Goal: Task Accomplishment & Management: Manage account settings

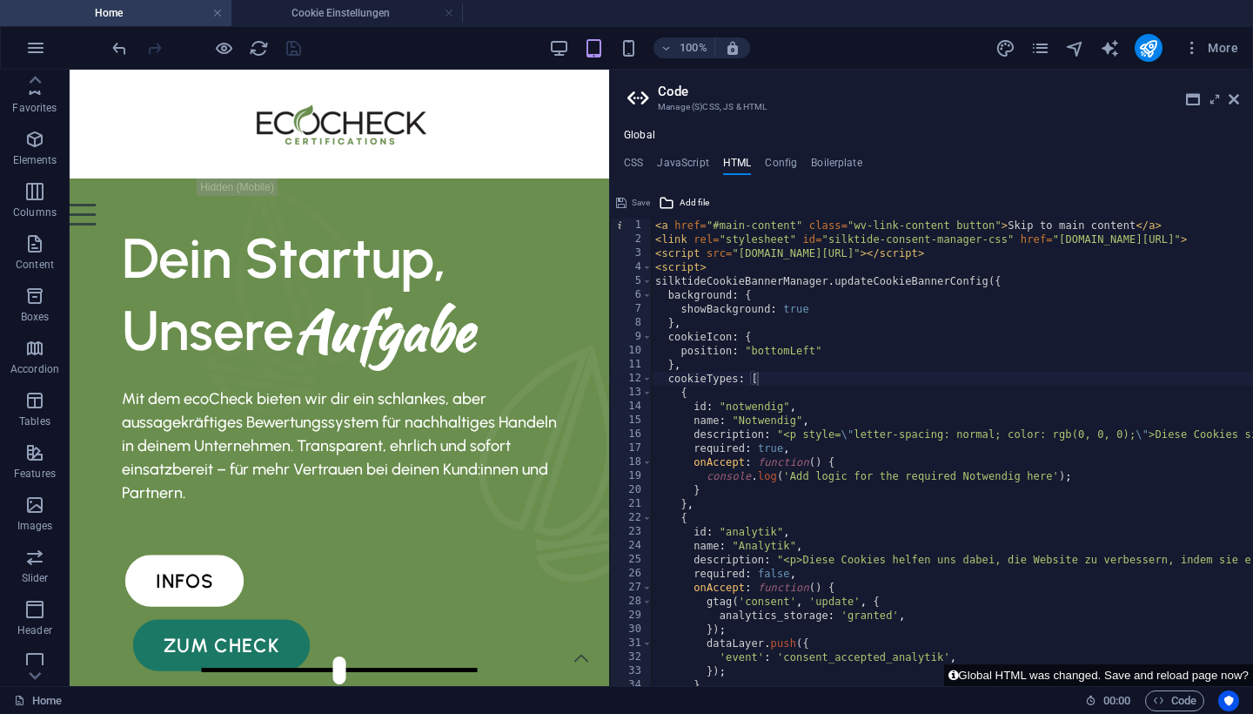
click at [917, 93] on h2 "Code" at bounding box center [948, 92] width 581 height 16
click at [815, 30] on div "100% More" at bounding box center [626, 48] width 1251 height 42
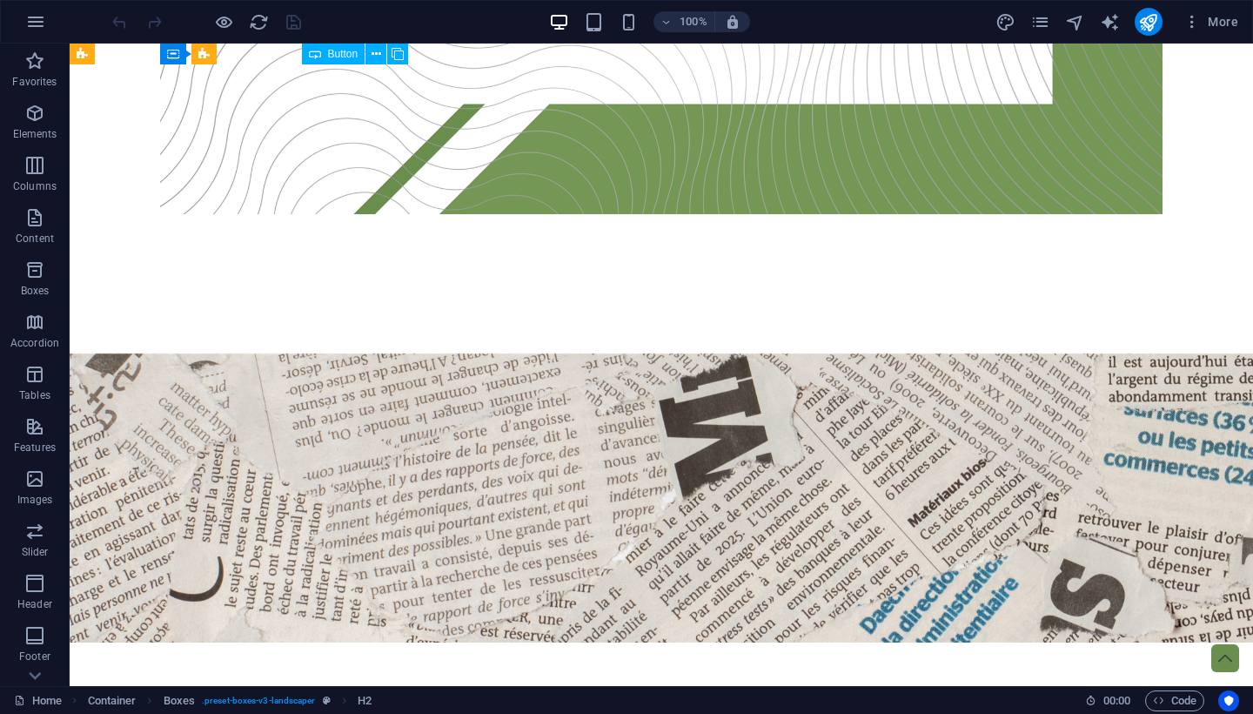
scroll to position [3025, 0]
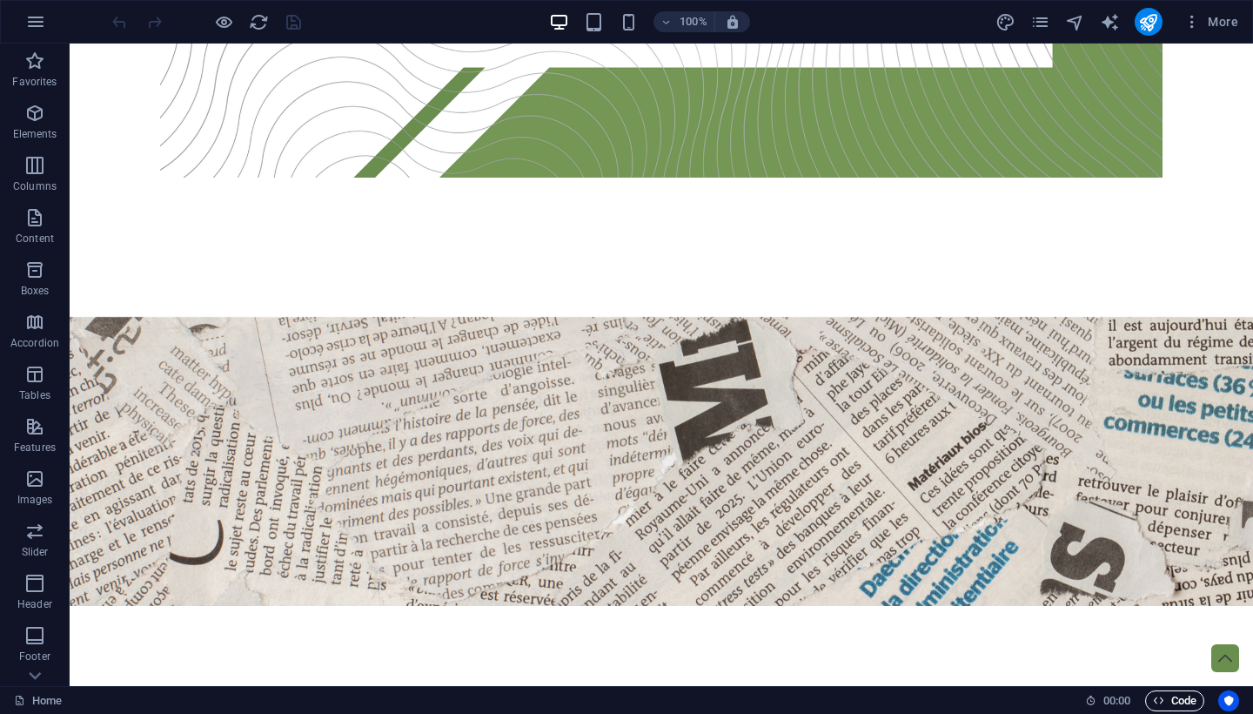
click at [1179, 691] on span "Code" at bounding box center [1175, 700] width 44 height 21
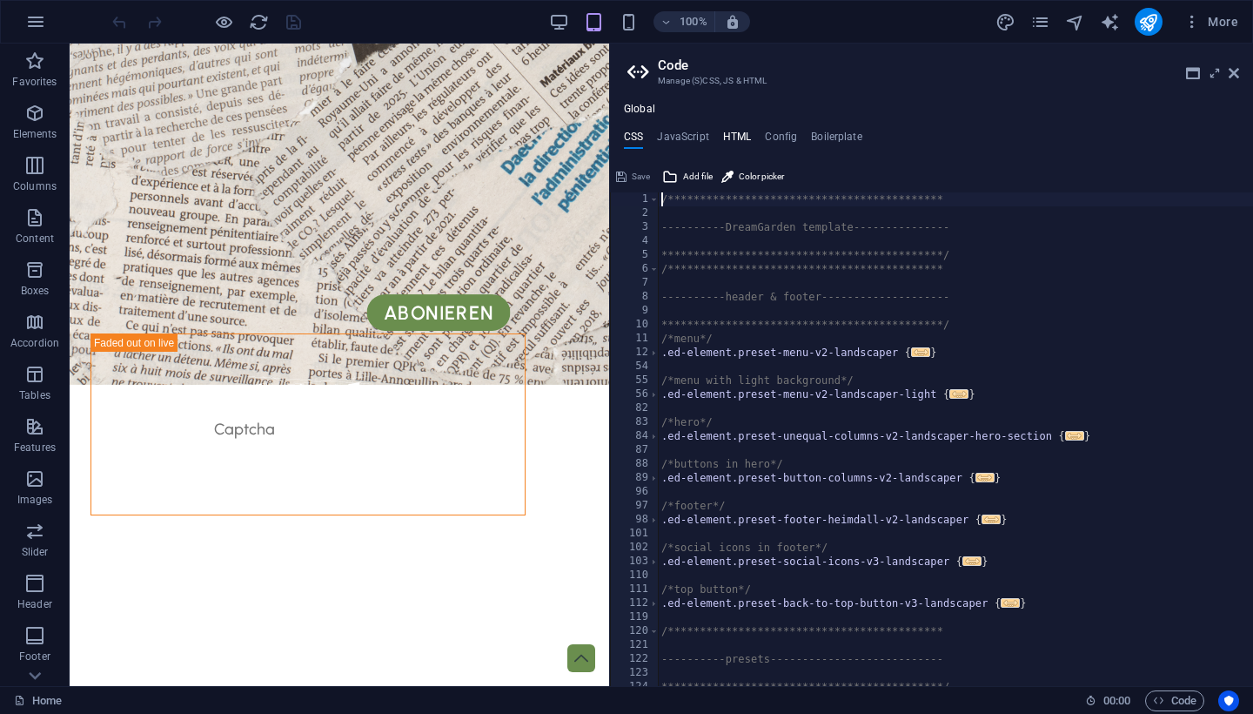
click at [738, 135] on h4 "HTML" at bounding box center [737, 140] width 29 height 19
type textarea "<a href="#main-content" class="wv-link-content button">Skip to main content</a>"
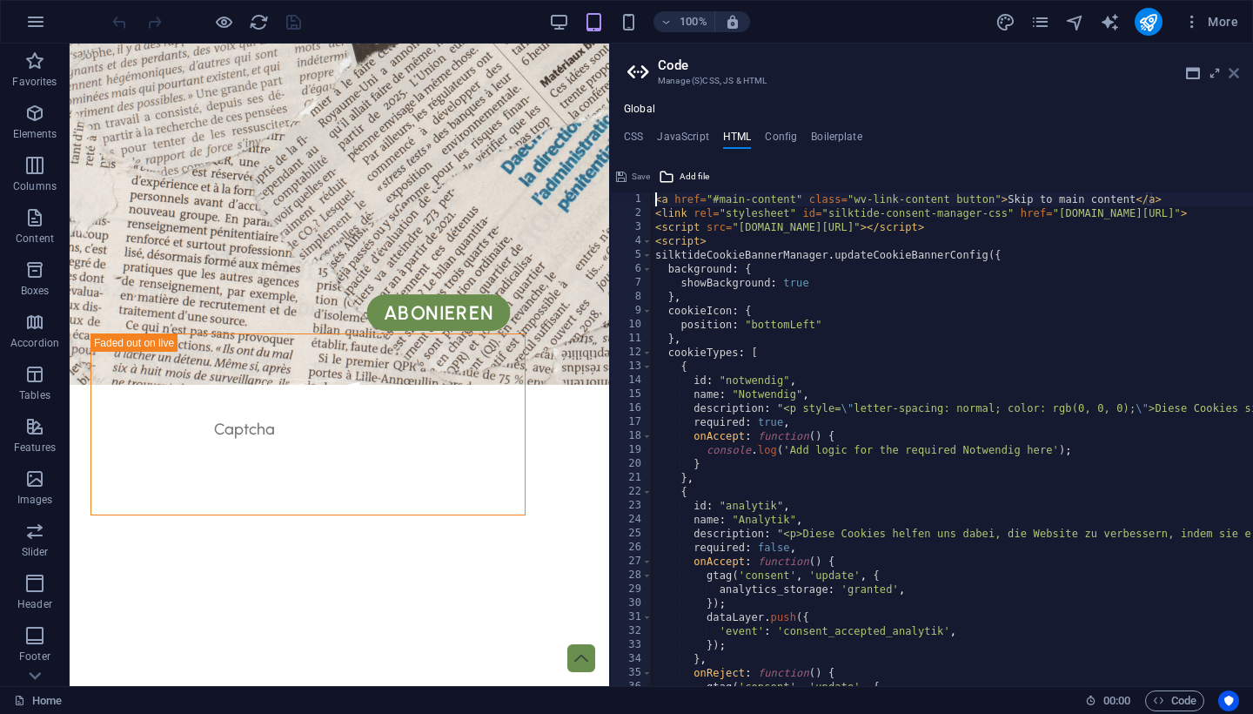
click at [1235, 78] on icon at bounding box center [1234, 73] width 10 height 14
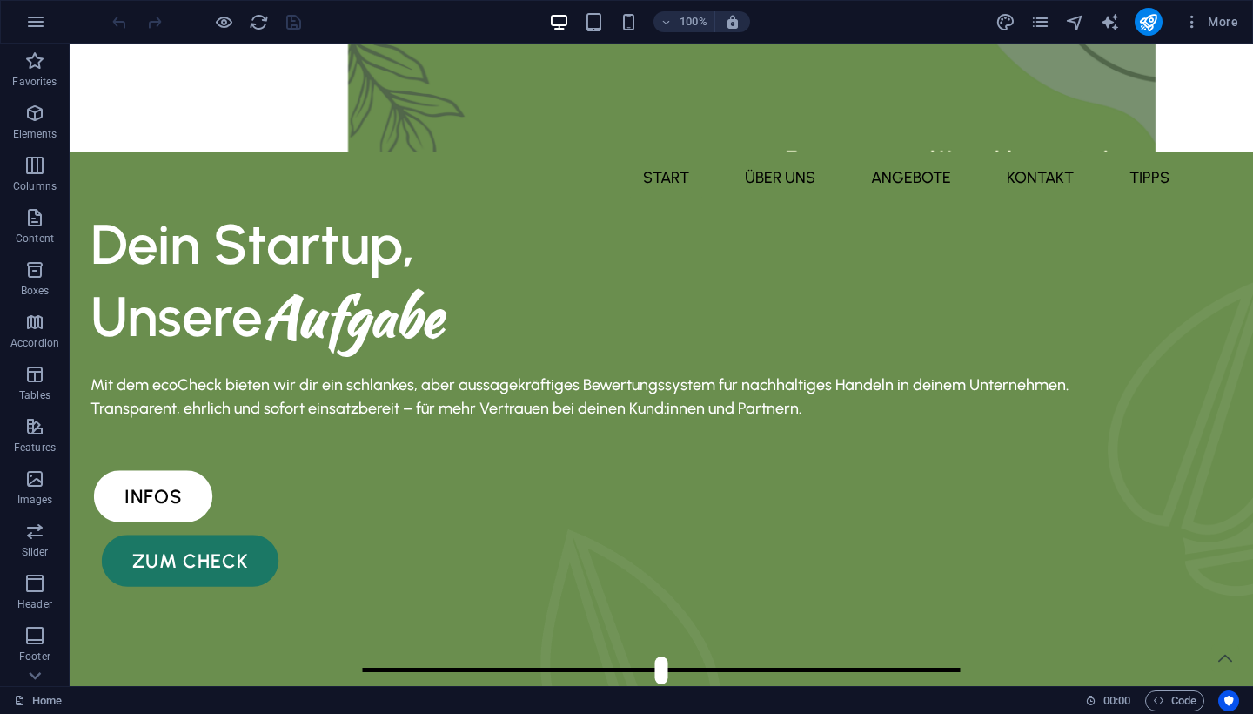
scroll to position [0, 0]
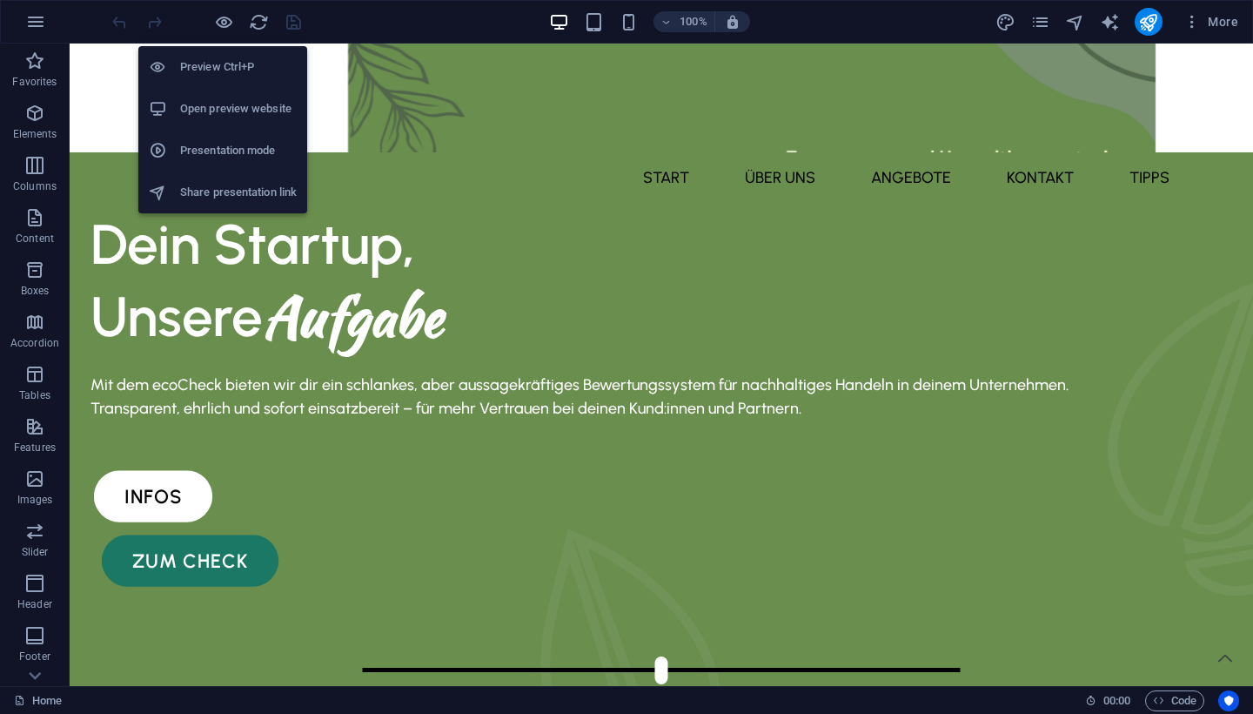
click at [217, 114] on h6 "Open preview website" at bounding box center [238, 108] width 117 height 21
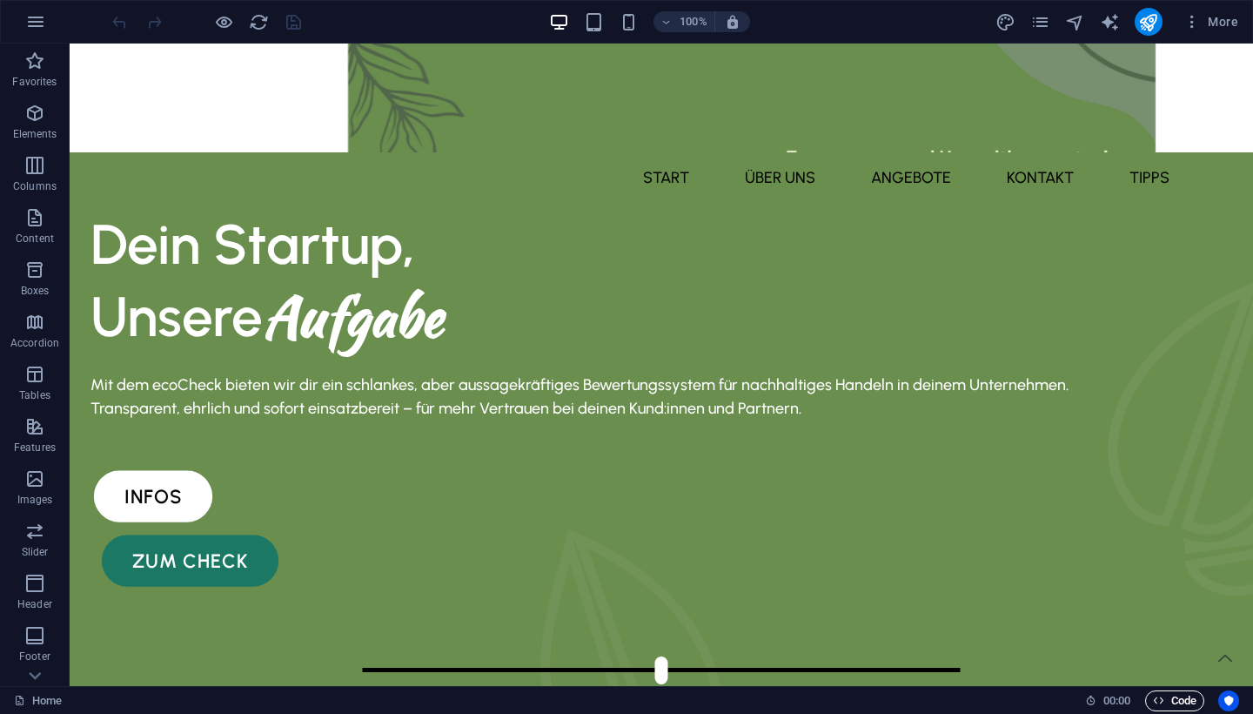
click at [1149, 692] on button "Code" at bounding box center [1174, 700] width 59 height 21
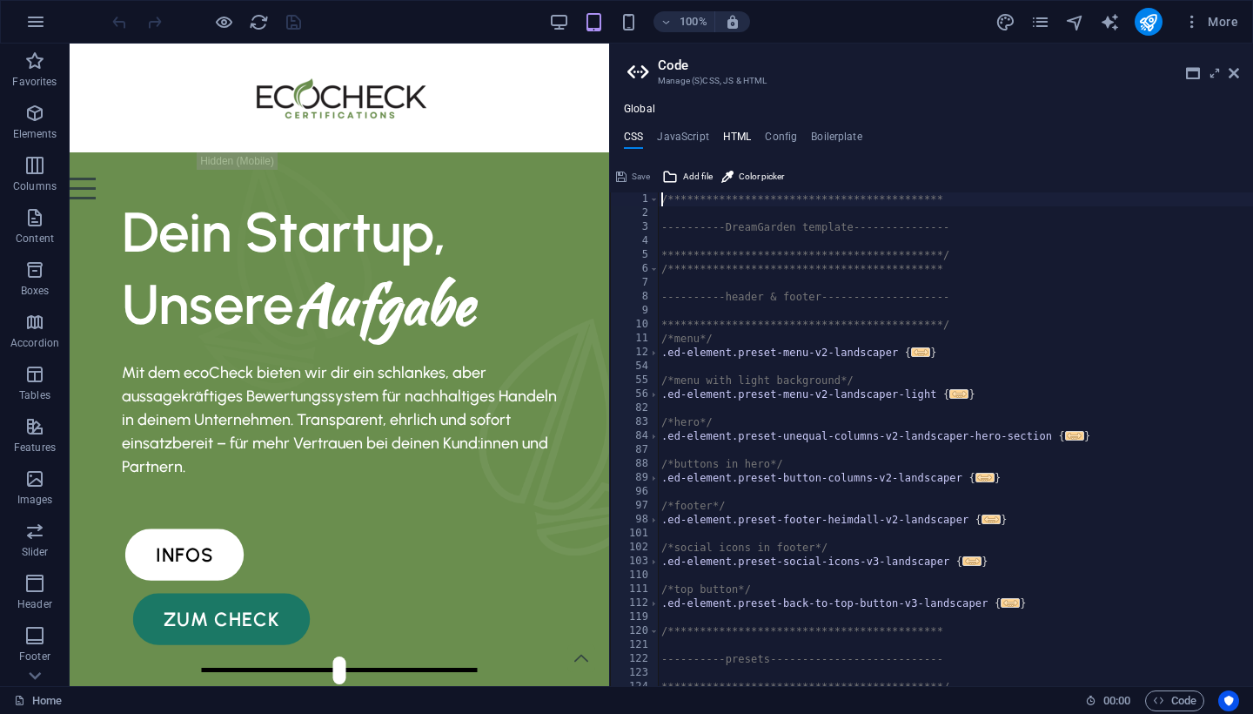
click at [735, 131] on h4 "HTML" at bounding box center [737, 140] width 29 height 19
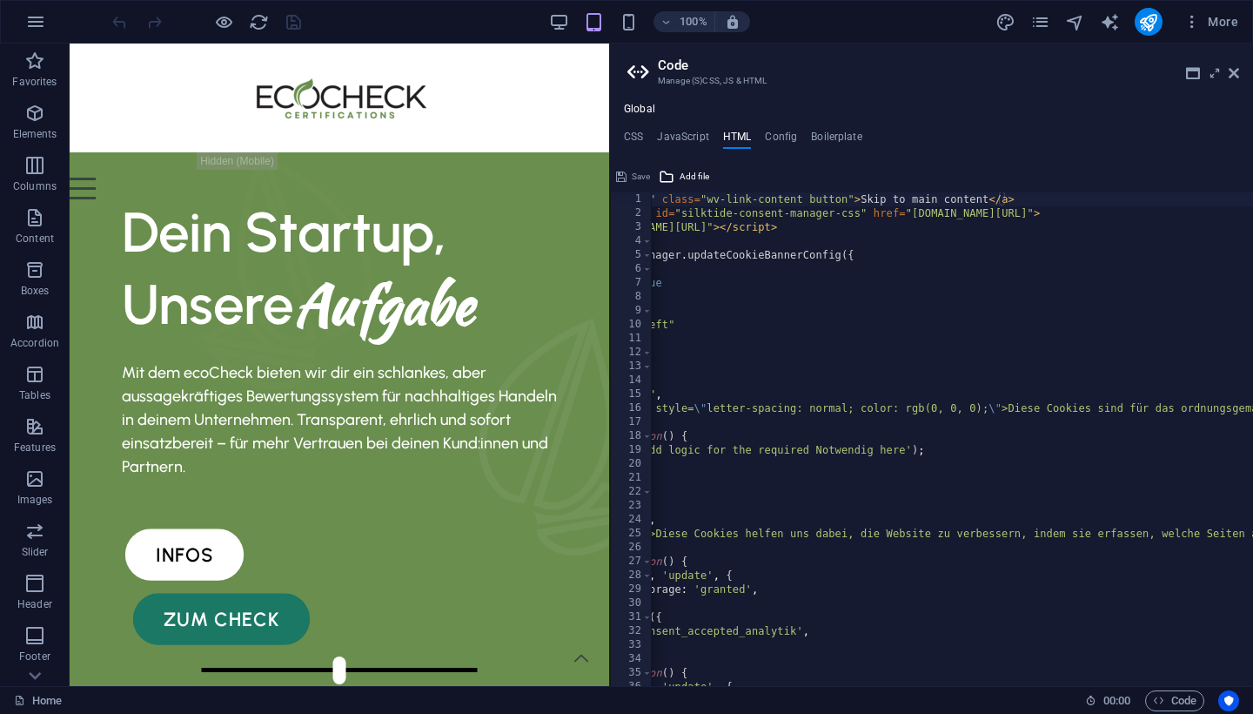
scroll to position [0, 151]
drag, startPoint x: 909, startPoint y: 213, endPoint x: 1134, endPoint y: 214, distance: 224.5
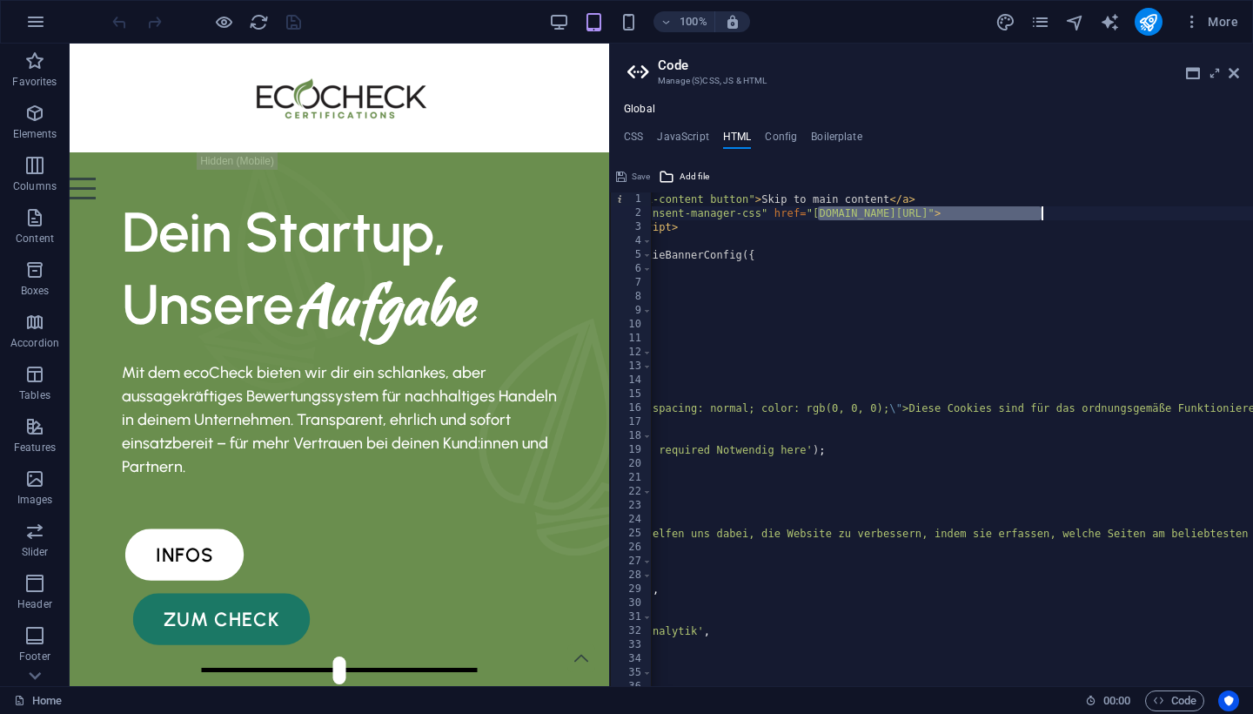
scroll to position [0, 266]
paste textarea "/cookie-banner/silktide-consent-manager.js"
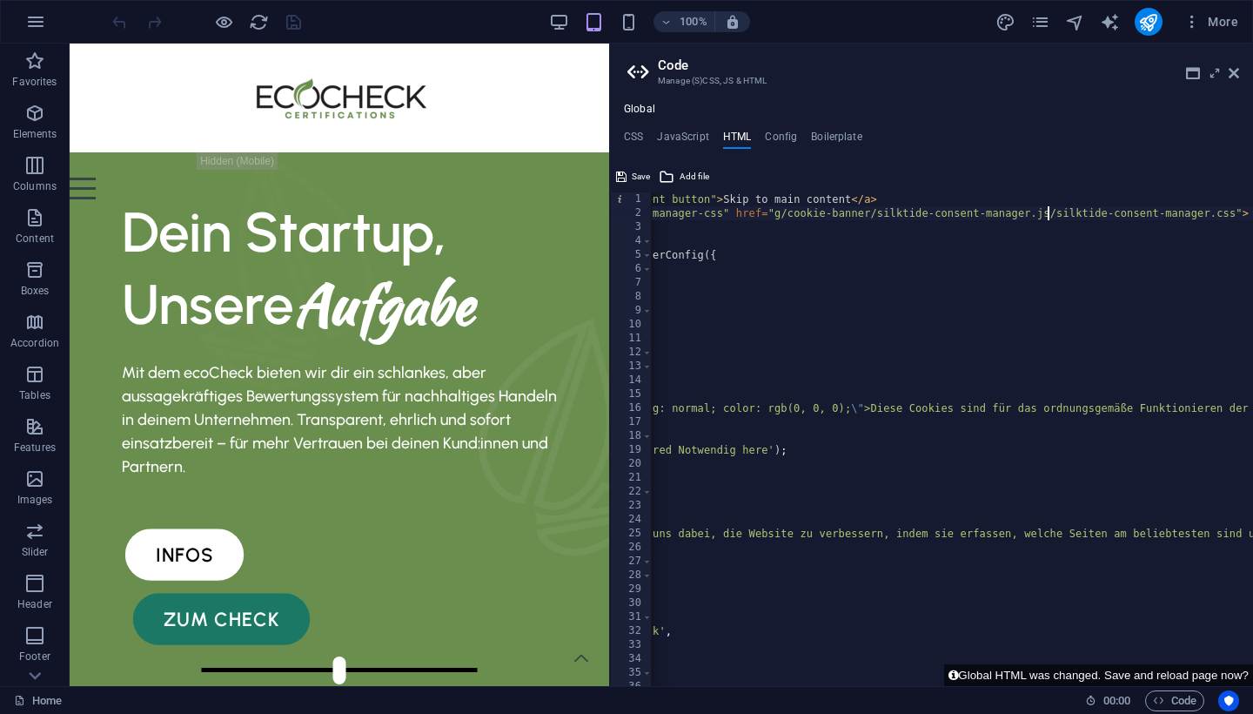
scroll to position [0, 295]
paste textarea "cookie-banner/silktide-consent-manager.js/"
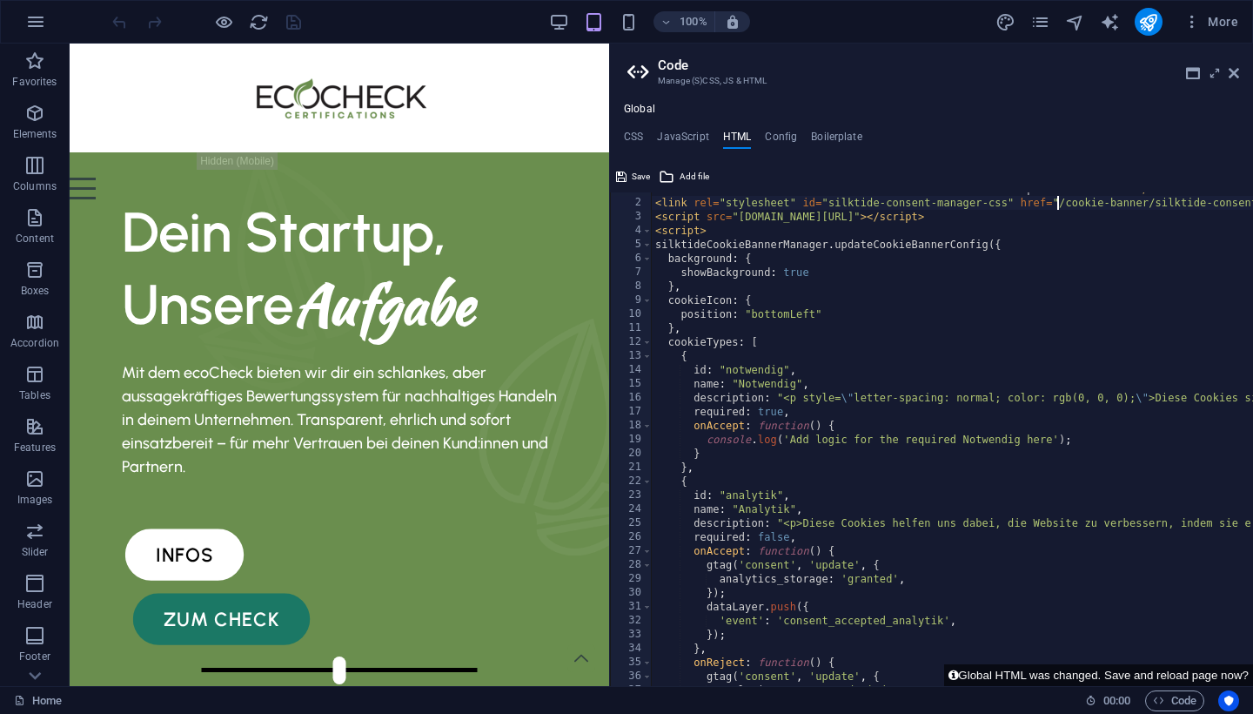
scroll to position [0, 0]
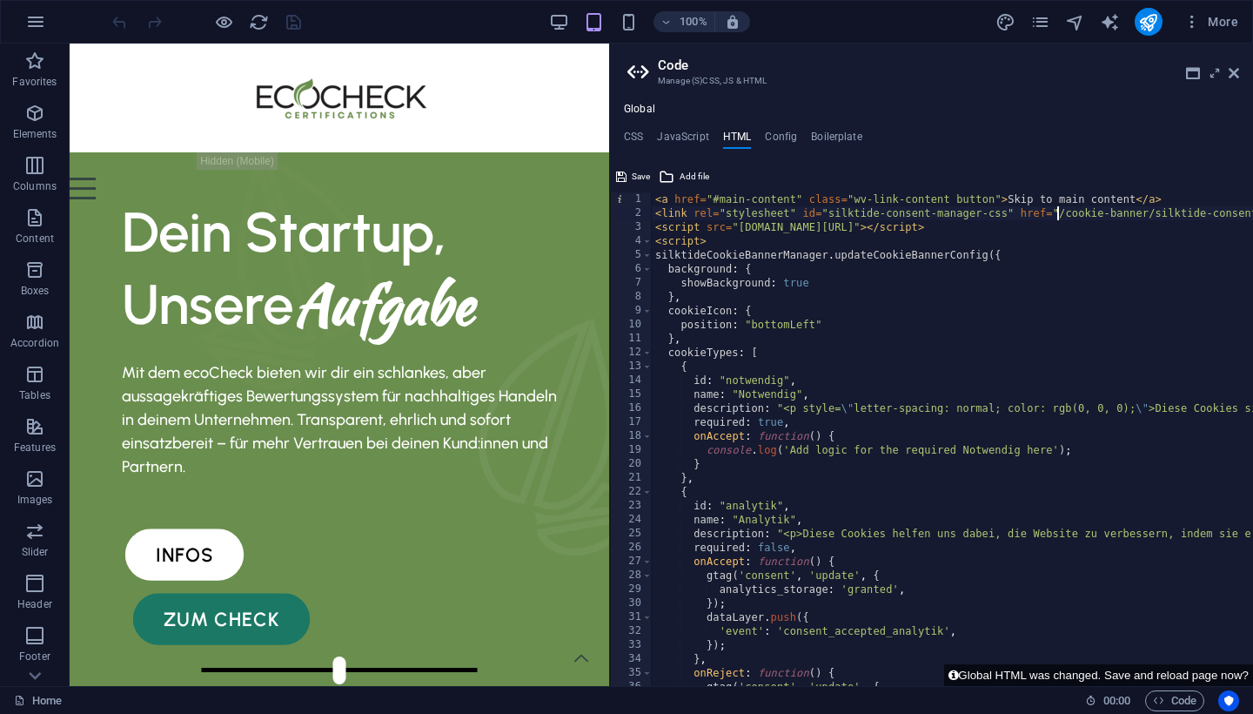
type textarea "<script src="/cookie-banner/silktide-consent-manager.js"></script>"
click at [1185, 695] on span "Code" at bounding box center [1175, 700] width 44 height 21
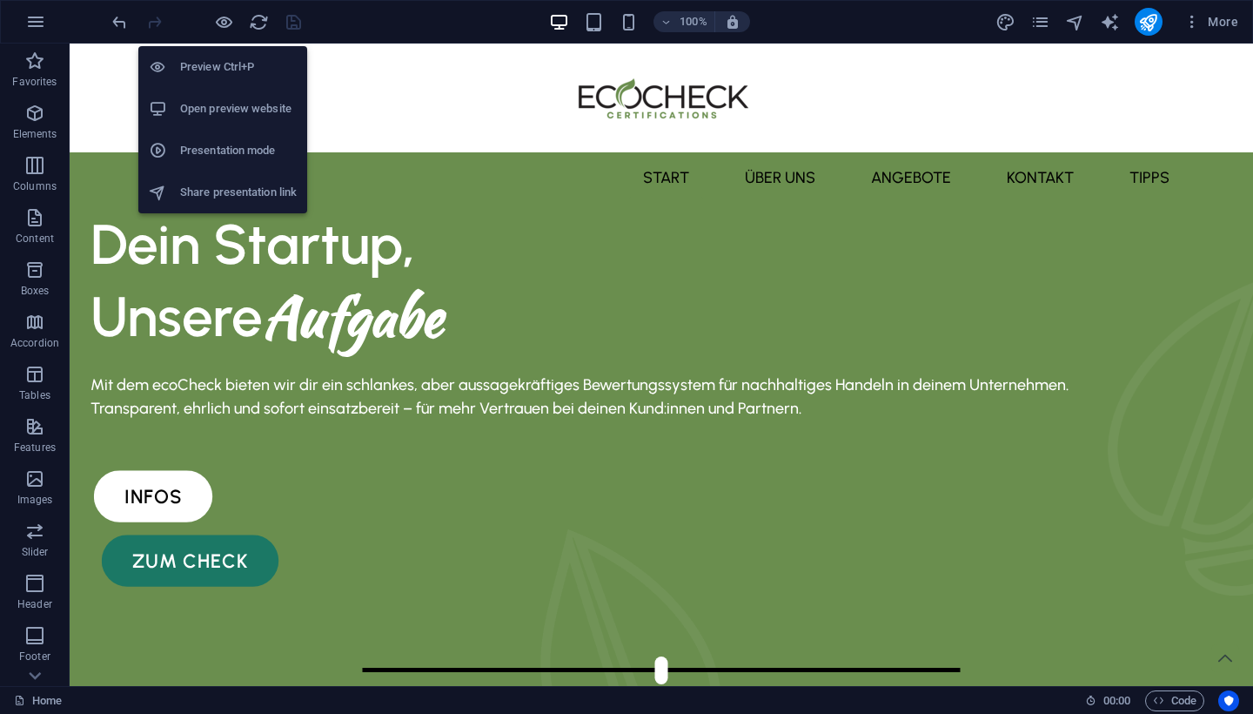
click at [225, 109] on h6 "Open preview website" at bounding box center [238, 108] width 117 height 21
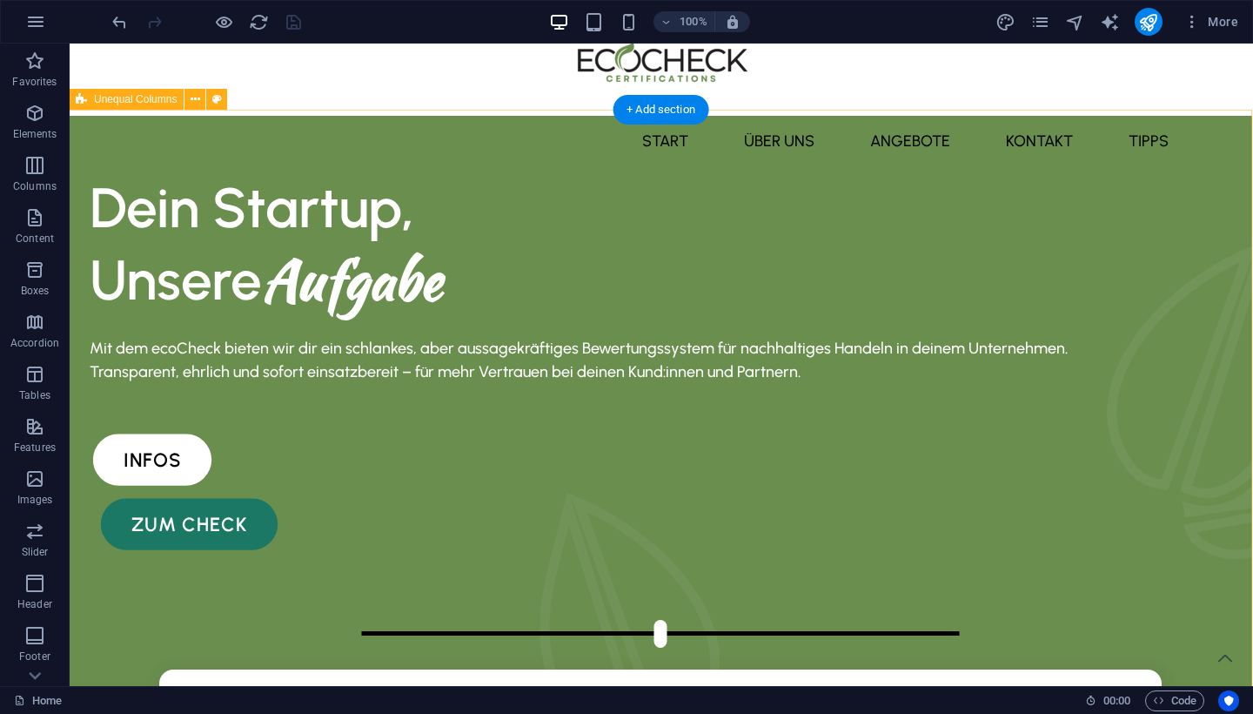
scroll to position [30, 1]
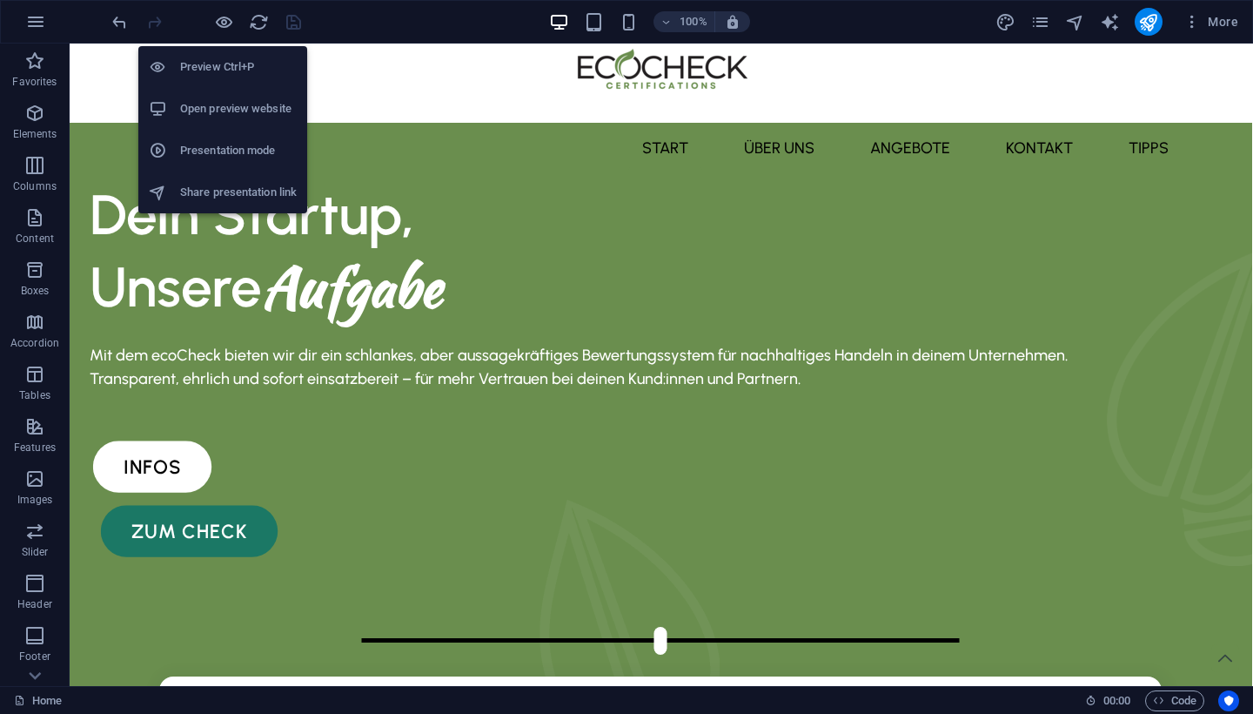
click at [211, 104] on h6 "Open preview website" at bounding box center [238, 108] width 117 height 21
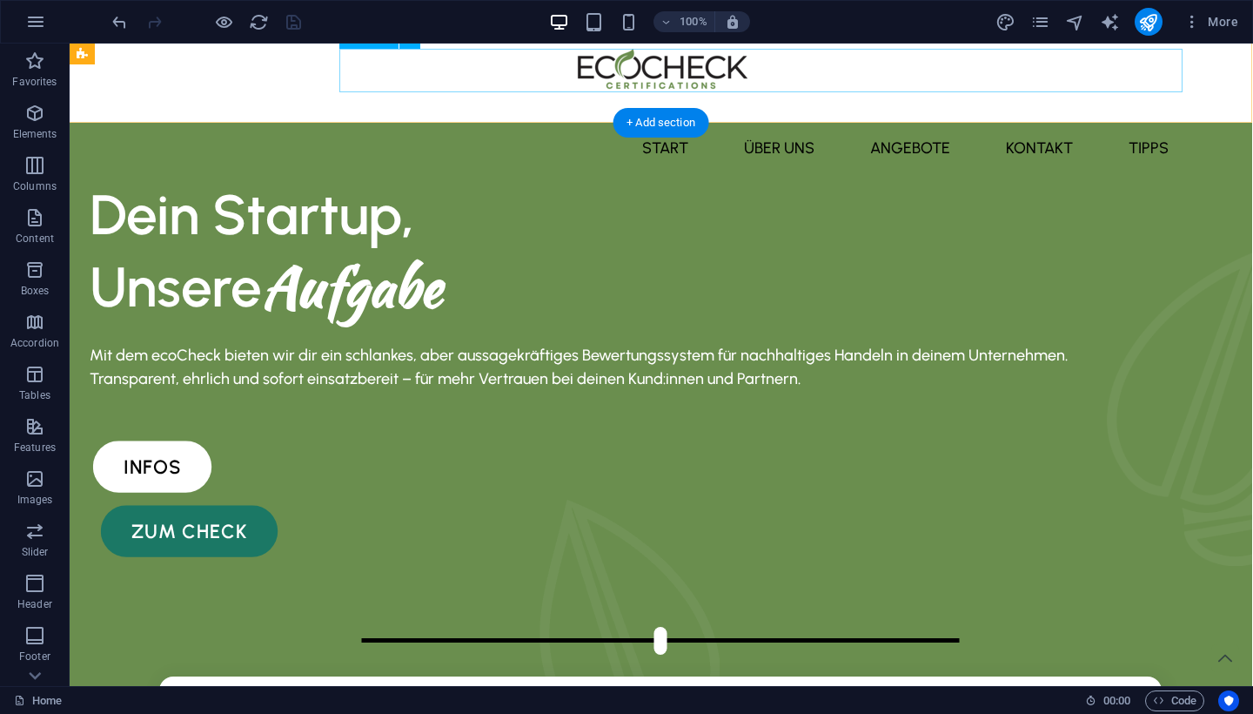
click at [466, 126] on nav "Start über uns Angebote kontakt Tipps" at bounding box center [660, 148] width 1044 height 44
click at [457, 103] on div "Menu Start über uns Angebote kontakt Tipps" at bounding box center [660, 68] width 1183 height 109
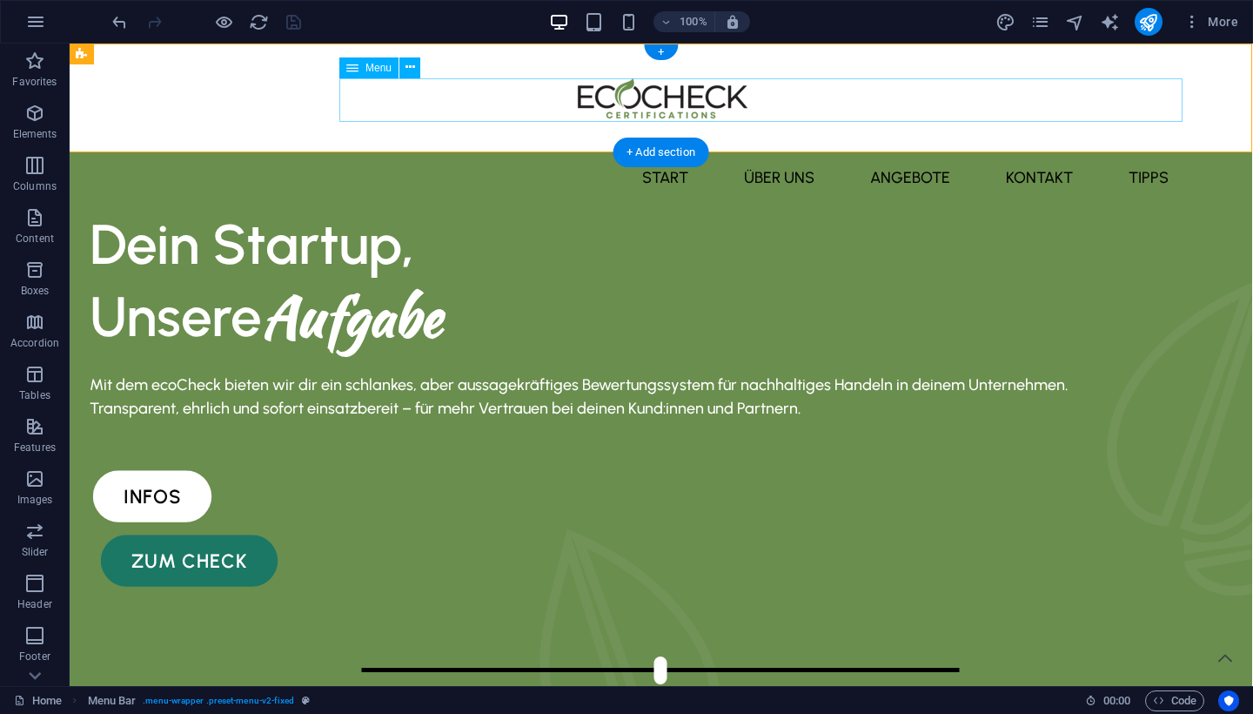
scroll to position [0, 1]
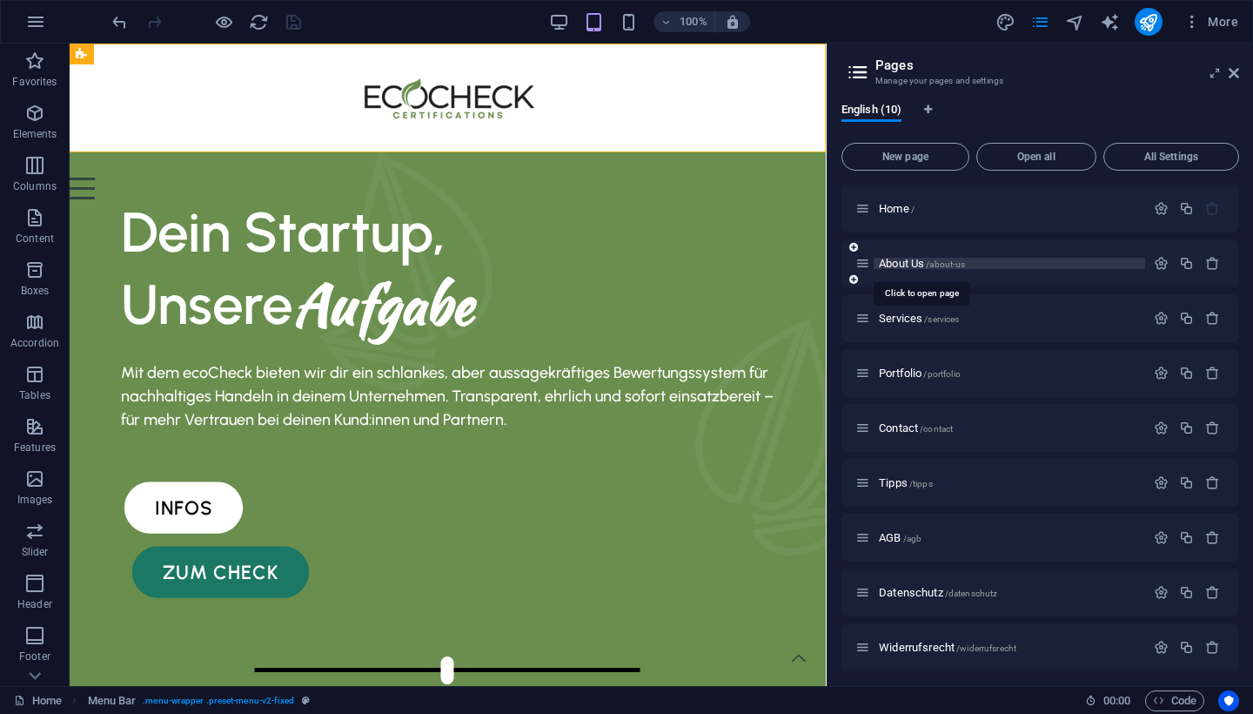
click at [923, 258] on span "About Us /about-us" at bounding box center [922, 263] width 86 height 13
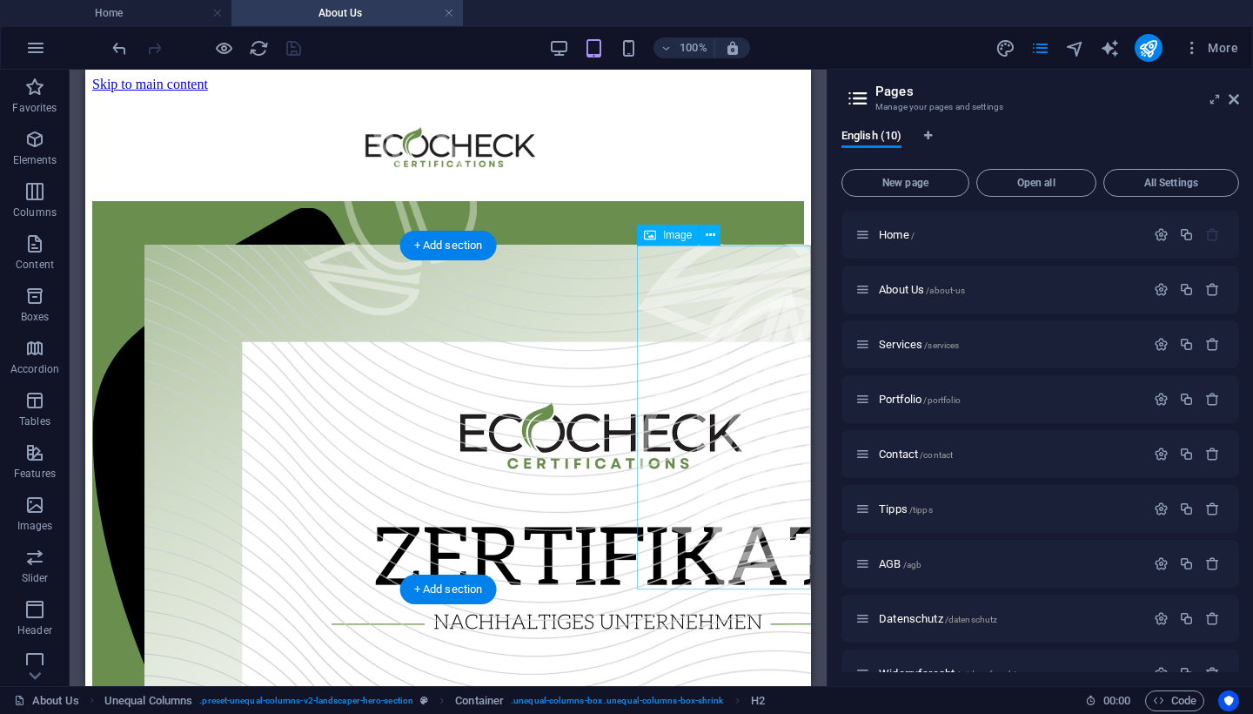
scroll to position [0, 0]
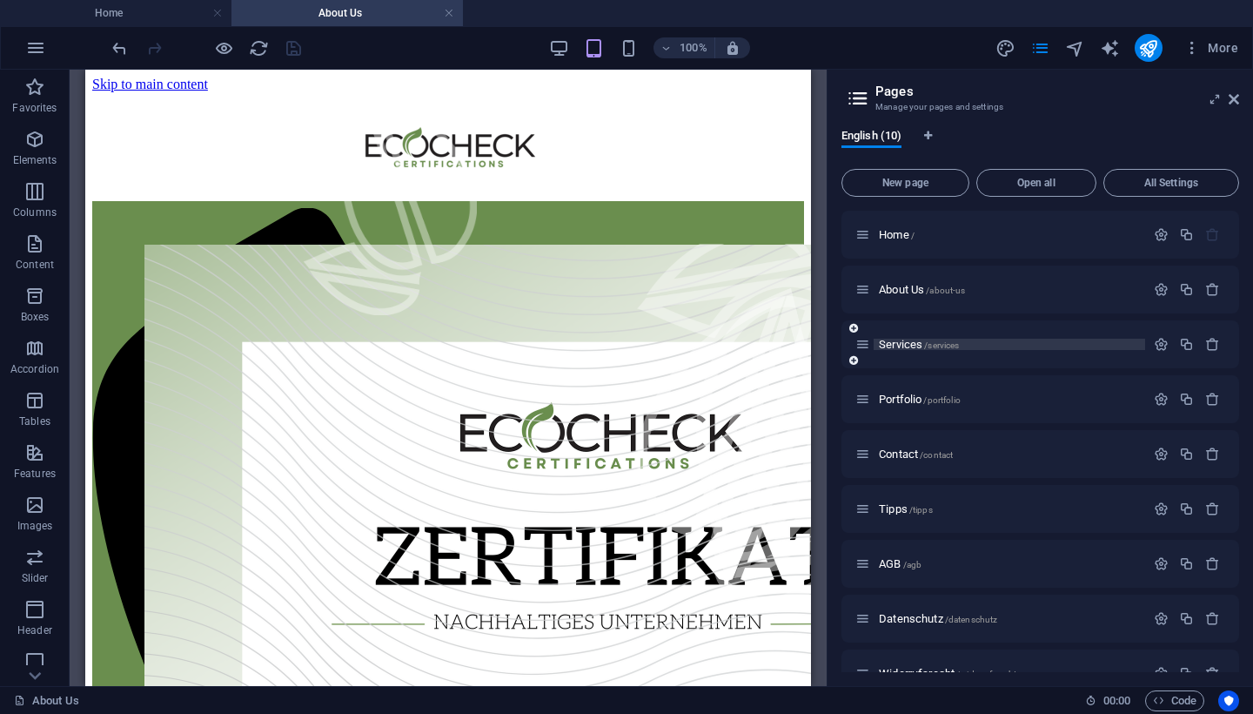
click at [955, 344] on span "/services" at bounding box center [941, 345] width 35 height 10
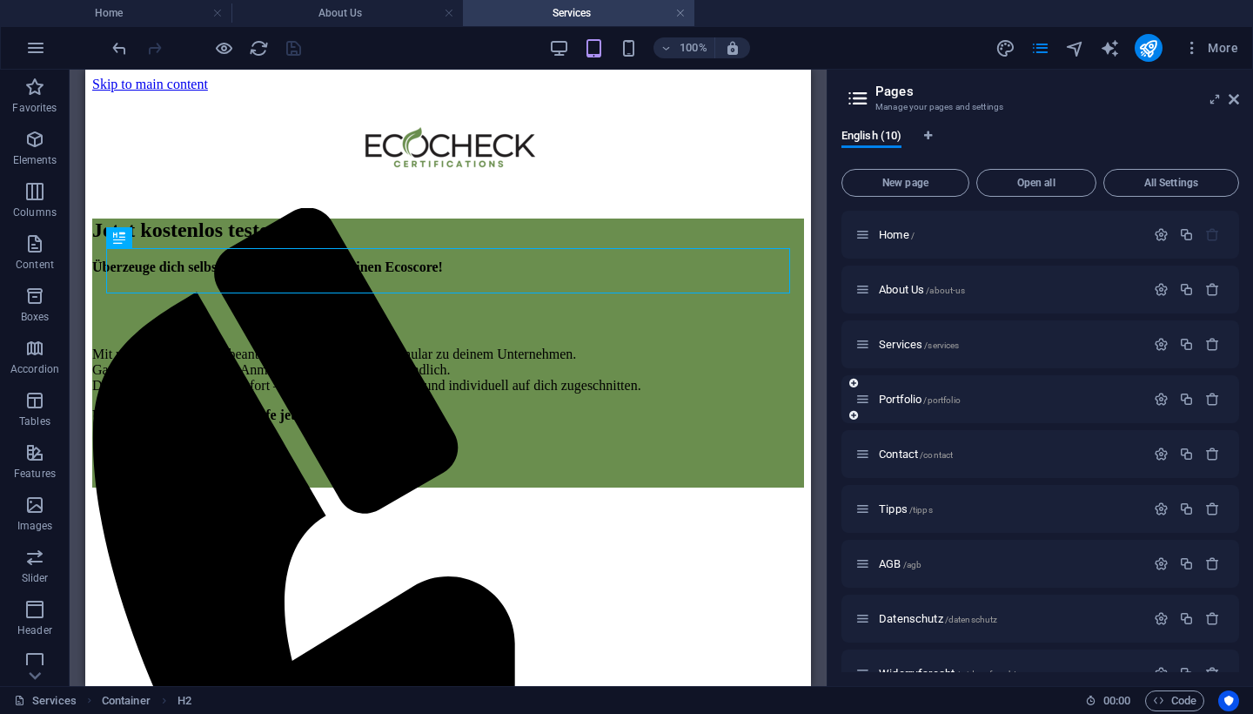
click at [935, 392] on div "Portfolio /portfolio" at bounding box center [1000, 399] width 290 height 20
click at [935, 399] on span "/portfolio" at bounding box center [941, 400] width 37 height 10
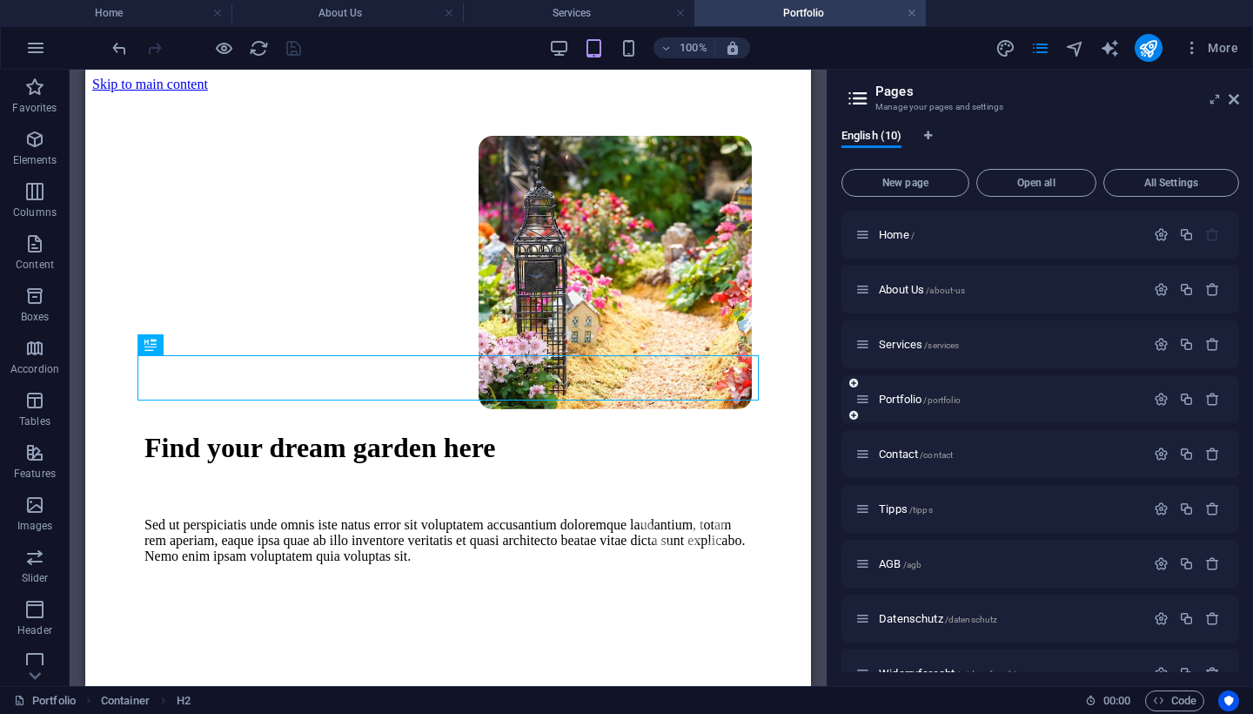
scroll to position [331, 0]
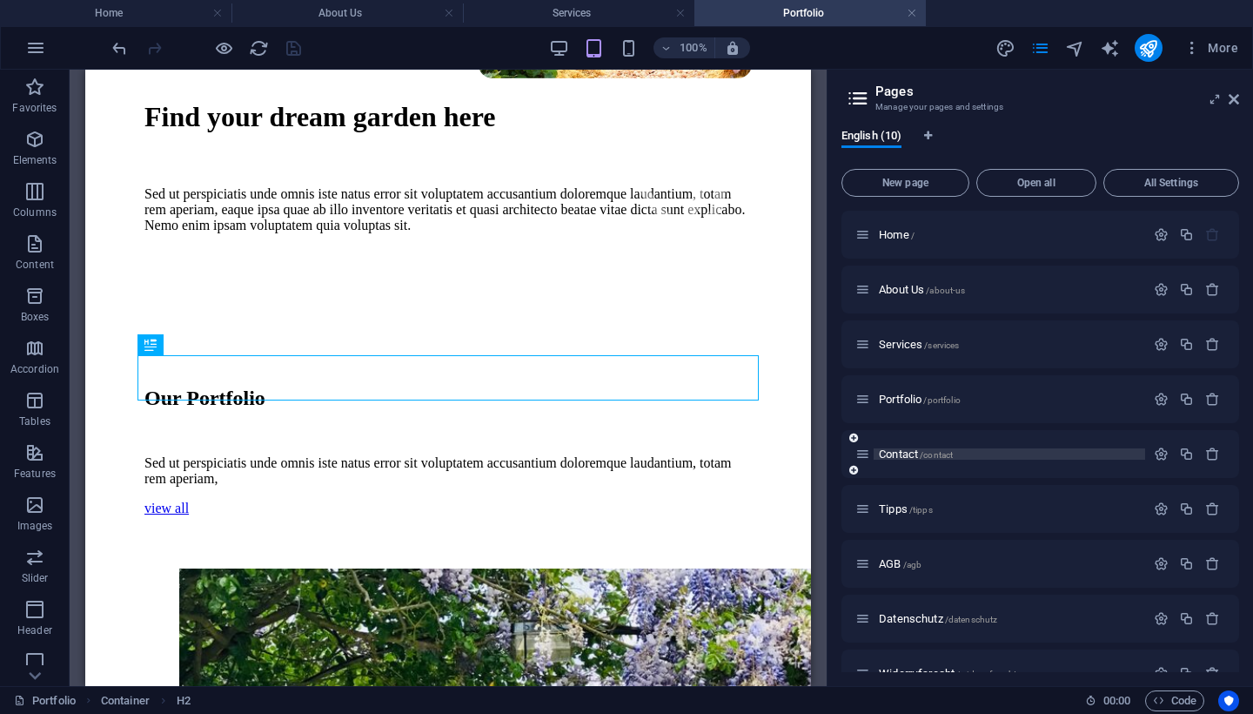
click at [913, 456] on span "Contact /contact" at bounding box center [916, 453] width 74 height 13
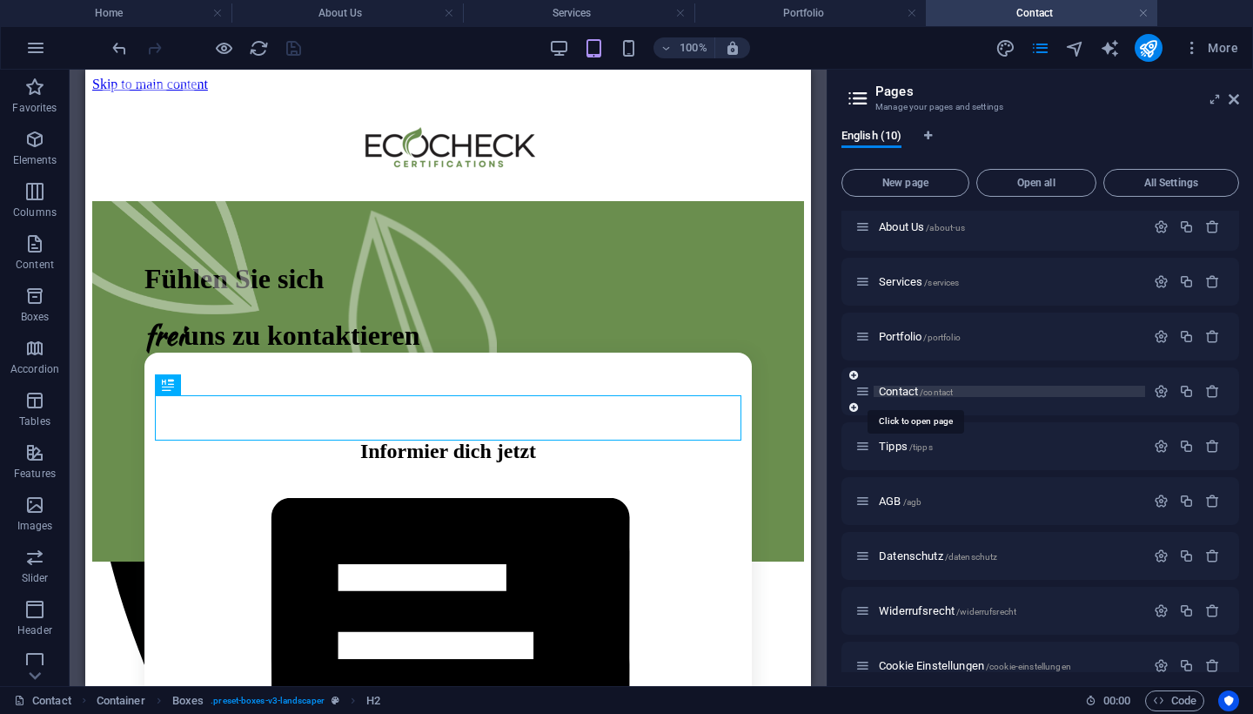
scroll to position [78, 0]
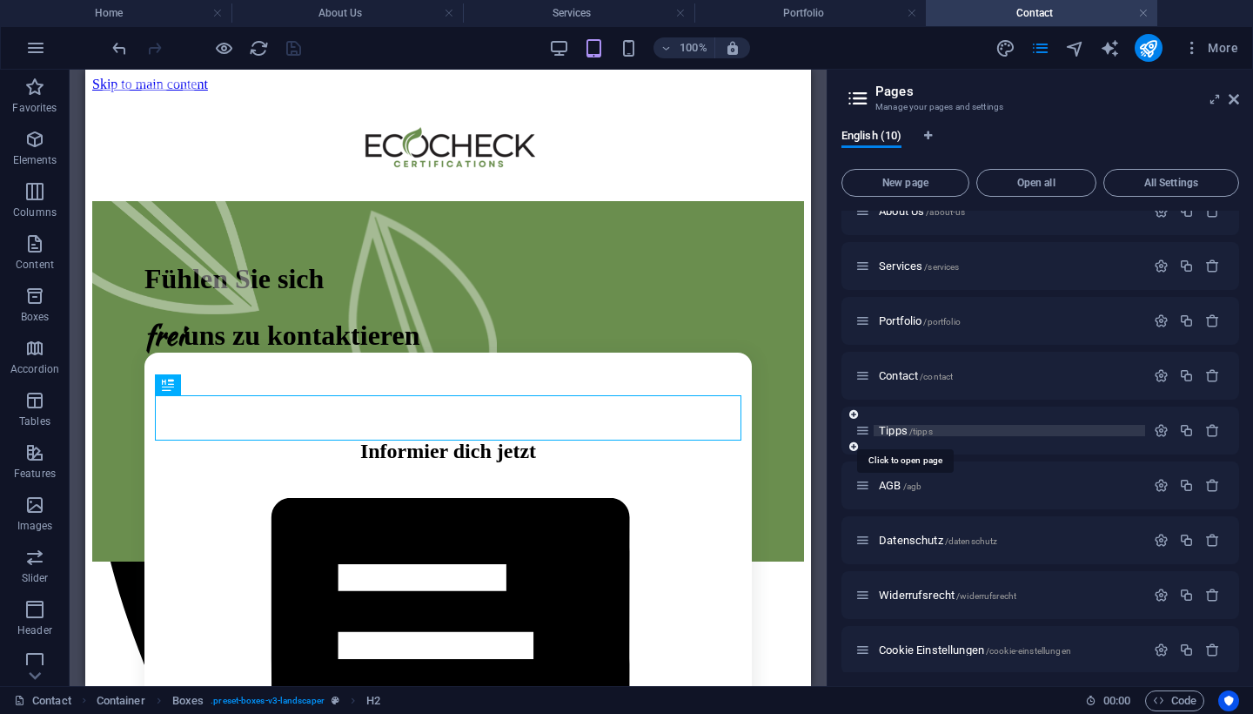
click at [914, 433] on span "/tipps" at bounding box center [920, 431] width 23 height 10
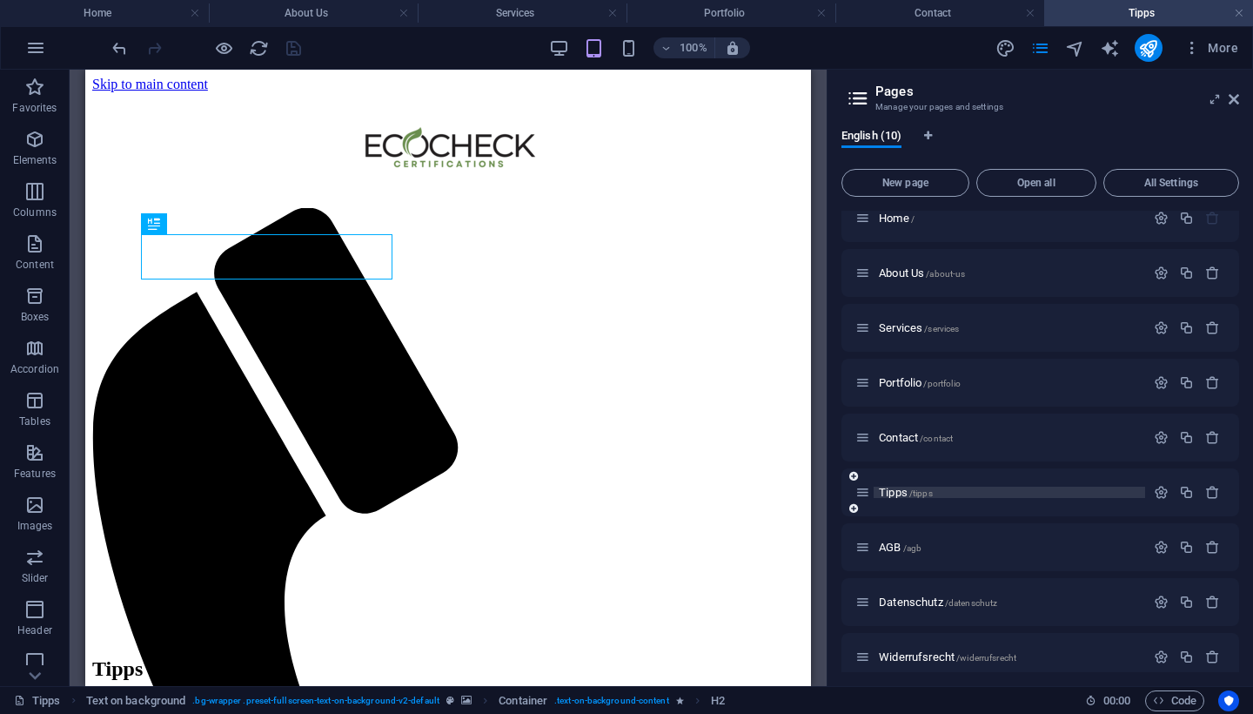
scroll to position [0, 0]
click at [891, 550] on span "AGB /agb" at bounding box center [900, 546] width 43 height 13
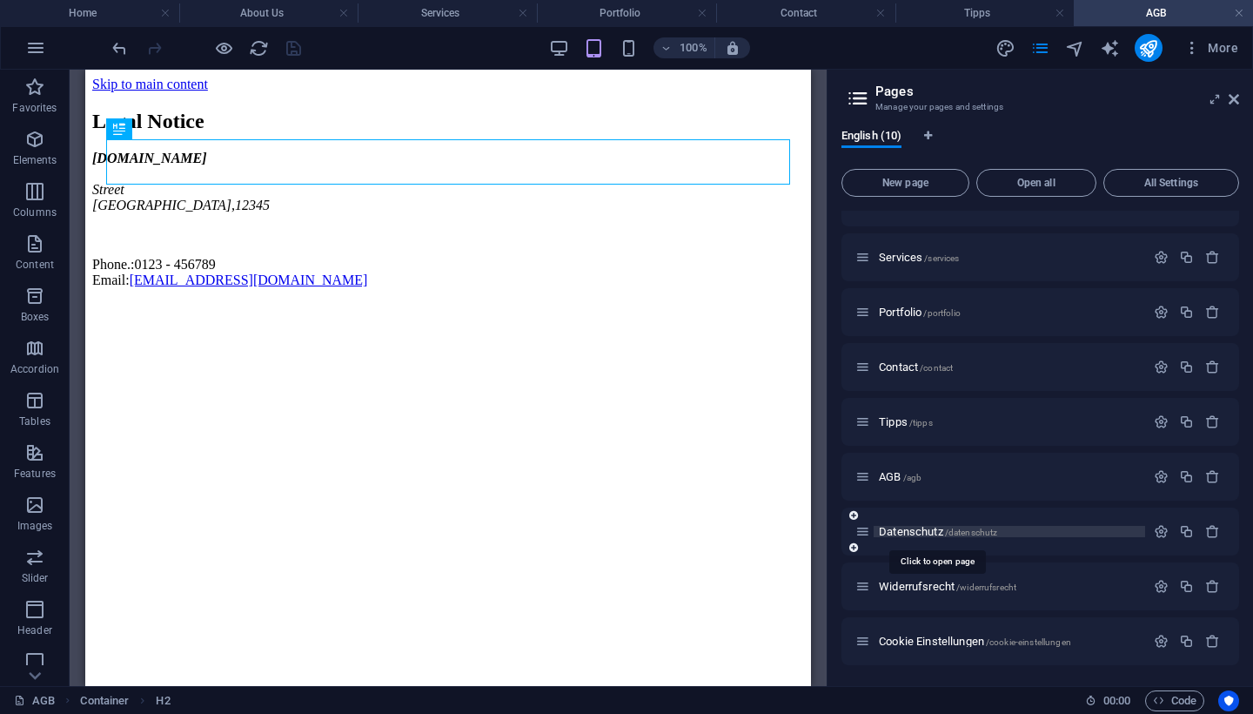
click at [902, 533] on span "Datenschutz /datenschutz" at bounding box center [938, 531] width 118 height 13
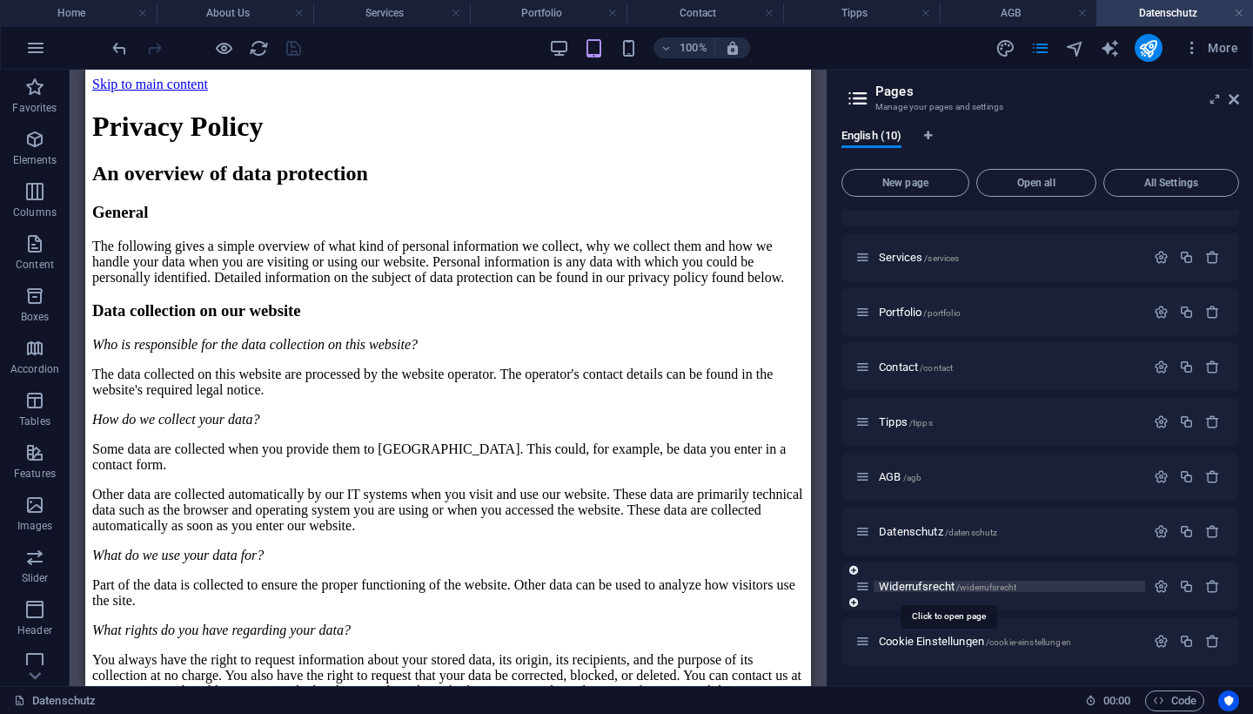
click at [907, 587] on span "Widerrufsrecht /widerrufsrecht" at bounding box center [947, 586] width 137 height 13
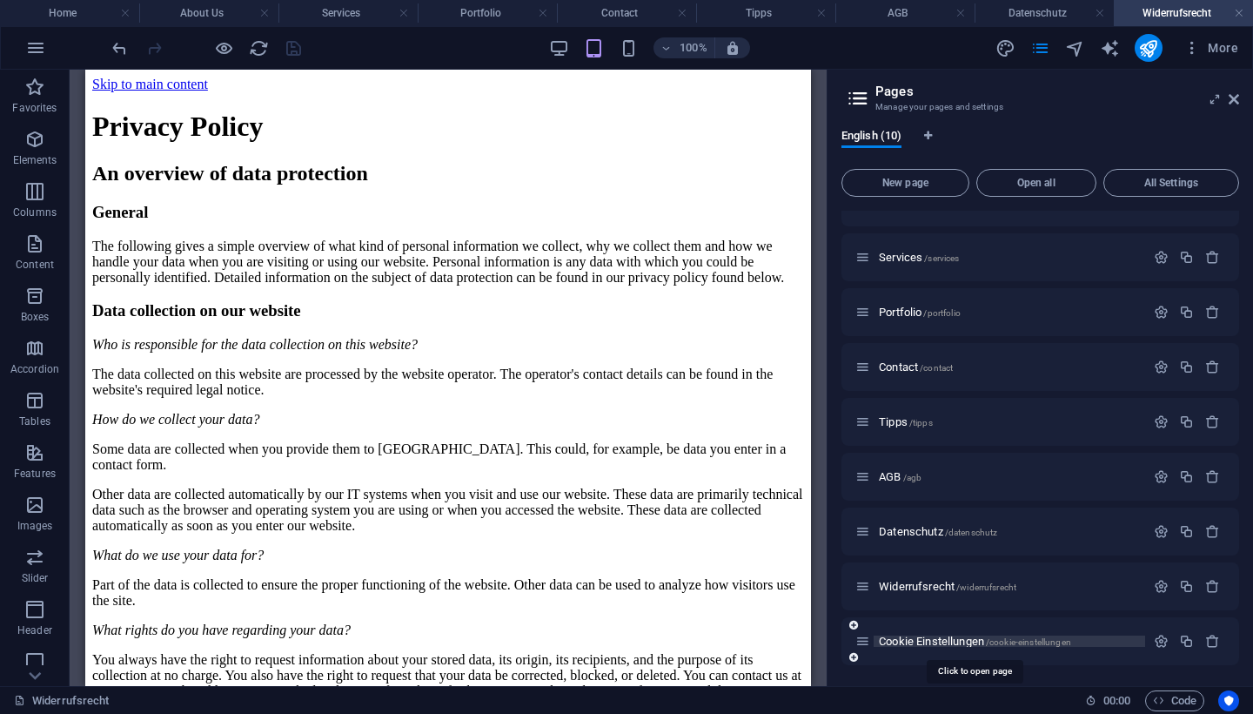
click at [895, 642] on span "Cookie Einstellungen /cookie-einstellungen" at bounding box center [975, 640] width 192 height 13
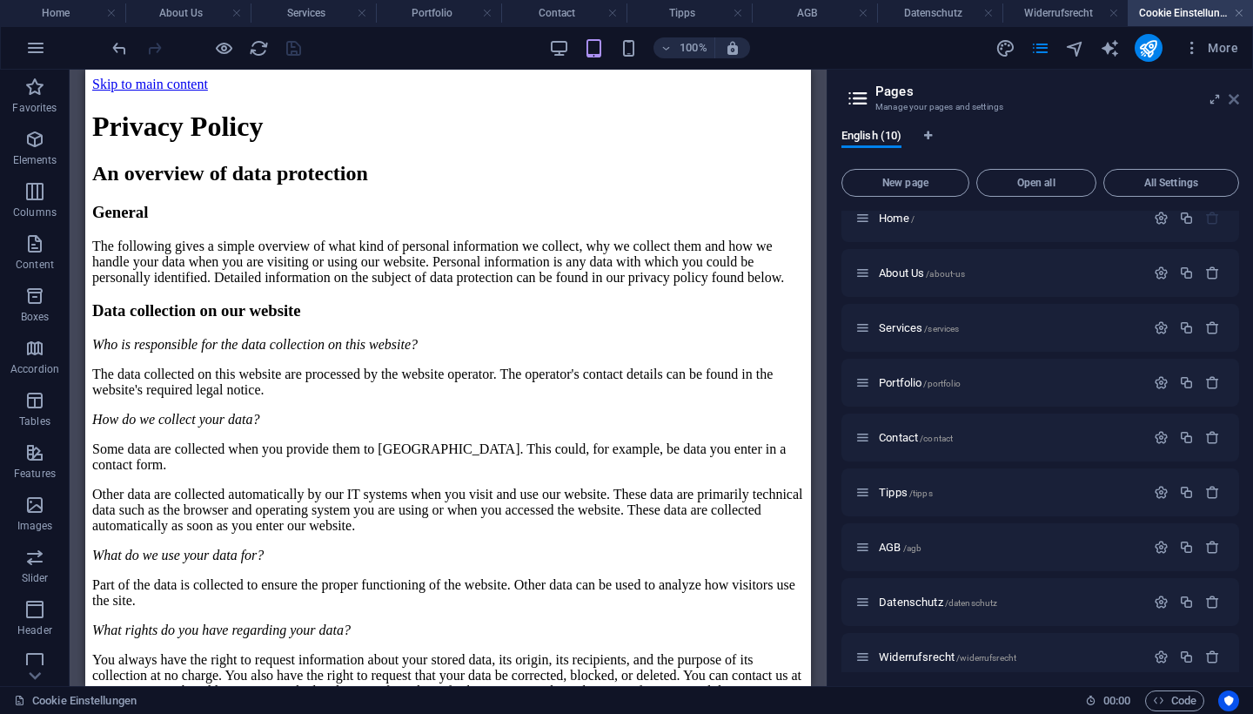
click at [1237, 93] on icon at bounding box center [1234, 99] width 10 height 14
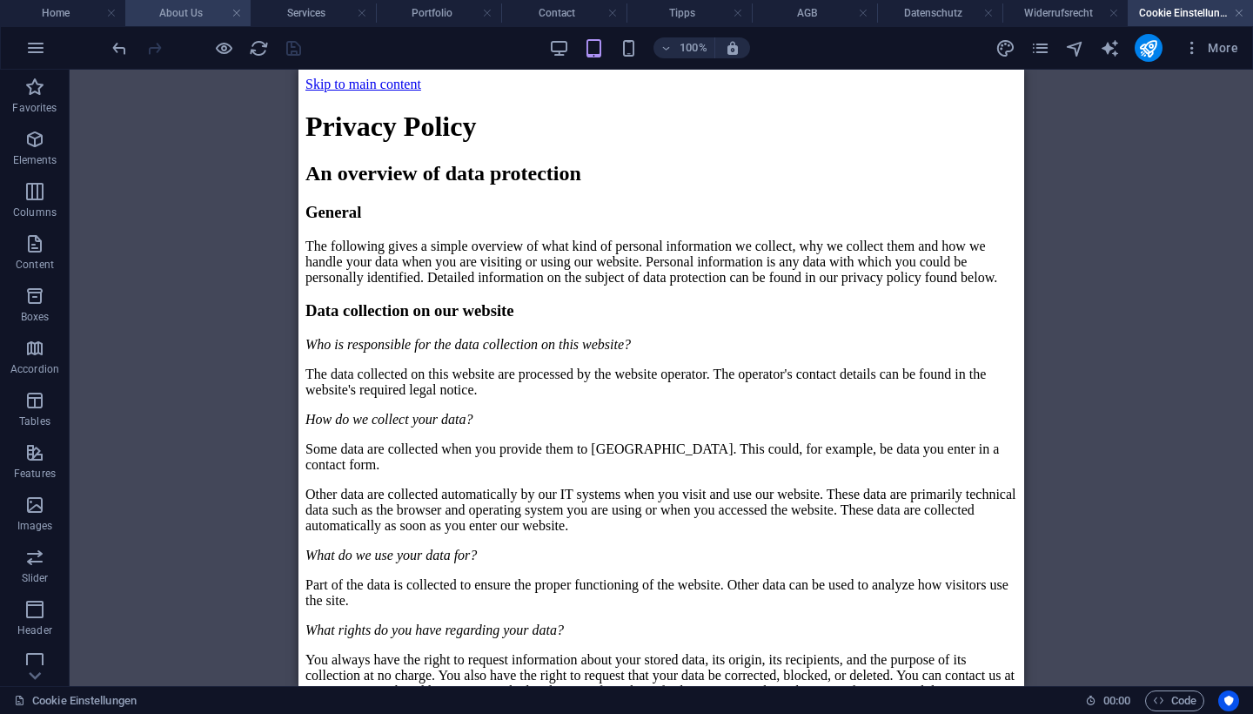
click at [203, 17] on h4 "About Us" at bounding box center [187, 12] width 125 height 19
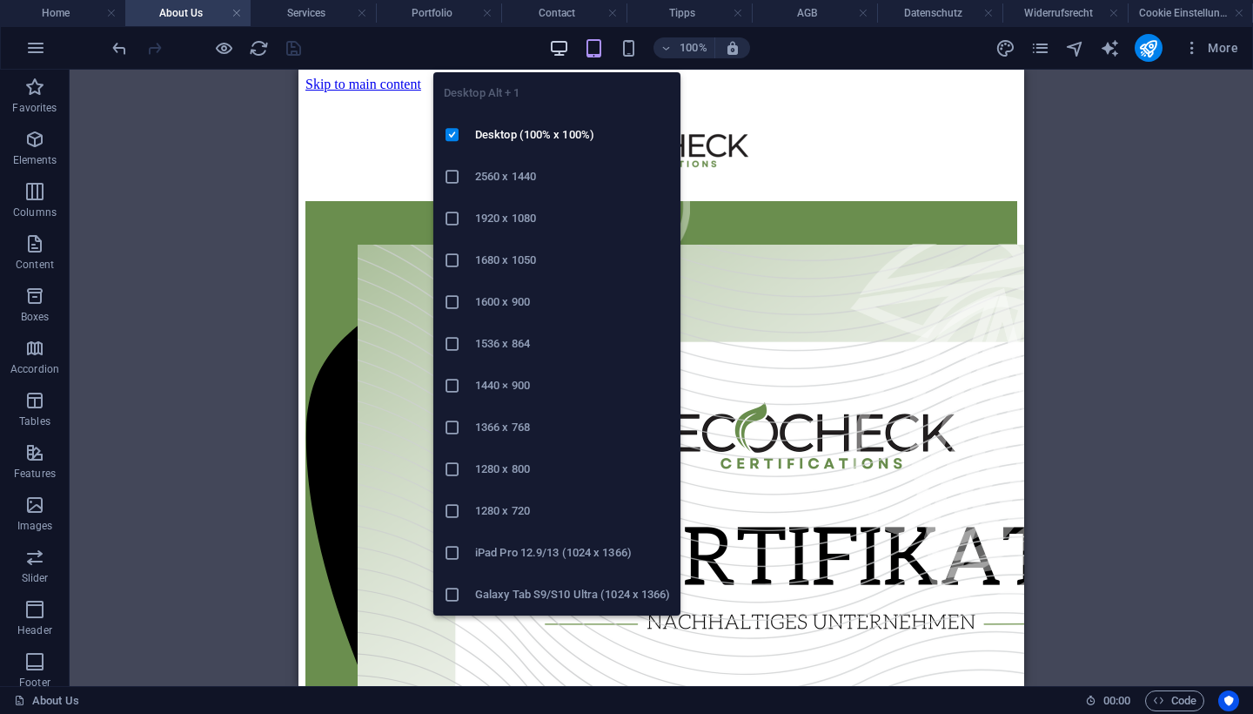
click at [566, 48] on icon "button" at bounding box center [559, 48] width 20 height 20
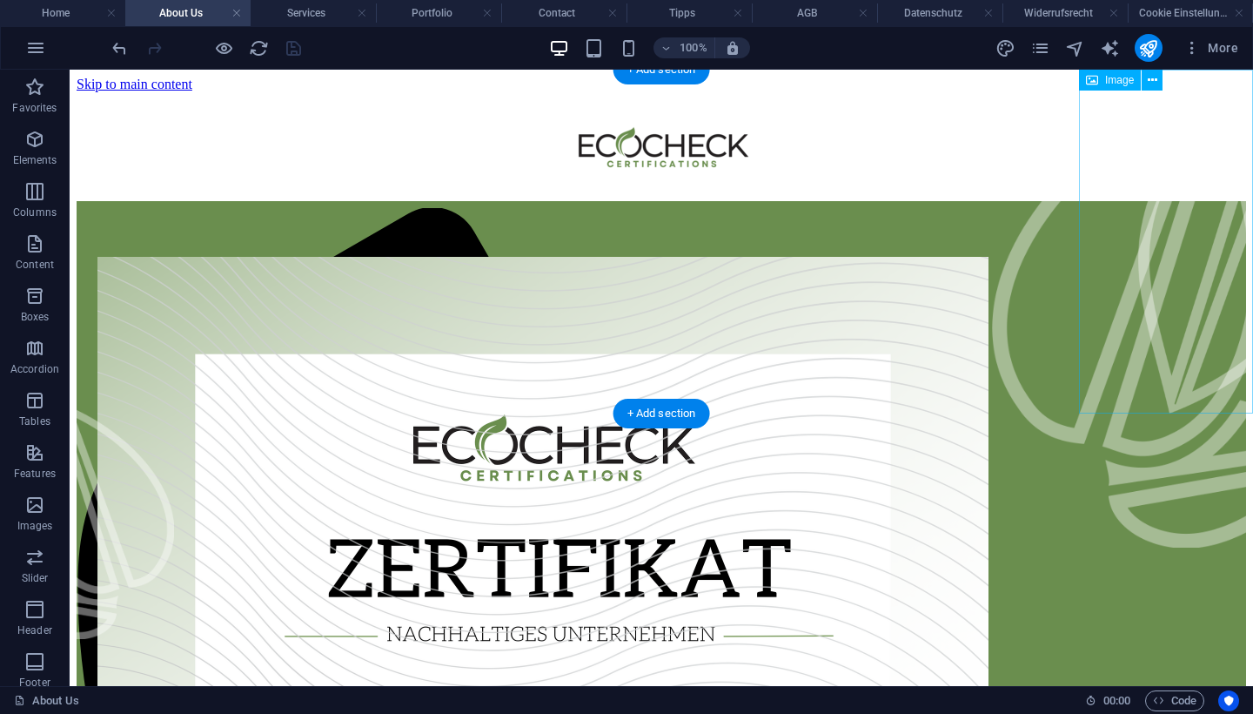
click at [1139, 128] on figure at bounding box center [1166, 243] width 174 height 347
select select "px"
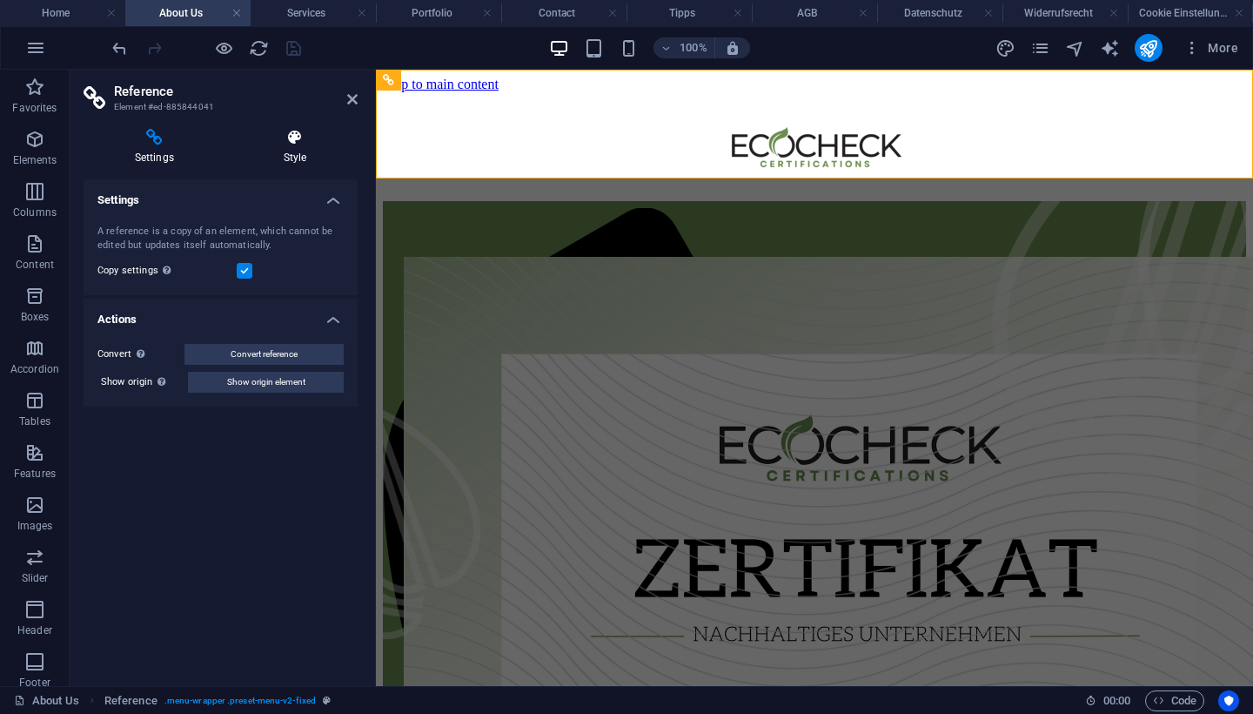
click at [303, 148] on h4 "Style" at bounding box center [294, 147] width 125 height 37
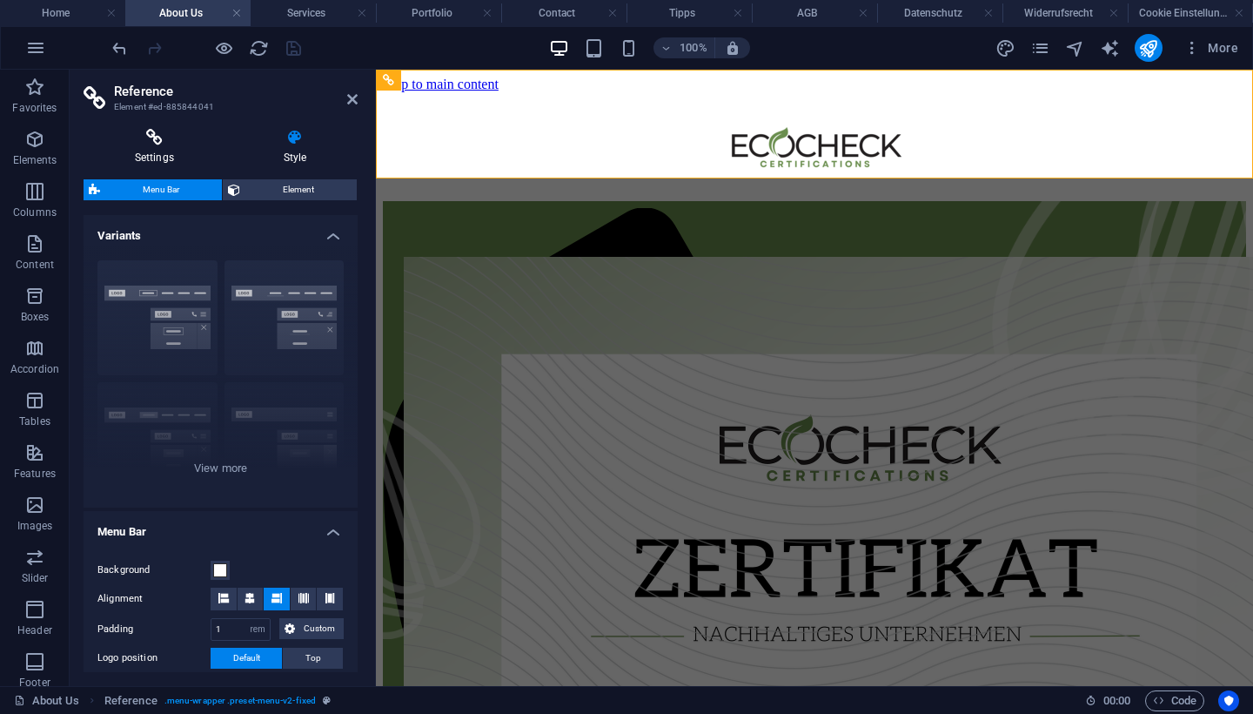
click at [164, 131] on icon at bounding box center [155, 137] width 142 height 17
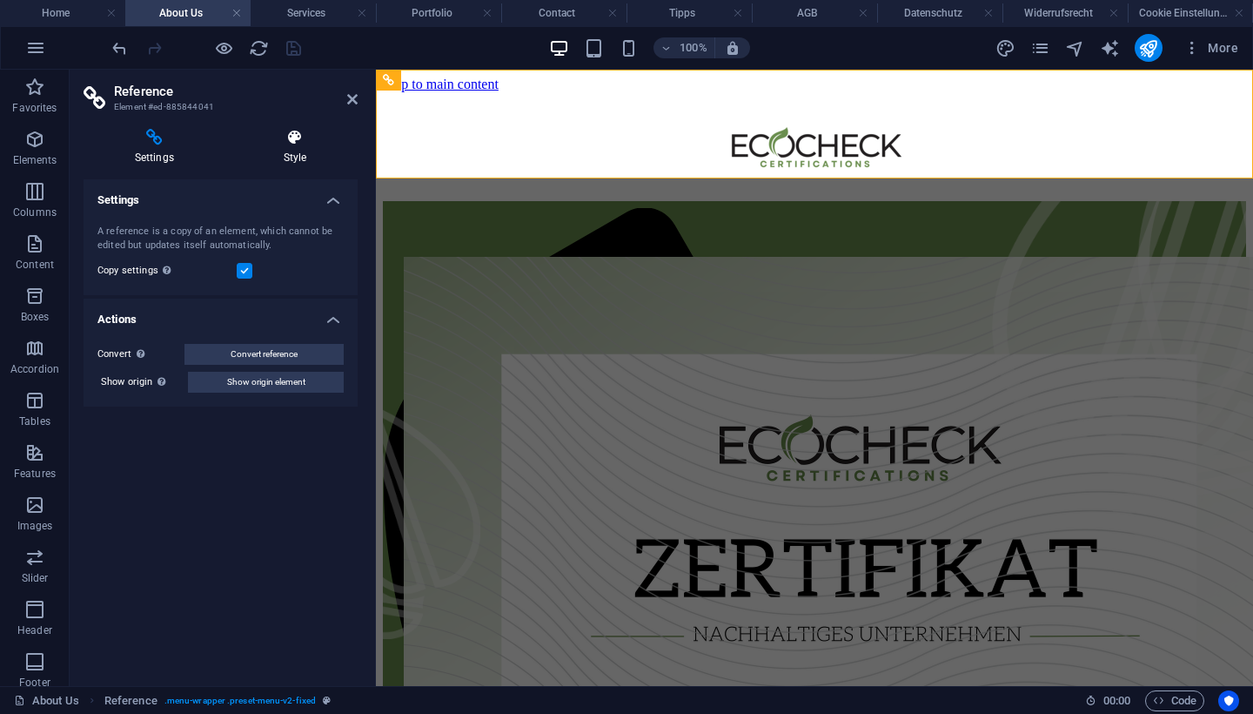
click at [291, 144] on icon at bounding box center [294, 137] width 125 height 17
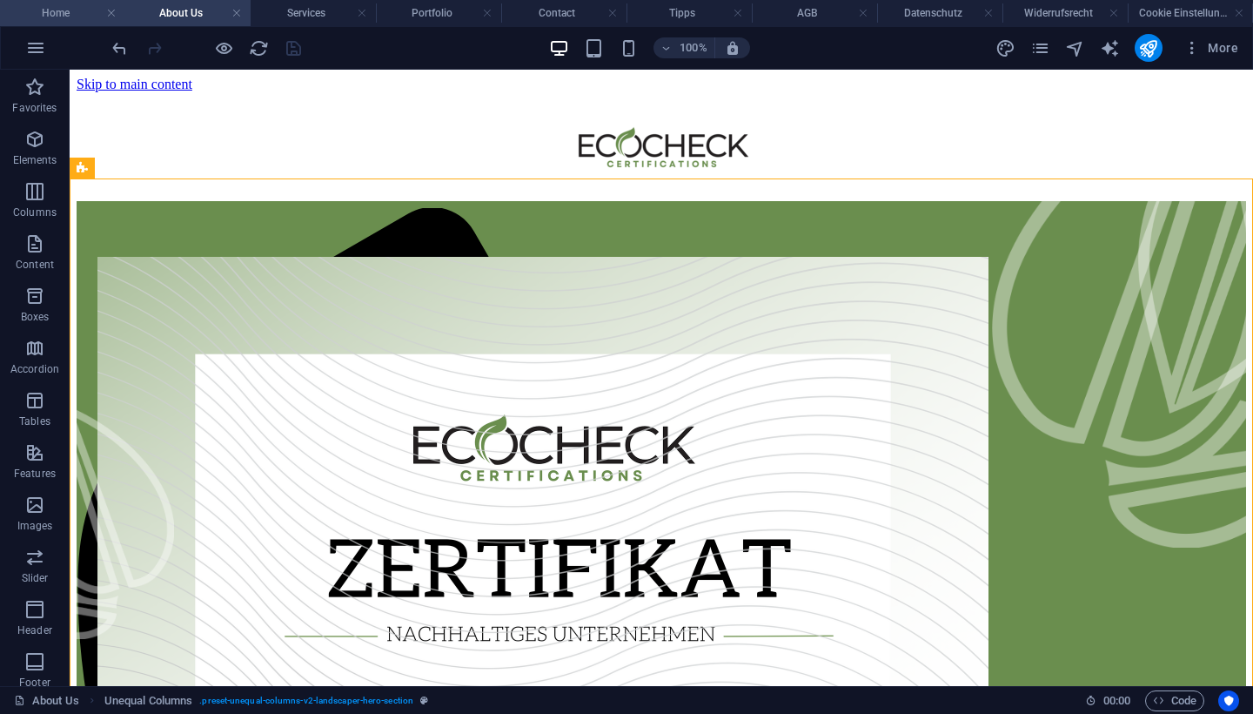
click at [80, 8] on h4 "Home" at bounding box center [62, 12] width 125 height 19
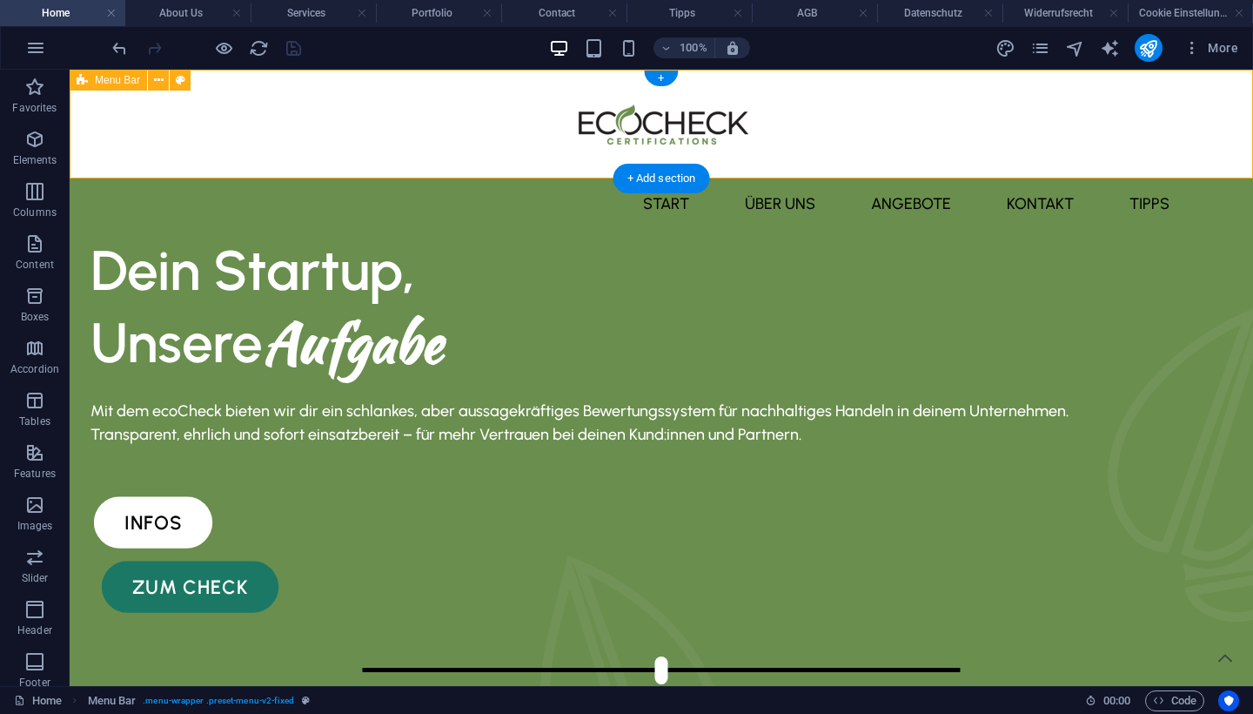
click at [947, 163] on div "Menu Start über uns Angebote kontakt Tipps" at bounding box center [661, 124] width 1183 height 109
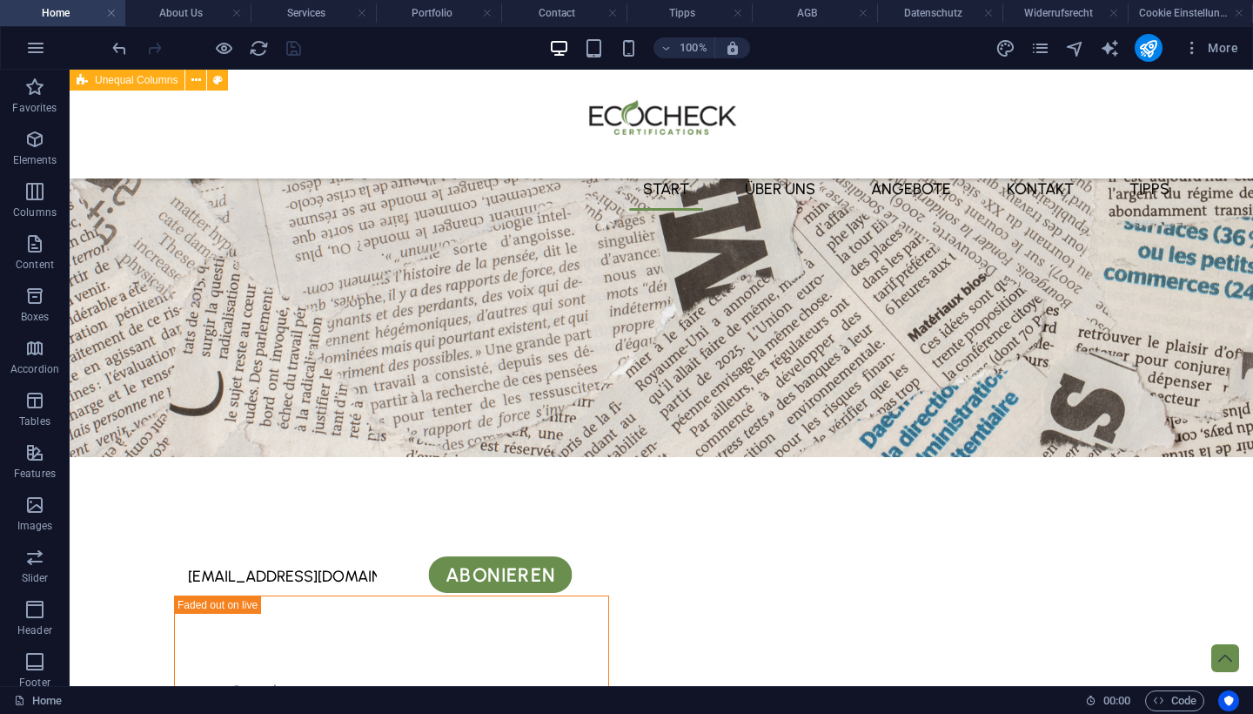
scroll to position [3198, 0]
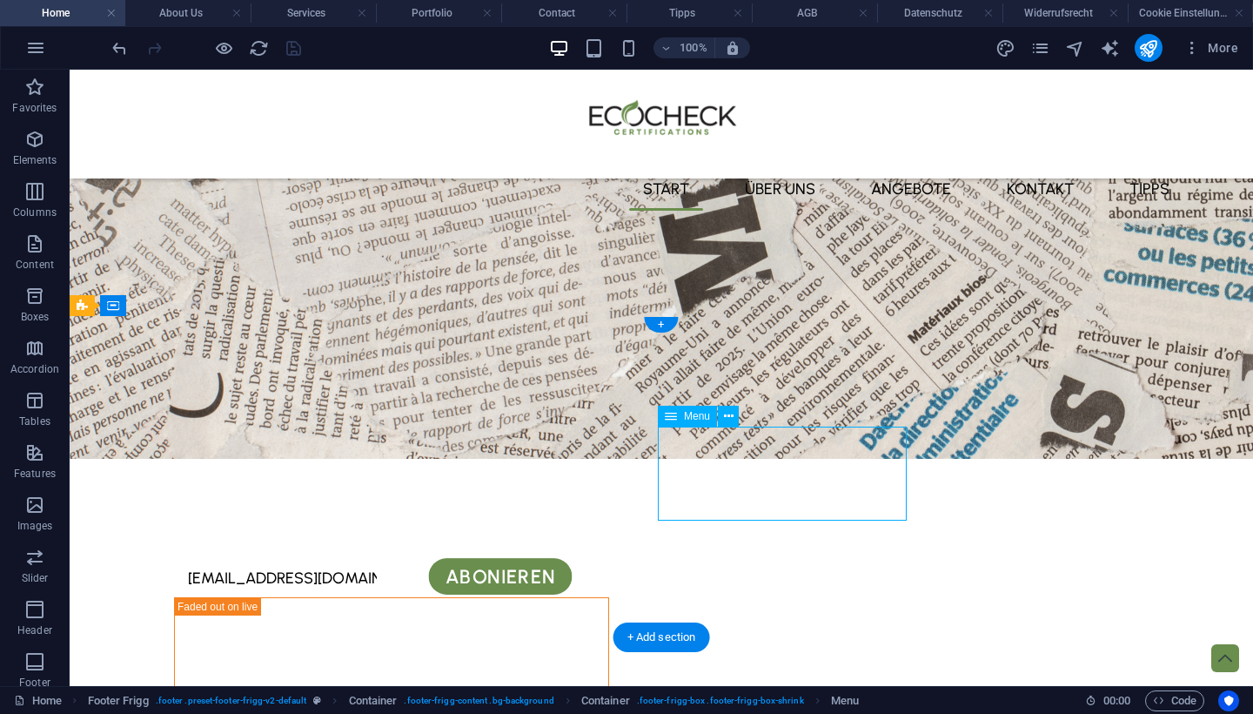
select select
select select "1"
select select
select select "2"
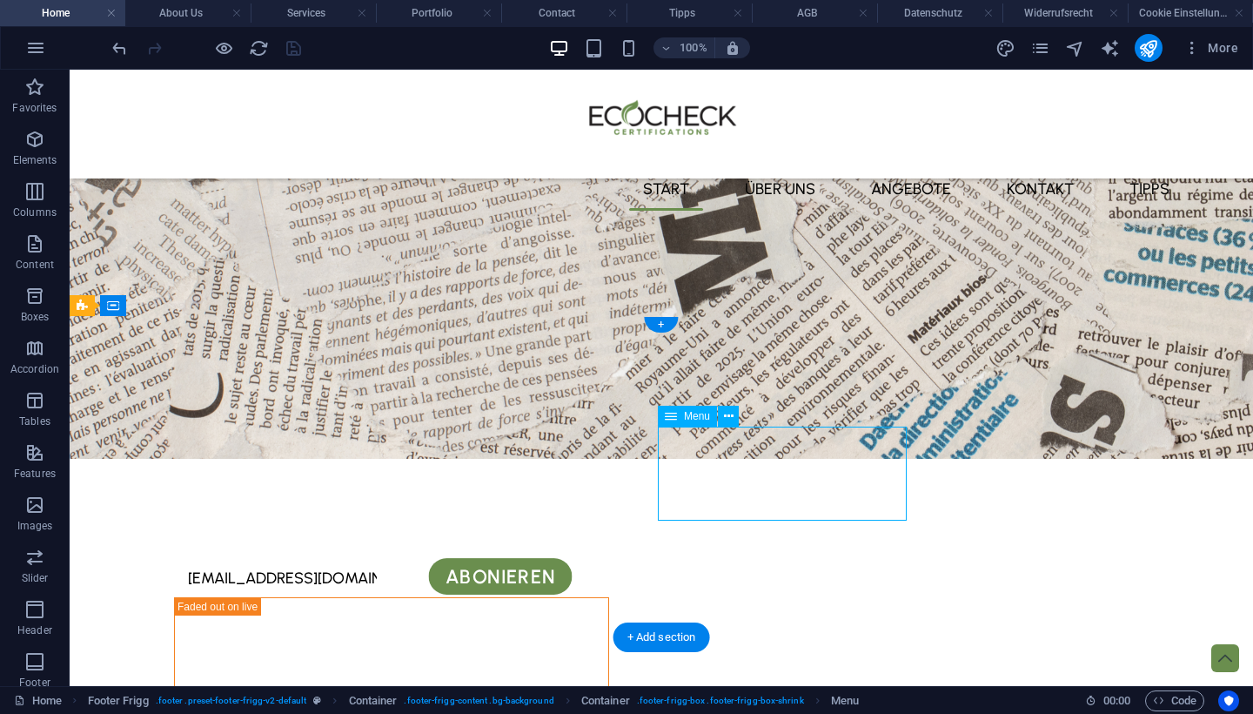
select select
select select "4"
select select
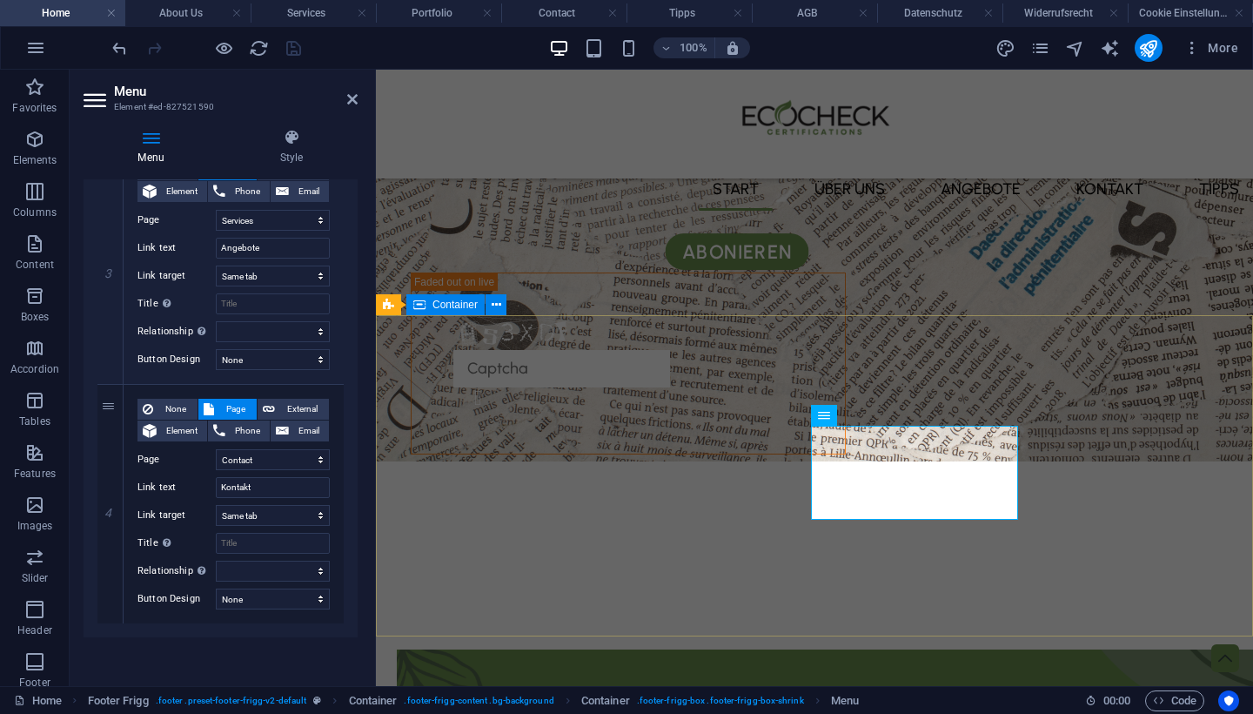
scroll to position [3332, 0]
click at [110, 620] on icon at bounding box center [110, 623] width 10 height 12
select select
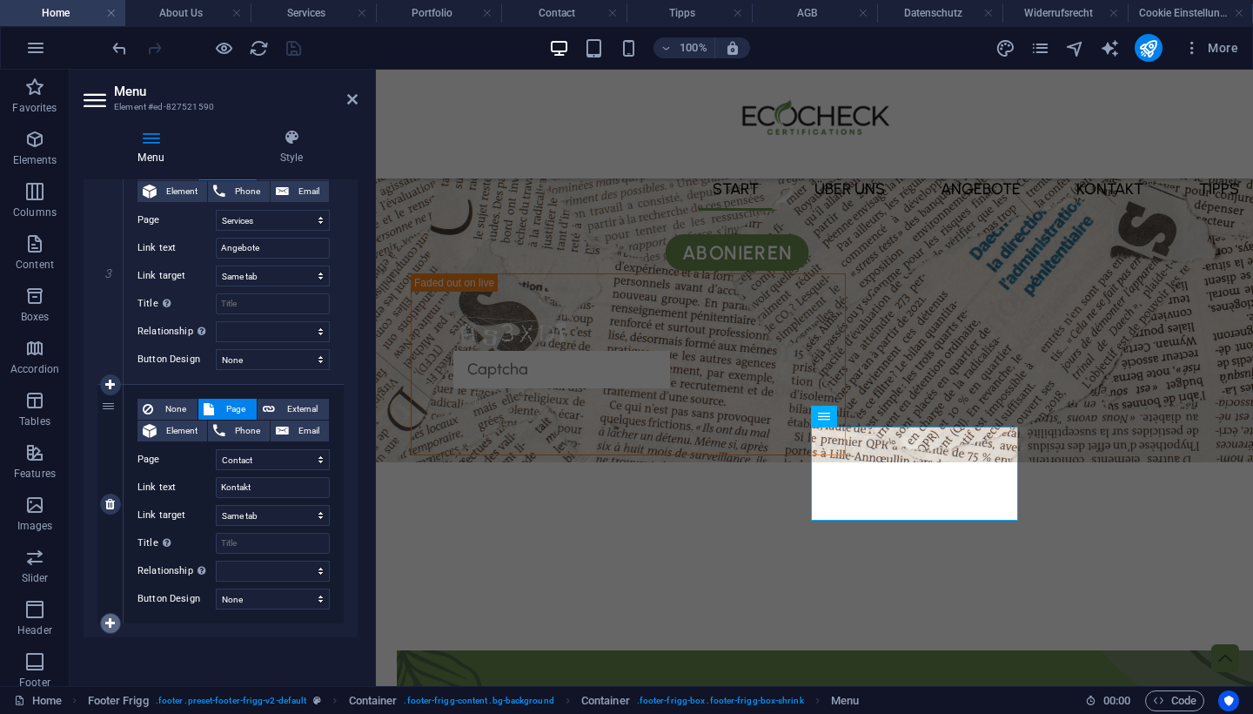
select select
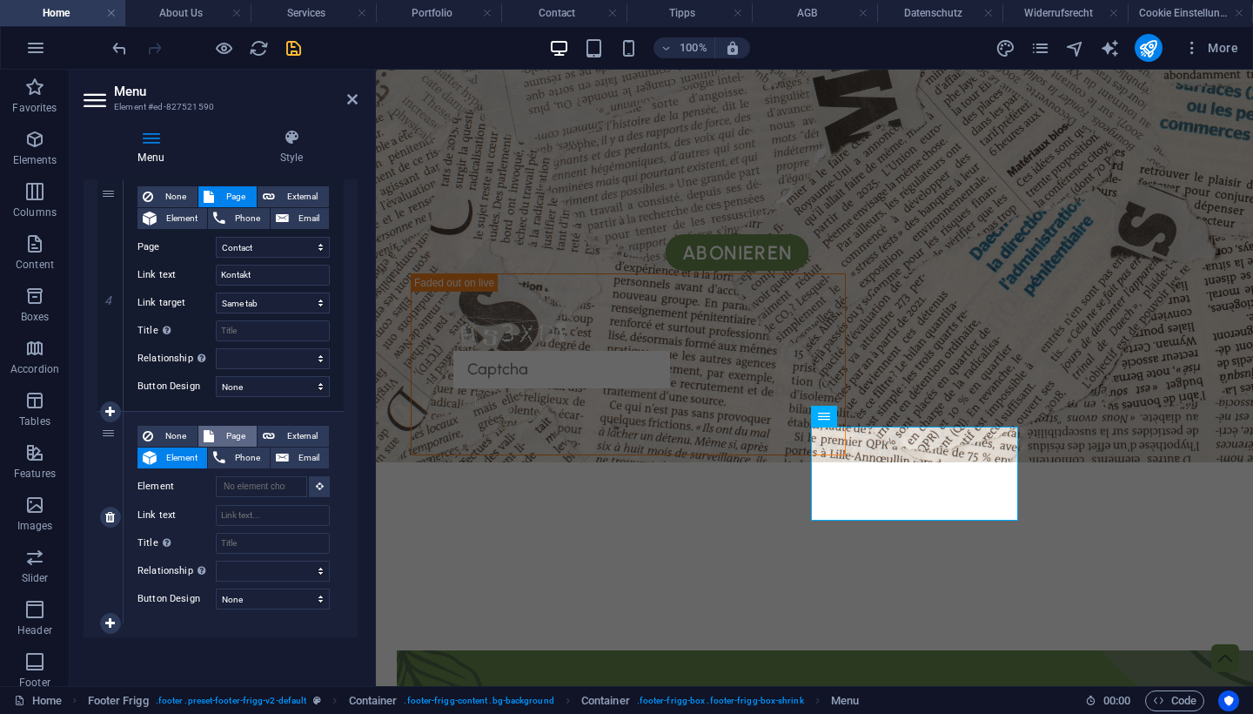
click at [241, 434] on span "Page" at bounding box center [235, 436] width 32 height 21
select select
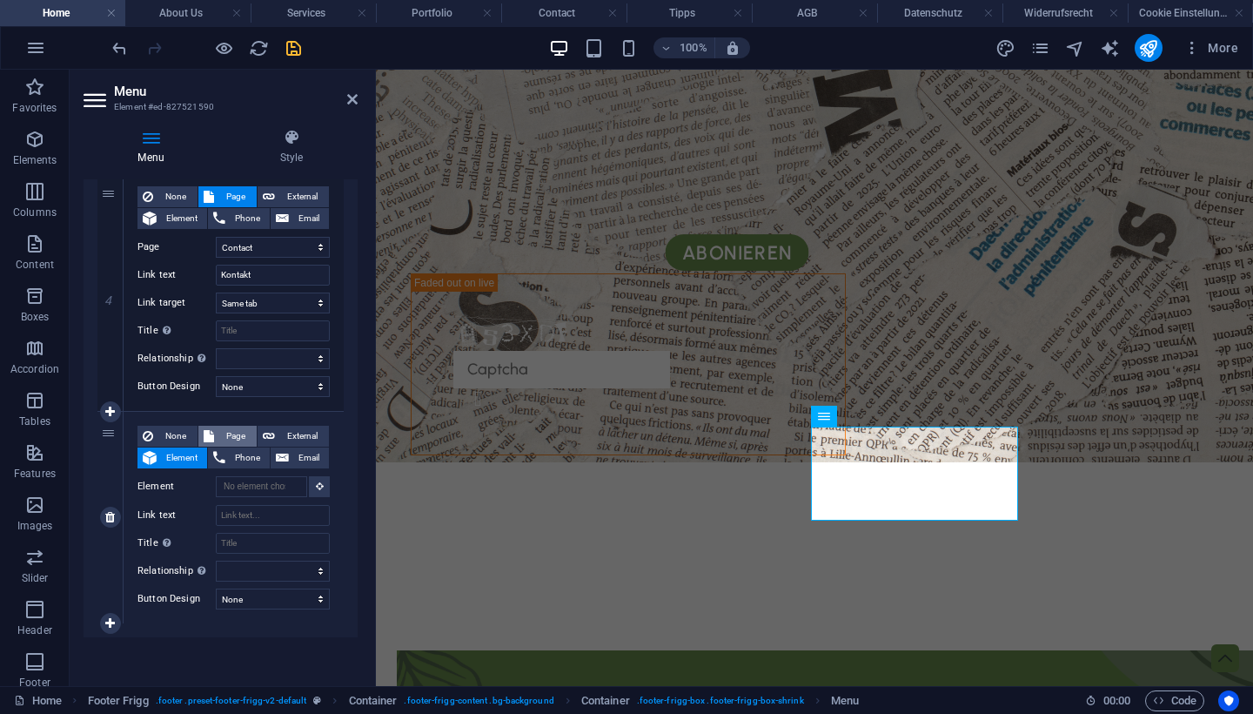
select select
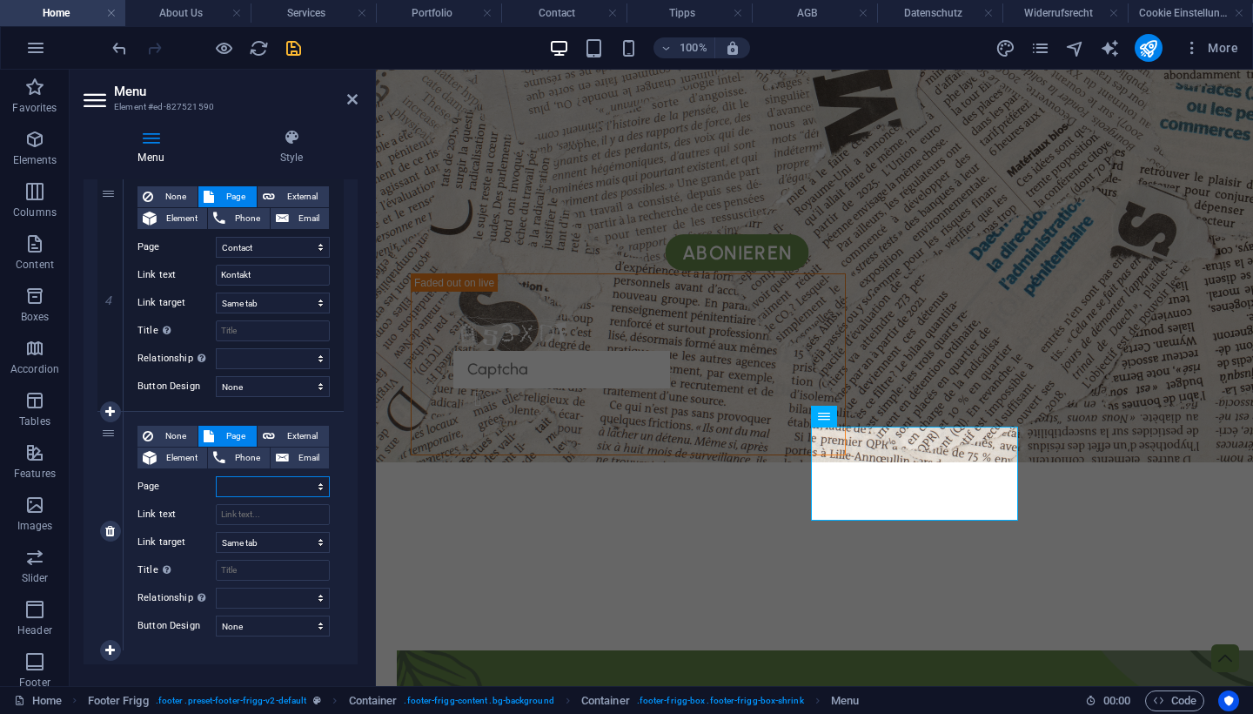
select select "5"
select select
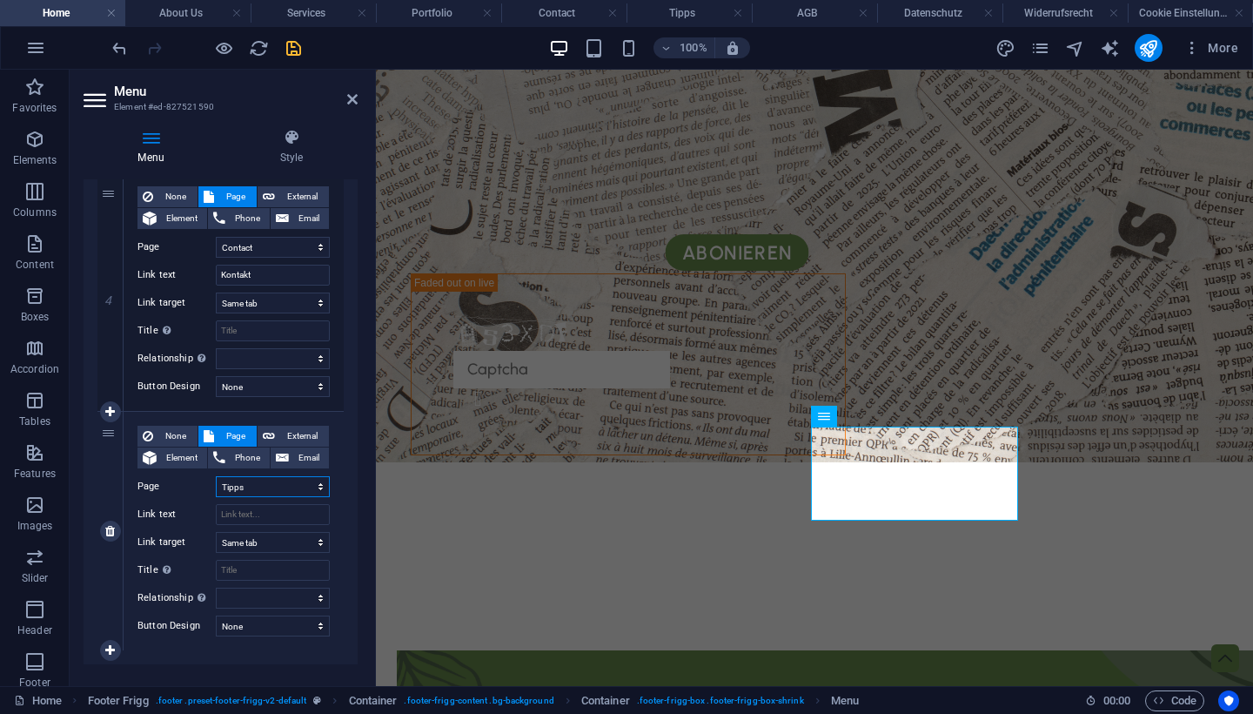
select select
click at [278, 517] on input "Link text" at bounding box center [273, 514] width 114 height 21
type input "T"
select select
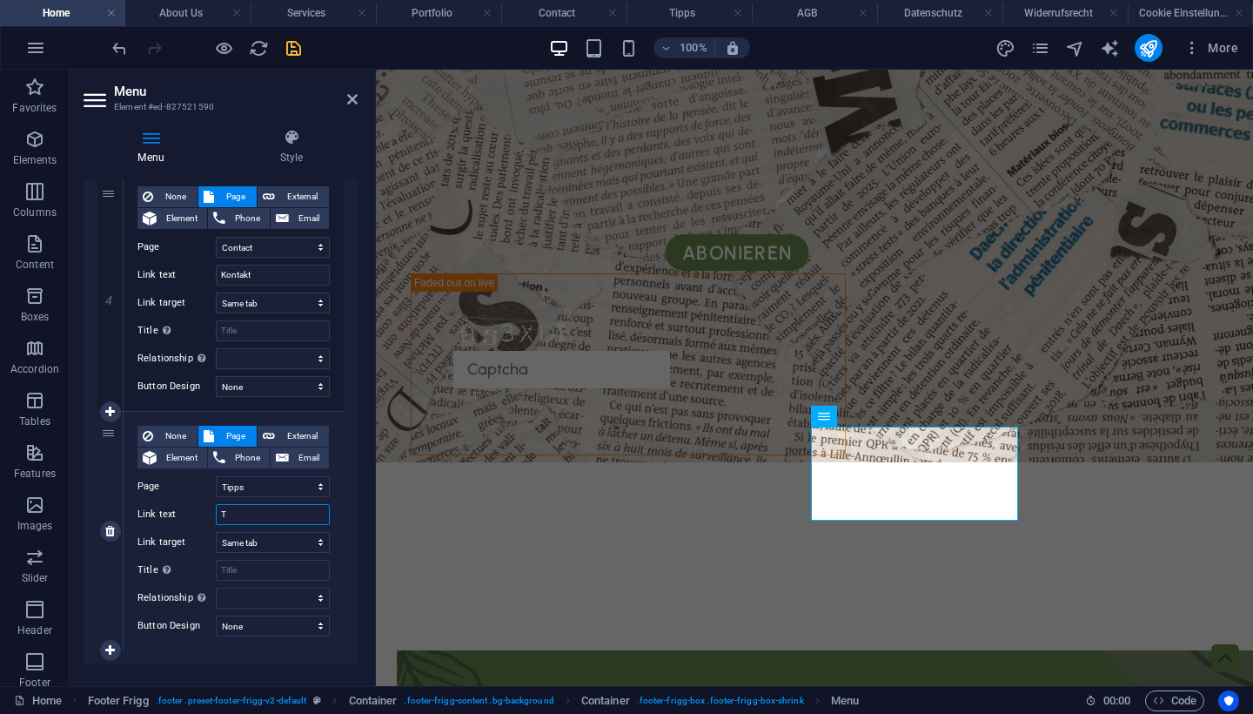
select select
type input "Tipps"
select select
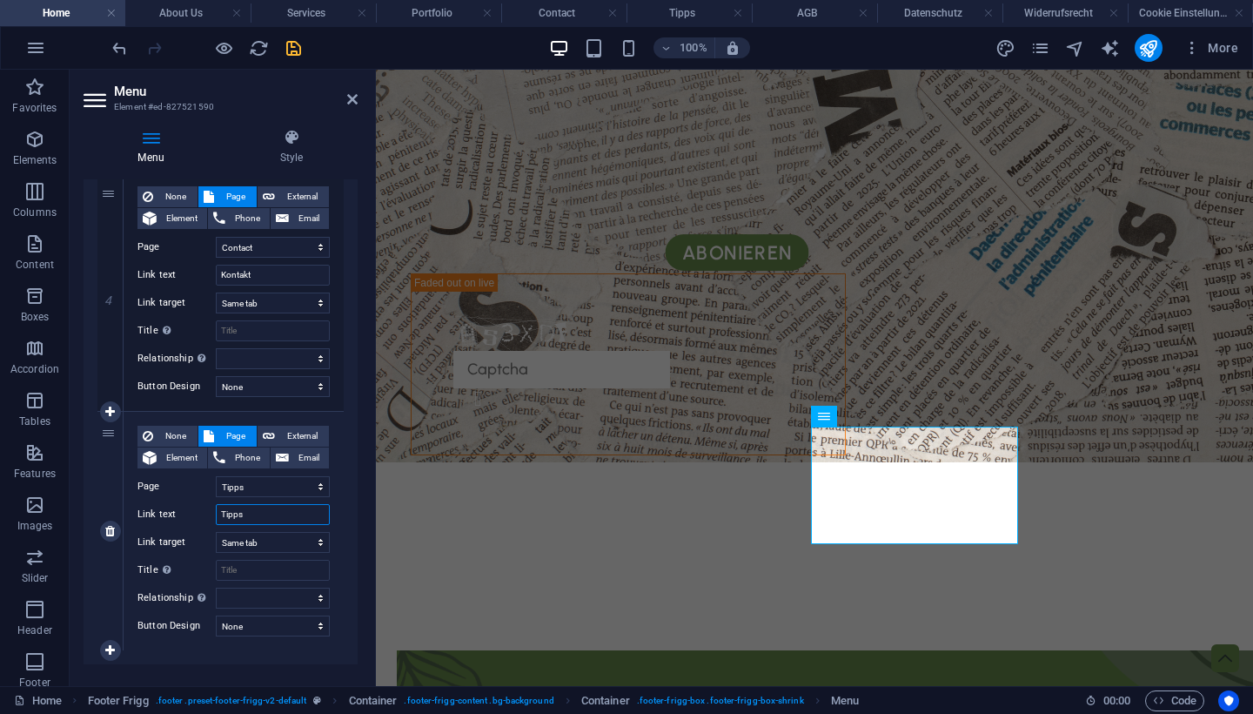
select select
type input "Tipps"
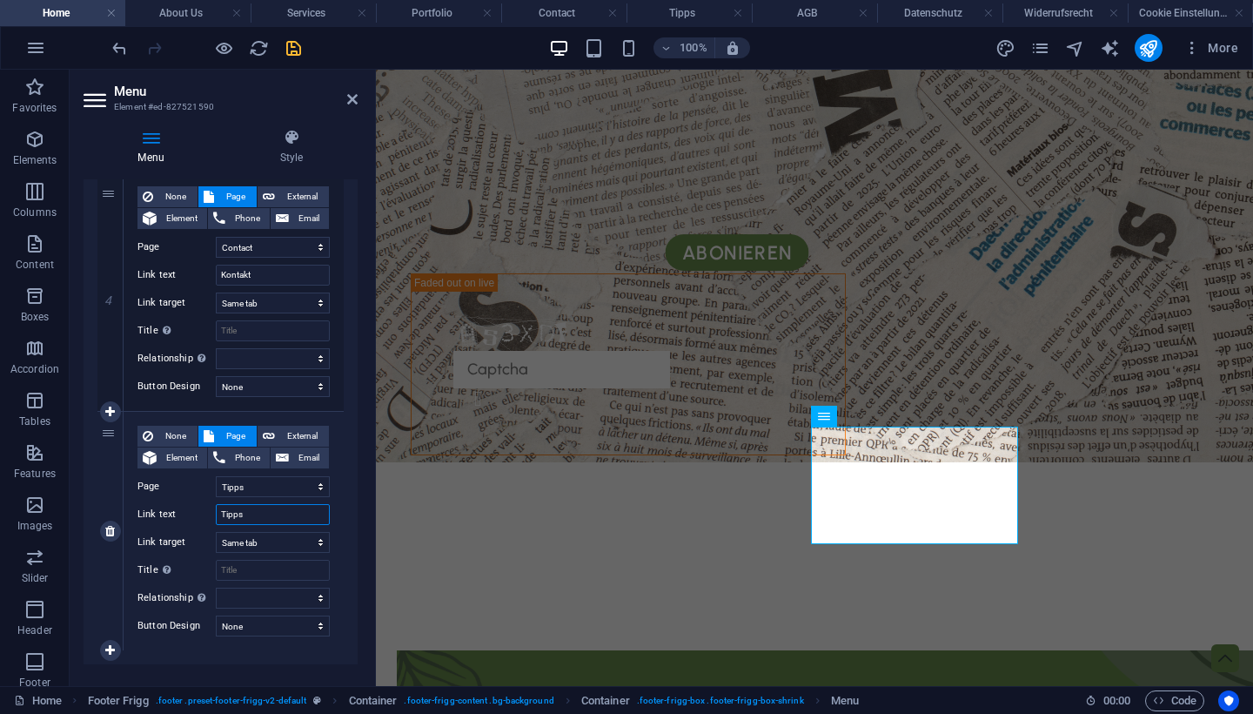
select select
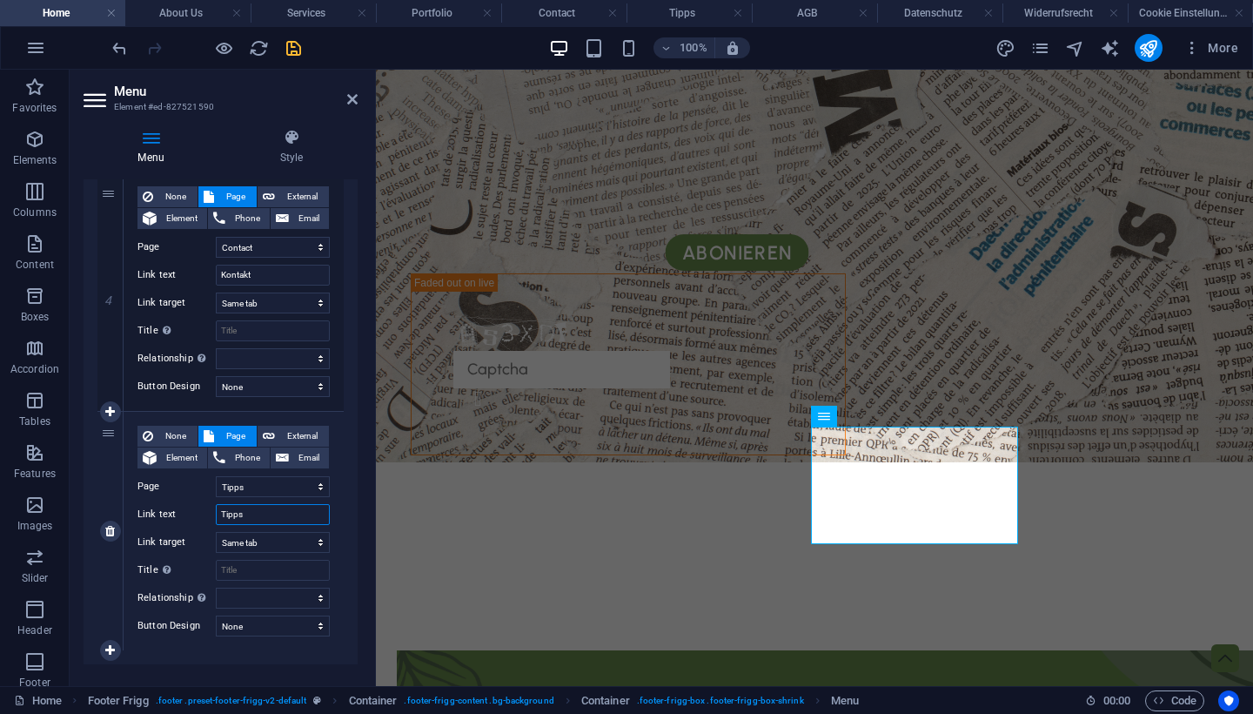
type input "Tipps &"
select select
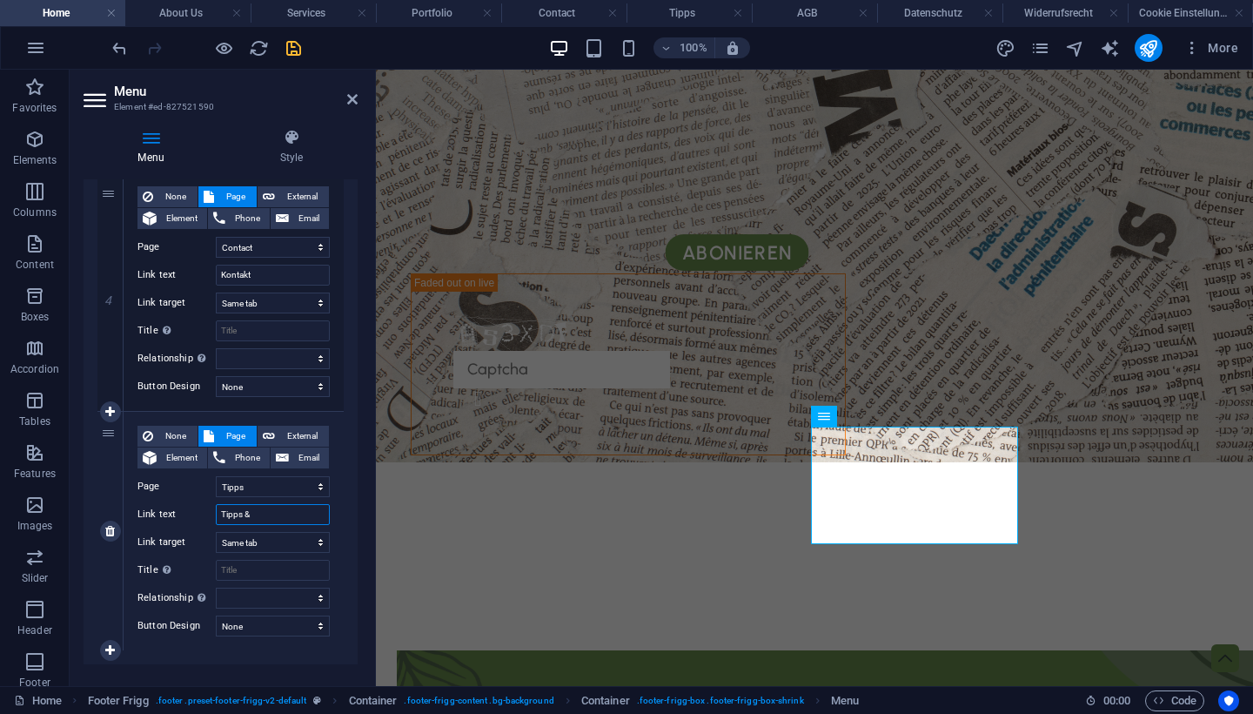
select select
type input "Tipps &Tri"
select select
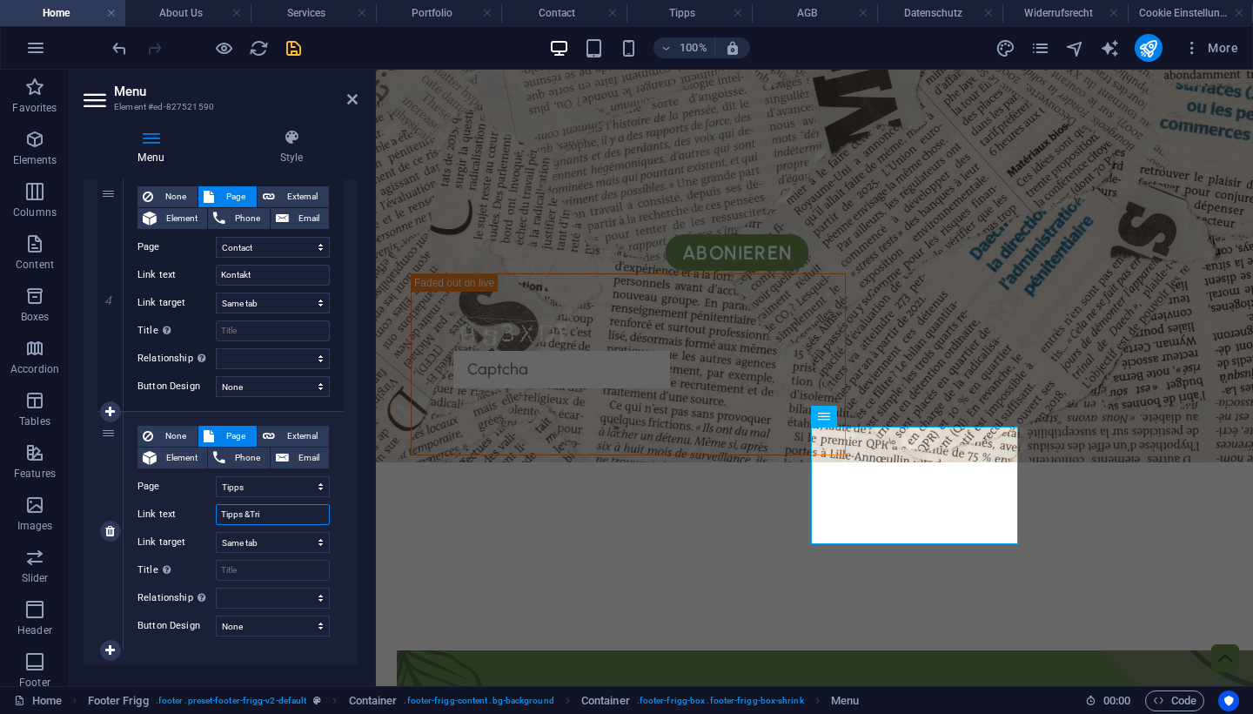
select select
type input "Tipps &Tricks"
select select
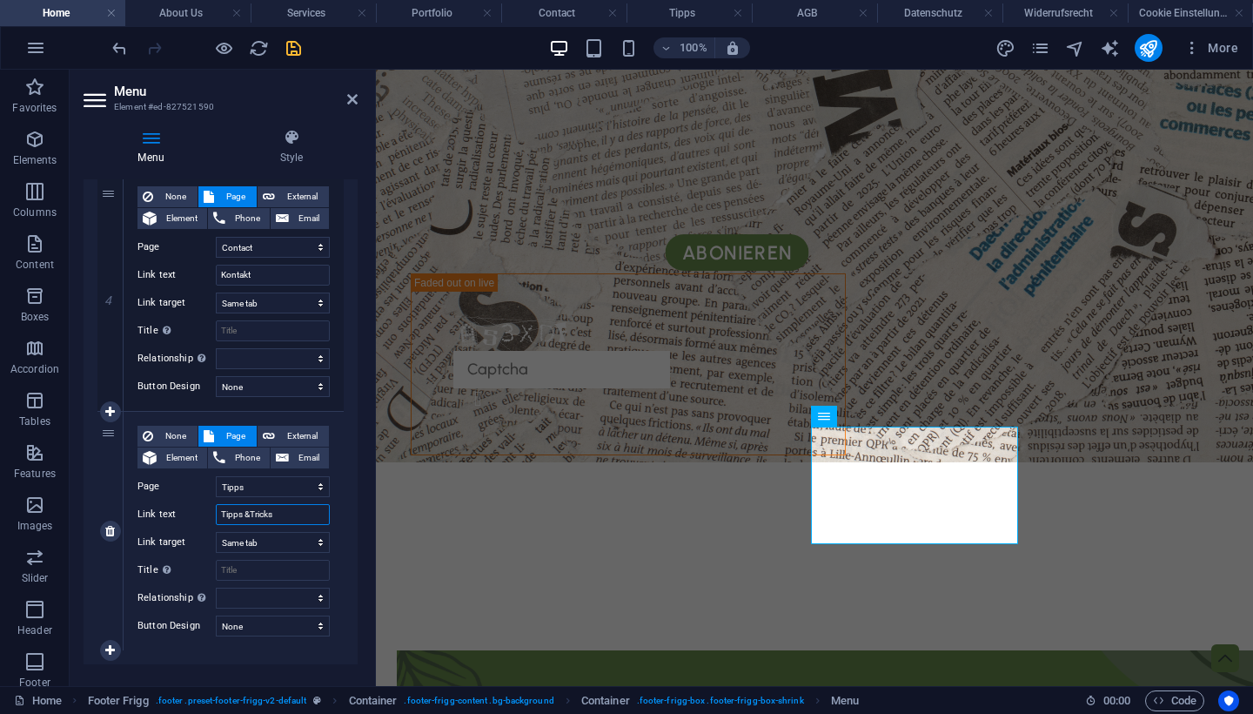
select select
type input "Tipps & Tricks"
select select
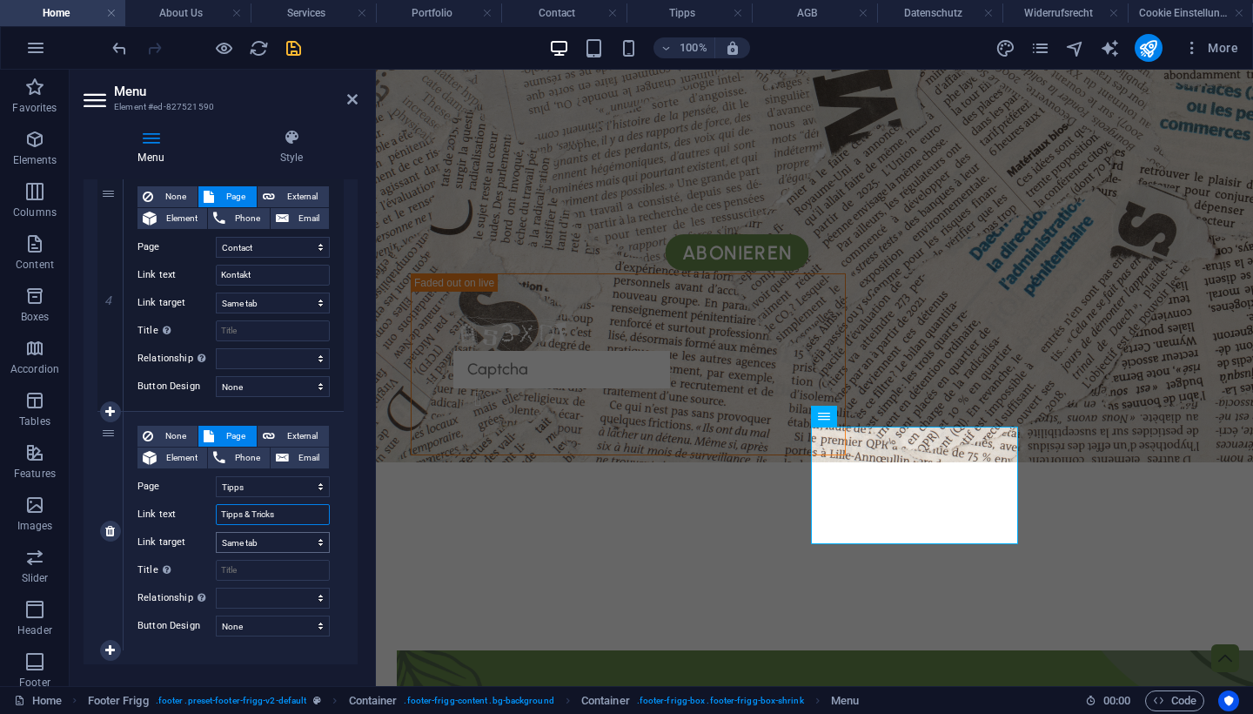
select select
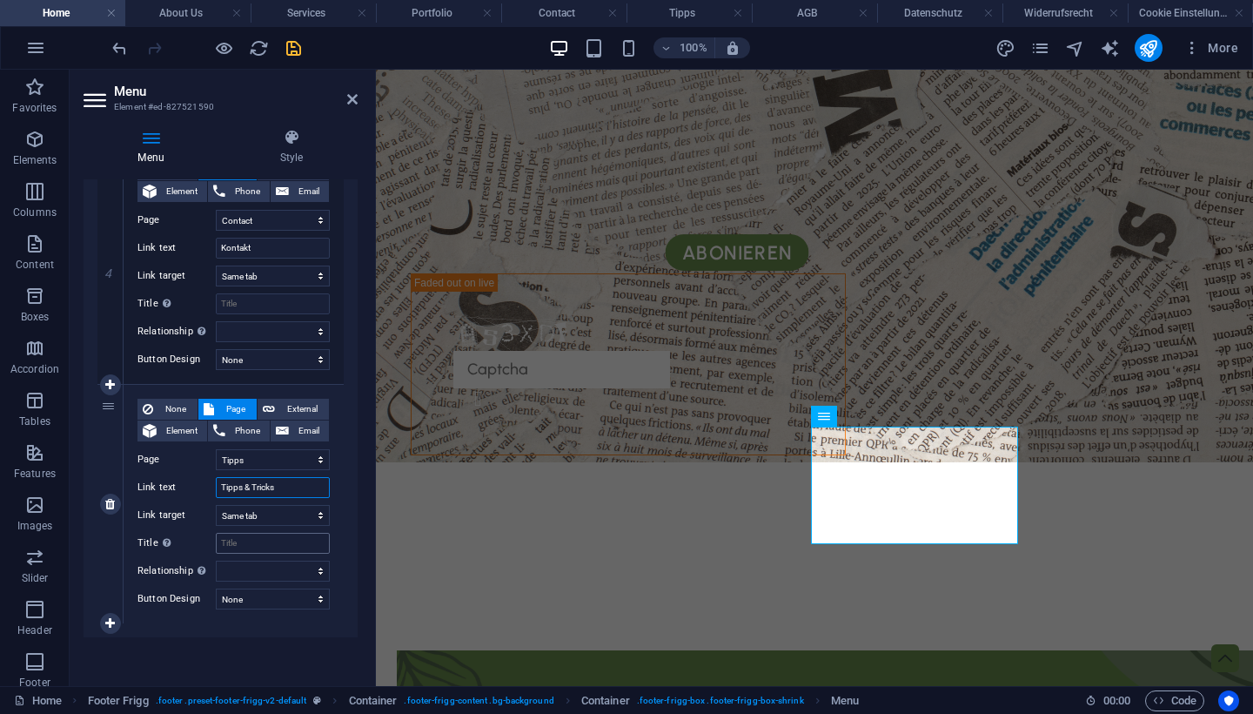
scroll to position [917, 0]
type input "Tipps & Tricks"
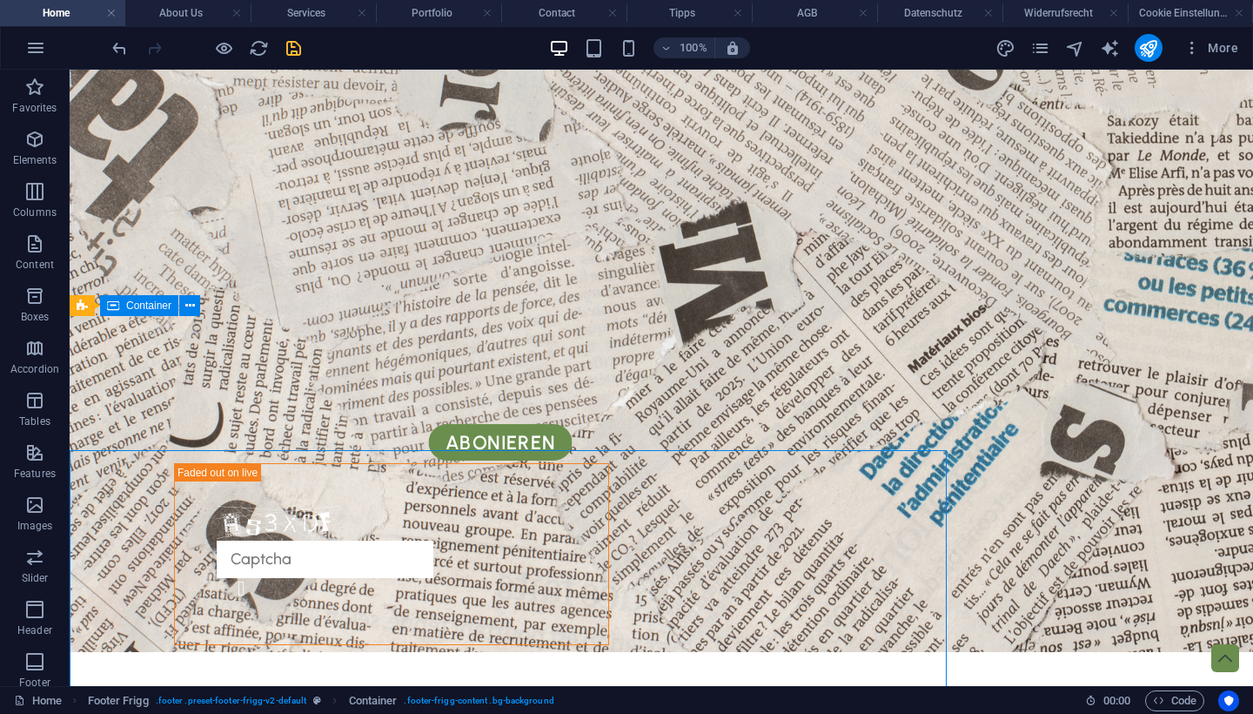
scroll to position [3198, 0]
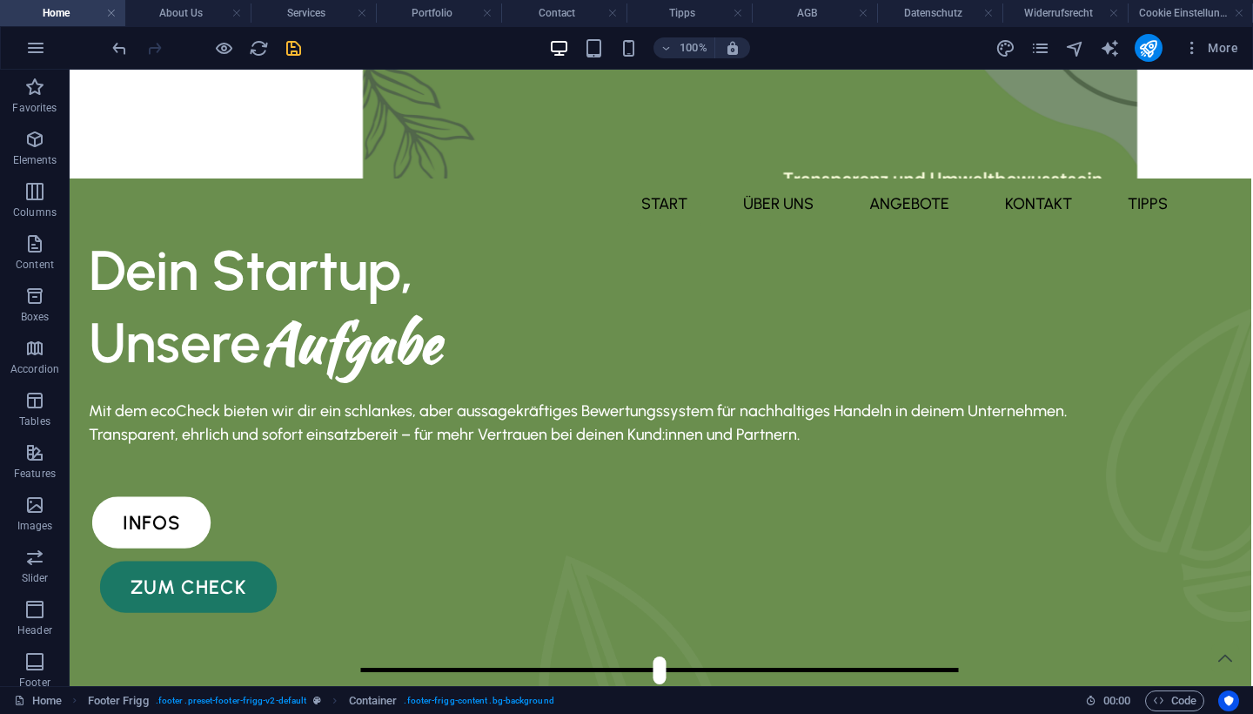
scroll to position [0, 2]
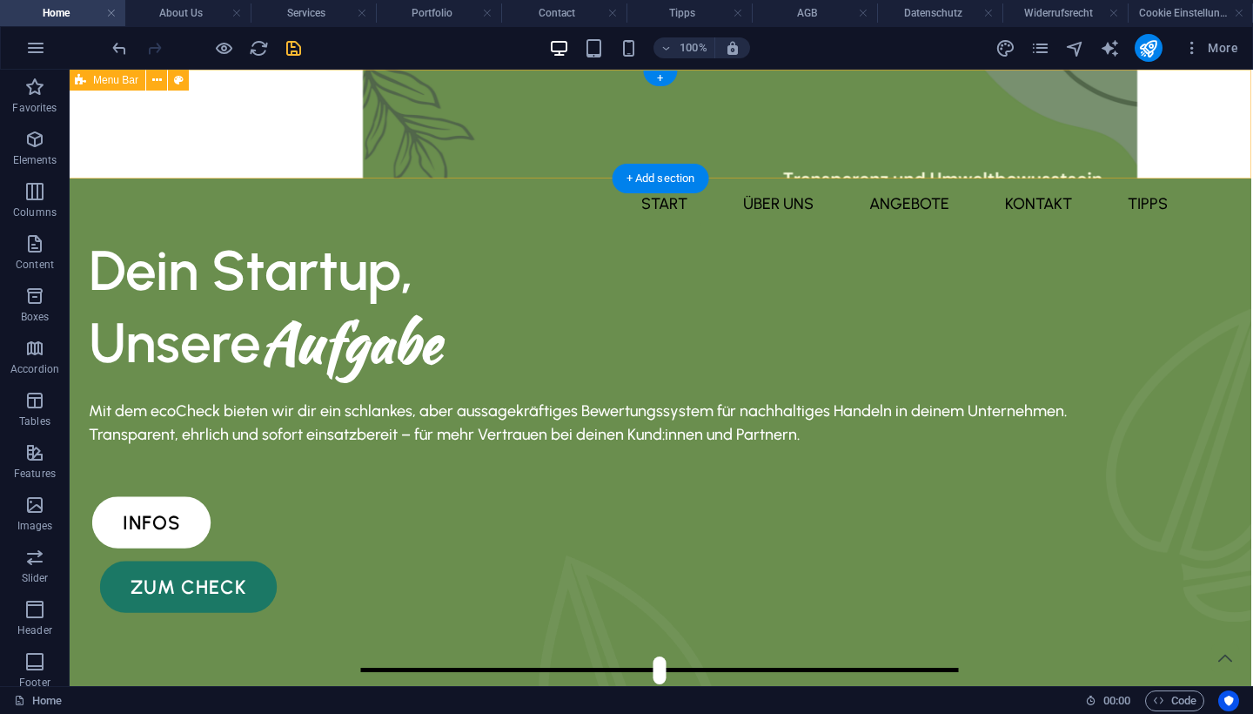
click at [941, 162] on div "Menu Start über uns Angebote kontakt Tipps" at bounding box center [659, 124] width 1183 height 109
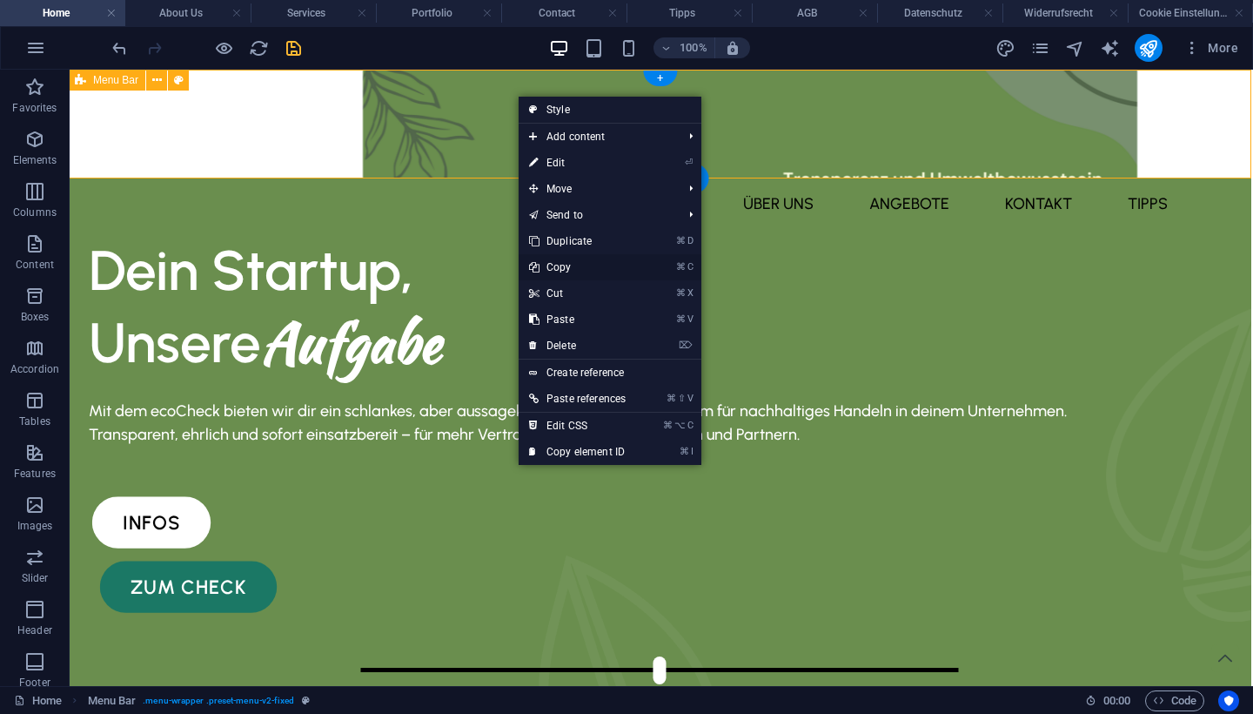
click at [595, 266] on link "⌘ C Copy" at bounding box center [577, 267] width 117 height 26
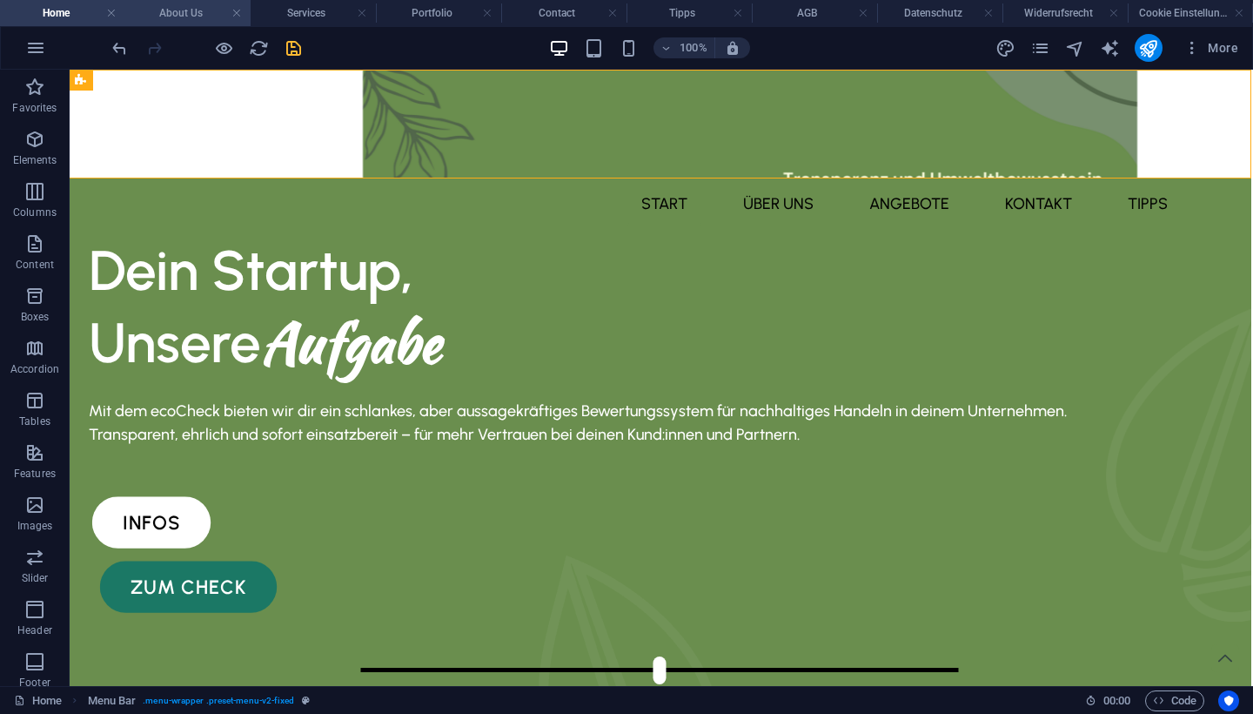
click at [212, 20] on h4 "About Us" at bounding box center [187, 12] width 125 height 19
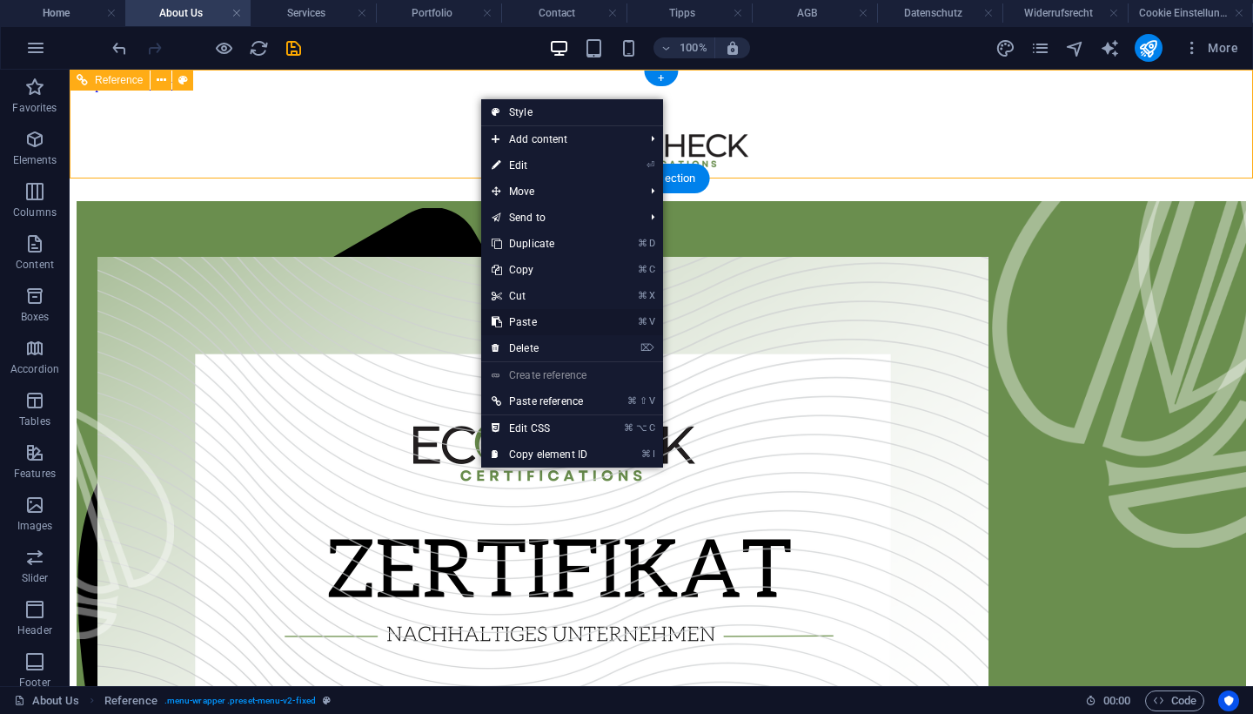
click at [561, 320] on link "⌘ V Paste" at bounding box center [539, 322] width 117 height 26
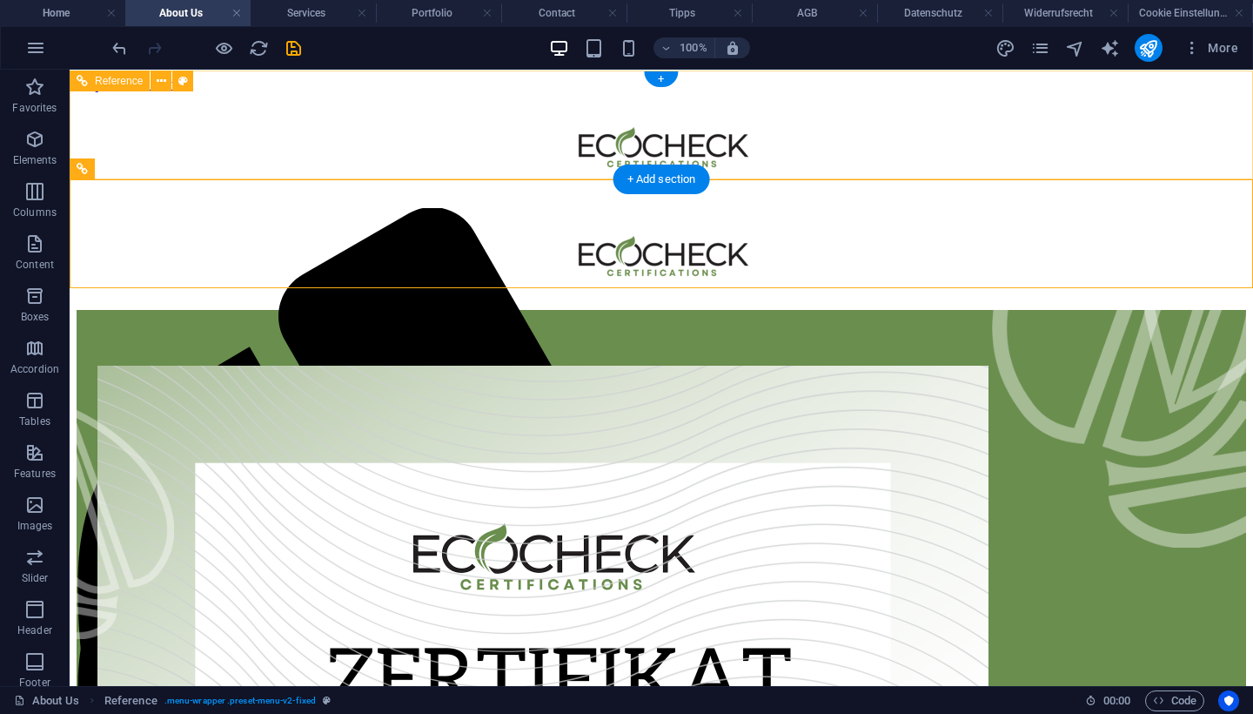
scroll to position [0, 0]
click at [122, 49] on icon "undo" at bounding box center [120, 48] width 20 height 20
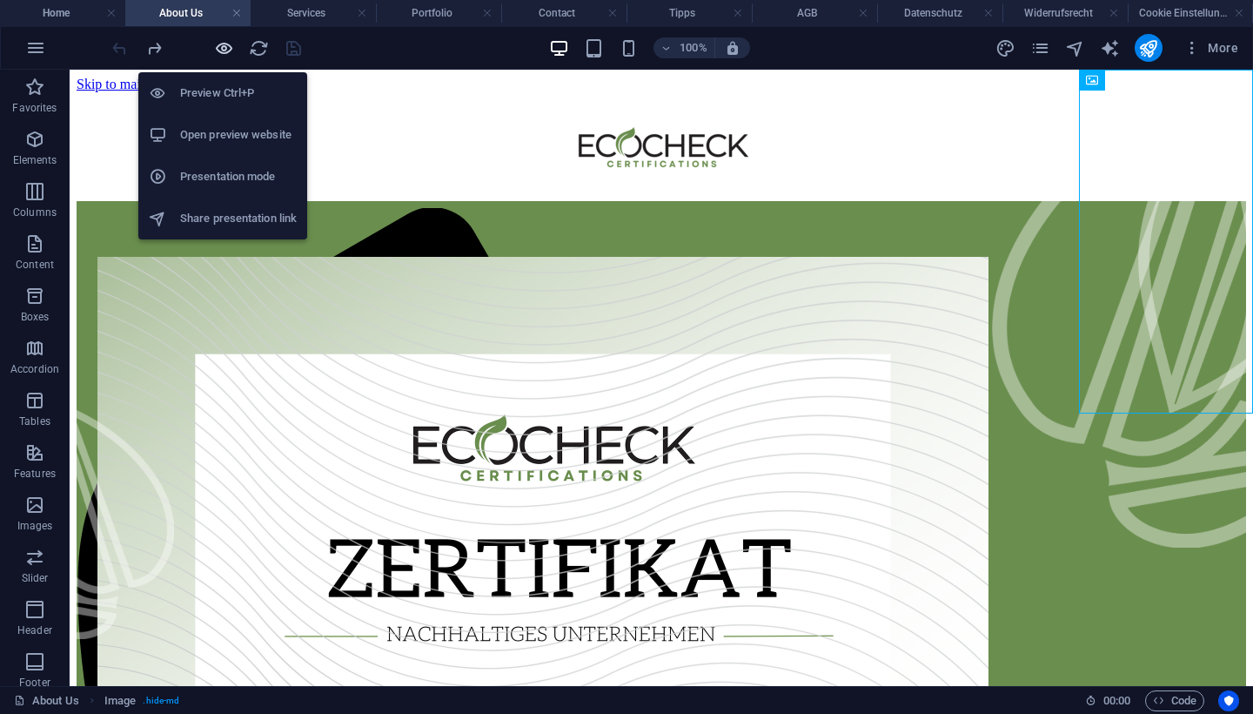
click at [219, 47] on icon "button" at bounding box center [224, 48] width 20 height 20
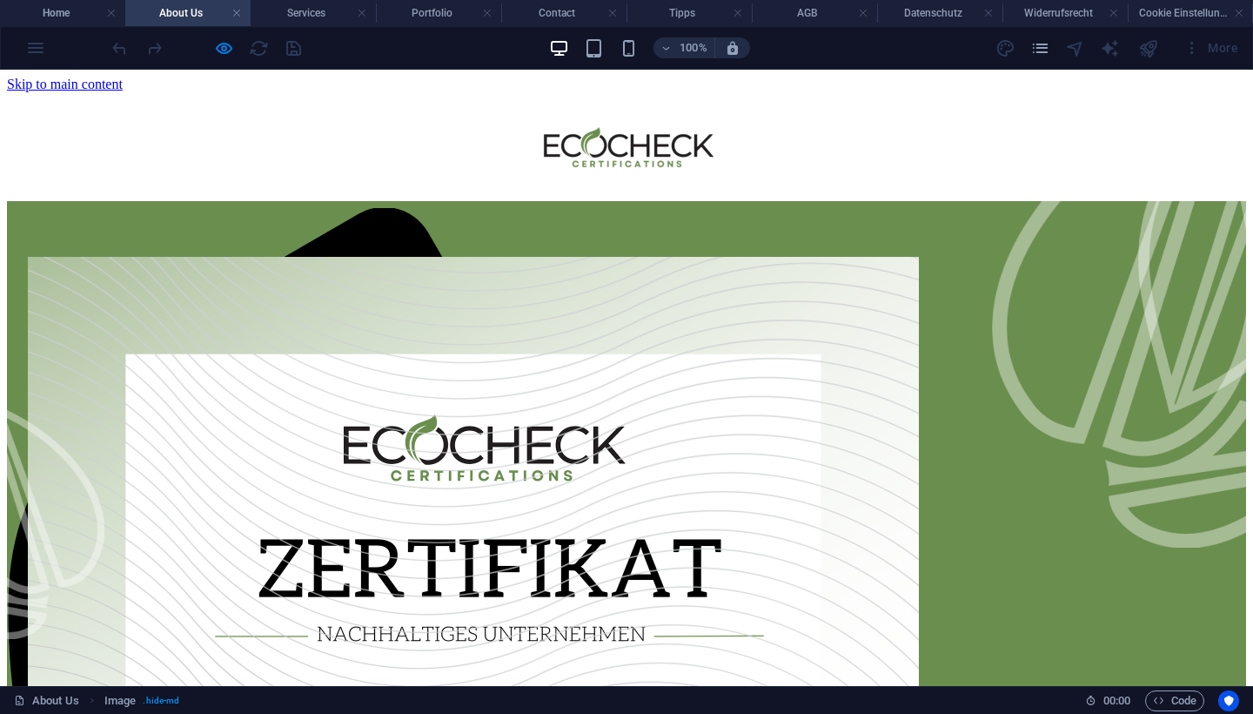
click at [1103, 123] on img at bounding box center [1166, 242] width 174 height 344
click at [1099, 123] on img at bounding box center [1166, 242] width 174 height 344
click at [1095, 122] on img at bounding box center [1166, 242] width 174 height 344
click at [1100, 122] on img at bounding box center [1166, 242] width 174 height 344
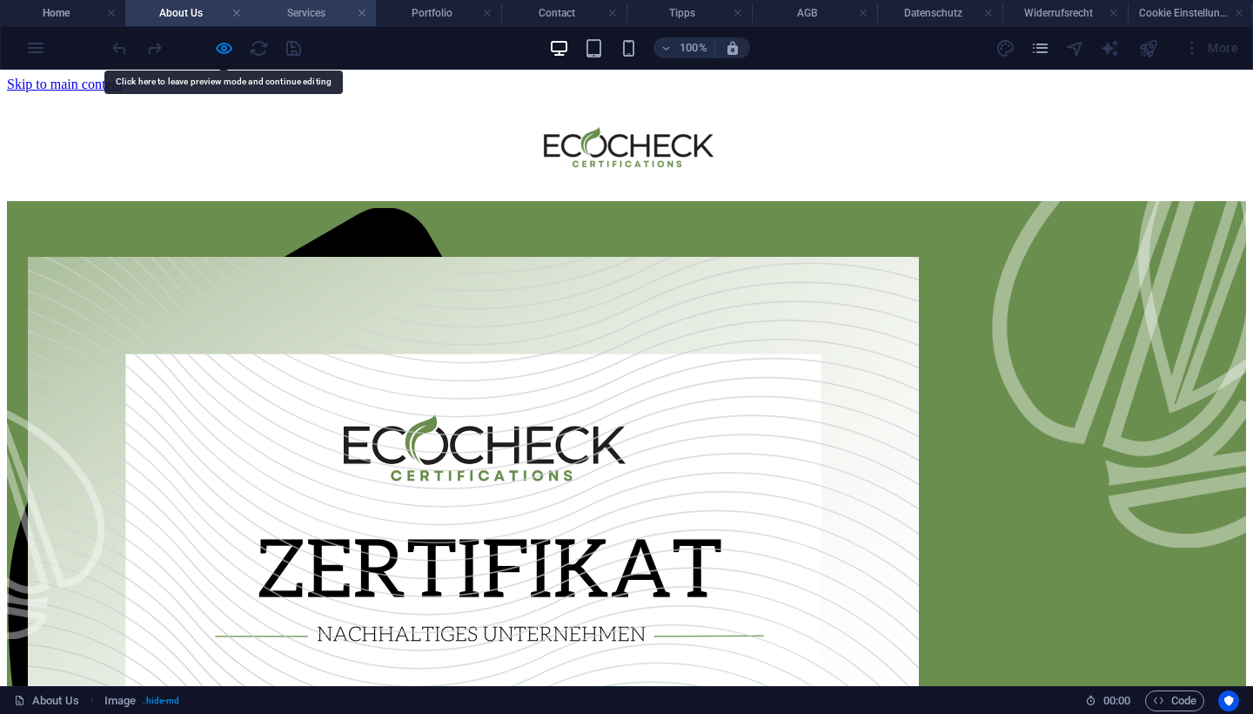
click at [322, 10] on h4 "Services" at bounding box center [313, 12] width 125 height 19
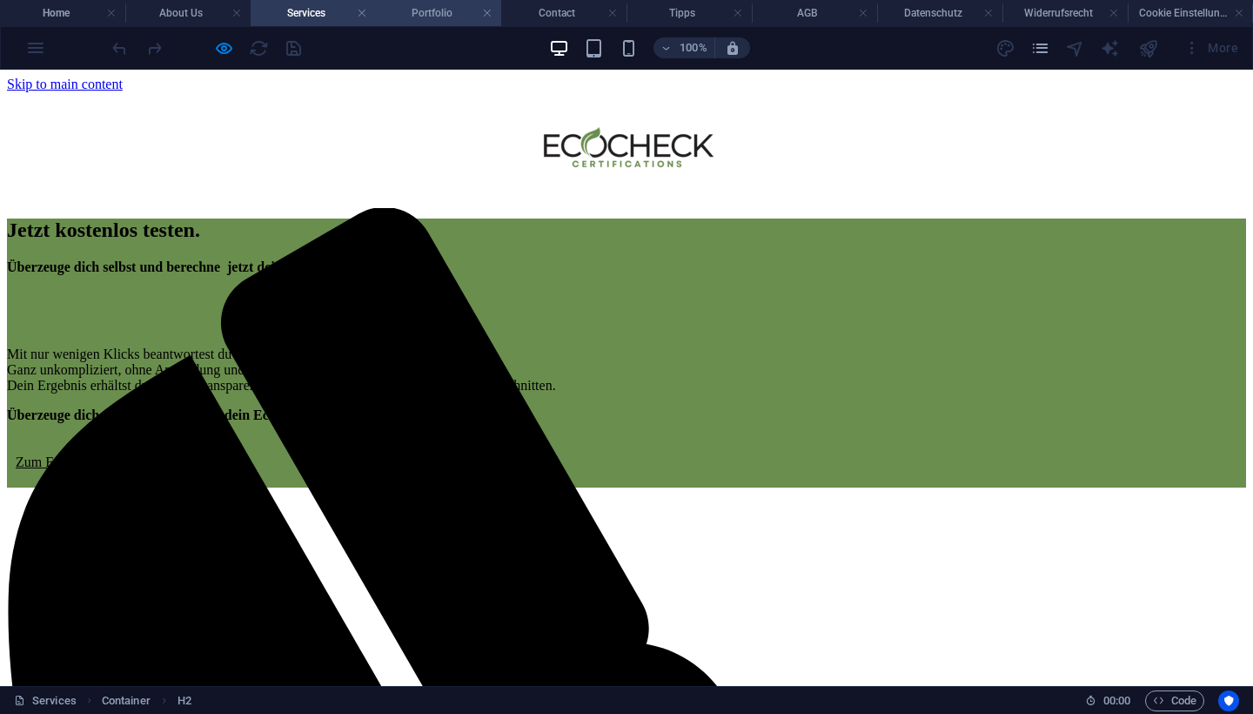
click at [454, 12] on h4 "Portfolio" at bounding box center [438, 12] width 125 height 19
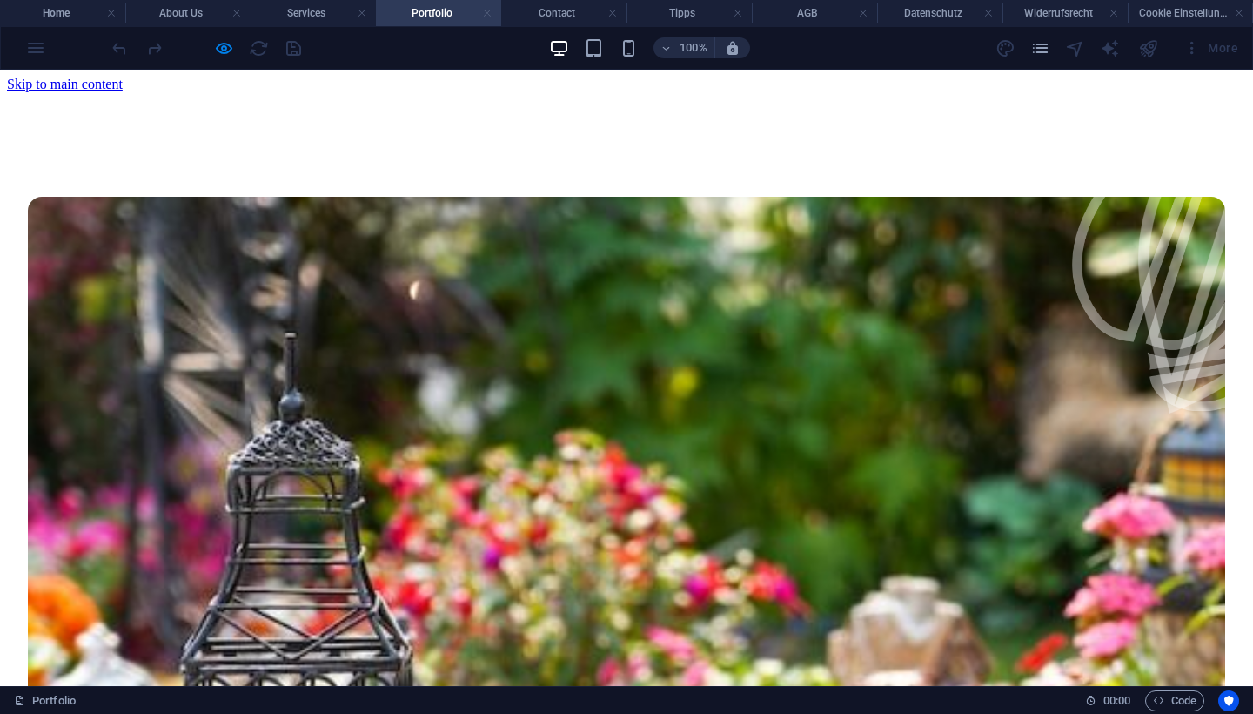
click at [488, 13] on link at bounding box center [487, 13] width 10 height 17
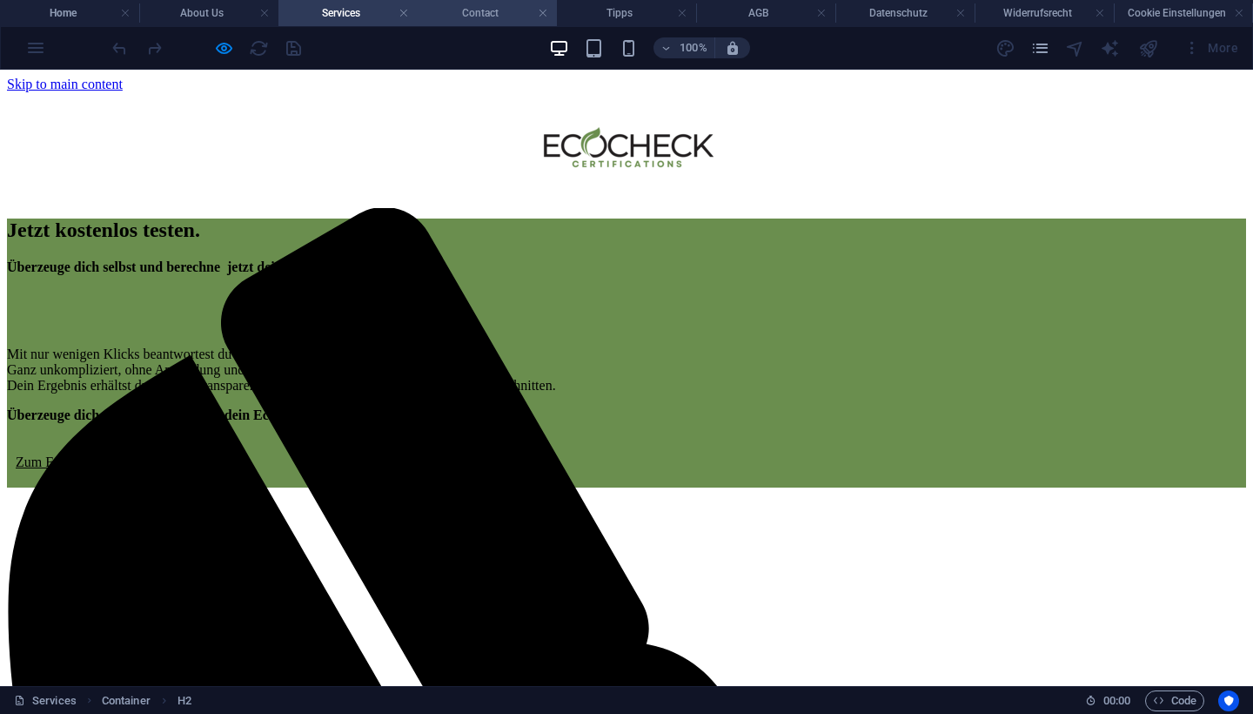
click at [476, 16] on h4 "Contact" at bounding box center [487, 12] width 139 height 19
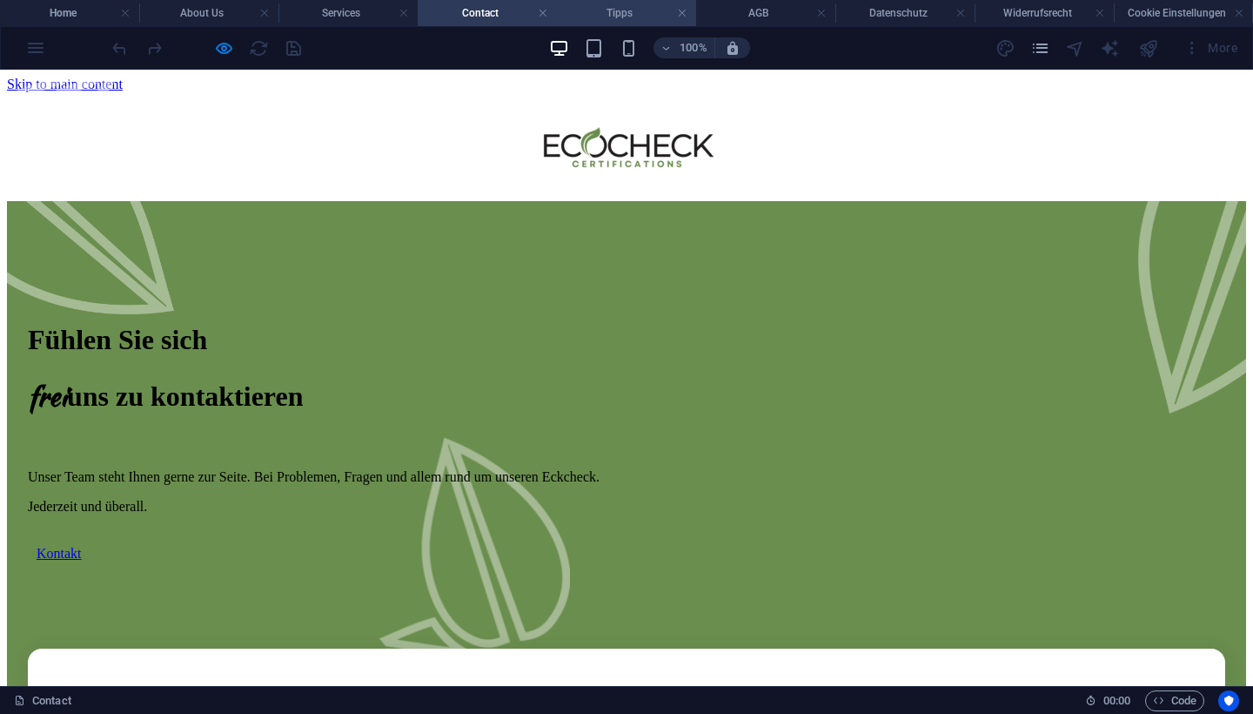
click at [640, 15] on h4 "Tipps" at bounding box center [626, 12] width 139 height 19
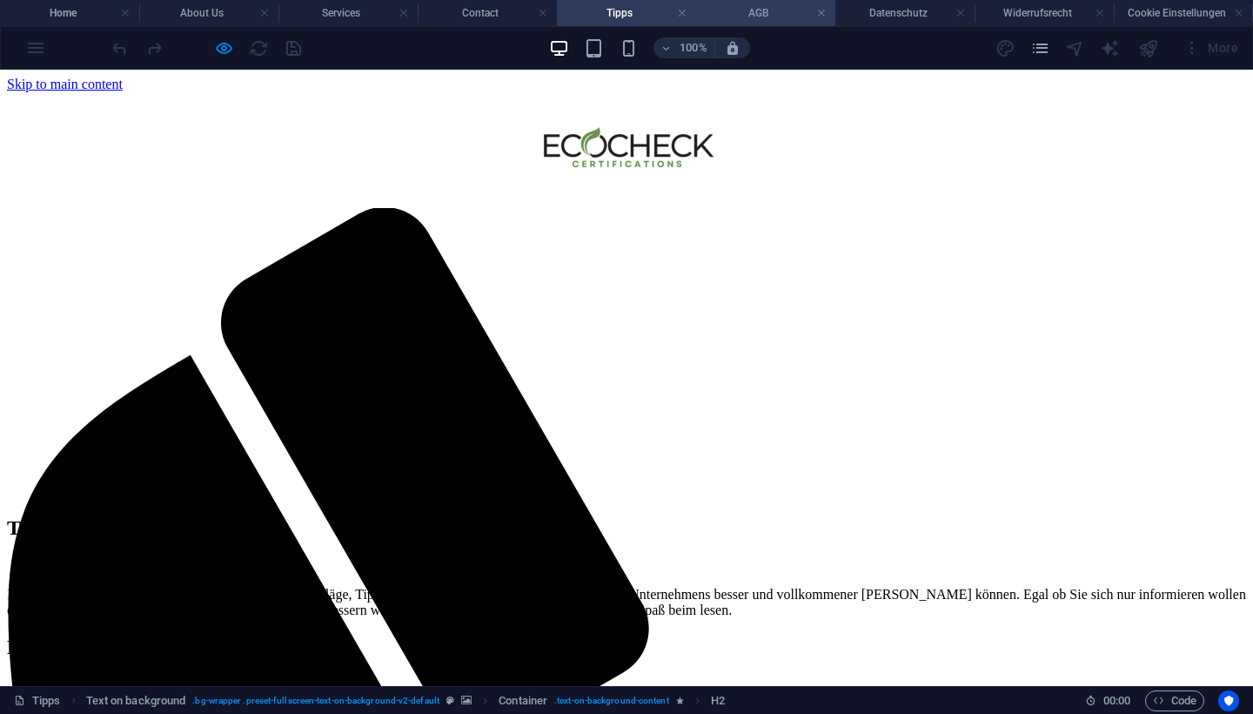
click at [758, 14] on h4 "AGB" at bounding box center [765, 12] width 139 height 19
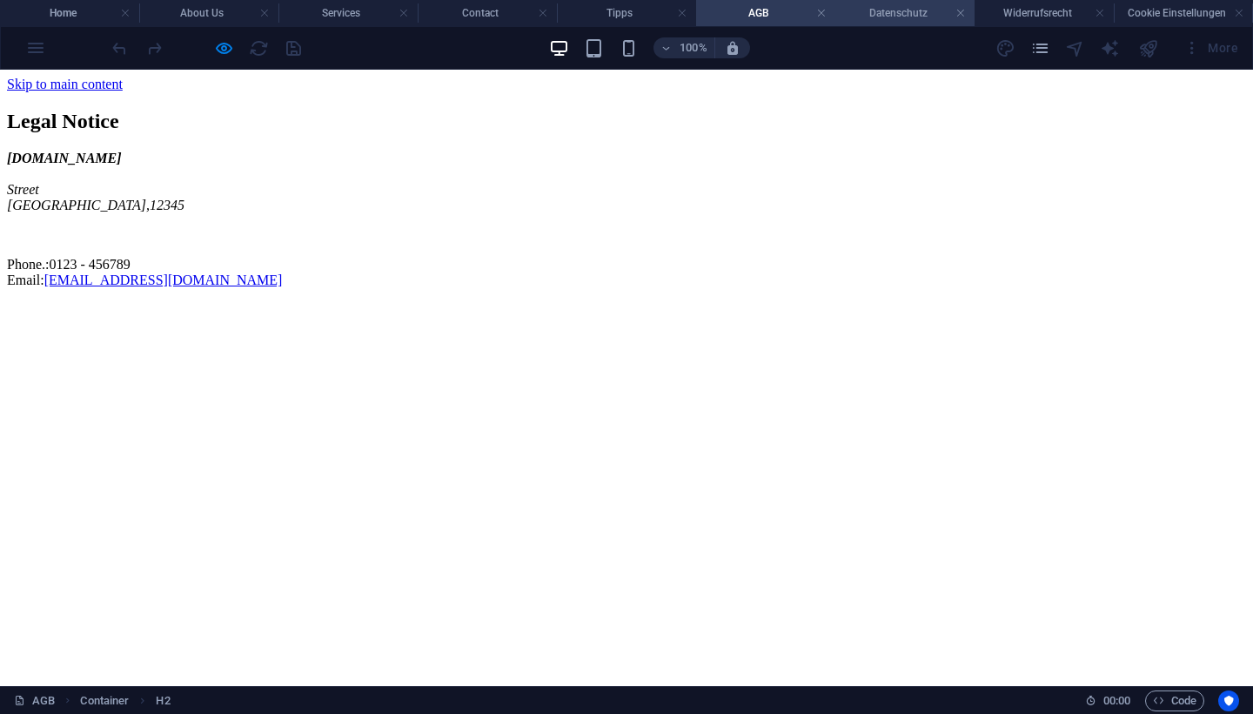
click at [912, 16] on h4 "Datenschutz" at bounding box center [904, 12] width 139 height 19
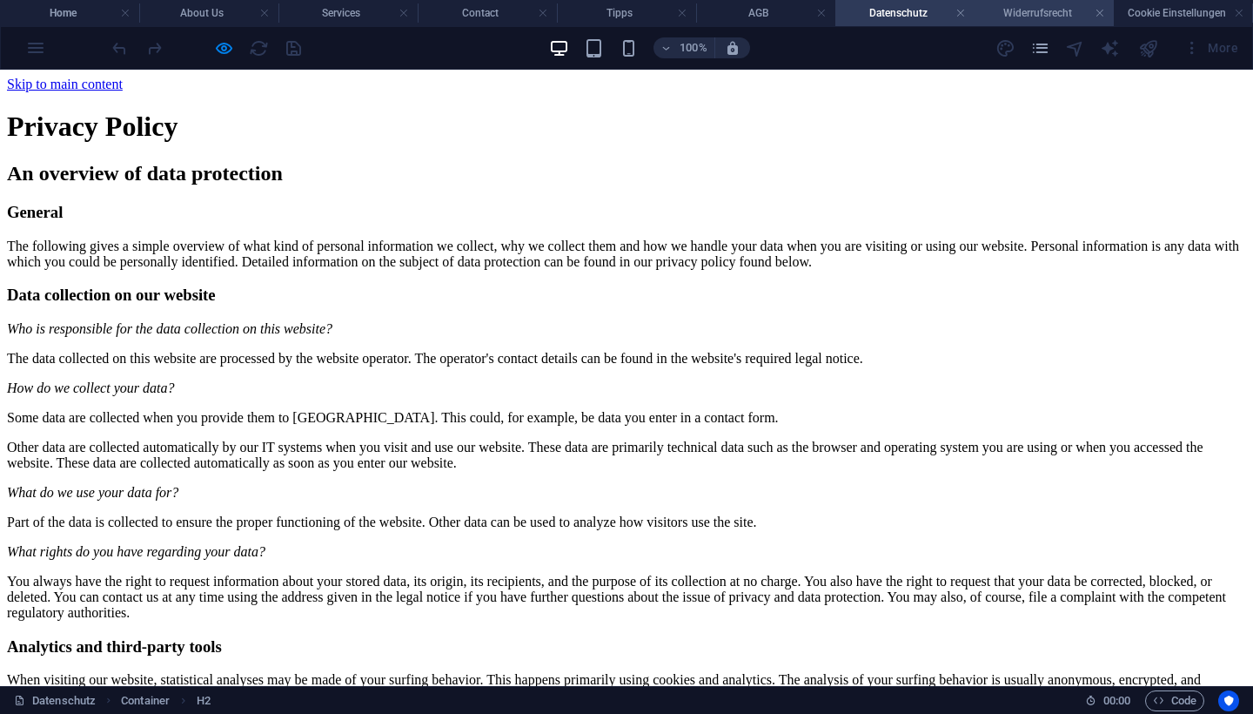
click at [1025, 17] on h4 "Widerrufsrecht" at bounding box center [1044, 12] width 139 height 19
click at [1165, 14] on h4 "Cookie Einstellungen" at bounding box center [1183, 12] width 139 height 19
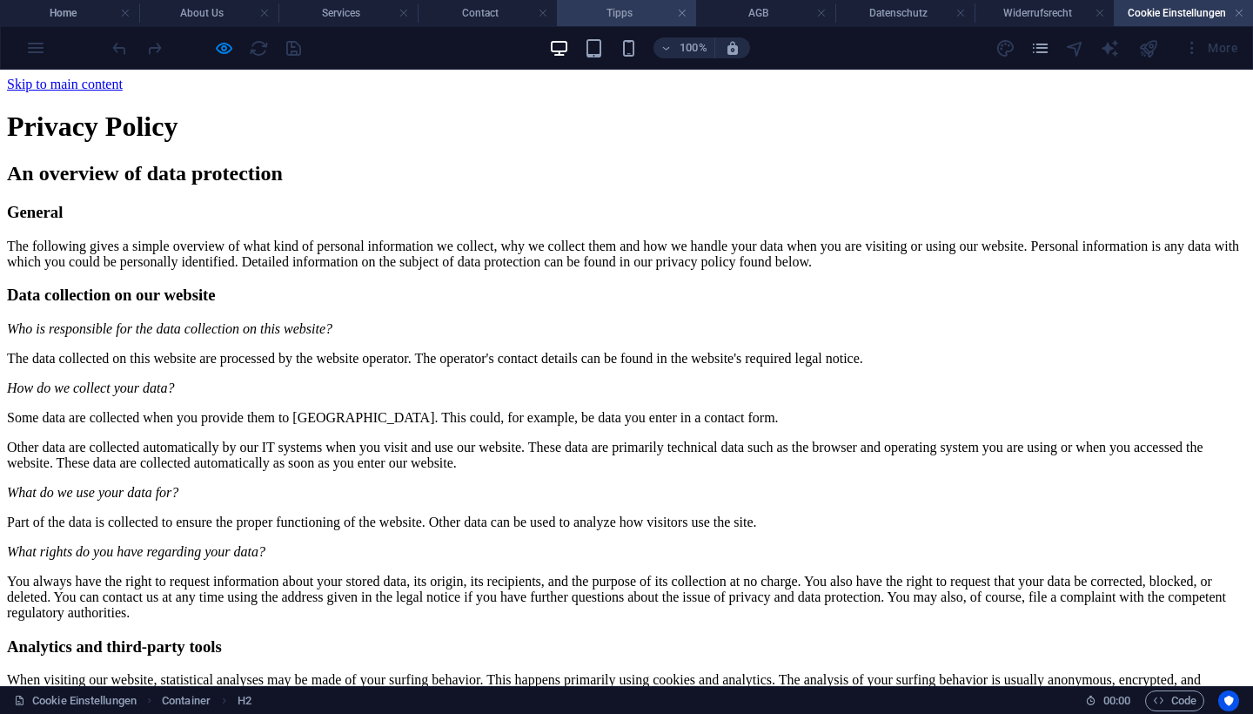
click at [593, 16] on h4 "Tipps" at bounding box center [626, 12] width 139 height 19
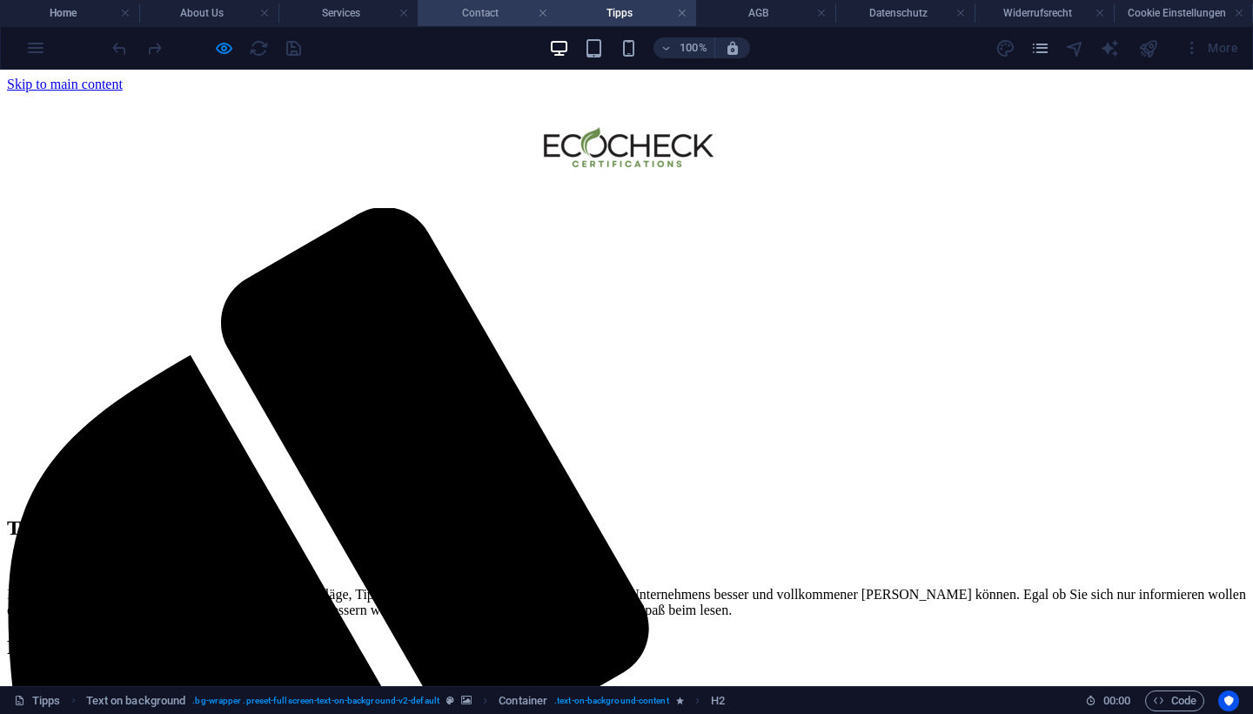
click at [490, 10] on h4 "Contact" at bounding box center [487, 12] width 139 height 19
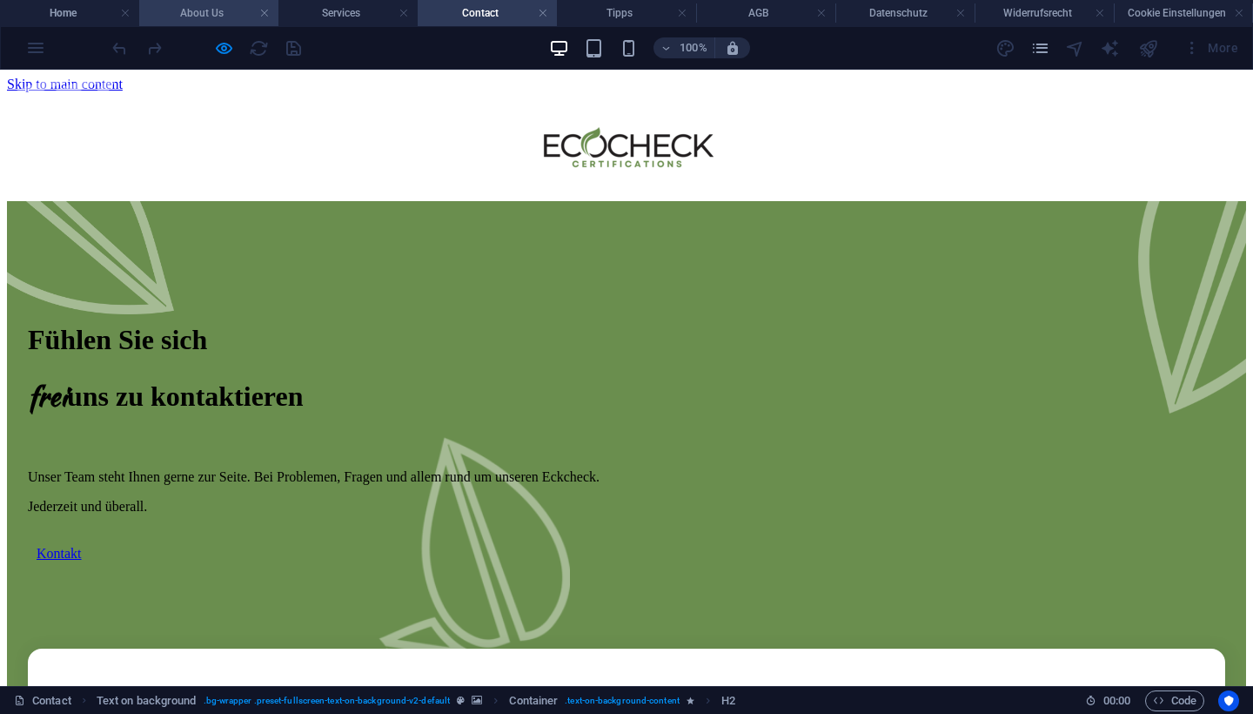
click at [220, 13] on h4 "About Us" at bounding box center [208, 12] width 139 height 19
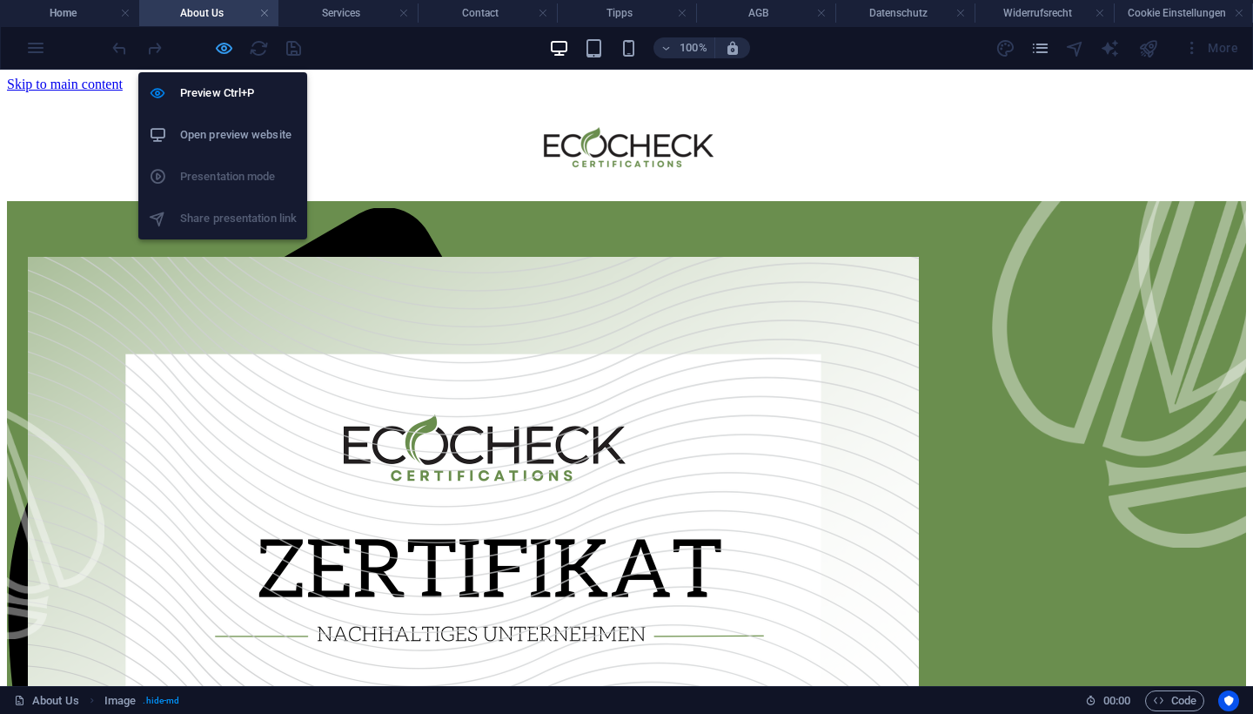
click at [226, 48] on icon "button" at bounding box center [224, 48] width 20 height 20
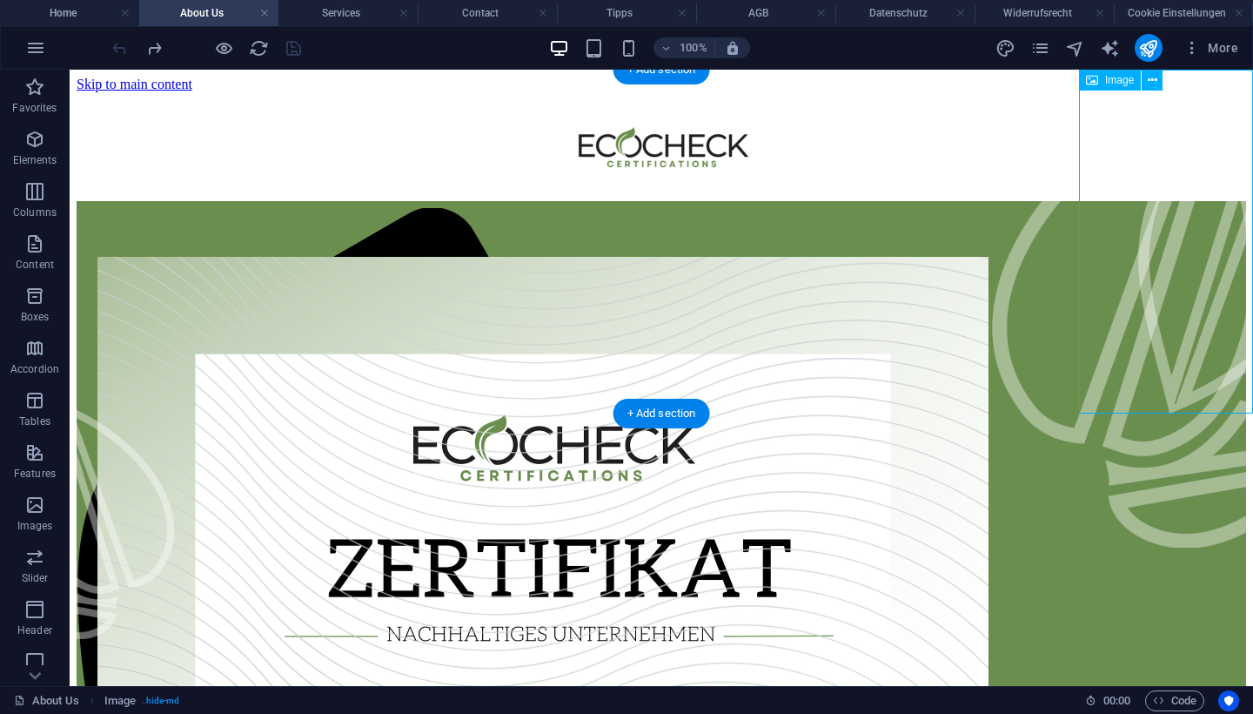
drag, startPoint x: 1179, startPoint y: 227, endPoint x: 1176, endPoint y: 379, distance: 151.4
click at [1176, 379] on figure at bounding box center [1166, 243] width 174 height 347
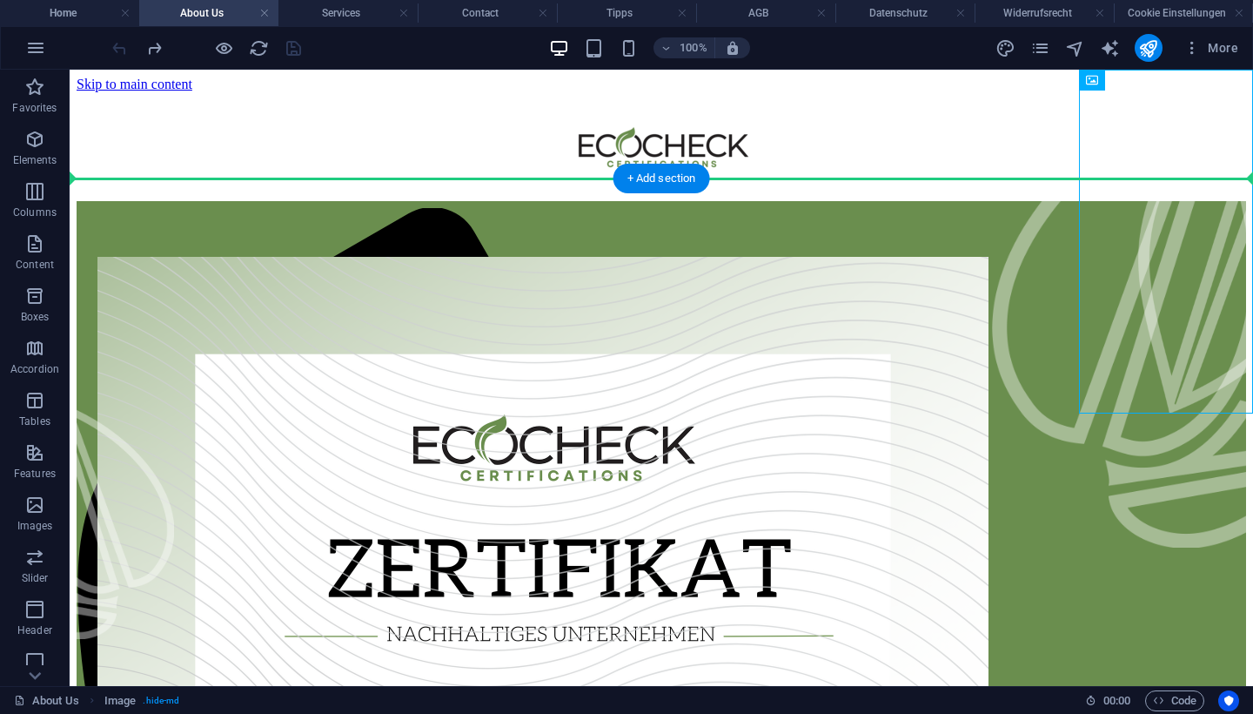
drag, startPoint x: 1176, startPoint y: 379, endPoint x: 1173, endPoint y: 437, distance: 58.4
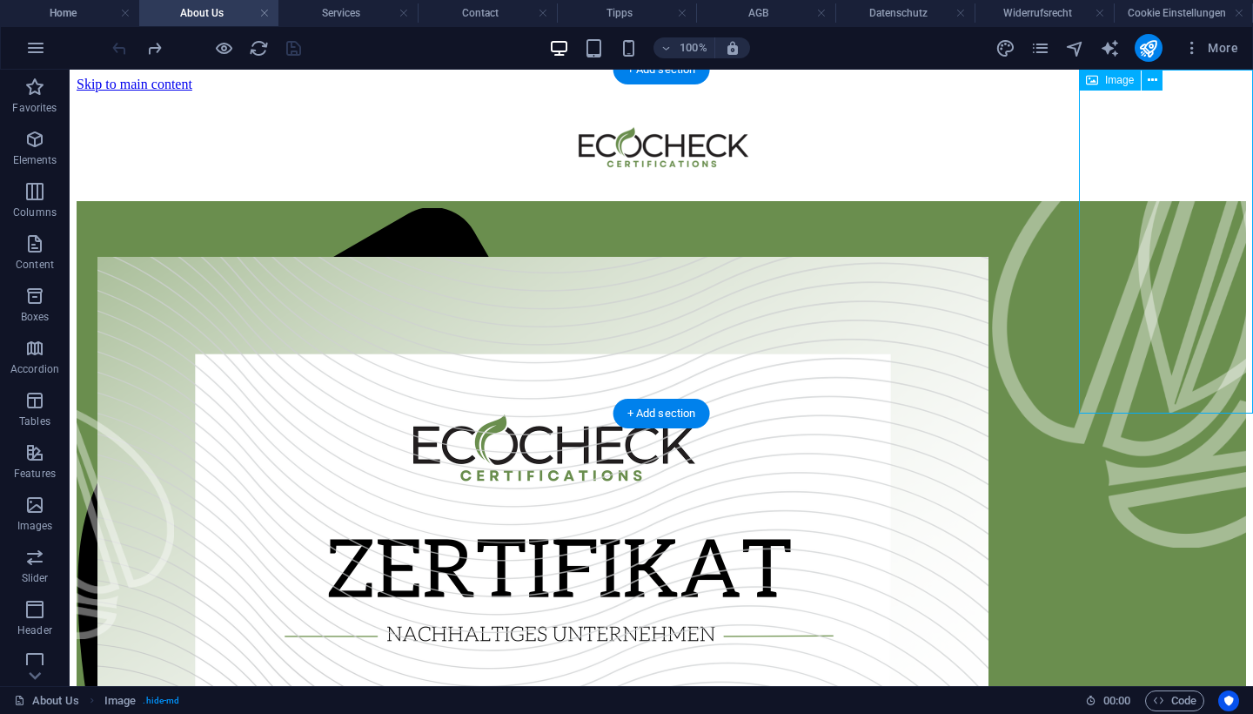
click at [1160, 223] on figure at bounding box center [1166, 243] width 174 height 347
select select "px"
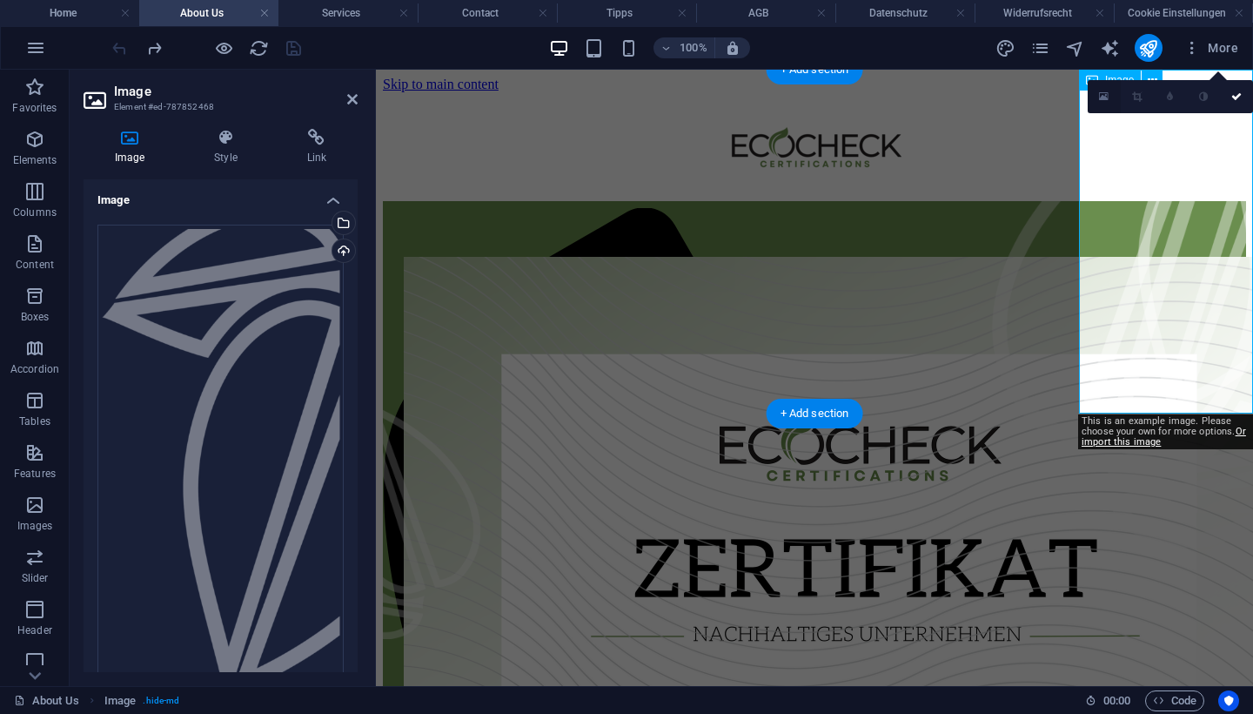
click at [1103, 99] on icon at bounding box center [1104, 96] width 10 height 12
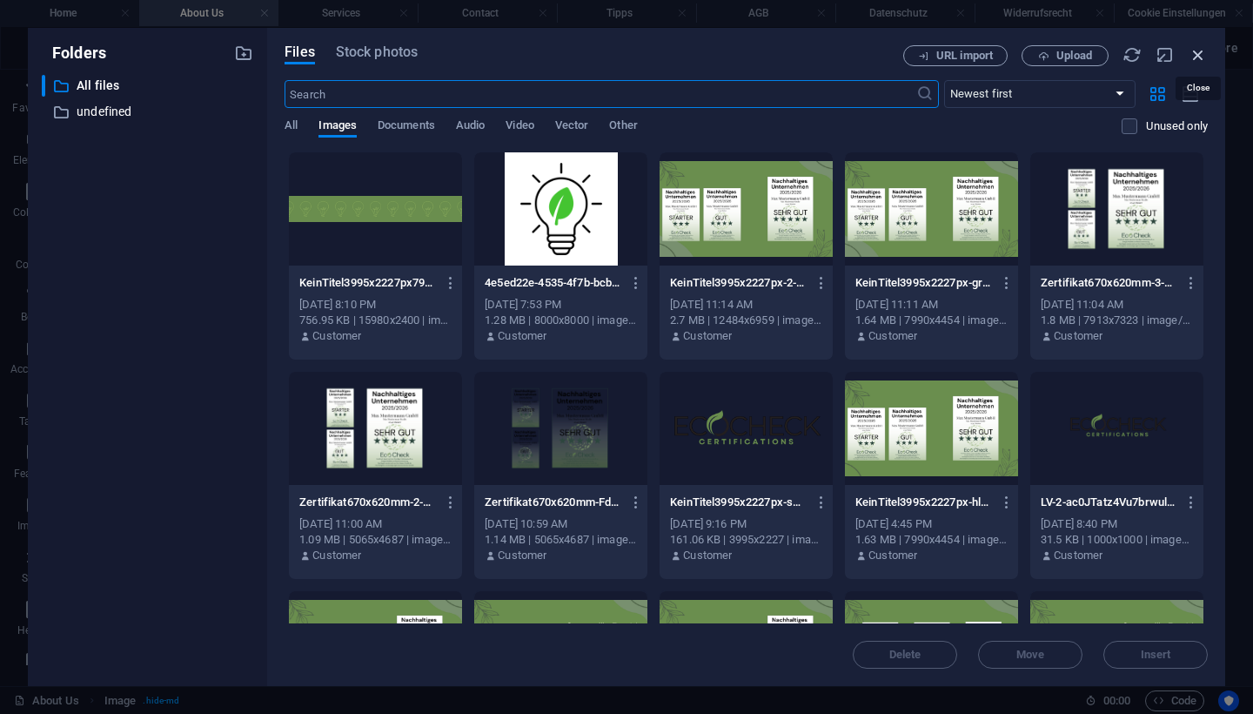
click at [1198, 57] on icon "button" at bounding box center [1198, 54] width 19 height 19
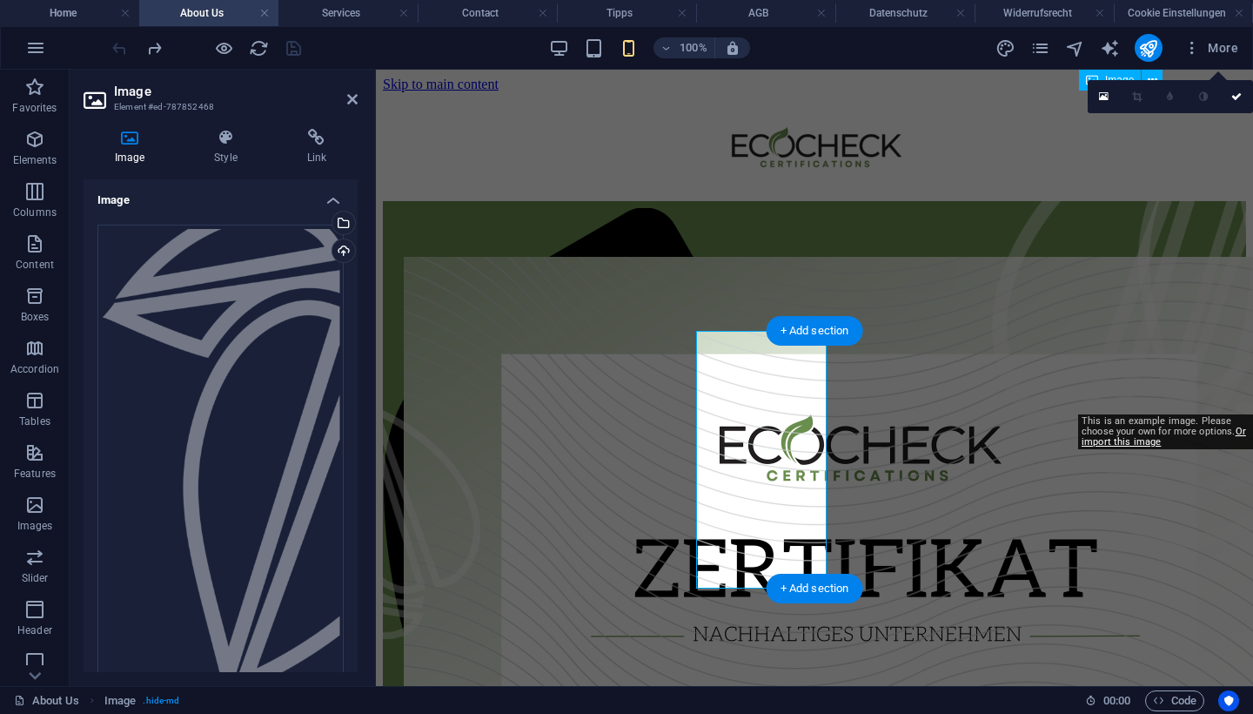
type input "200"
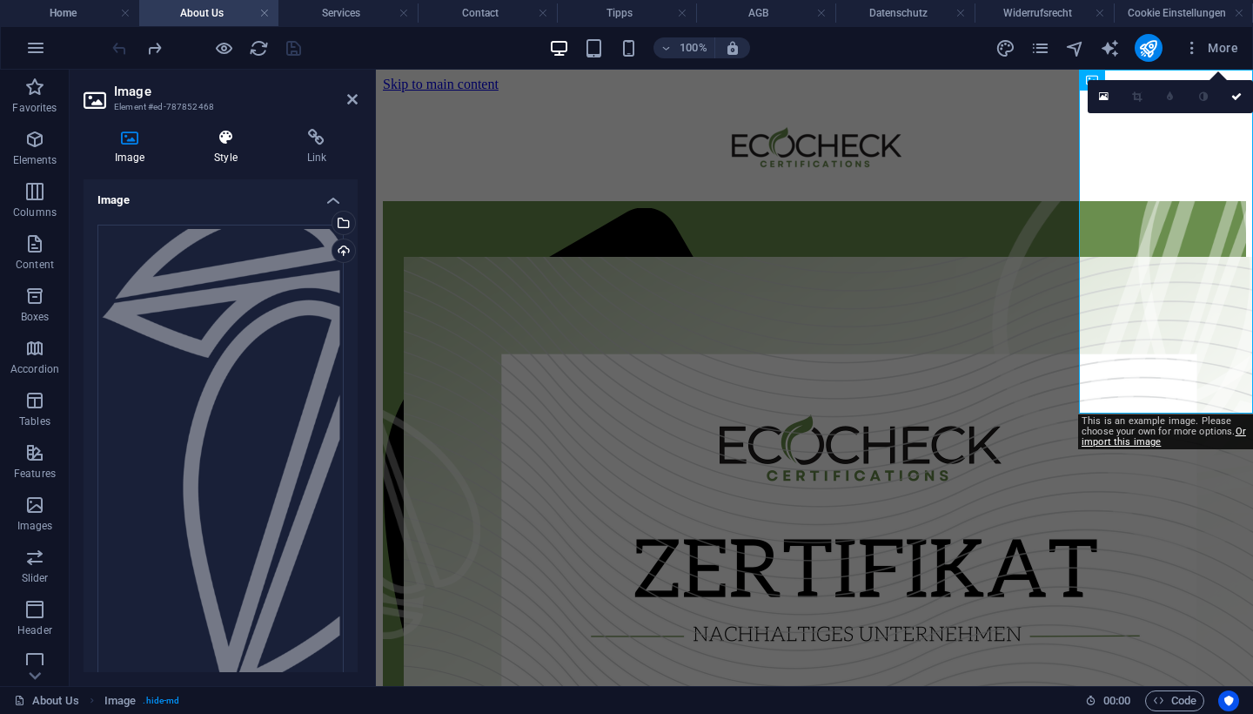
click at [233, 147] on h4 "Style" at bounding box center [229, 147] width 92 height 37
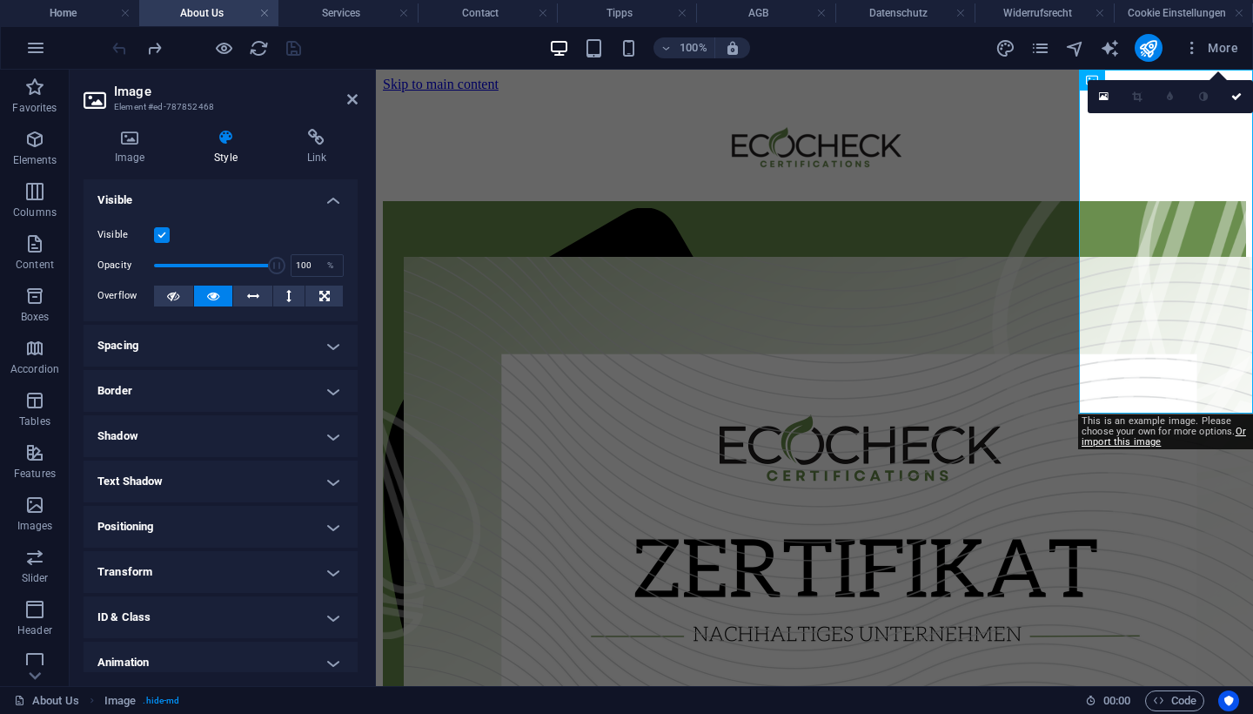
click at [242, 349] on h4 "Spacing" at bounding box center [221, 346] width 274 height 42
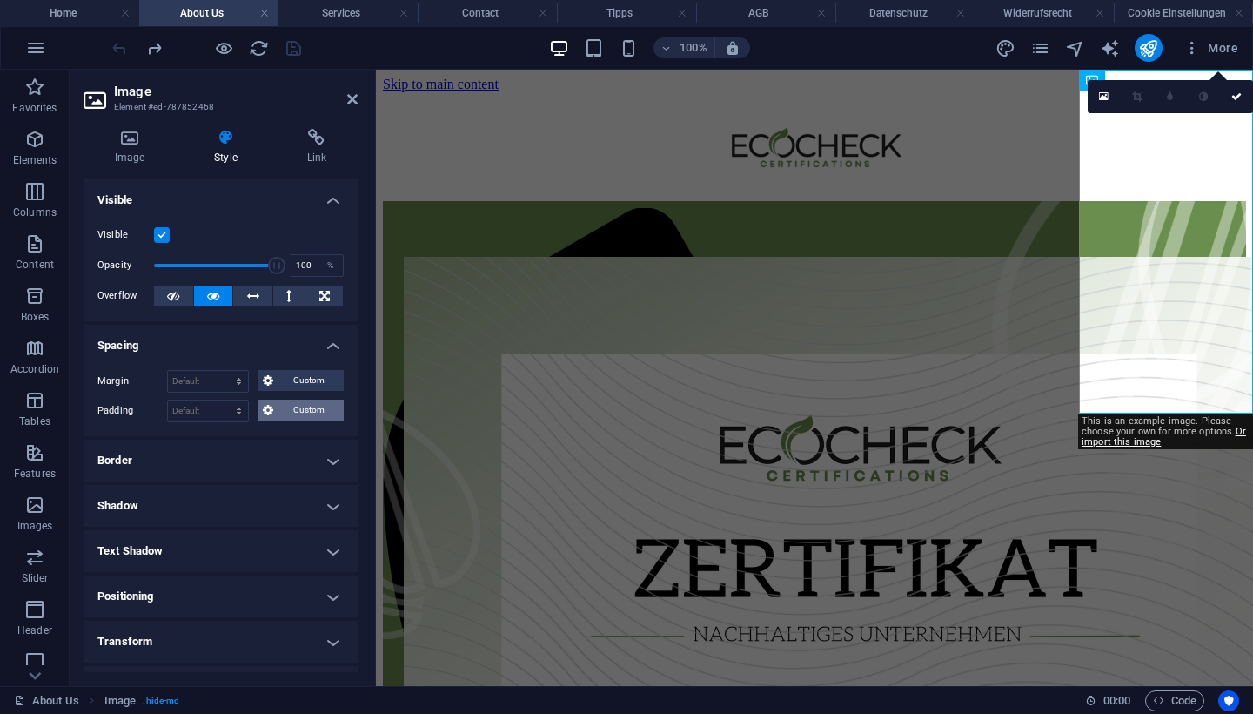
click at [283, 408] on span "Custom" at bounding box center [308, 409] width 60 height 21
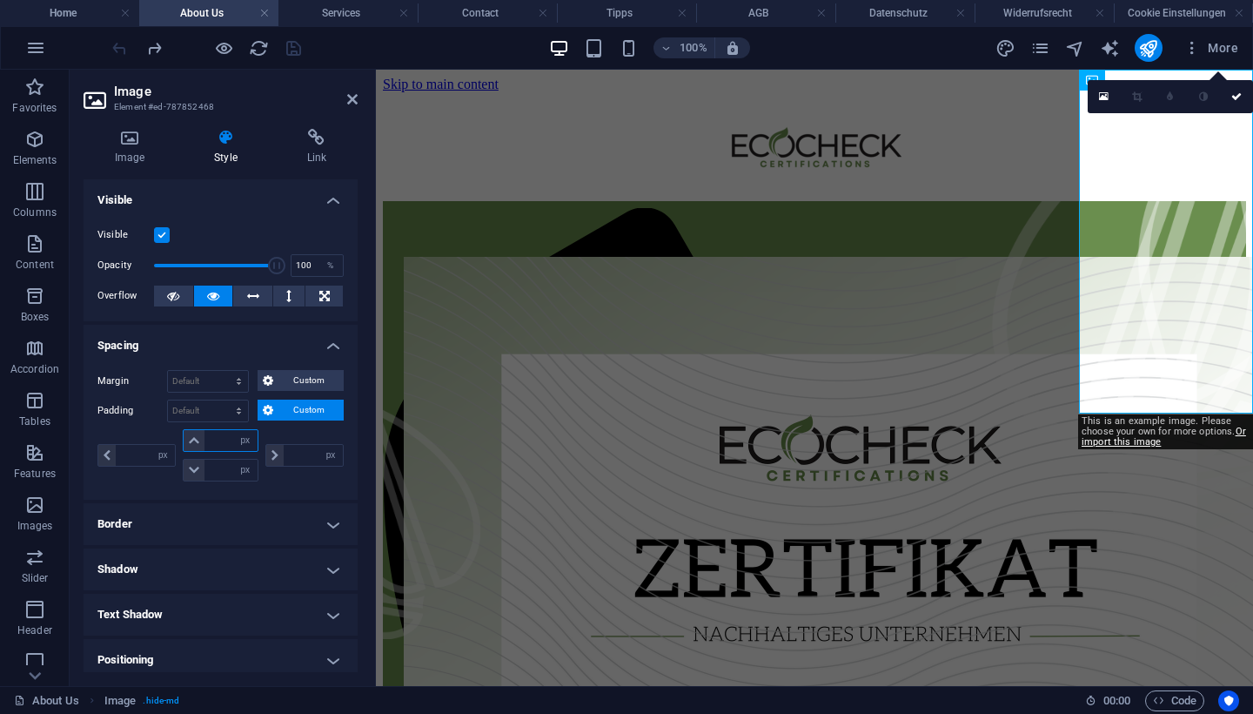
click at [225, 440] on input "number" at bounding box center [230, 440] width 52 height 21
type input "50"
type input "0"
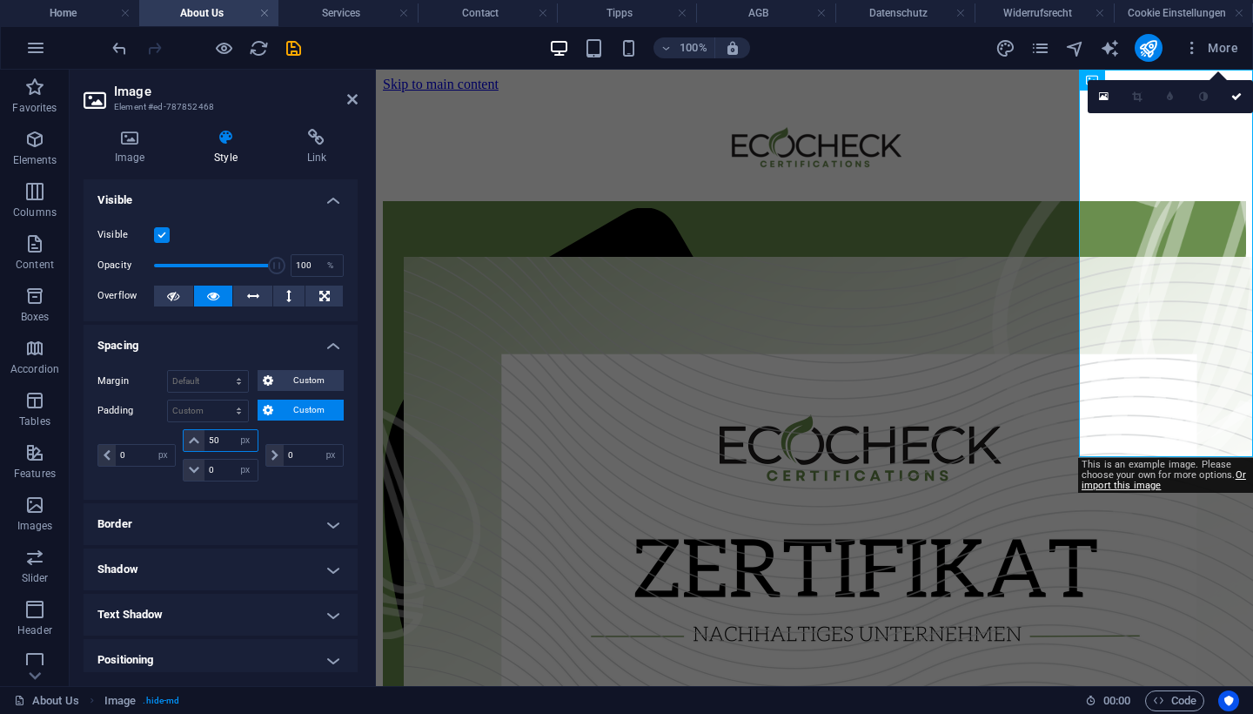
type input "5"
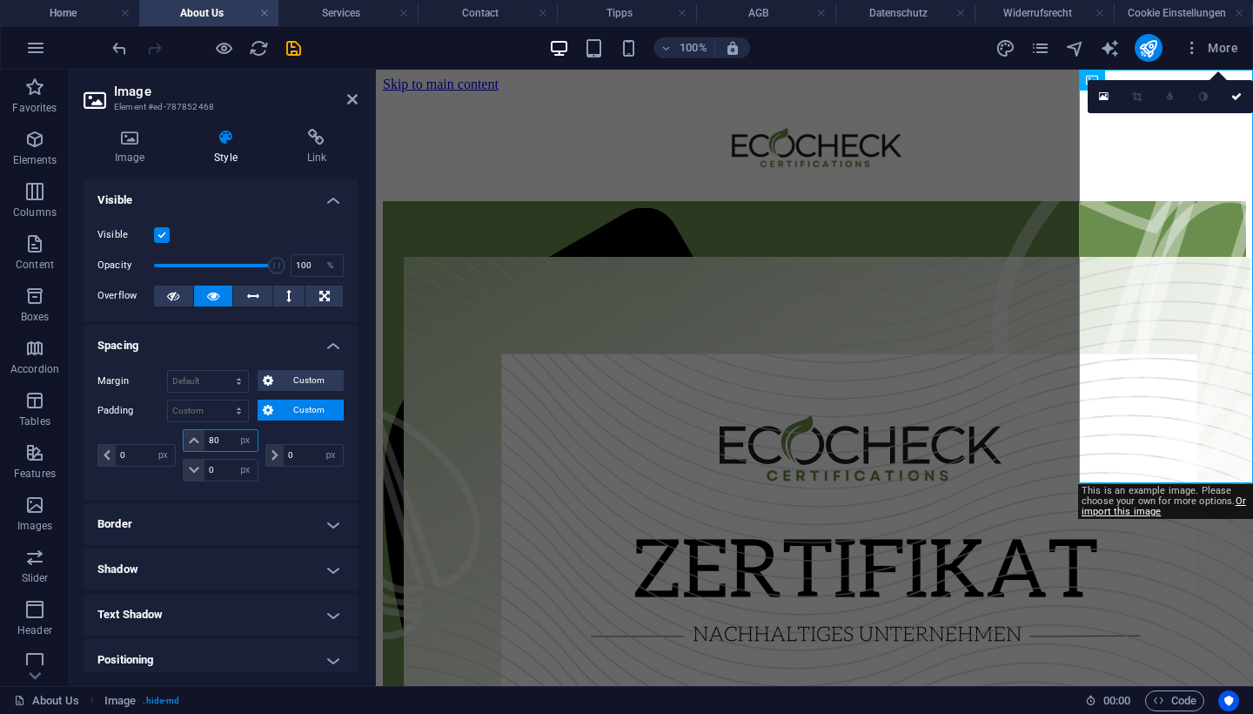
type input "8"
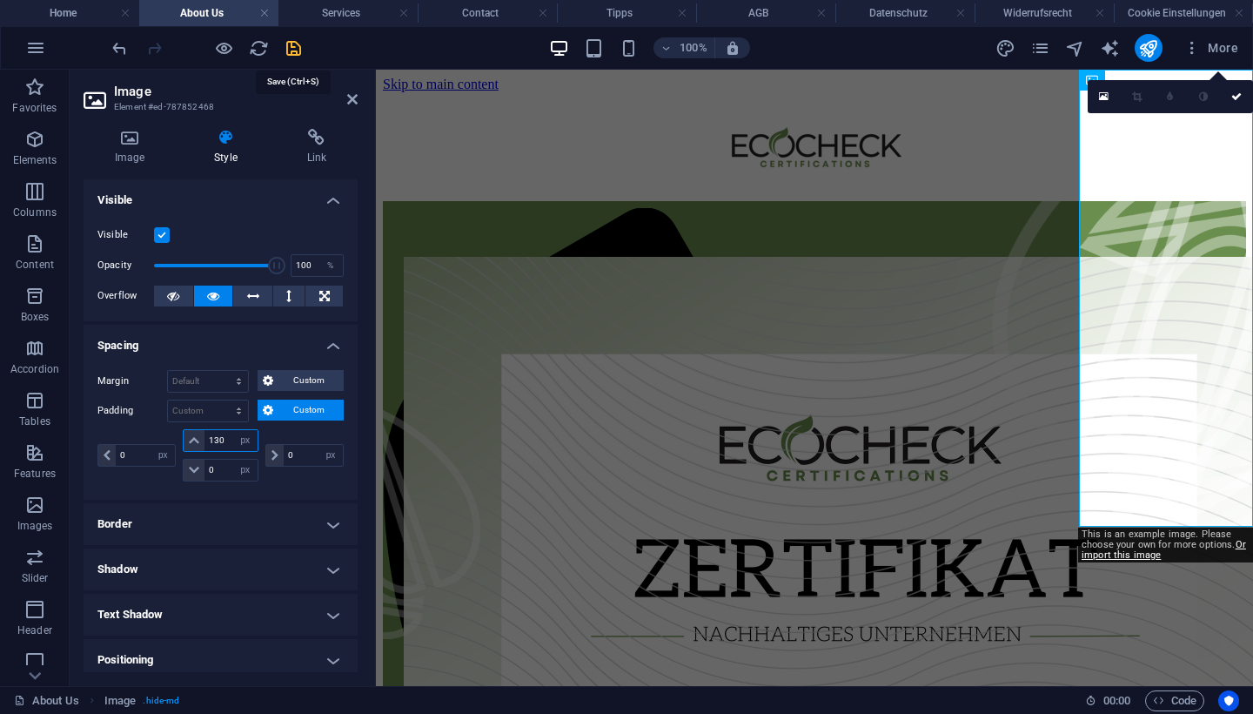
type input "130"
click at [292, 51] on icon "save" at bounding box center [294, 48] width 20 height 20
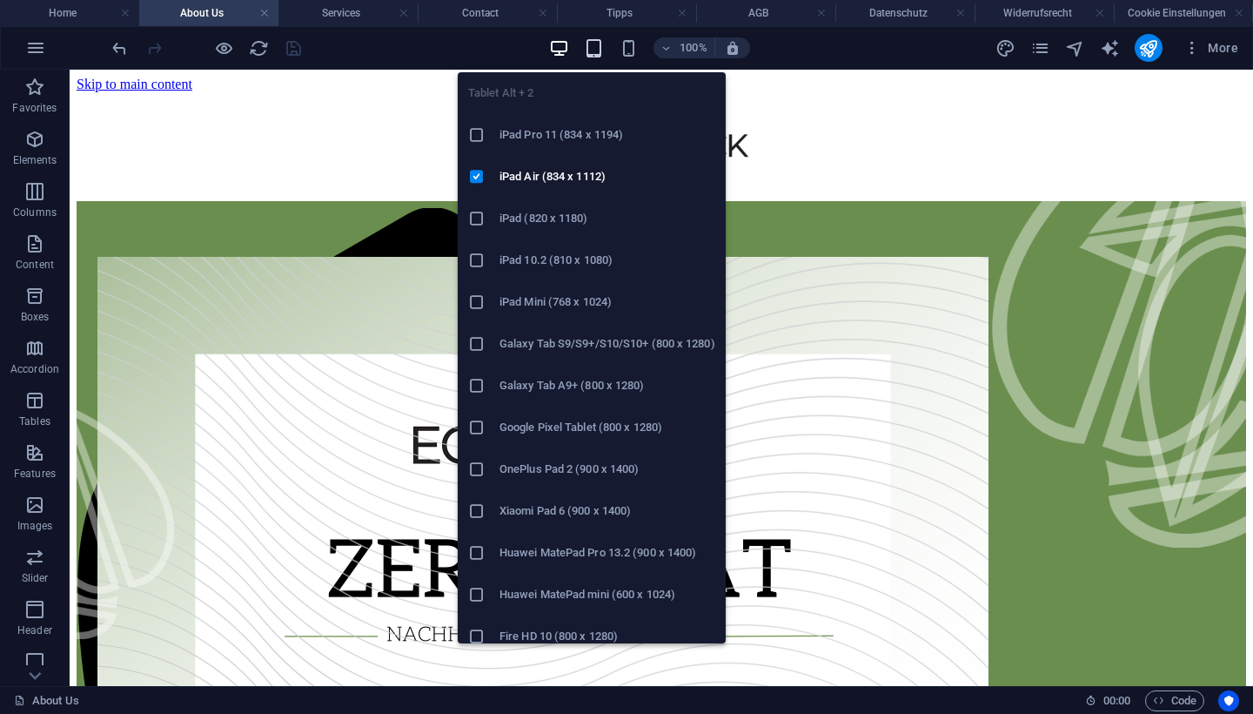
click at [589, 52] on icon "button" at bounding box center [594, 48] width 20 height 20
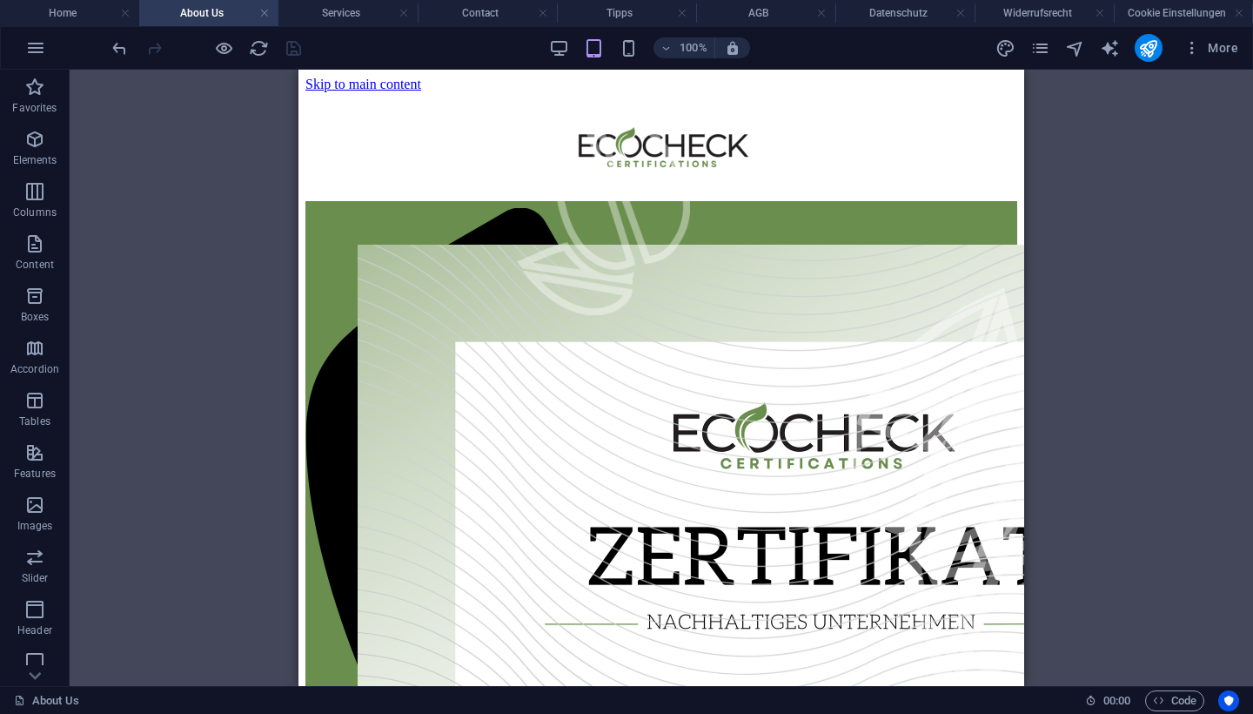
click at [642, 51] on div "100%" at bounding box center [649, 48] width 201 height 28
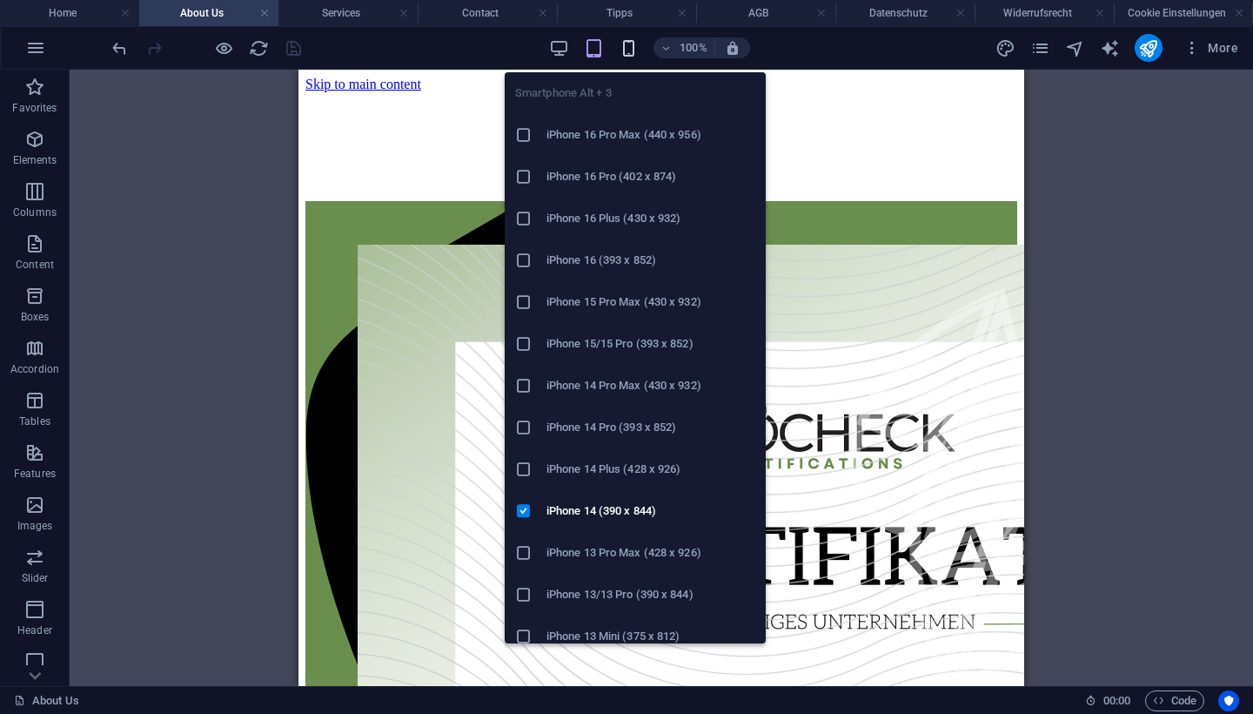
click at [629, 45] on icon "button" at bounding box center [629, 48] width 20 height 20
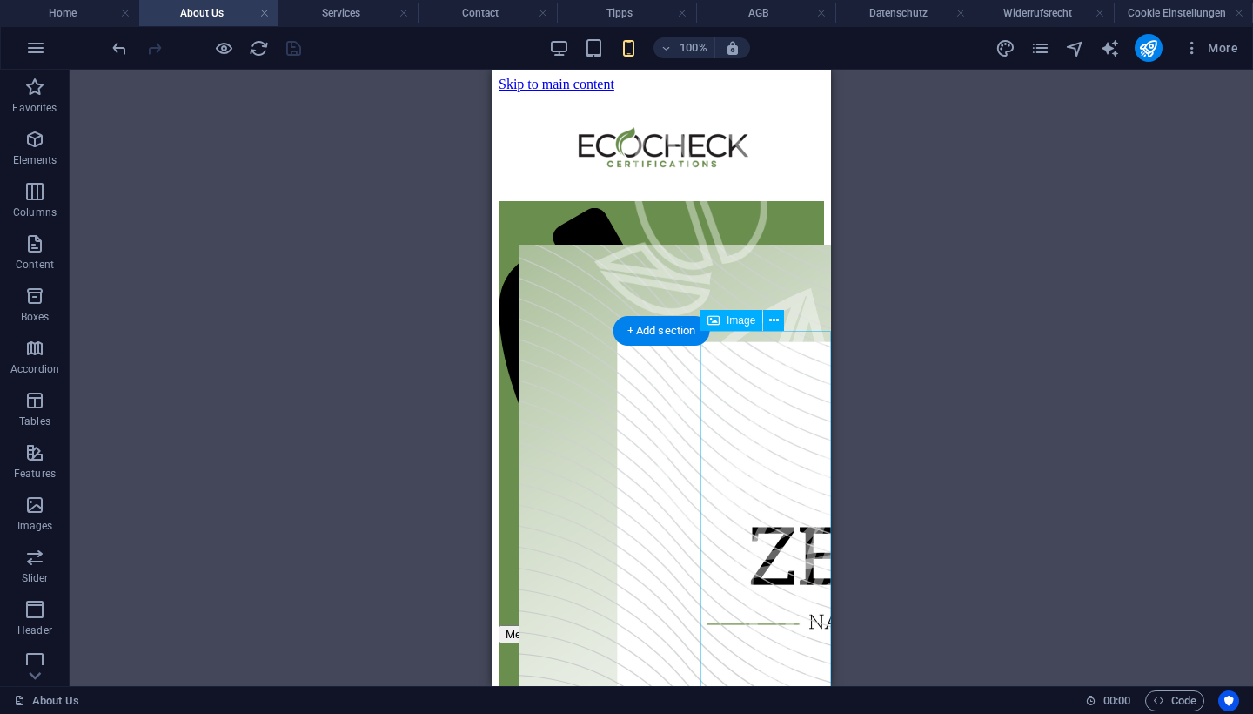
click at [825, 464] on figure at bounding box center [765, 518] width 131 height 374
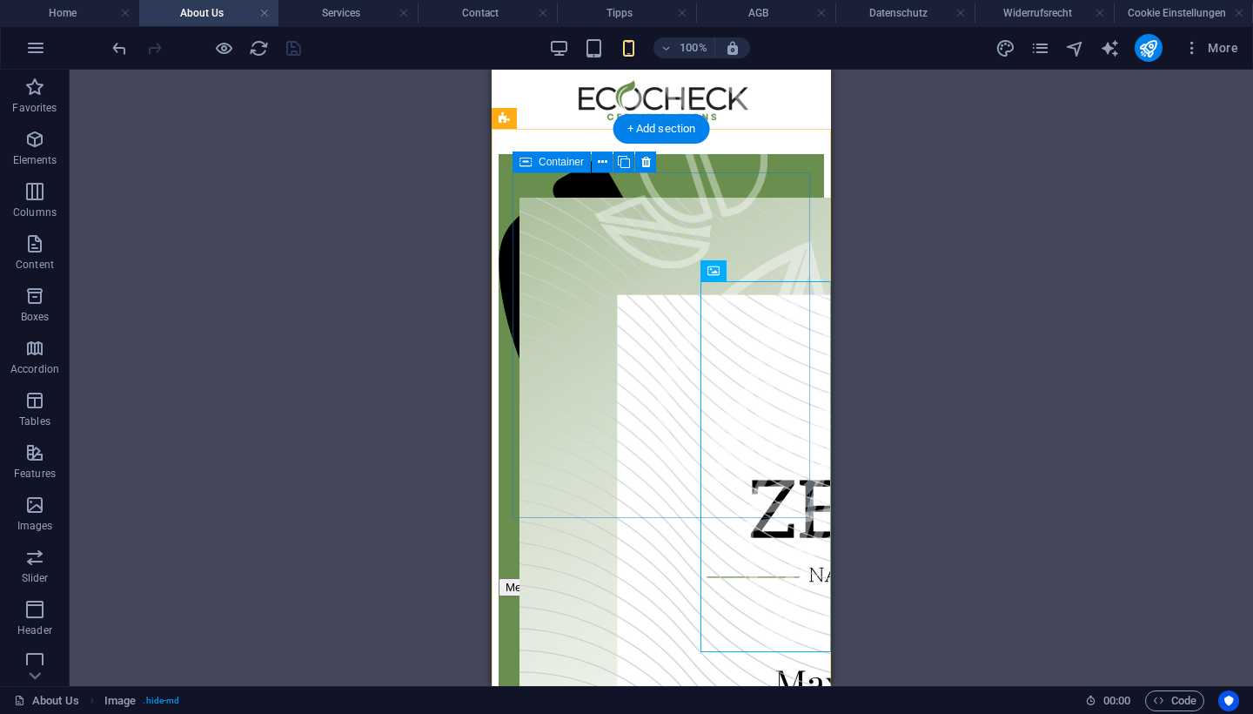
scroll to position [44, 0]
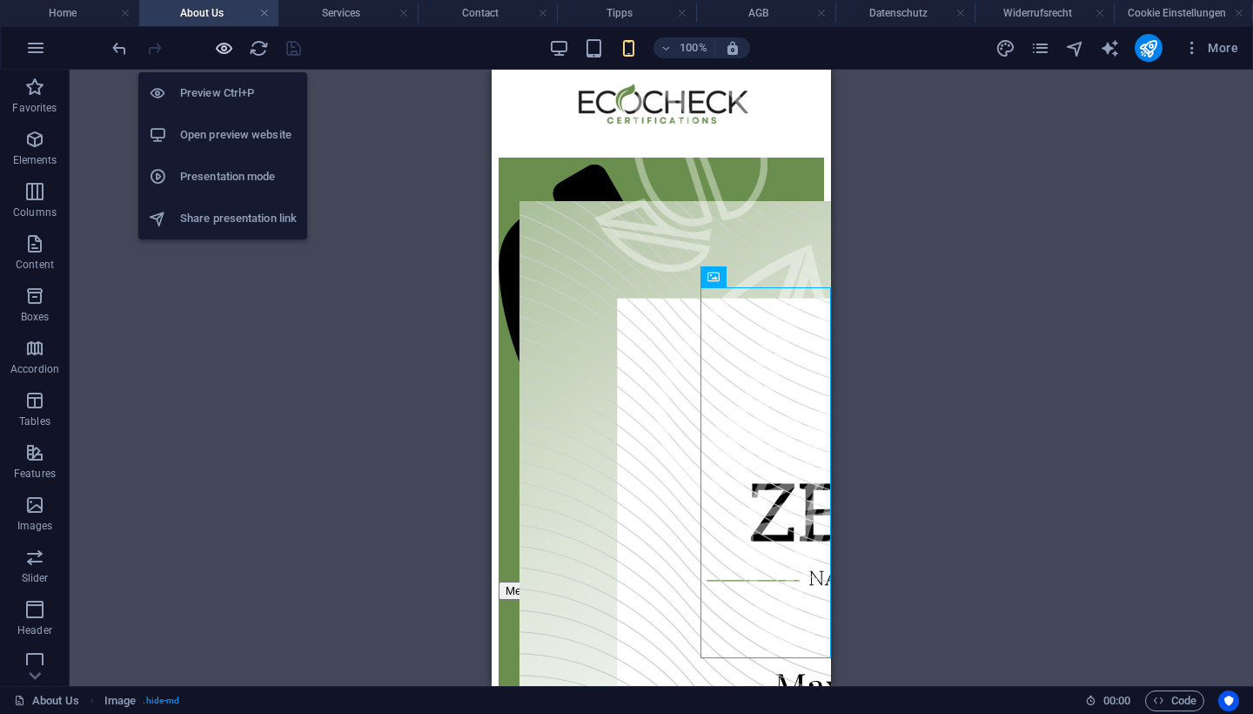
click at [226, 48] on icon "button" at bounding box center [224, 48] width 20 height 20
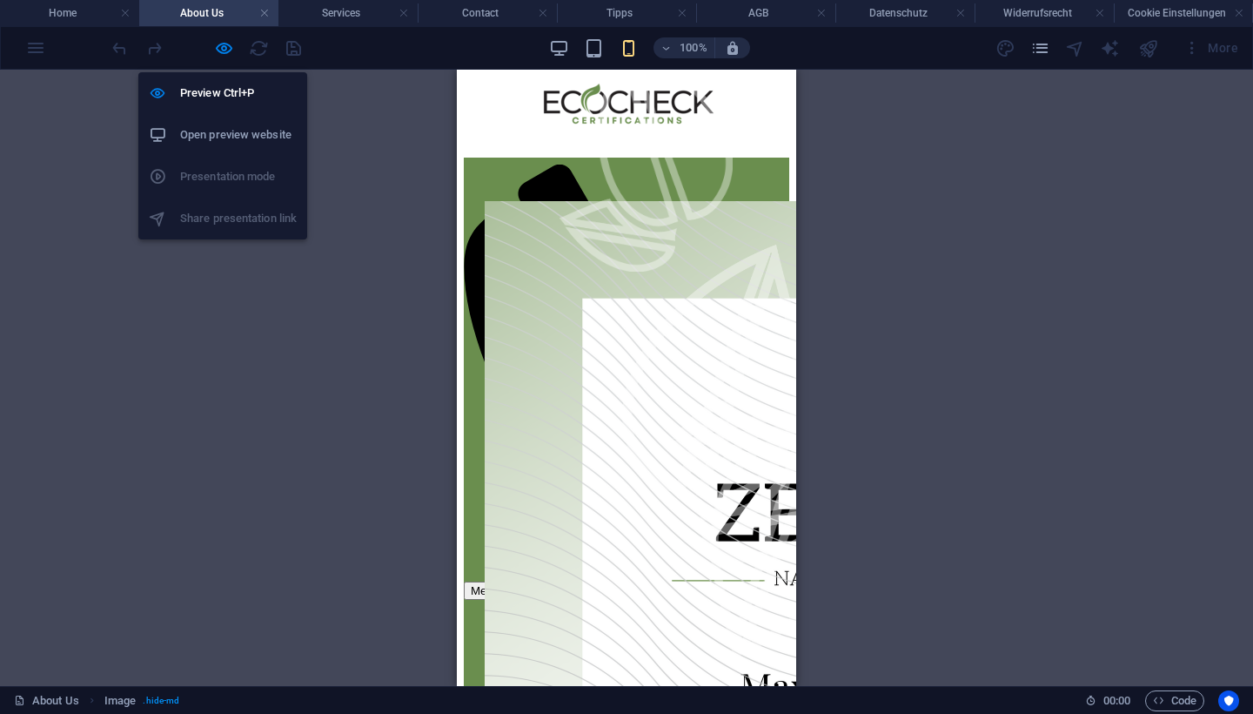
click at [217, 128] on h6 "Open preview website" at bounding box center [238, 134] width 117 height 21
click at [218, 44] on icon "button" at bounding box center [224, 48] width 20 height 20
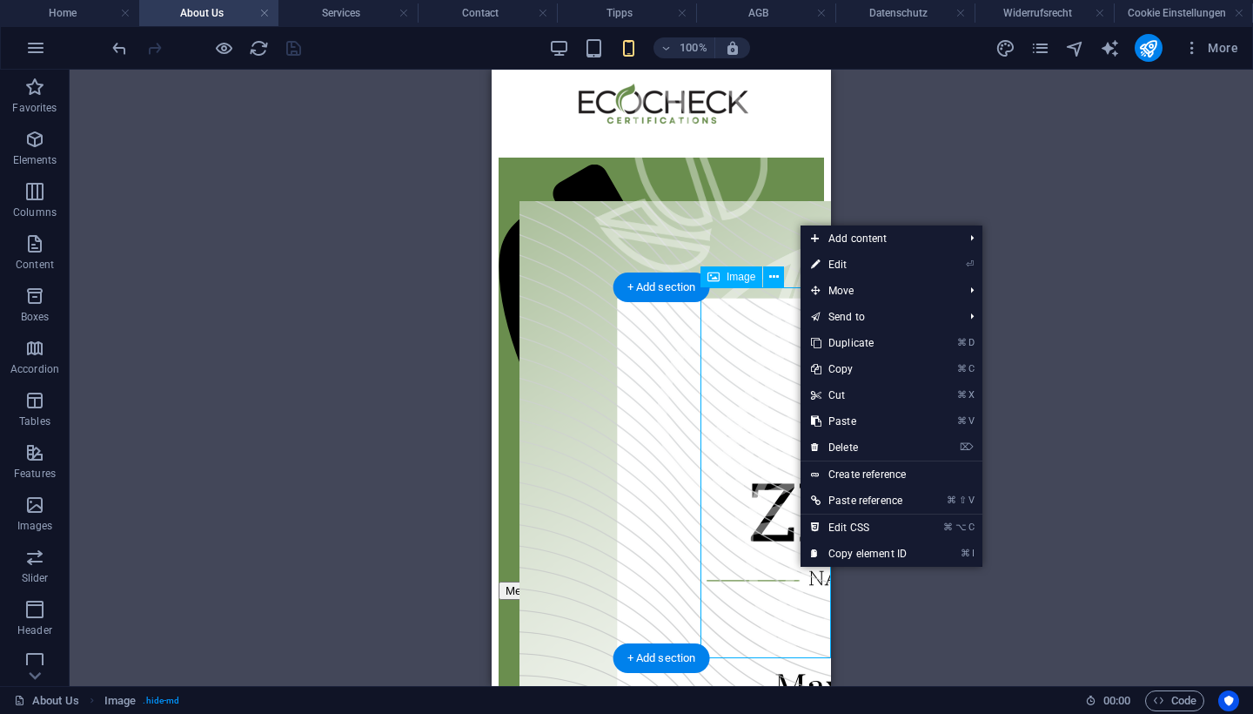
click at [788, 572] on figure at bounding box center [765, 474] width 131 height 374
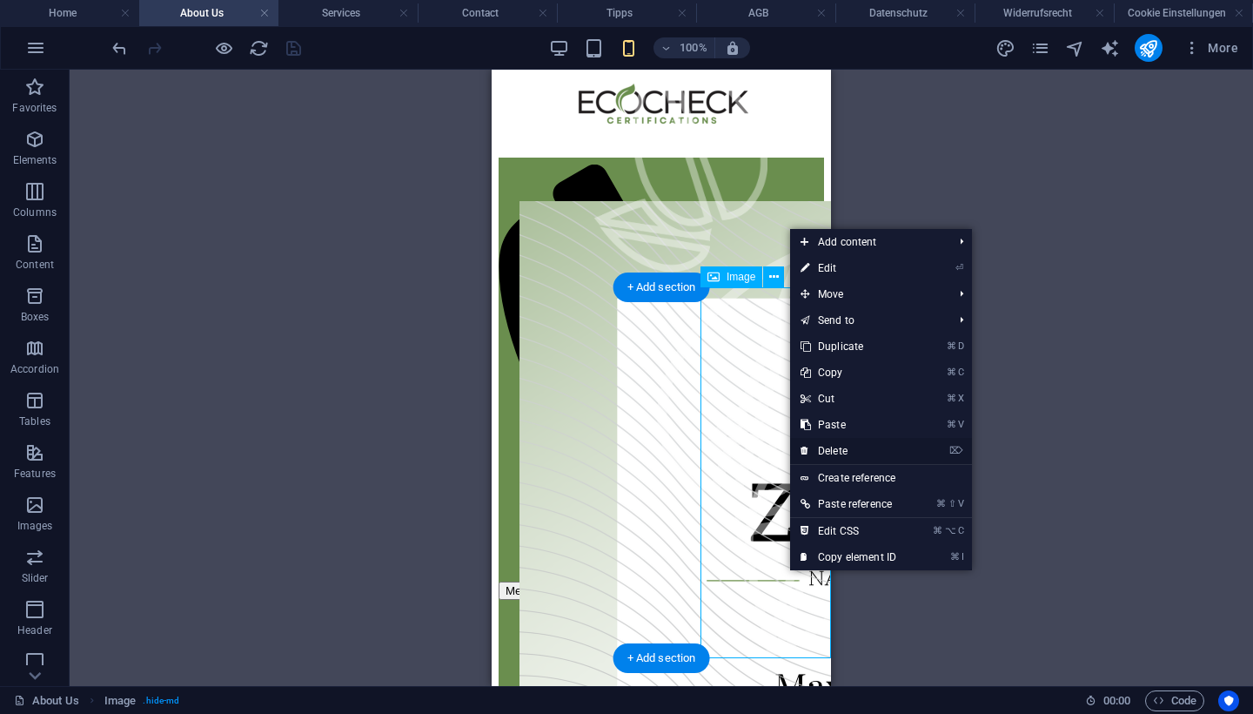
click at [839, 449] on link "⌦ Delete" at bounding box center [848, 451] width 117 height 26
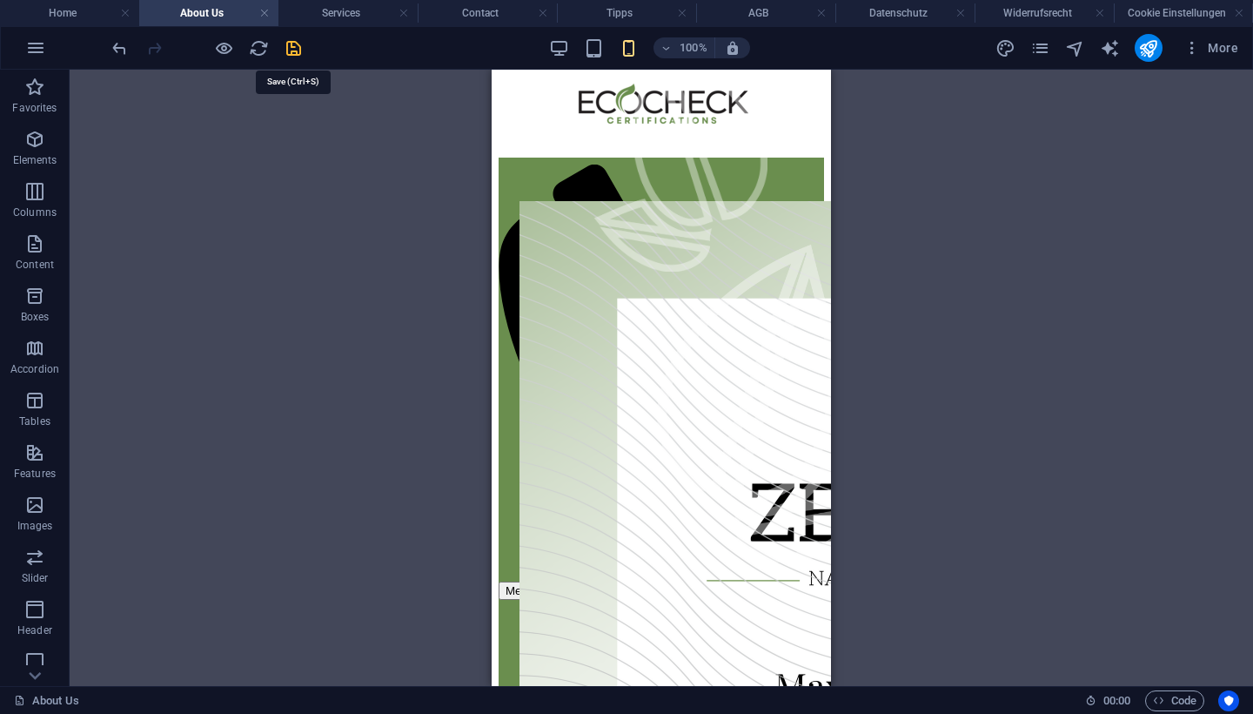
click at [294, 46] on icon "save" at bounding box center [294, 48] width 20 height 20
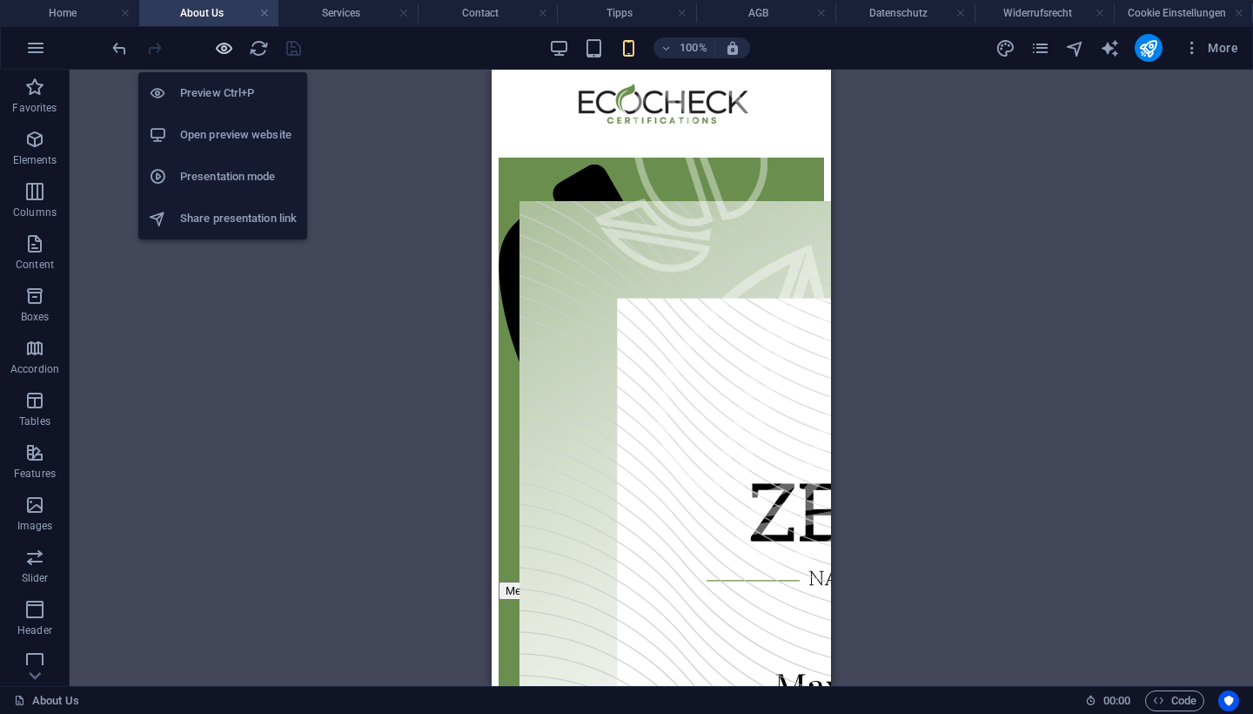
click at [225, 48] on icon "button" at bounding box center [224, 48] width 20 height 20
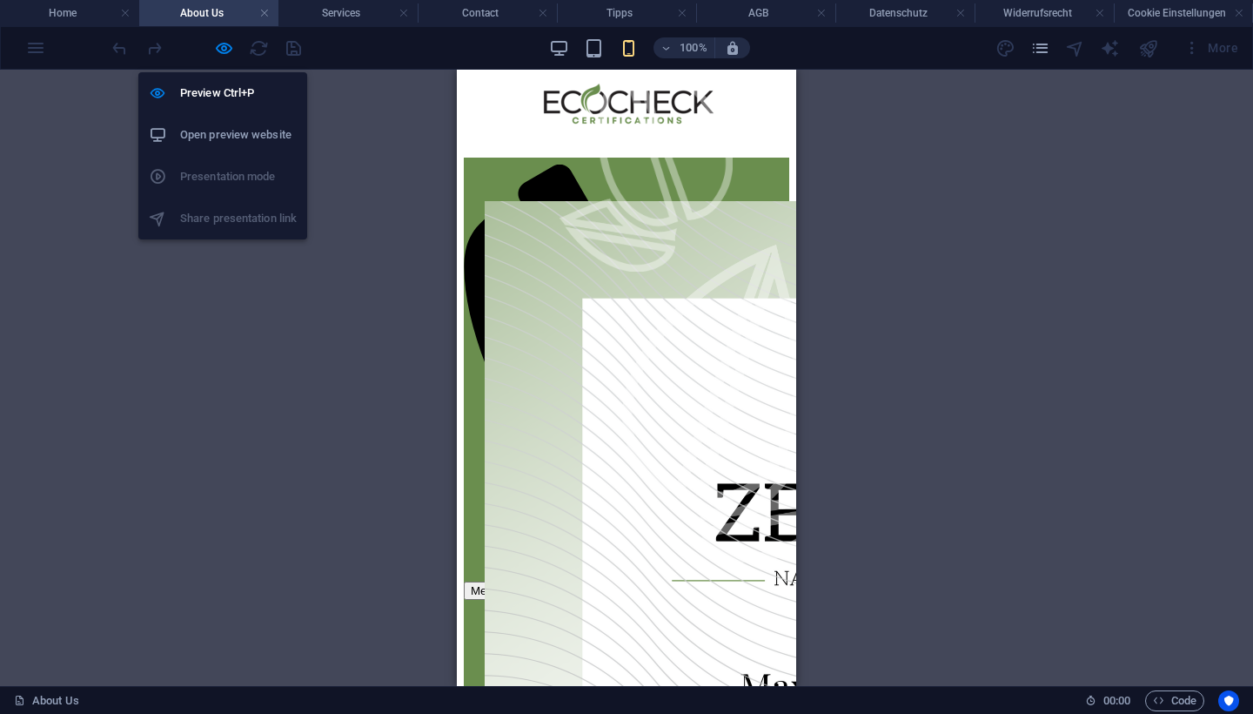
click at [212, 131] on h6 "Open preview website" at bounding box center [238, 134] width 117 height 21
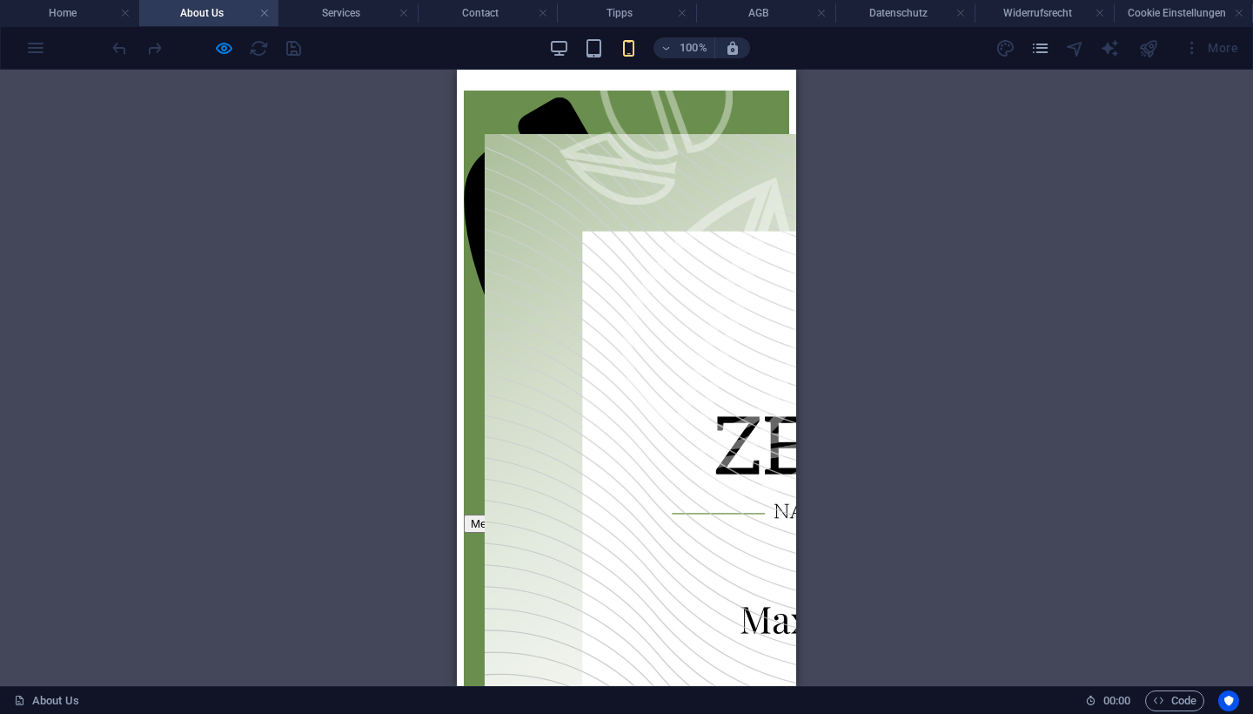
scroll to position [103, 0]
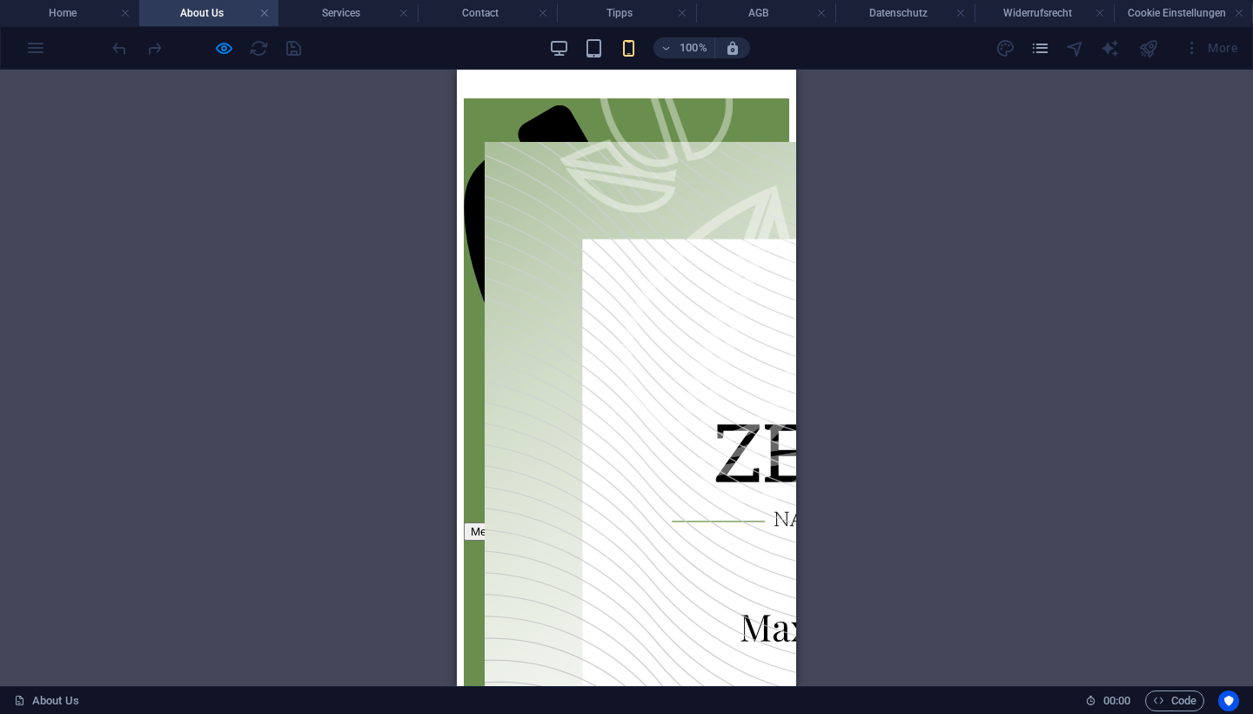
click at [563, 58] on div "100%" at bounding box center [649, 48] width 201 height 28
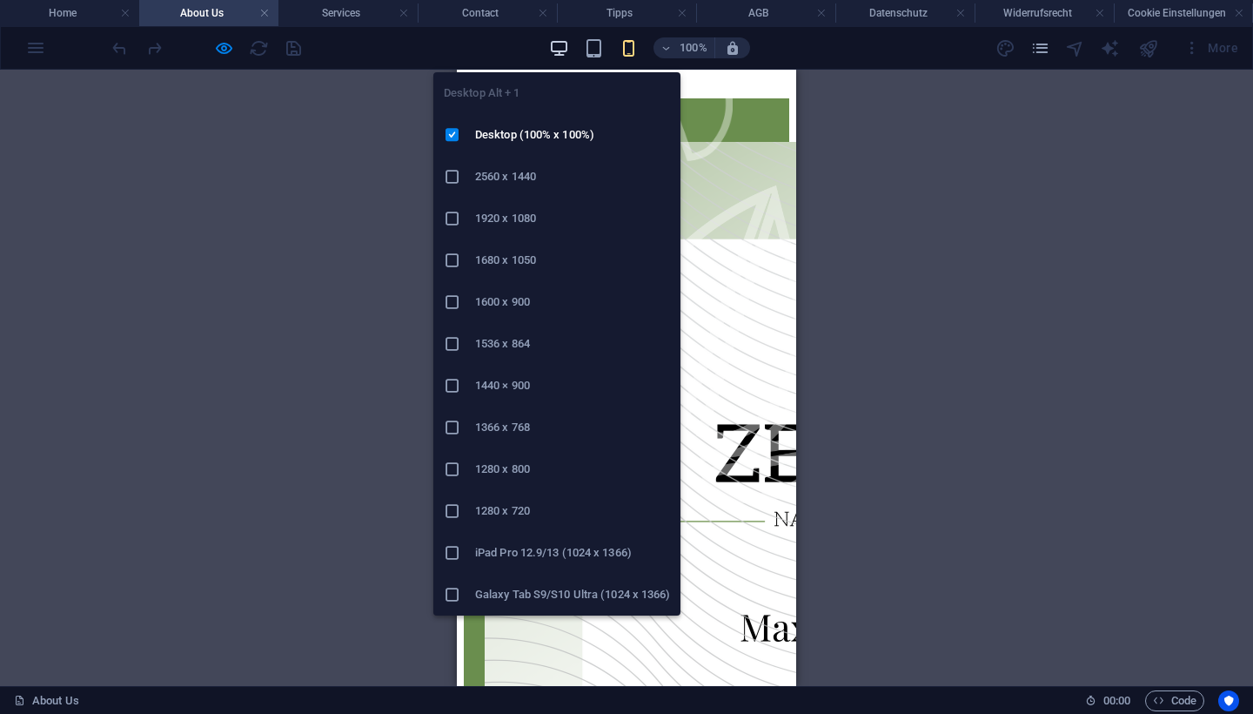
click at [560, 46] on icon "button" at bounding box center [559, 48] width 20 height 20
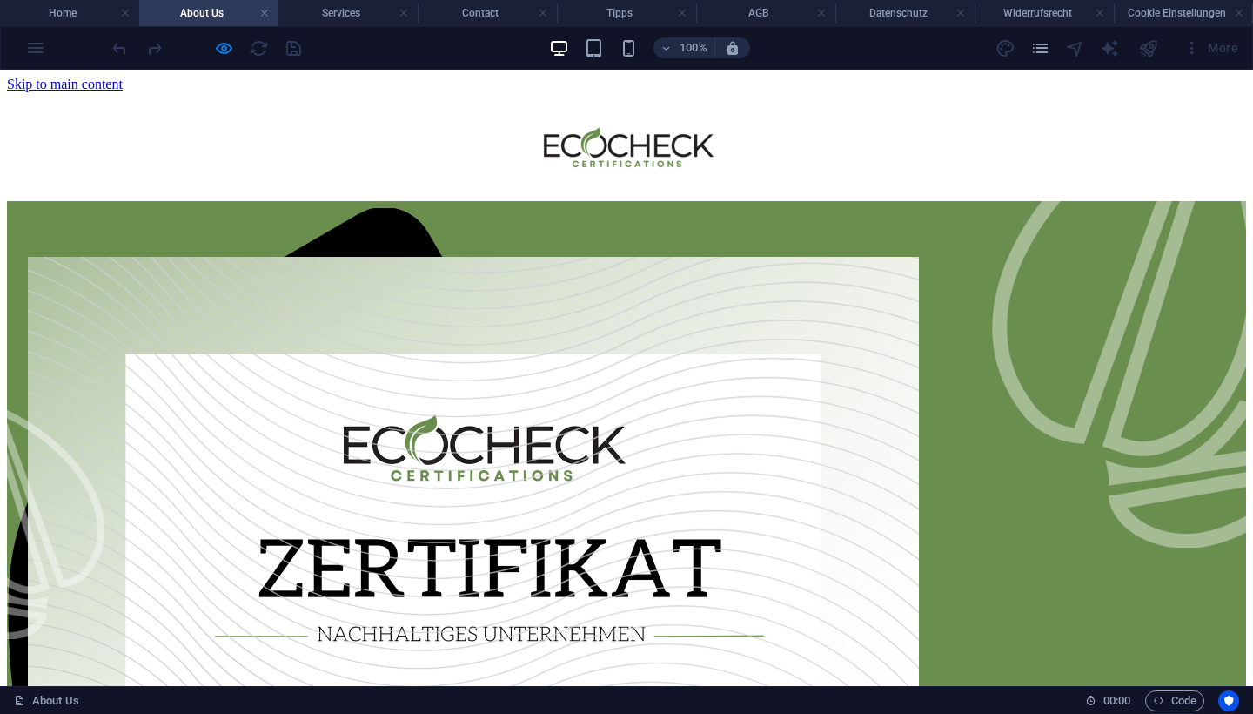
scroll to position [0, 0]
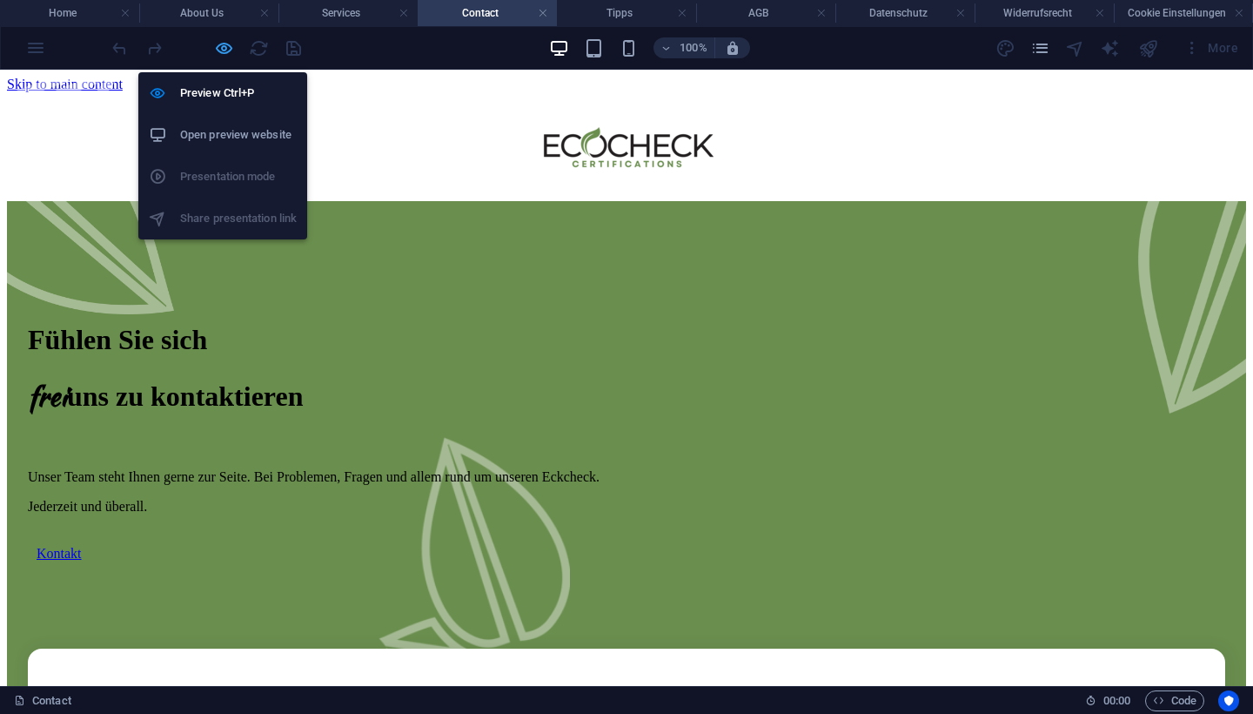
click at [229, 44] on icon "button" at bounding box center [224, 48] width 20 height 20
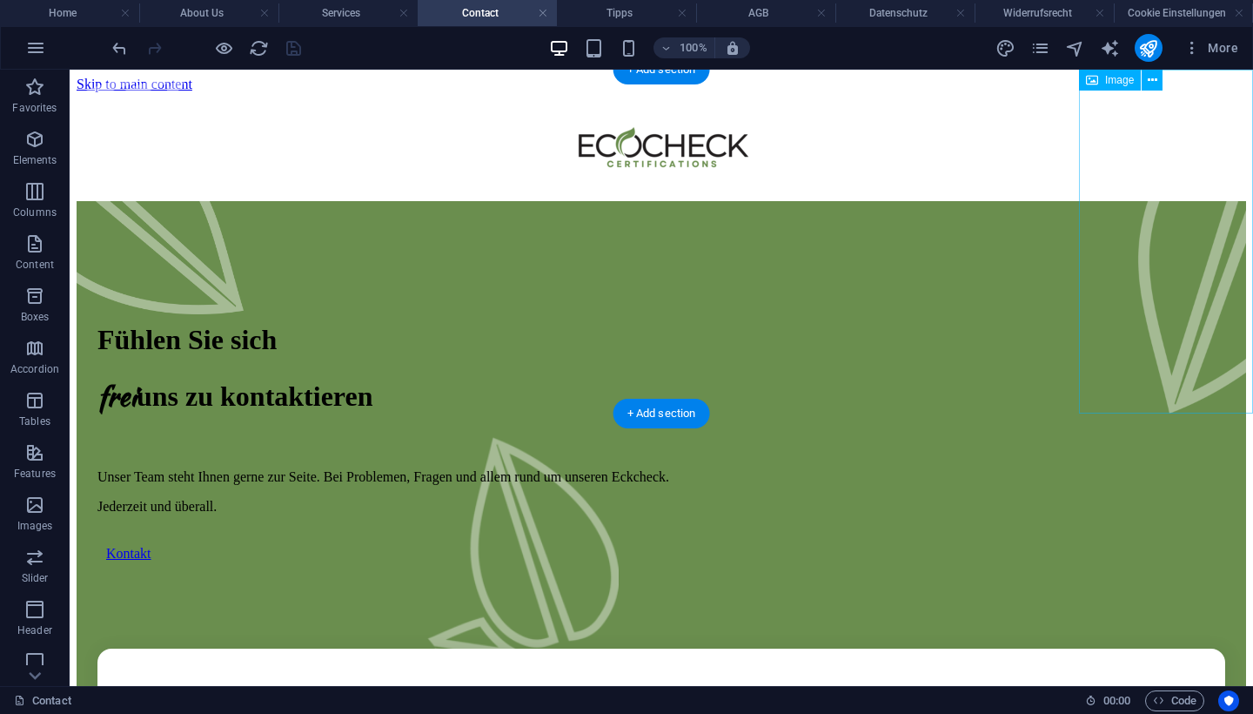
click at [1214, 339] on figure at bounding box center [1166, 243] width 174 height 347
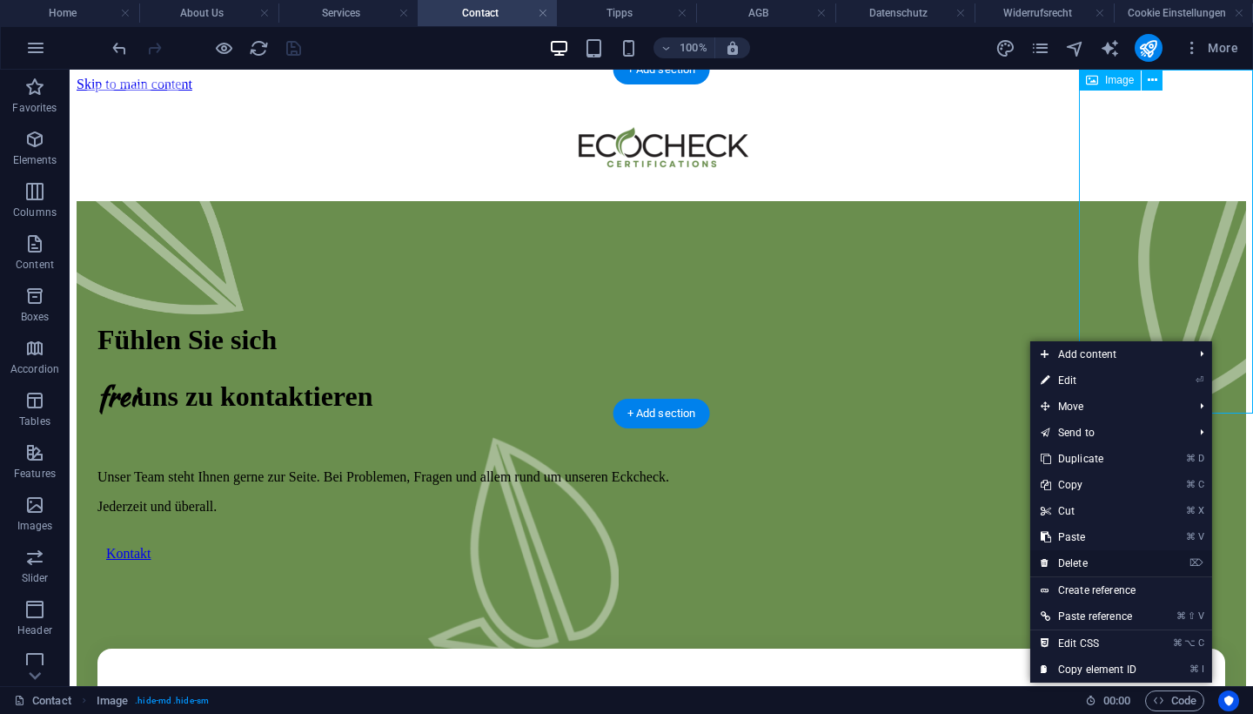
click at [1099, 562] on link "⌦ Delete" at bounding box center [1088, 563] width 117 height 26
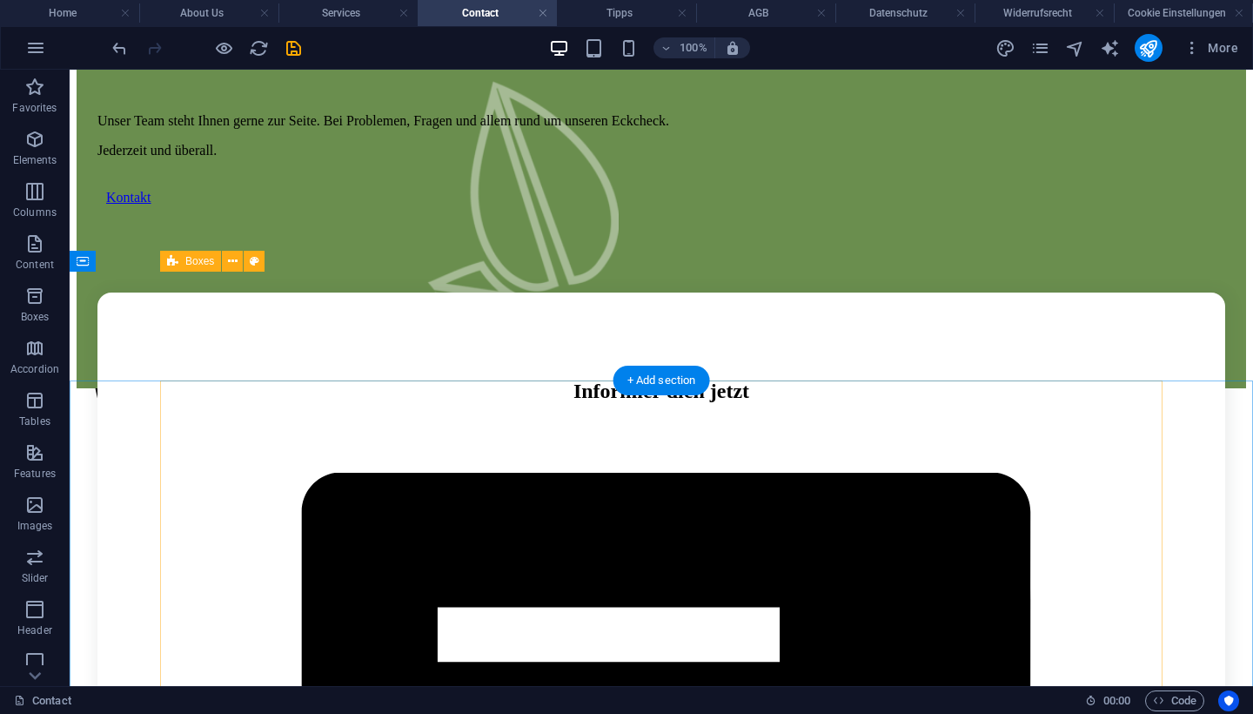
scroll to position [323, 2]
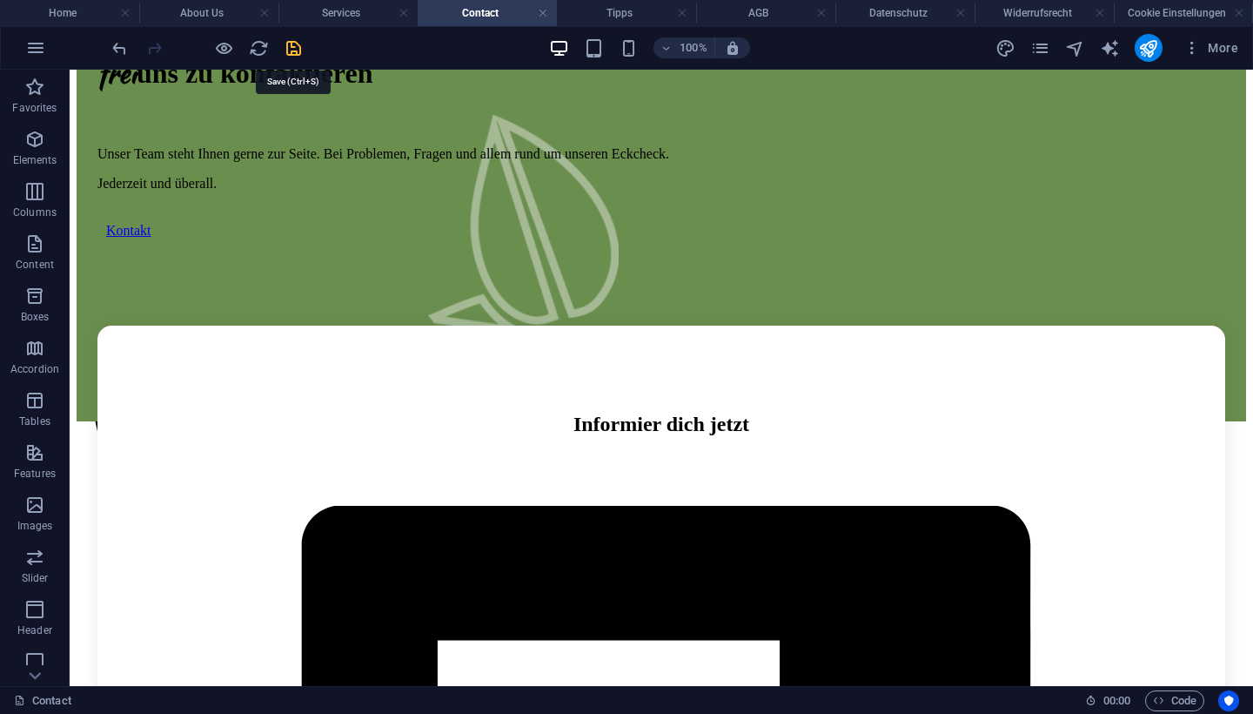
click at [294, 46] on icon "save" at bounding box center [294, 48] width 20 height 20
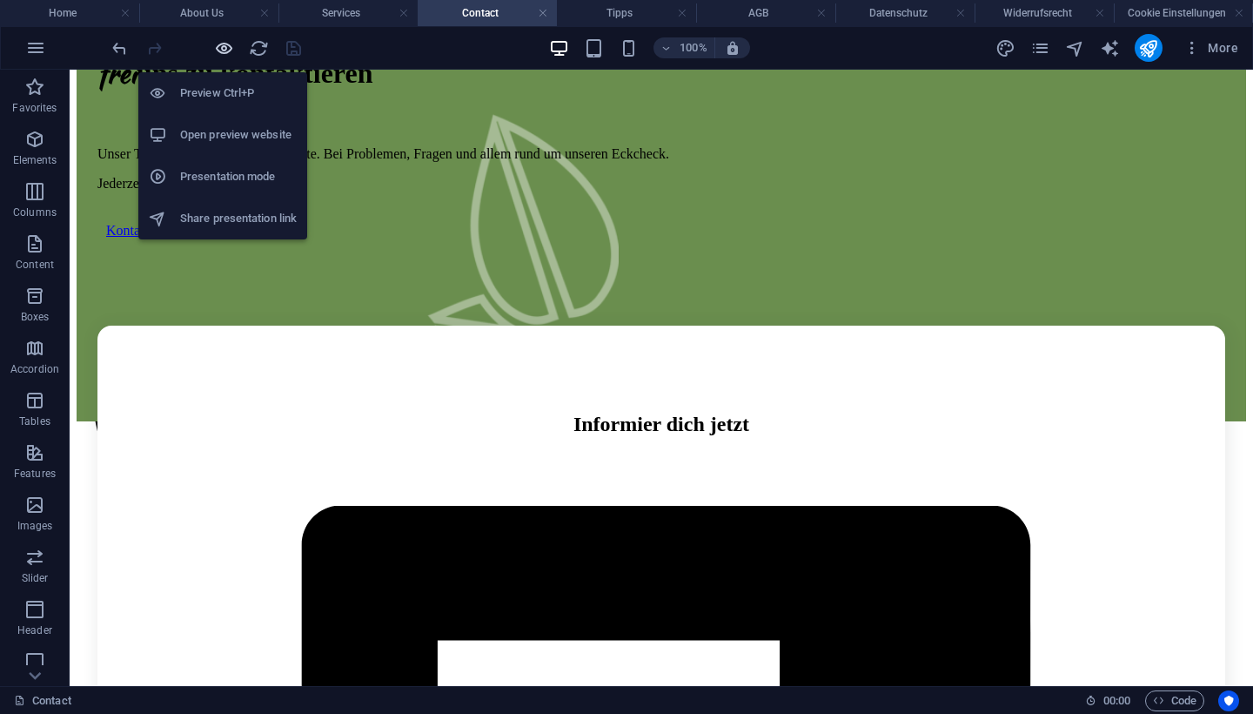
click at [224, 49] on icon "button" at bounding box center [224, 48] width 20 height 20
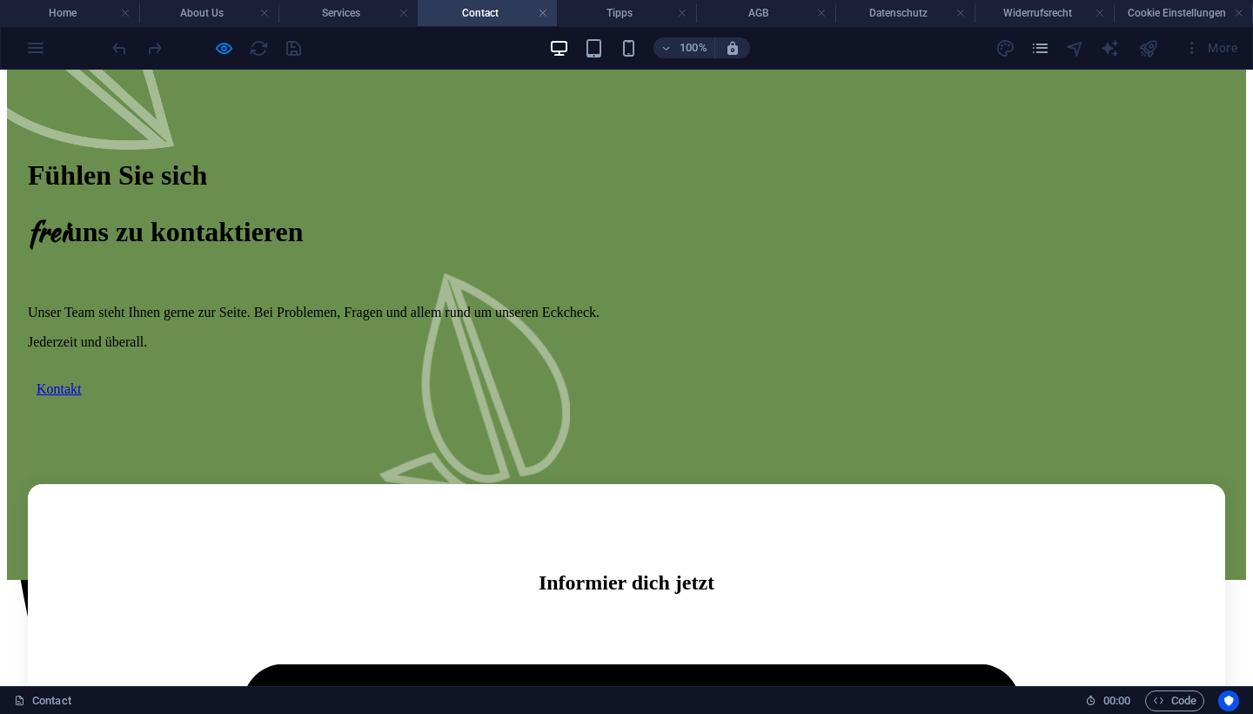
scroll to position [165, 1]
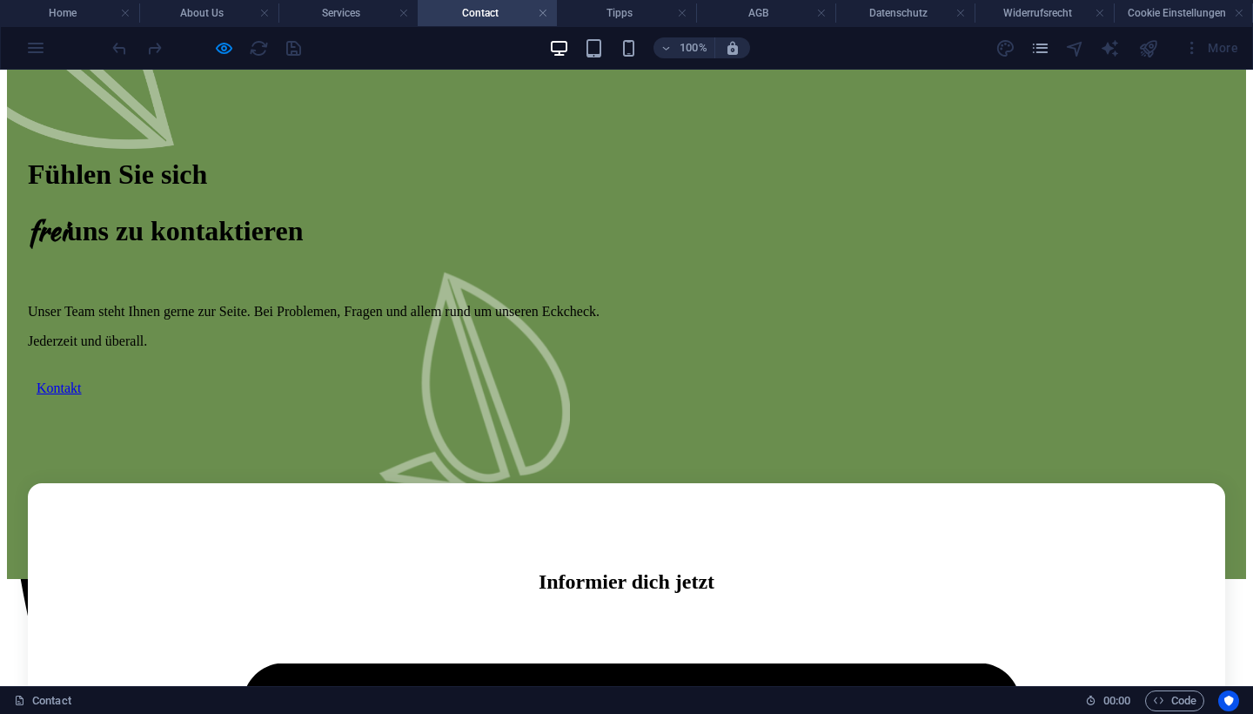
click at [82, 395] on link "Kontakt" at bounding box center [59, 387] width 45 height 15
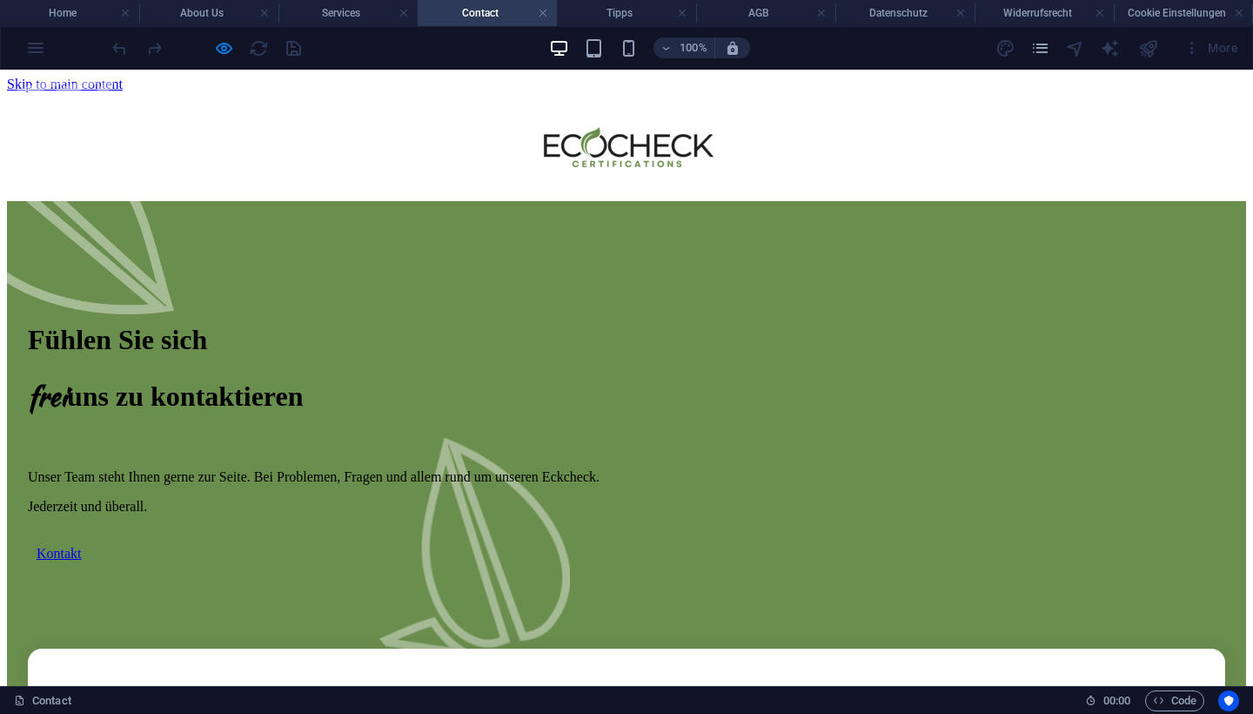
scroll to position [0, 1]
click at [221, 53] on icon "button" at bounding box center [224, 48] width 20 height 20
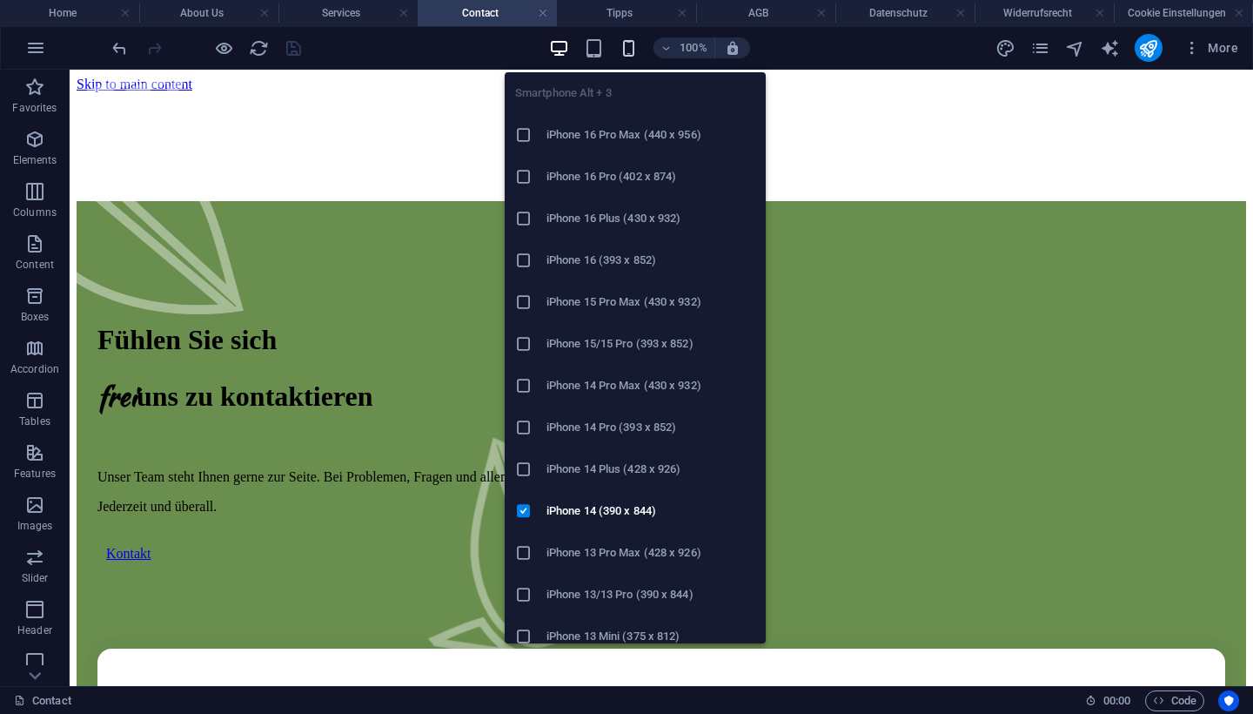
click at [632, 52] on icon "button" at bounding box center [629, 48] width 20 height 20
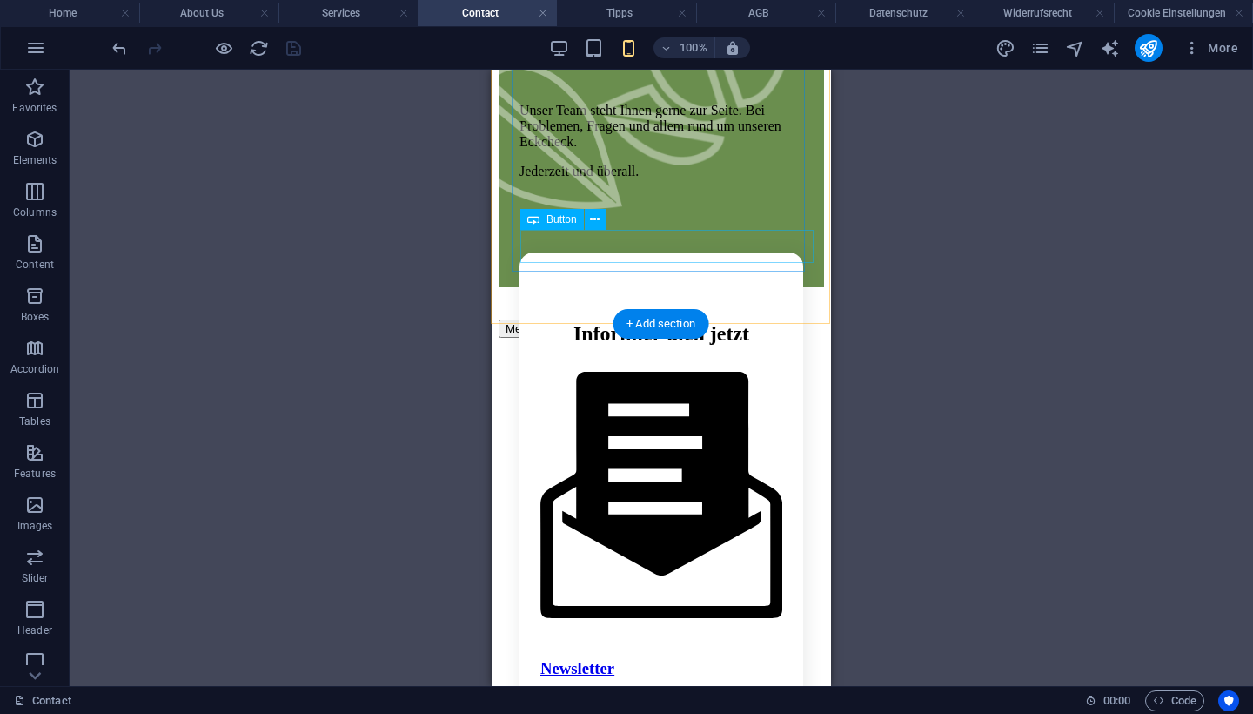
scroll to position [319, 1]
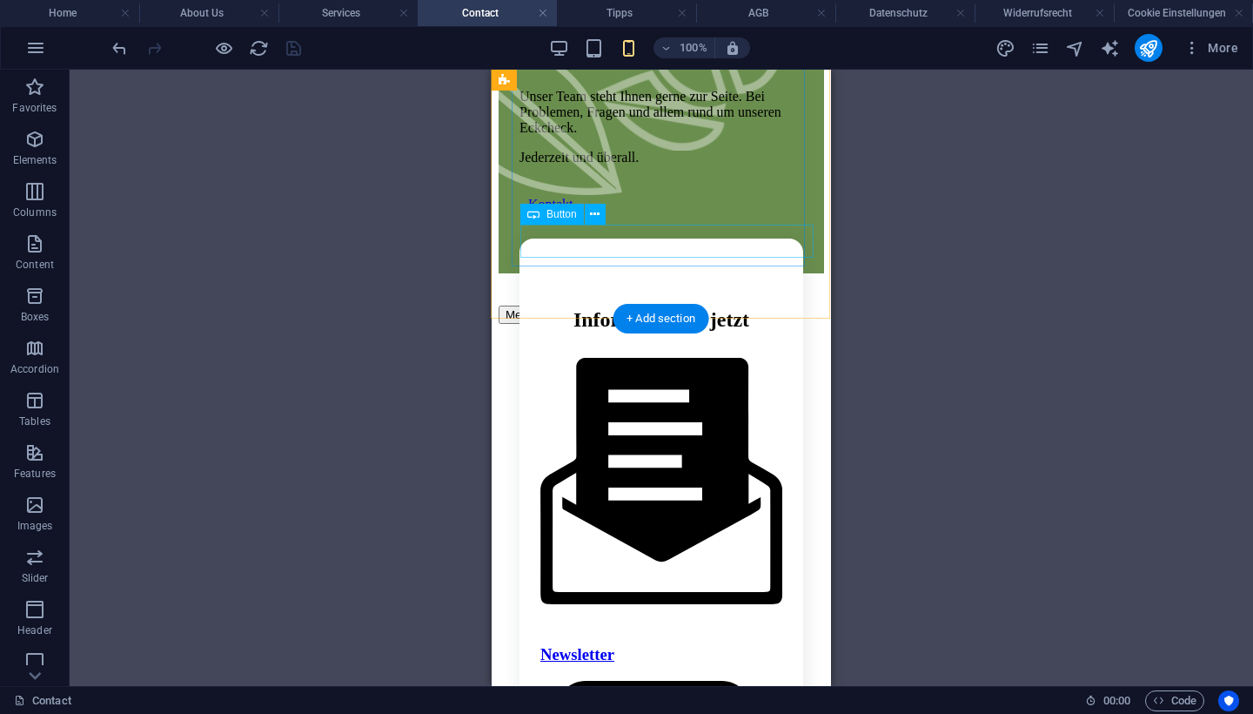
click at [586, 212] on div "Kontakt" at bounding box center [665, 205] width 275 height 16
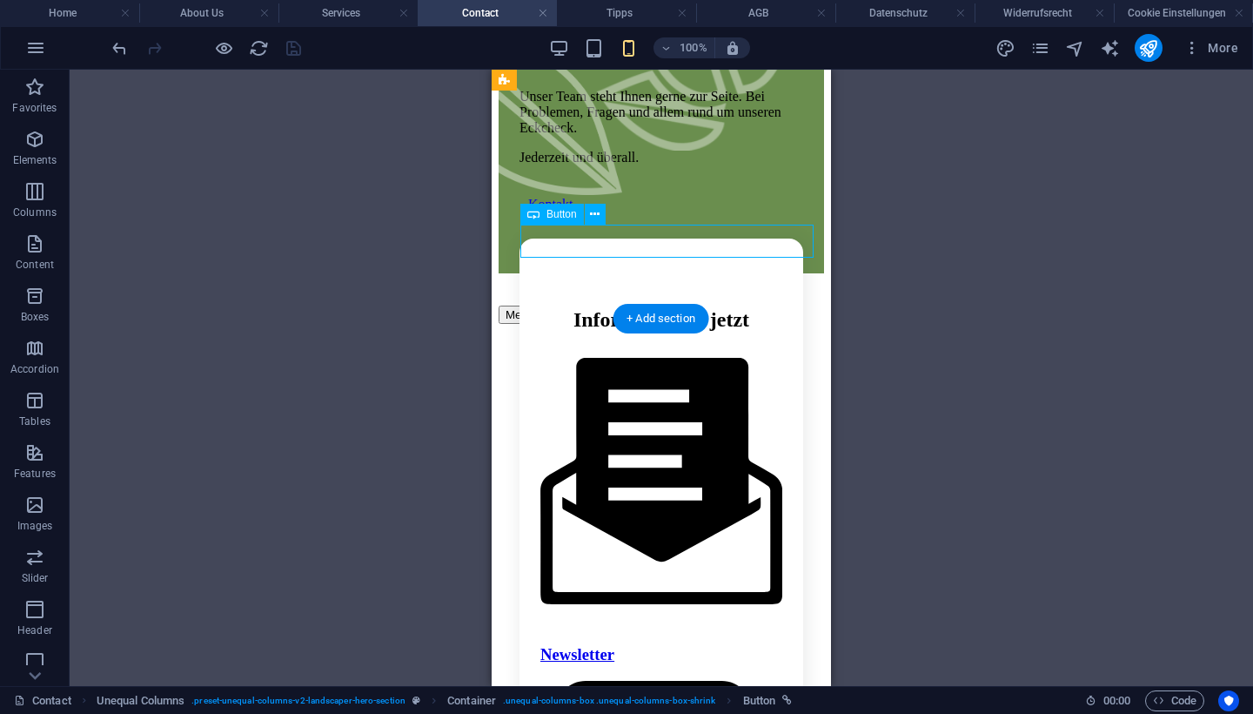
click at [586, 212] on div "Kontakt" at bounding box center [665, 205] width 275 height 16
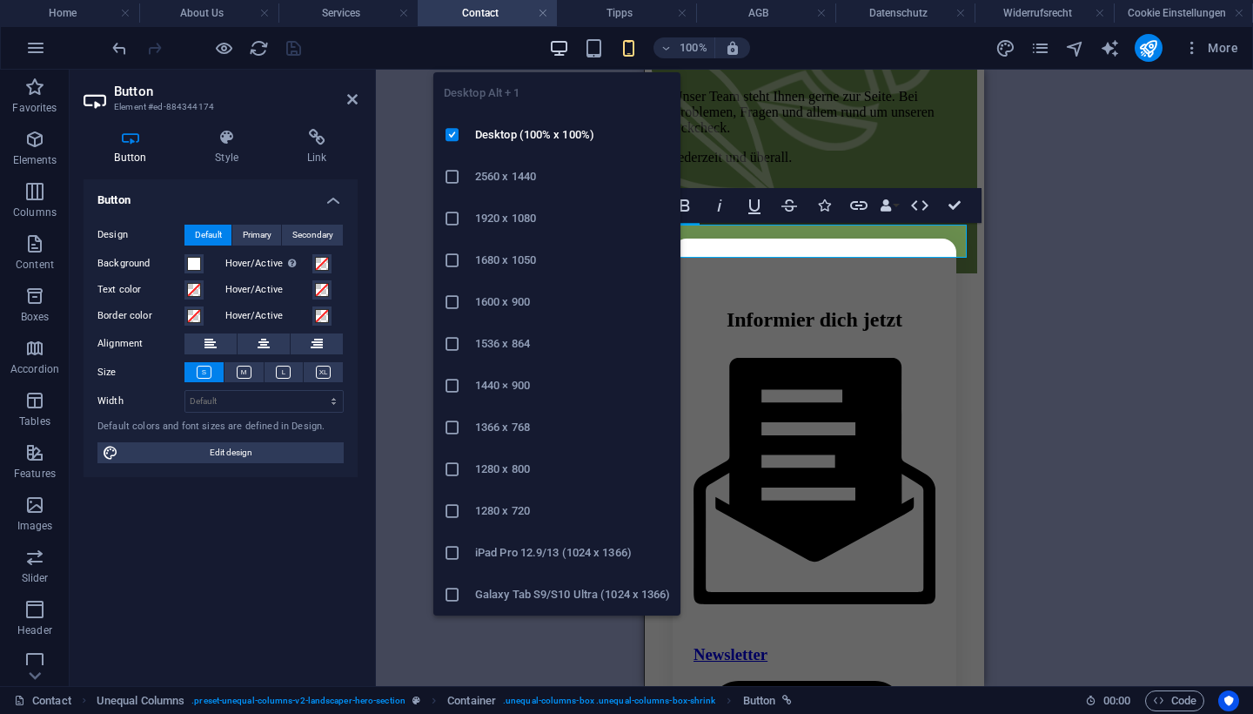
click at [558, 54] on icon "button" at bounding box center [559, 48] width 20 height 20
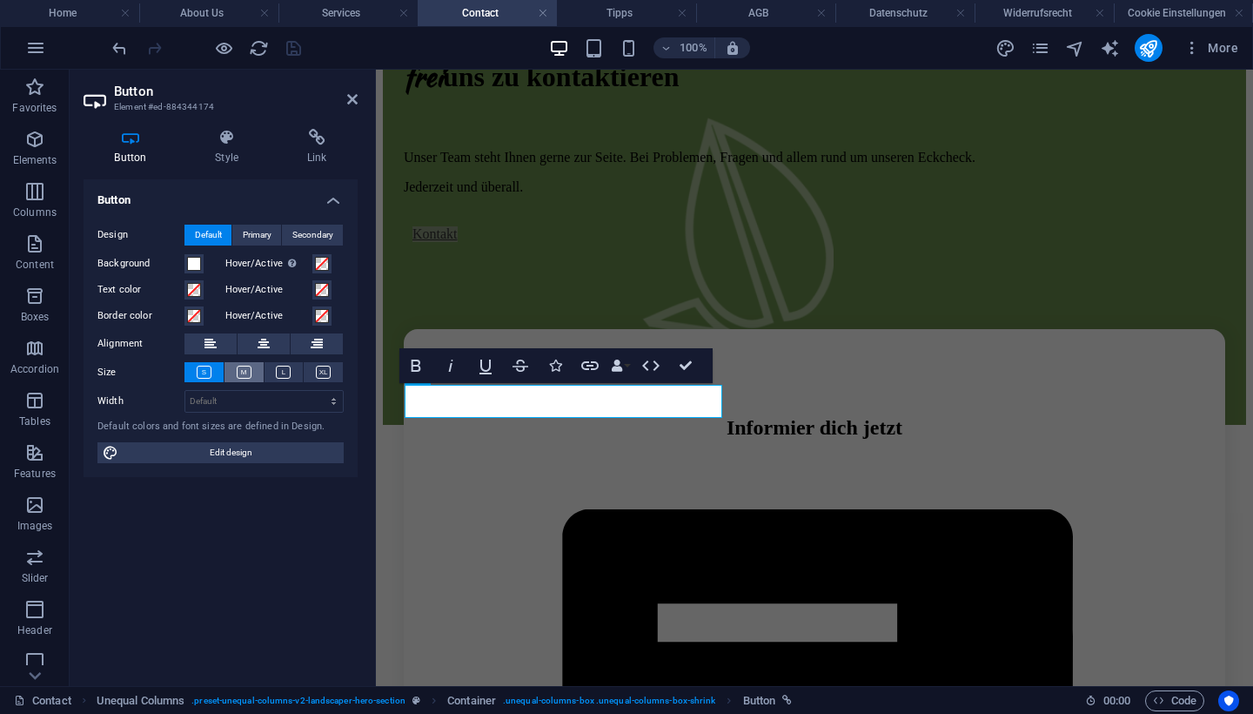
click at [237, 375] on icon at bounding box center [244, 371] width 15 height 13
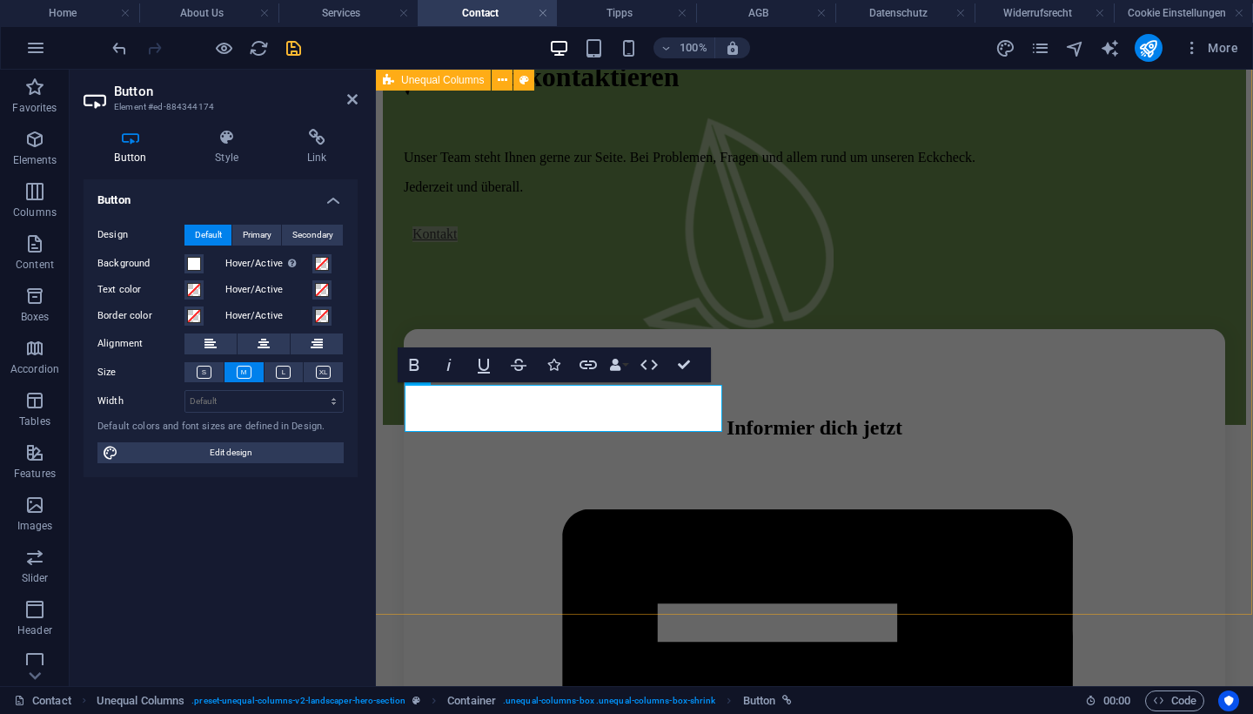
click at [840, 299] on div "Fühlen Sie sich frei uns zu kontaktieren Unser Team steht Ihnen gerne zur Seite…" at bounding box center [814, 153] width 863 height 543
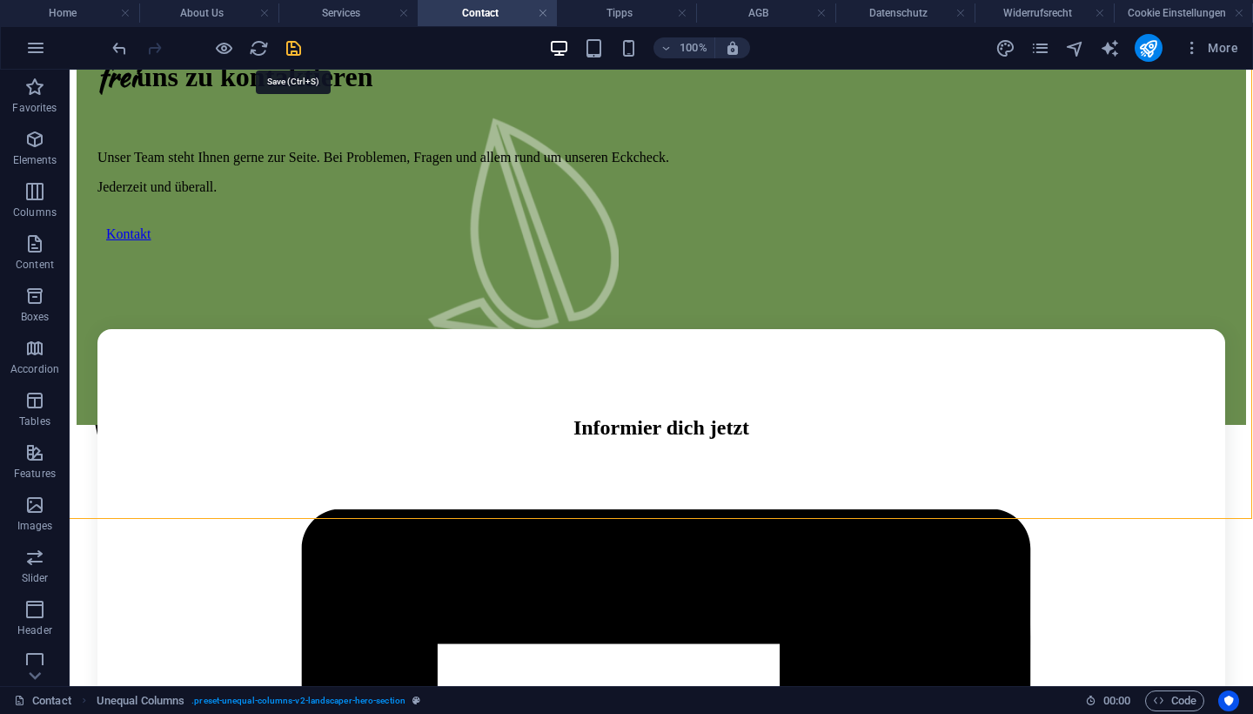
click at [293, 44] on icon "save" at bounding box center [294, 48] width 20 height 20
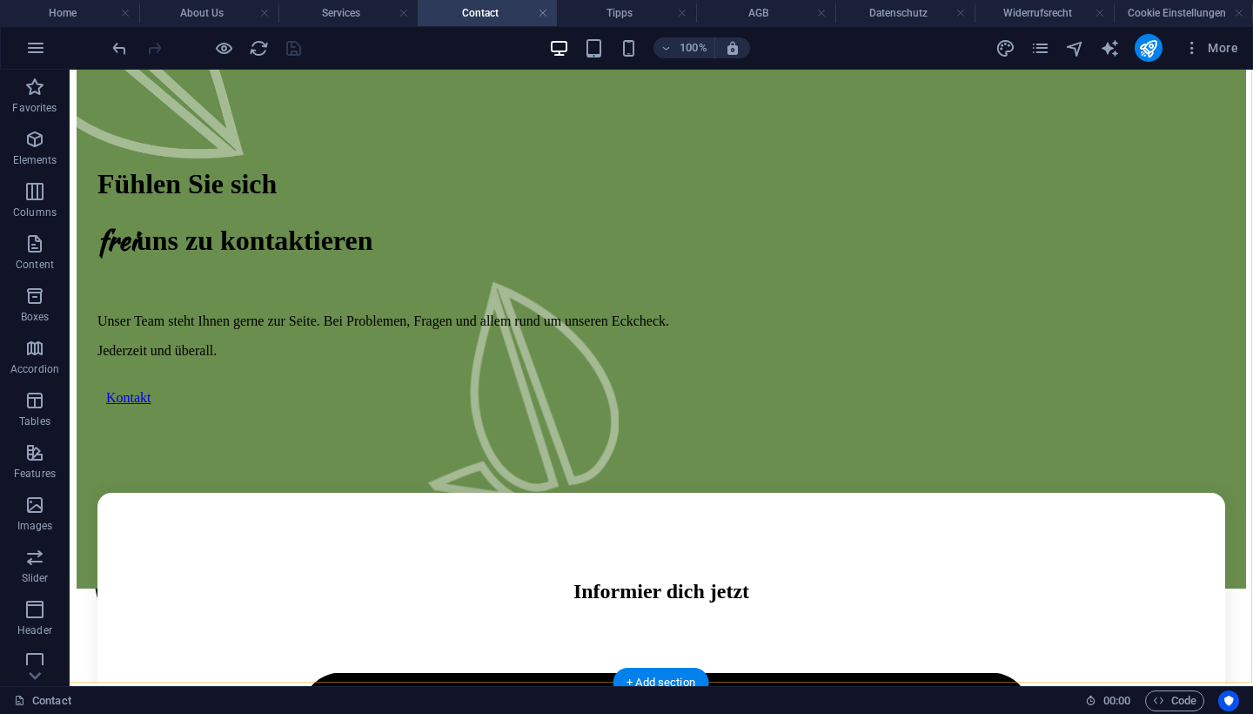
scroll to position [160, 1]
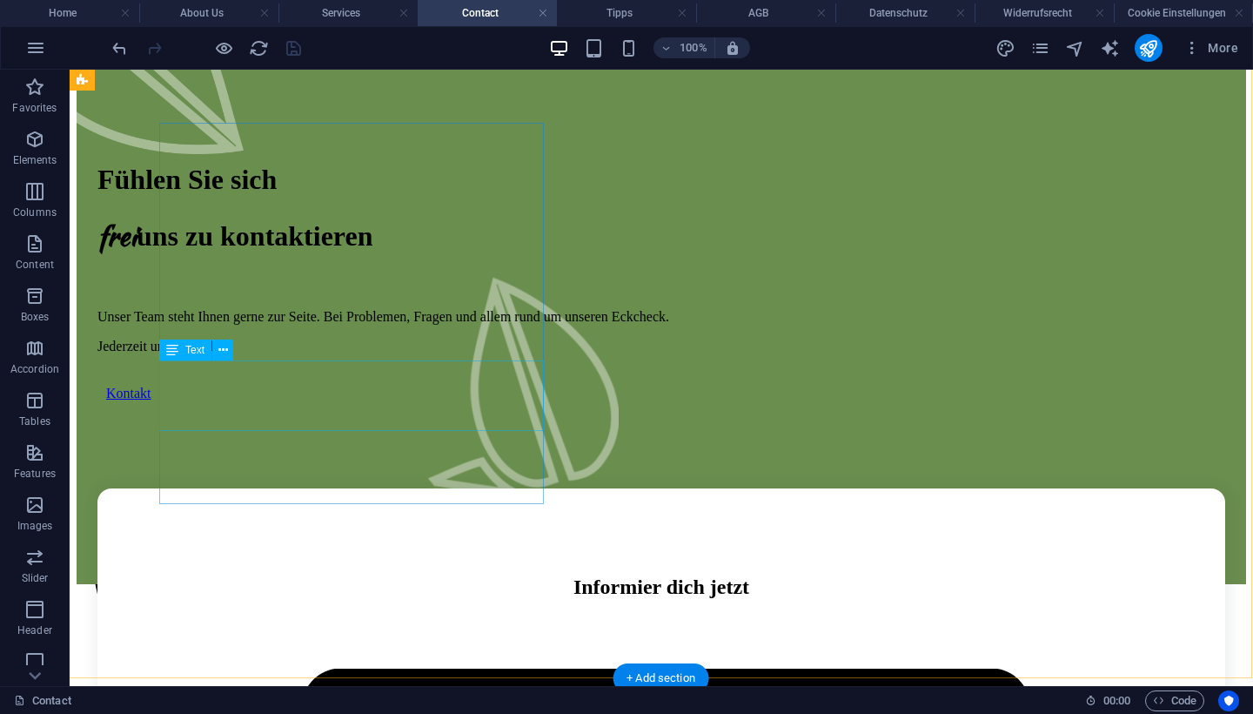
click at [365, 354] on div "Unser Team steht Ihnen gerne zur Seite. Bei Problemen, Fragen und allem rund um…" at bounding box center [661, 331] width 1128 height 45
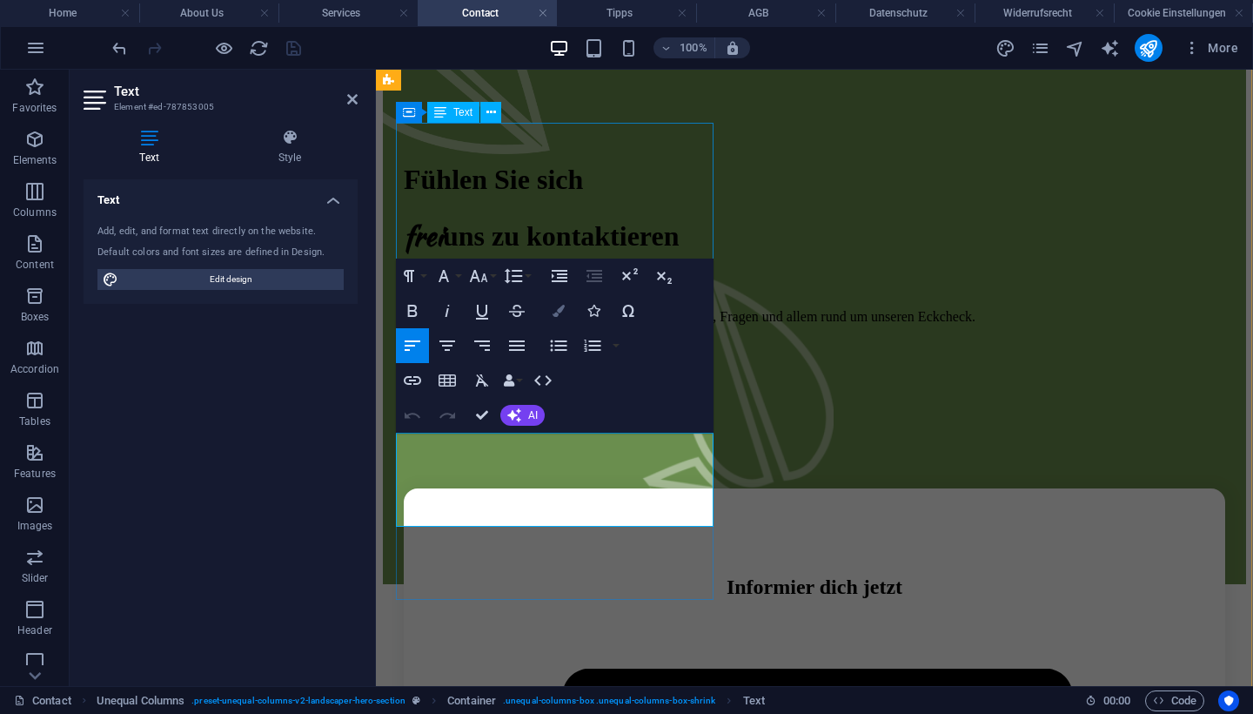
click at [551, 318] on button "Colors" at bounding box center [558, 310] width 33 height 35
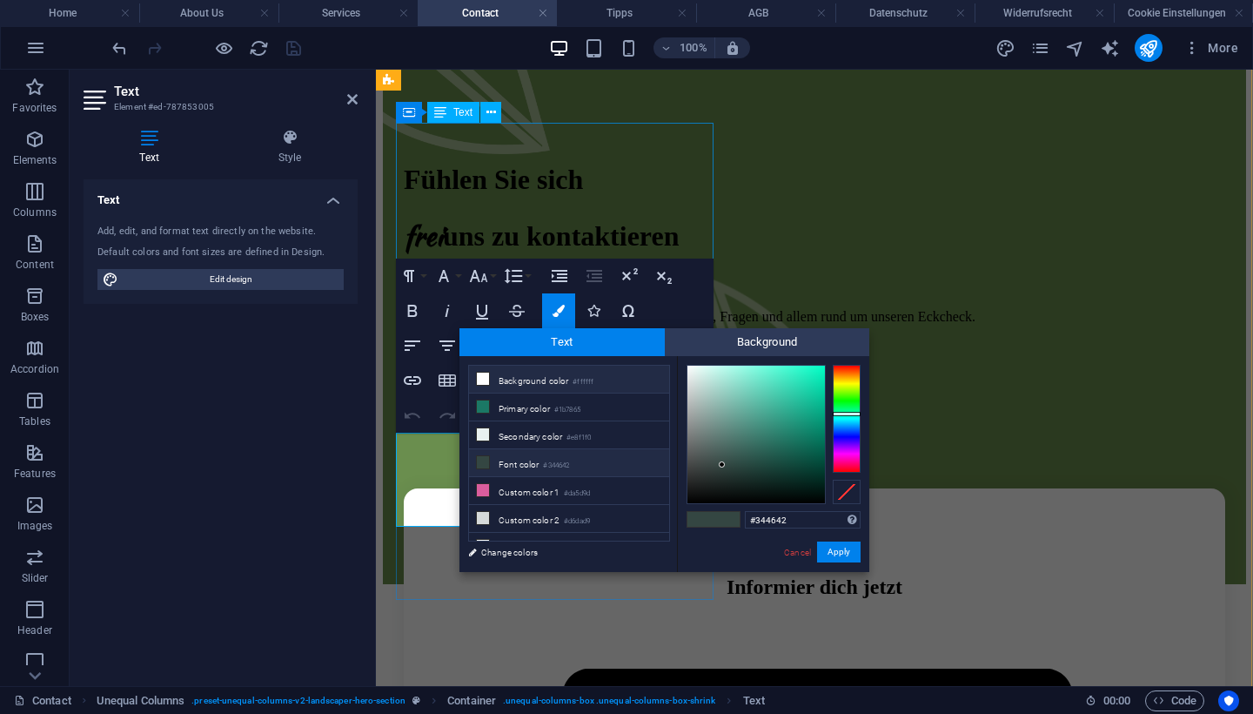
click at [589, 381] on small "#ffffff" at bounding box center [583, 382] width 21 height 12
type input "#ffffff"
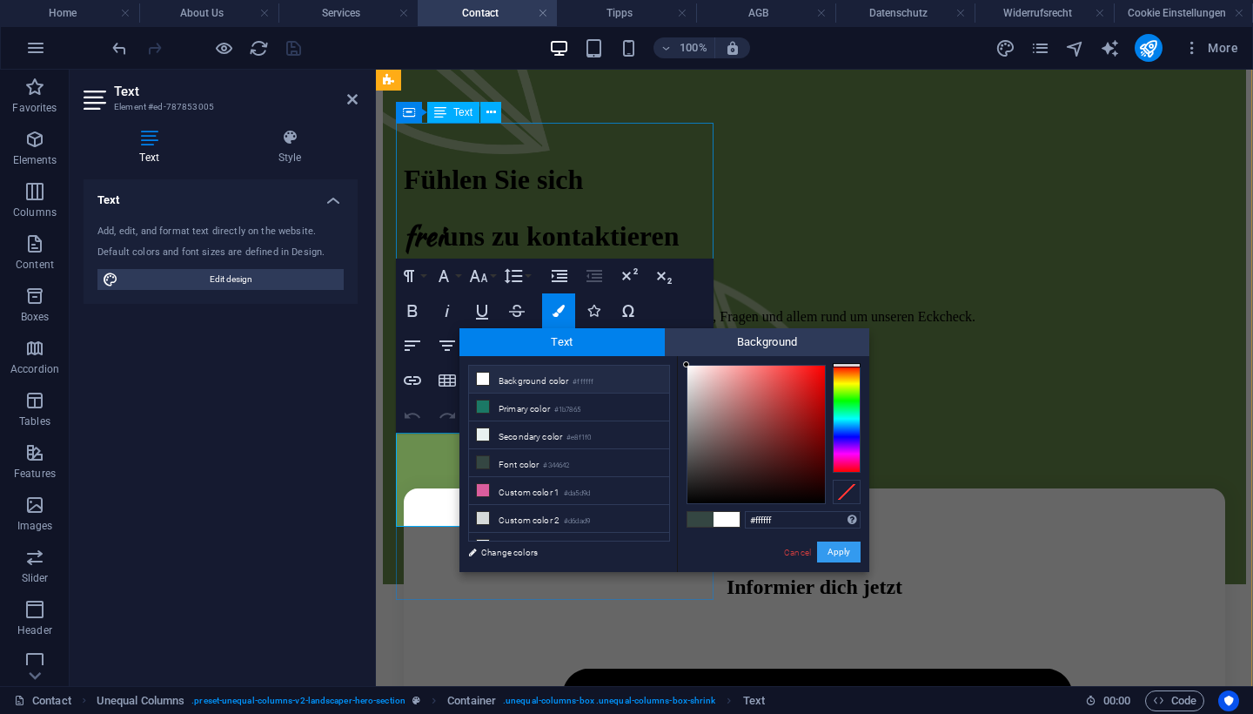
click at [840, 549] on button "Apply" at bounding box center [839, 551] width 44 height 21
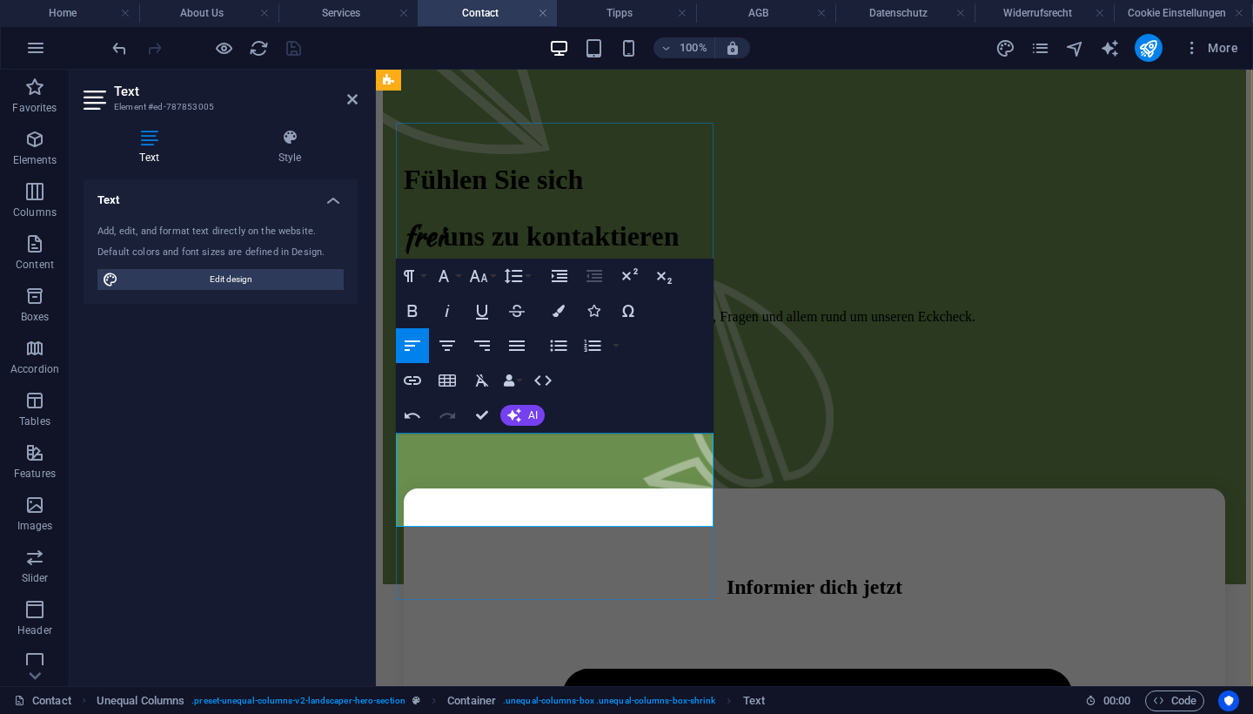
click at [495, 325] on p "​ ​ Unser Team steht Ihnen gerne zur Seite. Bei Problemen, Fragen und allem run…" at bounding box center [814, 317] width 821 height 16
drag, startPoint x: 558, startPoint y: 513, endPoint x: 388, endPoint y: 433, distance: 187.3
click at [388, 433] on div "Fühlen Sie sich frei uns zu kontaktieren ​ ​ Unser Team steht Ihnen gerne zur S…" at bounding box center [814, 312] width 863 height 543
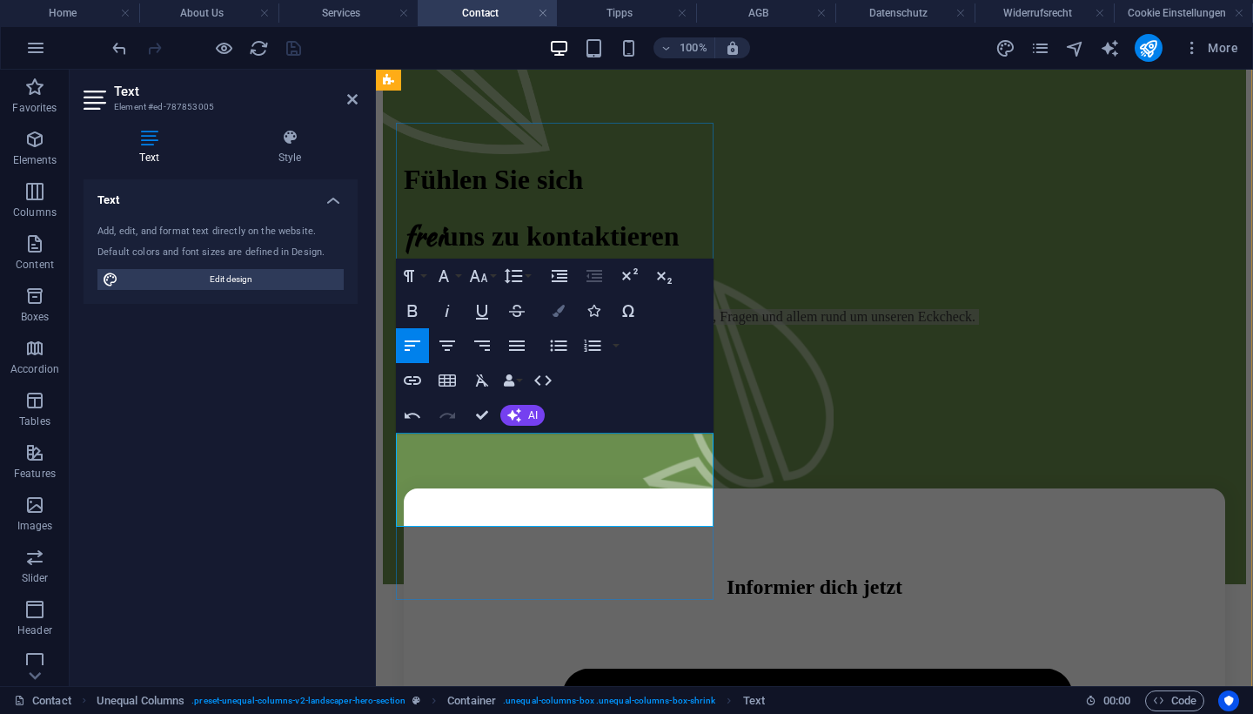
click at [553, 312] on icon "button" at bounding box center [559, 311] width 12 height 12
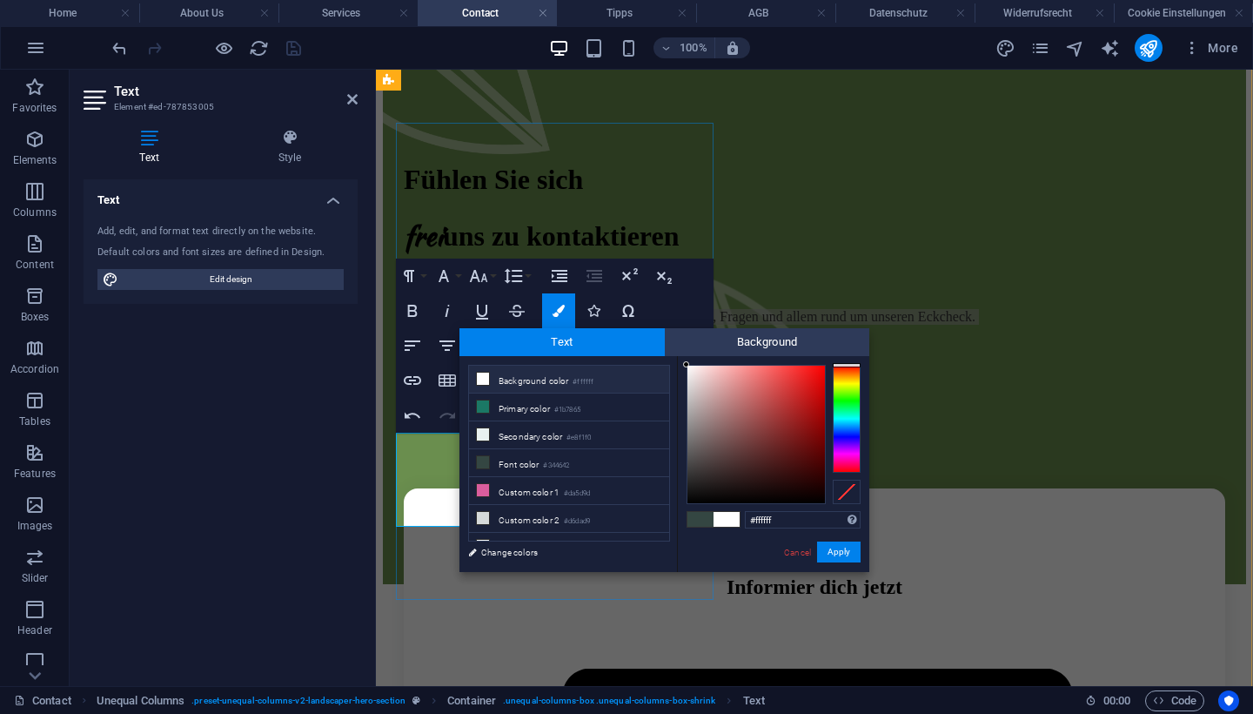
click at [585, 385] on small "#ffffff" at bounding box center [583, 382] width 21 height 12
click at [848, 554] on button "Apply" at bounding box center [839, 551] width 44 height 21
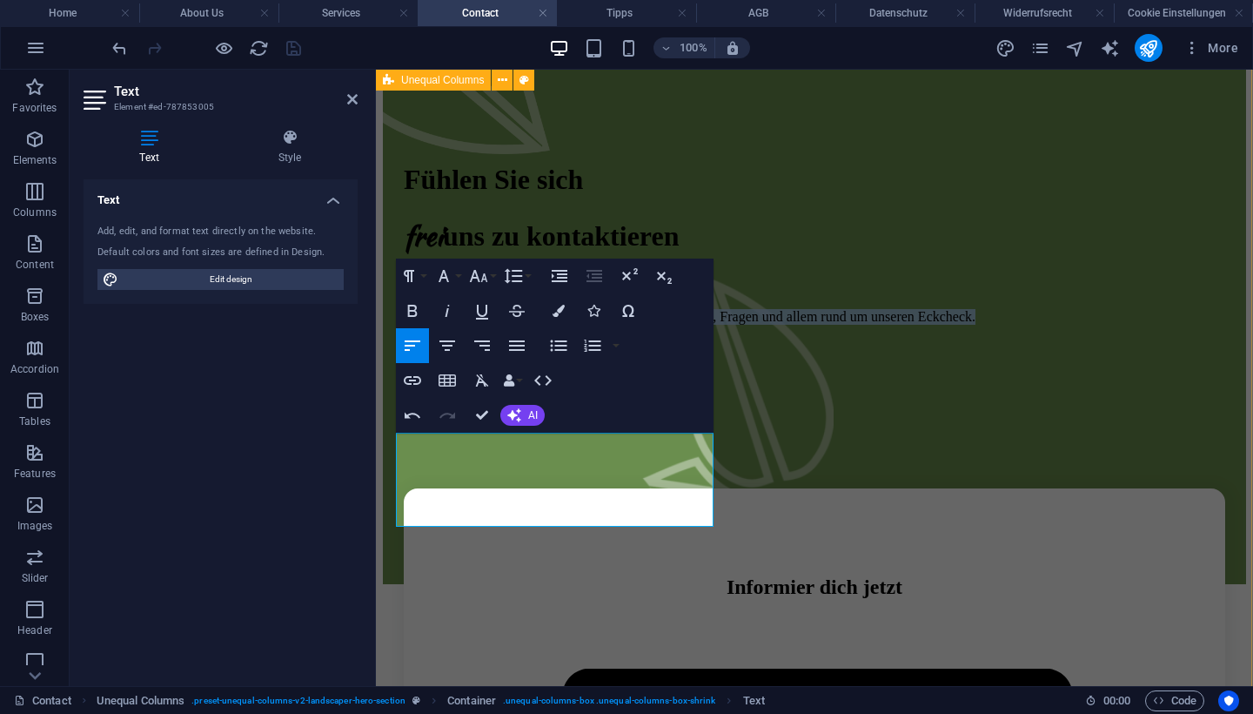
click at [870, 451] on div "Fühlen Sie sich frei uns zu kontaktieren ​ ​​Unser Team steht Ihnen gerne zur S…" at bounding box center [814, 312] width 863 height 543
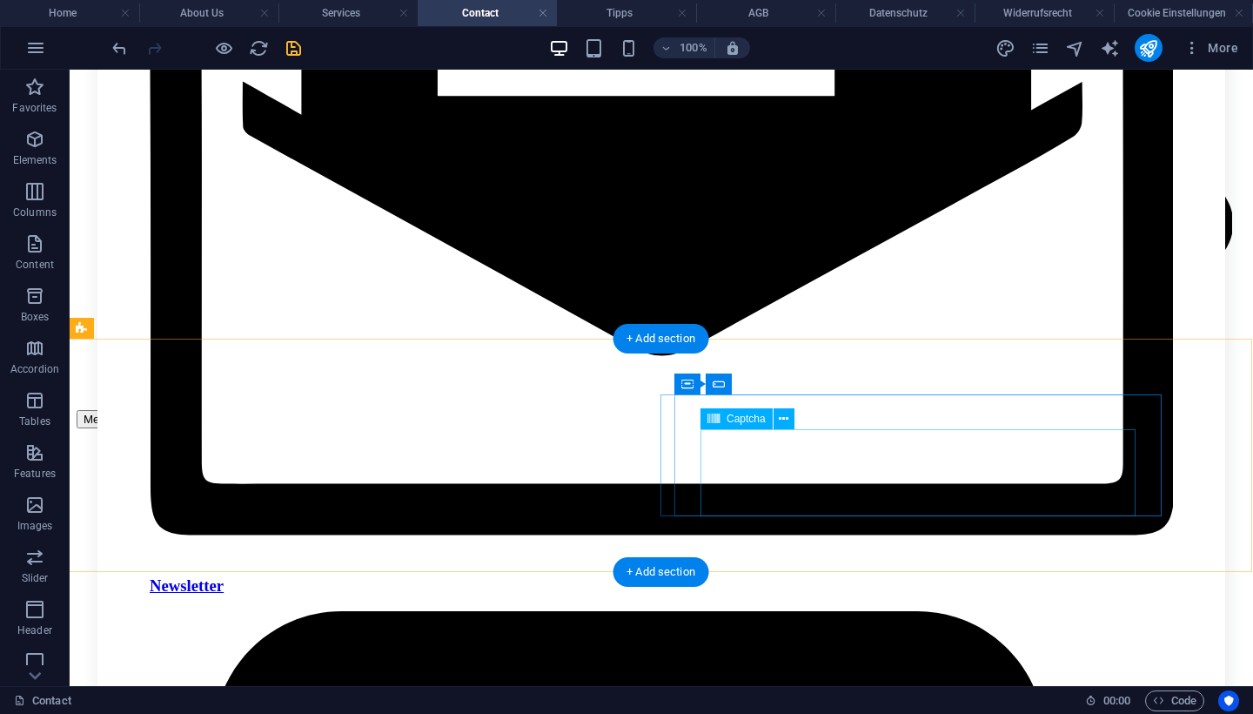
scroll to position [1345, 1]
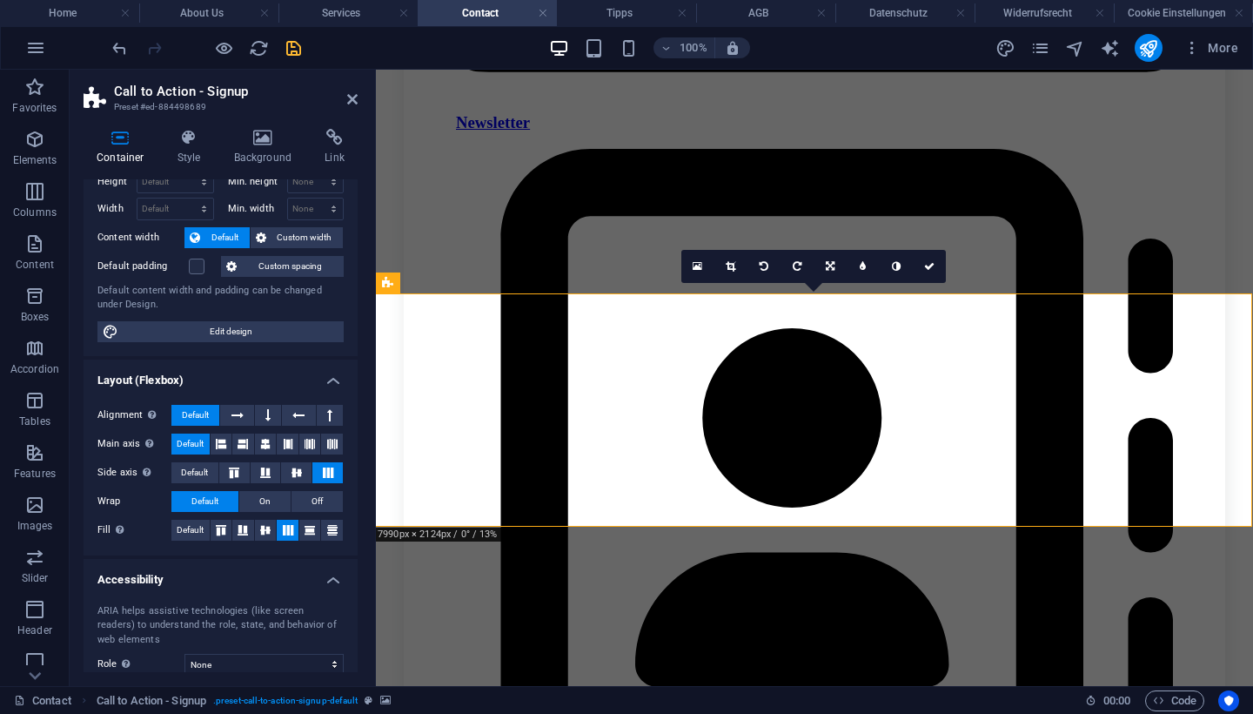
scroll to position [59, 0]
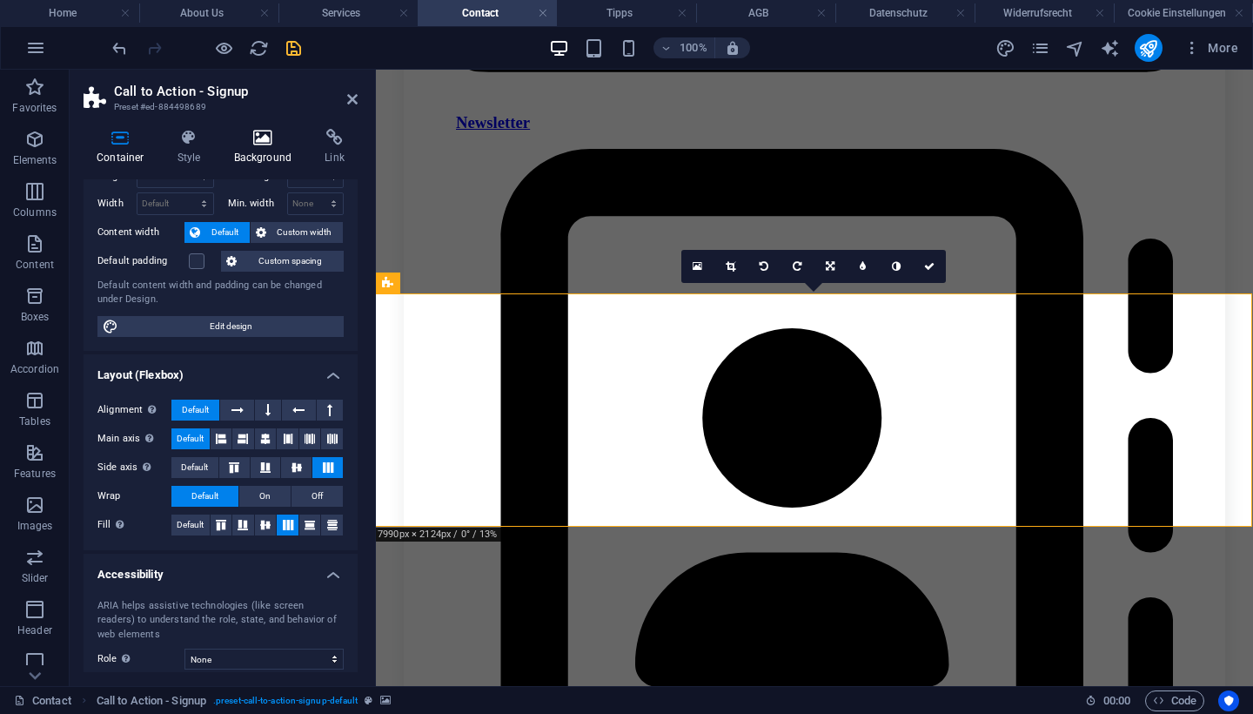
click at [258, 138] on icon at bounding box center [263, 137] width 84 height 17
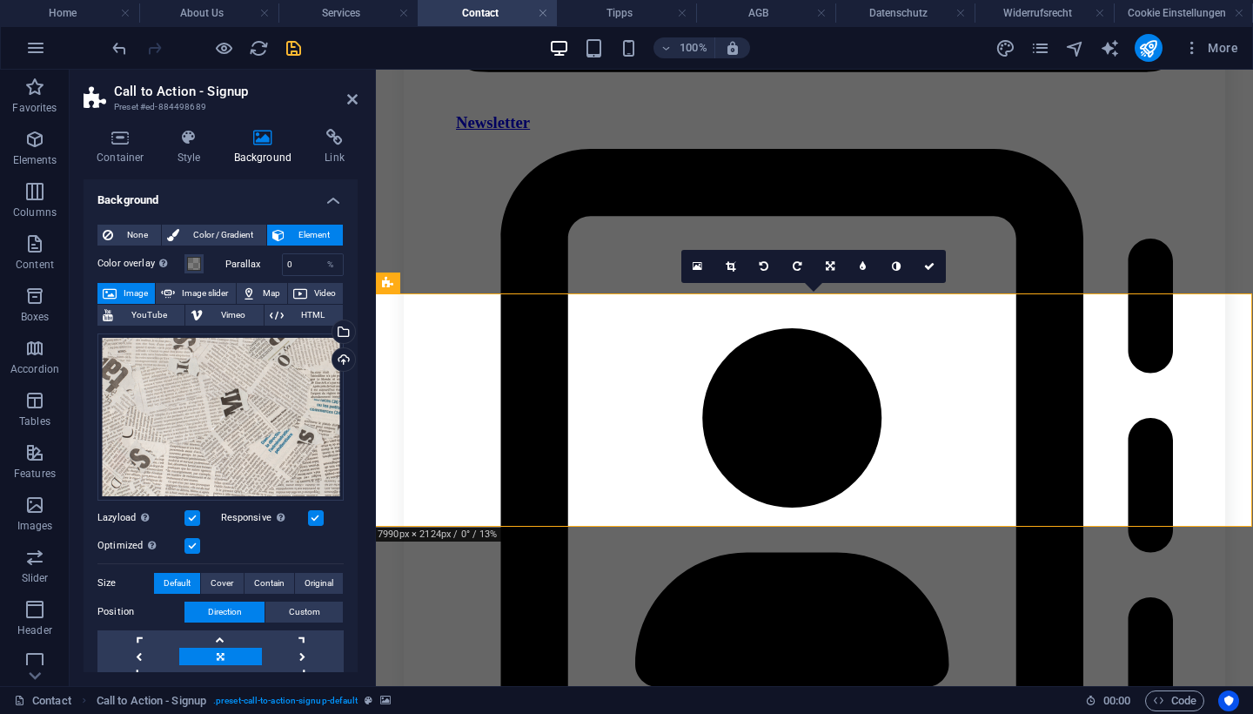
scroll to position [0, 0]
click at [188, 151] on h4 "Style" at bounding box center [192, 147] width 57 height 37
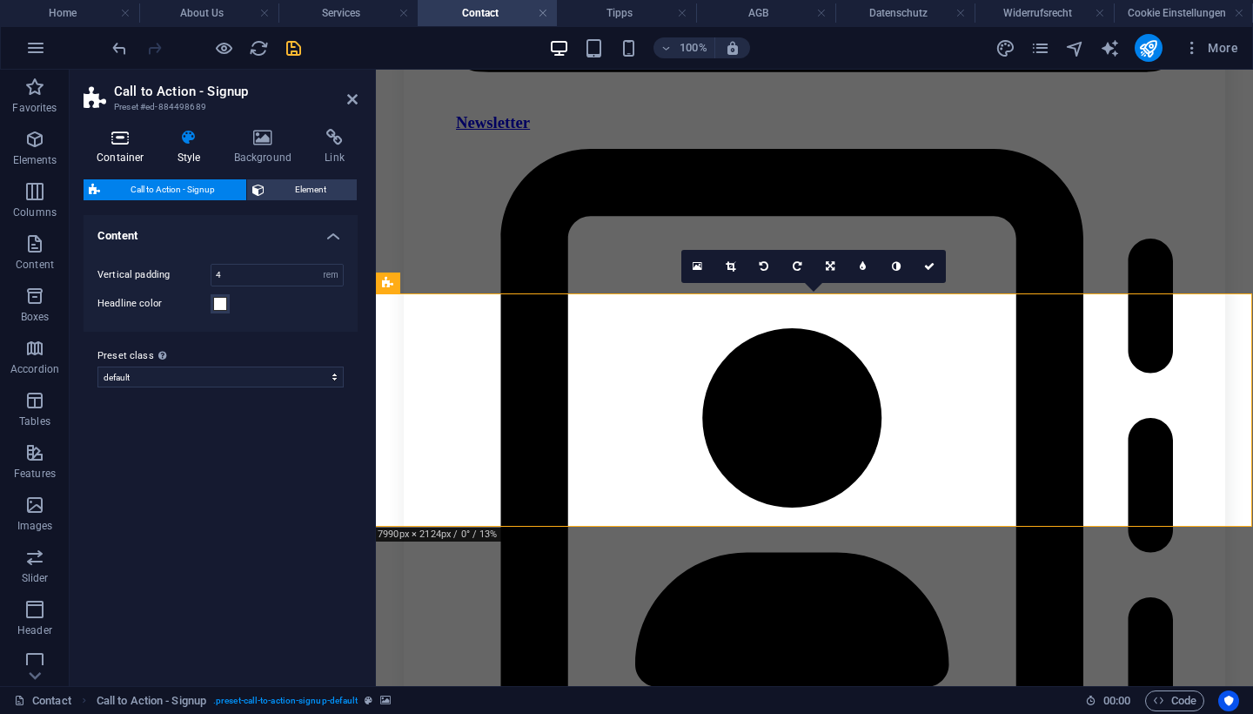
click at [131, 138] on icon at bounding box center [121, 137] width 74 height 17
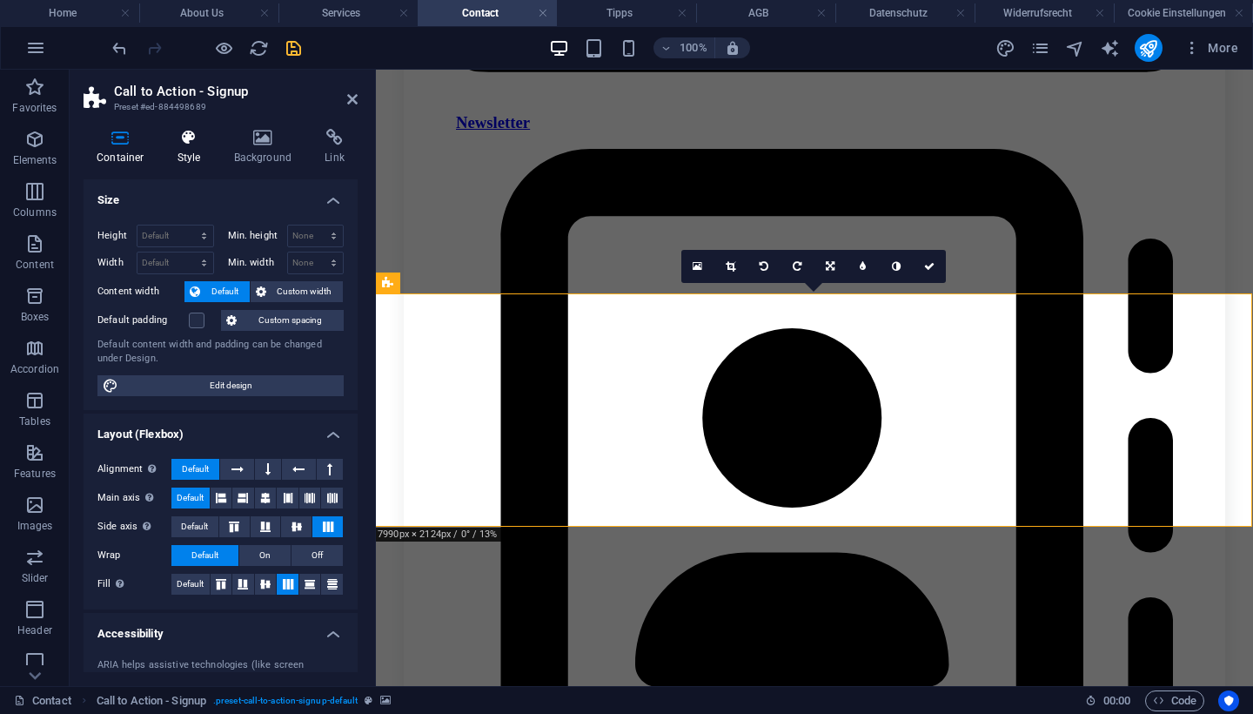
click at [181, 138] on icon at bounding box center [189, 137] width 50 height 17
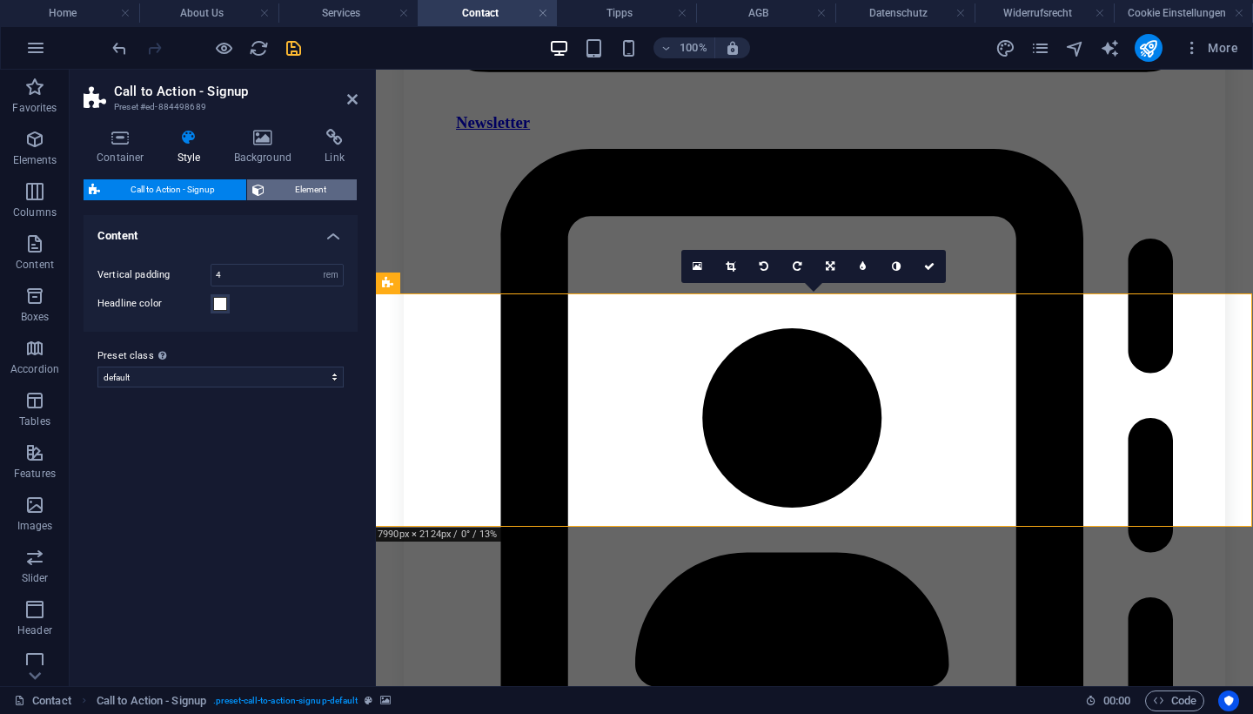
click at [294, 195] on span "Element" at bounding box center [311, 189] width 83 height 21
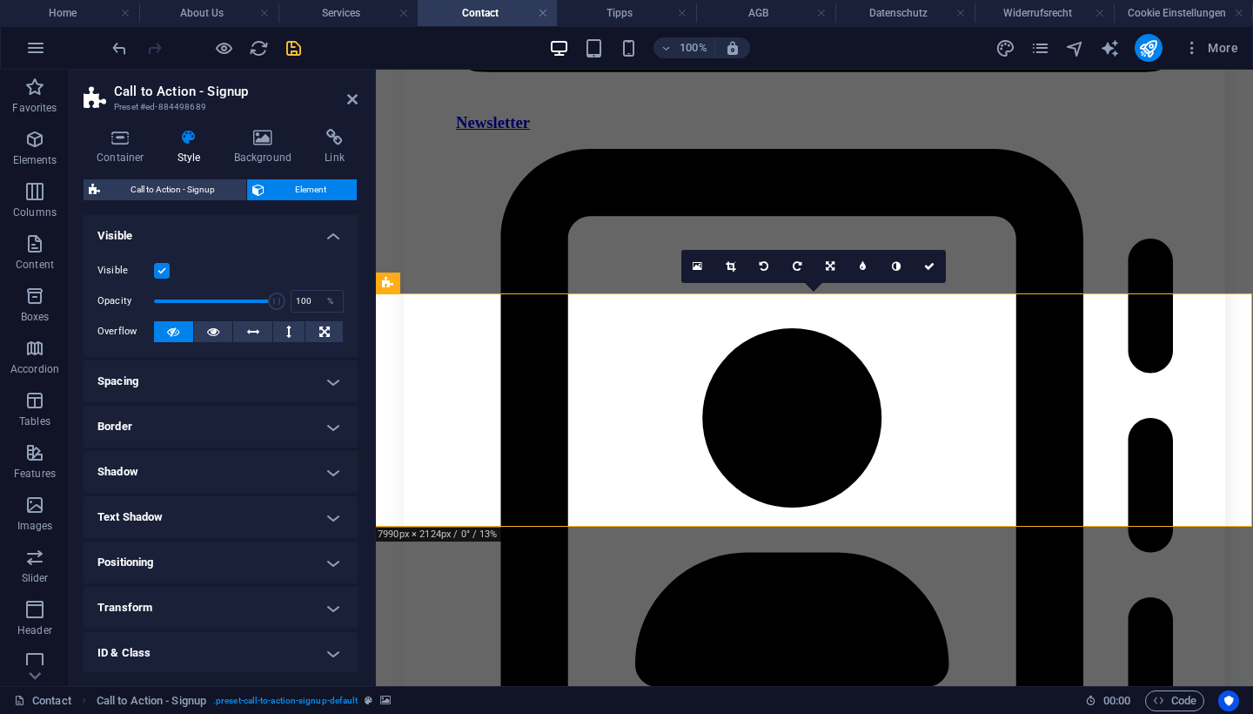
click at [216, 368] on h4 "Spacing" at bounding box center [221, 381] width 274 height 42
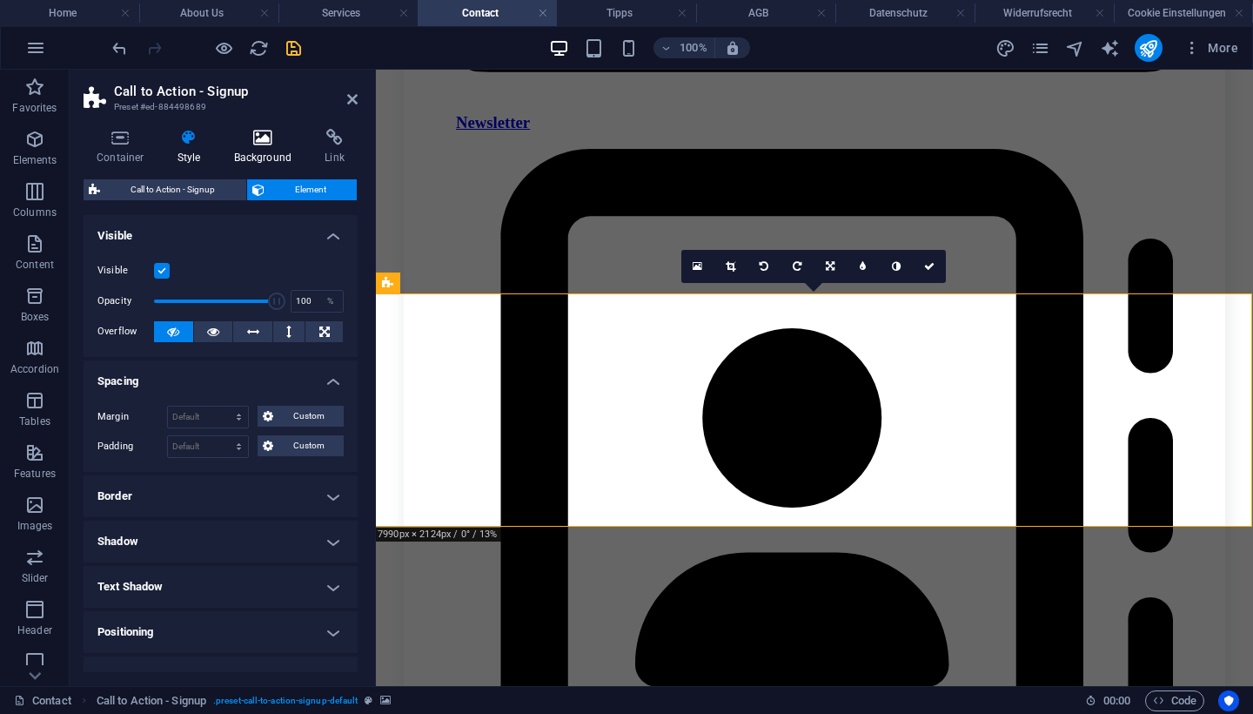
click at [270, 141] on icon at bounding box center [263, 137] width 84 height 17
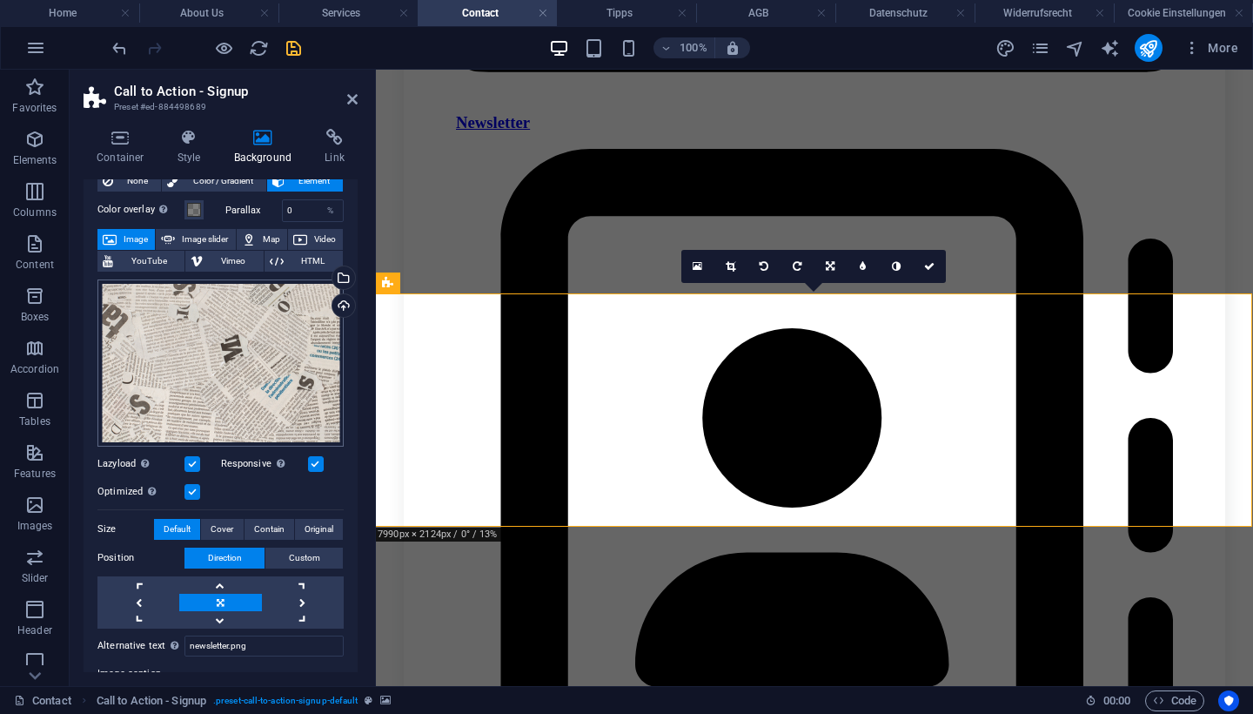
scroll to position [57, 0]
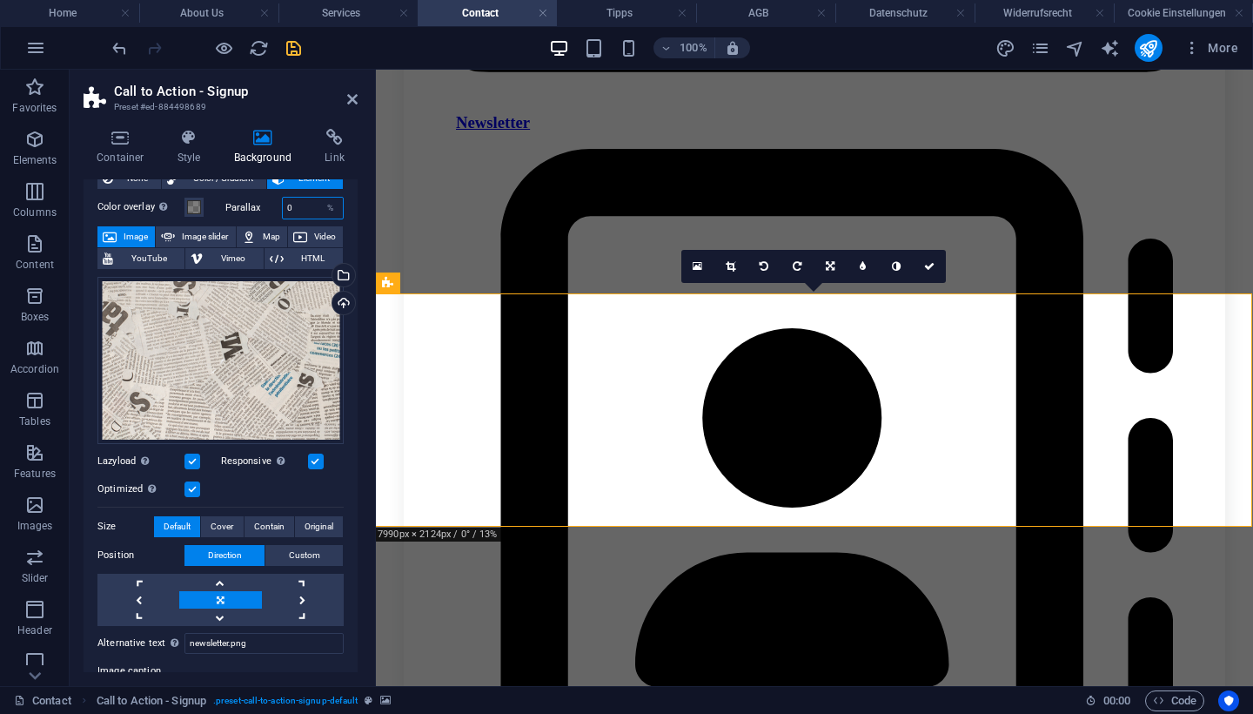
click at [296, 198] on input "0" at bounding box center [313, 208] width 61 height 21
type input "5"
drag, startPoint x: 308, startPoint y: 204, endPoint x: 279, endPoint y: 204, distance: 28.7
click at [282, 204] on div "100 %" at bounding box center [313, 208] width 63 height 23
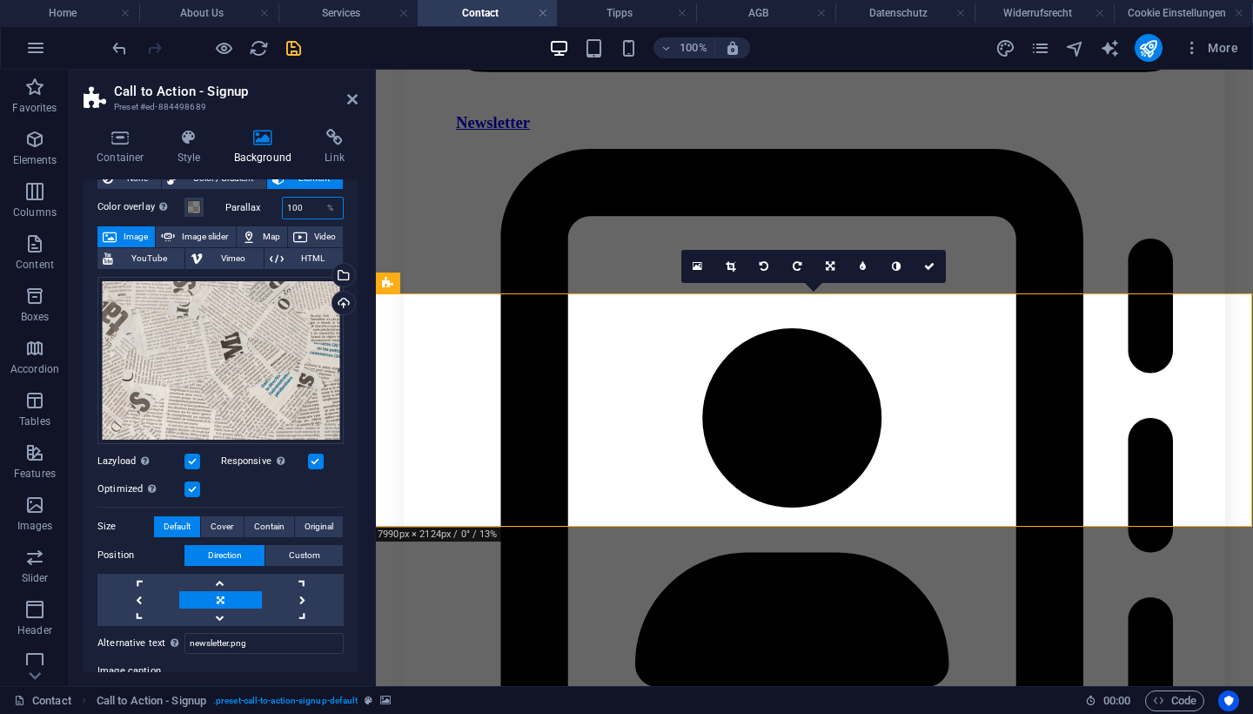
type input "0"
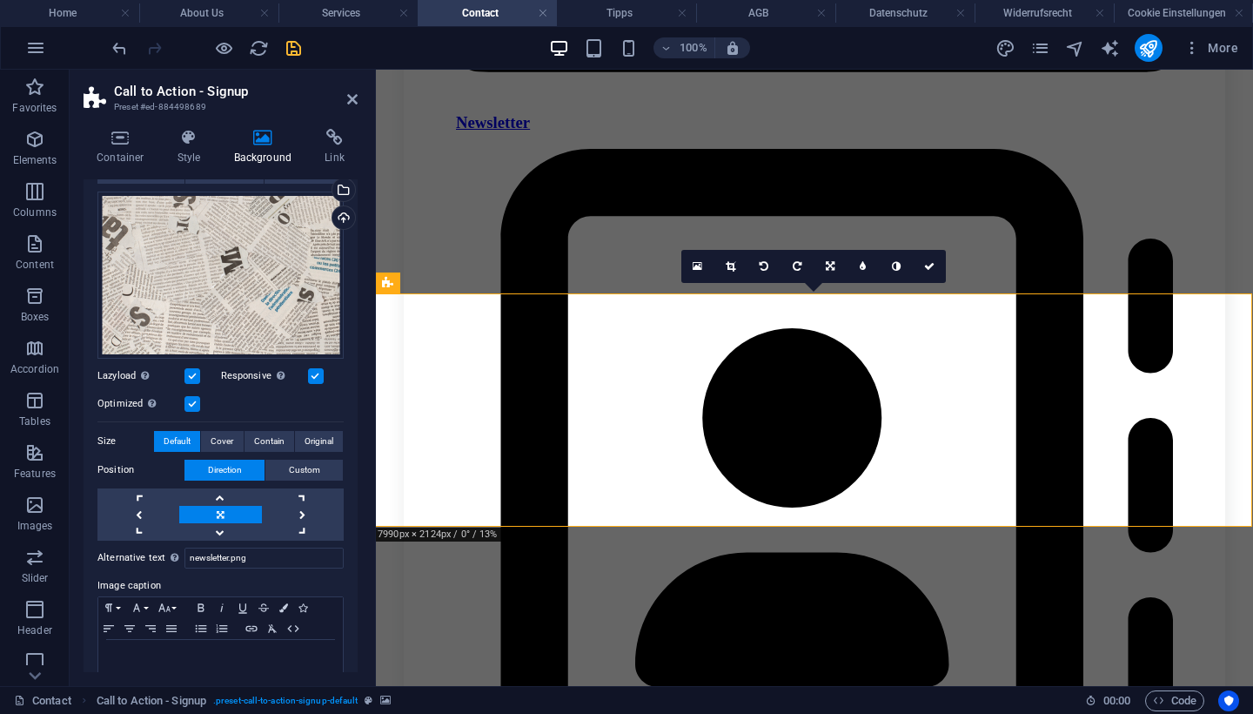
scroll to position [149, 0]
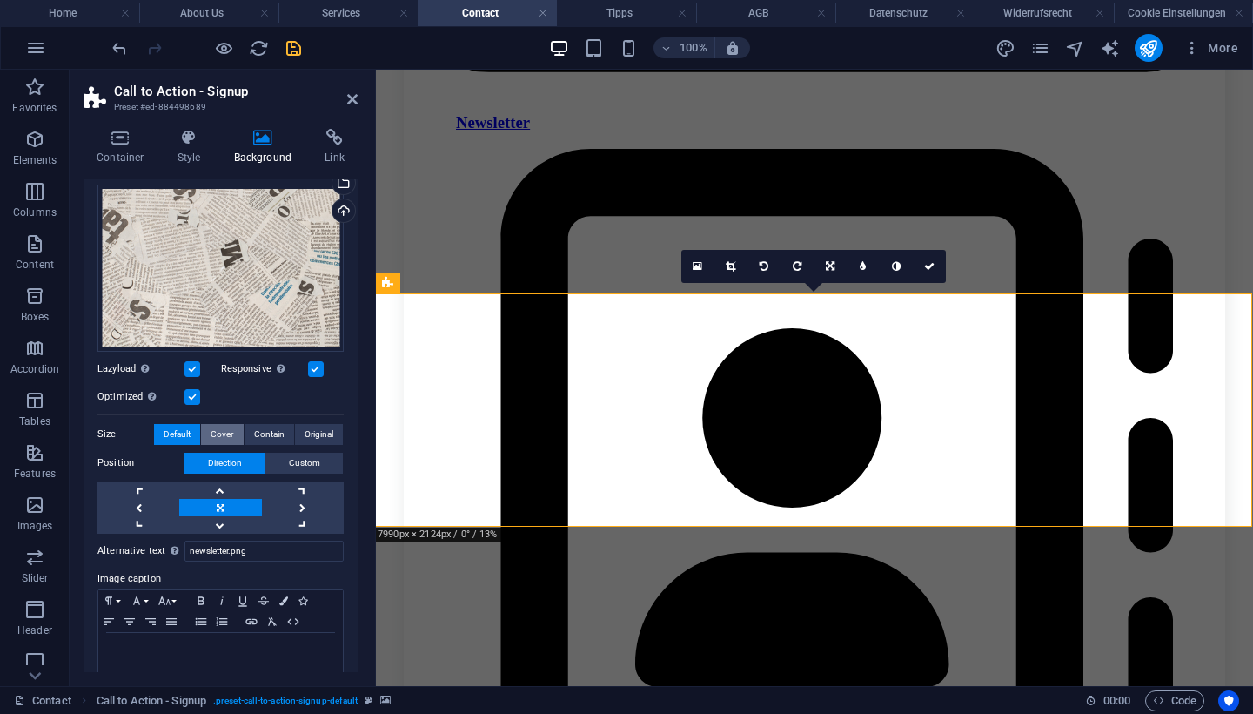
click at [226, 430] on span "Cover" at bounding box center [222, 434] width 23 height 21
click at [259, 433] on span "Contain" at bounding box center [269, 434] width 30 height 21
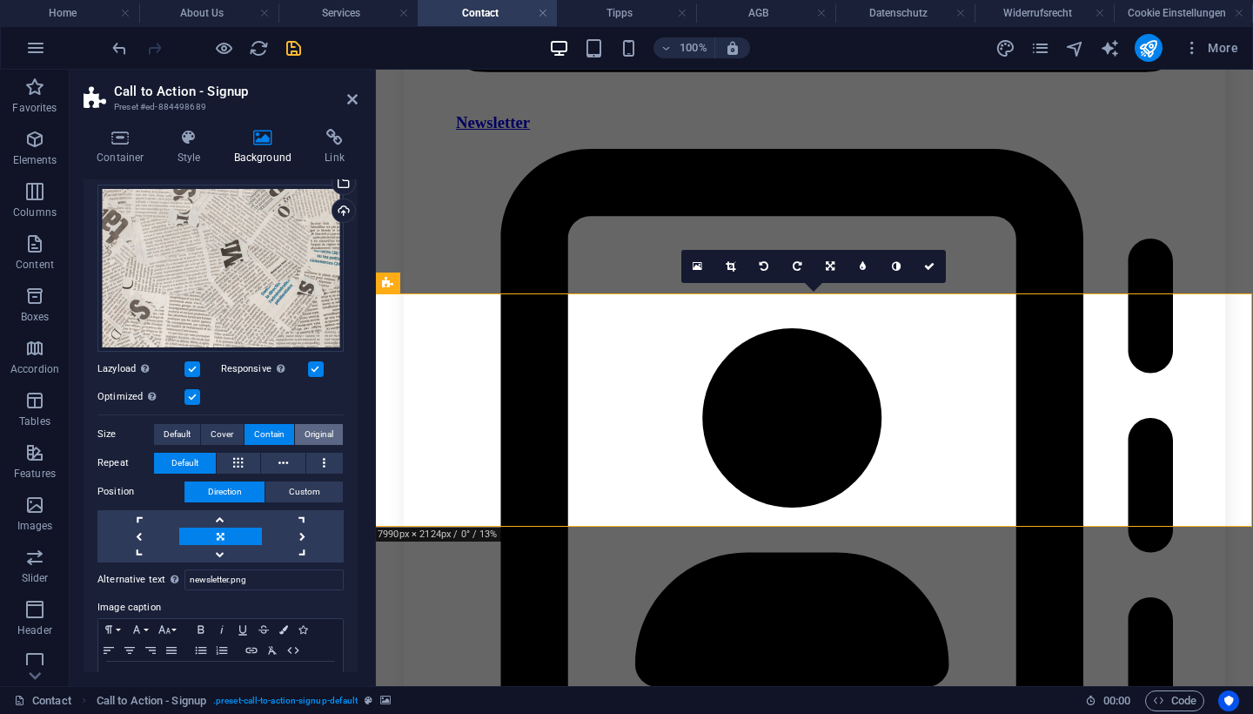
click at [312, 429] on span "Original" at bounding box center [319, 434] width 29 height 21
click at [178, 429] on span "Default" at bounding box center [177, 434] width 27 height 21
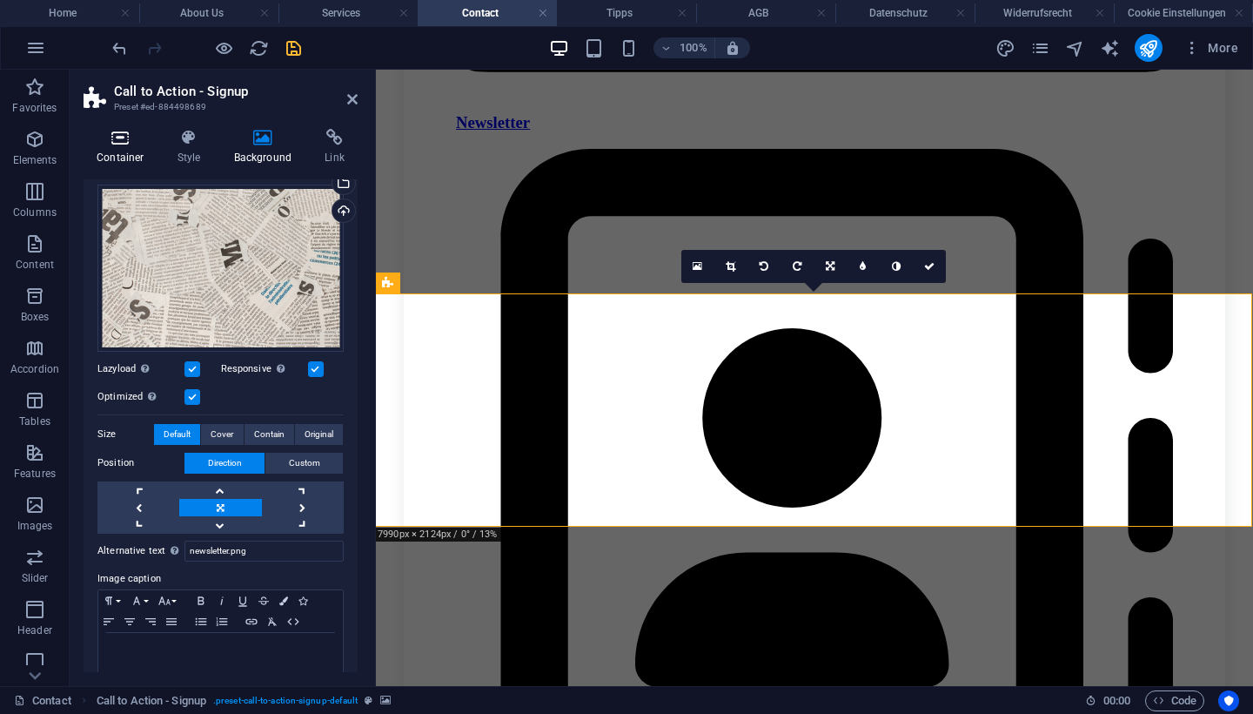
click at [120, 152] on h4 "Container" at bounding box center [124, 147] width 81 height 37
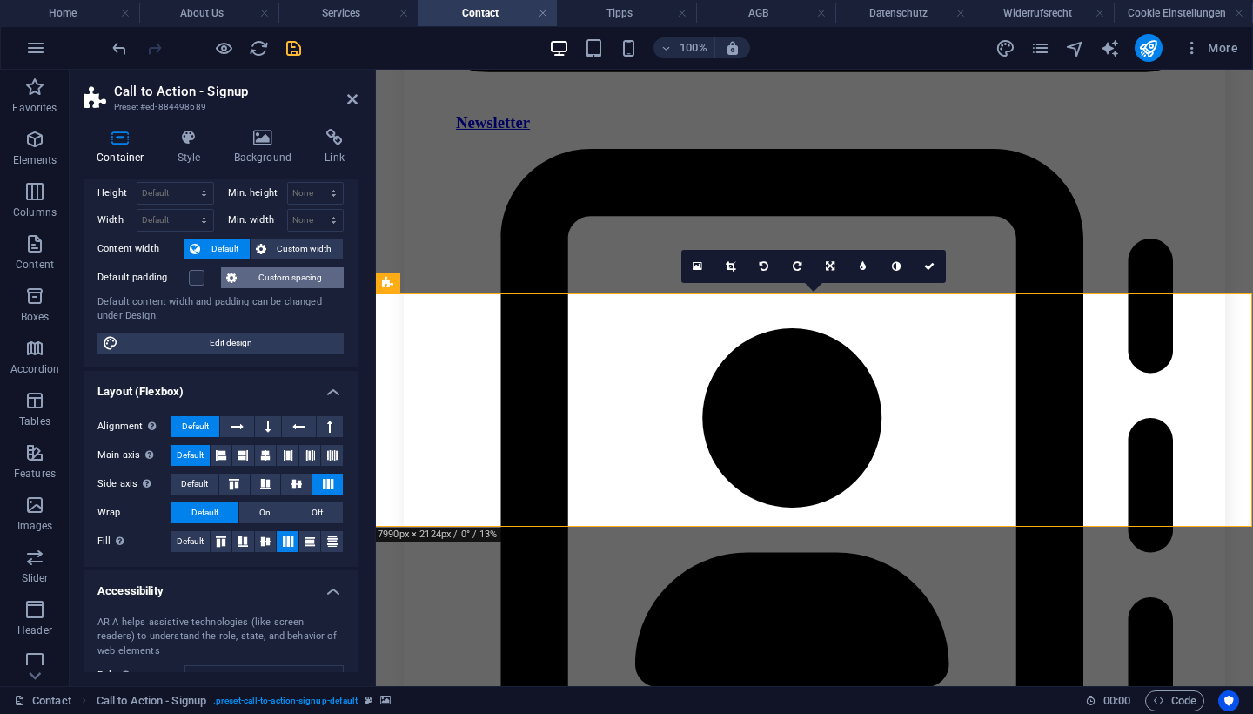
scroll to position [44, 0]
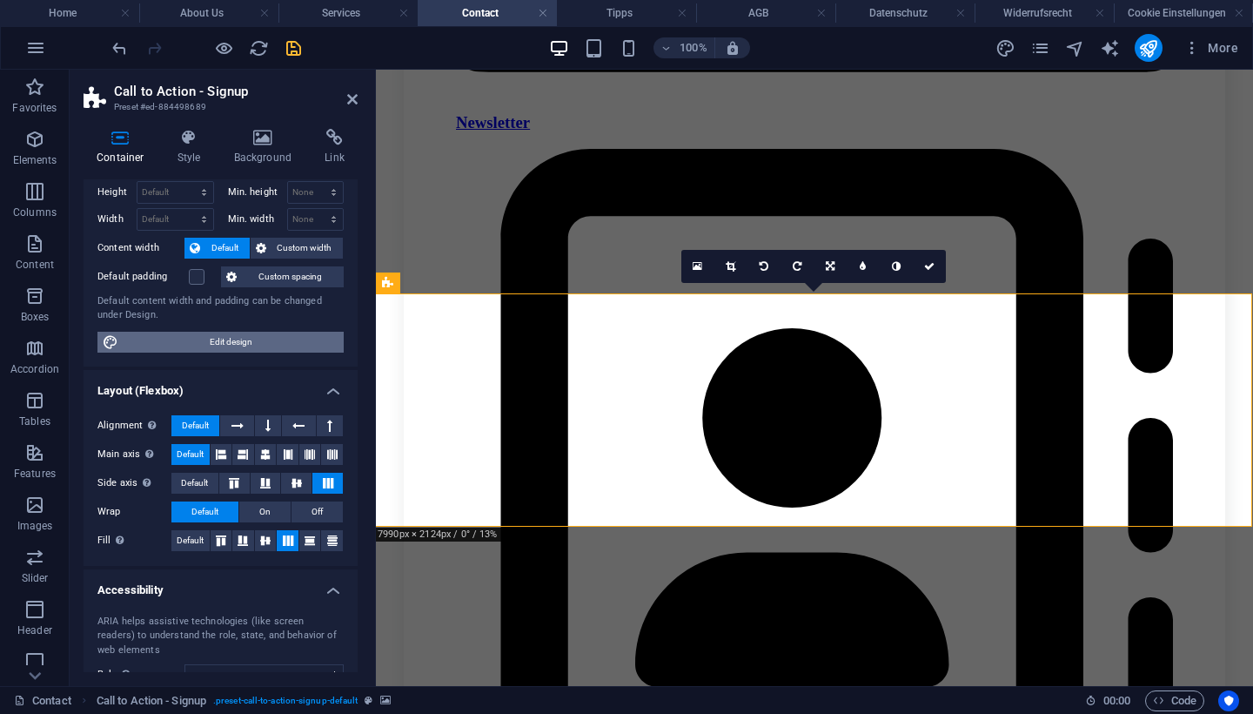
click at [258, 337] on span "Edit design" at bounding box center [231, 342] width 215 height 21
select select "rem"
select select "ease-in-out"
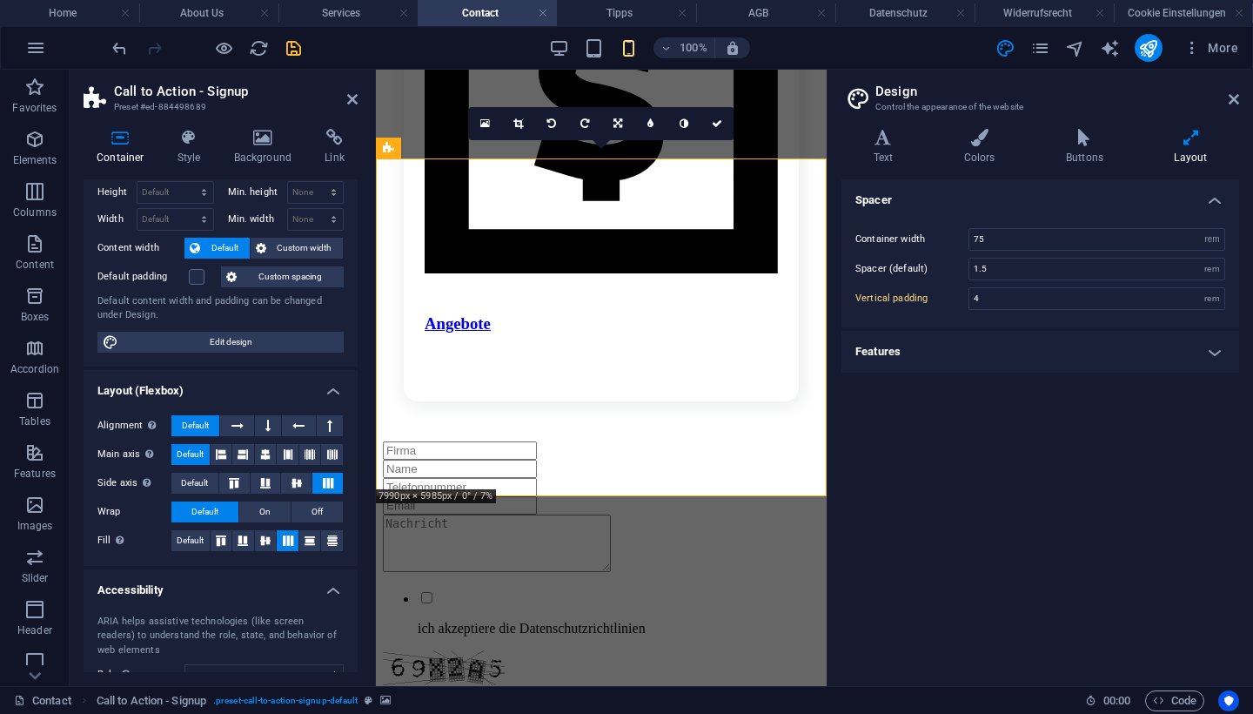
scroll to position [1730, 0]
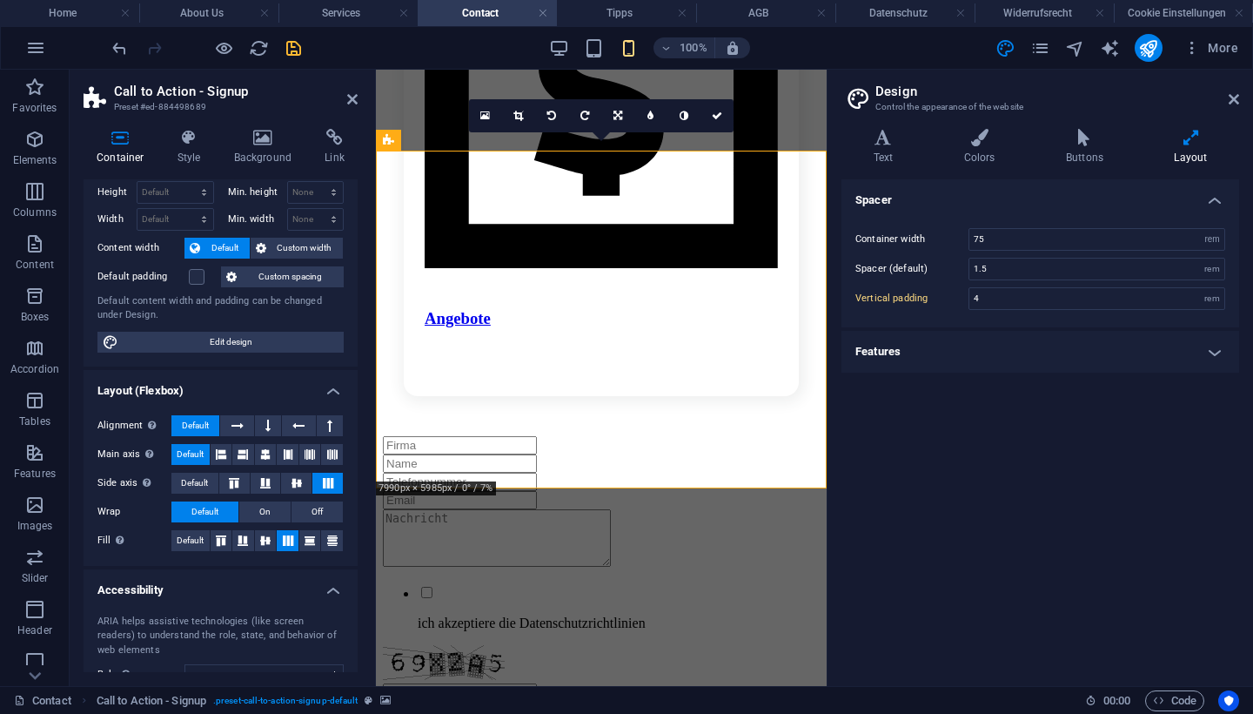
click at [1012, 359] on h4 "Features" at bounding box center [1040, 352] width 398 height 42
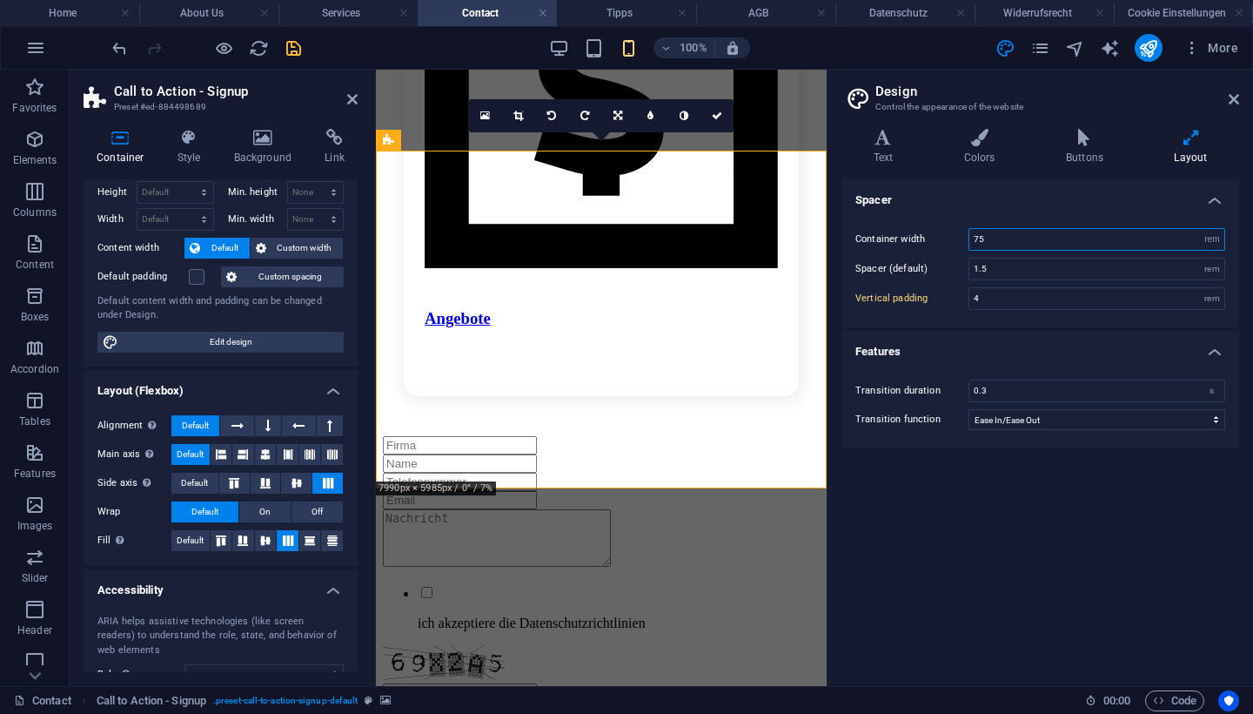
click at [1022, 233] on input "75" at bounding box center [1096, 239] width 255 height 21
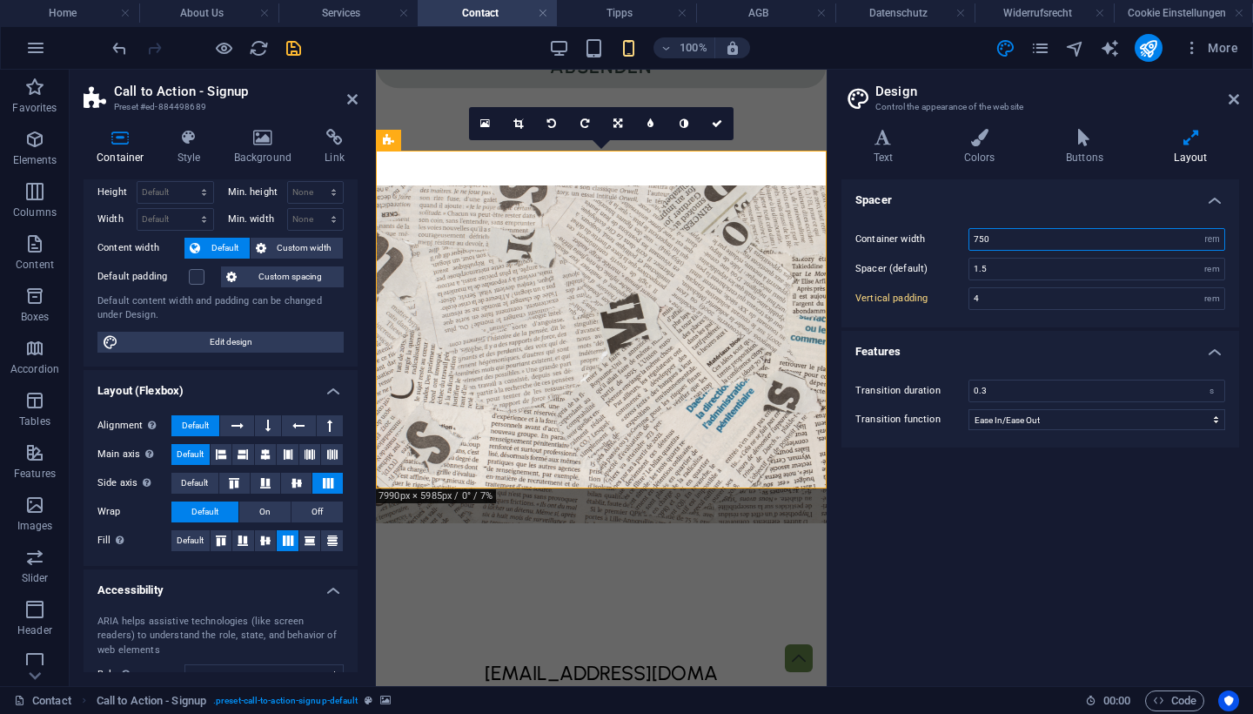
type input "75"
click at [1229, 93] on icon at bounding box center [1234, 99] width 10 height 14
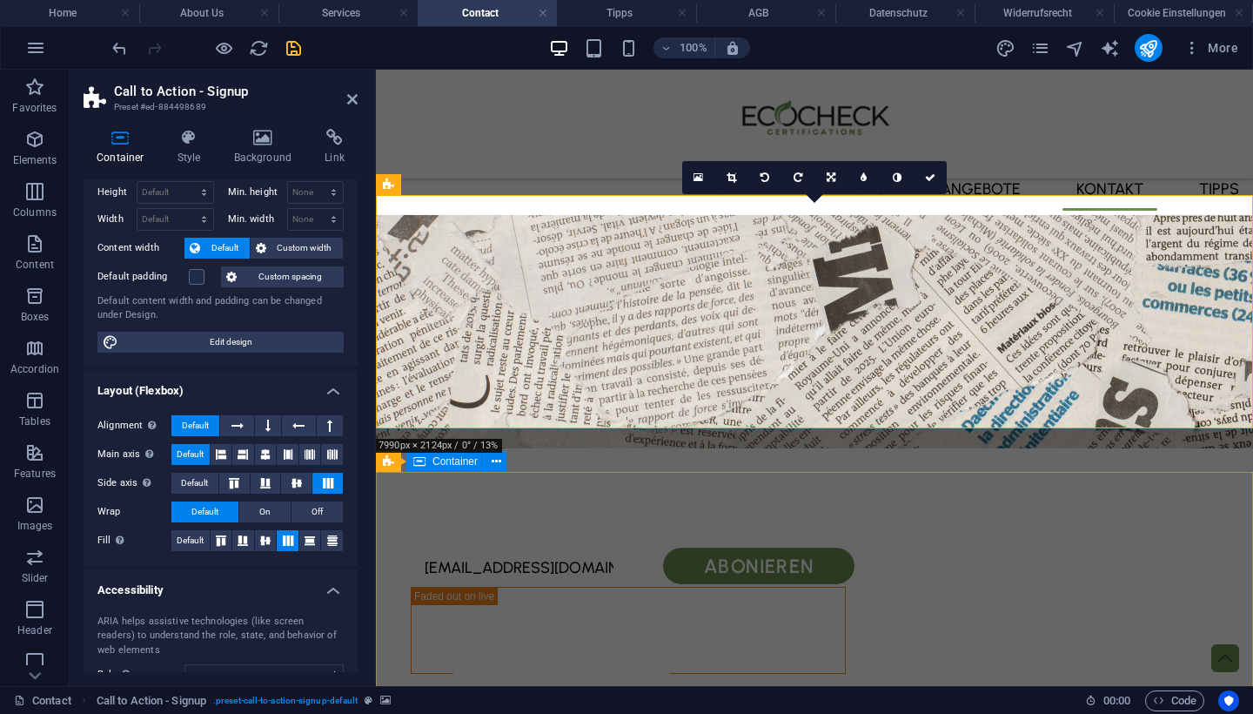
scroll to position [1576, 0]
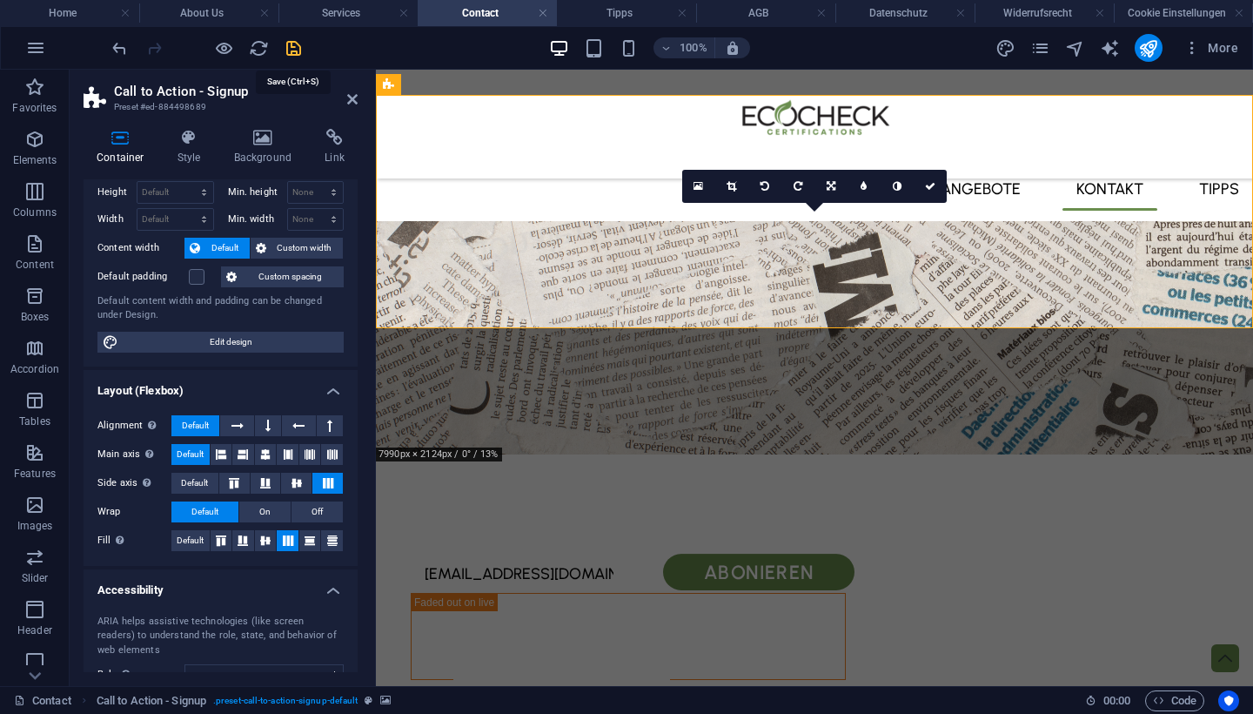
click at [298, 52] on icon "save" at bounding box center [294, 48] width 20 height 20
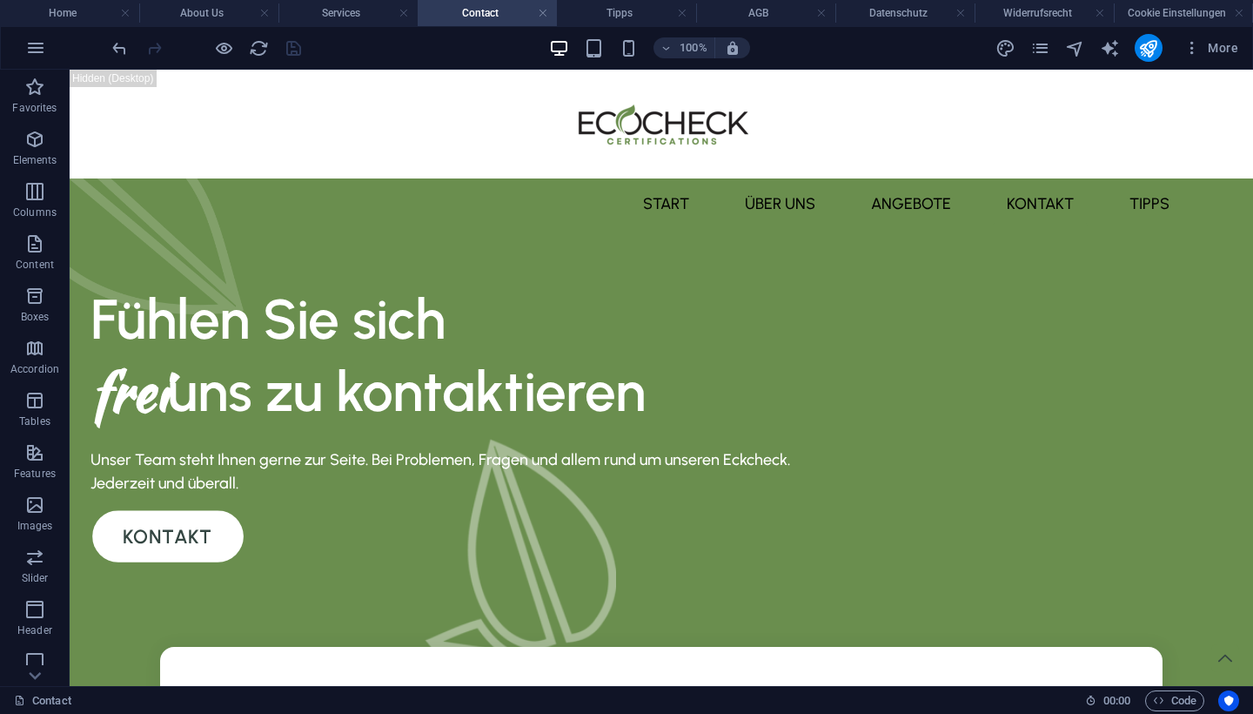
scroll to position [0, 0]
click at [1153, 705] on icon "button" at bounding box center [1158, 699] width 11 height 11
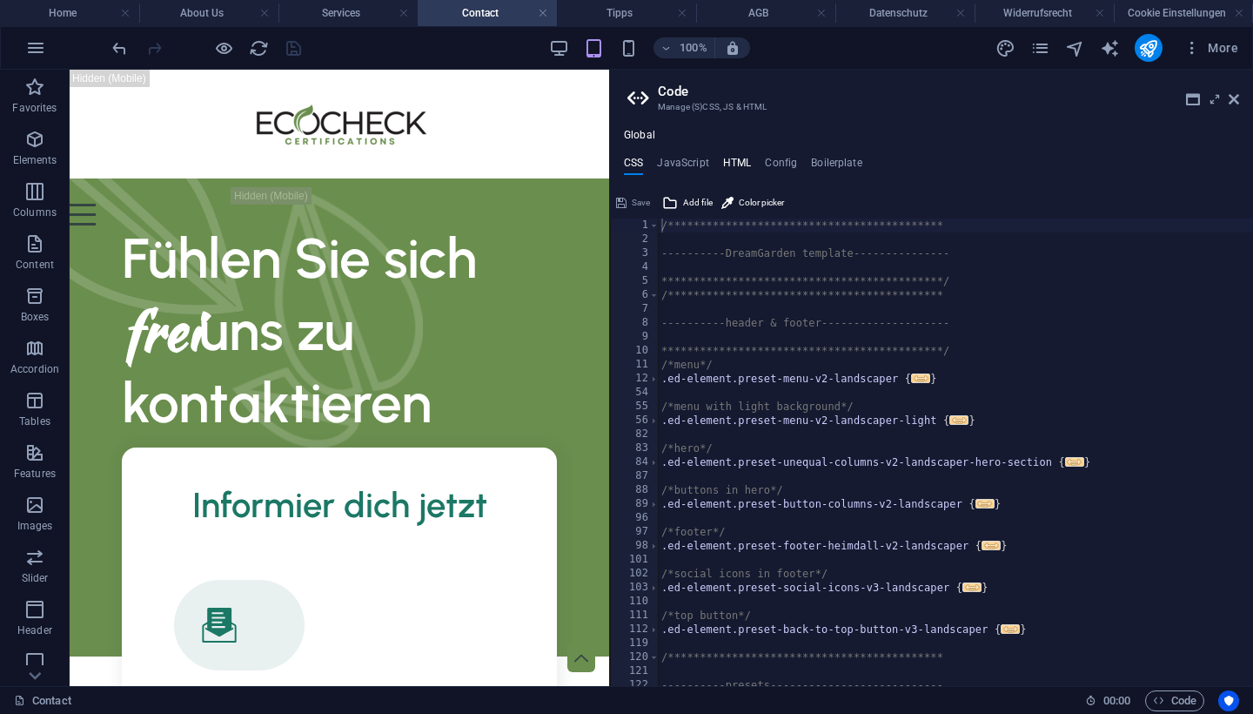
click at [738, 164] on h4 "HTML" at bounding box center [737, 166] width 29 height 19
type textarea "<a href="#main-content" class="wv-link-content button">Skip to main content</a>"
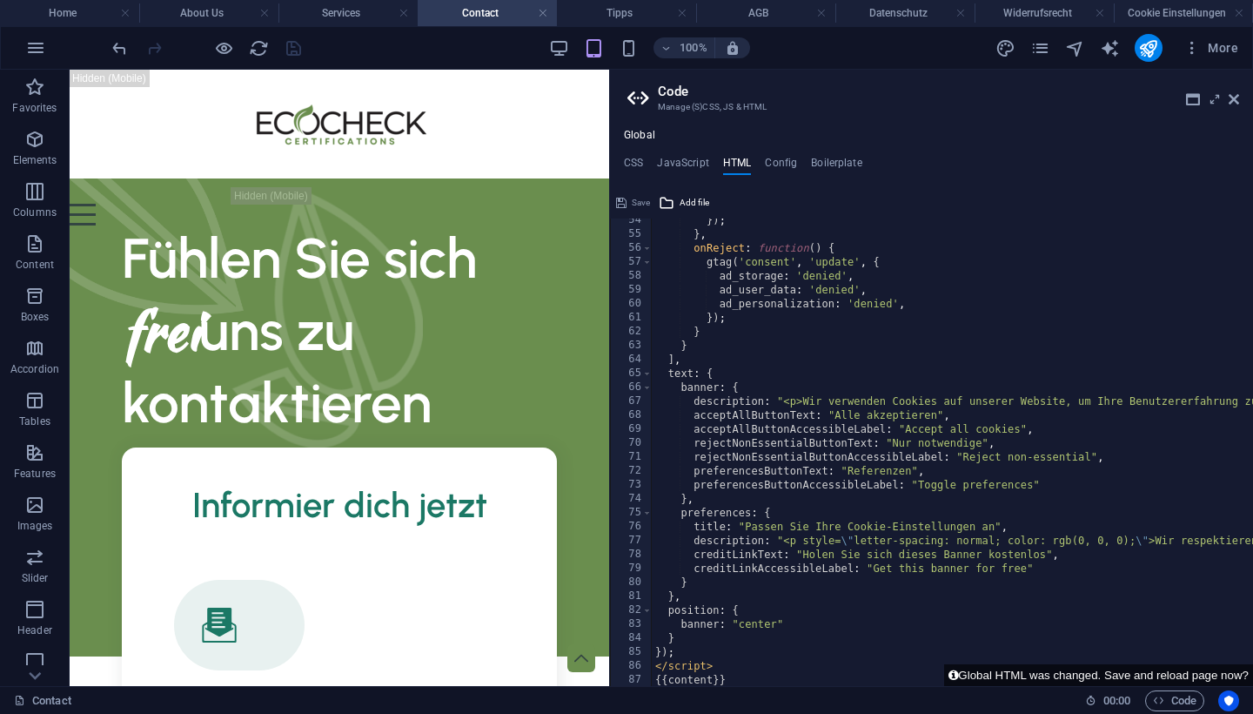
scroll to position [743, 0]
click at [1238, 100] on icon at bounding box center [1234, 99] width 10 height 14
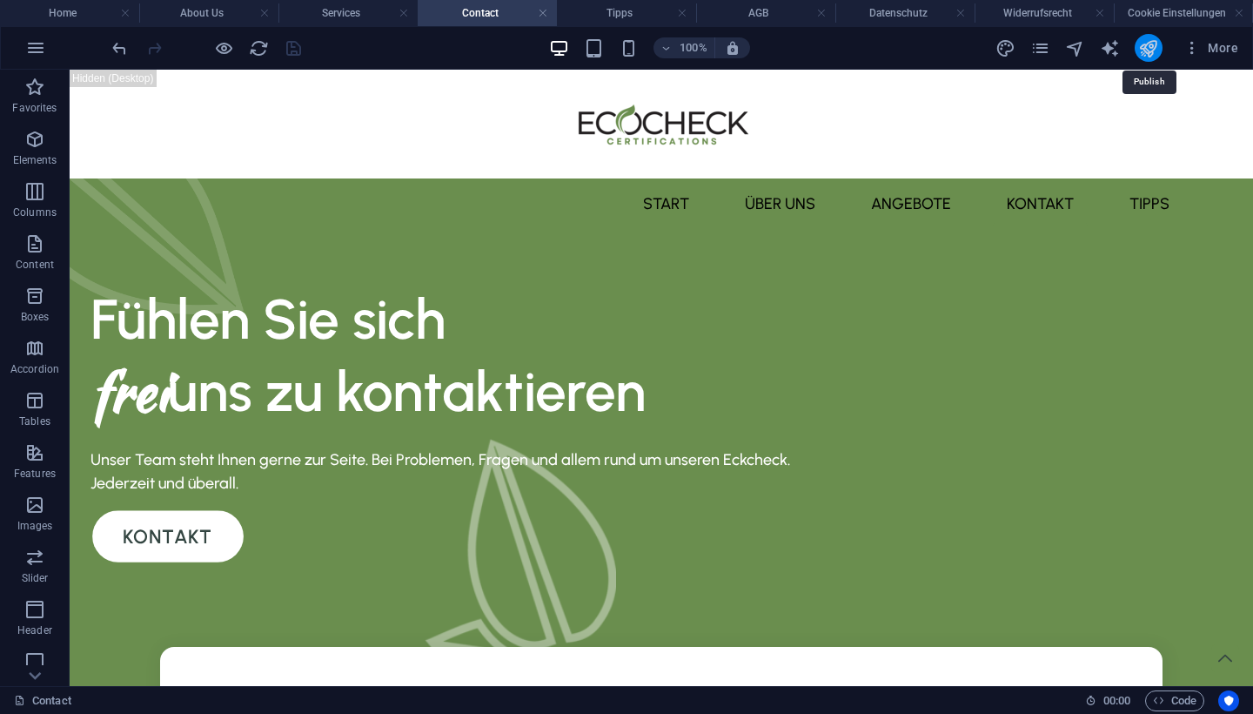
click at [1151, 49] on icon "publish" at bounding box center [1148, 48] width 20 height 20
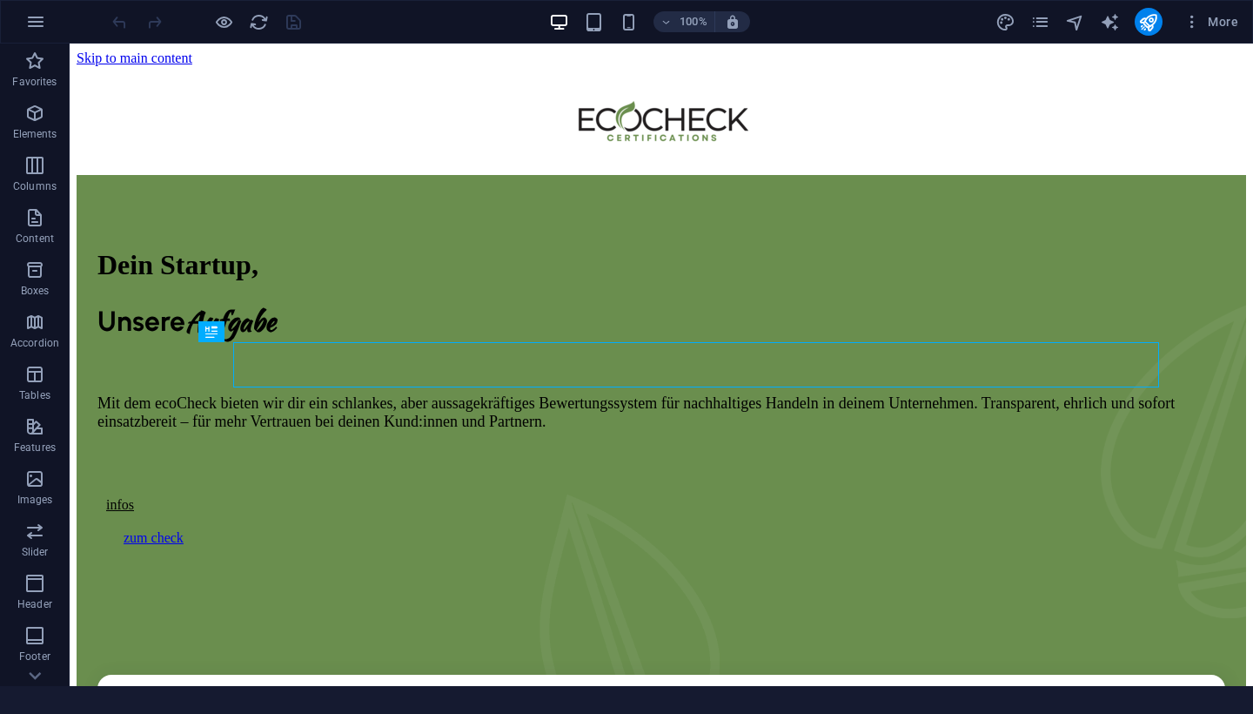
scroll to position [436, 0]
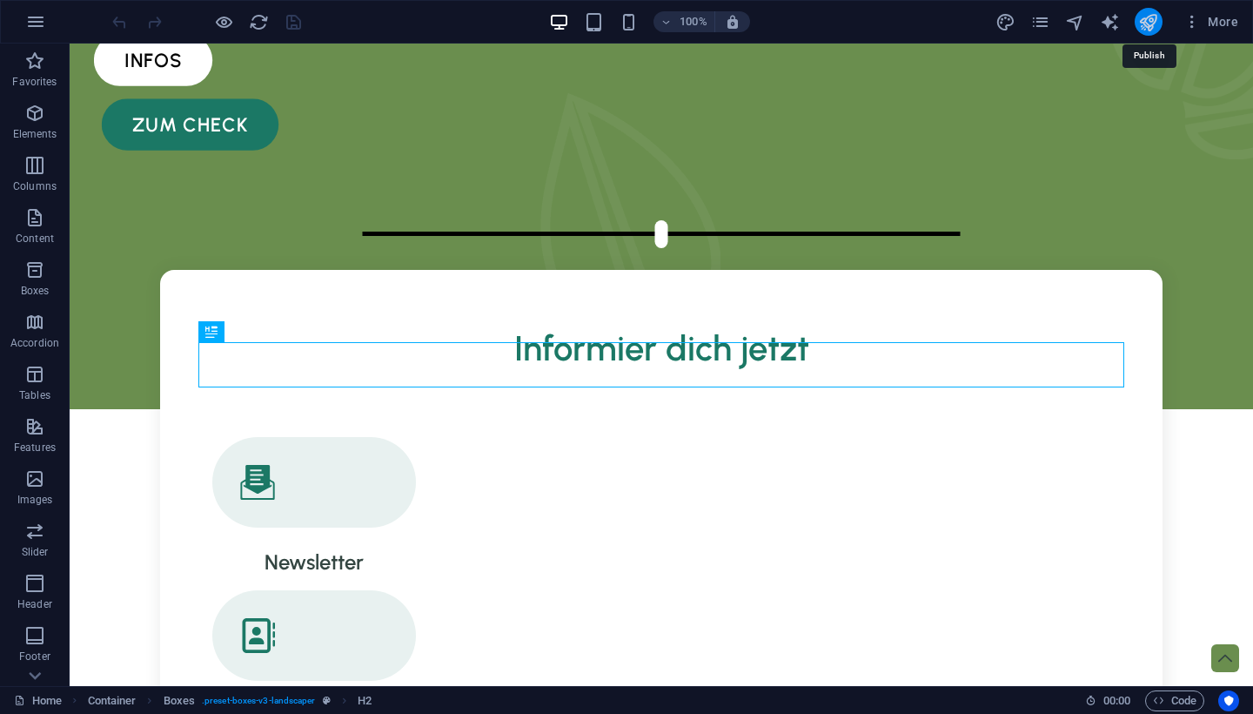
click at [1140, 14] on icon "publish" at bounding box center [1148, 22] width 20 height 20
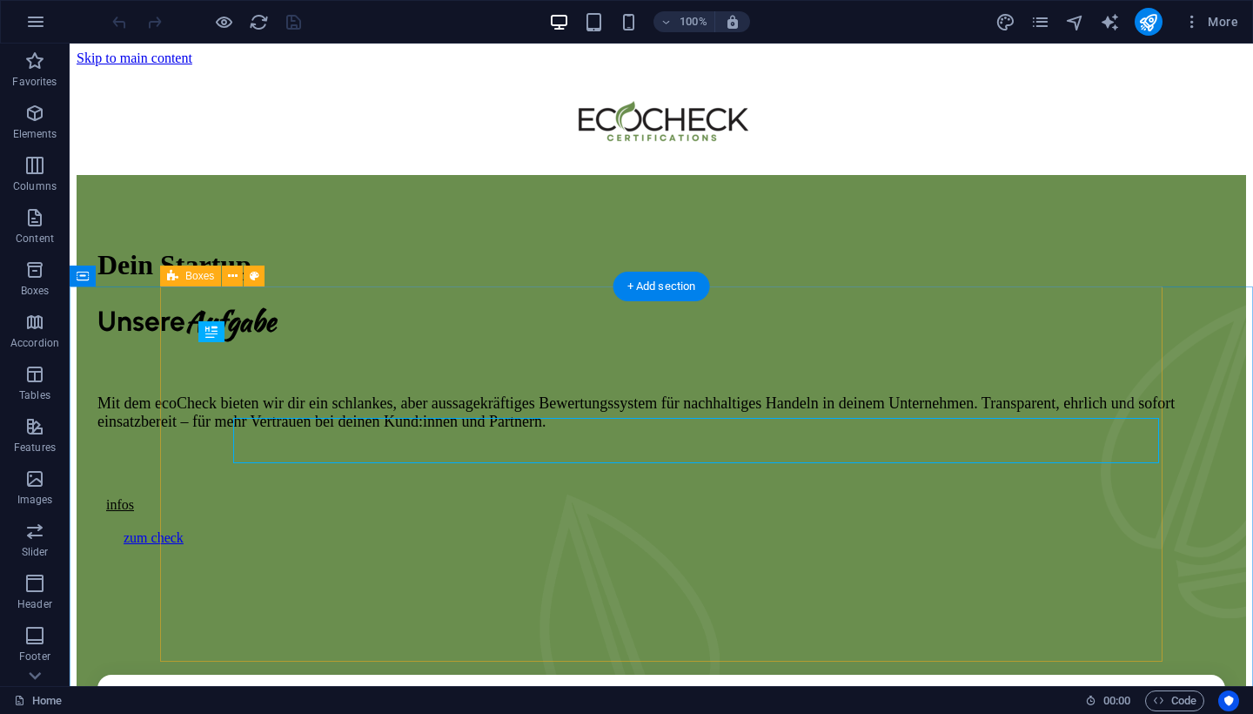
scroll to position [436, 0]
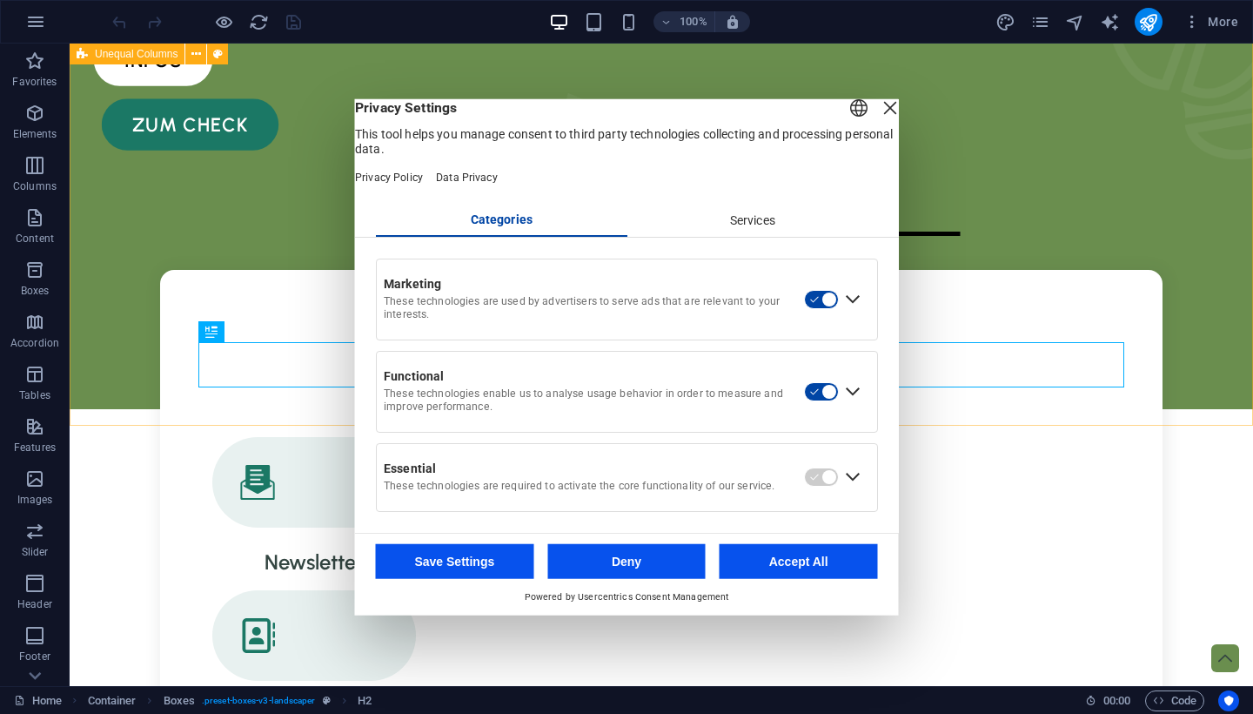
click at [584, 560] on button "Deny" at bounding box center [626, 560] width 158 height 35
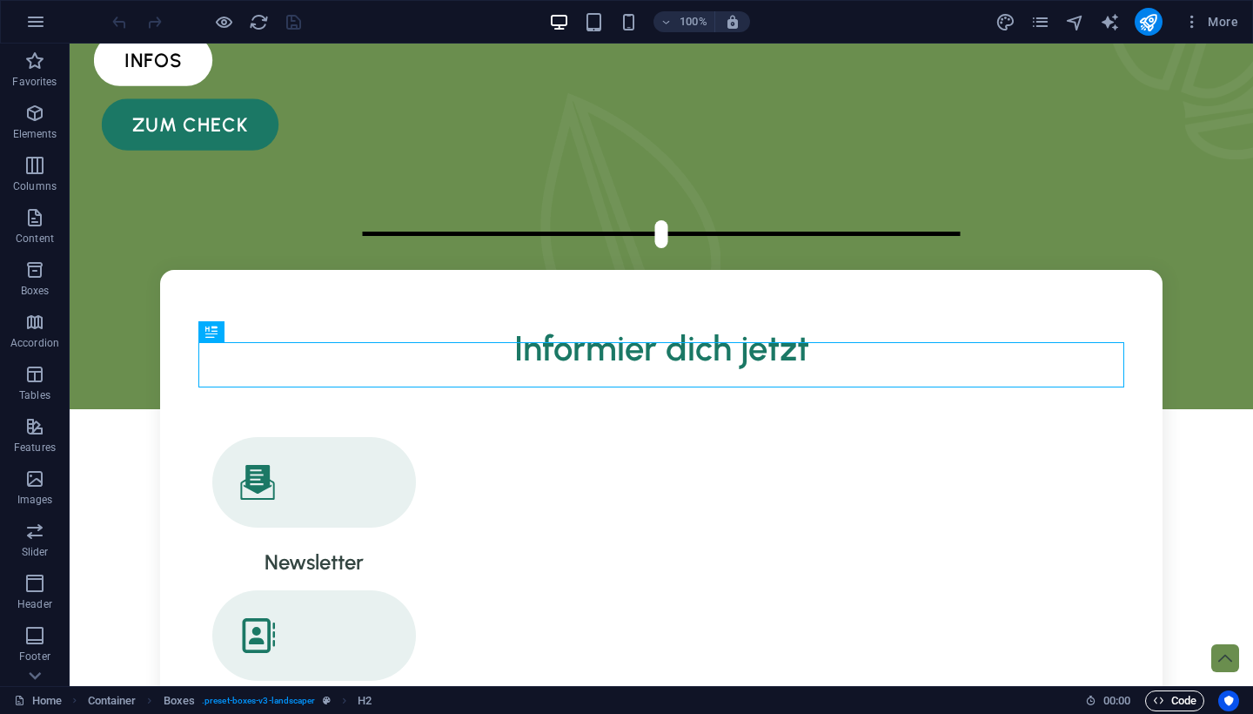
click at [1173, 702] on span "Code" at bounding box center [1175, 700] width 44 height 21
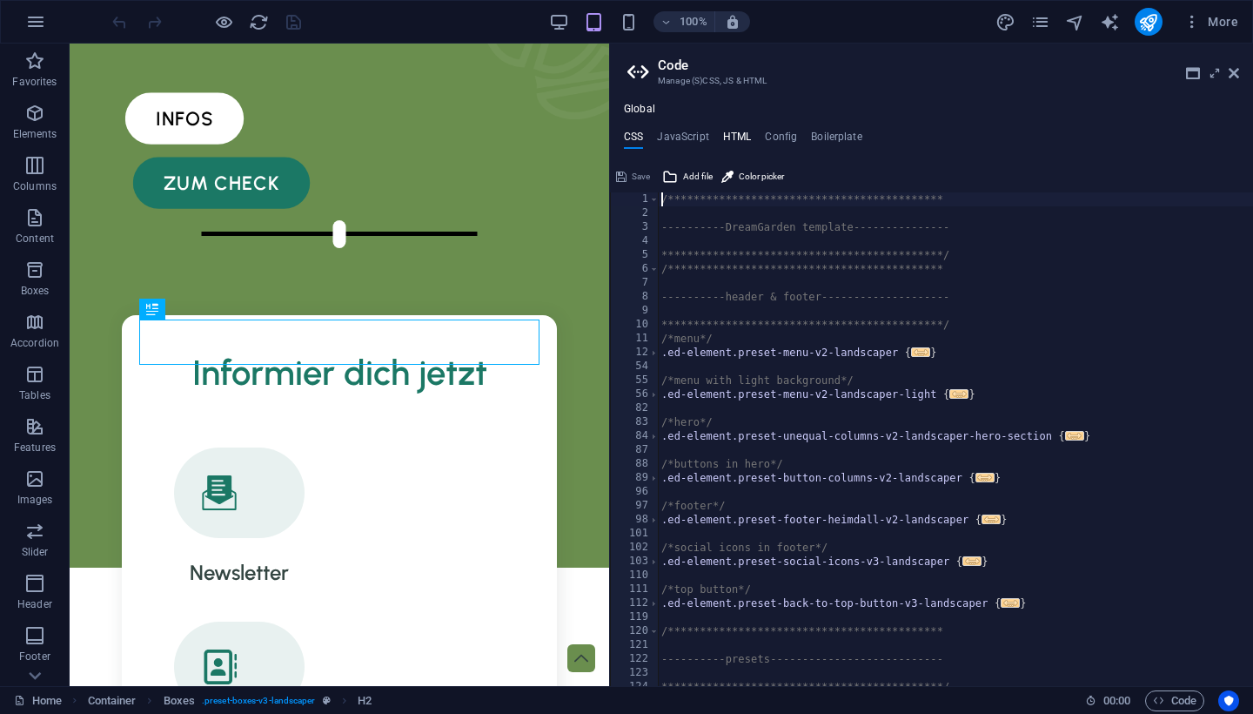
click at [739, 137] on h4 "HTML" at bounding box center [737, 140] width 29 height 19
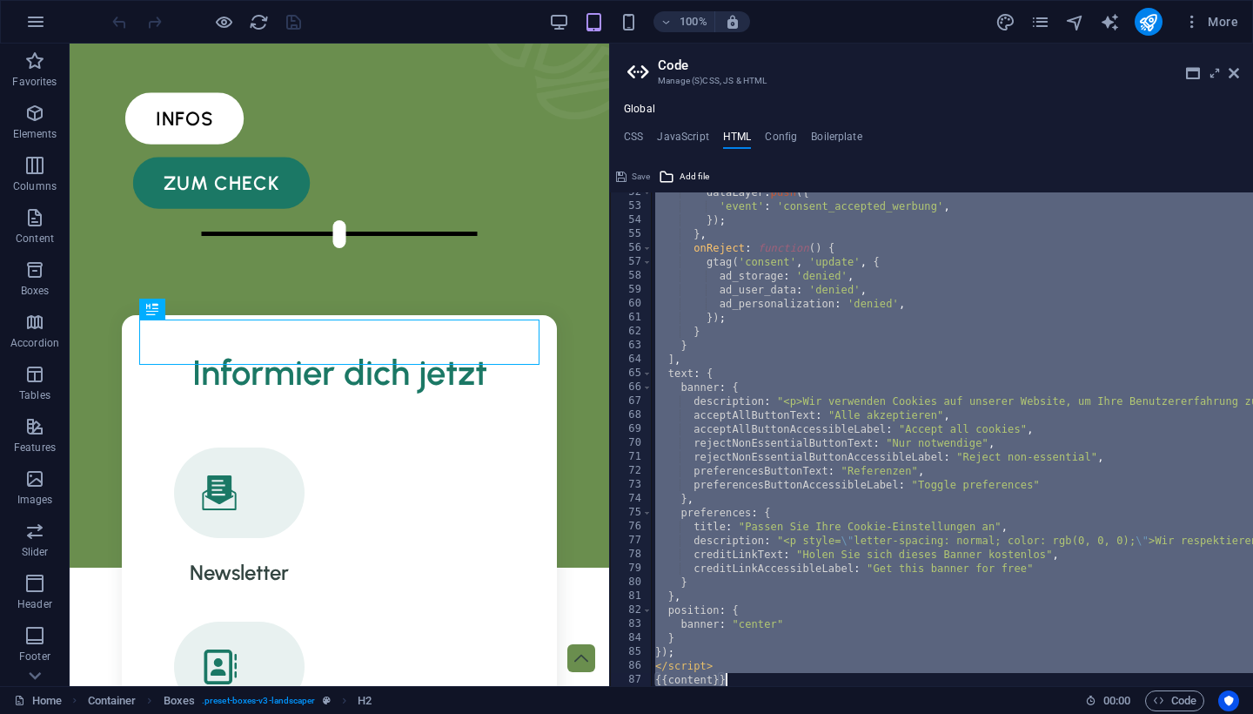
scroll to position [717, 0]
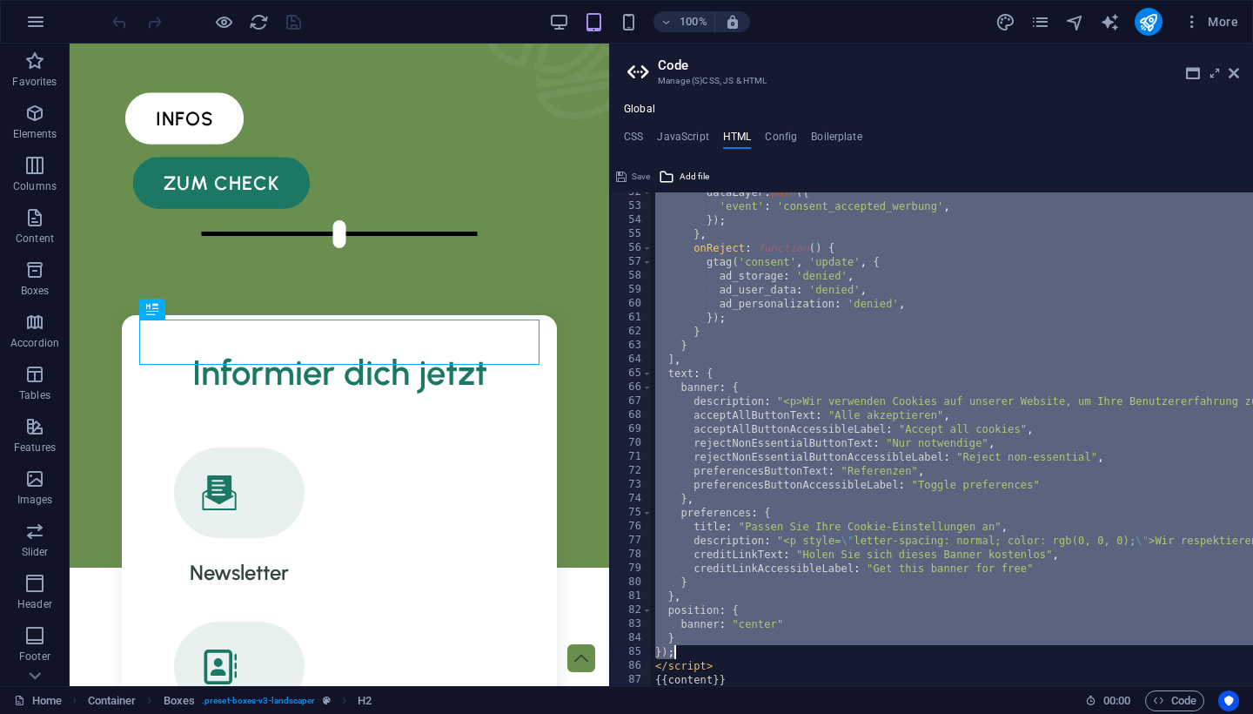
drag, startPoint x: 654, startPoint y: 208, endPoint x: 888, endPoint y: 657, distance: 506.0
type textarea "} });"
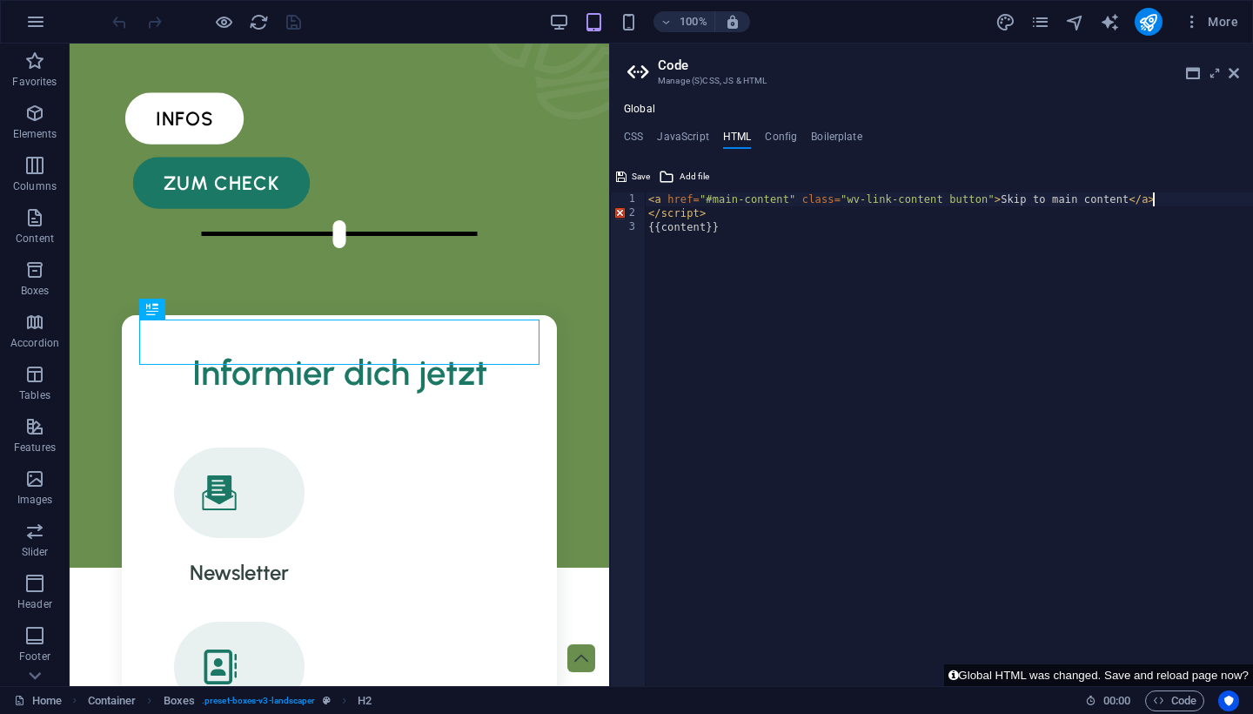
click at [677, 215] on div "< a href = "#main-content" class = "wv-link-content button" > Skip to main cont…" at bounding box center [949, 453] width 608 height 522
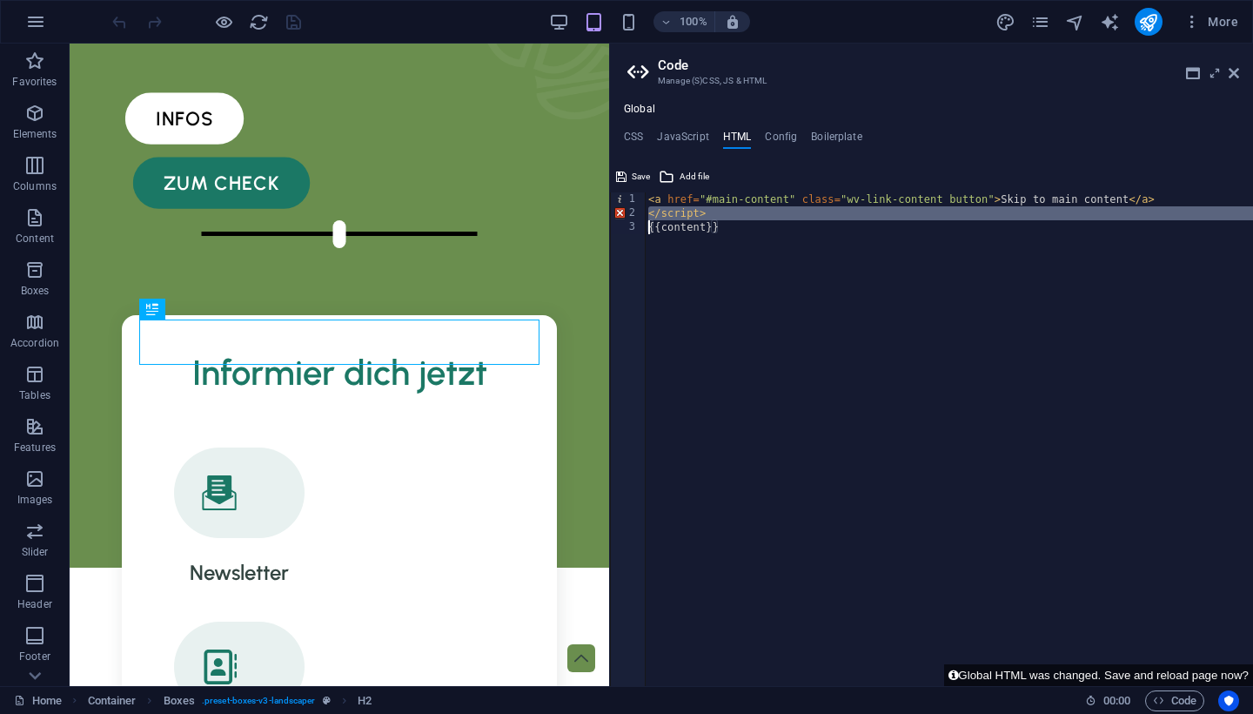
type textarea "{{content}}"
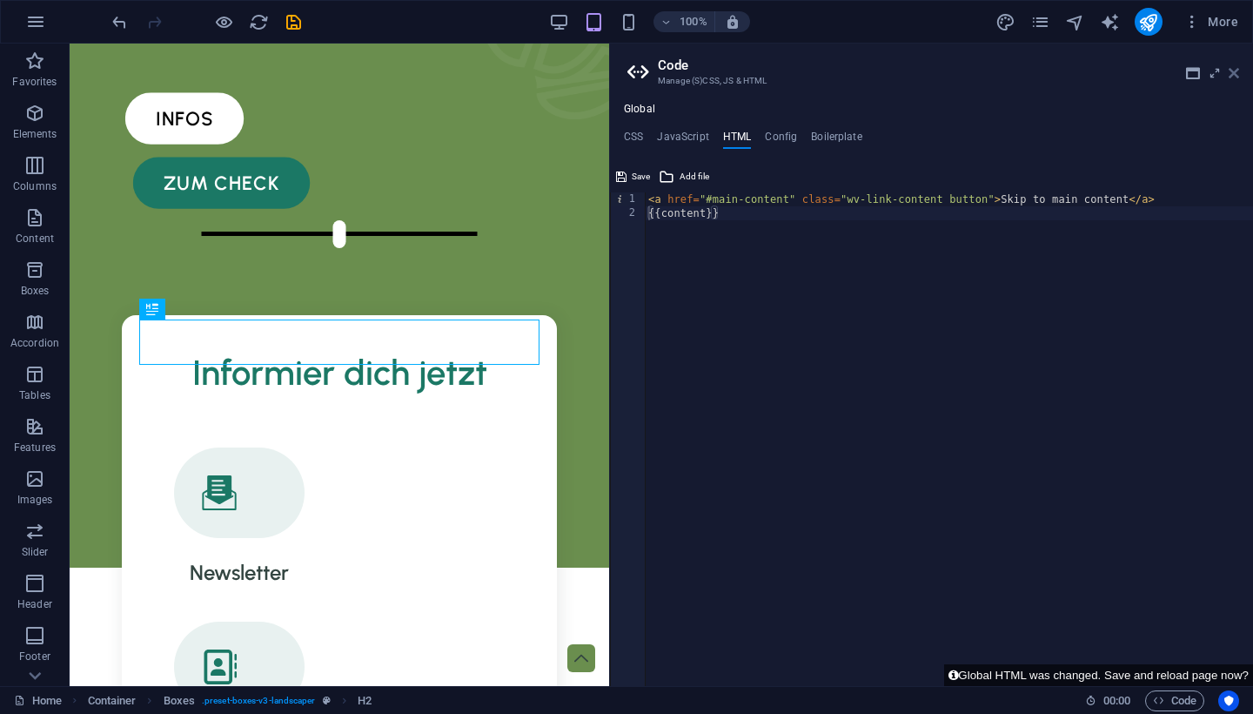
click at [1232, 75] on icon at bounding box center [1234, 73] width 10 height 14
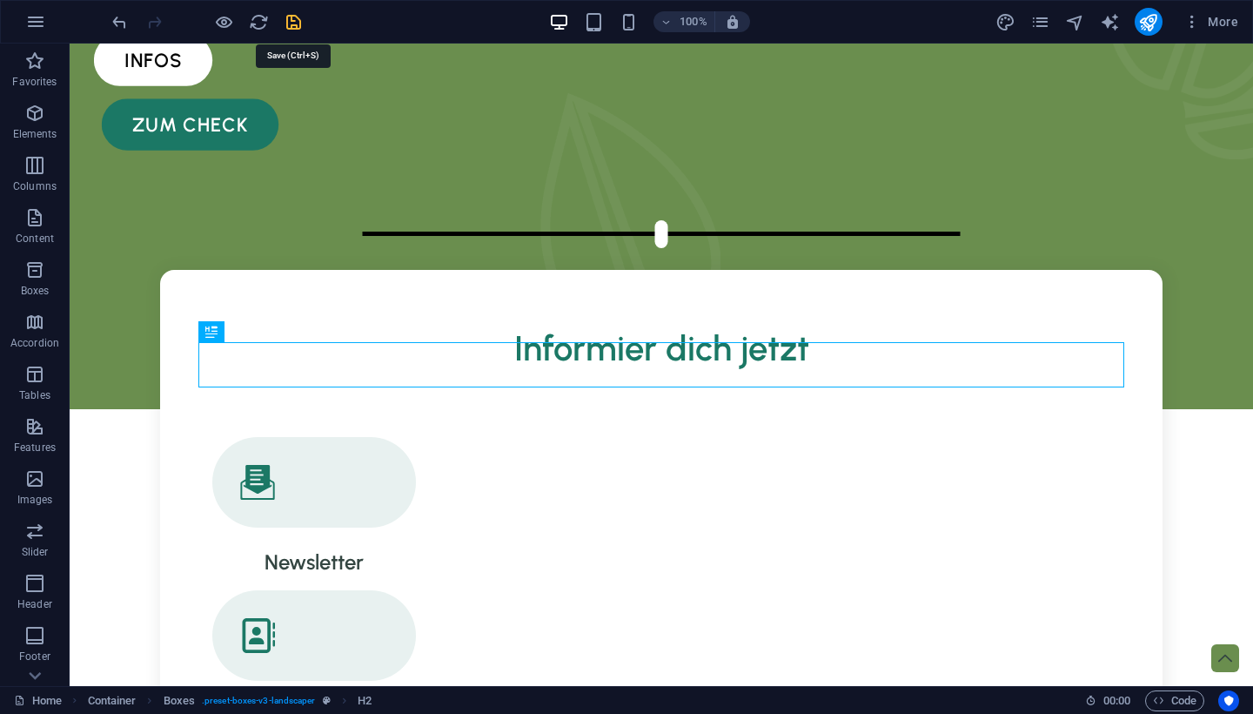
click at [0, 0] on icon "save" at bounding box center [0, 0] width 0 height 0
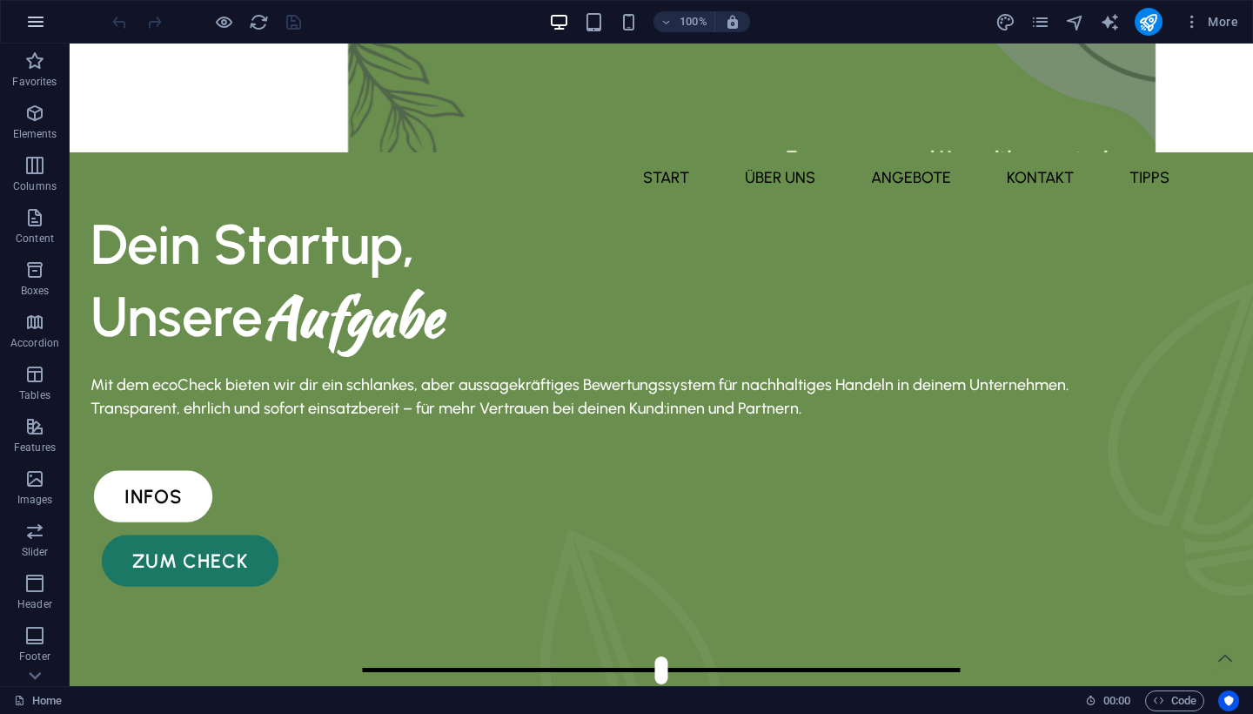
click at [37, 18] on icon "button" at bounding box center [35, 21] width 21 height 21
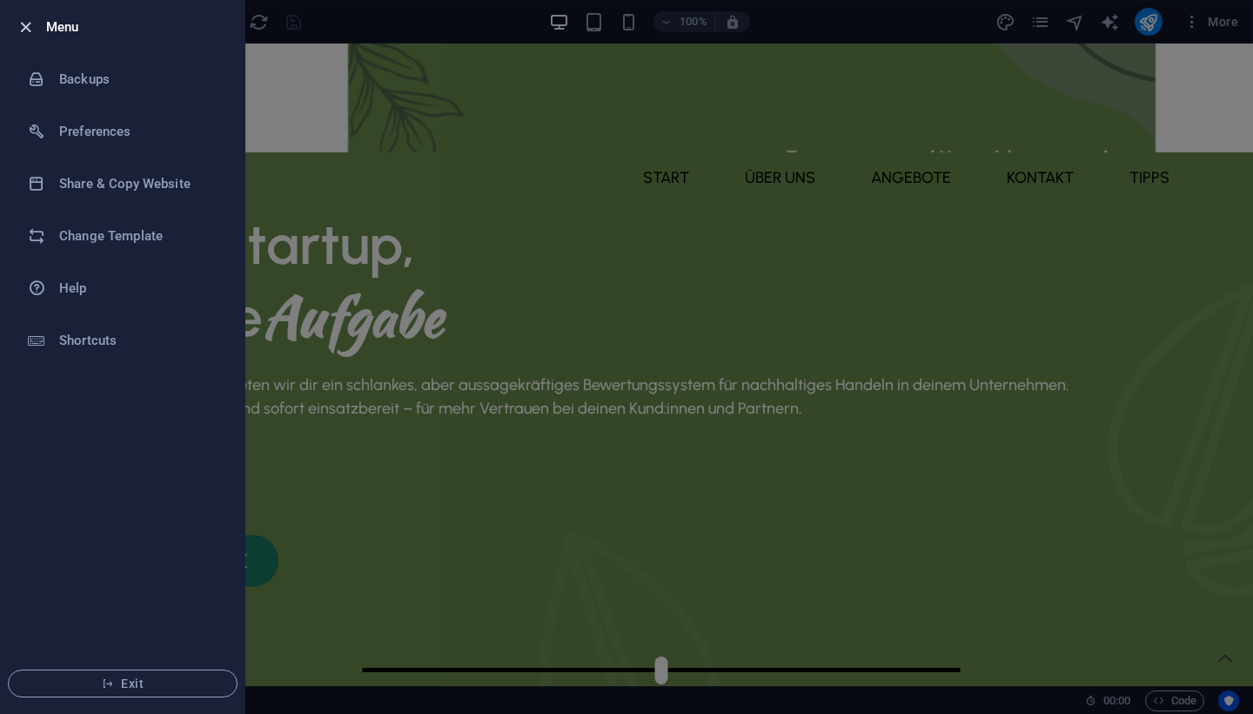
click at [24, 25] on icon "button" at bounding box center [26, 27] width 20 height 20
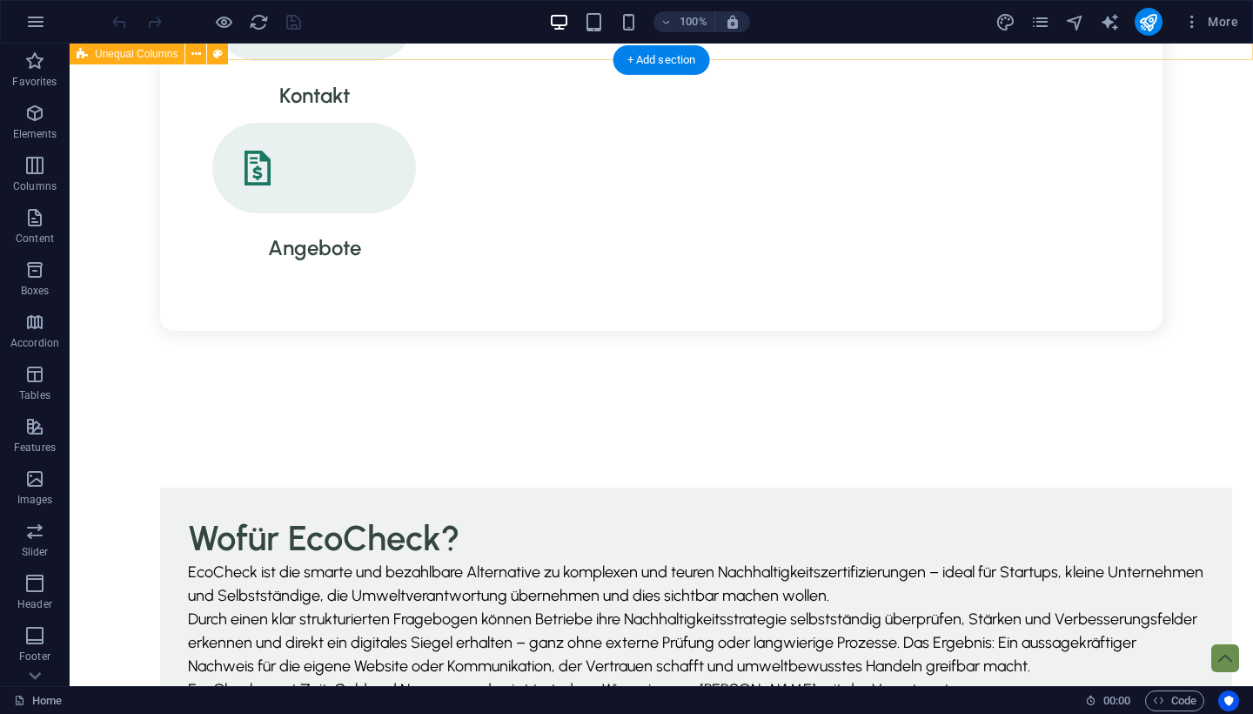
scroll to position [1131, 0]
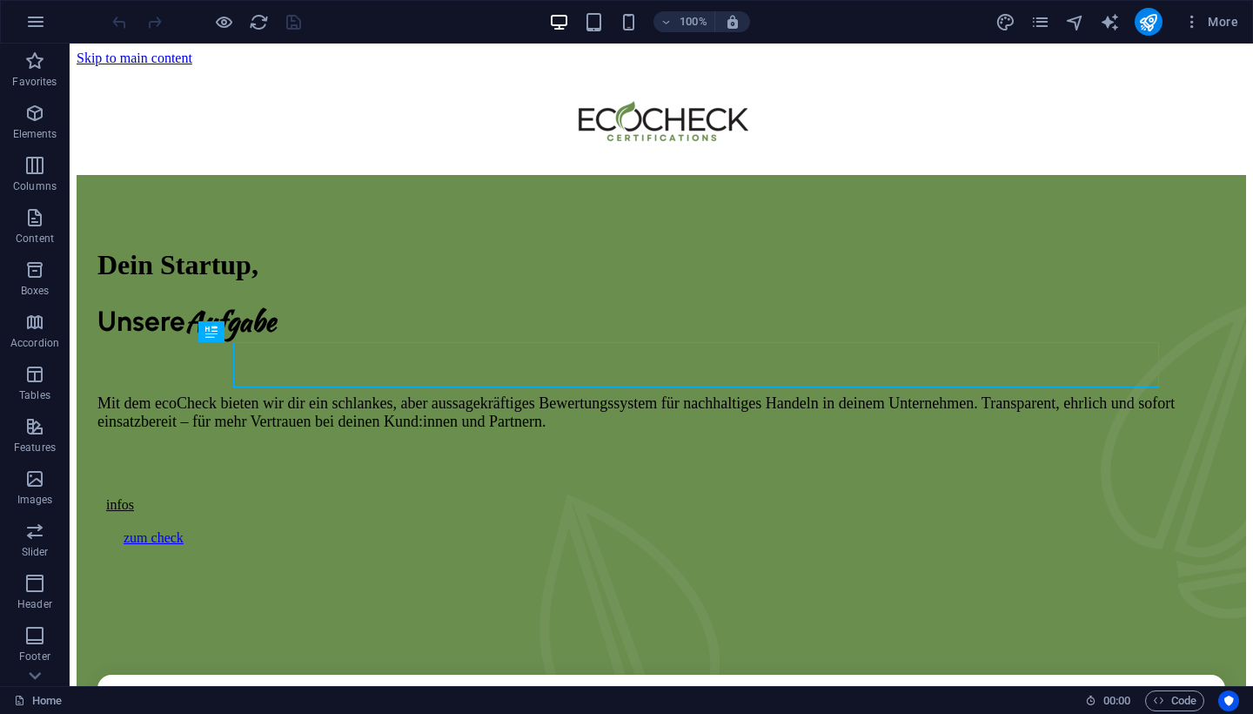
scroll to position [436, 0]
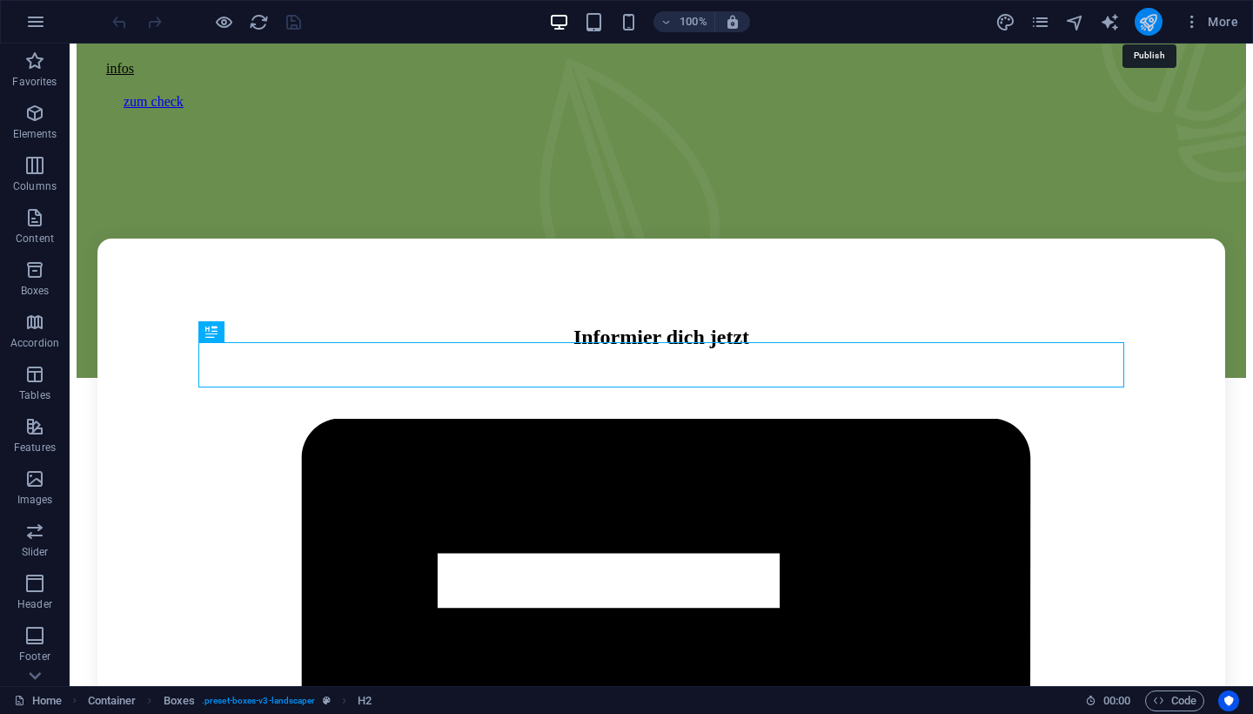
click at [0, 0] on icon "publish" at bounding box center [0, 0] width 0 height 0
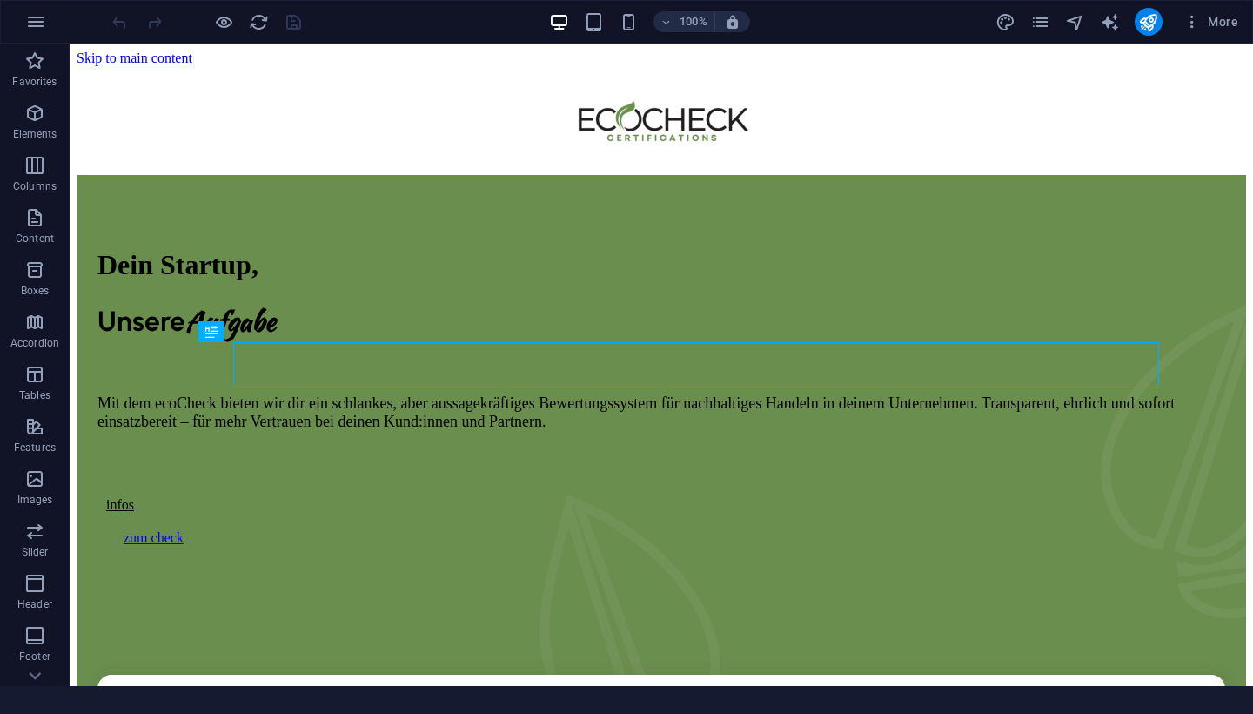
scroll to position [436, 0]
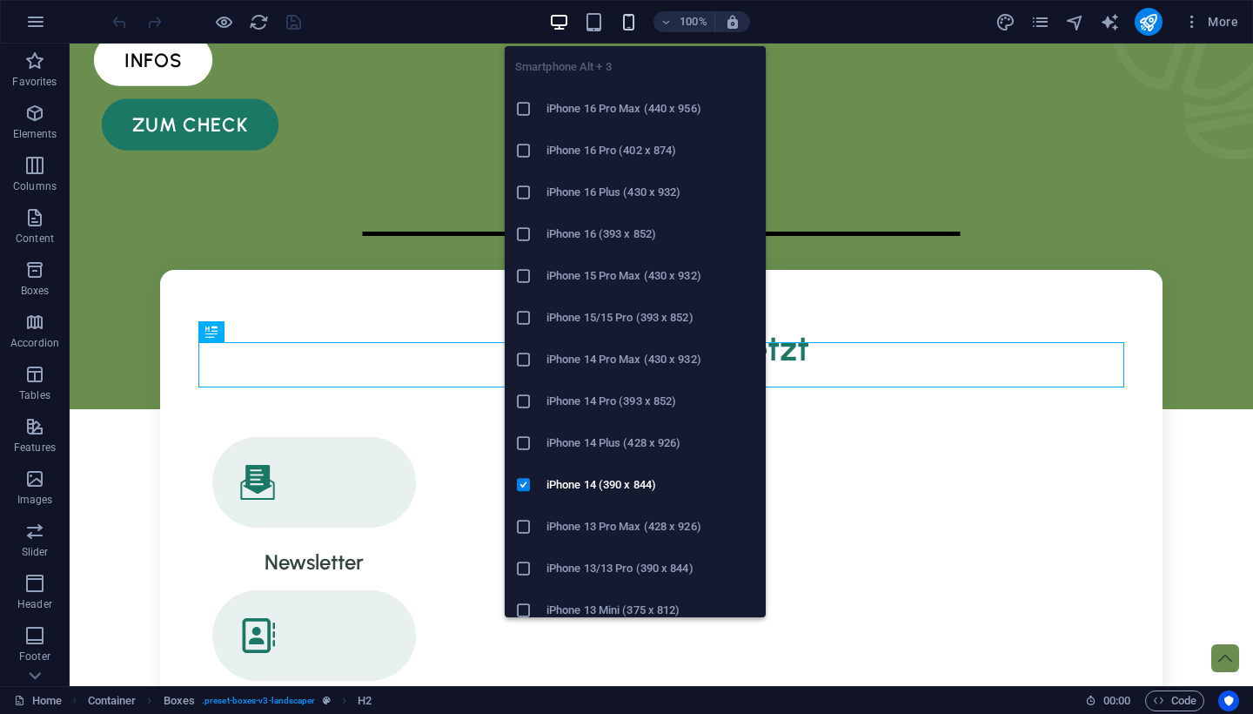
click at [0, 0] on icon "button" at bounding box center [0, 0] width 0 height 0
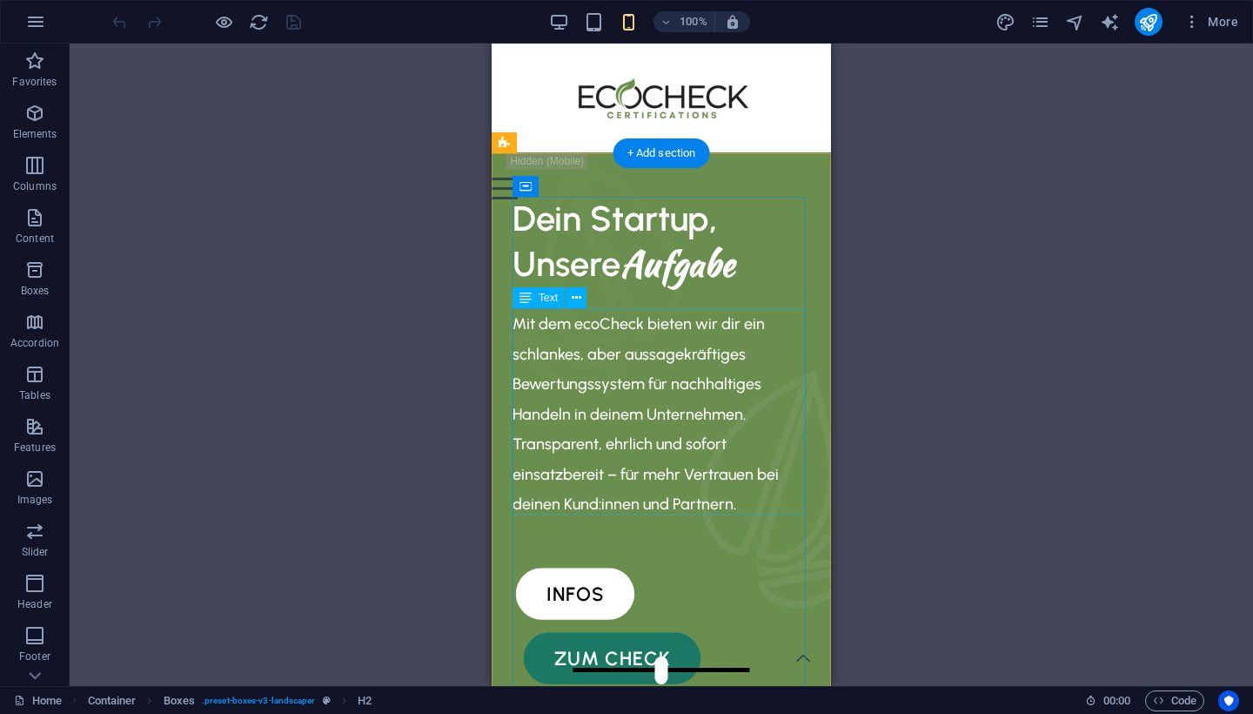
scroll to position [0, 0]
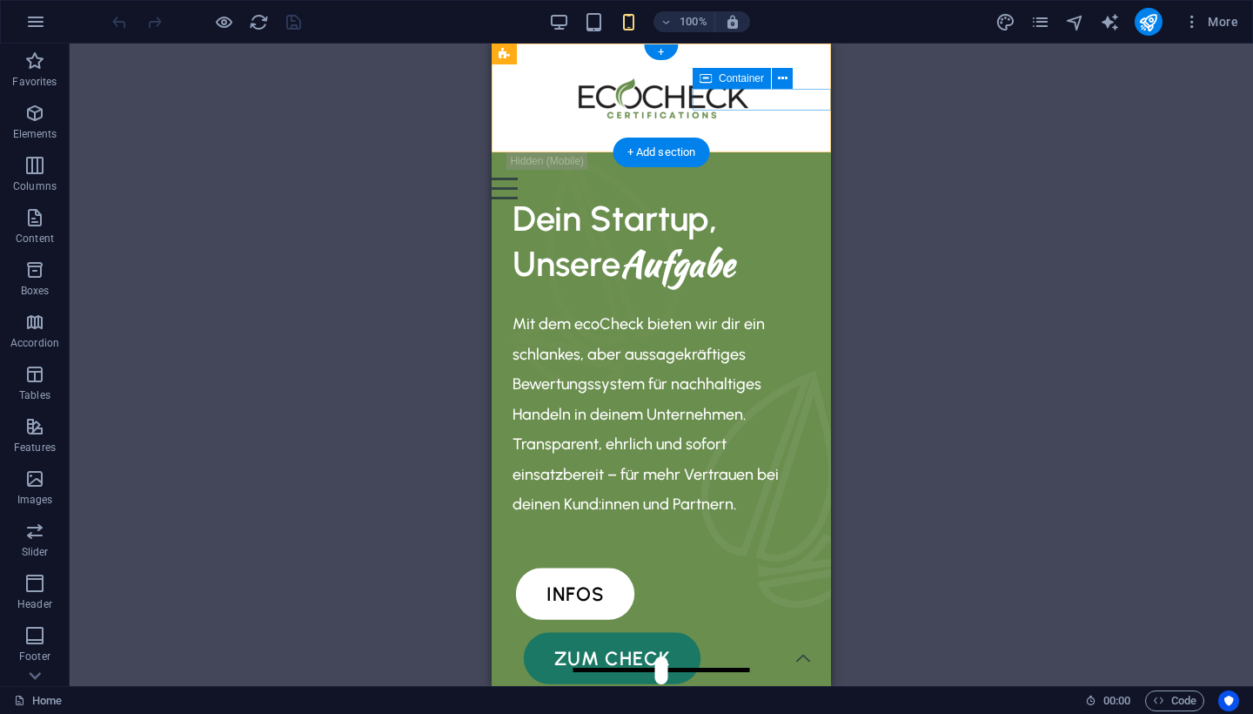
click at [744, 156] on div "Menu" at bounding box center [661, 178] width 339 height 44
click at [746, 156] on div "Menu" at bounding box center [661, 178] width 339 height 44
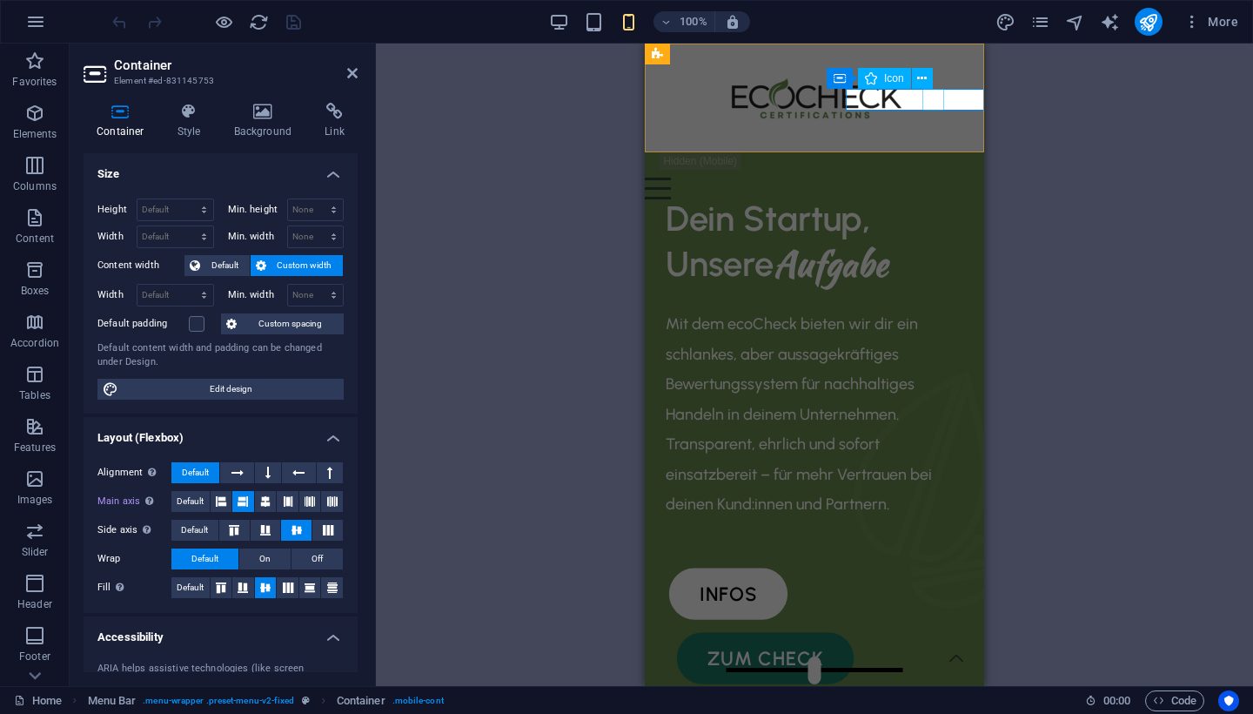
click at [931, 156] on figure at bounding box center [807, 167] width 325 height 22
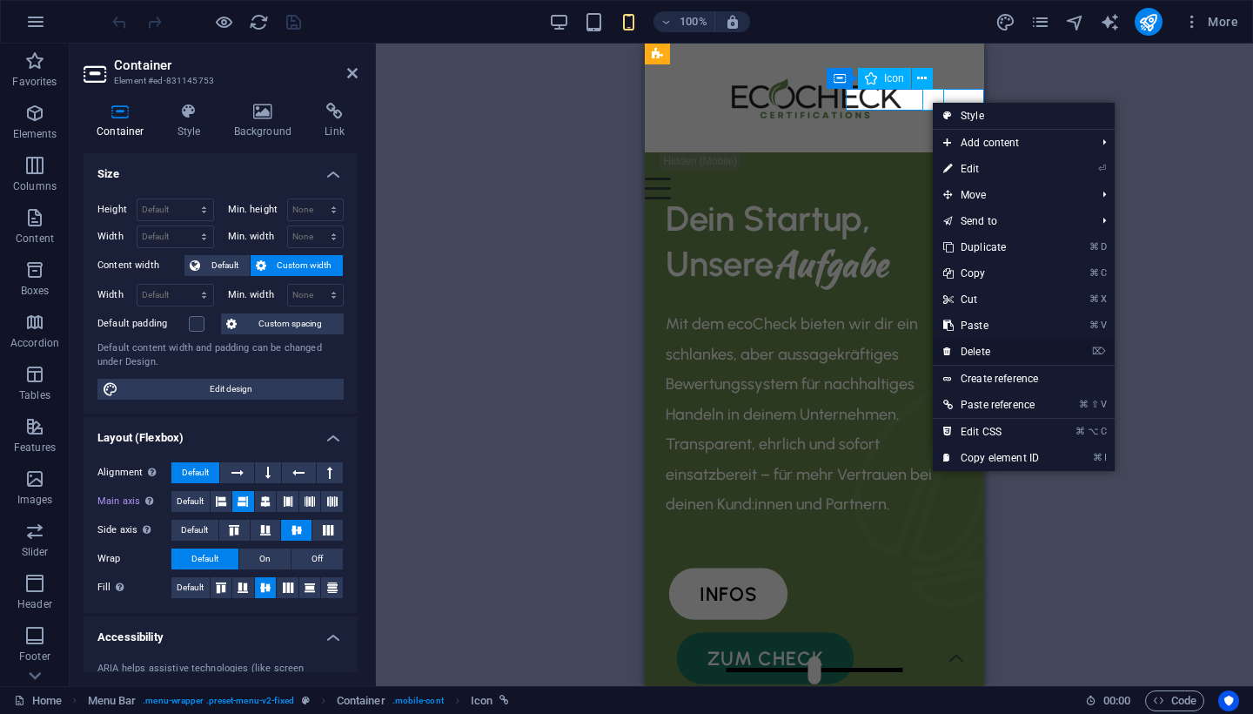
click at [982, 351] on link "⌦ Delete" at bounding box center [991, 351] width 117 height 26
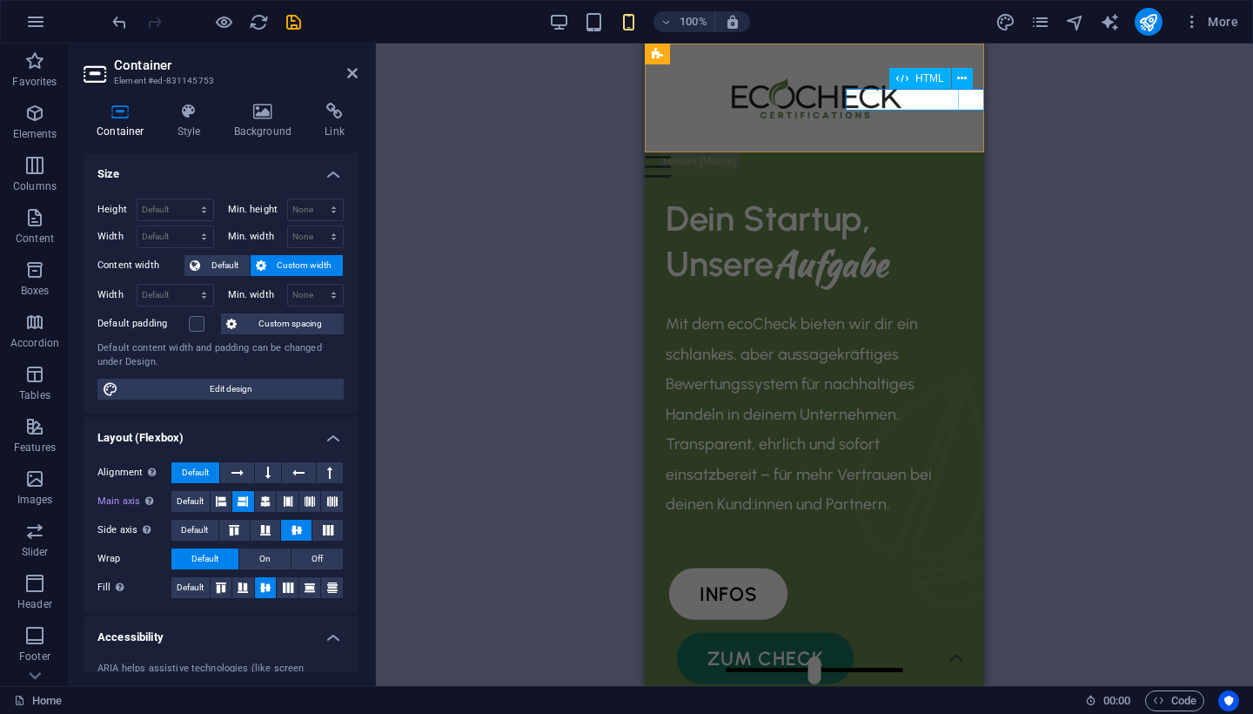
click at [967, 156] on div "Menu" at bounding box center [814, 167] width 339 height 22
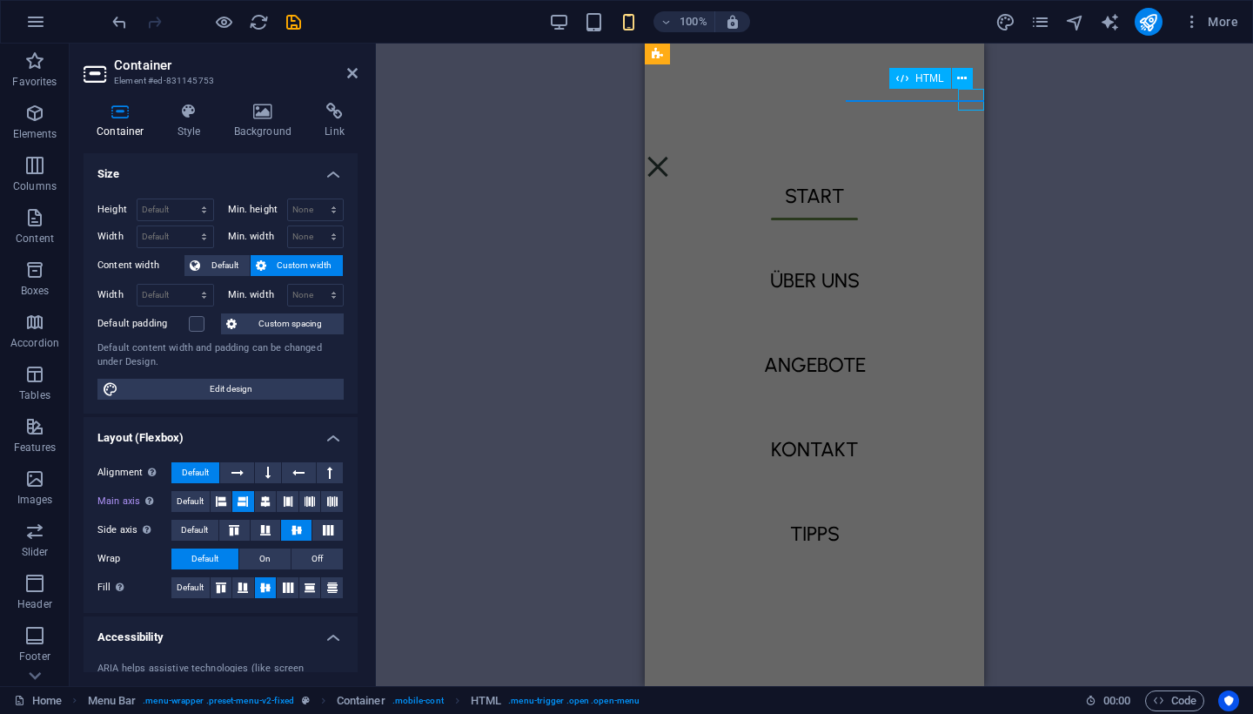
click at [671, 156] on div "Menu" at bounding box center [658, 167] width 26 height 22
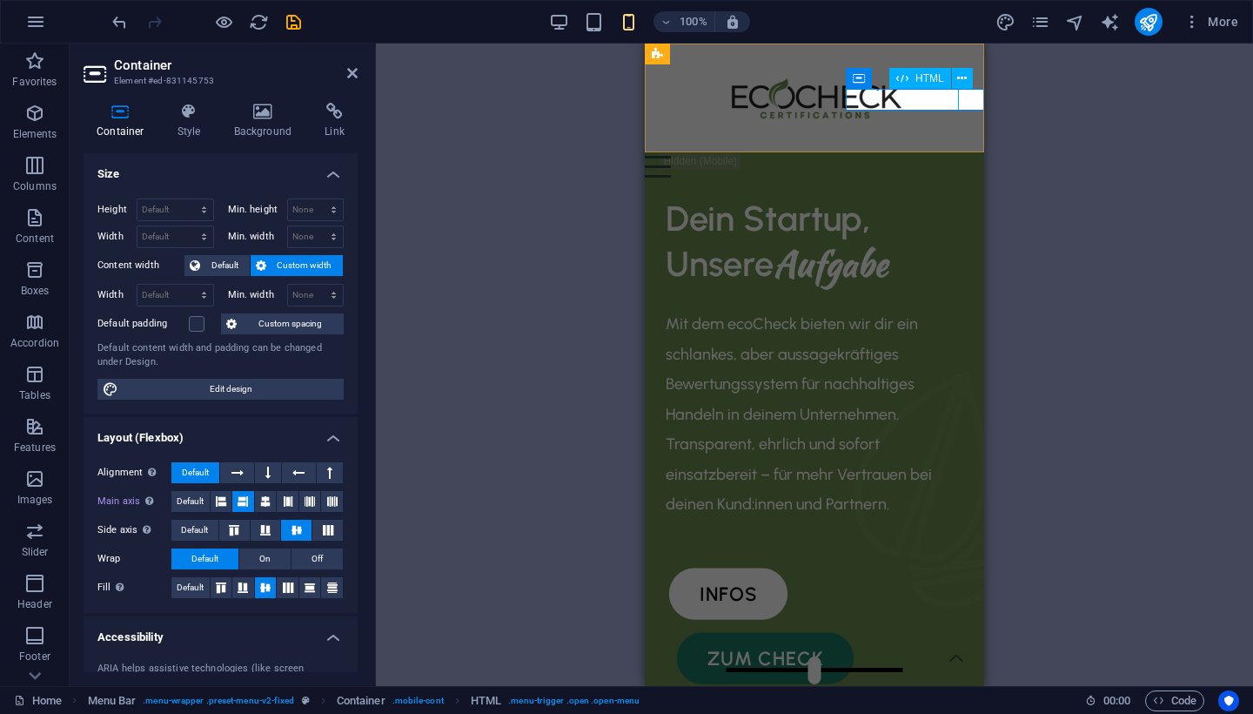
click at [970, 156] on div "Menu" at bounding box center [814, 167] width 339 height 22
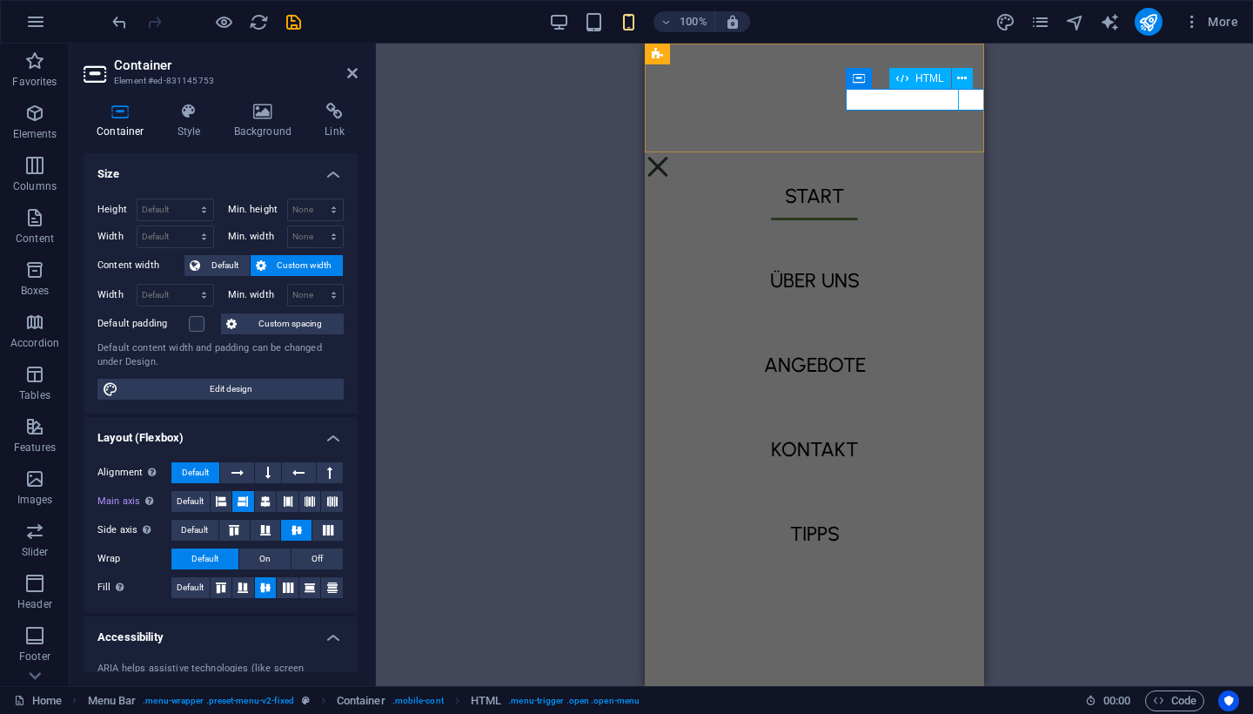
click at [671, 156] on div "Menu" at bounding box center [658, 167] width 26 height 22
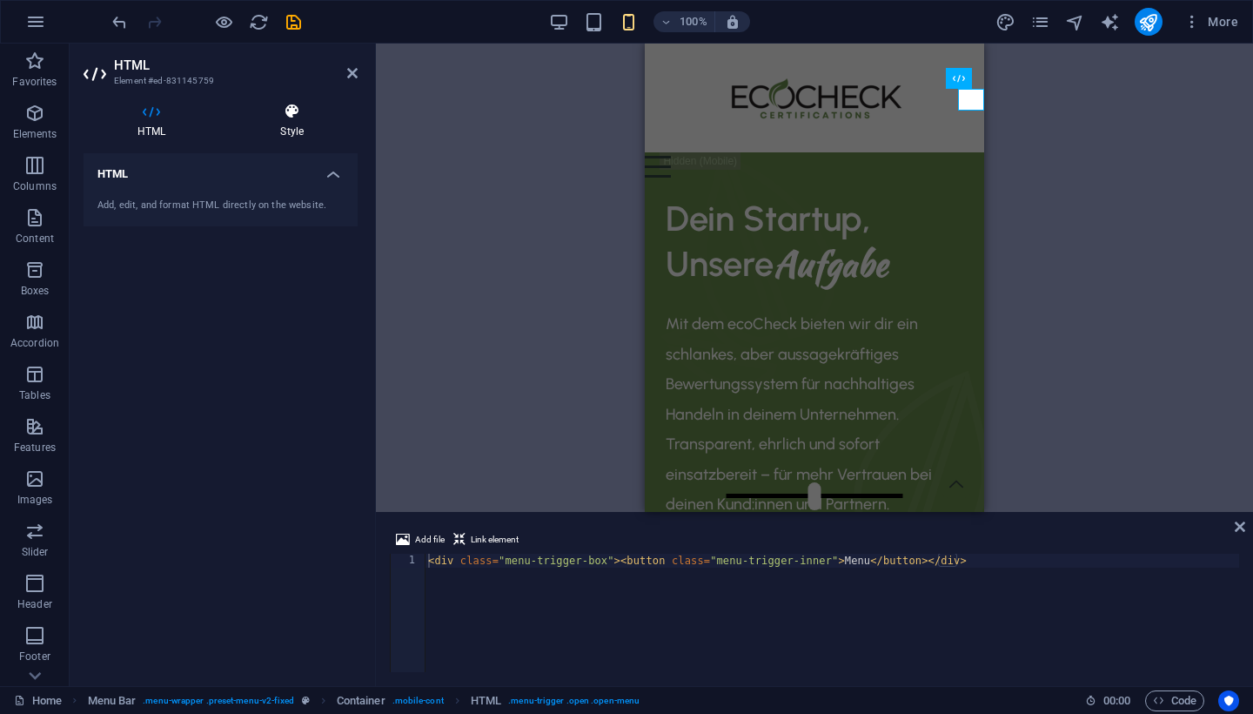
click at [278, 128] on h4 "Style" at bounding box center [291, 121] width 131 height 37
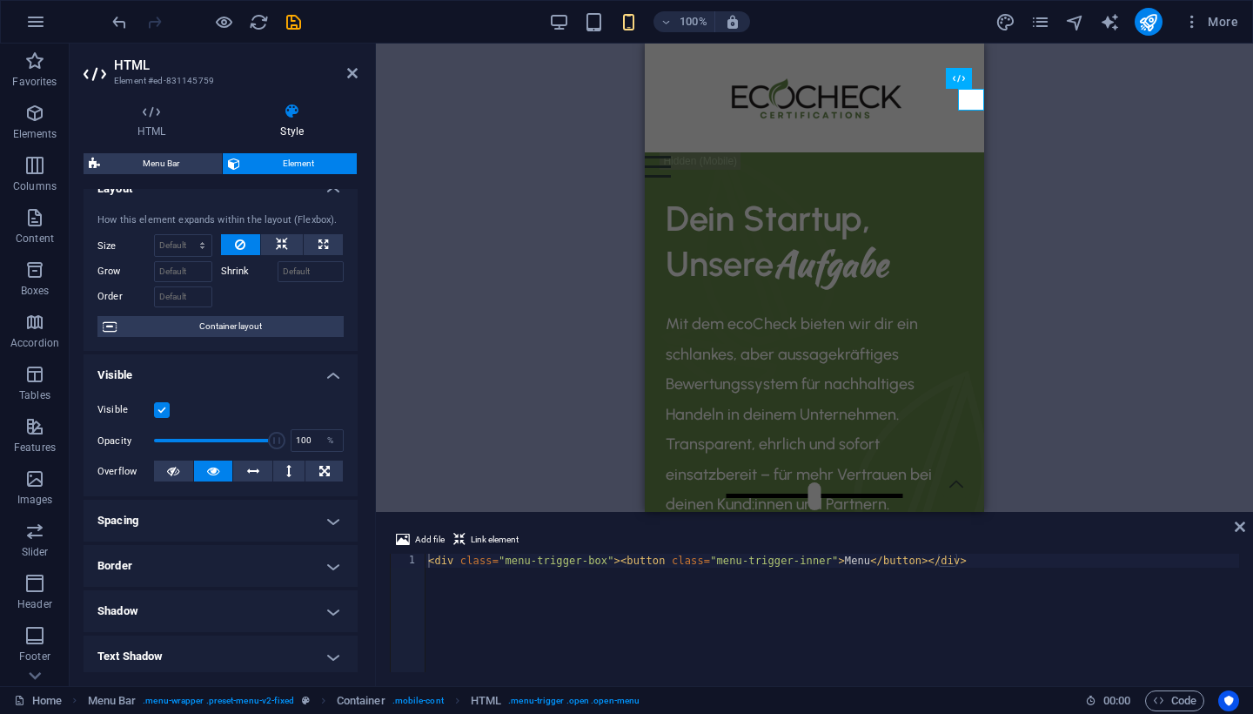
scroll to position [24, 0]
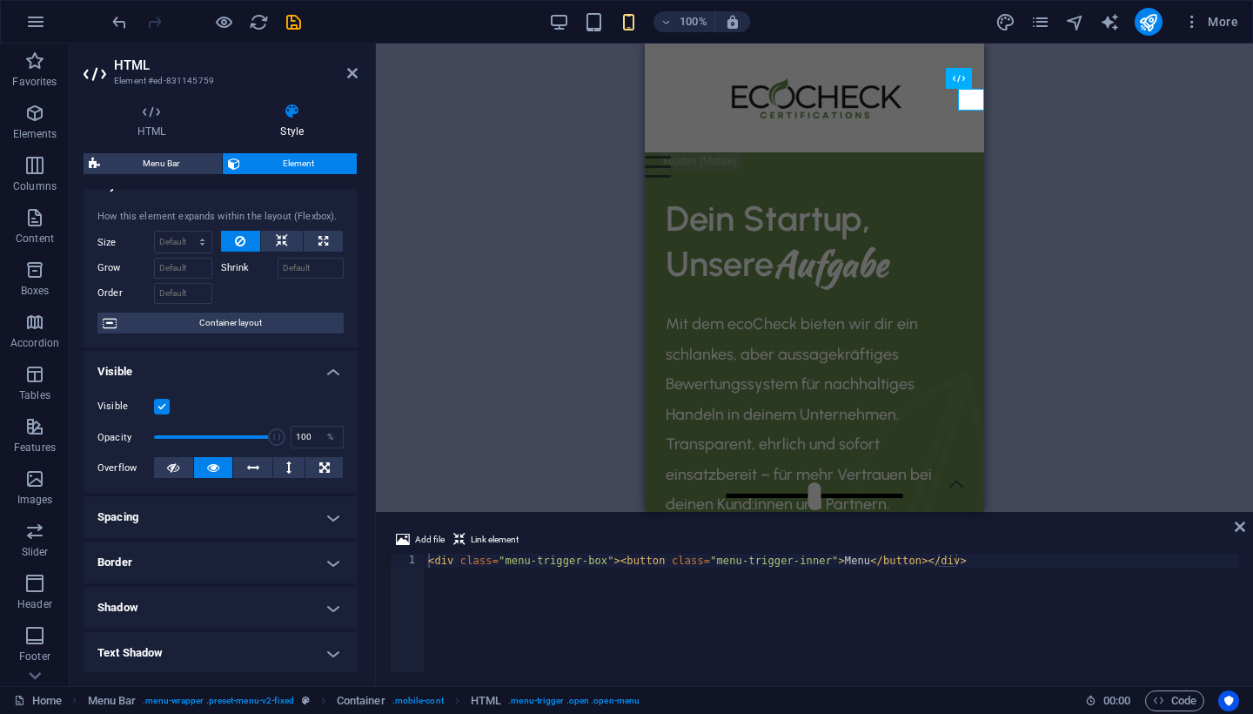
click at [226, 513] on h4 "Spacing" at bounding box center [221, 517] width 274 height 42
click at [283, 552] on span "Custom" at bounding box center [308, 551] width 60 height 21
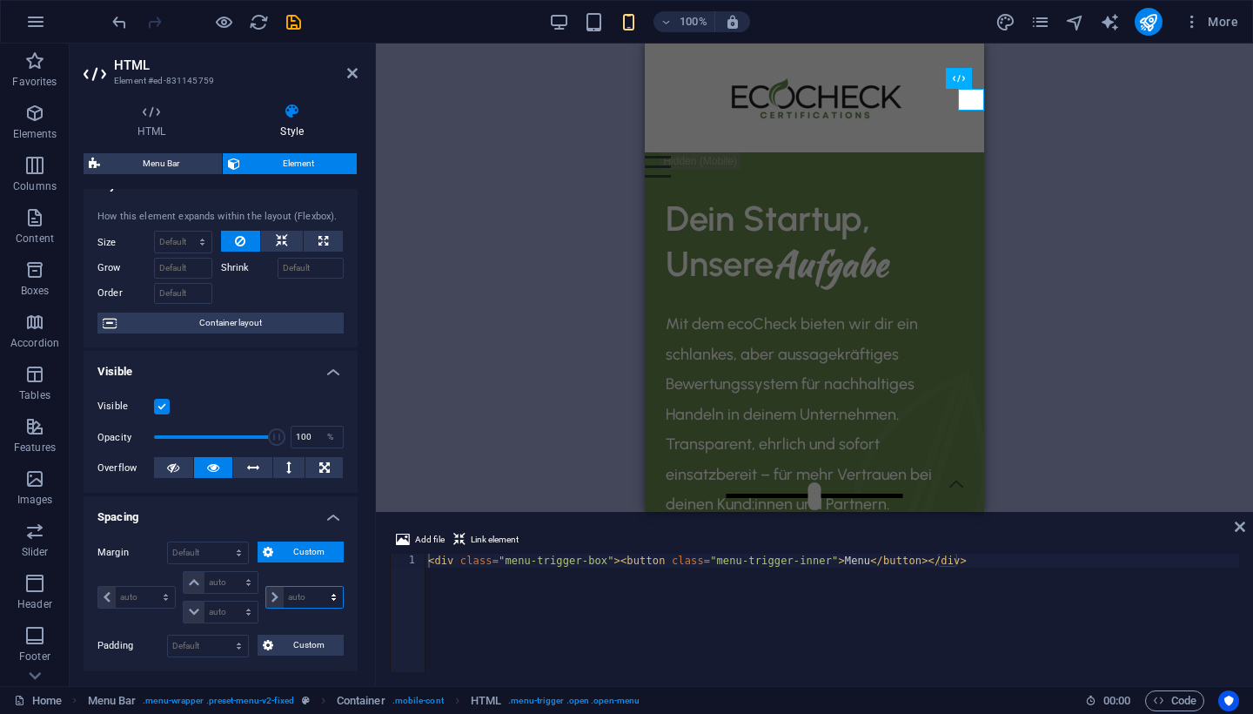
select select "%"
type input "0"
select select "px"
type input "0"
select select "px"
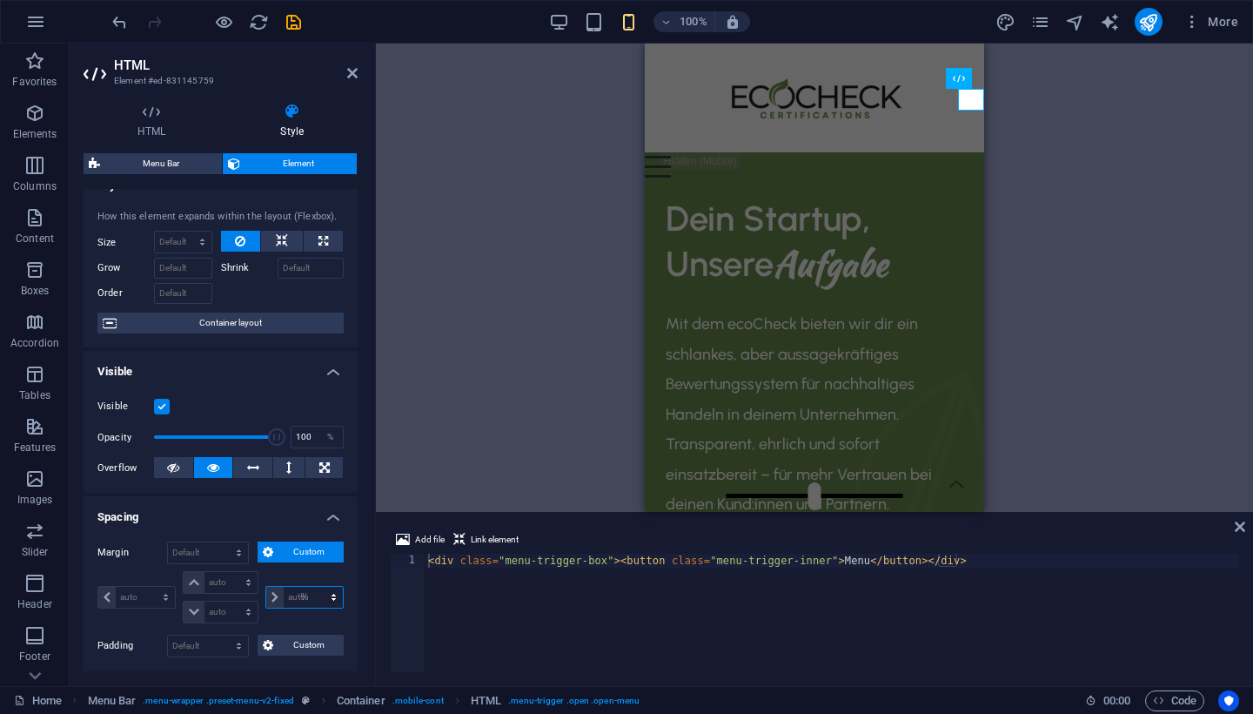
type input "0"
select select "px"
type input "100"
select select "%"
click at [306, 596] on input "100" at bounding box center [313, 596] width 59 height 21
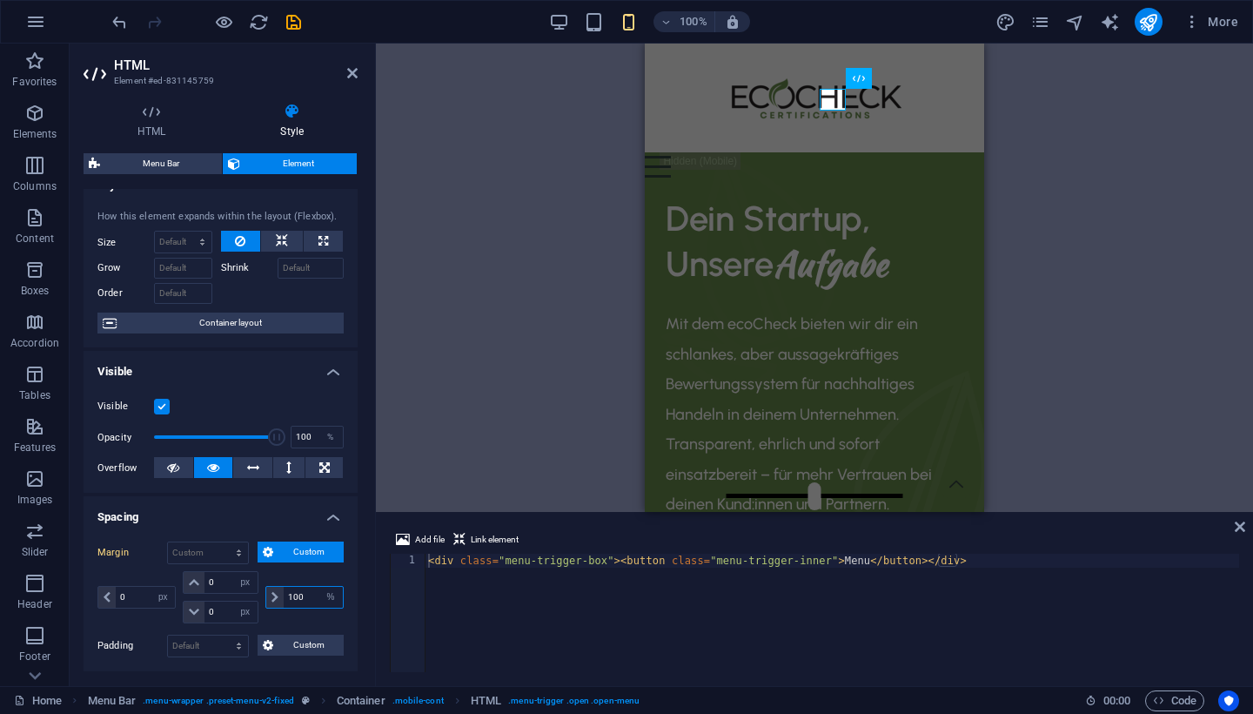
click at [306, 596] on input "100" at bounding box center [313, 596] width 59 height 21
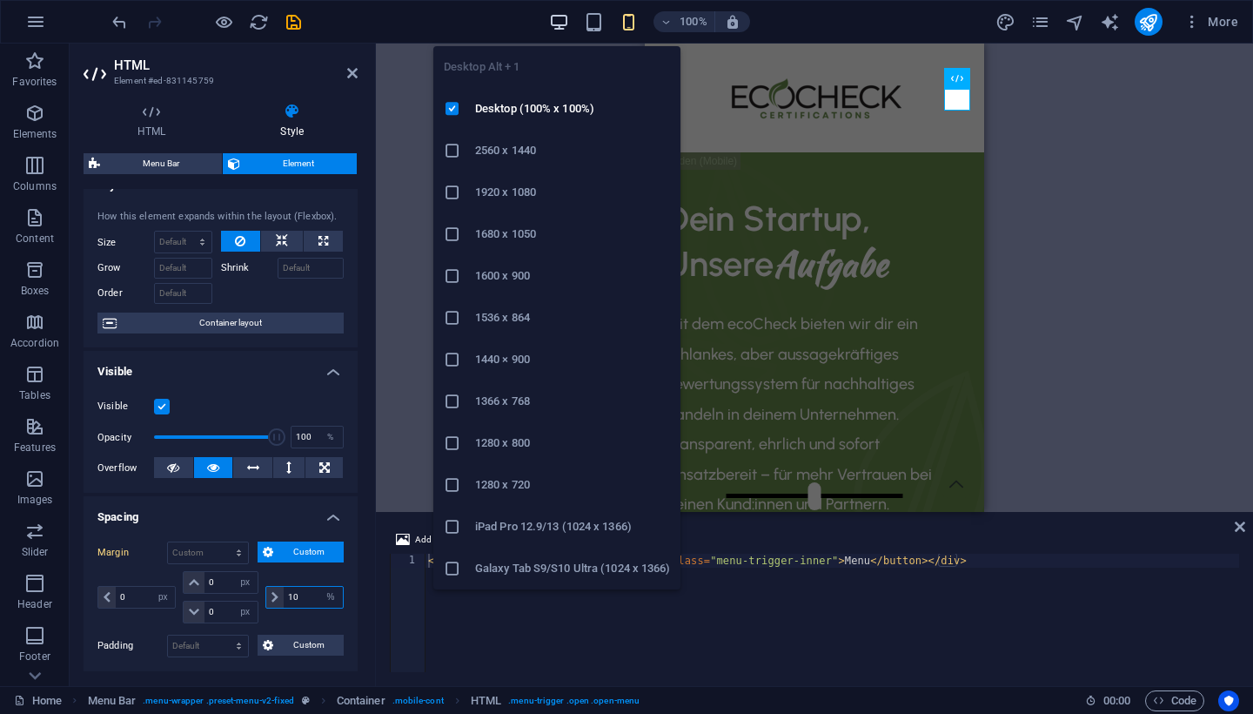
type input "10"
click at [560, 23] on icon "button" at bounding box center [559, 22] width 20 height 20
select select "DISABLED_OPTION_VALUE"
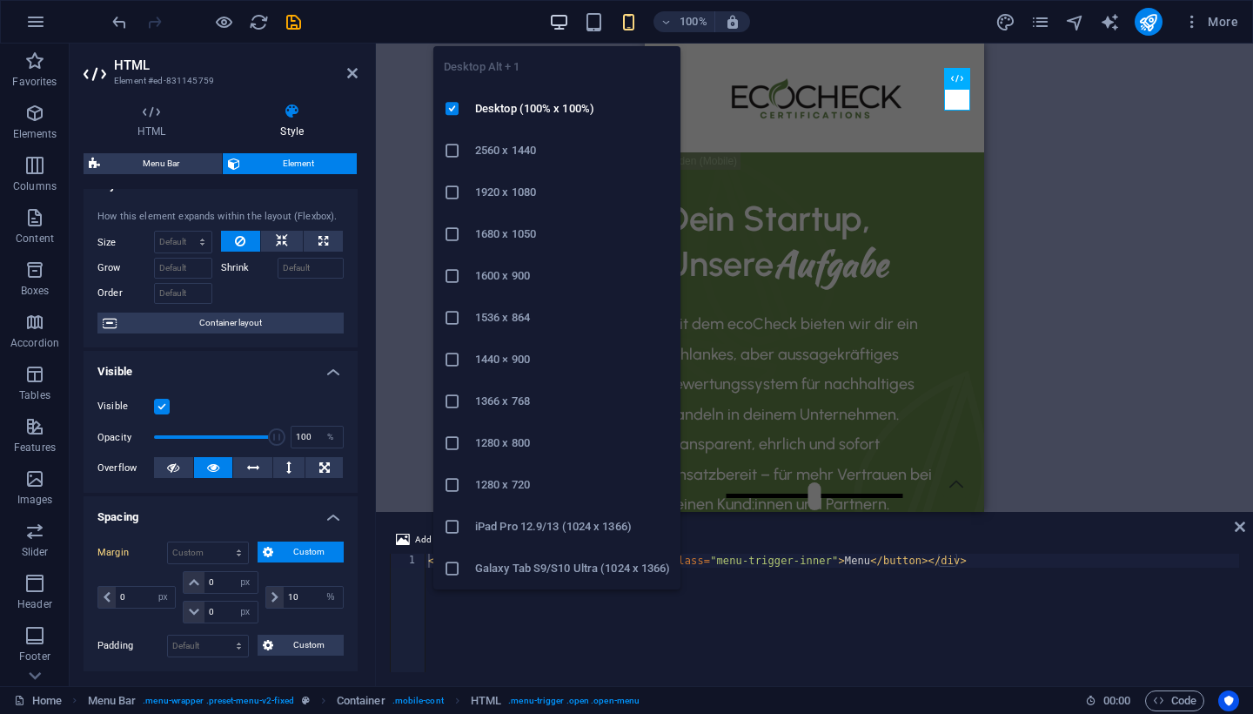
select select "DISABLED_OPTION_VALUE"
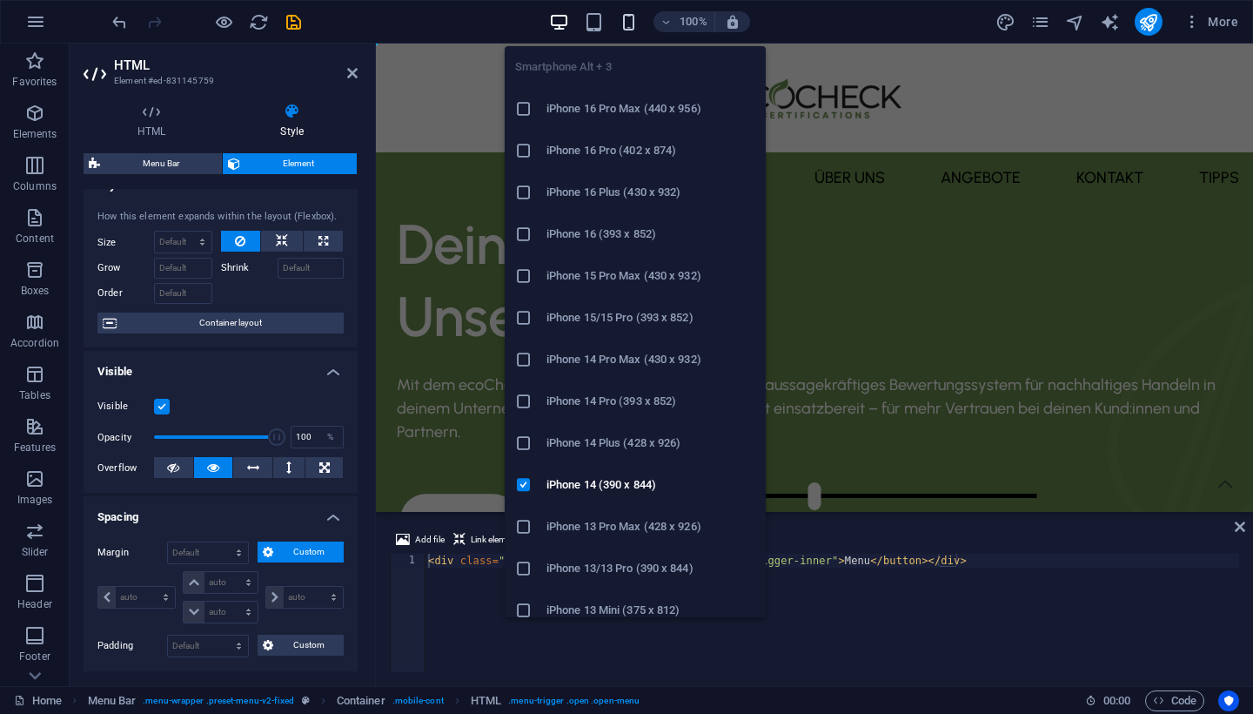
click at [0, 0] on icon "button" at bounding box center [0, 0] width 0 height 0
type input "0"
select select "px"
type input "0"
select select "px"
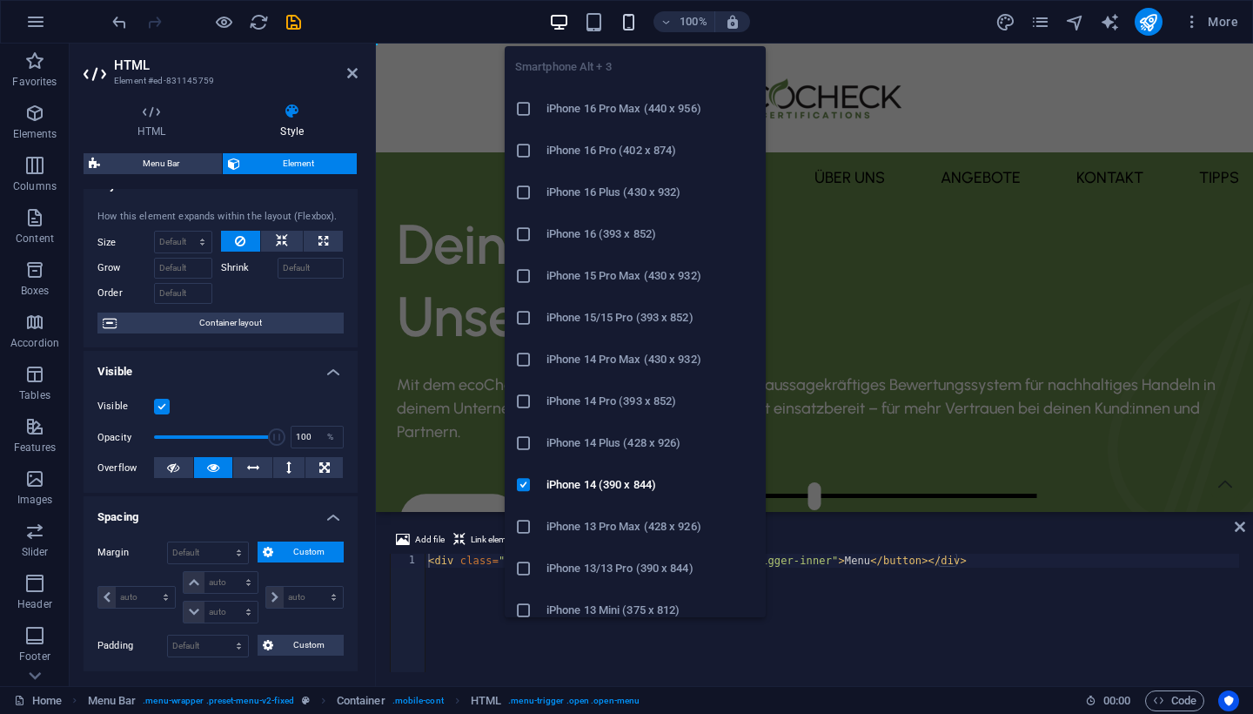
type input "0"
select select "px"
type input "10"
select select "%"
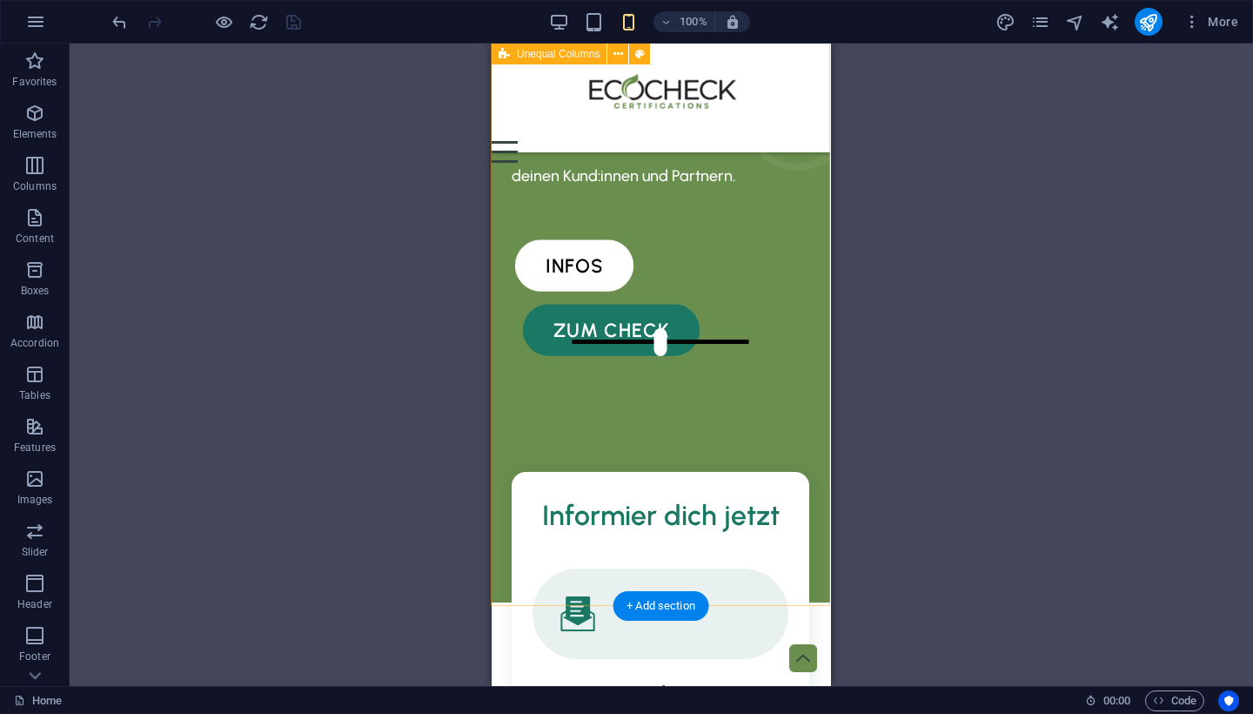
scroll to position [308, 1]
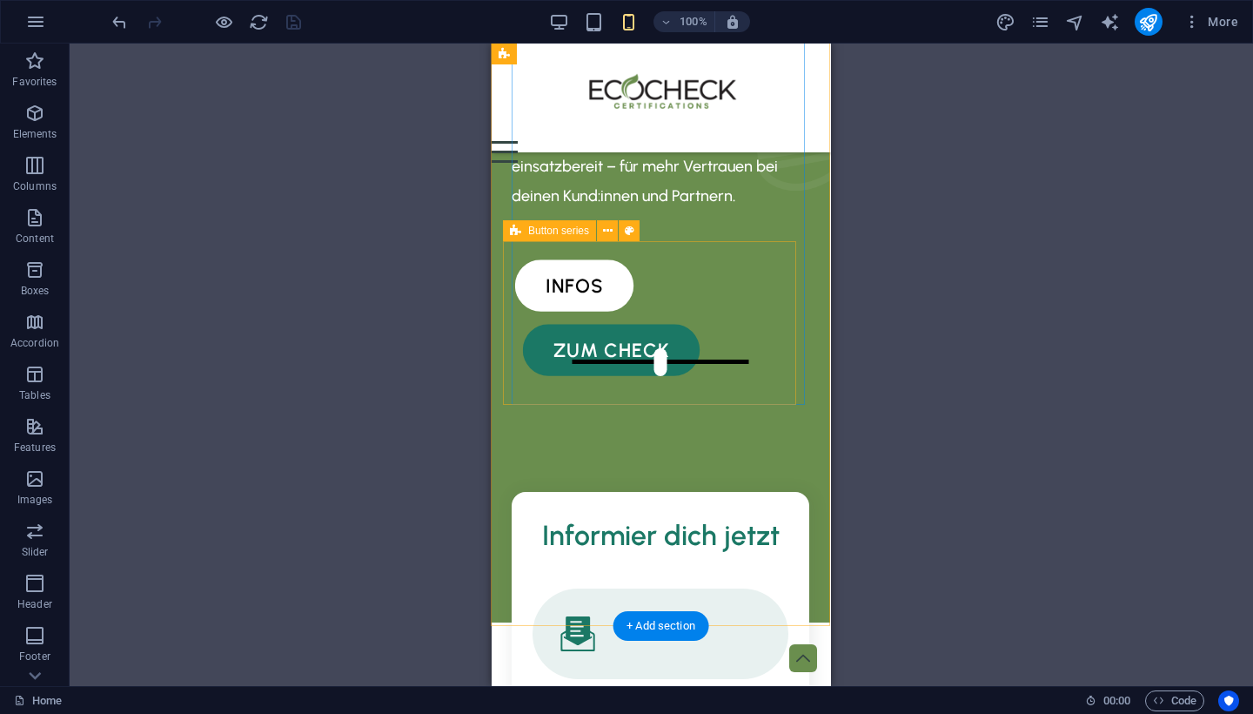
click at [707, 316] on div "infos zum check" at bounding box center [652, 323] width 298 height 157
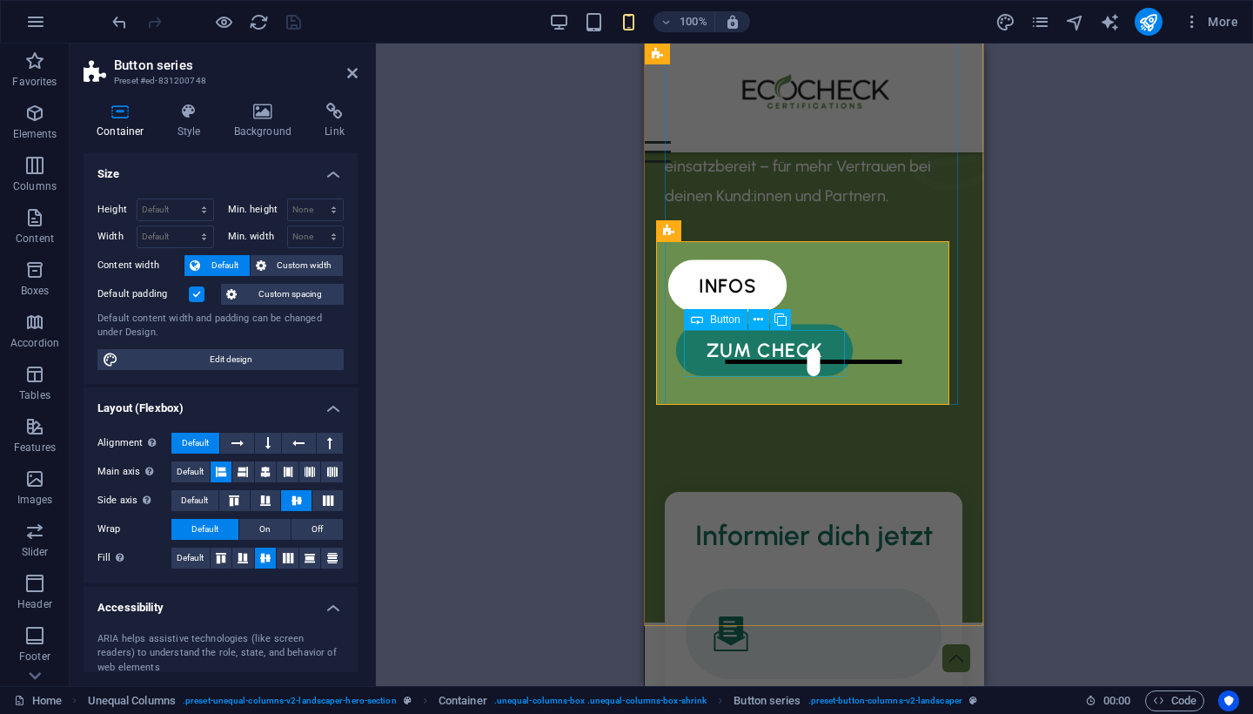
click at [700, 351] on div "zum check" at bounding box center [805, 349] width 242 height 47
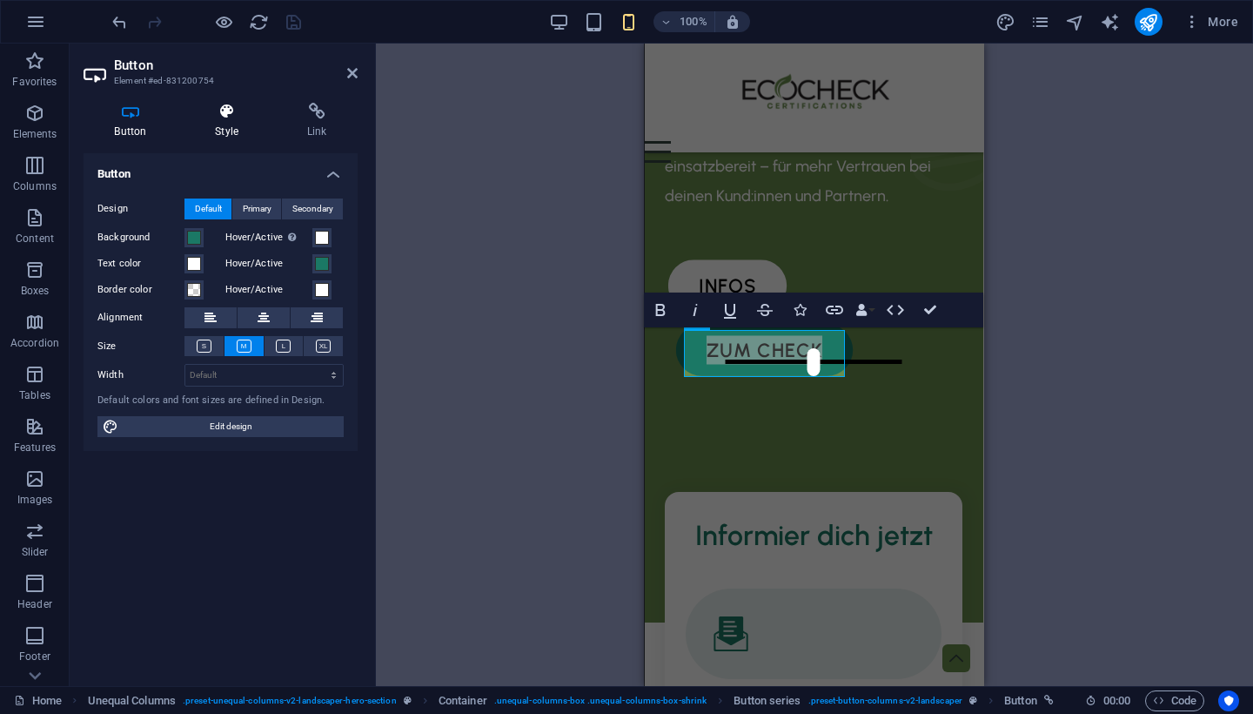
click at [224, 131] on h4 "Style" at bounding box center [230, 121] width 92 height 37
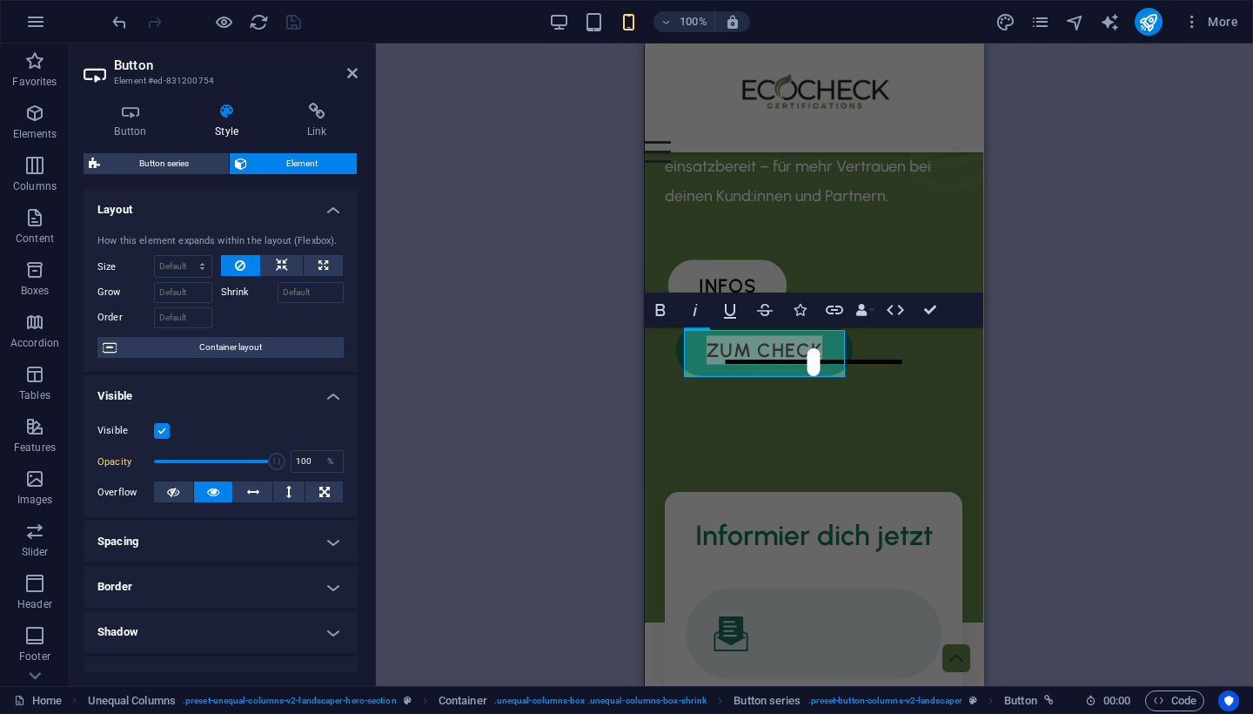
click at [243, 540] on h4 "Spacing" at bounding box center [221, 541] width 274 height 42
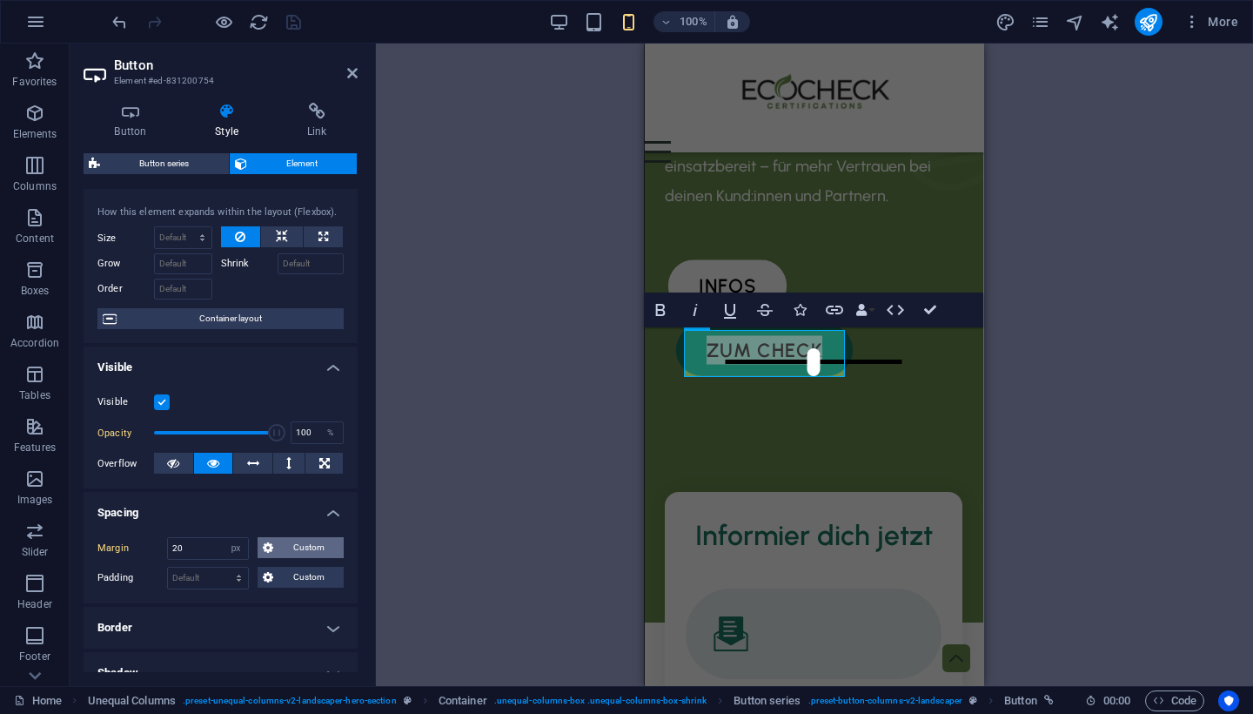
click at [285, 544] on span "Custom" at bounding box center [308, 547] width 60 height 21
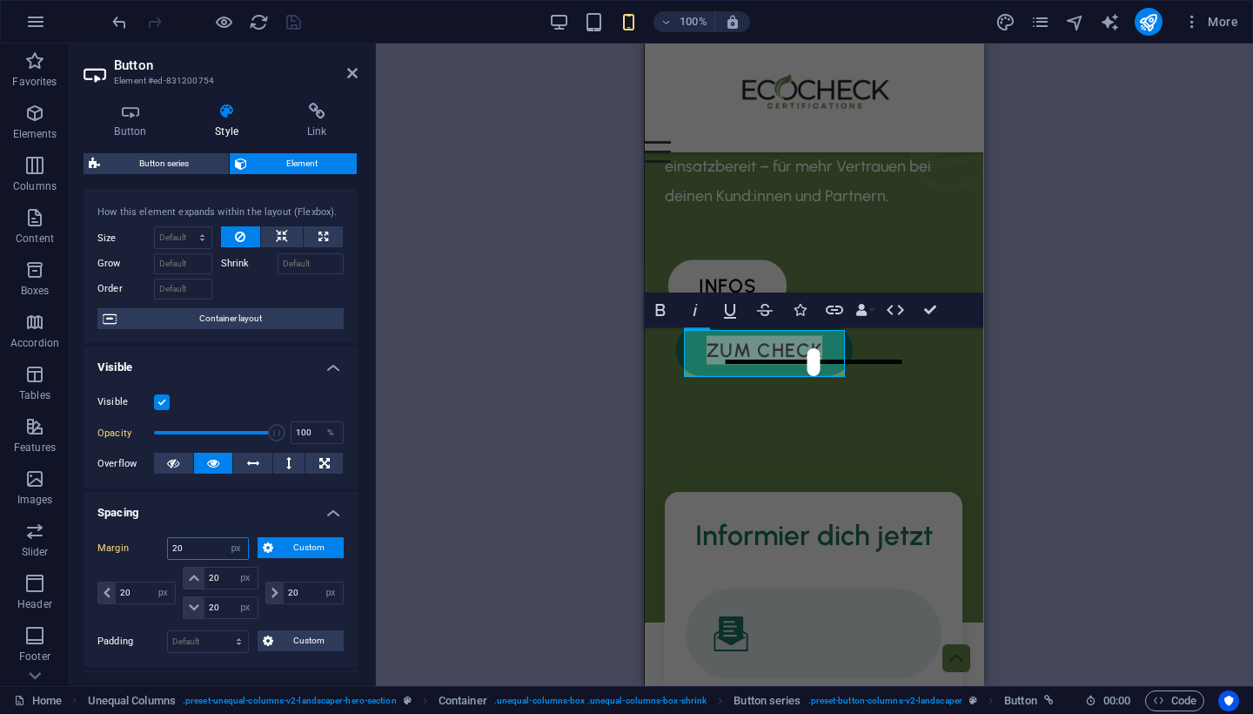
click at [213, 545] on input "20" at bounding box center [208, 548] width 80 height 21
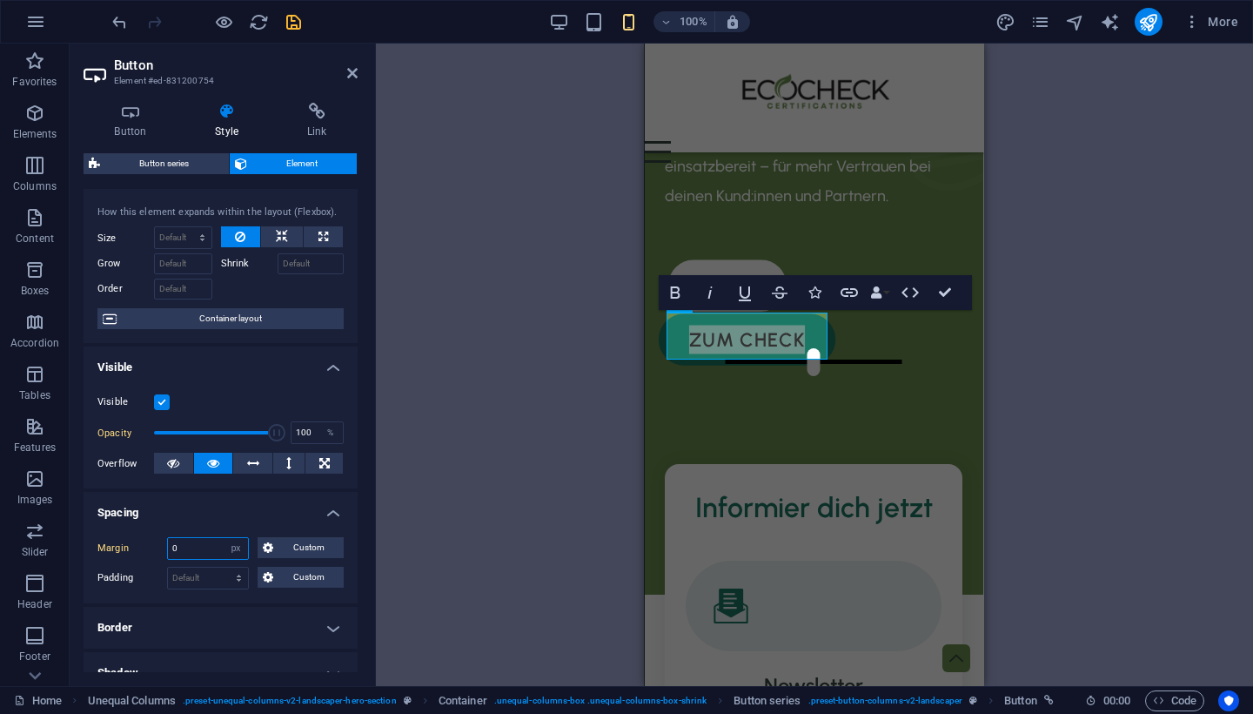
type input "0"
click at [516, 402] on div "Boxes Container H2 Container Container Boxes Container H3 Container Container S…" at bounding box center [814, 365] width 877 height 642
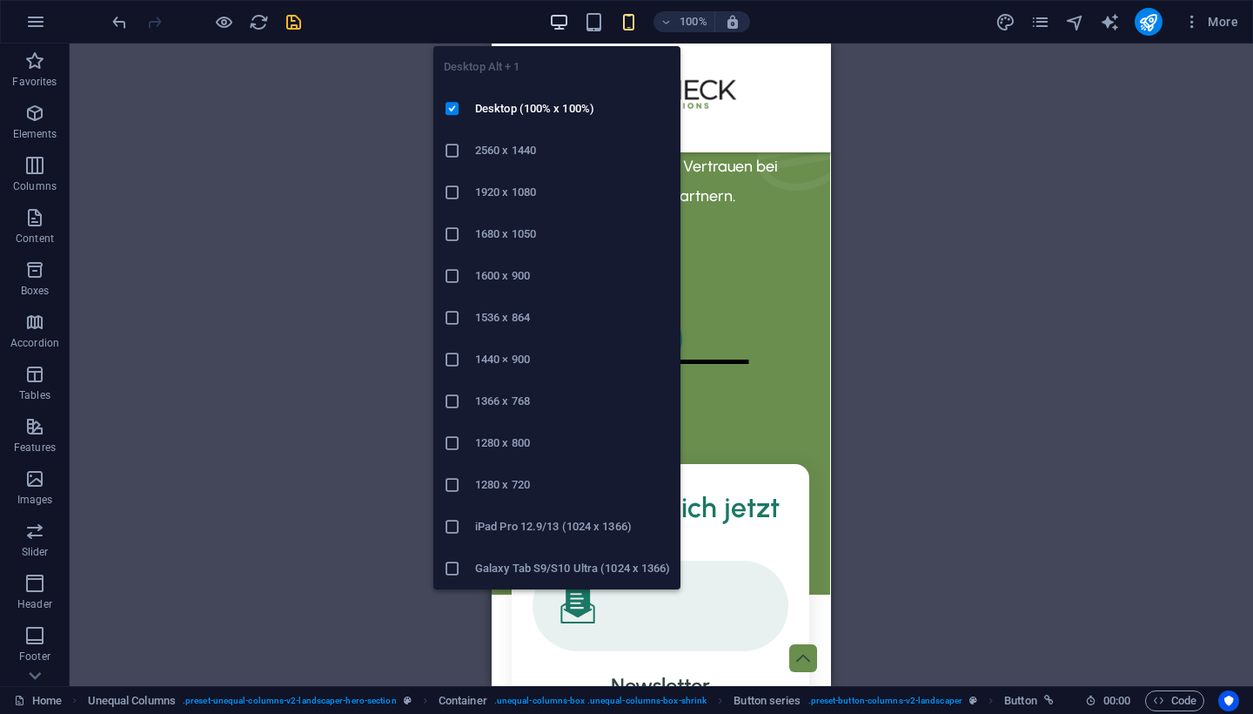
click at [554, 27] on icon "button" at bounding box center [559, 22] width 20 height 20
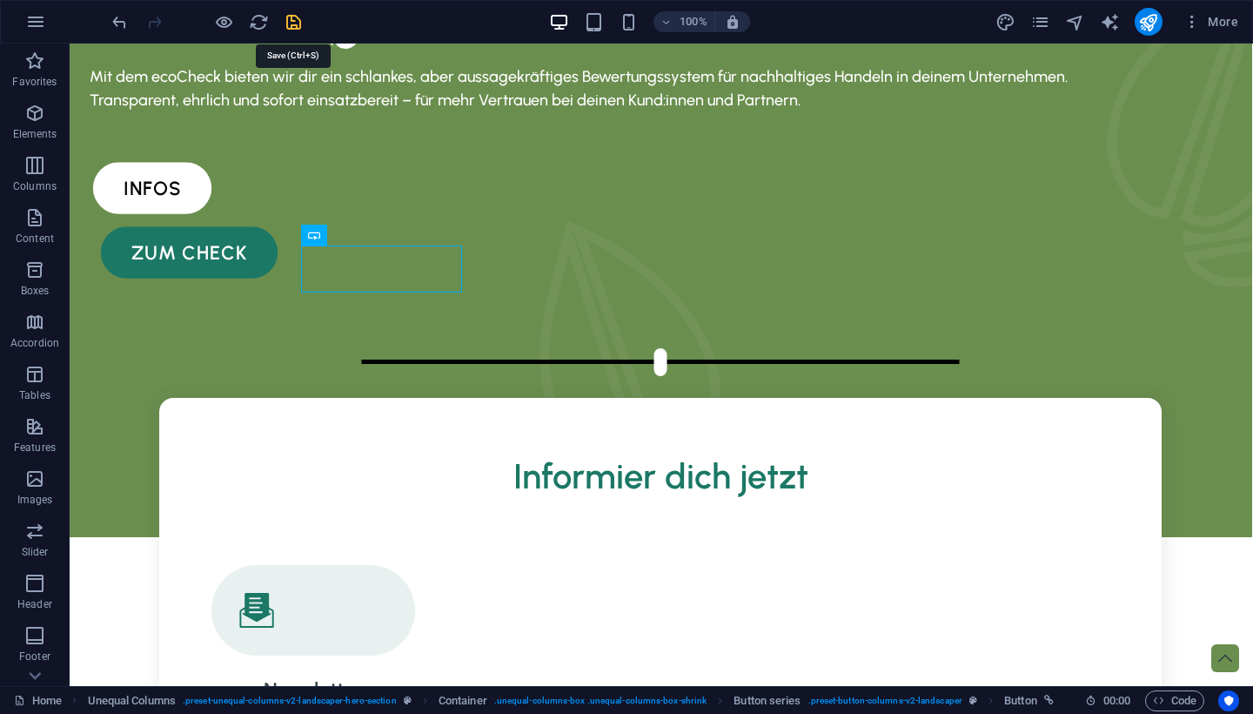
click at [295, 22] on icon "save" at bounding box center [294, 22] width 20 height 20
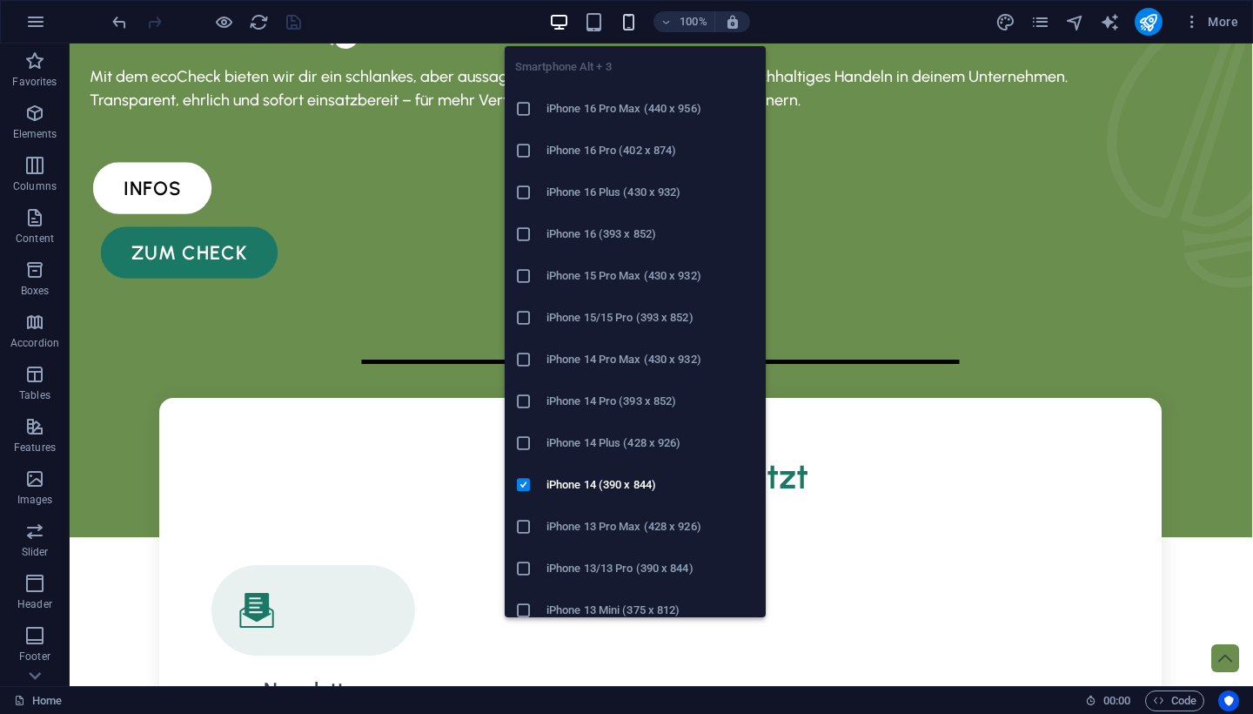
click at [0, 0] on icon "button" at bounding box center [0, 0] width 0 height 0
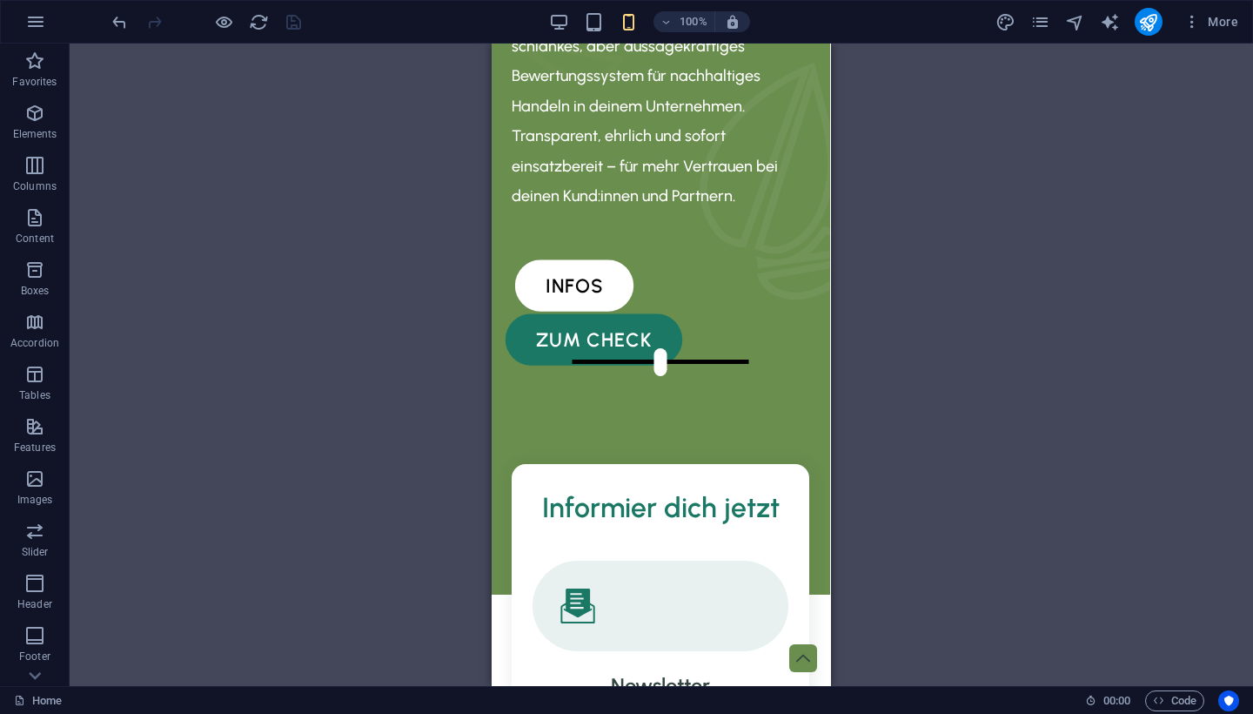
click at [921, 436] on div "Boxes H2 Container Boxes Container H3 Container Container Spacer Image Unequal …" at bounding box center [661, 365] width 1183 height 642
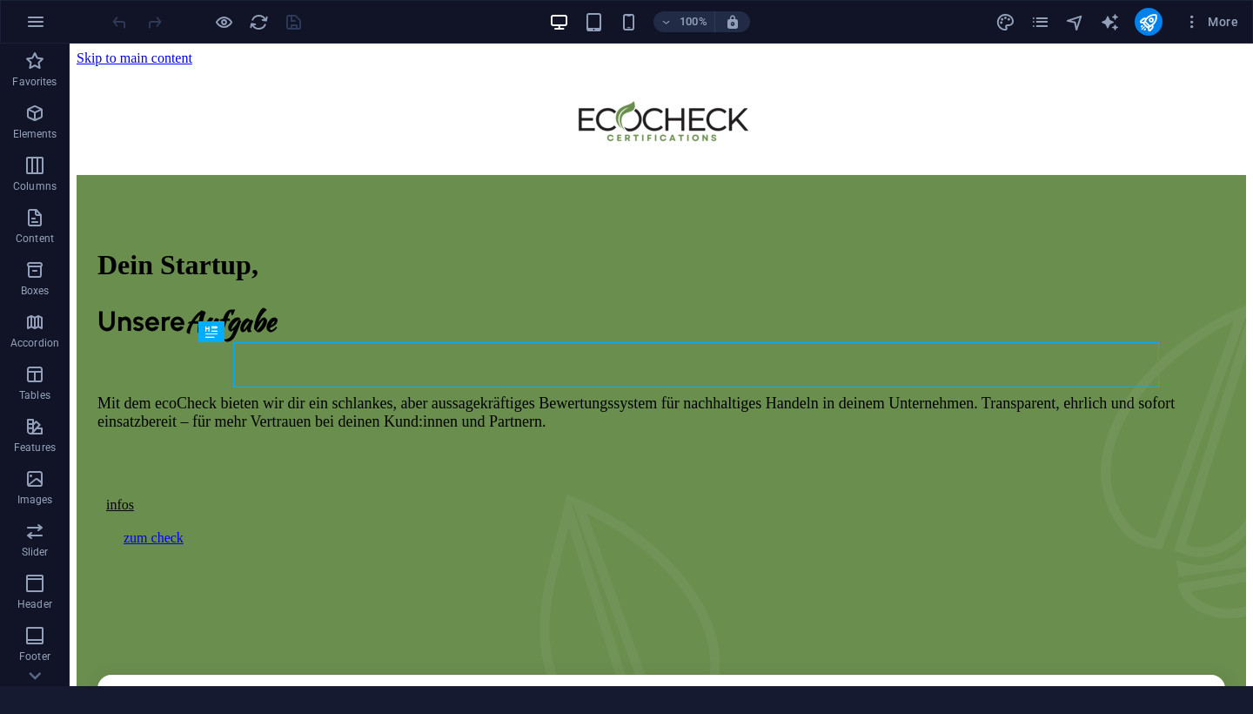
scroll to position [436, 0]
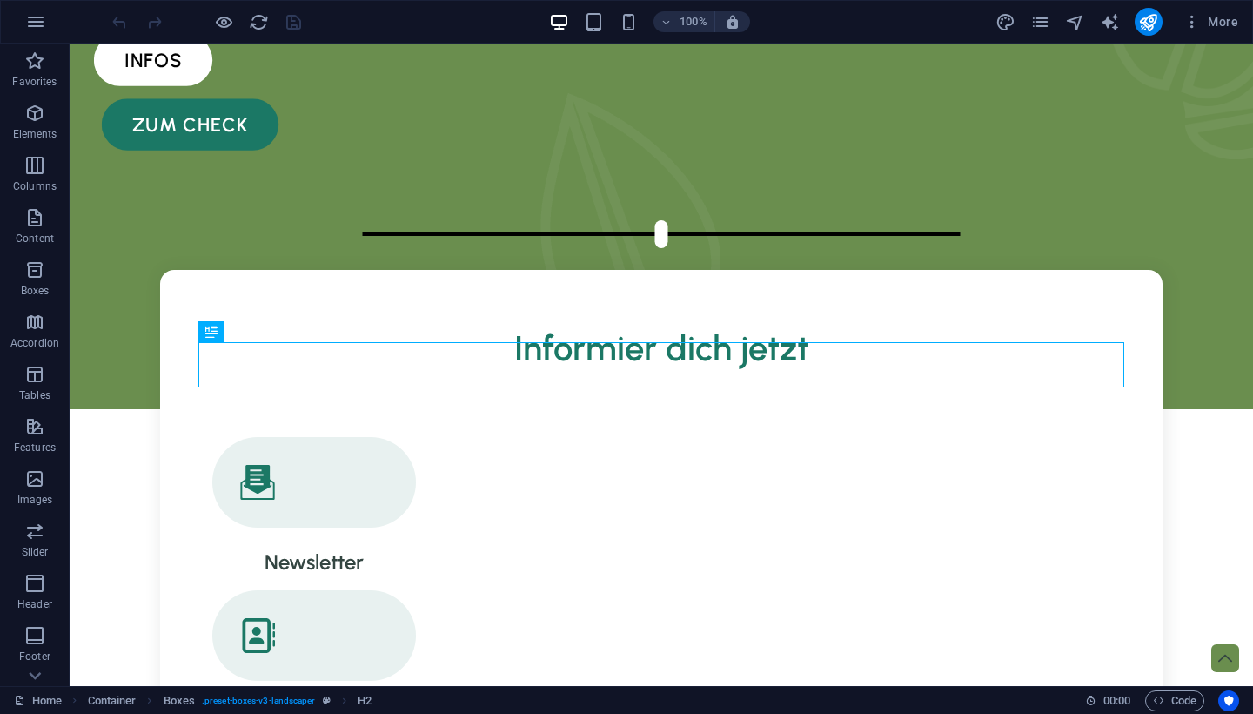
click at [624, 32] on div "100%" at bounding box center [649, 22] width 201 height 28
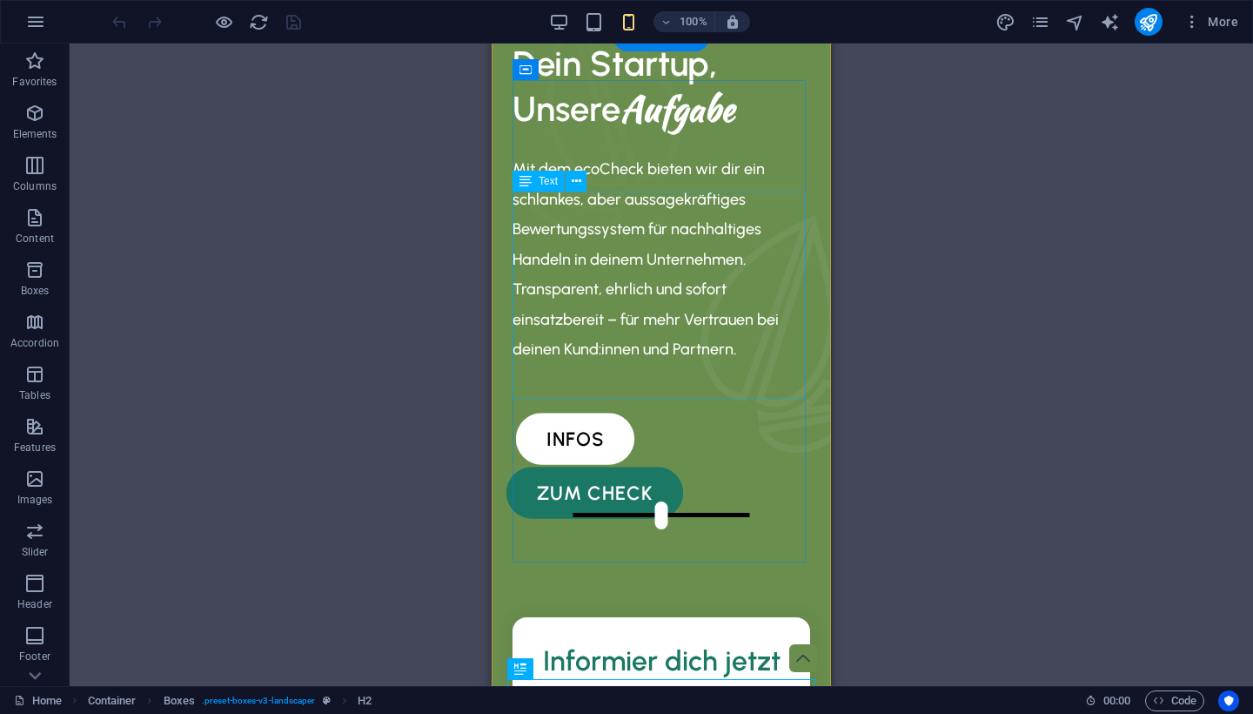
scroll to position [163, 0]
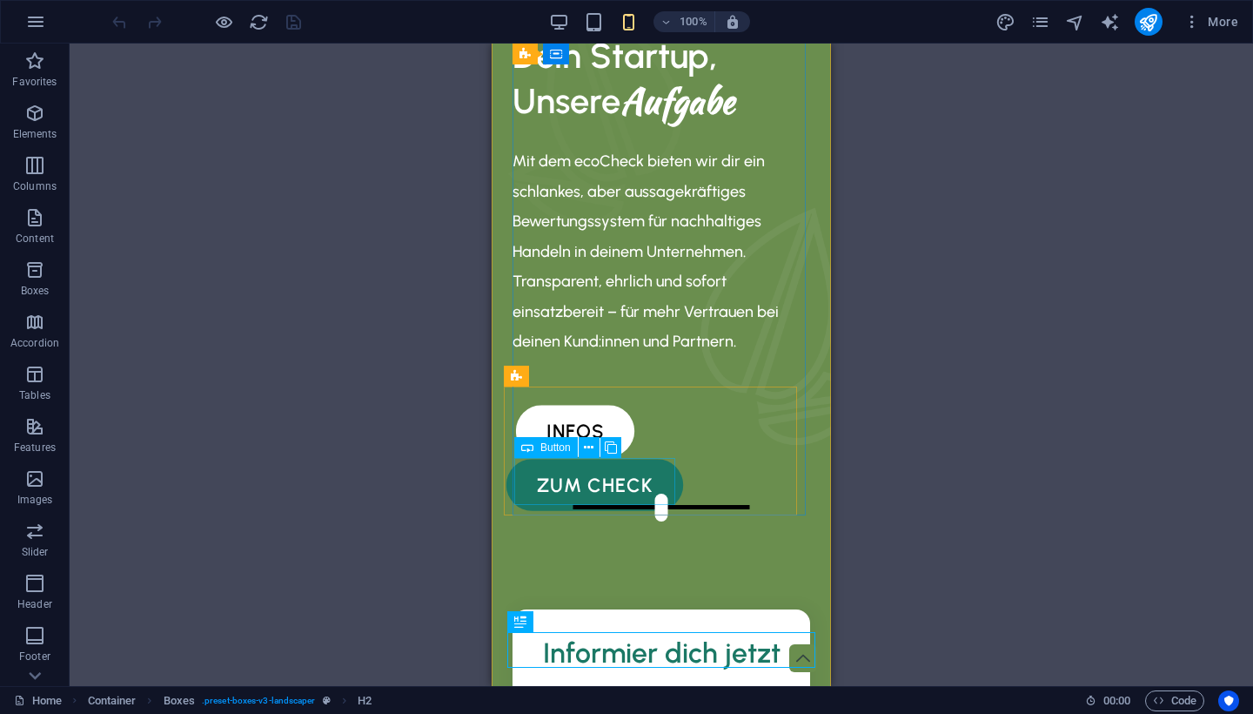
click at [647, 469] on div "zum check" at bounding box center [652, 484] width 277 height 47
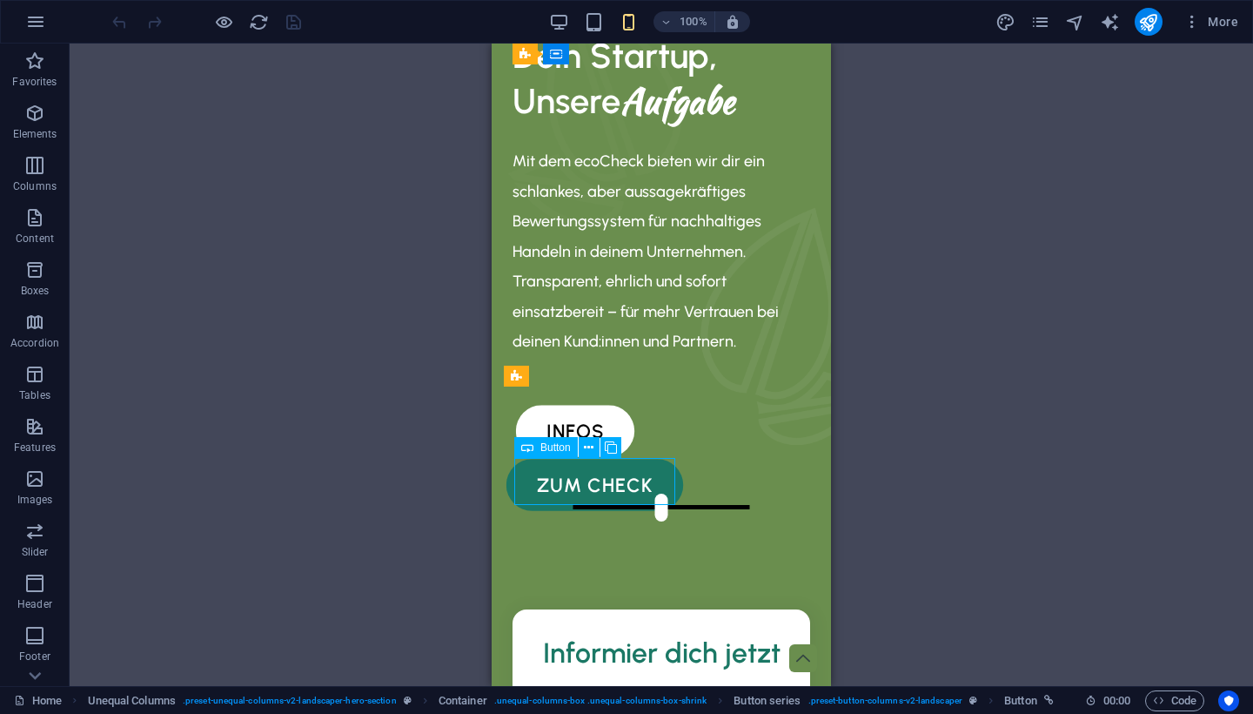
click at [647, 469] on div "zum check" at bounding box center [652, 484] width 277 height 47
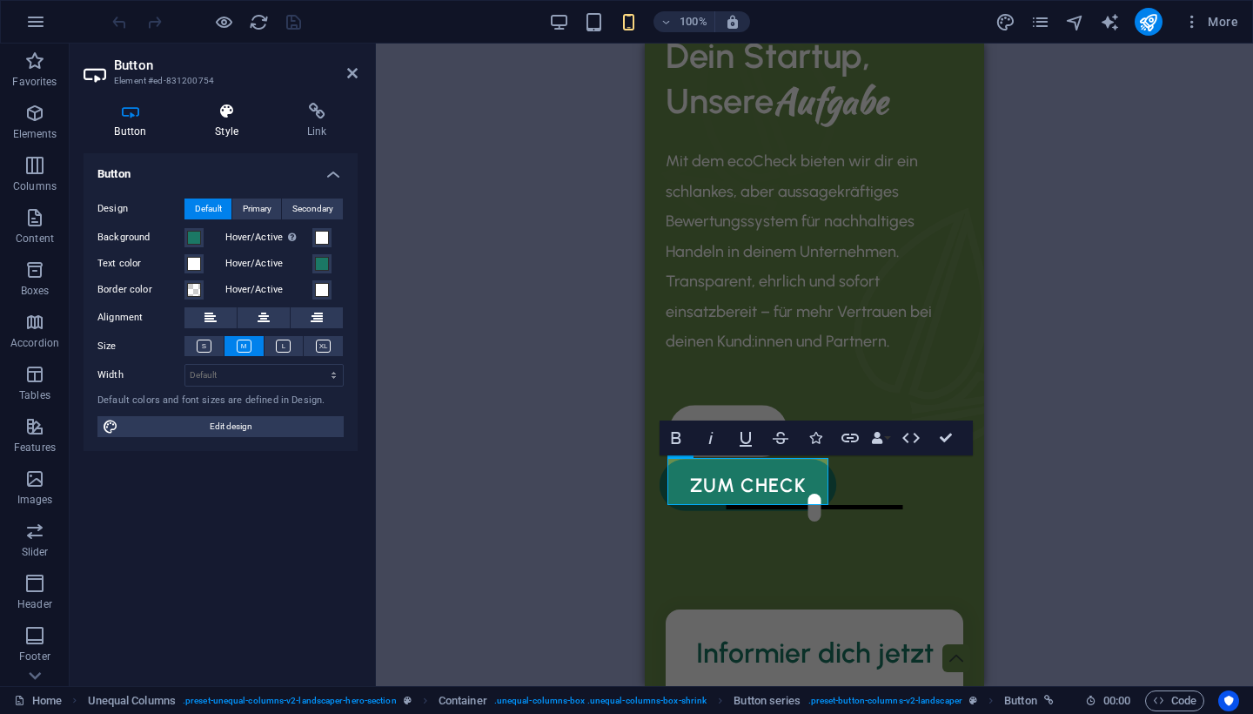
click at [224, 127] on h4 "Style" at bounding box center [230, 121] width 92 height 37
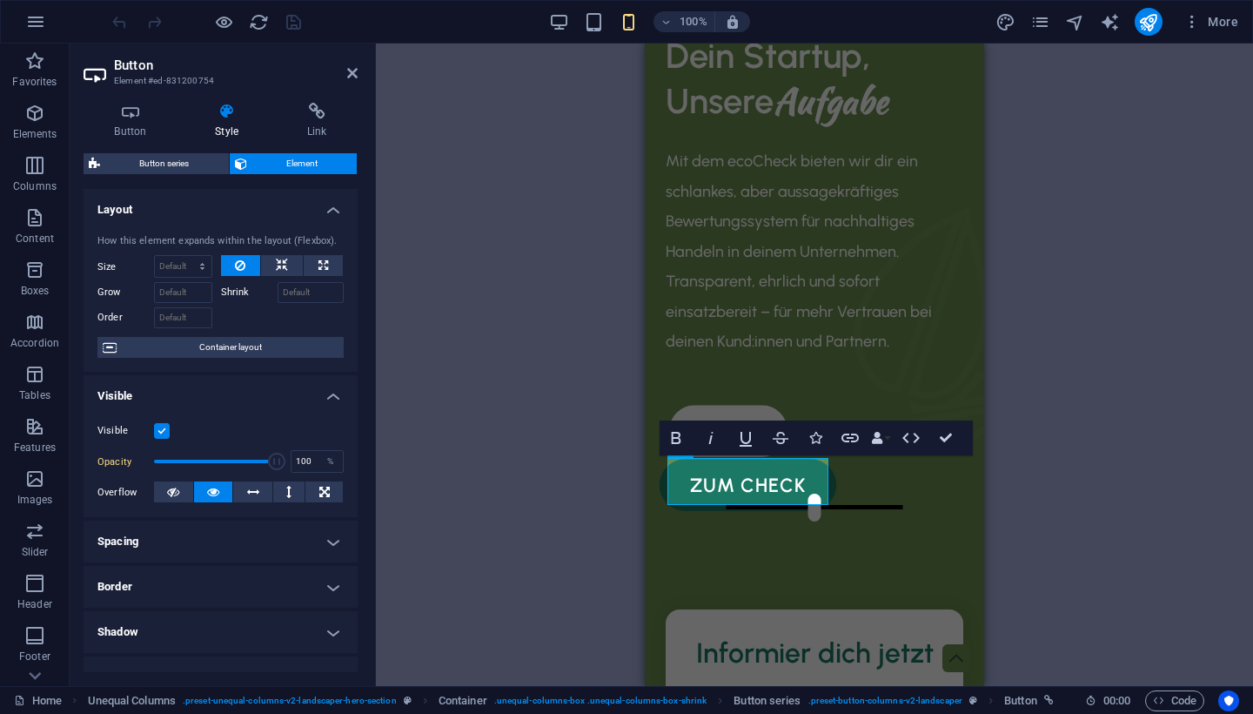
click at [199, 541] on h4 "Spacing" at bounding box center [221, 541] width 274 height 42
click at [284, 575] on span "Custom" at bounding box center [308, 576] width 60 height 21
click at [148, 614] on input "0" at bounding box center [145, 621] width 59 height 21
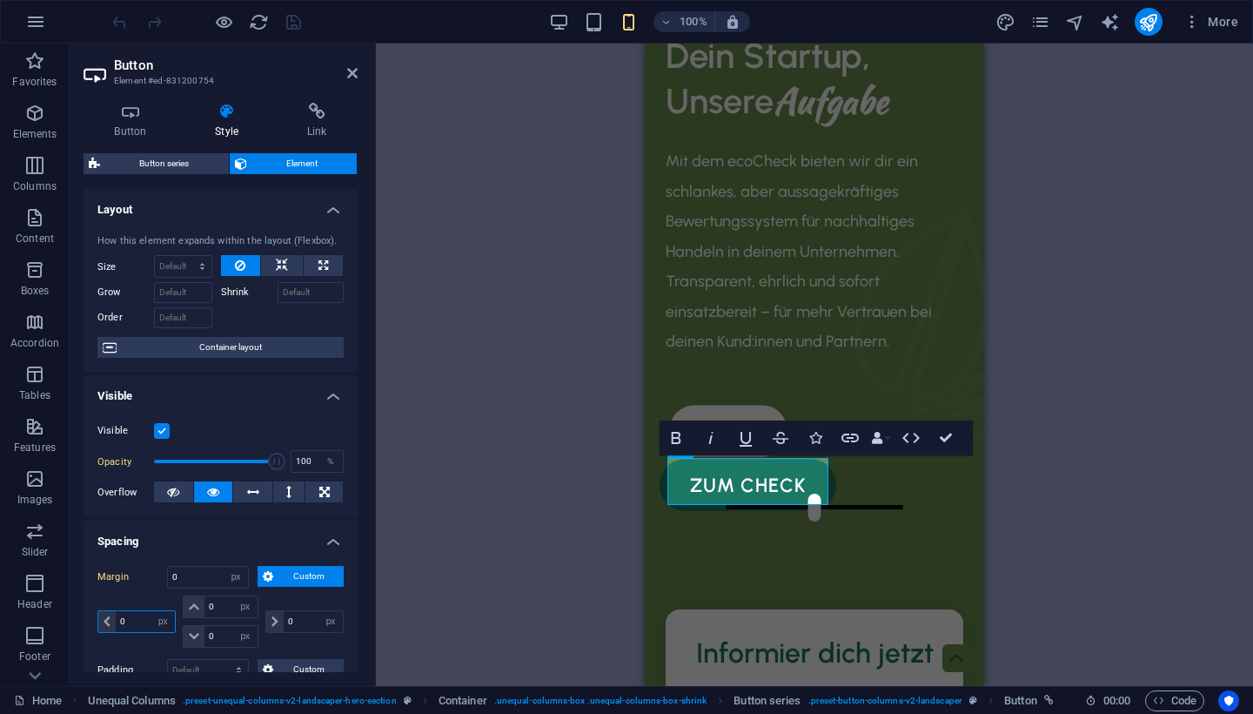
type input "5"
select select "DISABLED_OPTION_VALUE"
click at [141, 617] on input "5" at bounding box center [145, 621] width 59 height 21
click at [141, 617] on input "6" at bounding box center [145, 621] width 59 height 21
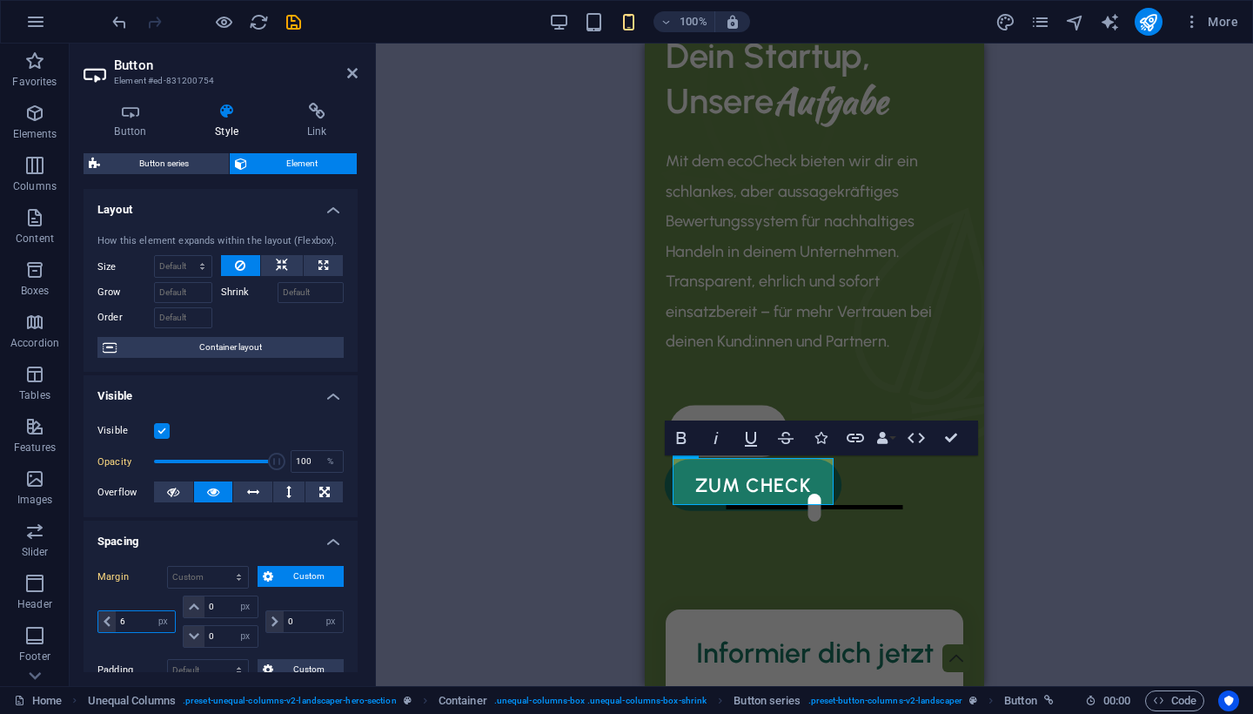
click at [141, 617] on input "6" at bounding box center [145, 621] width 59 height 21
click at [141, 617] on input "7" at bounding box center [145, 621] width 59 height 21
click at [145, 615] on input "8" at bounding box center [145, 621] width 59 height 21
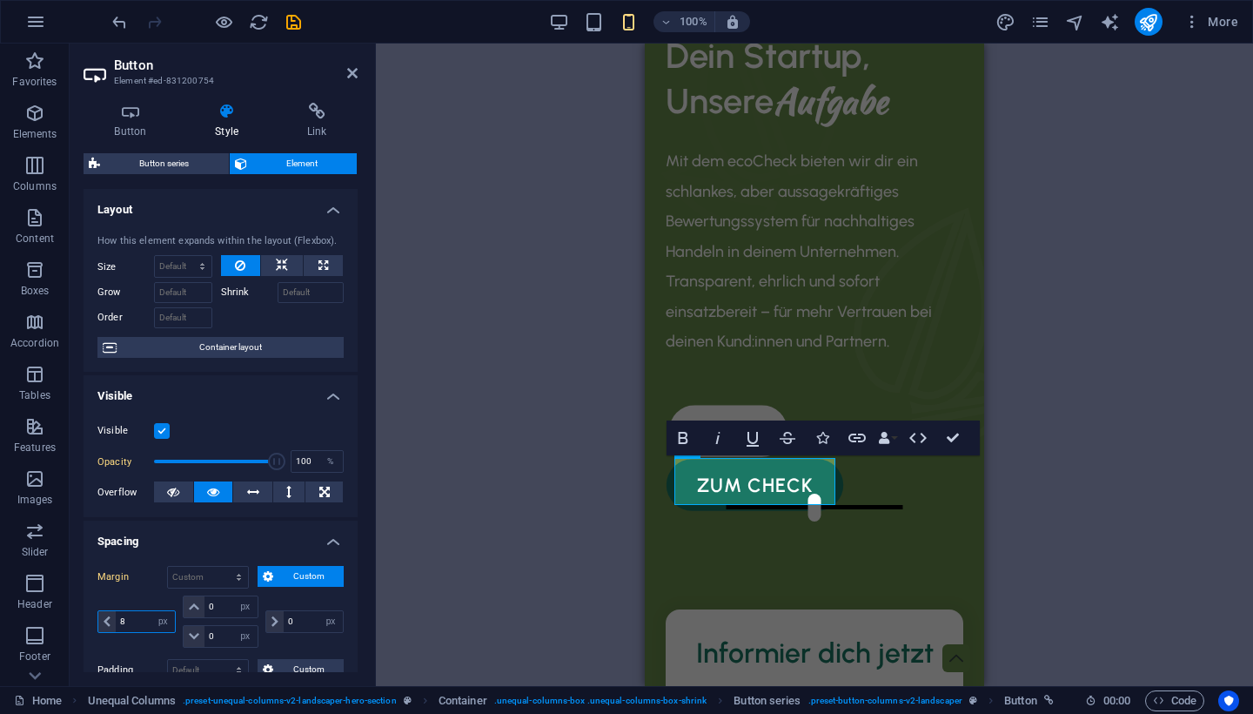
type input "7"
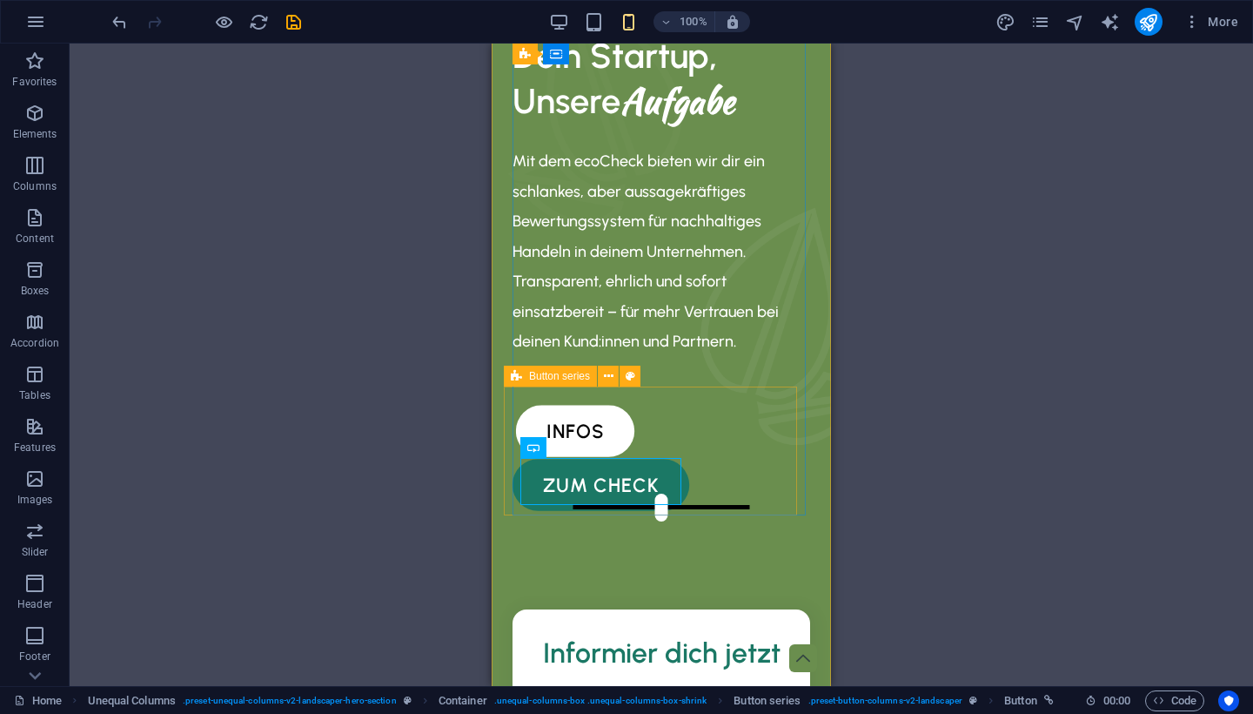
click at [948, 439] on div "Boxes Container H2 Container Container Boxes Container Spacer Unequal Columns B…" at bounding box center [661, 365] width 1183 height 642
click at [687, 545] on div "Dein Startup, Unsere Aufgabe Mit dem ecoCheck bieten wir dir ein schlankes, abe…" at bounding box center [661, 365] width 339 height 750
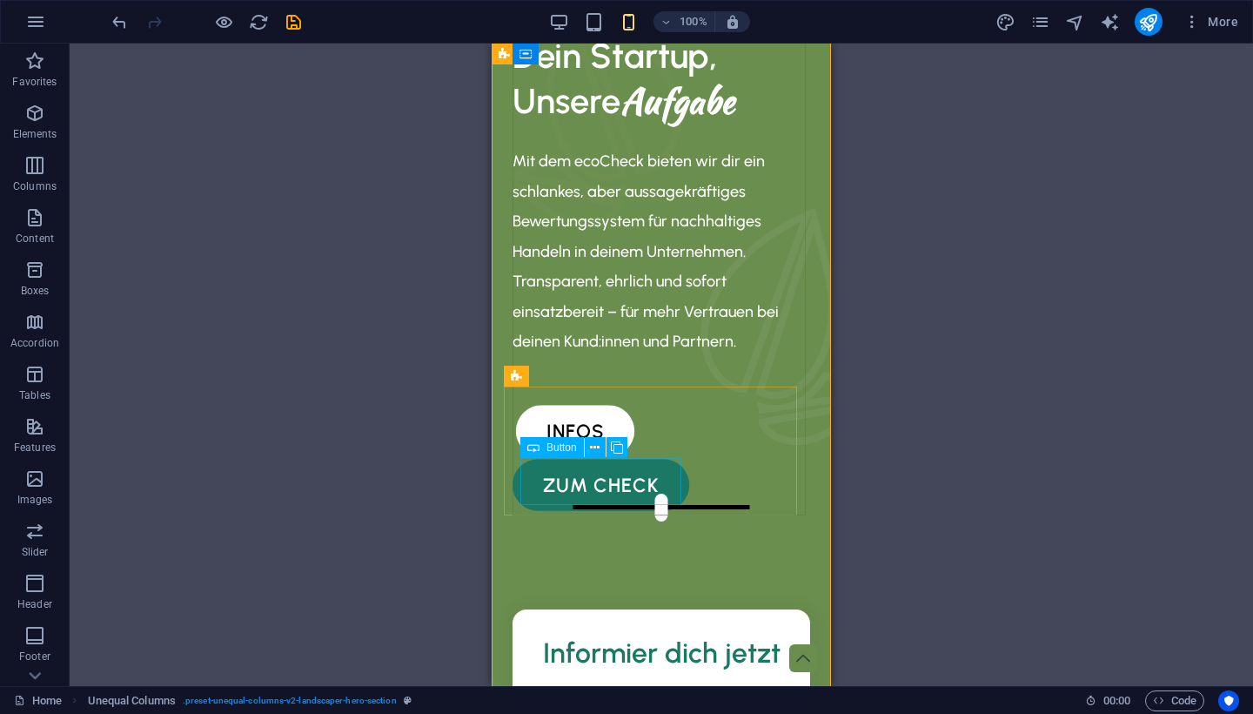
click at [674, 482] on div "zum check" at bounding box center [655, 484] width 271 height 47
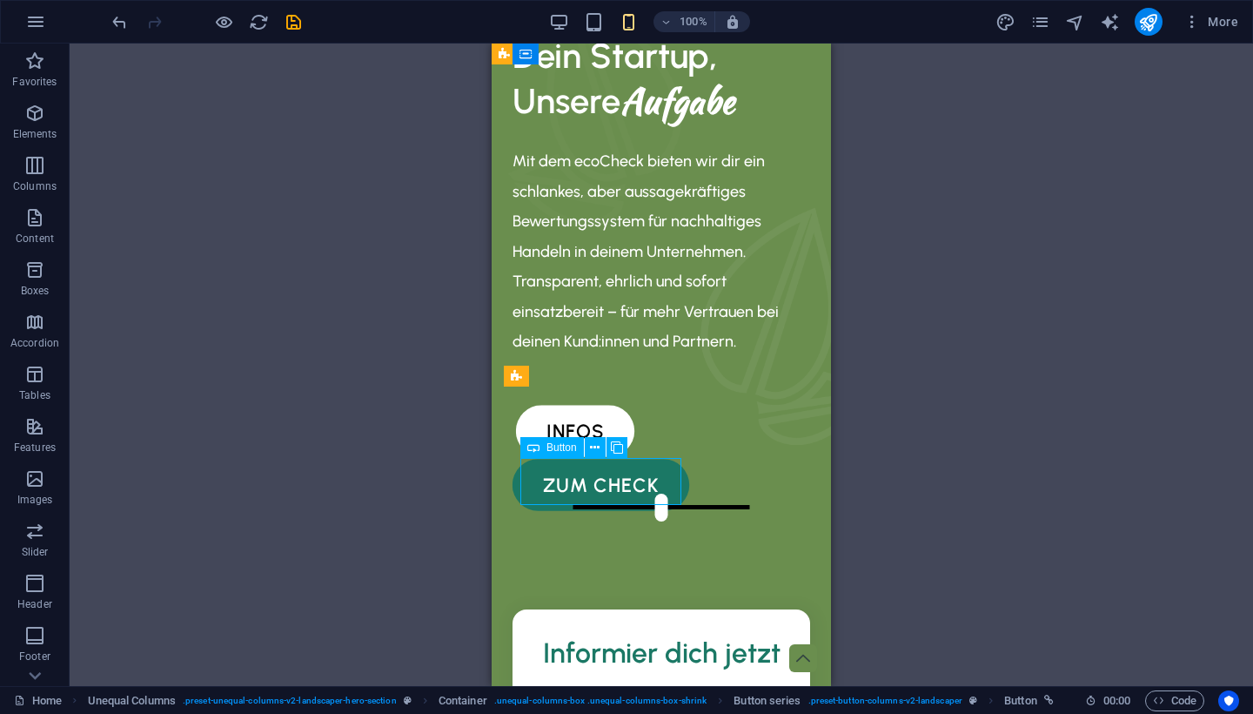
click at [674, 482] on div "zum check" at bounding box center [655, 484] width 271 height 47
select select "px"
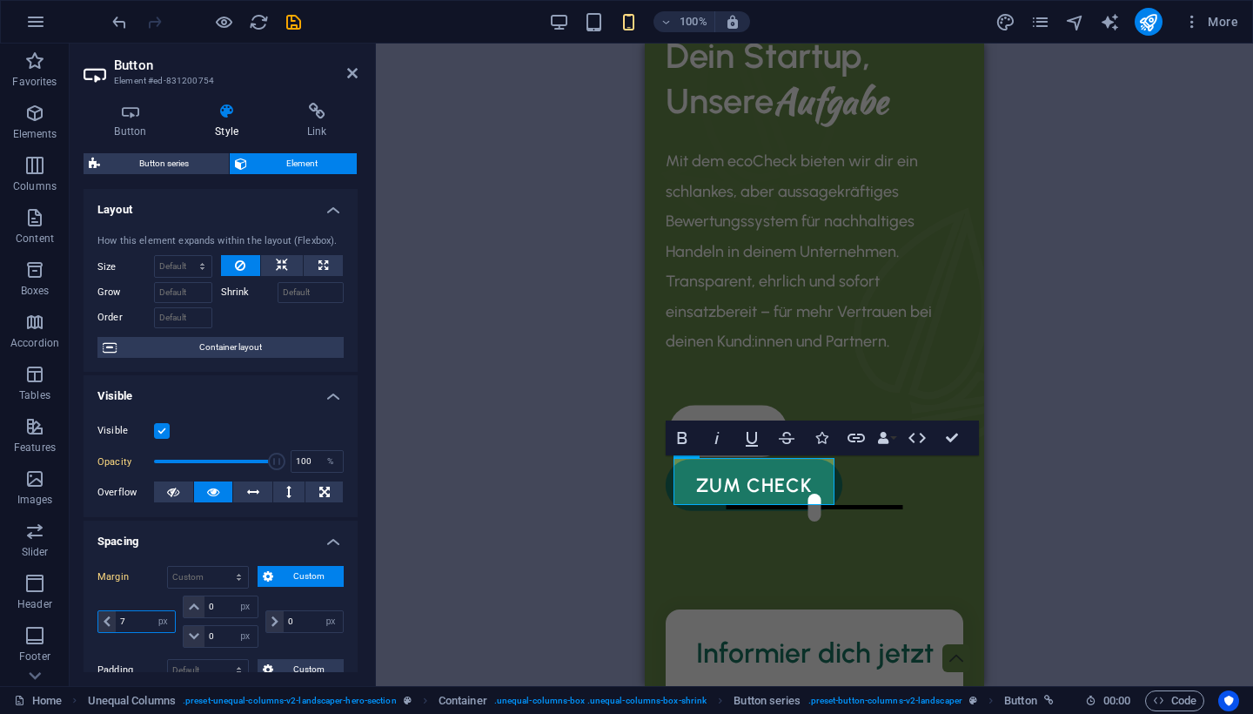
click at [144, 615] on input "7" at bounding box center [145, 621] width 59 height 21
type input "8"
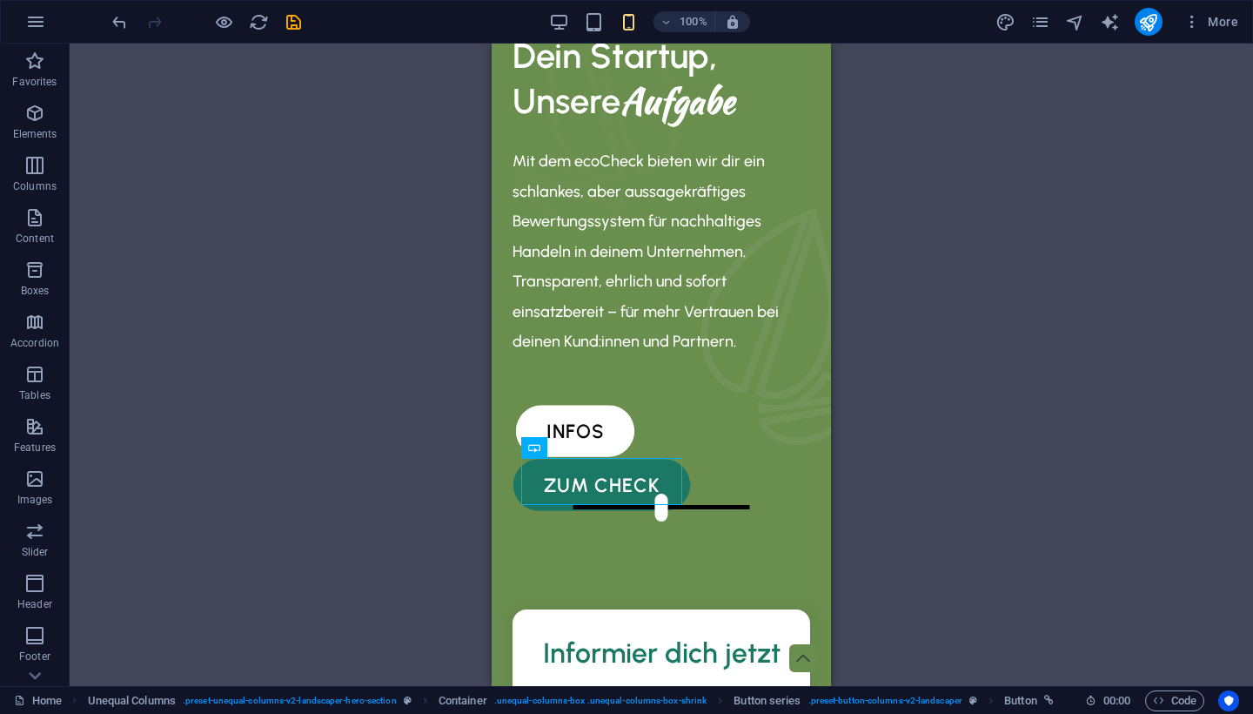
click at [917, 323] on div "Boxes Container H2 Container Container Boxes Container Spacer Unequal Columns B…" at bounding box center [661, 365] width 1183 height 642
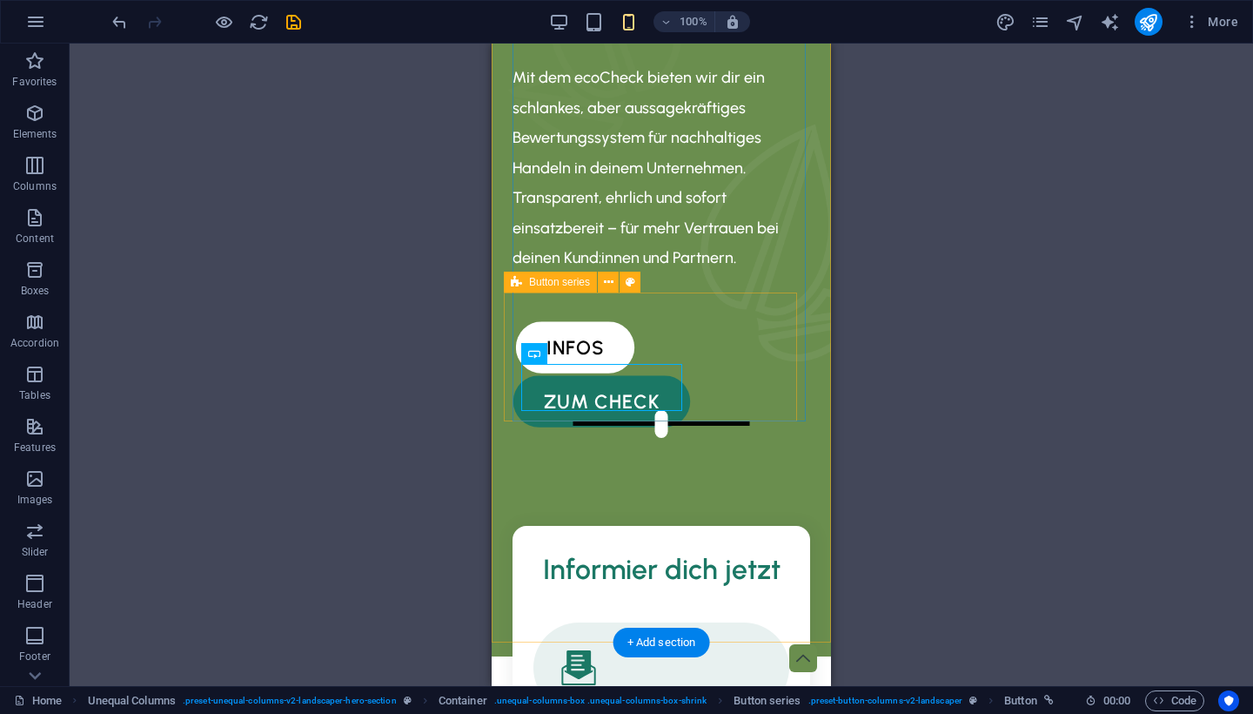
scroll to position [259, 0]
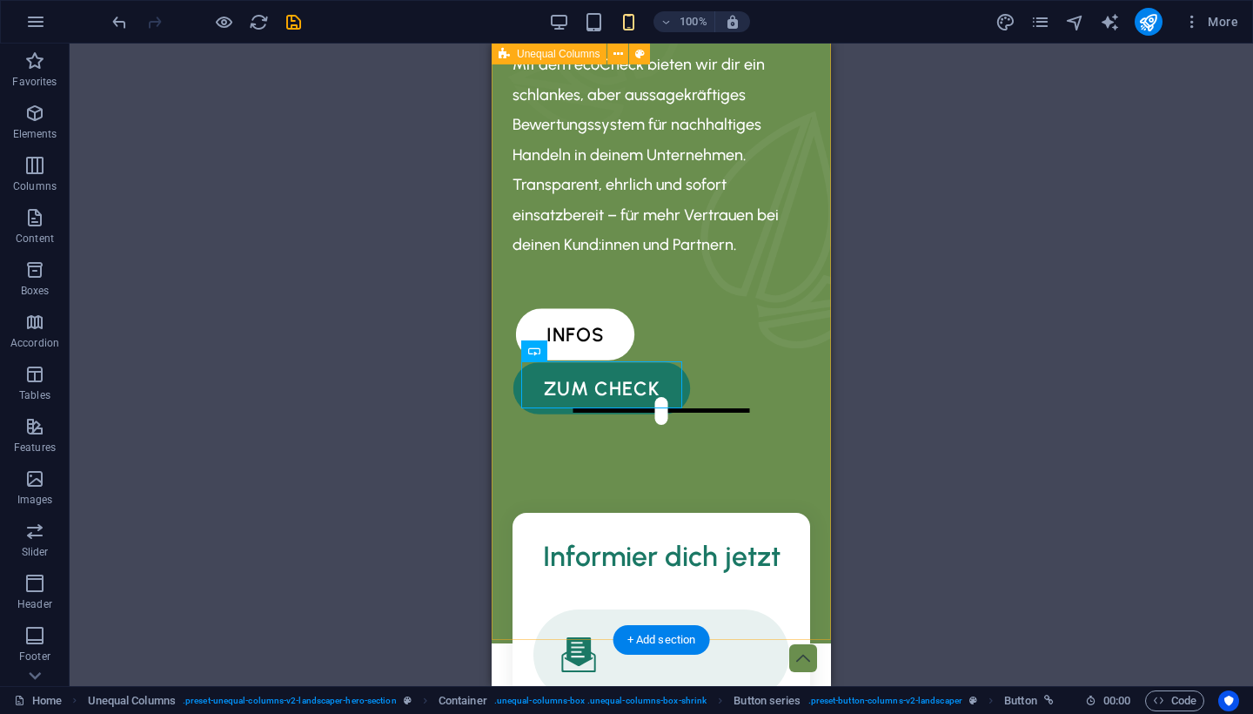
click at [716, 479] on div "Dein Startup, Unsere Aufgabe Mit dem ecoCheck bieten wir dir ein schlankes, abe…" at bounding box center [661, 268] width 339 height 750
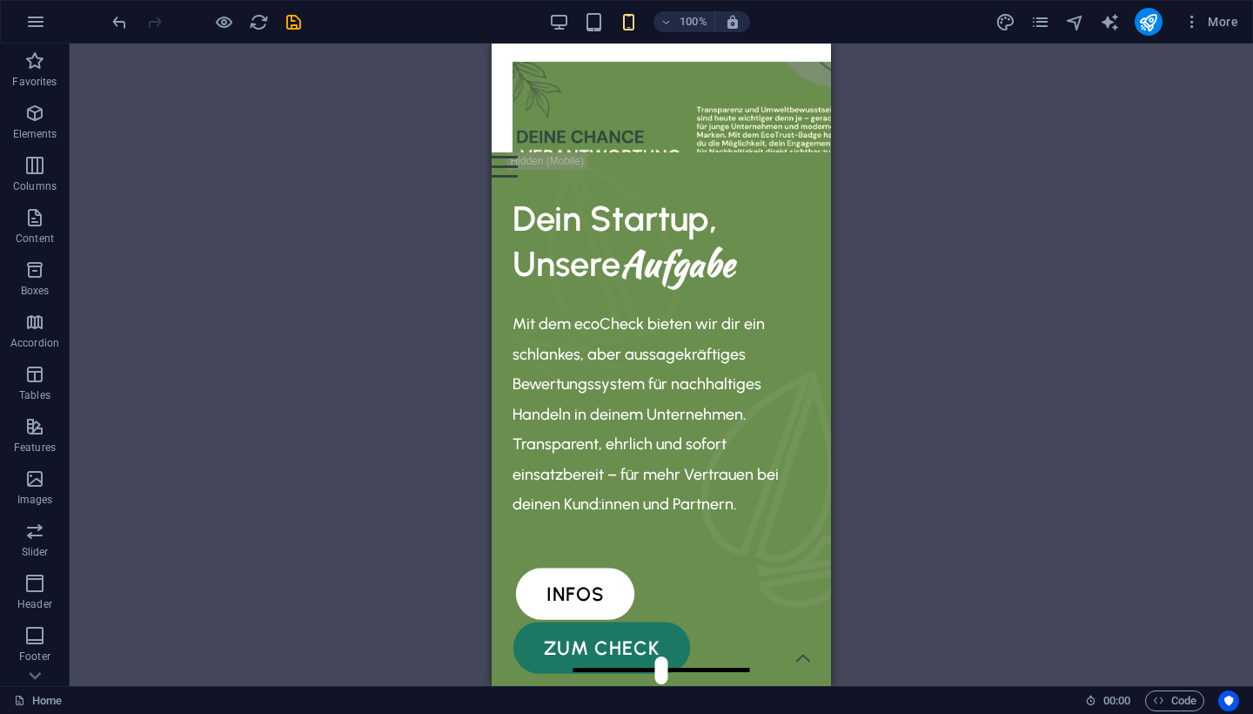
scroll to position [0, 0]
click at [797, 156] on div "Menu" at bounding box center [644, 167] width 305 height 22
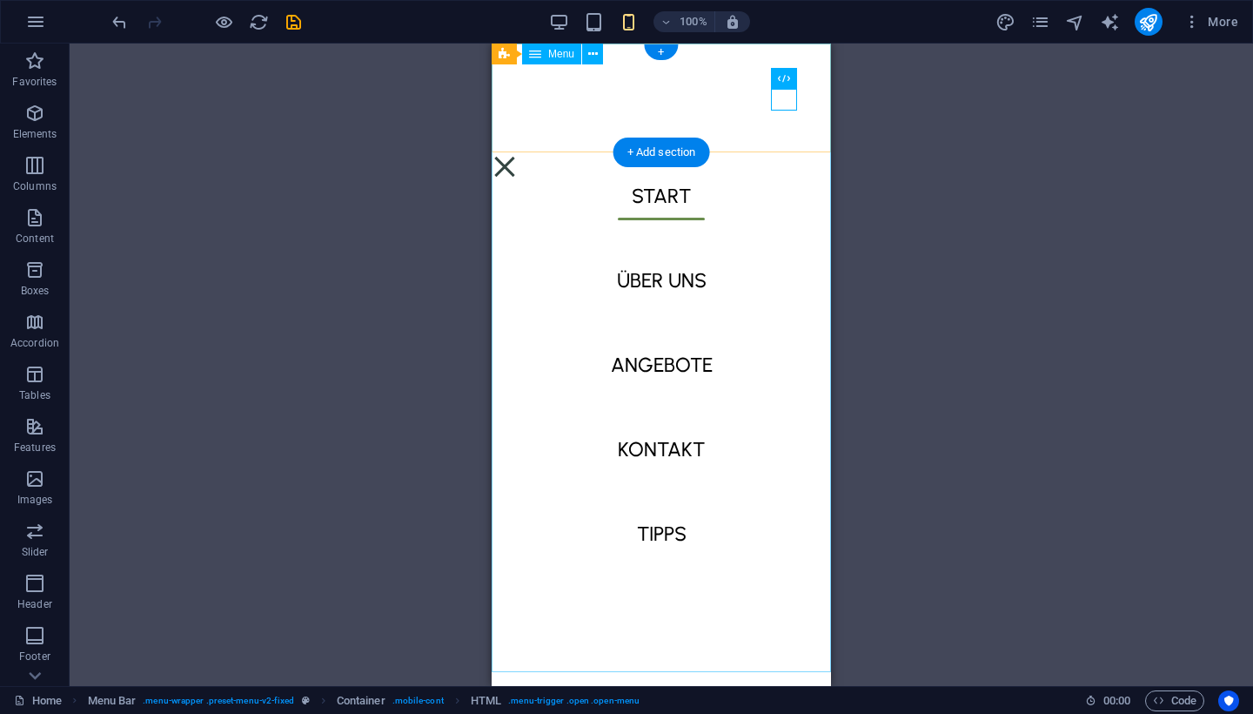
click at [651, 272] on nav "Start über uns Angebote kontakt Tipps" at bounding box center [661, 365] width 339 height 642
click at [518, 156] on div "Menu" at bounding box center [505, 167] width 26 height 22
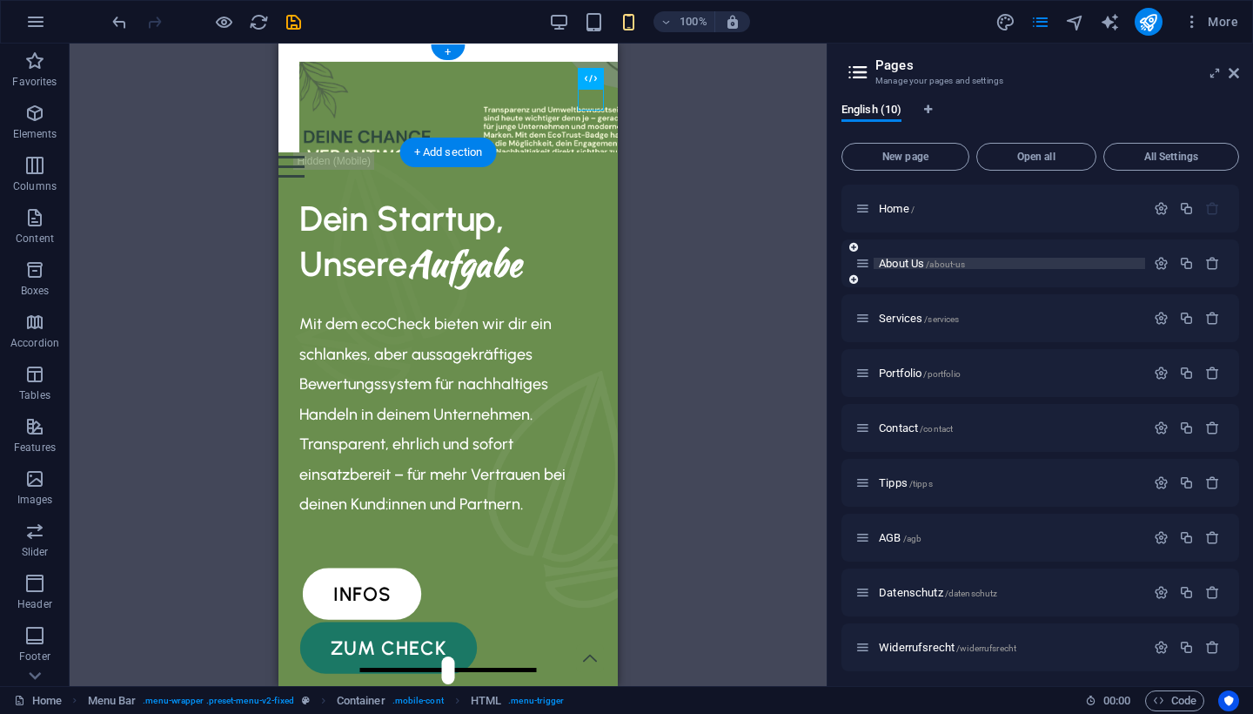
click at [962, 266] on span "/about-us" at bounding box center [945, 264] width 39 height 10
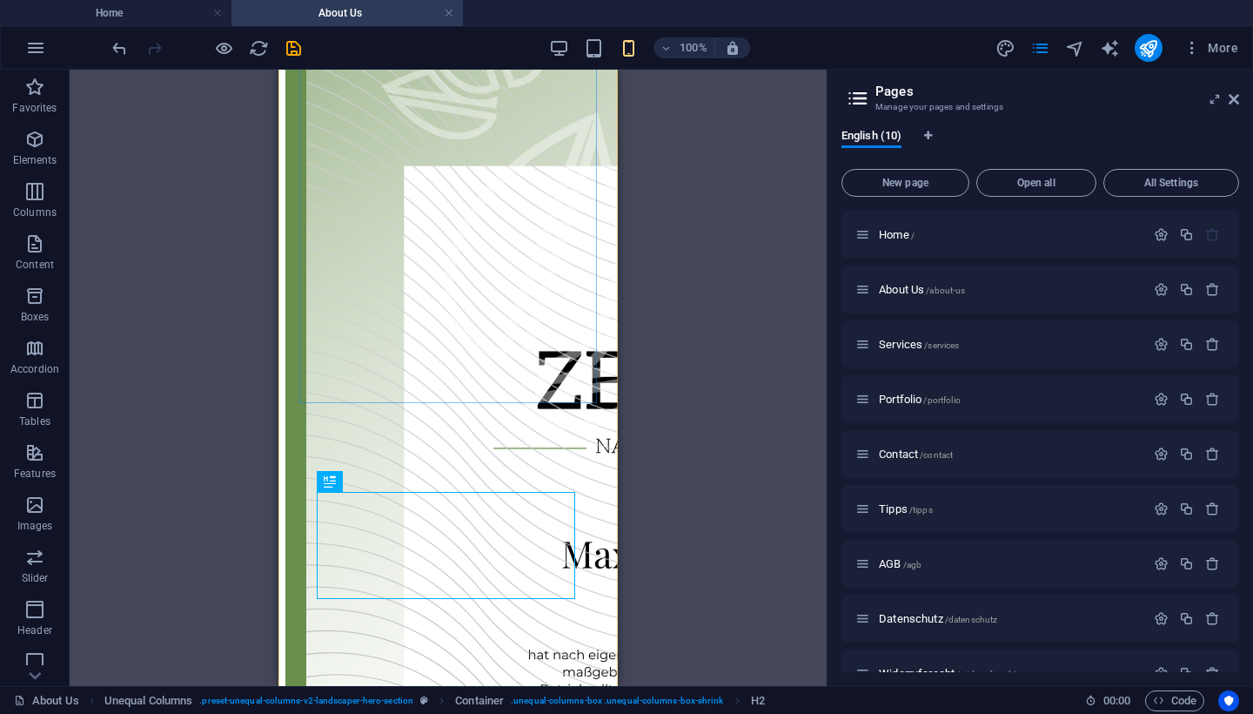
scroll to position [184, 0]
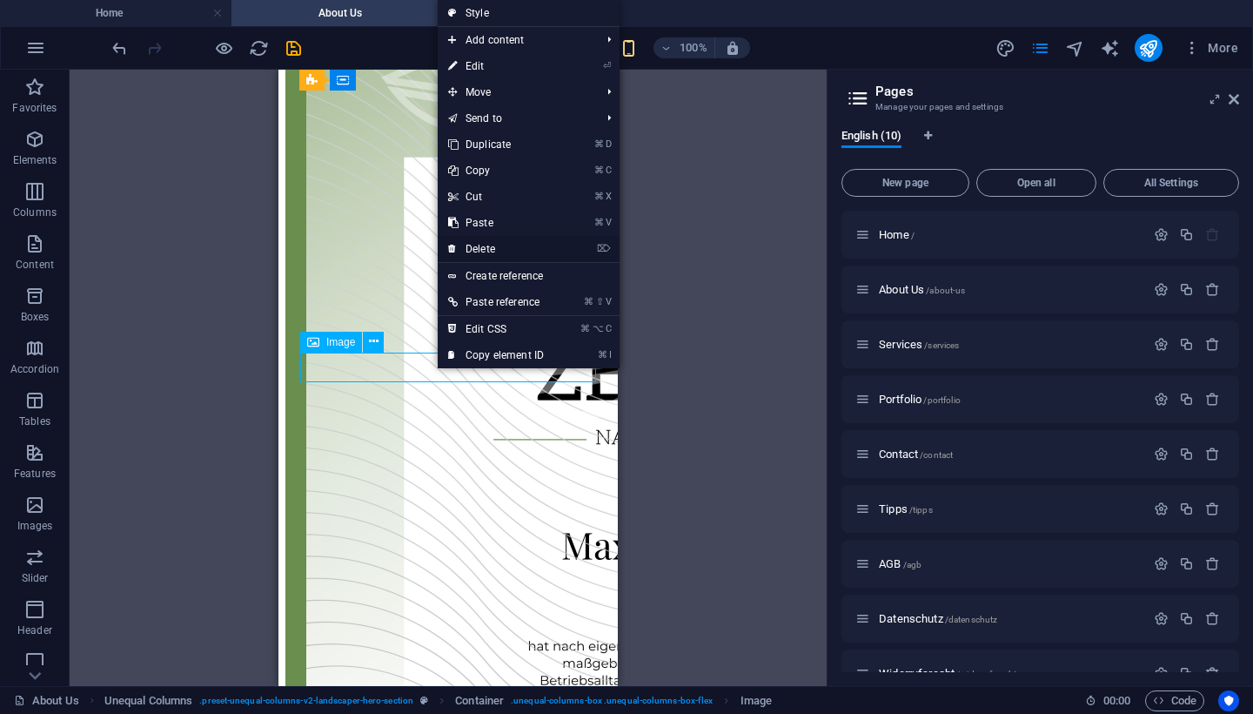
click at [506, 247] on link "⌦ Delete" at bounding box center [496, 249] width 117 height 26
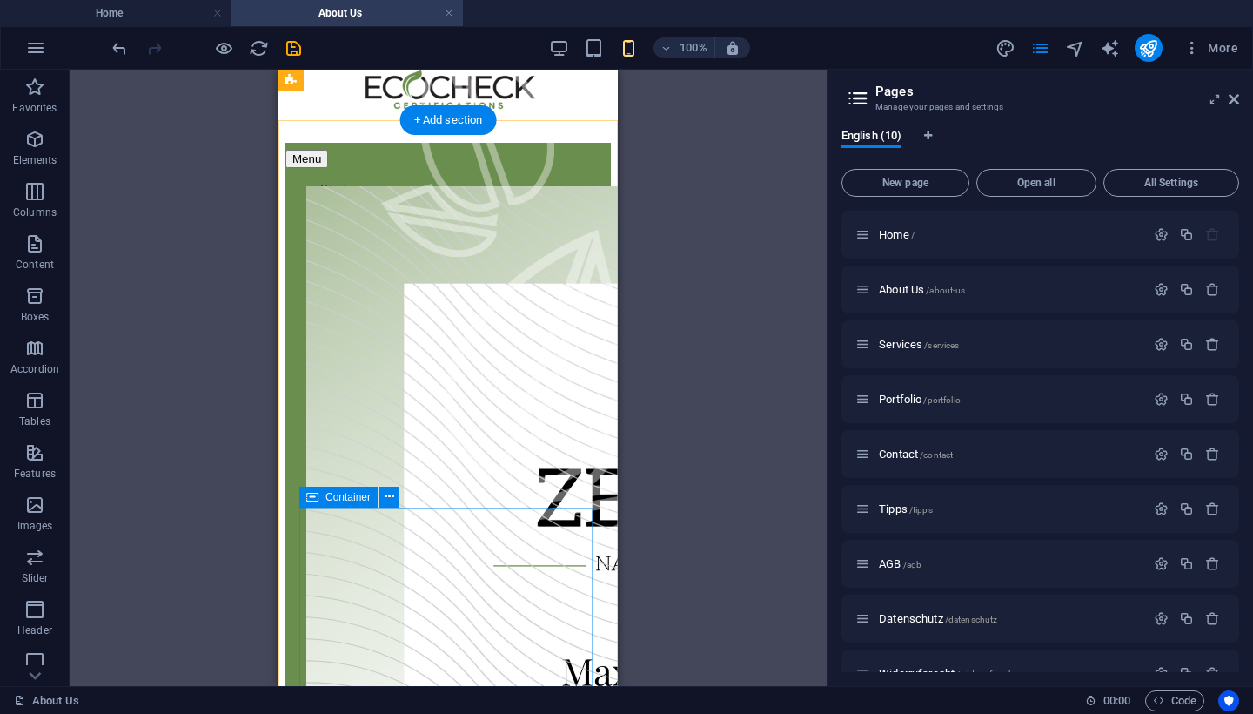
scroll to position [57, 0]
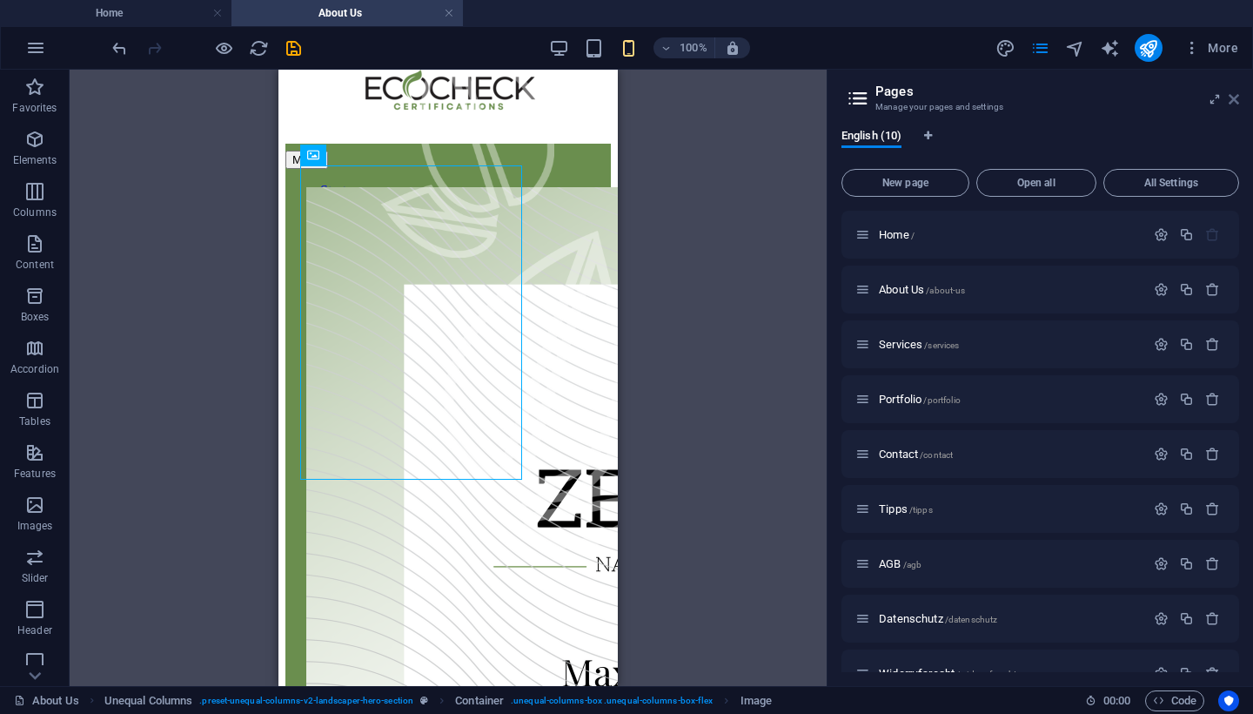
click at [1237, 97] on icon at bounding box center [1234, 99] width 10 height 14
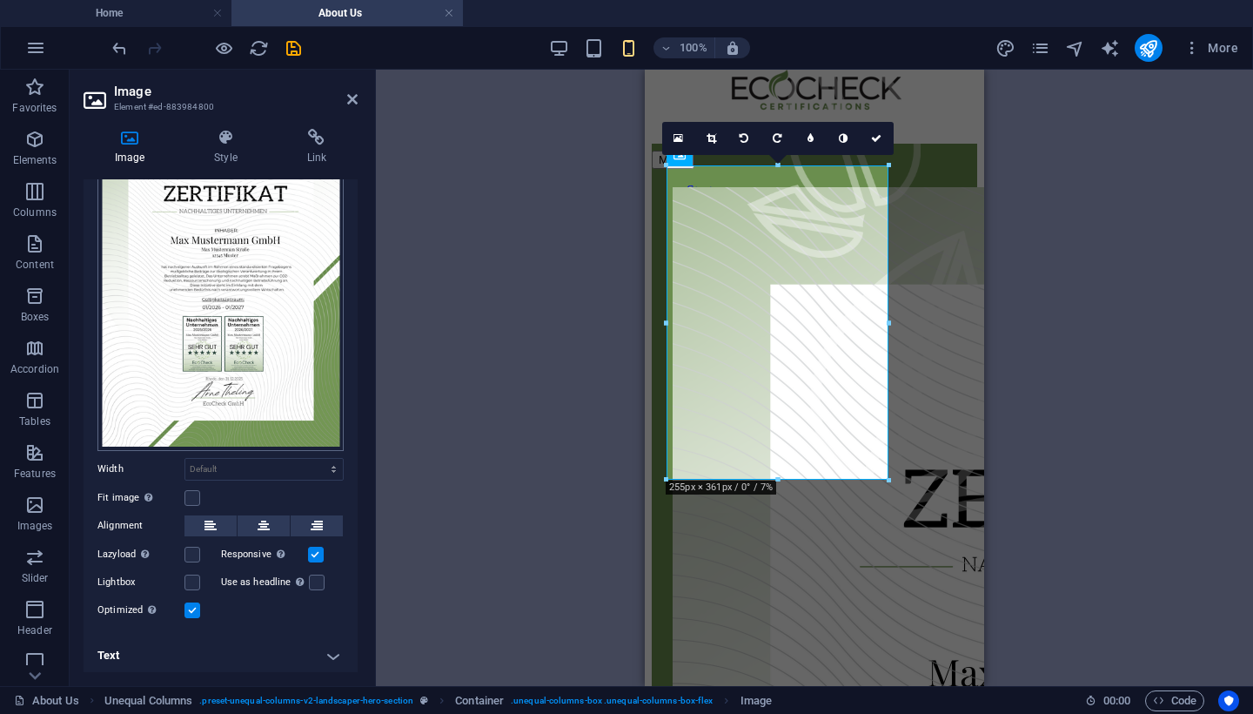
scroll to position [117, 0]
drag, startPoint x: 1535, startPoint y: 393, endPoint x: 926, endPoint y: 323, distance: 613.2
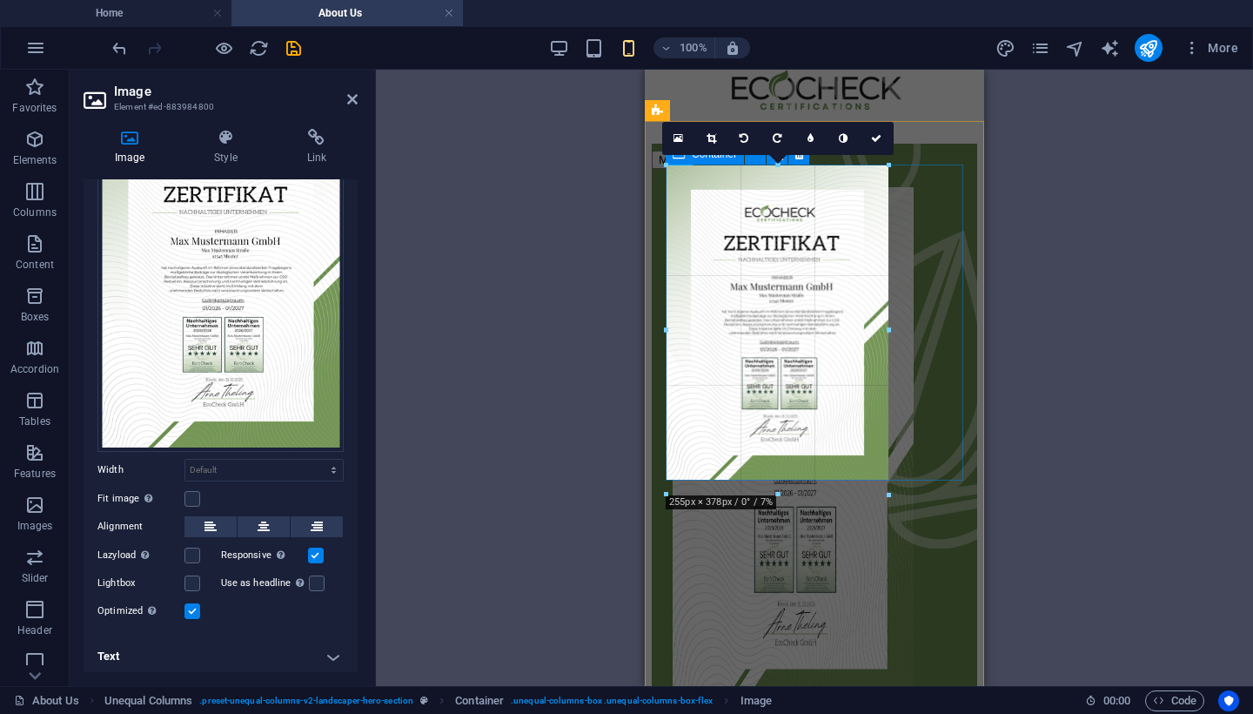
drag, startPoint x: 890, startPoint y: 323, endPoint x: 909, endPoint y: 323, distance: 19.1
click at [909, 323] on div "H2 Unequal Columns Container Container Spacer Image Image Image 180 170 160 150…" at bounding box center [814, 349] width 339 height 674
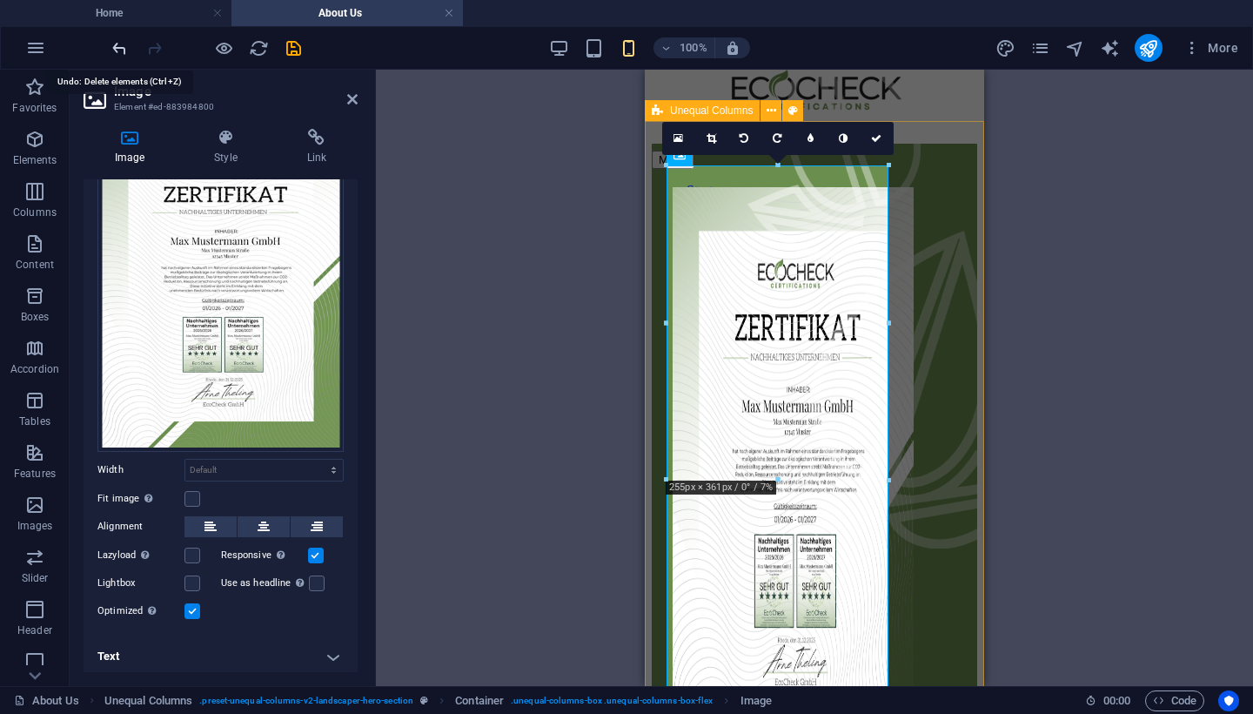
click at [117, 46] on icon "undo" at bounding box center [120, 48] width 20 height 20
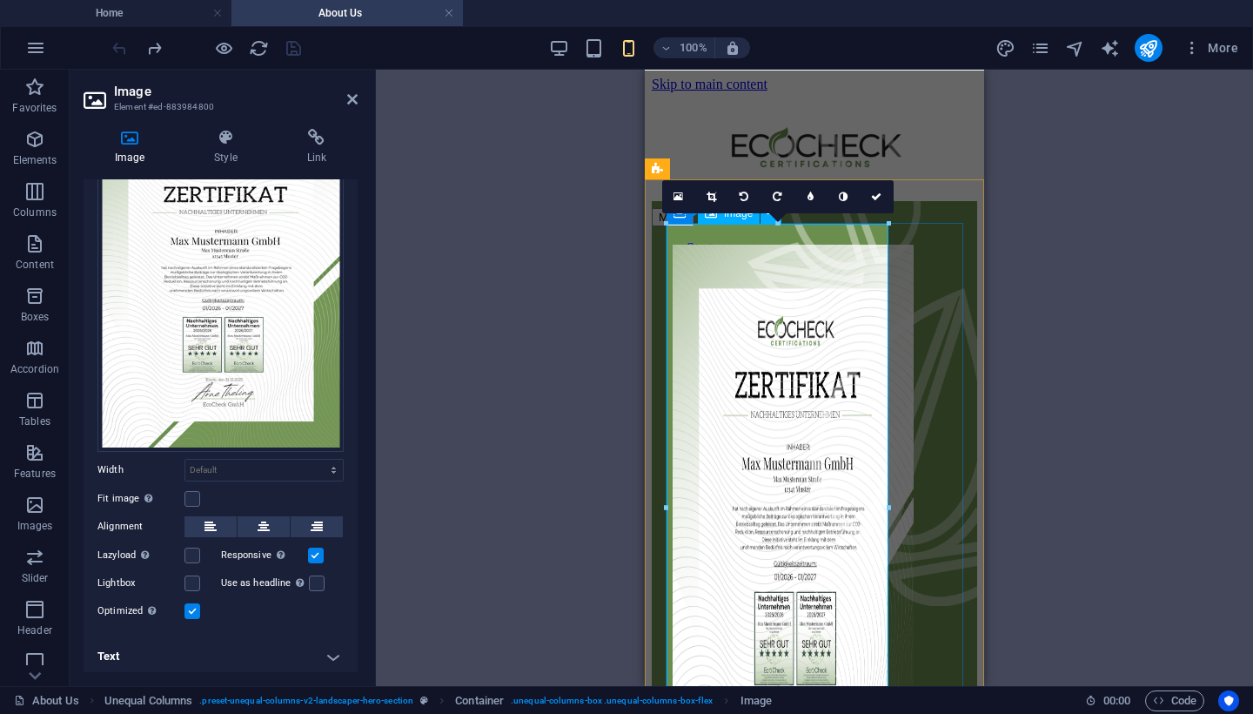
scroll to position [0, 0]
click at [154, 52] on icon "redo" at bounding box center [154, 48] width 20 height 20
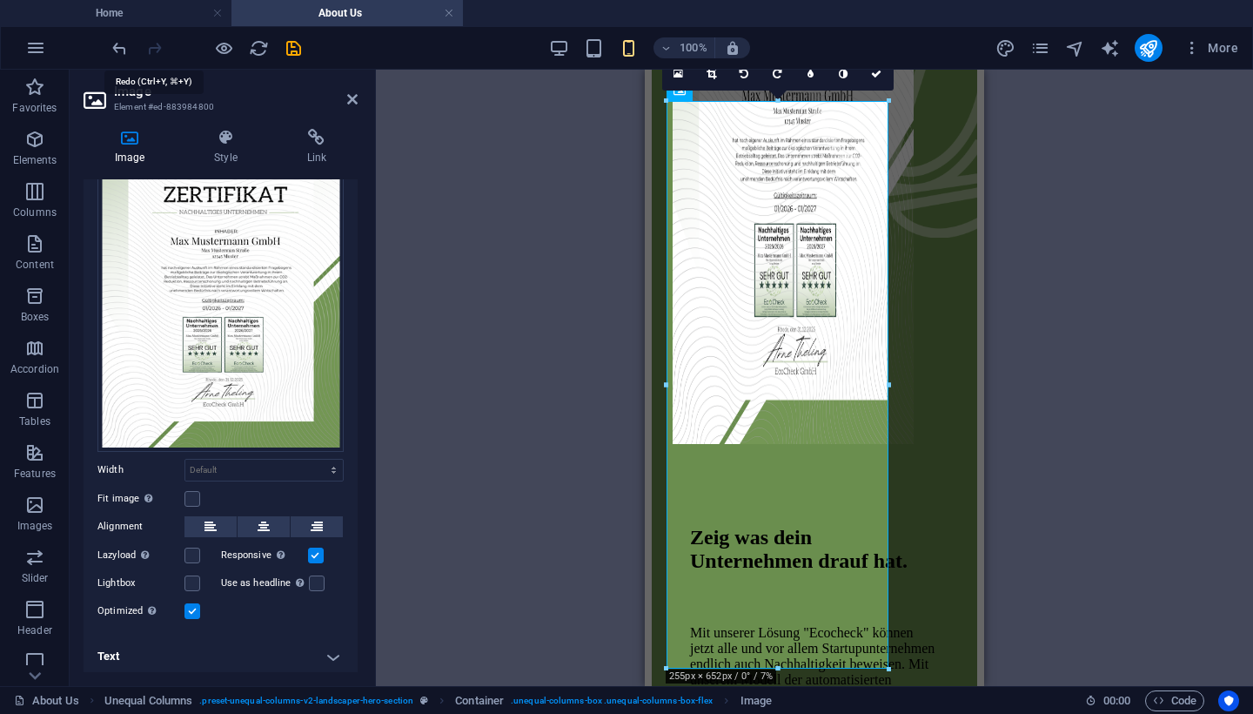
scroll to position [433, 0]
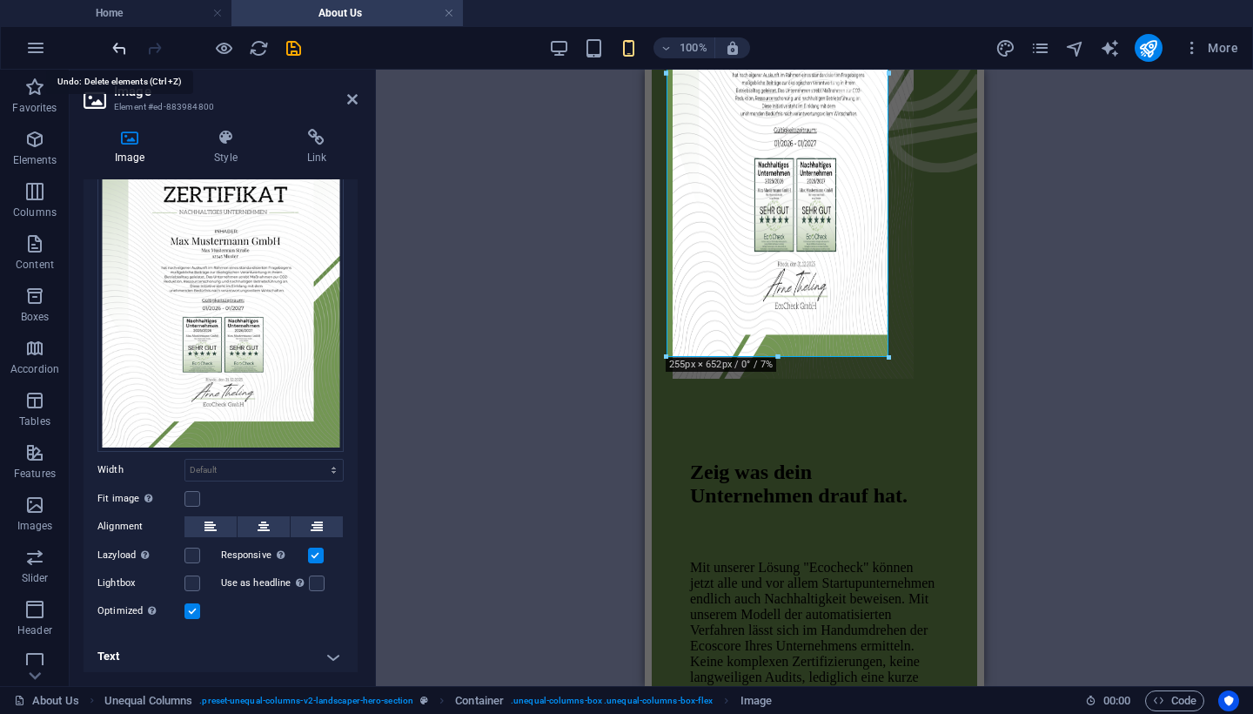
click at [125, 47] on icon "undo" at bounding box center [120, 48] width 20 height 20
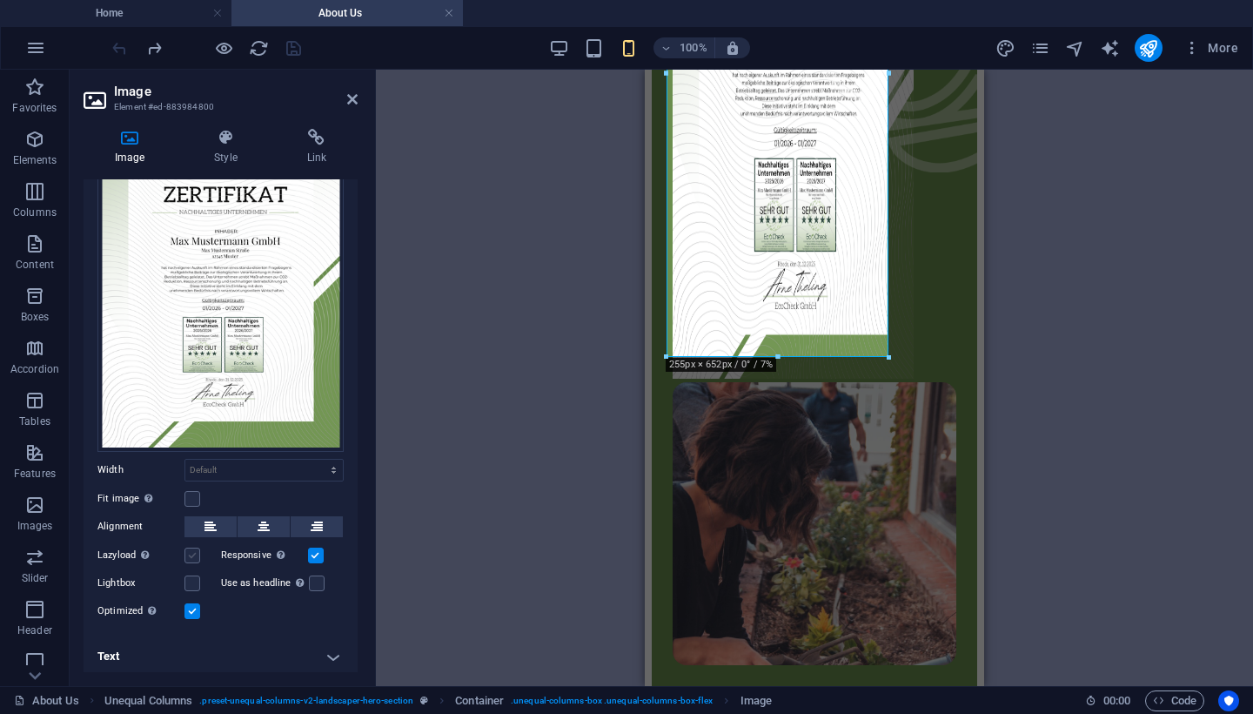
click at [192, 548] on label at bounding box center [192, 555] width 16 height 16
click at [0, 0] on input "Lazyload Loading images after the page loads improves page speed." at bounding box center [0, 0] width 0 height 0
click at [194, 495] on label at bounding box center [192, 499] width 16 height 16
click at [0, 0] on input "Fit image Automatically fit image to a fixed width and height" at bounding box center [0, 0] width 0 height 0
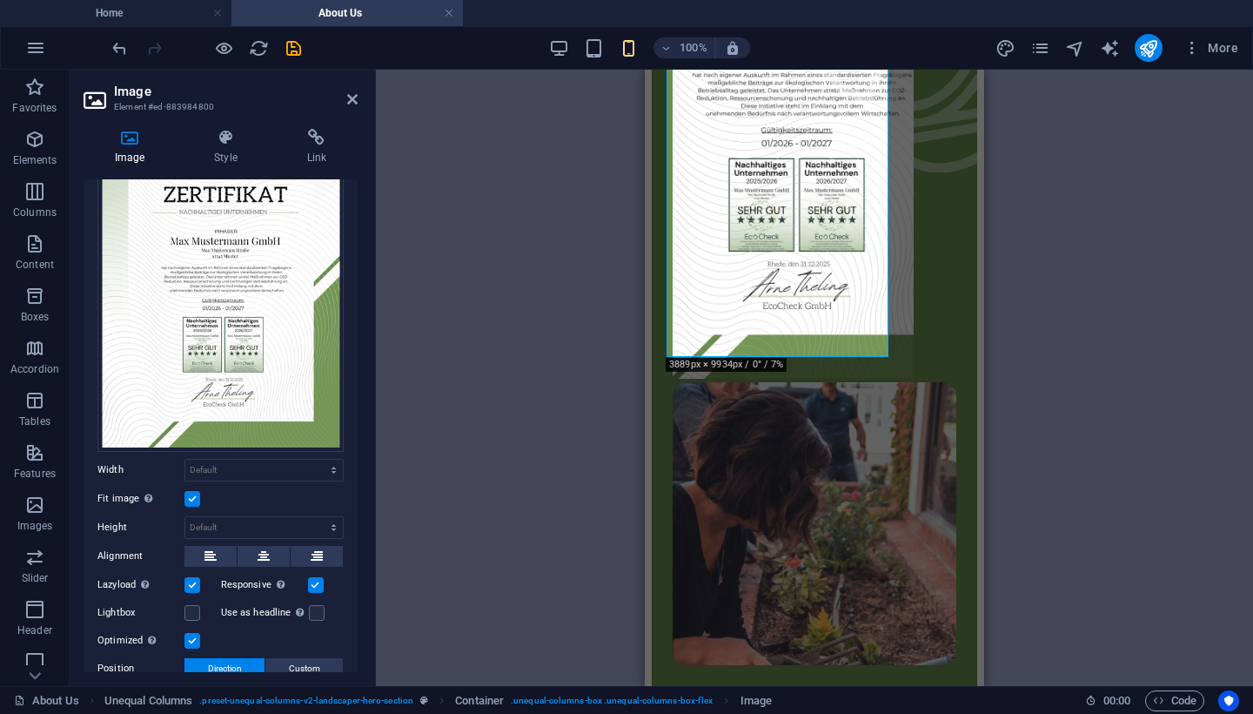
click at [194, 495] on label at bounding box center [192, 499] width 16 height 16
click at [0, 0] on input "Fit image Automatically fit image to a fixed width and height" at bounding box center [0, 0] width 0 height 0
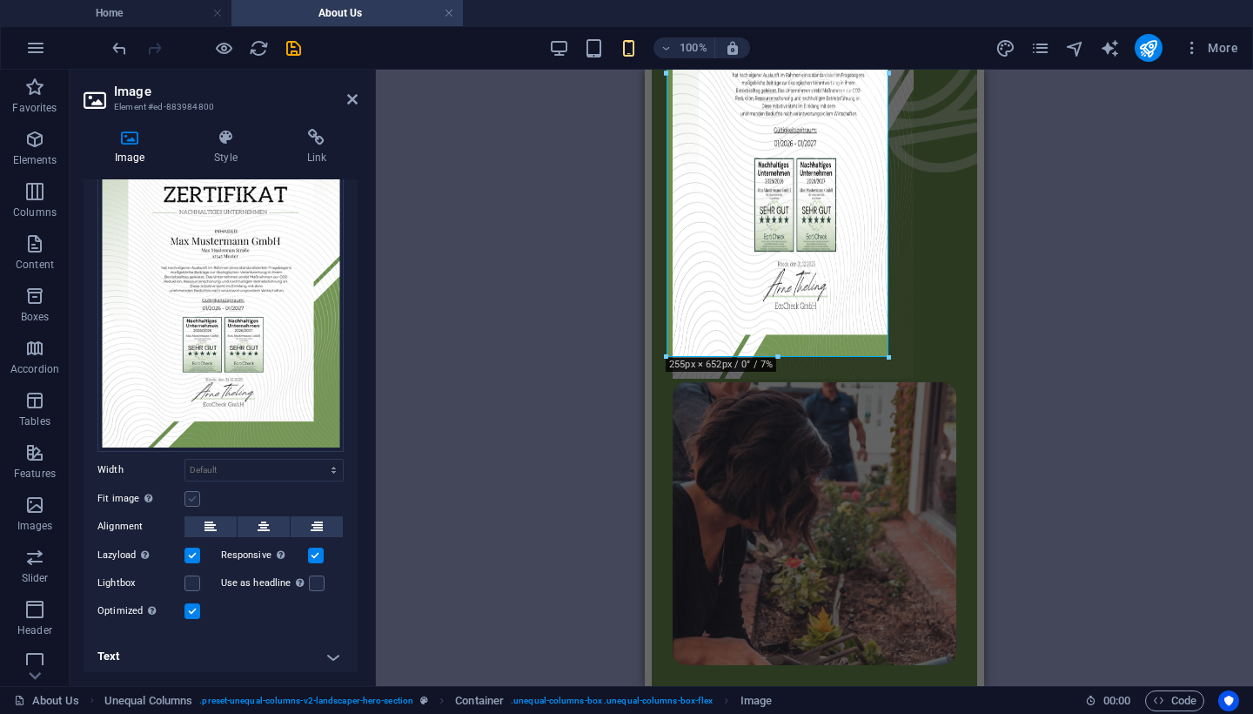
click at [194, 495] on label at bounding box center [192, 499] width 16 height 16
click at [0, 0] on input "Fit image Automatically fit image to a fixed width and height" at bounding box center [0, 0] width 0 height 0
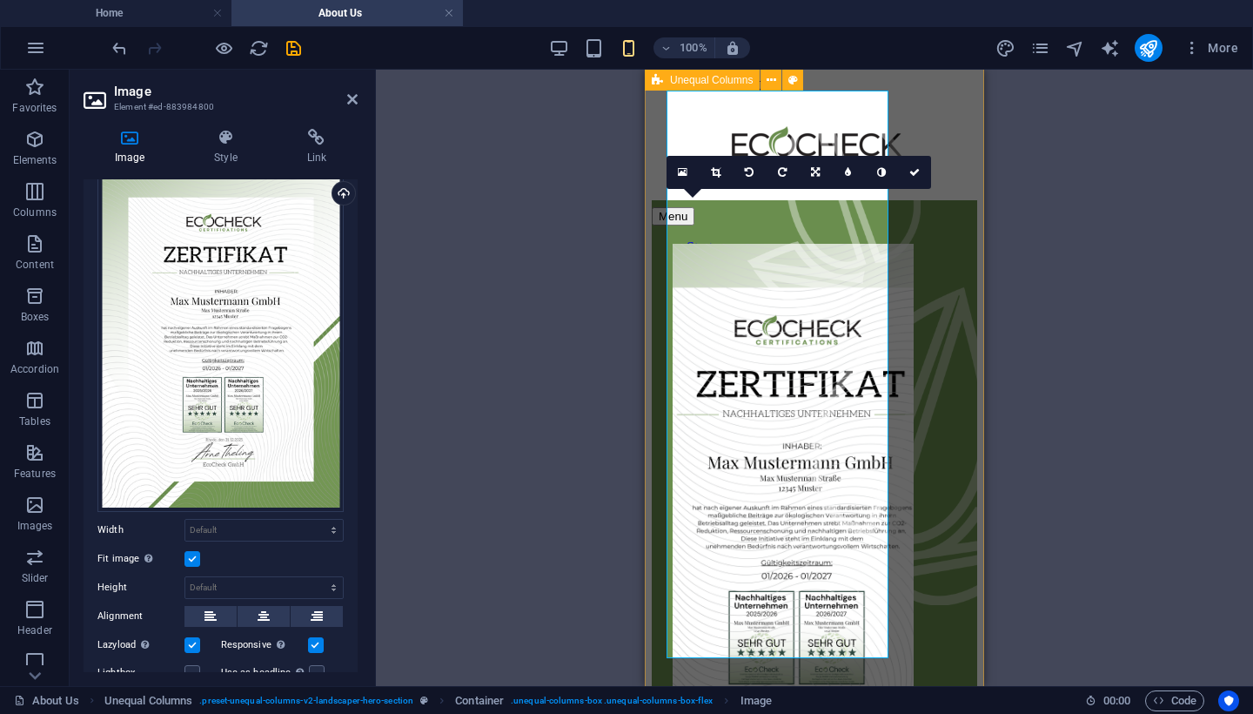
scroll to position [0, 0]
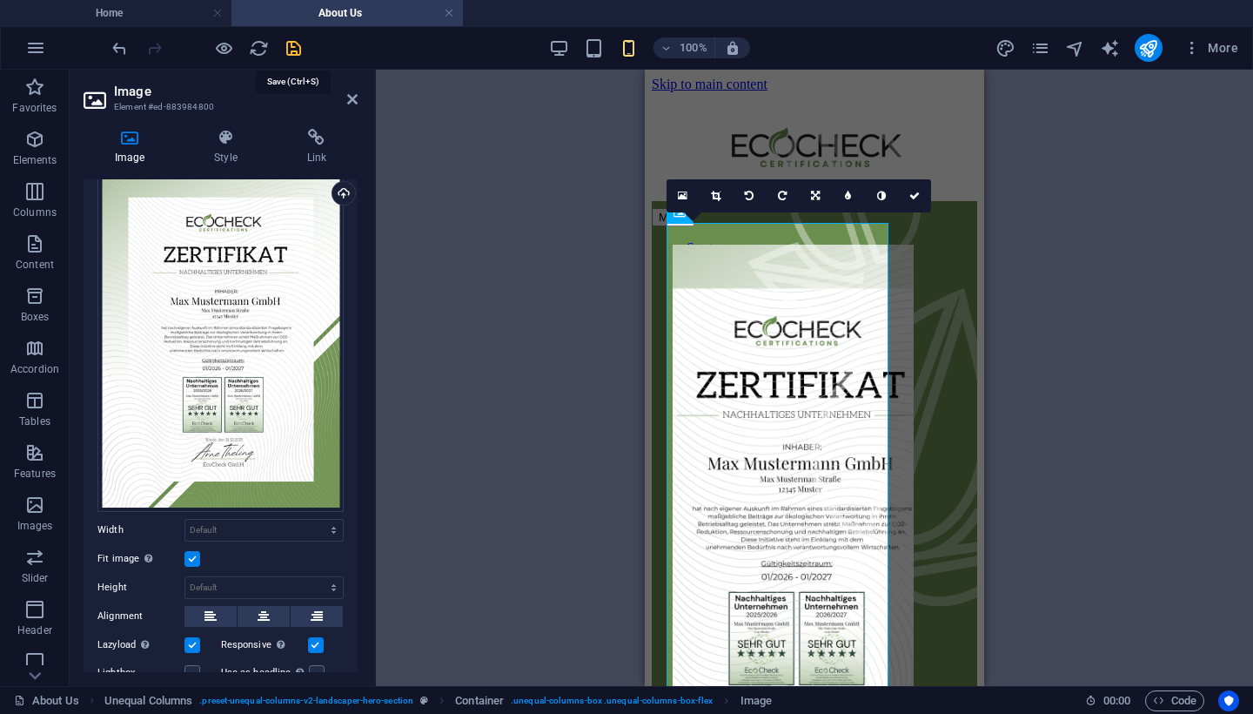
click at [293, 50] on icon "save" at bounding box center [294, 48] width 20 height 20
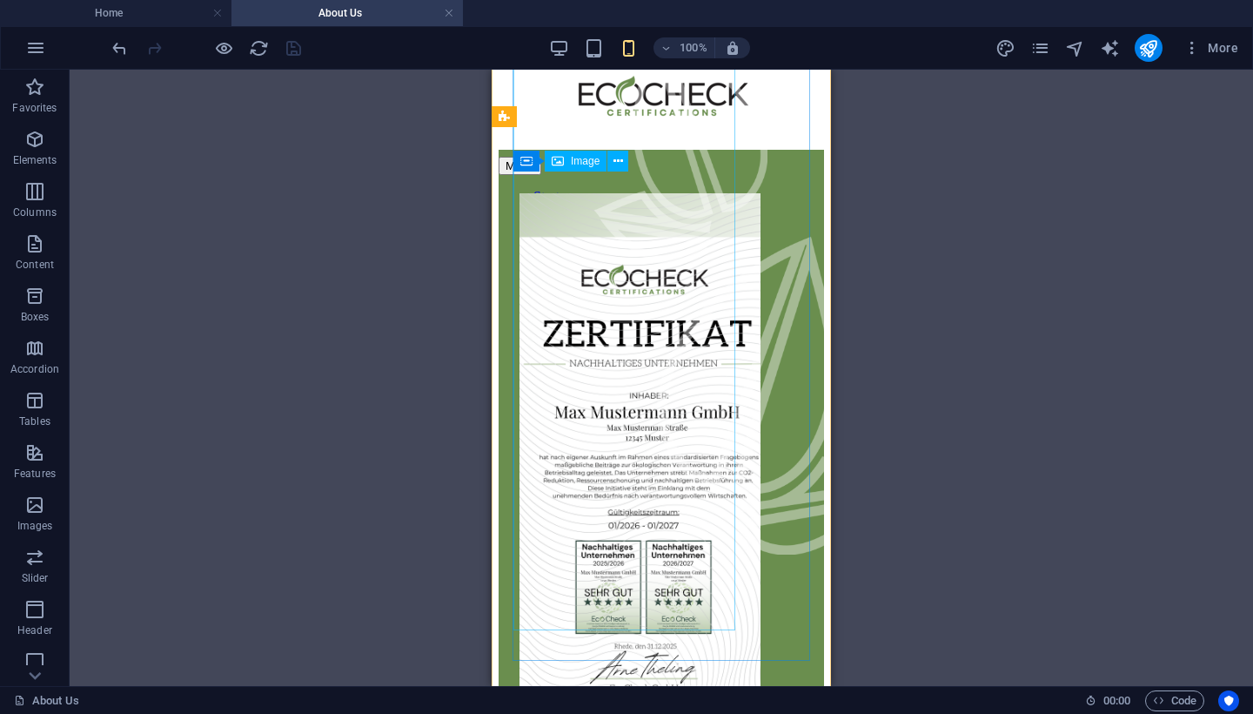
scroll to position [50, 0]
click at [681, 459] on figure at bounding box center [661, 479] width 284 height 571
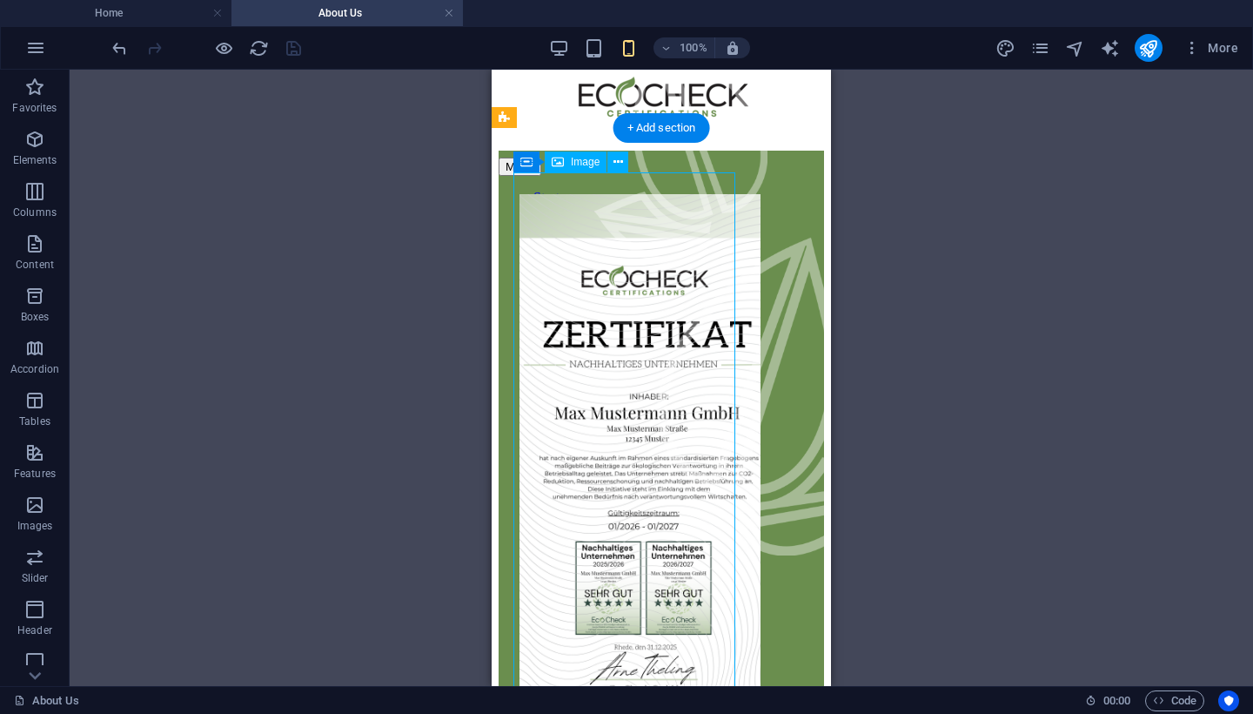
click at [681, 459] on figure at bounding box center [661, 479] width 284 height 571
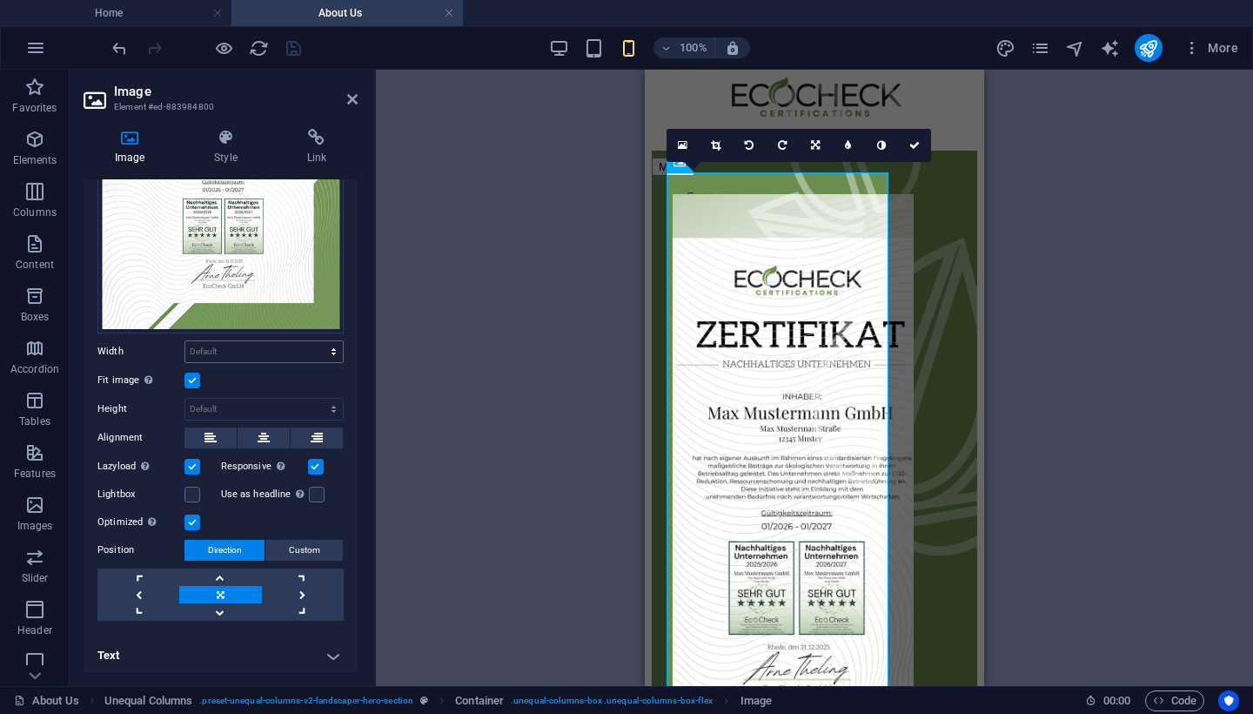
scroll to position [235, 0]
click at [312, 466] on label at bounding box center [316, 467] width 16 height 16
click at [0, 0] on input "Responsive Automatically load retina image and smartphone optimized sizes." at bounding box center [0, 0] width 0 height 0
click at [312, 463] on label at bounding box center [316, 467] width 16 height 16
click at [0, 0] on input "Responsive Automatically load retina image and smartphone optimized sizes." at bounding box center [0, 0] width 0 height 0
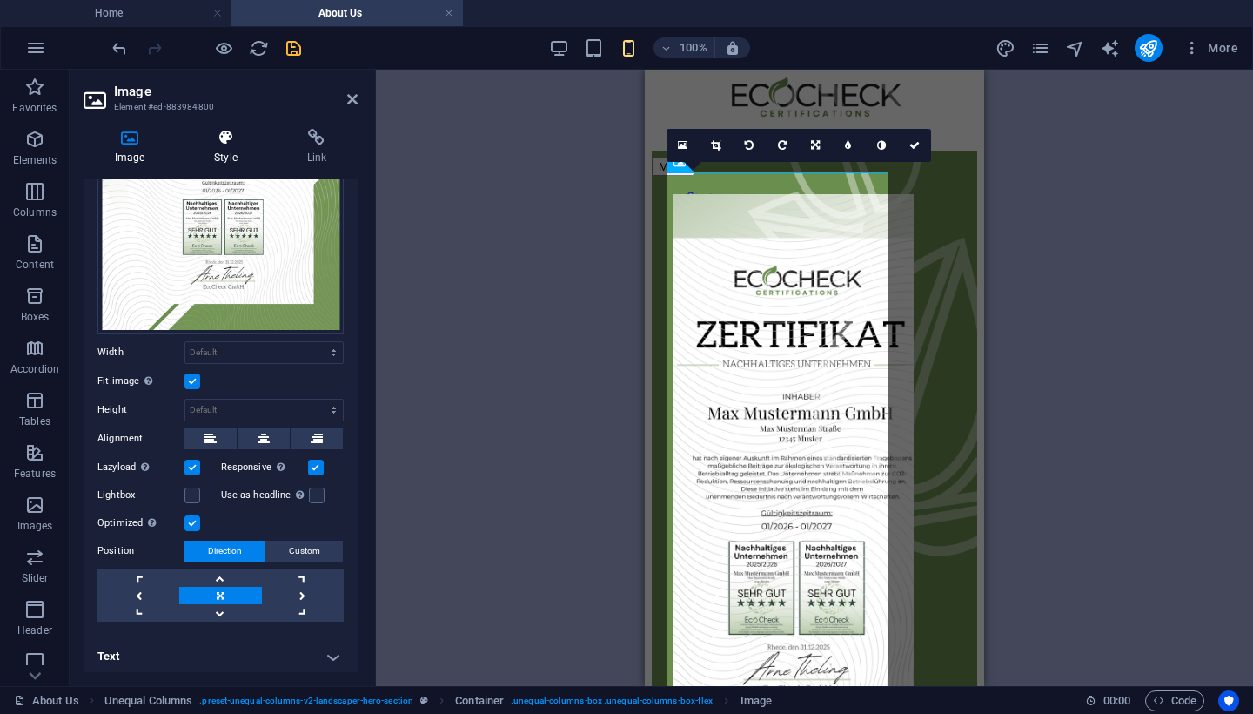
click at [218, 143] on icon at bounding box center [225, 137] width 85 height 17
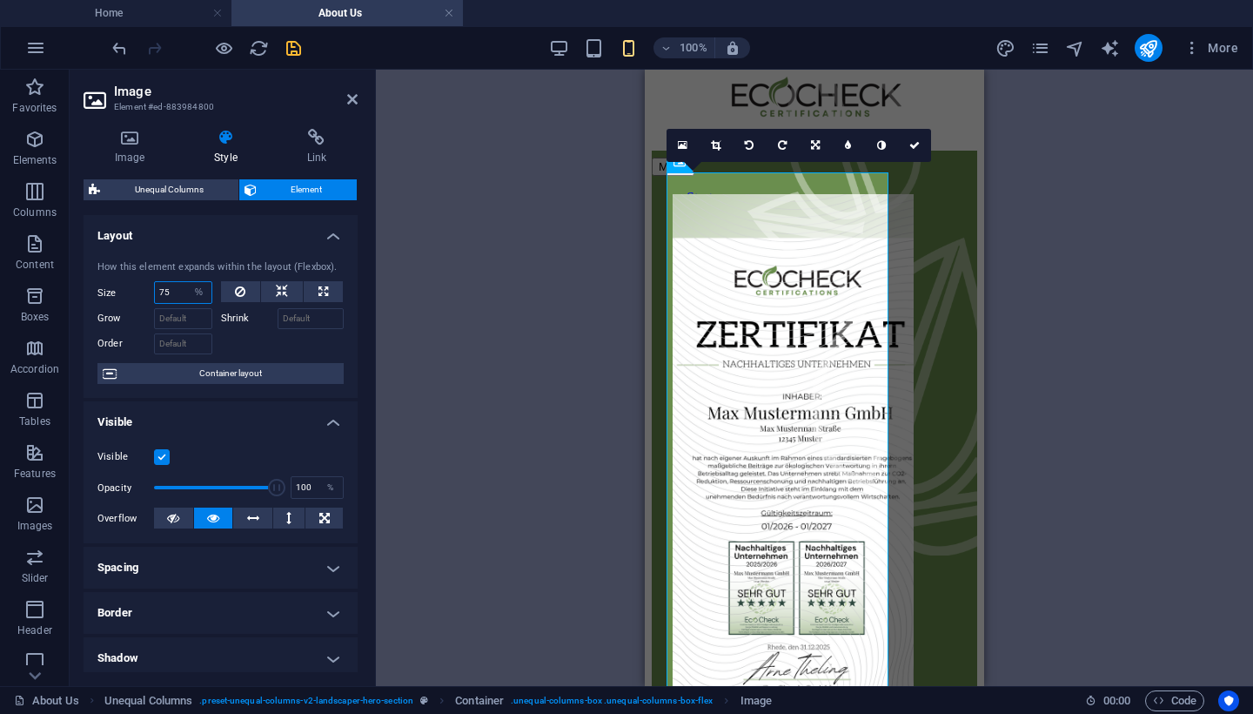
click at [169, 291] on input "75" at bounding box center [183, 292] width 57 height 21
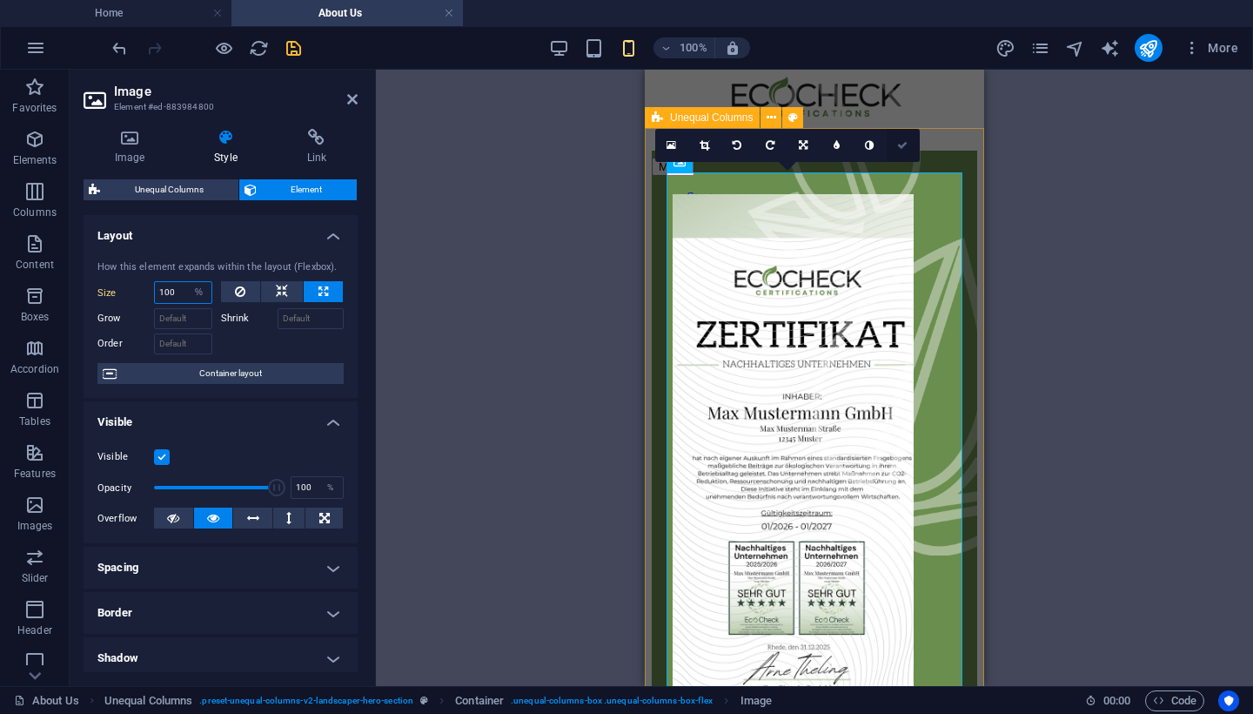
type input "100"
click at [901, 144] on icon at bounding box center [902, 145] width 10 height 10
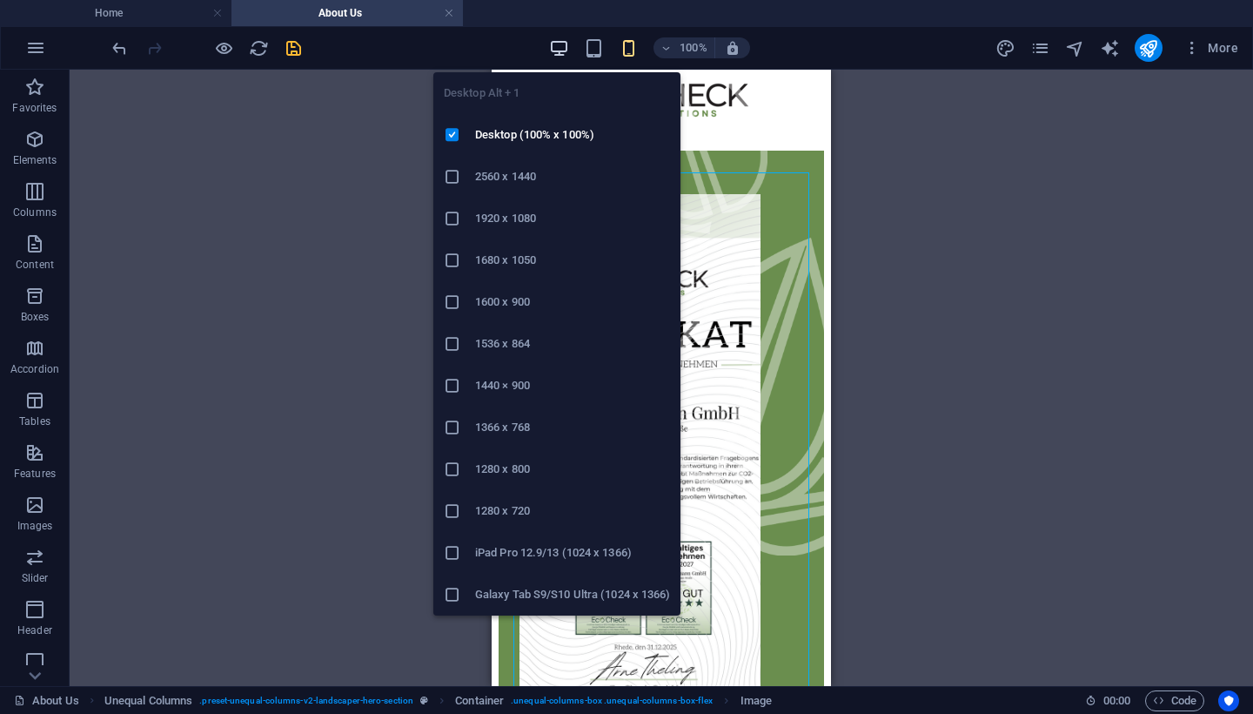
click at [560, 50] on icon "button" at bounding box center [559, 48] width 20 height 20
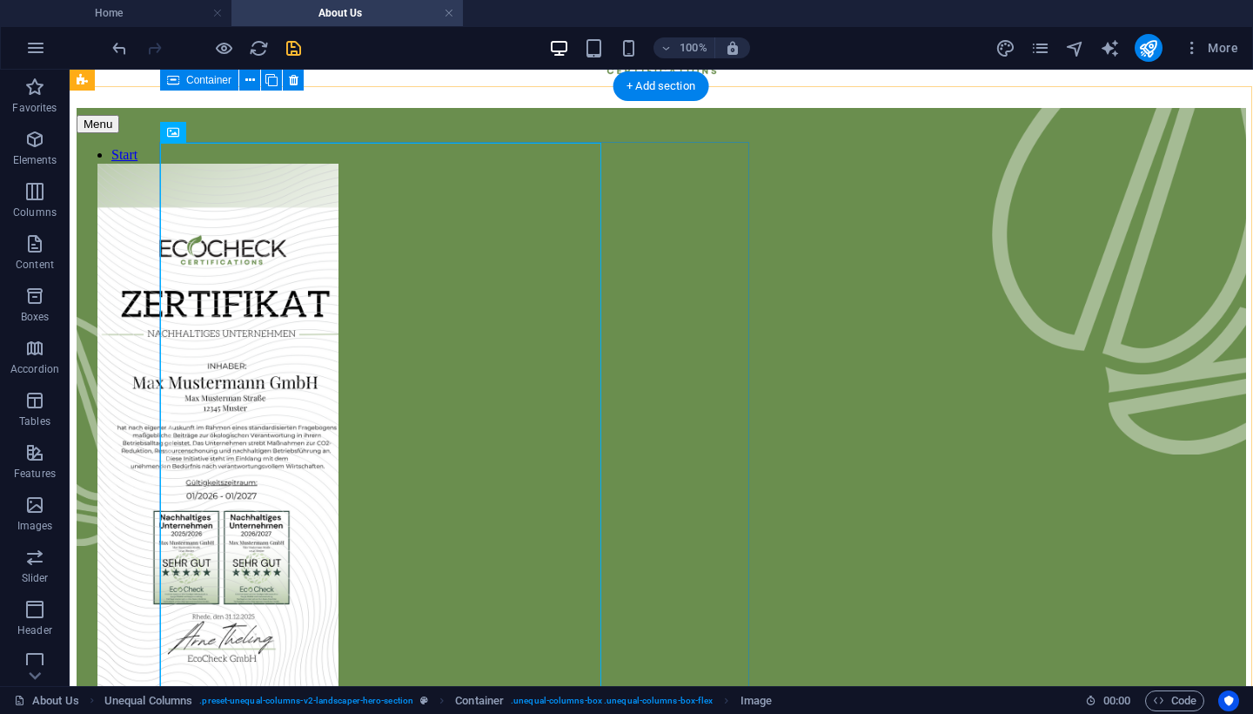
scroll to position [92, 1]
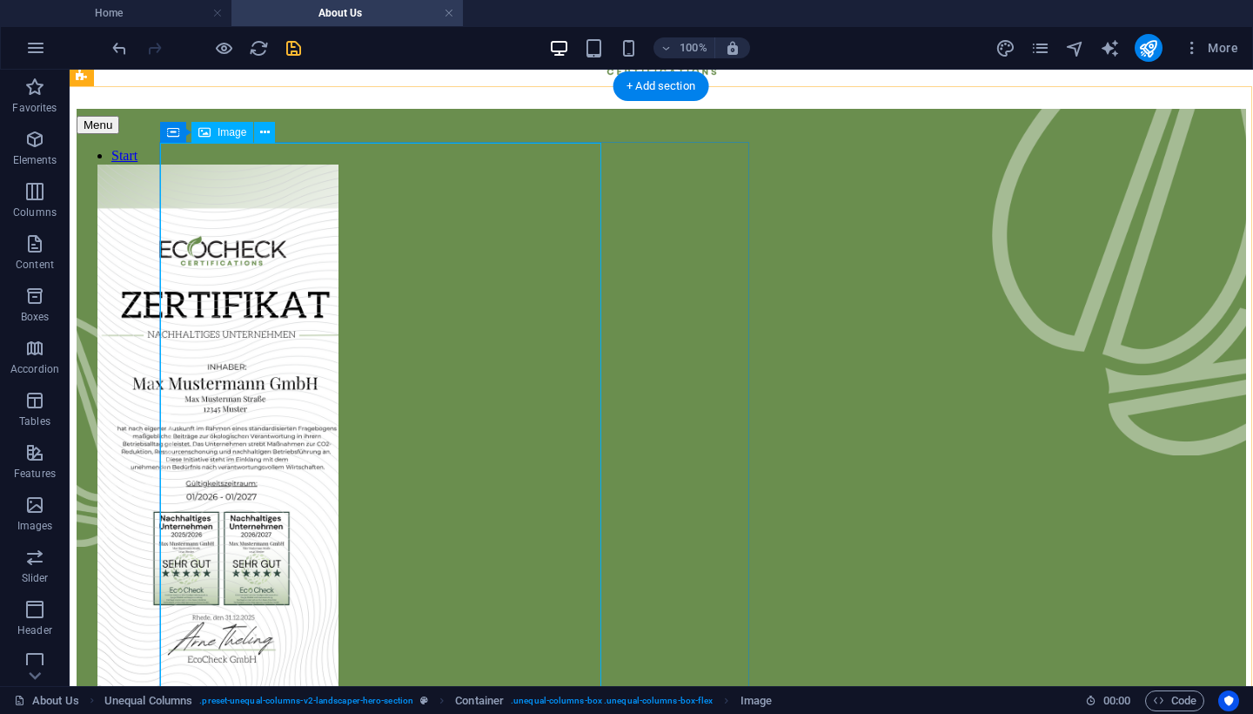
click at [261, 190] on figure at bounding box center [661, 449] width 1128 height 571
click at [265, 125] on icon at bounding box center [265, 133] width 10 height 18
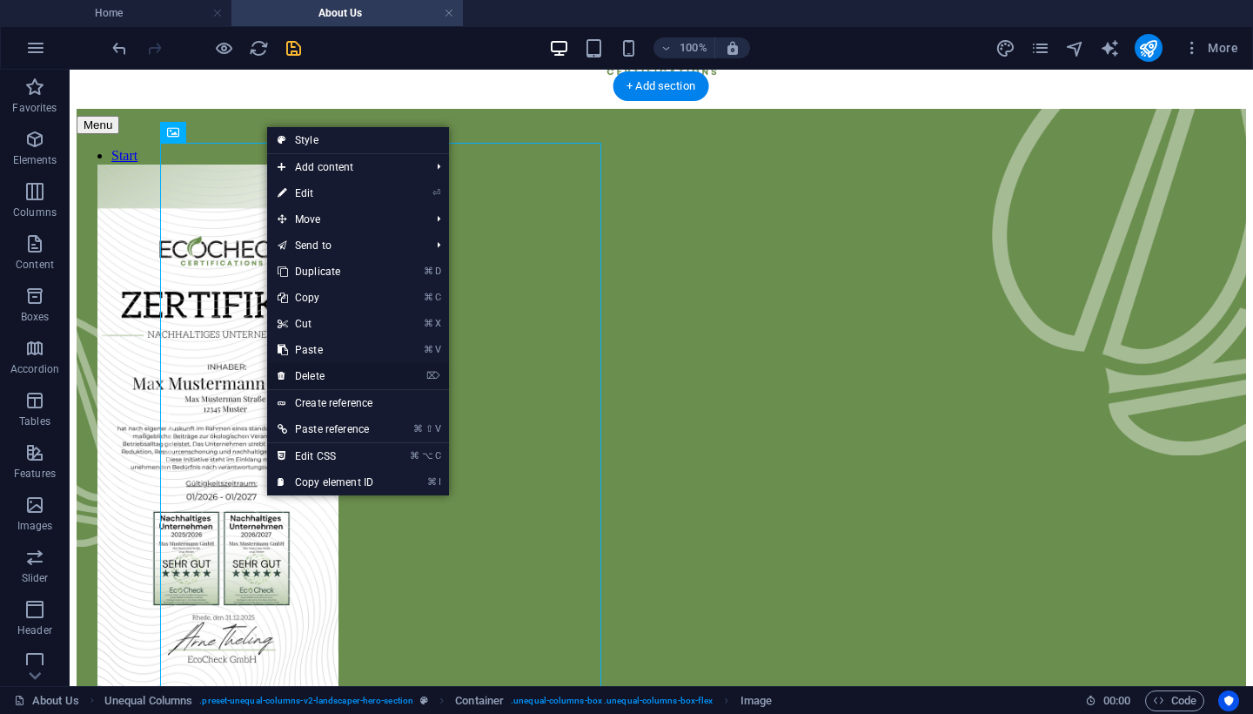
click at [341, 381] on link "⌦ Delete" at bounding box center [325, 376] width 117 height 26
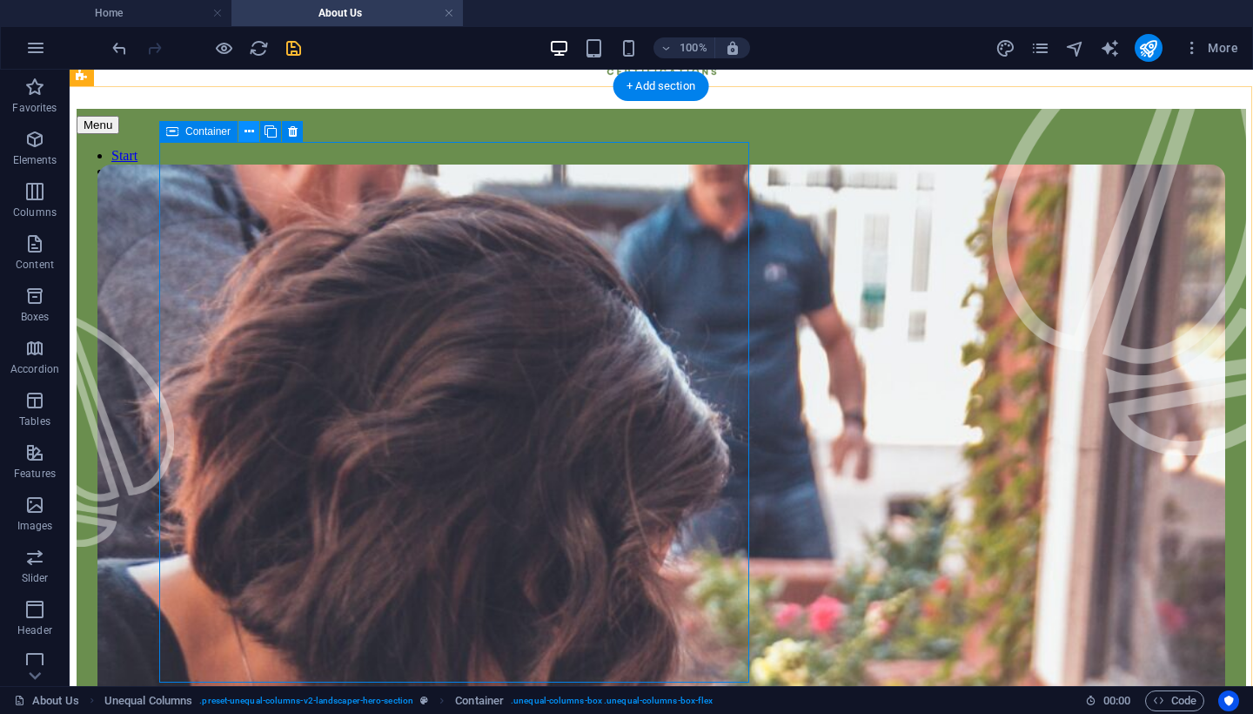
click at [249, 137] on icon at bounding box center [250, 132] width 10 height 18
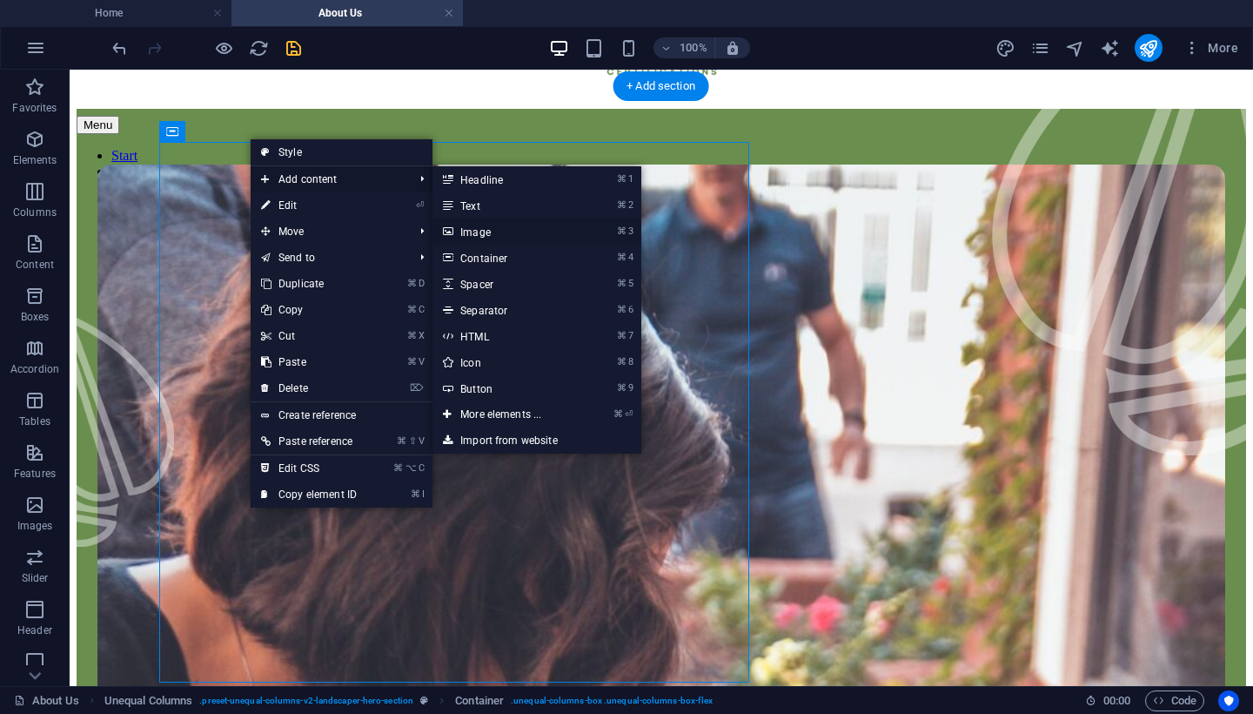
click at [513, 232] on link "⌘ 3 Image" at bounding box center [504, 231] width 144 height 26
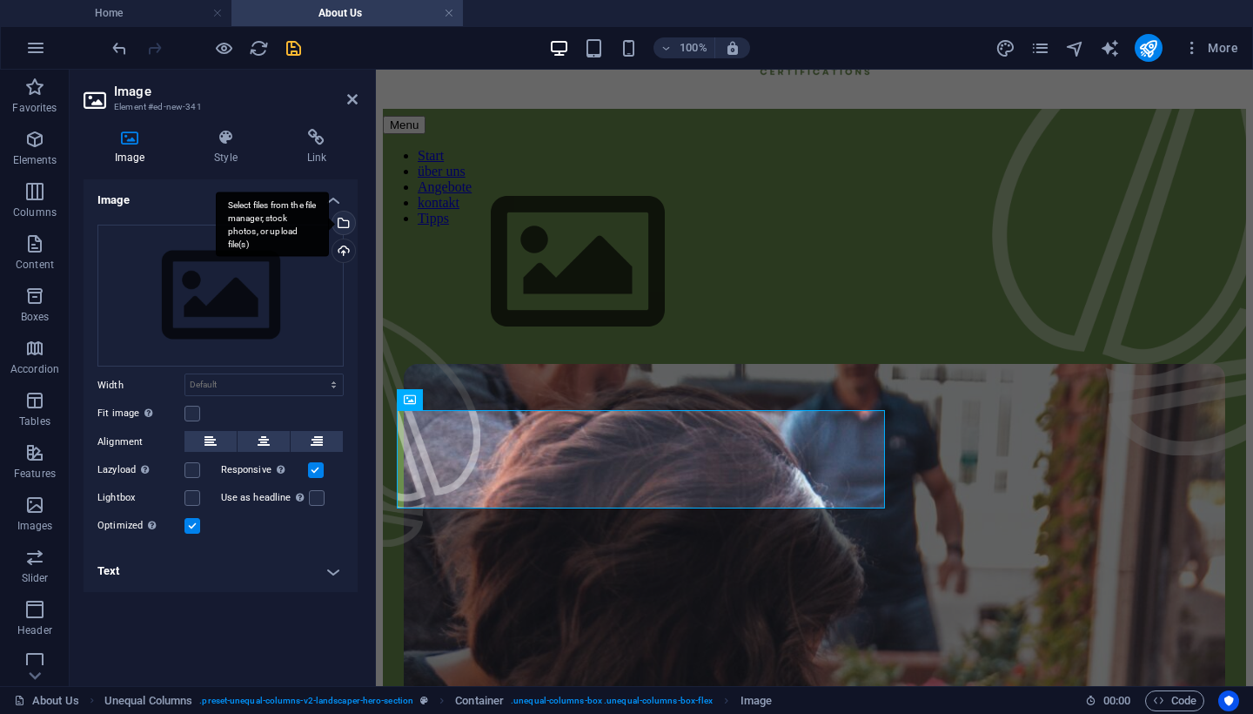
click at [342, 222] on div "Select files from the file manager, stock photos, or upload file(s)" at bounding box center [342, 224] width 26 height 26
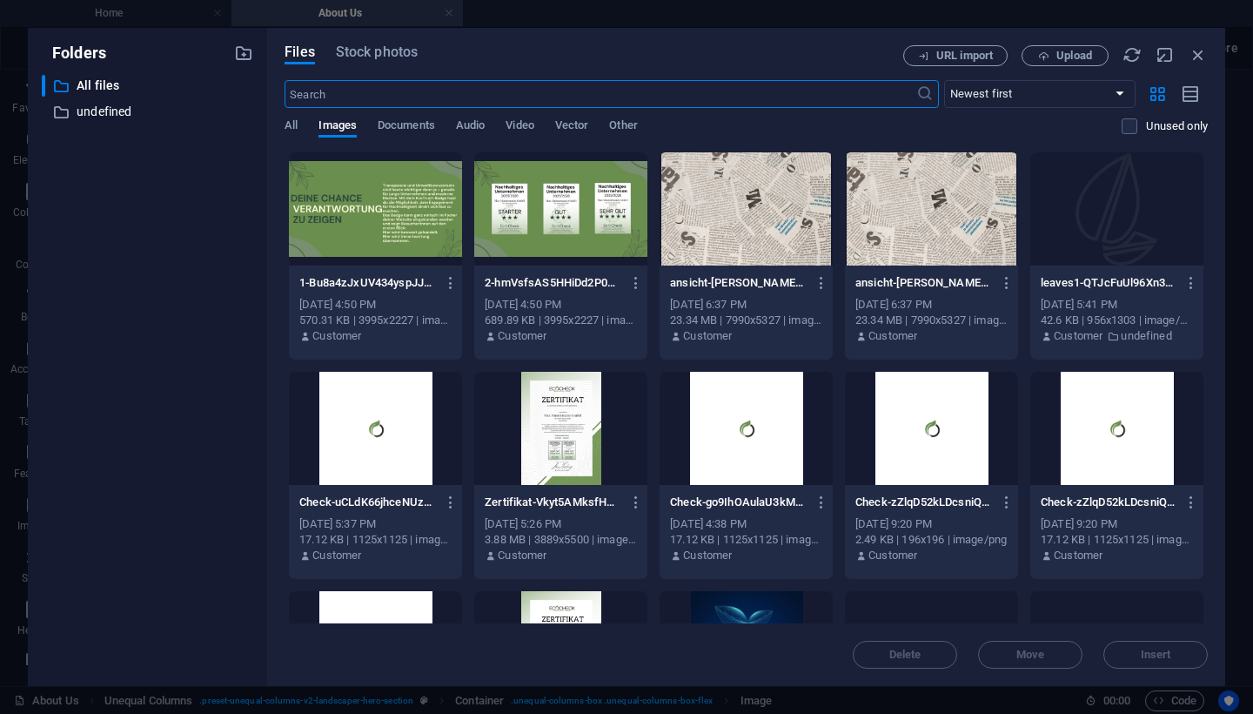
scroll to position [667, 0]
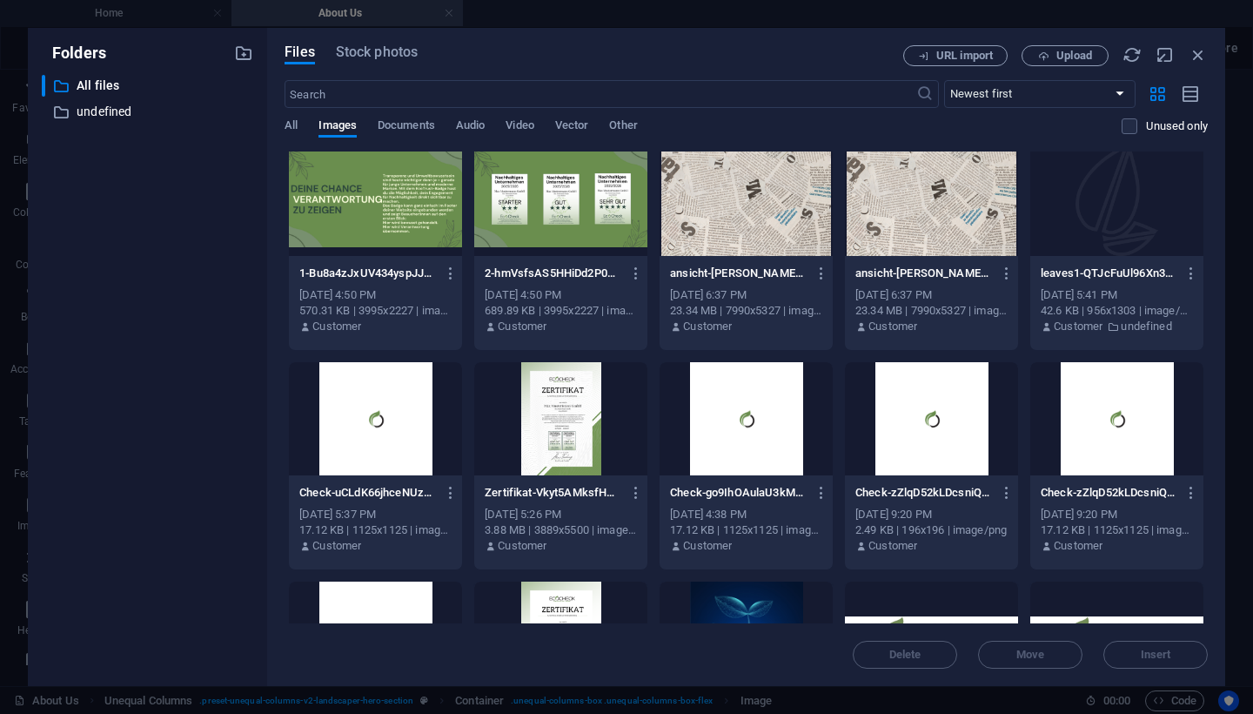
click at [558, 414] on div at bounding box center [560, 418] width 173 height 113
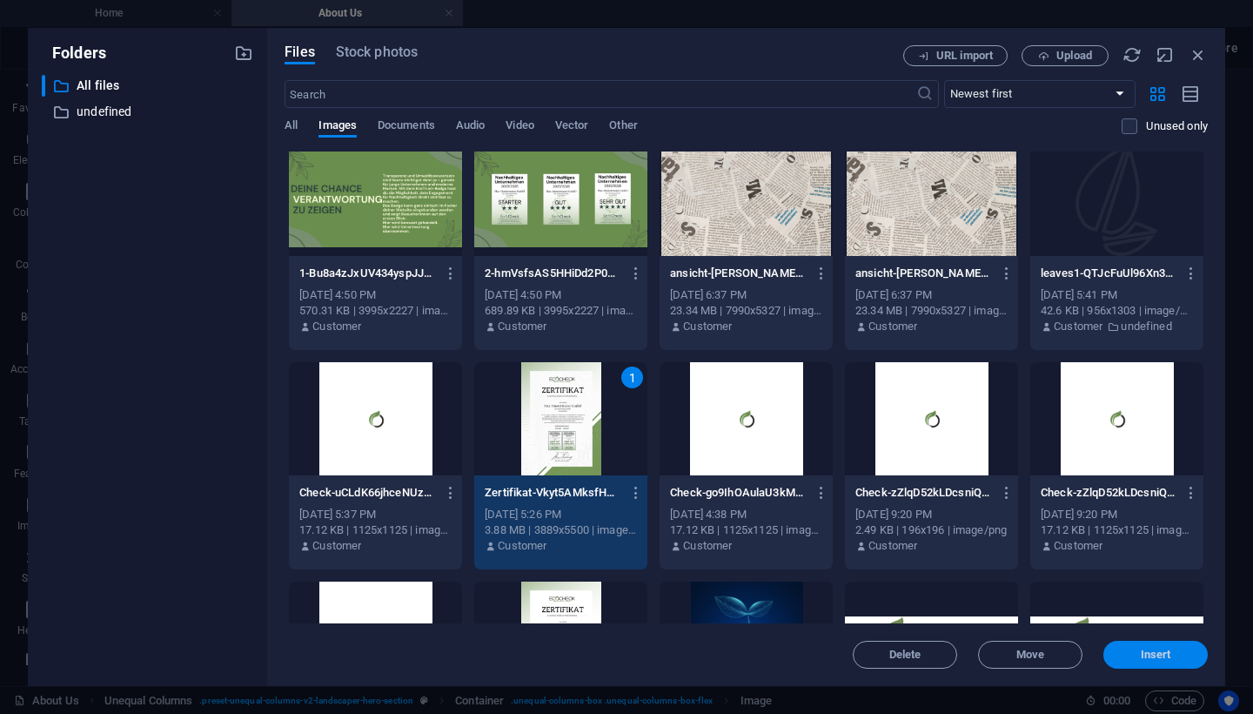
click at [1135, 647] on button "Insert" at bounding box center [1155, 654] width 104 height 28
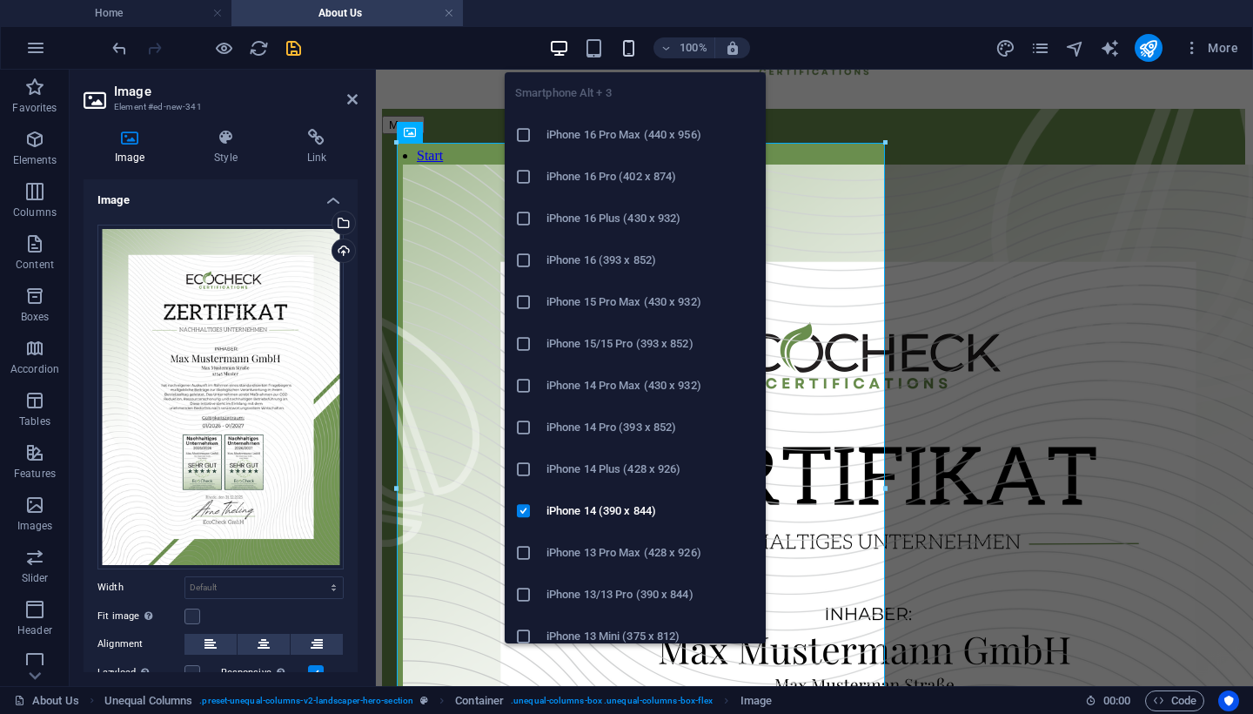
click at [627, 49] on icon "button" at bounding box center [629, 48] width 20 height 20
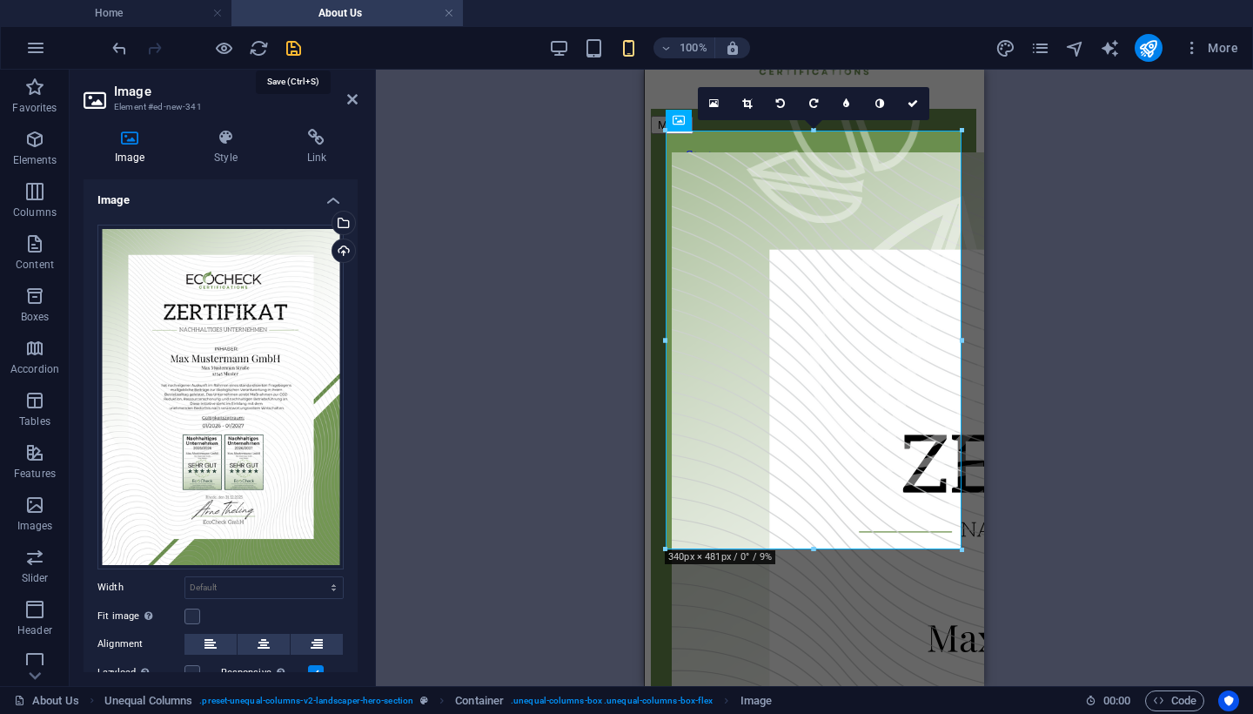
click at [294, 40] on icon "save" at bounding box center [294, 48] width 20 height 20
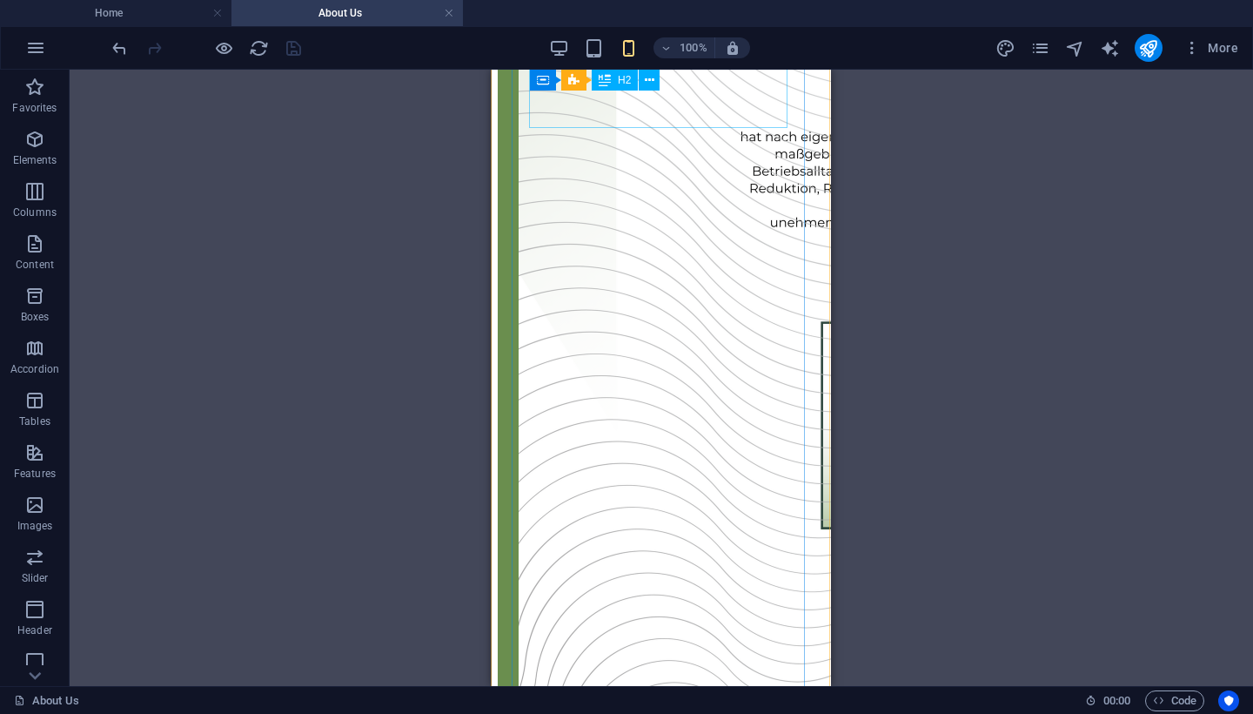
scroll to position [630, 1]
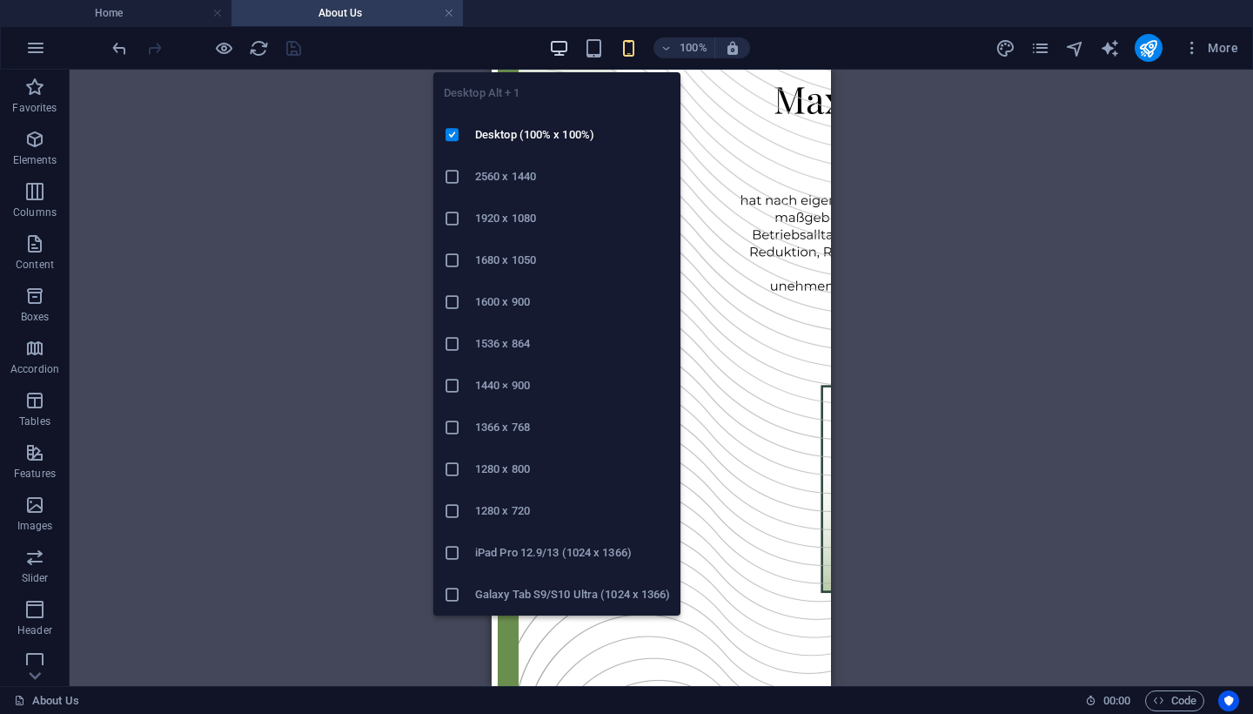
click at [562, 46] on icon "button" at bounding box center [559, 48] width 20 height 20
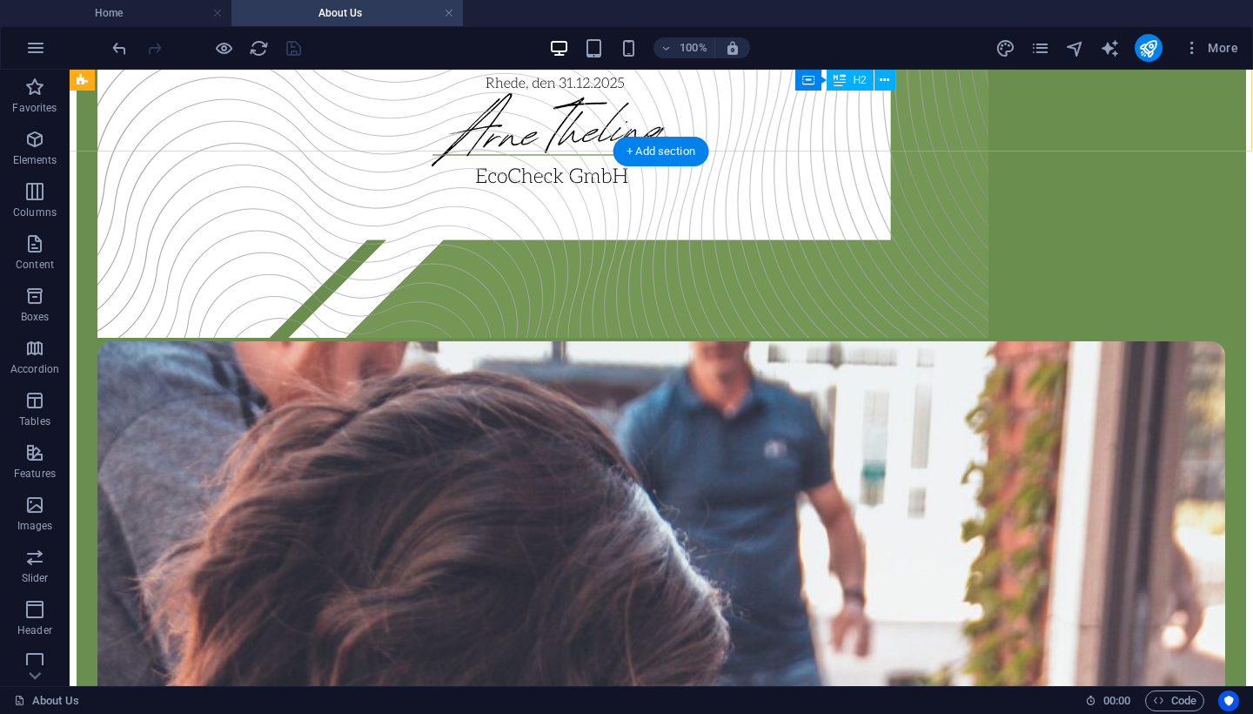
scroll to position [1170, 1]
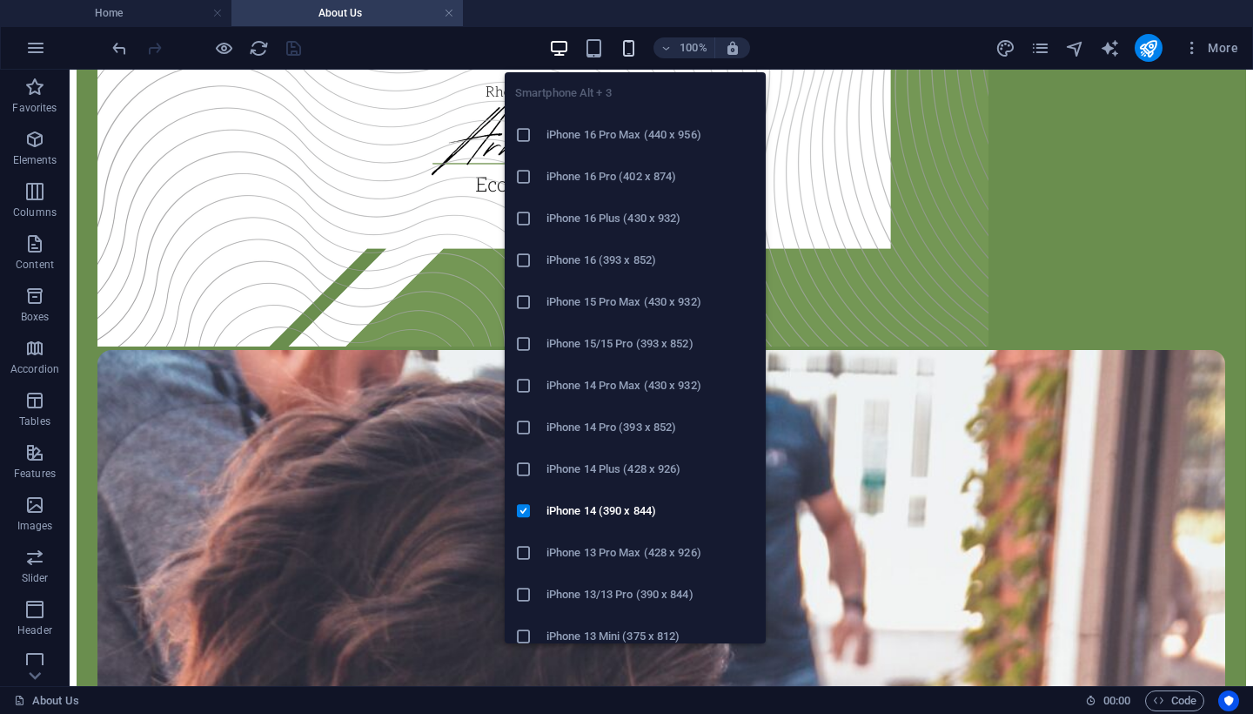
click at [629, 47] on icon "button" at bounding box center [629, 48] width 20 height 20
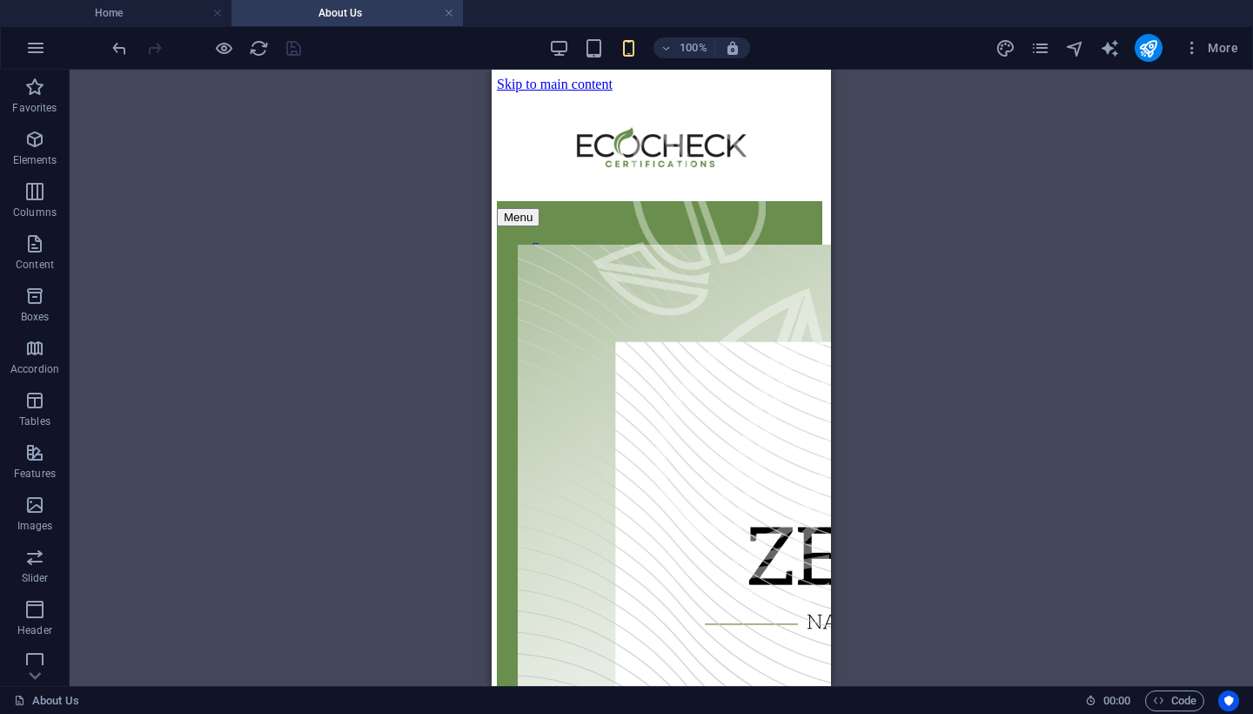
scroll to position [0, 2]
click at [1043, 50] on icon "pages" at bounding box center [1040, 48] width 20 height 20
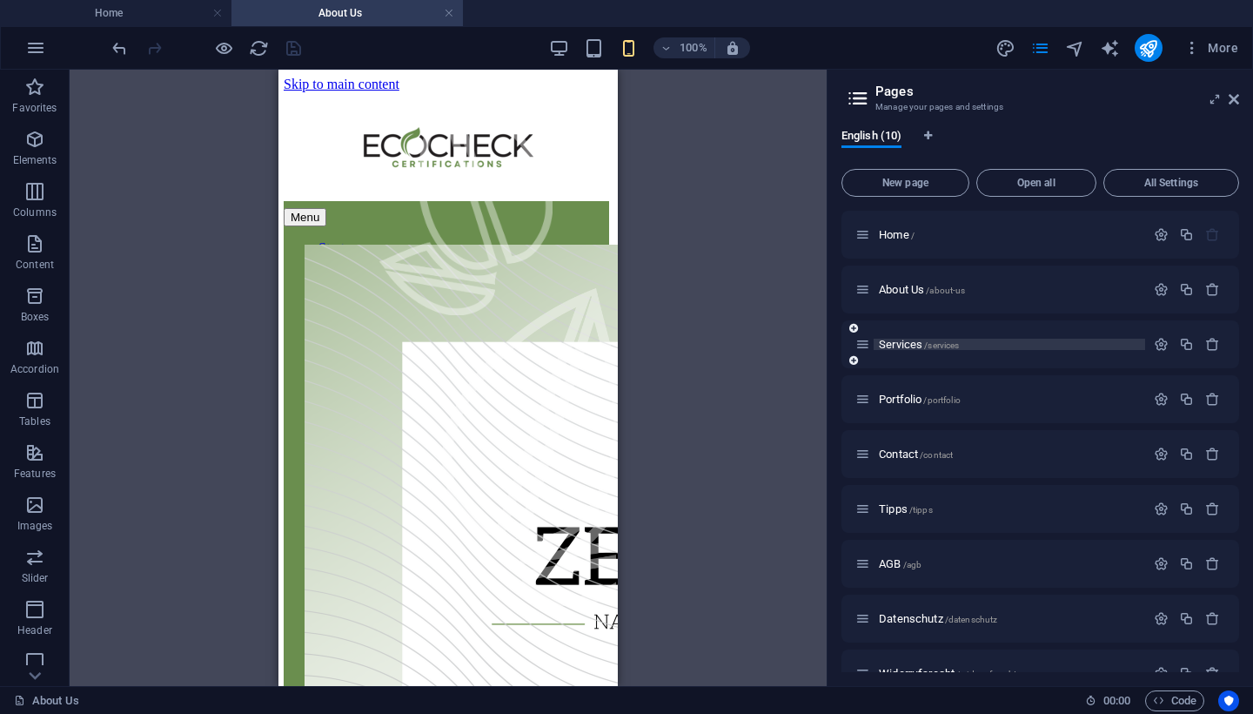
click at [947, 342] on span "/services" at bounding box center [941, 345] width 35 height 10
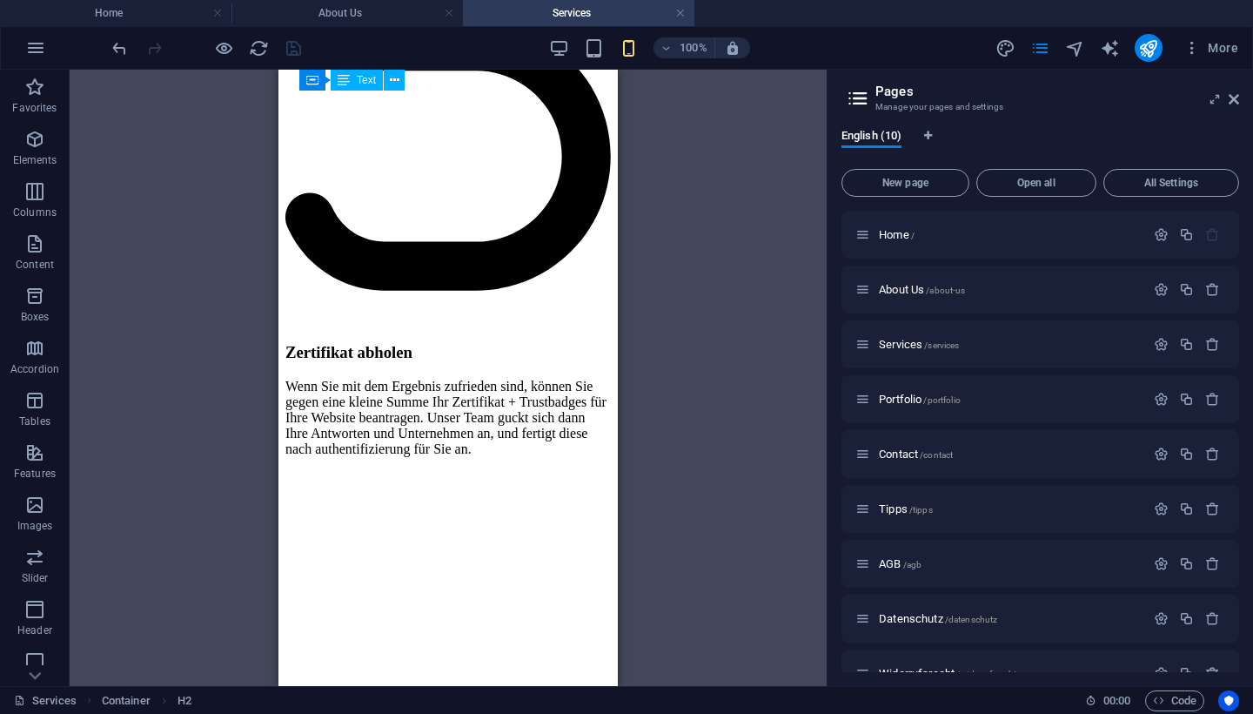
scroll to position [2242, 0]
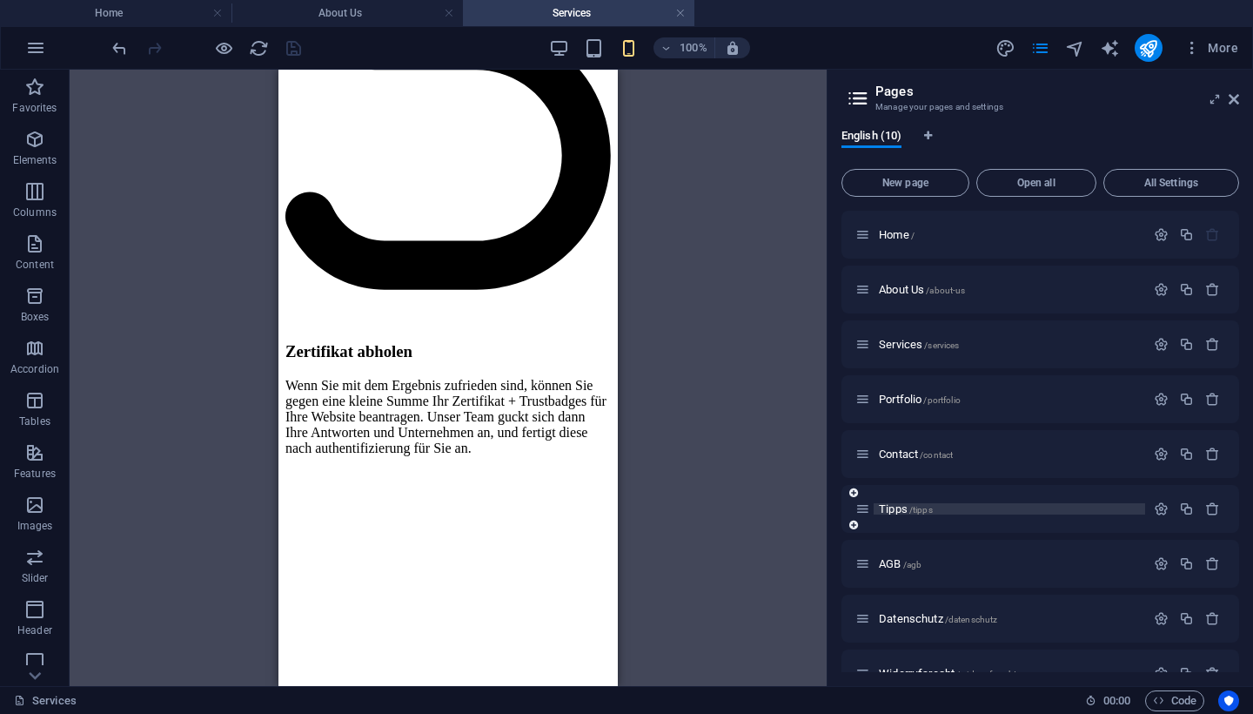
click at [918, 511] on span "/tipps" at bounding box center [920, 510] width 23 height 10
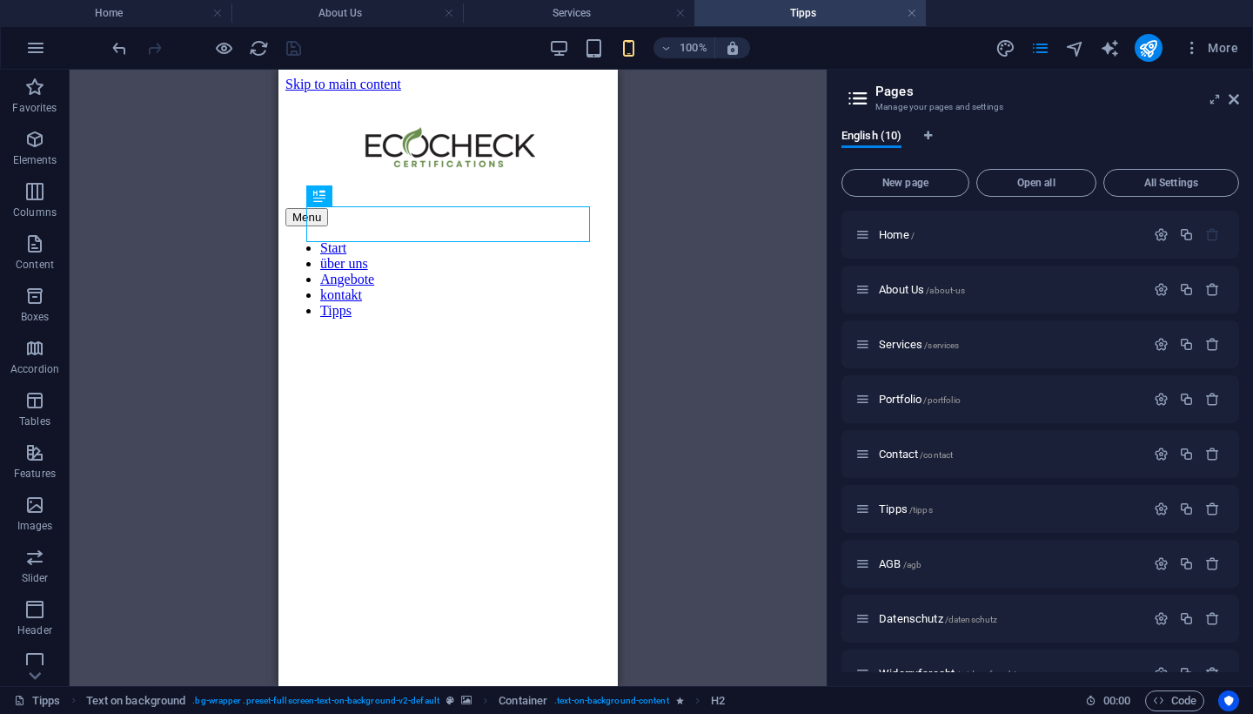
scroll to position [0, 0]
click at [610, 201] on figure at bounding box center [447, 201] width 325 height 0
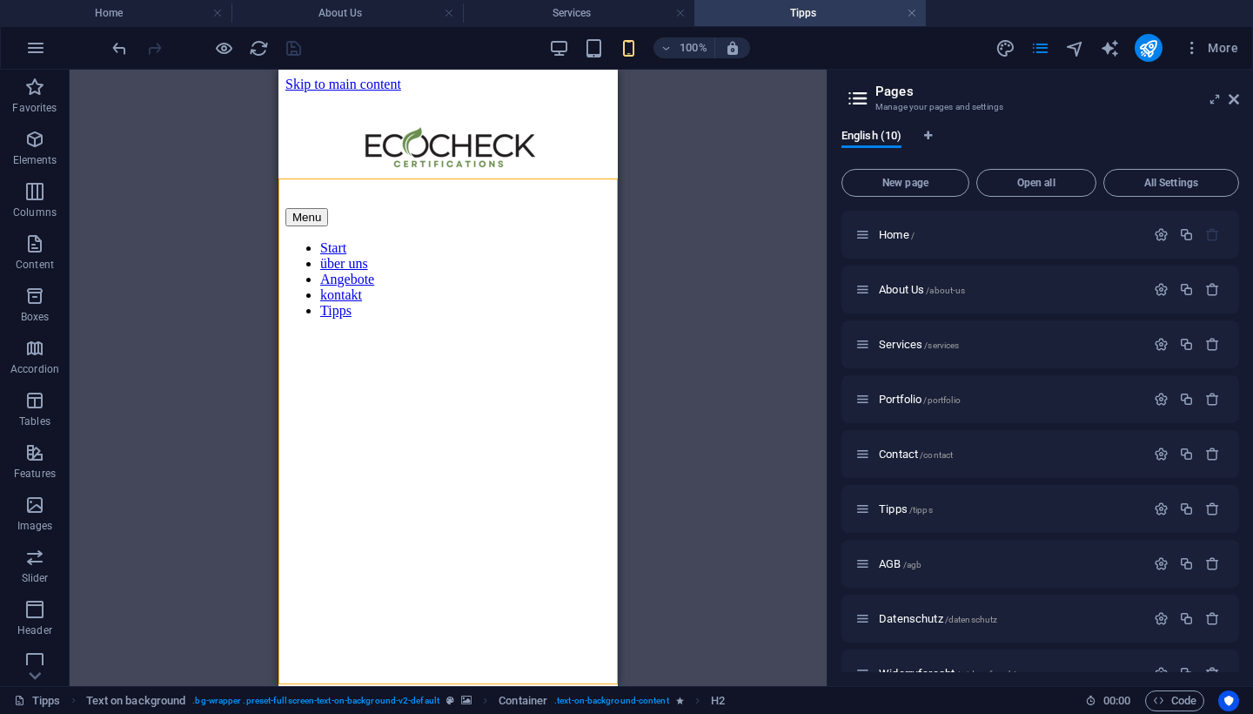
click at [610, 201] on figure at bounding box center [447, 201] width 325 height 0
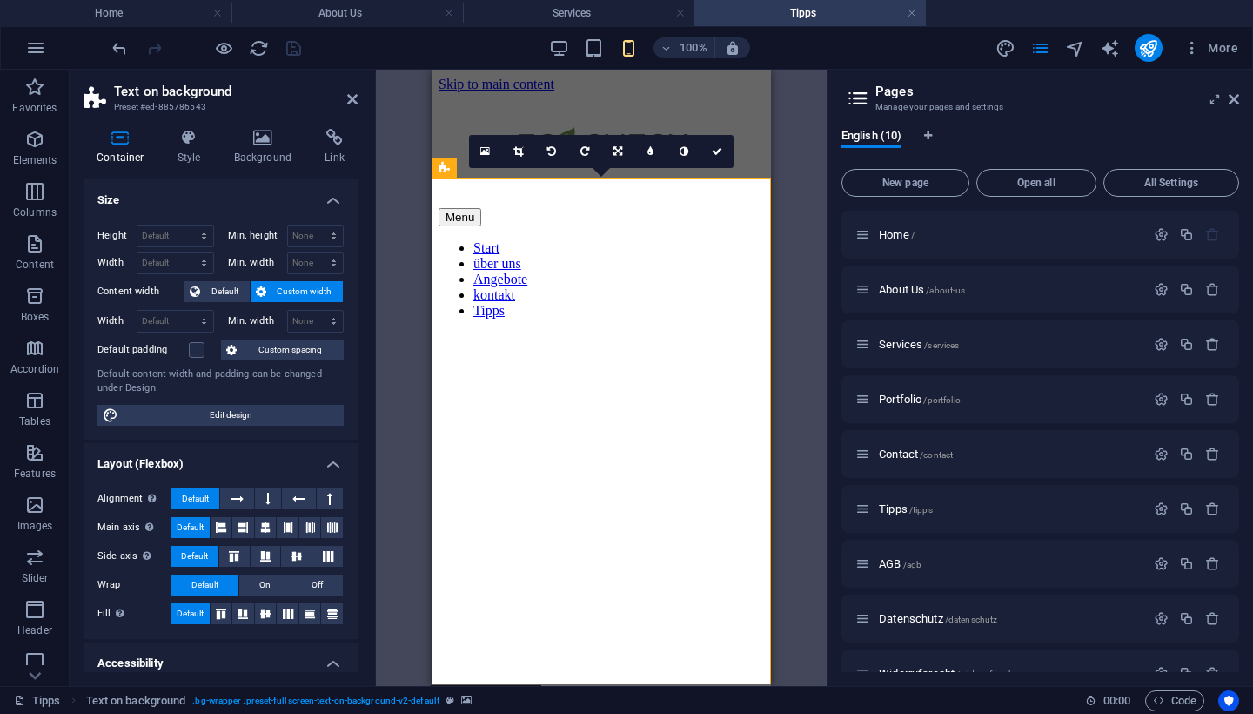
click at [548, 44] on div "100% More" at bounding box center [677, 48] width 1136 height 28
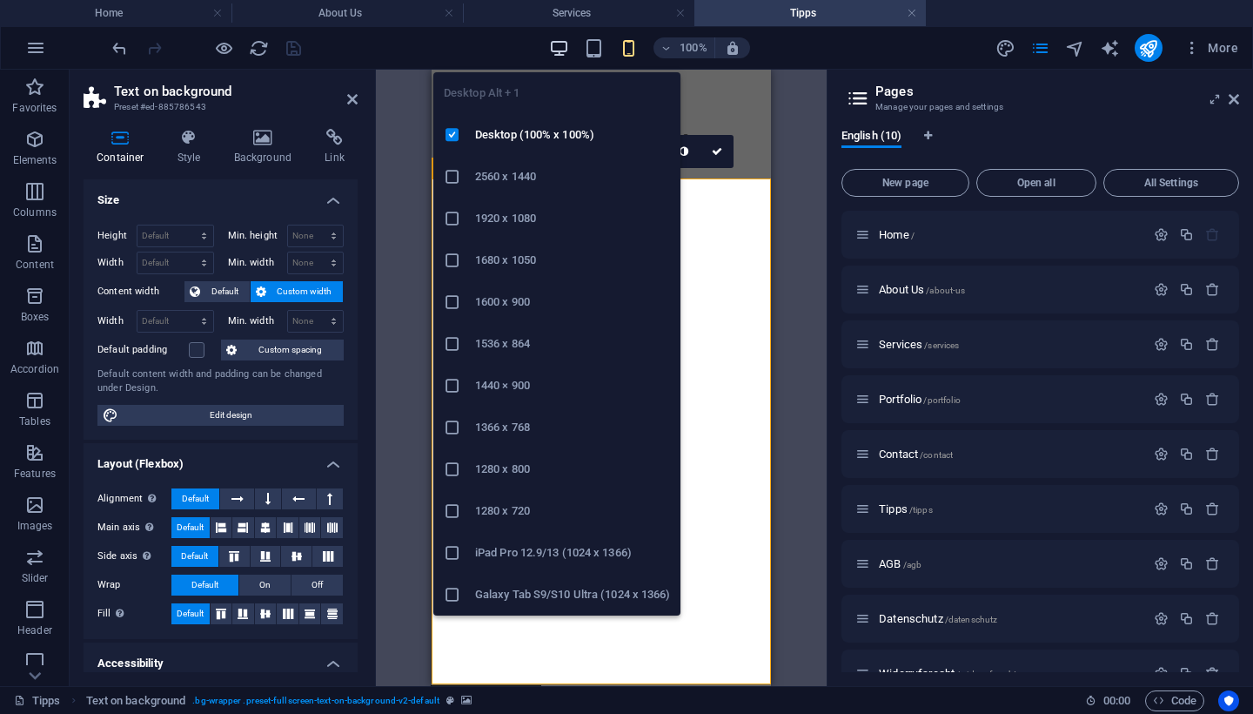
click at [558, 49] on icon "button" at bounding box center [559, 48] width 20 height 20
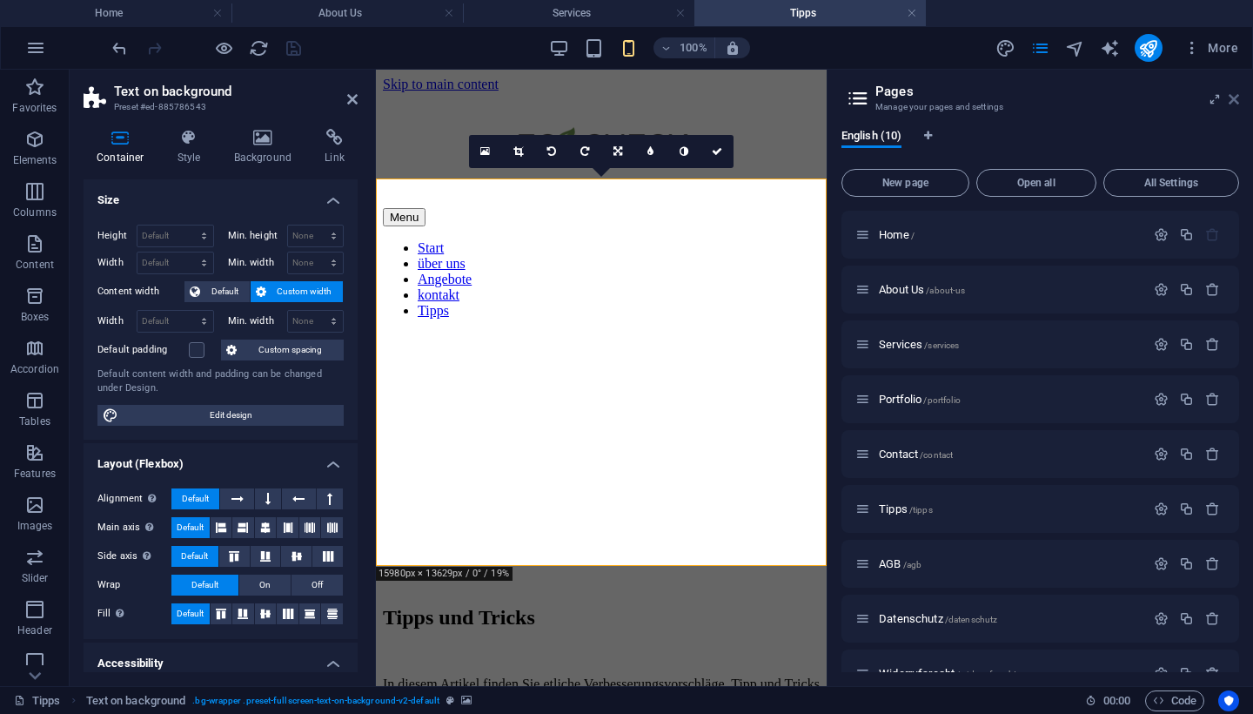
click at [1231, 103] on icon at bounding box center [1234, 99] width 10 height 14
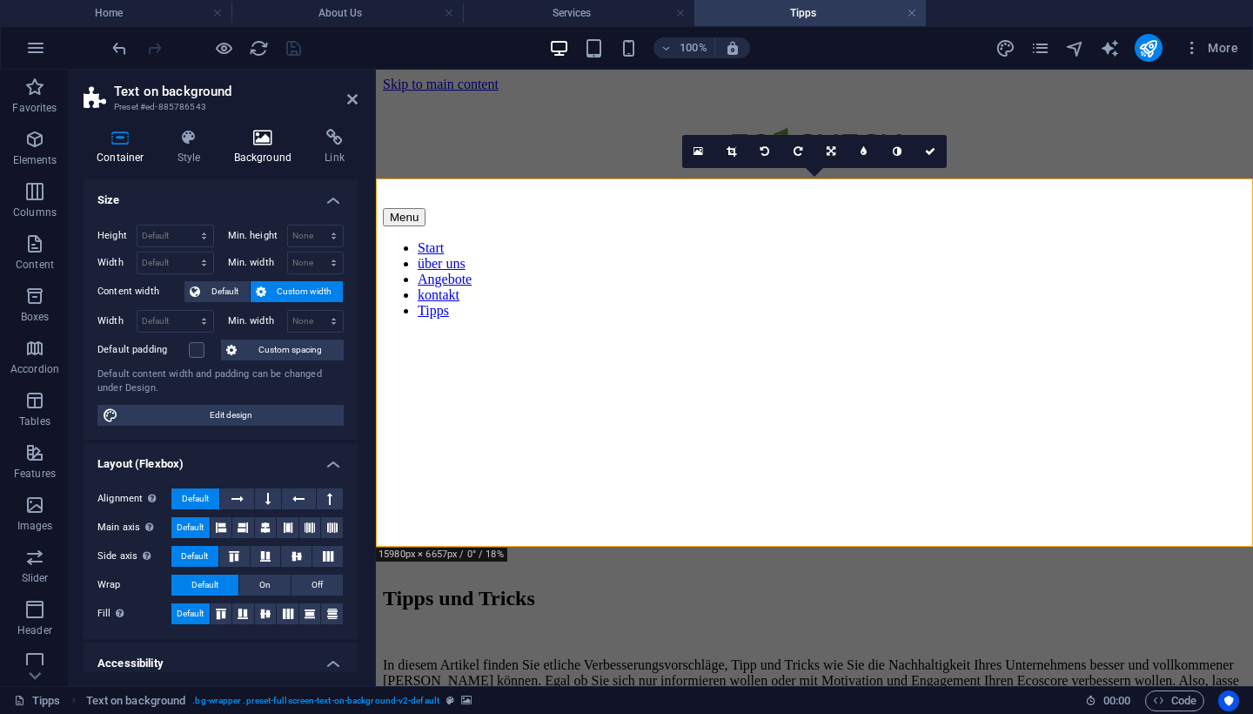
click at [253, 134] on icon at bounding box center [263, 137] width 84 height 17
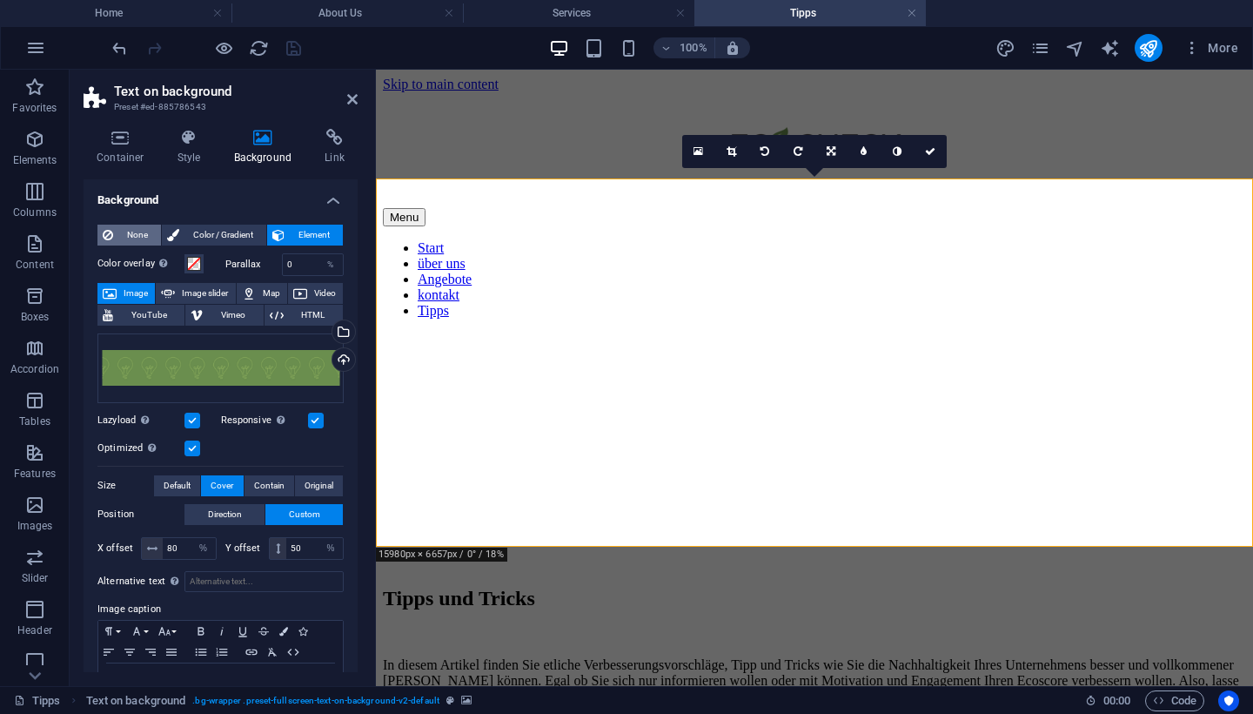
click at [138, 234] on span "None" at bounding box center [136, 235] width 37 height 21
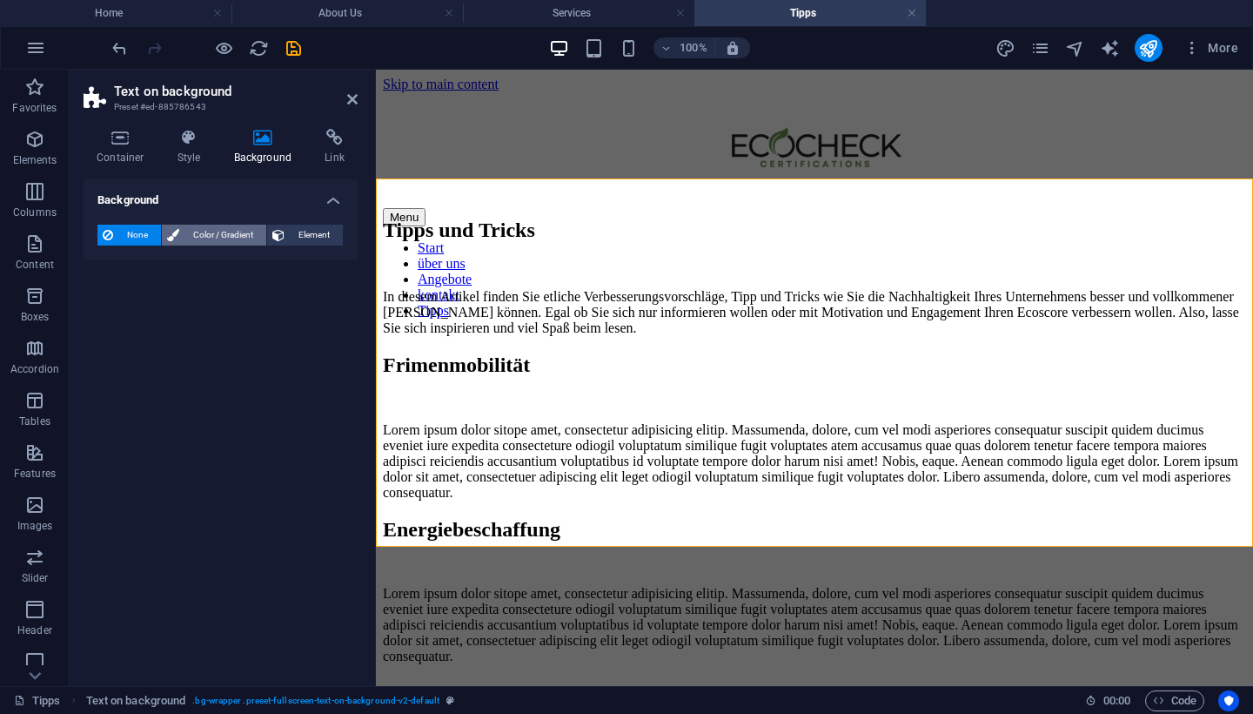
click at [199, 238] on span "Color / Gradient" at bounding box center [222, 235] width 77 height 21
click at [99, 307] on span at bounding box center [108, 304] width 19 height 19
type input "#ffffff"
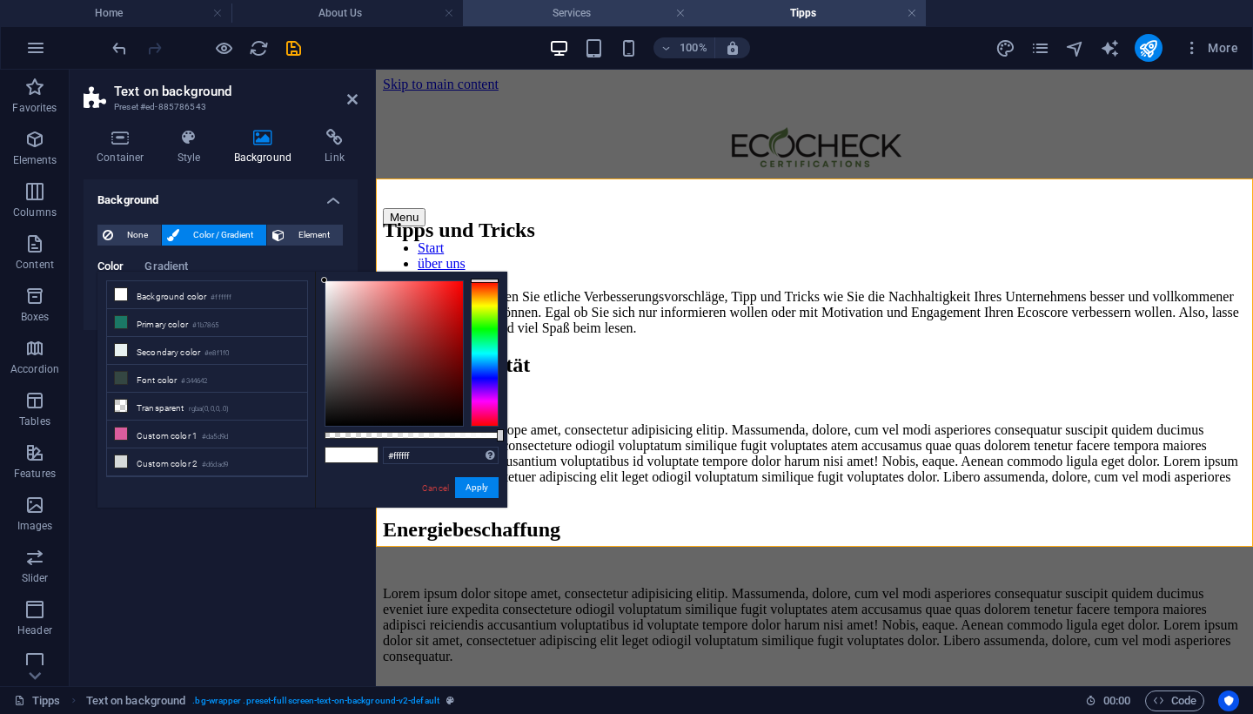
click at [527, 18] on h4 "Services" at bounding box center [578, 12] width 231 height 19
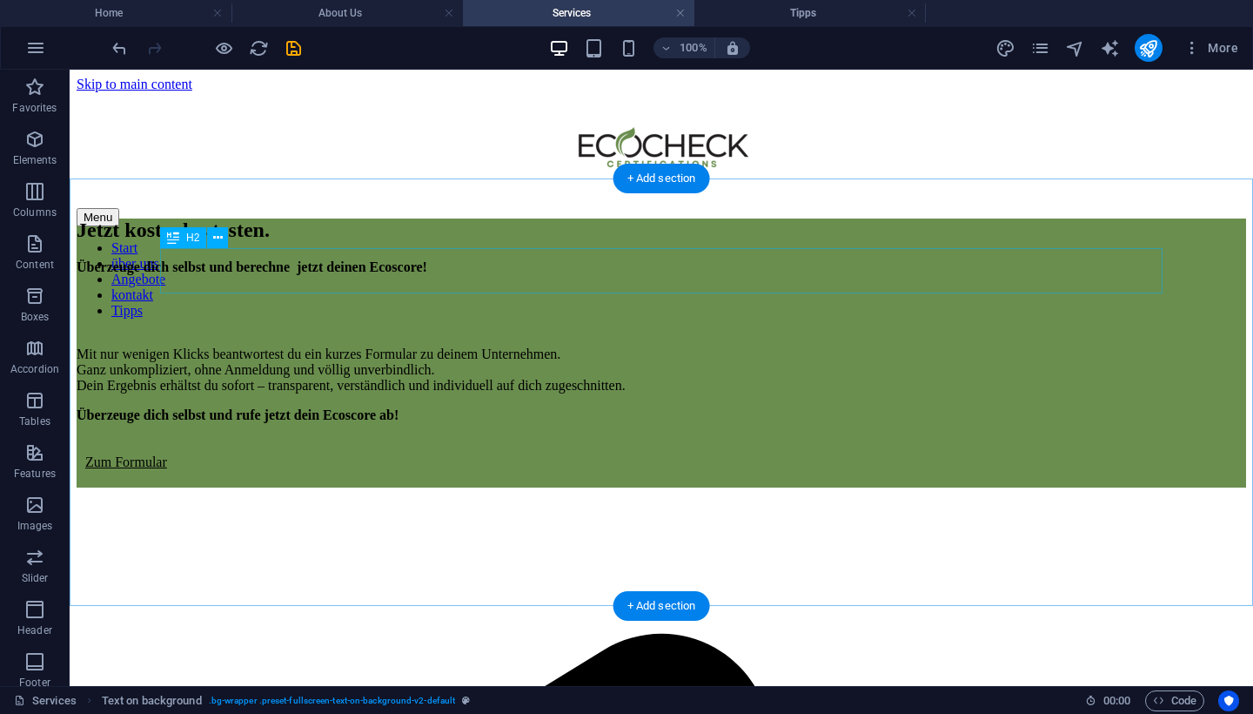
click at [716, 242] on div "Jetzt kostenlos testen." at bounding box center [662, 229] width 1170 height 23
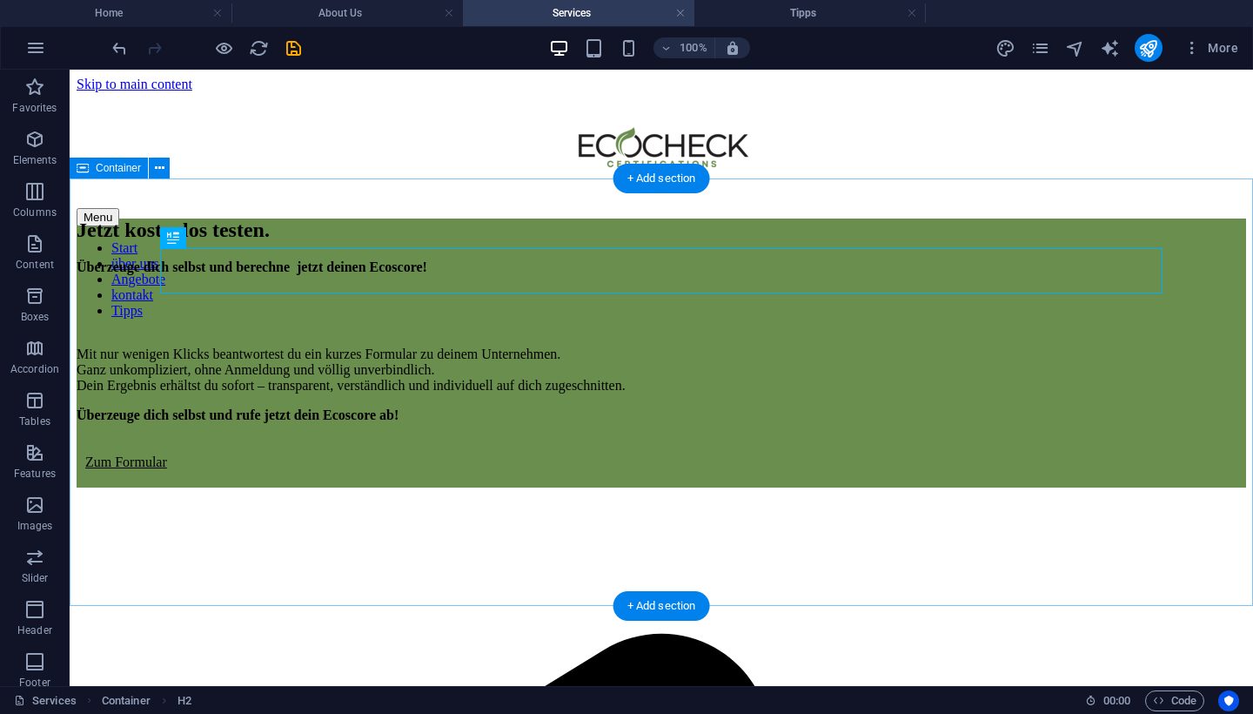
click at [749, 219] on div "Jetzt kostenlos testen. Überzeuge dich selbst und berechne jetzt deinen Ecoscor…" at bounding box center [662, 352] width 1170 height 269
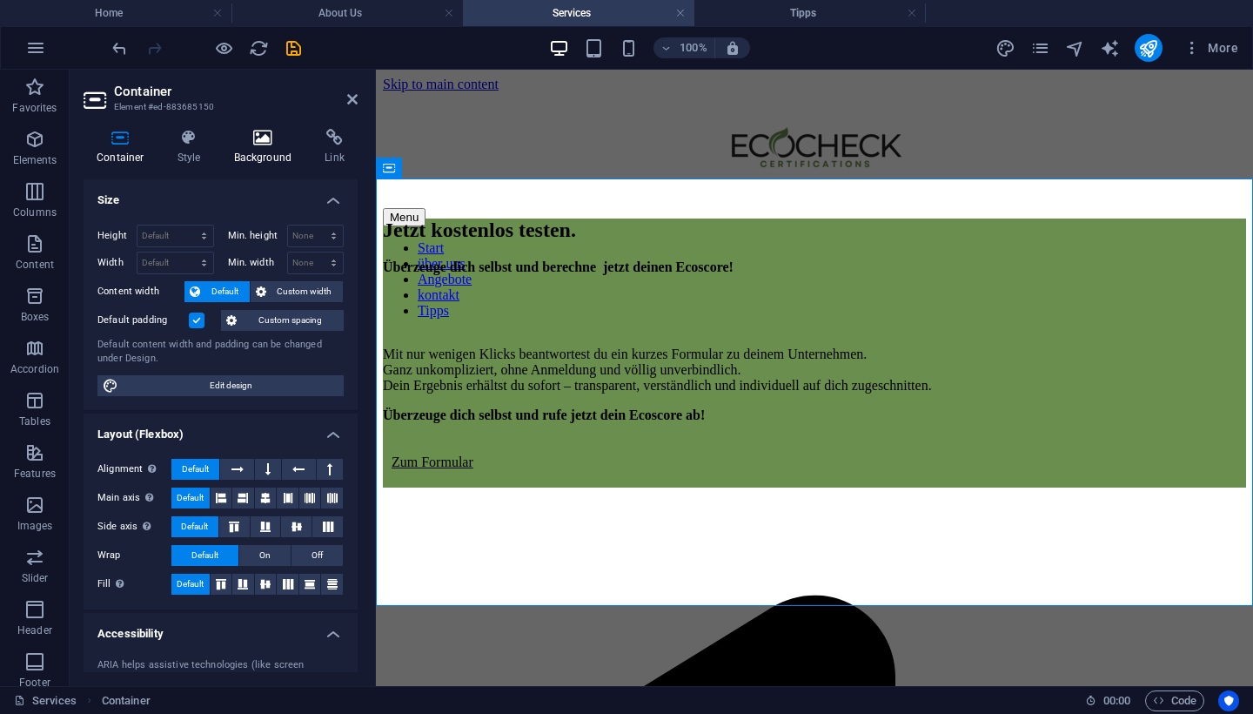
click at [242, 142] on icon at bounding box center [263, 137] width 84 height 17
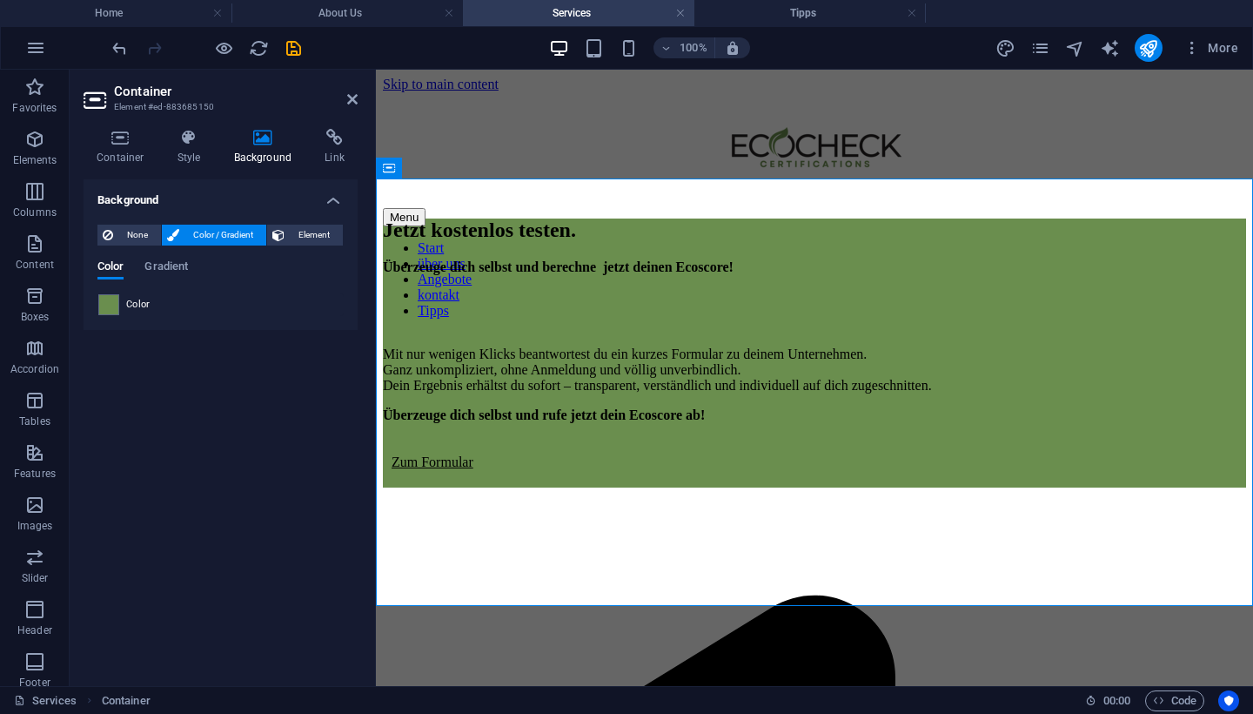
click at [146, 300] on span "Color" at bounding box center [138, 305] width 24 height 14
click at [104, 300] on span at bounding box center [108, 304] width 19 height 19
type input "#6a8e4e"
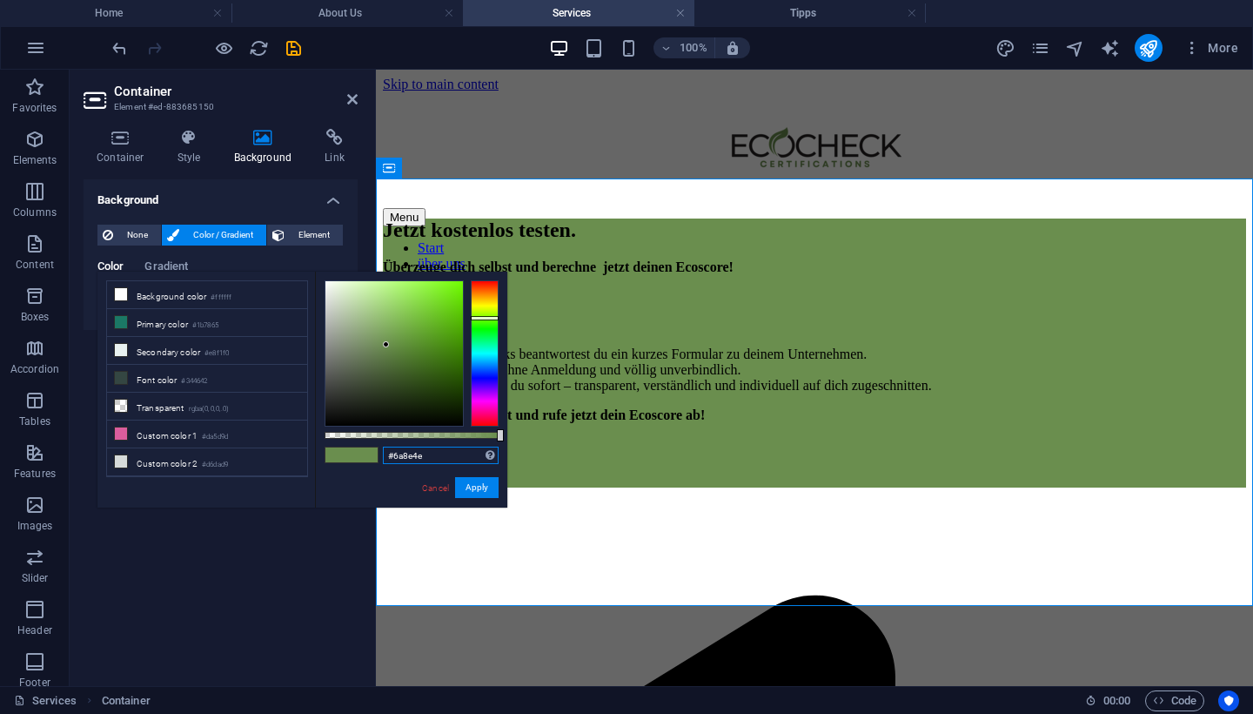
click at [411, 459] on input "#6a8e4e" at bounding box center [441, 454] width 116 height 17
click at [781, 13] on h4 "Tipps" at bounding box center [809, 12] width 231 height 19
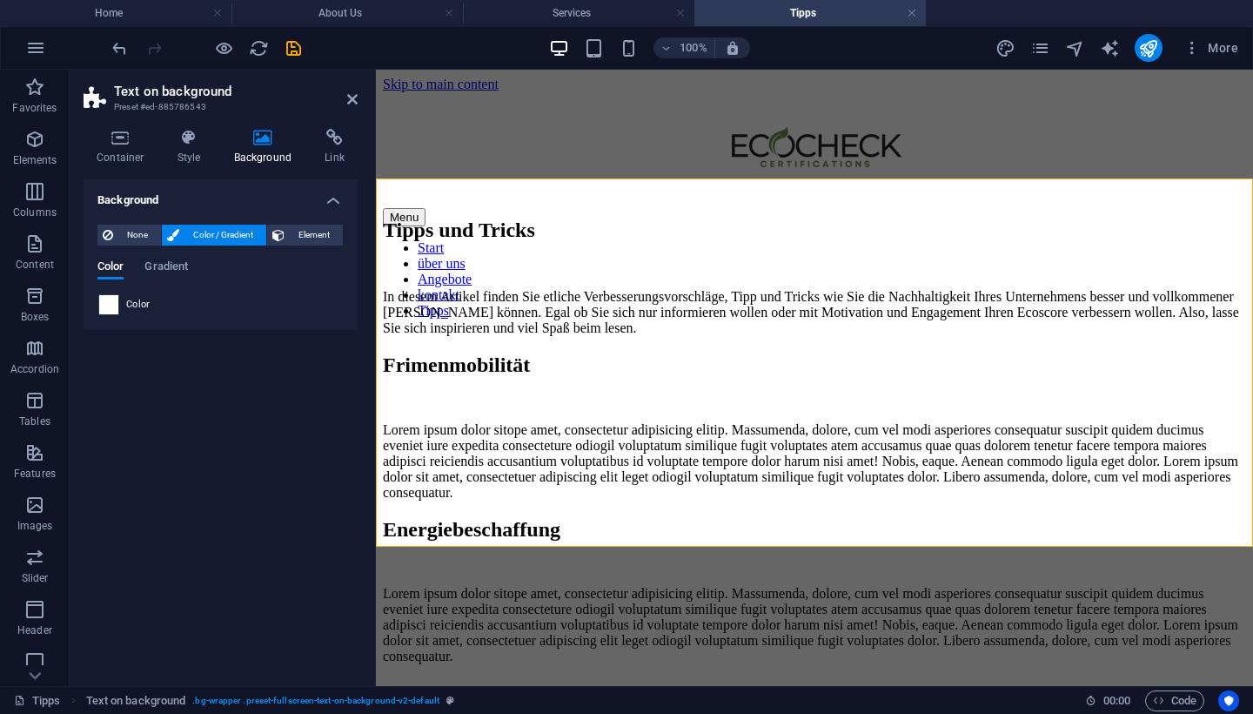
click at [117, 302] on span at bounding box center [108, 304] width 19 height 19
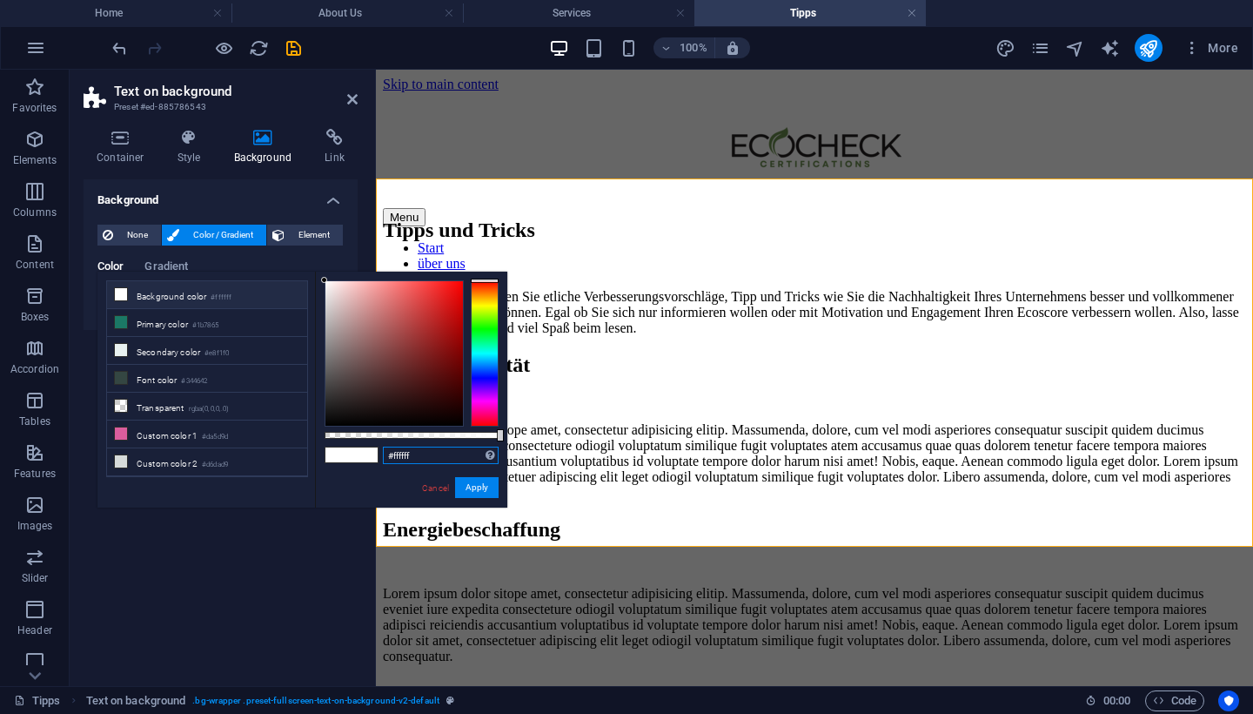
click at [407, 458] on input "#ffffff" at bounding box center [441, 454] width 116 height 17
paste input "6a8e4e"
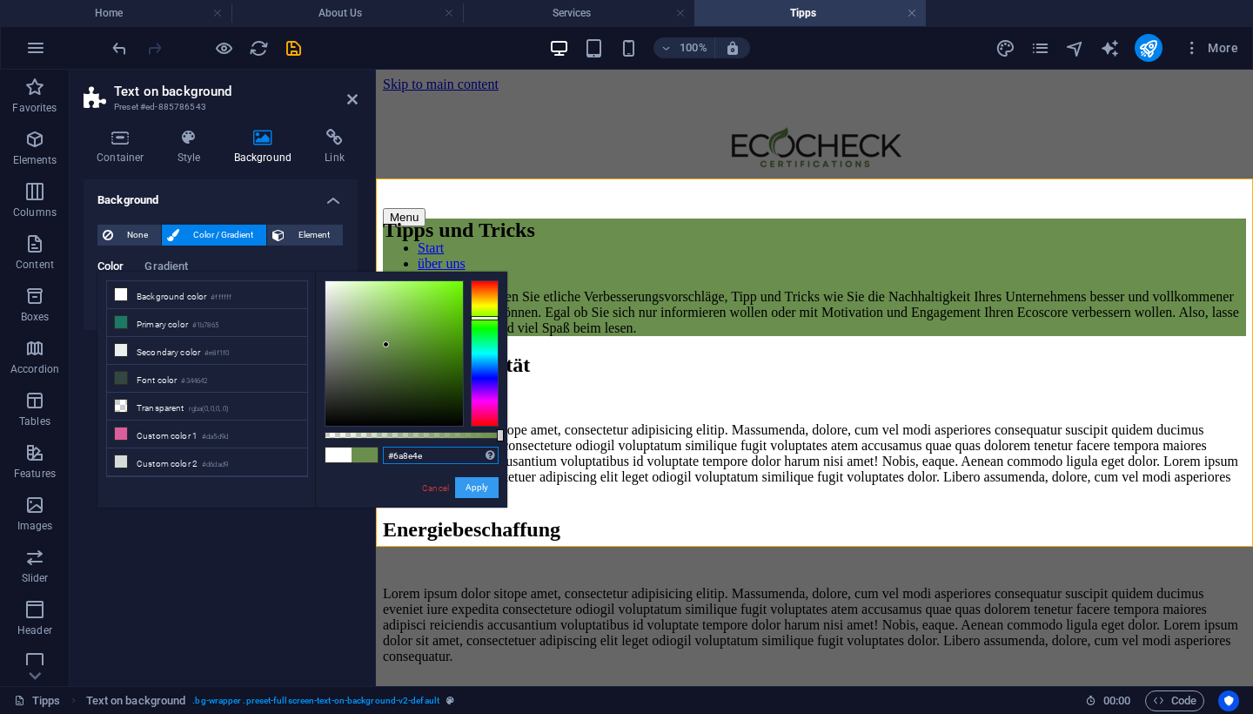
type input "#6a8e4e"
click at [483, 494] on button "Apply" at bounding box center [477, 487] width 44 height 21
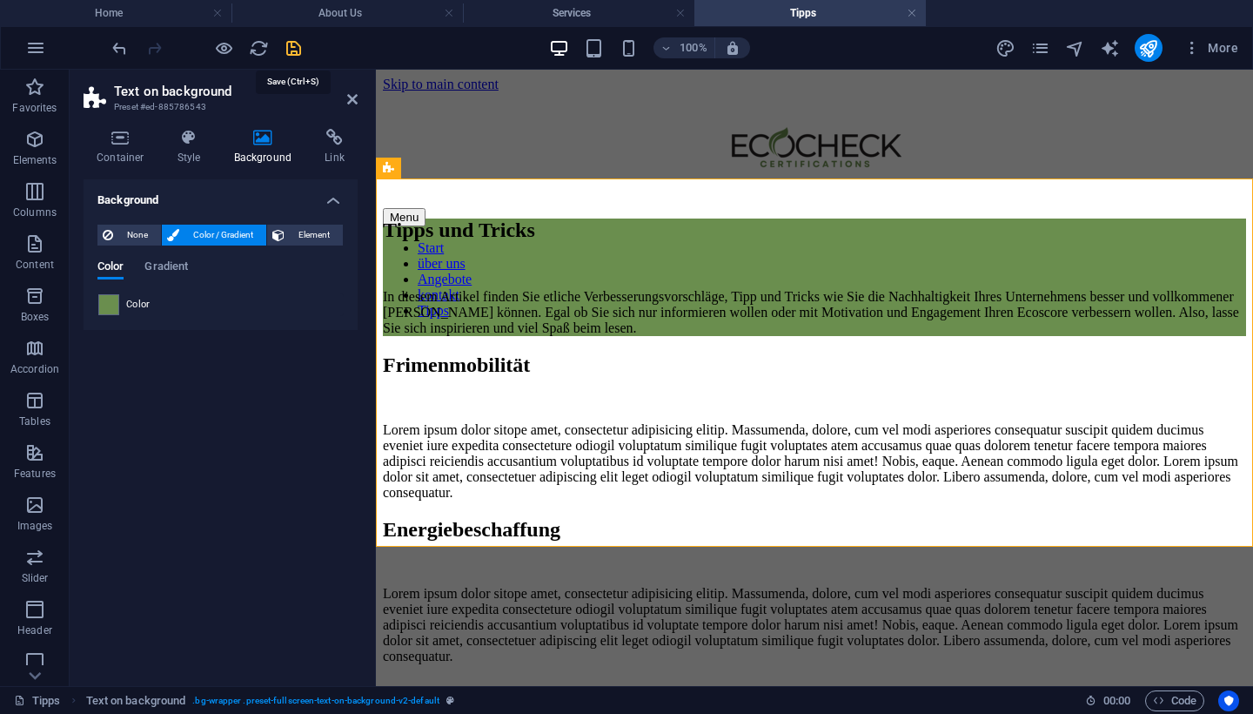
click at [300, 48] on icon "save" at bounding box center [294, 48] width 20 height 20
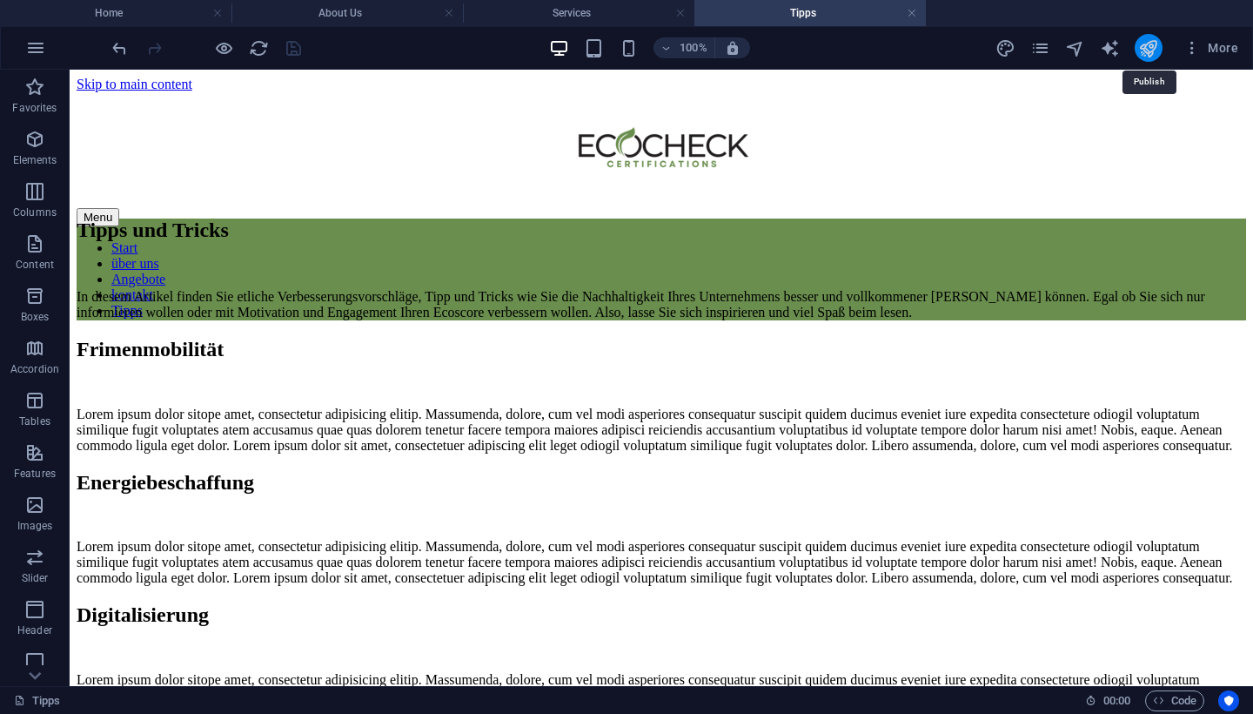
click at [1149, 53] on icon "publish" at bounding box center [1148, 48] width 20 height 20
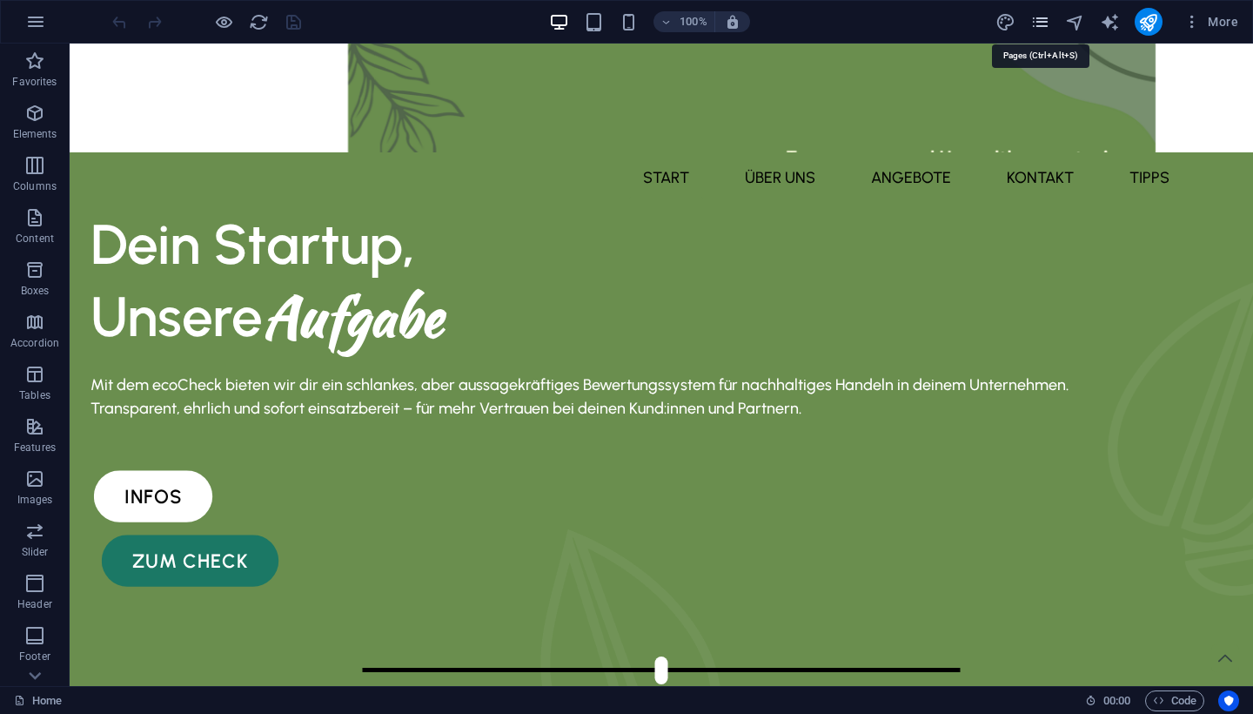
click at [0, 0] on icon "pages" at bounding box center [0, 0] width 0 height 0
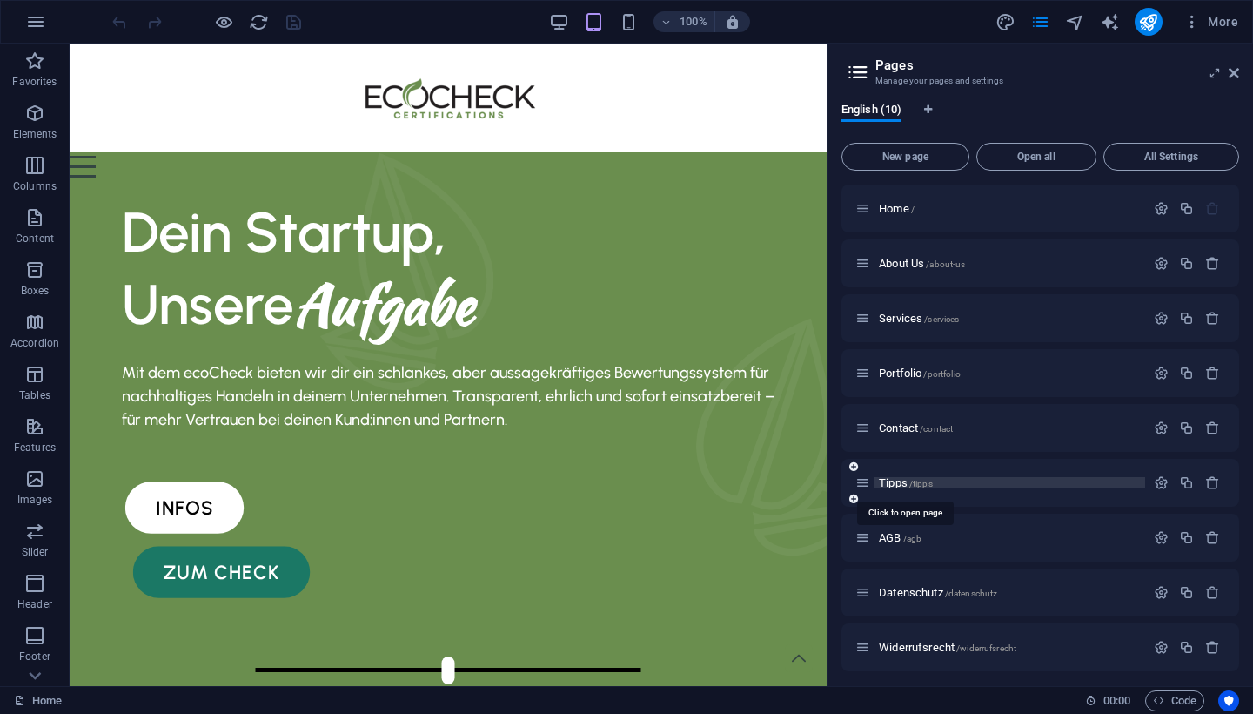
click at [916, 484] on span "/tipps" at bounding box center [920, 484] width 23 height 10
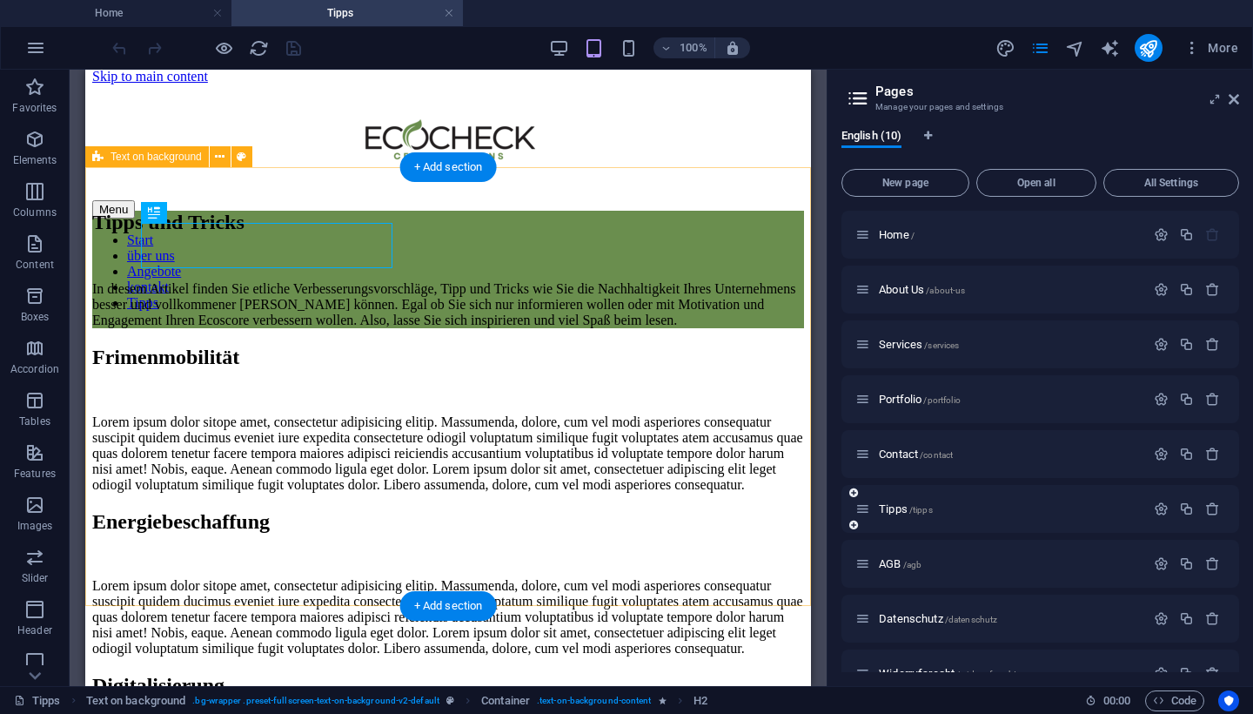
scroll to position [11, 0]
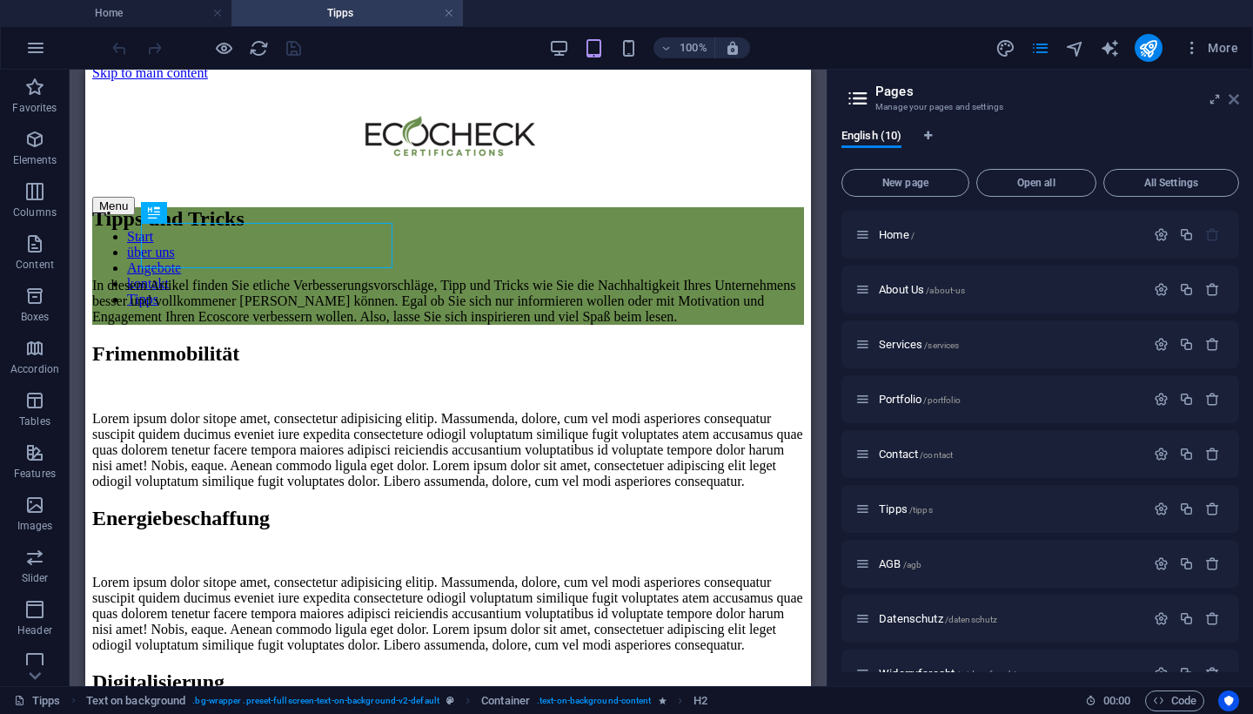
click at [1234, 101] on icon at bounding box center [1234, 99] width 10 height 14
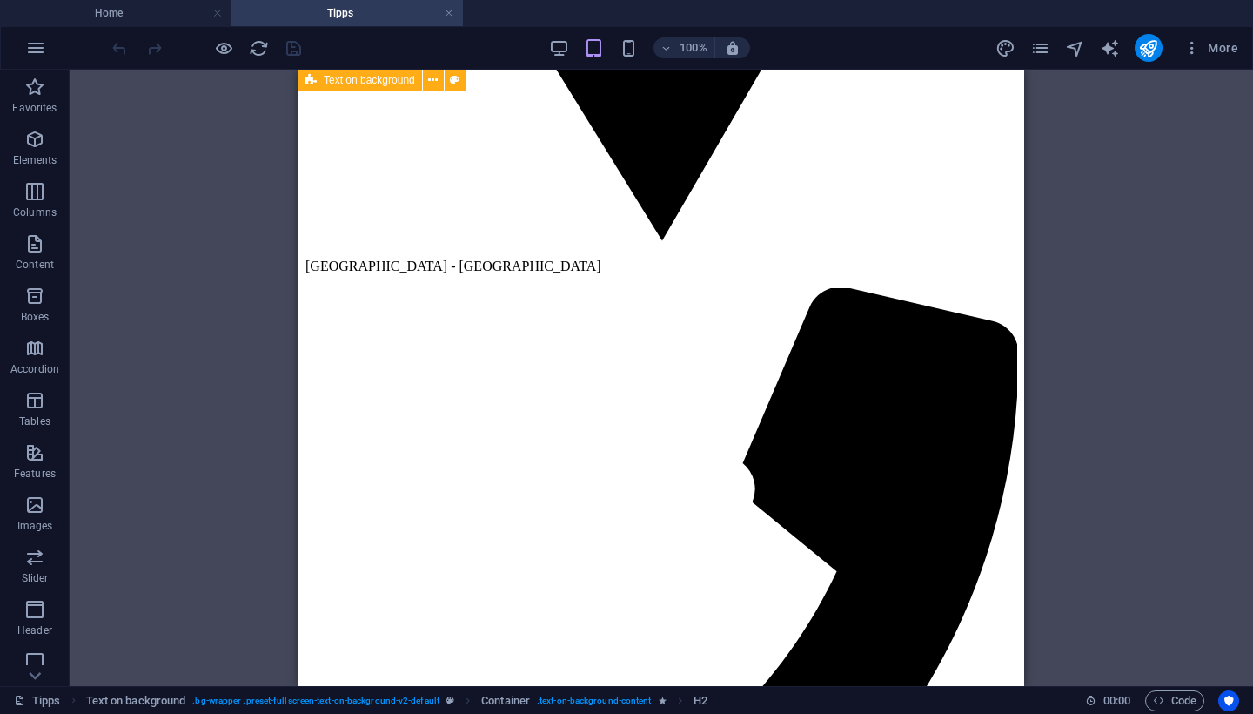
scroll to position [2608, 0]
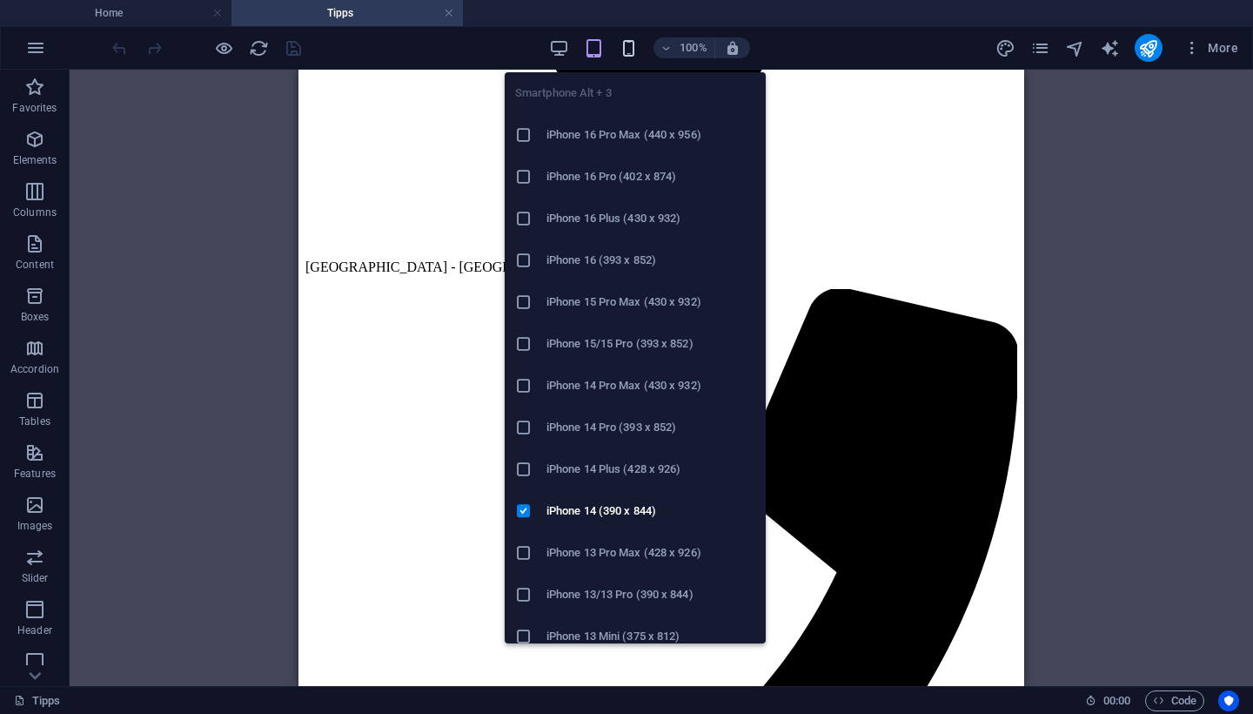
click at [631, 56] on icon "button" at bounding box center [629, 48] width 20 height 20
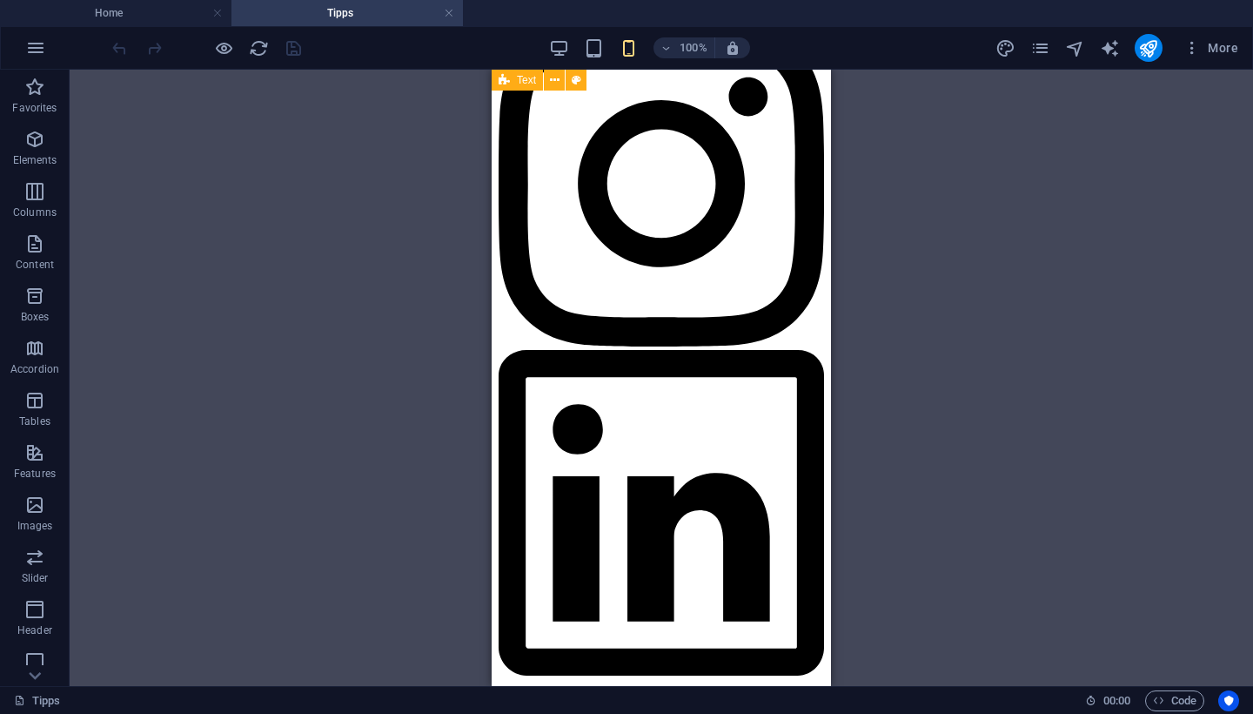
scroll to position [5356, 0]
click at [492, 70] on div "Mehr lesen" at bounding box center [492, 70] width 0 height 0
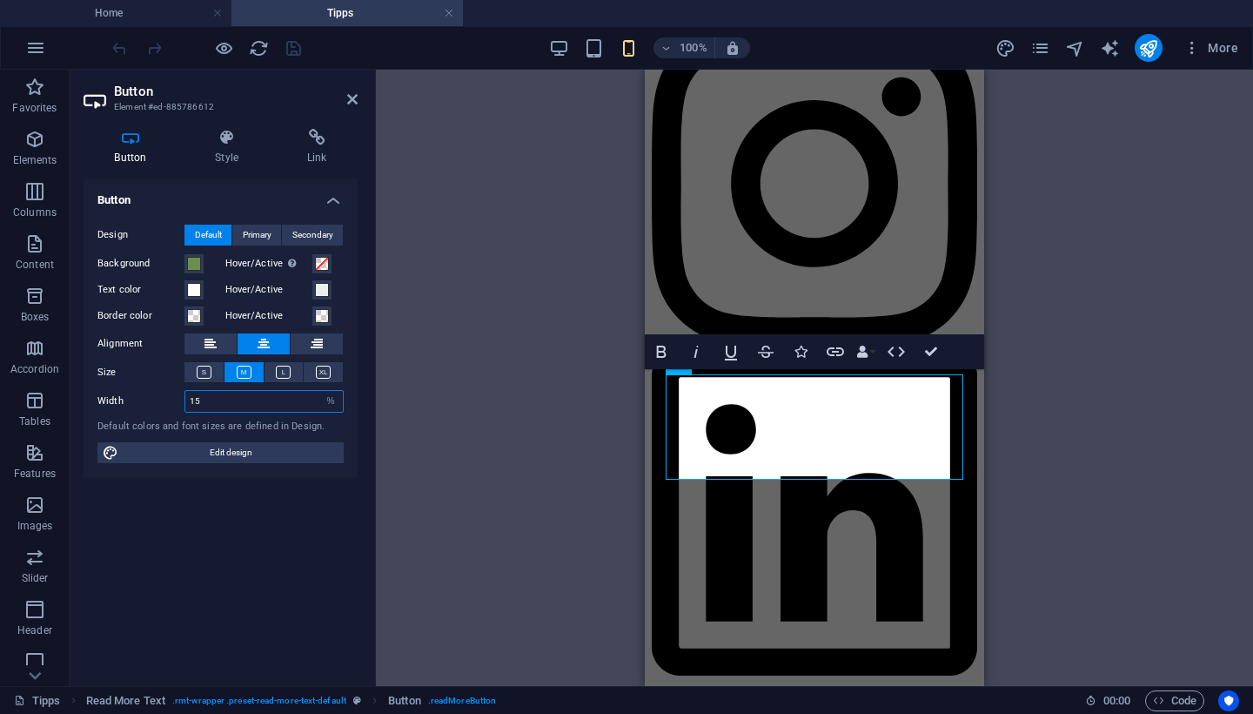
click at [219, 398] on input "15" at bounding box center [264, 401] width 158 height 21
select select "px"
click at [255, 404] on input "51" at bounding box center [264, 401] width 158 height 21
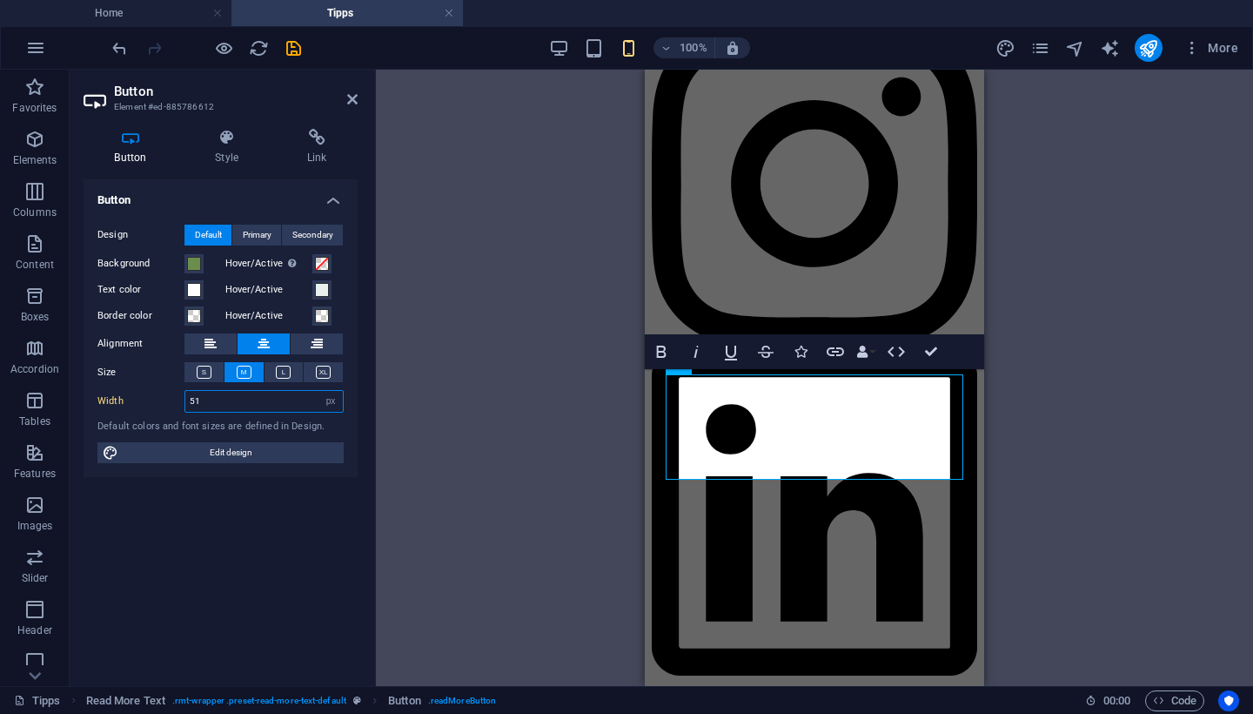
click at [255, 404] on input "51" at bounding box center [264, 401] width 158 height 21
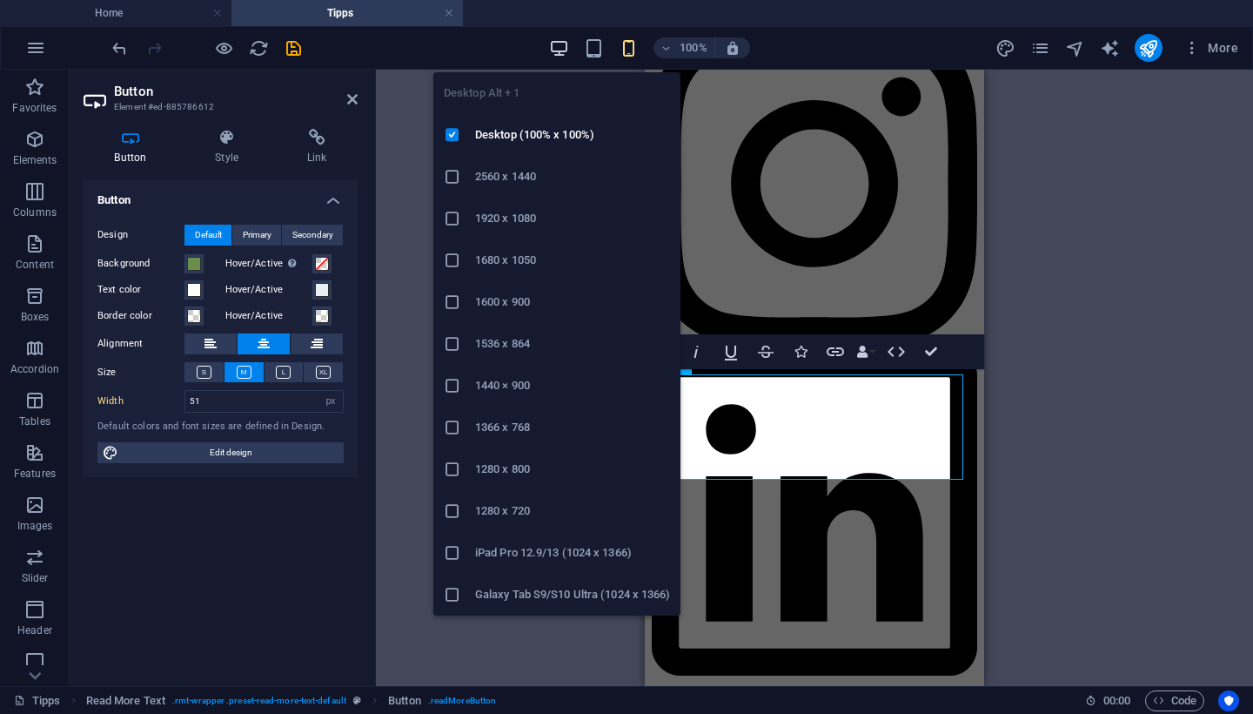
click at [560, 52] on icon "button" at bounding box center [559, 48] width 20 height 20
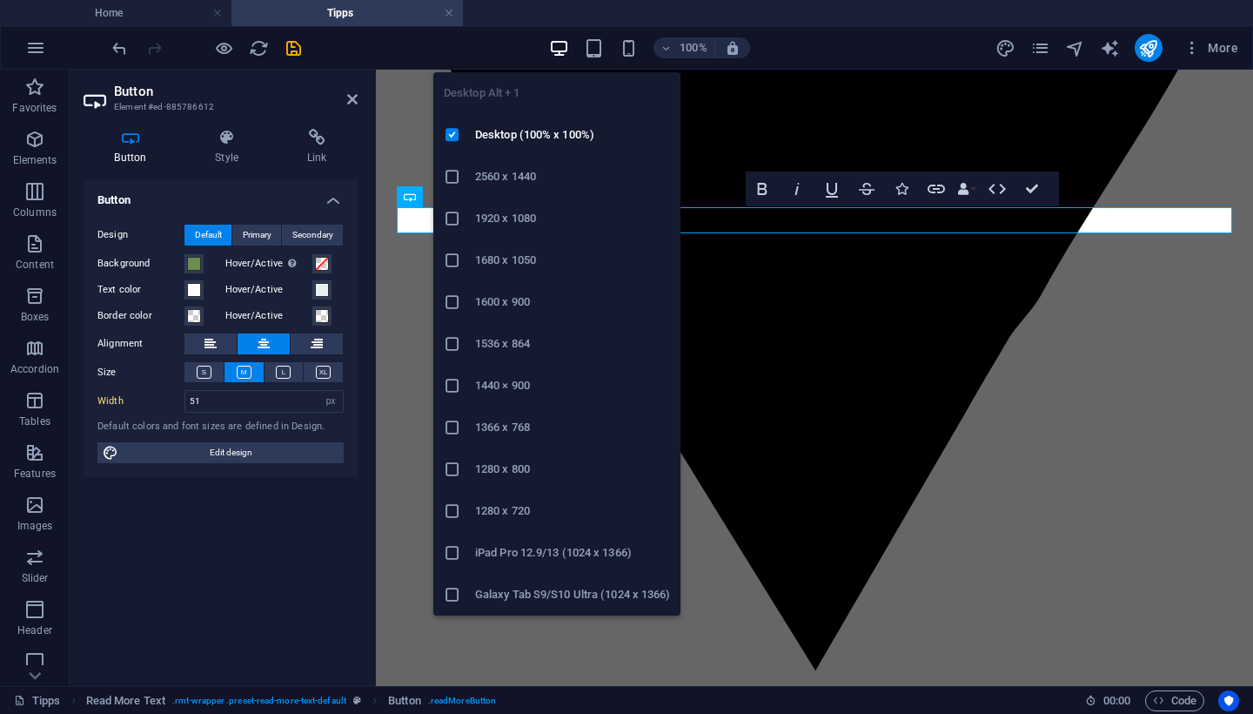
type input "15"
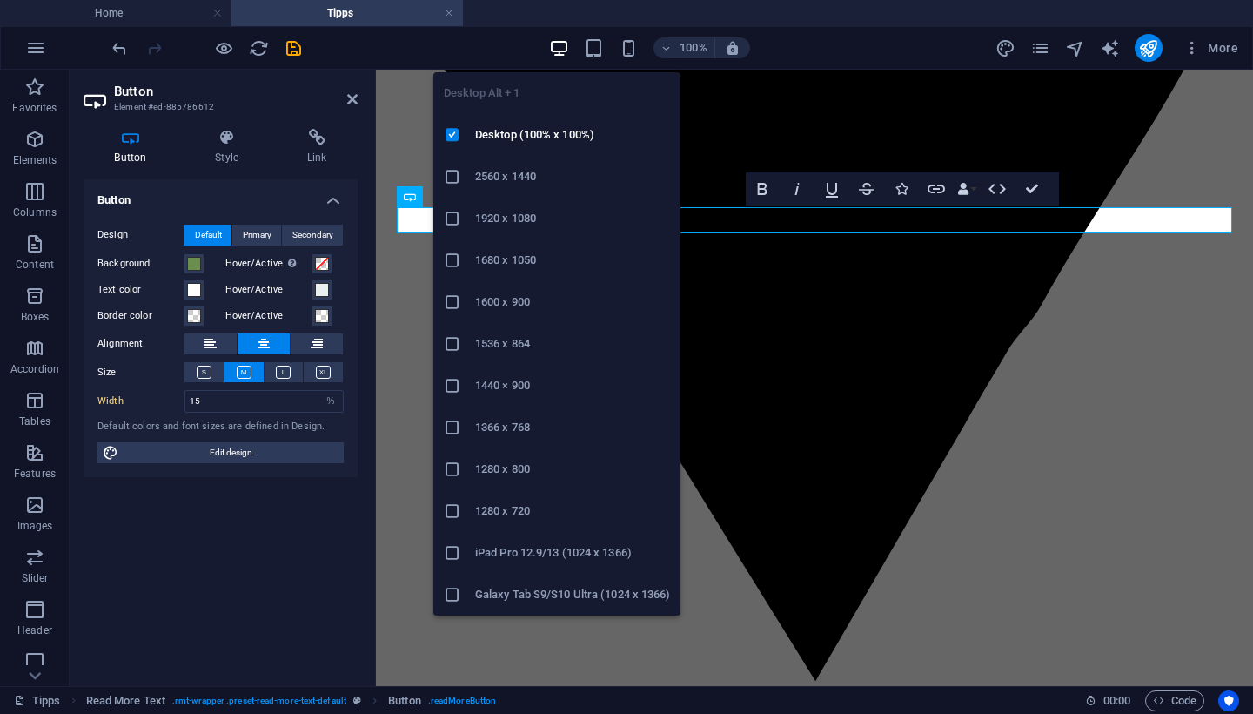
scroll to position [2323, 0]
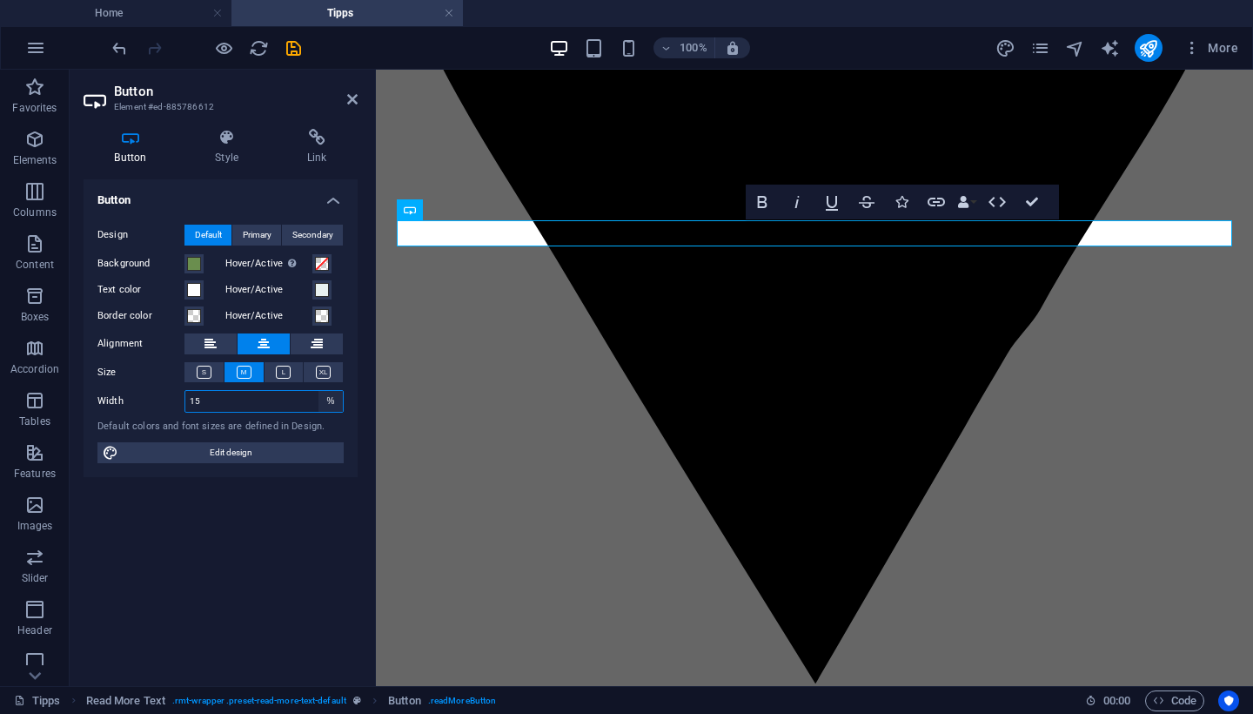
select select "px"
click at [245, 402] on input "144" at bounding box center [264, 401] width 158 height 21
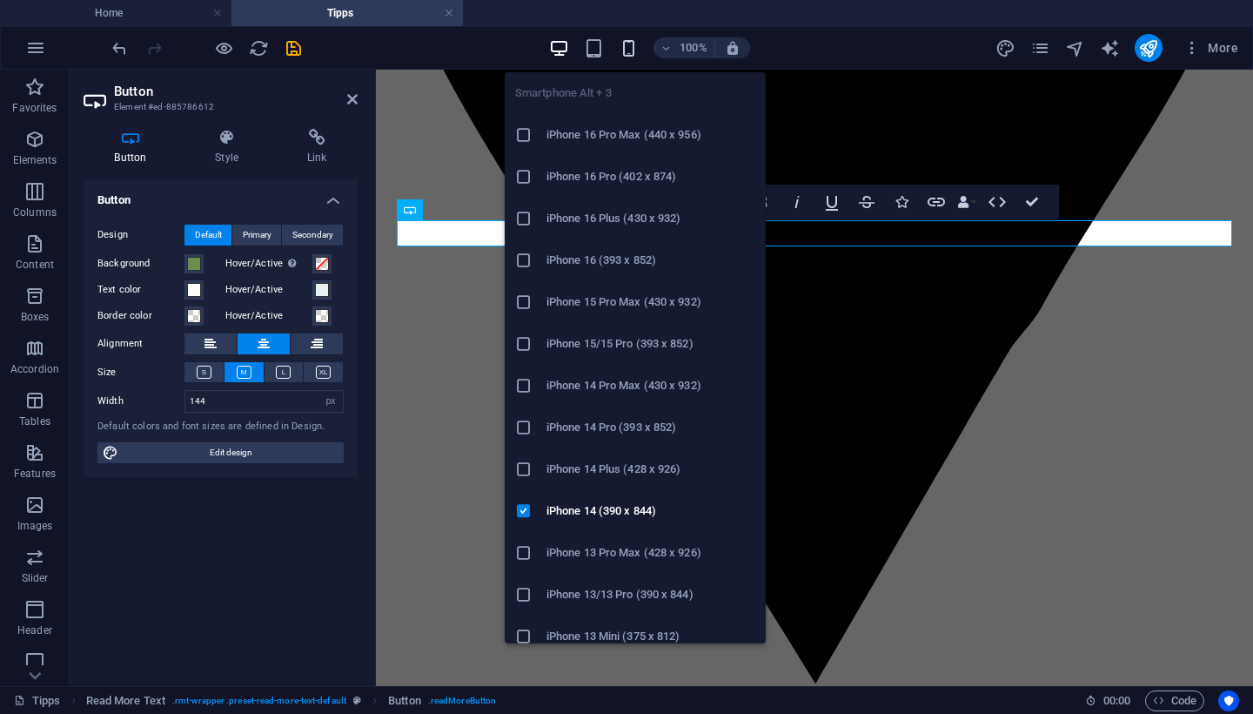
click at [629, 47] on icon "button" at bounding box center [629, 48] width 20 height 20
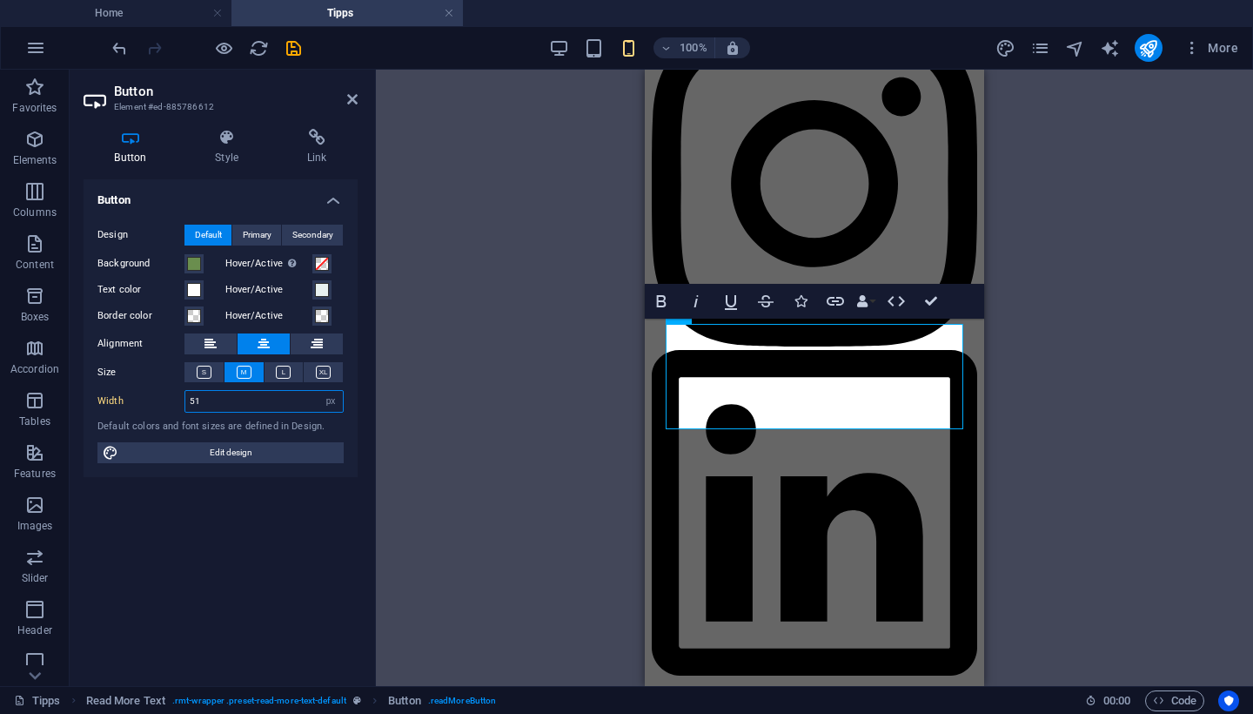
click at [205, 402] on input "51" at bounding box center [264, 401] width 158 height 21
type input "144"
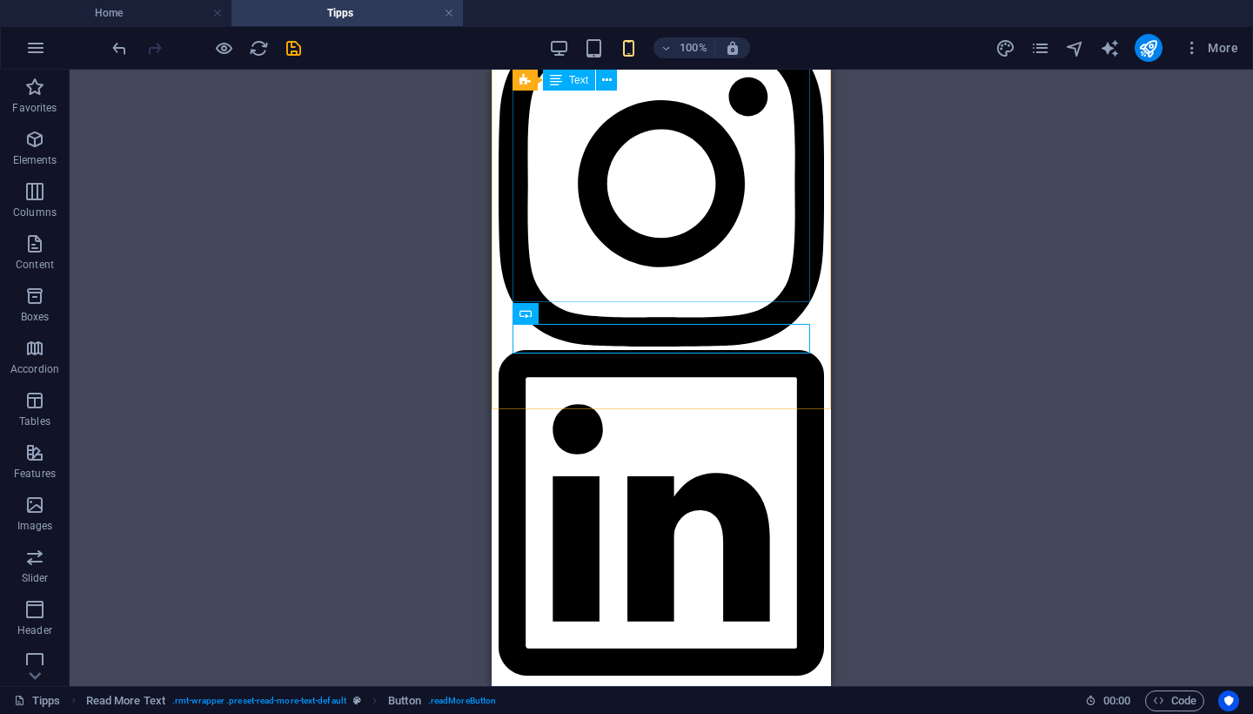
click at [928, 392] on div "H2 Text on background Container Spacer Footer Frigg Footer Frigg Container Cont…" at bounding box center [661, 378] width 1183 height 616
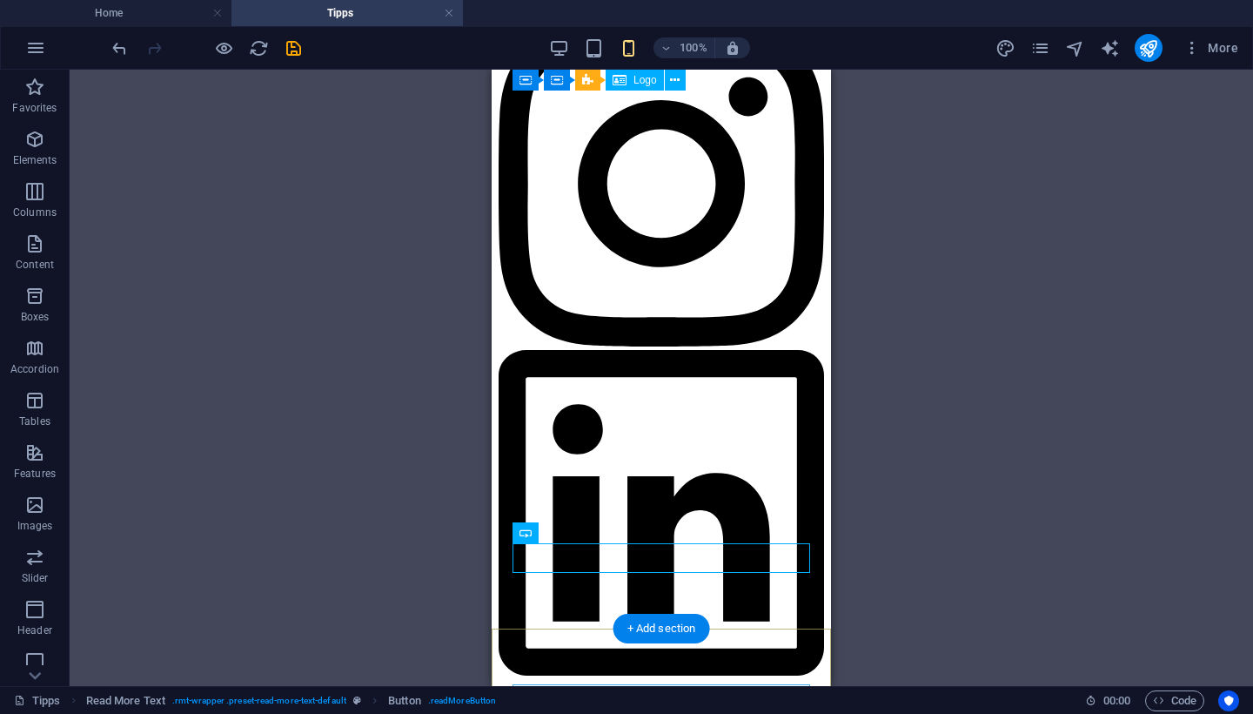
scroll to position [5172, 0]
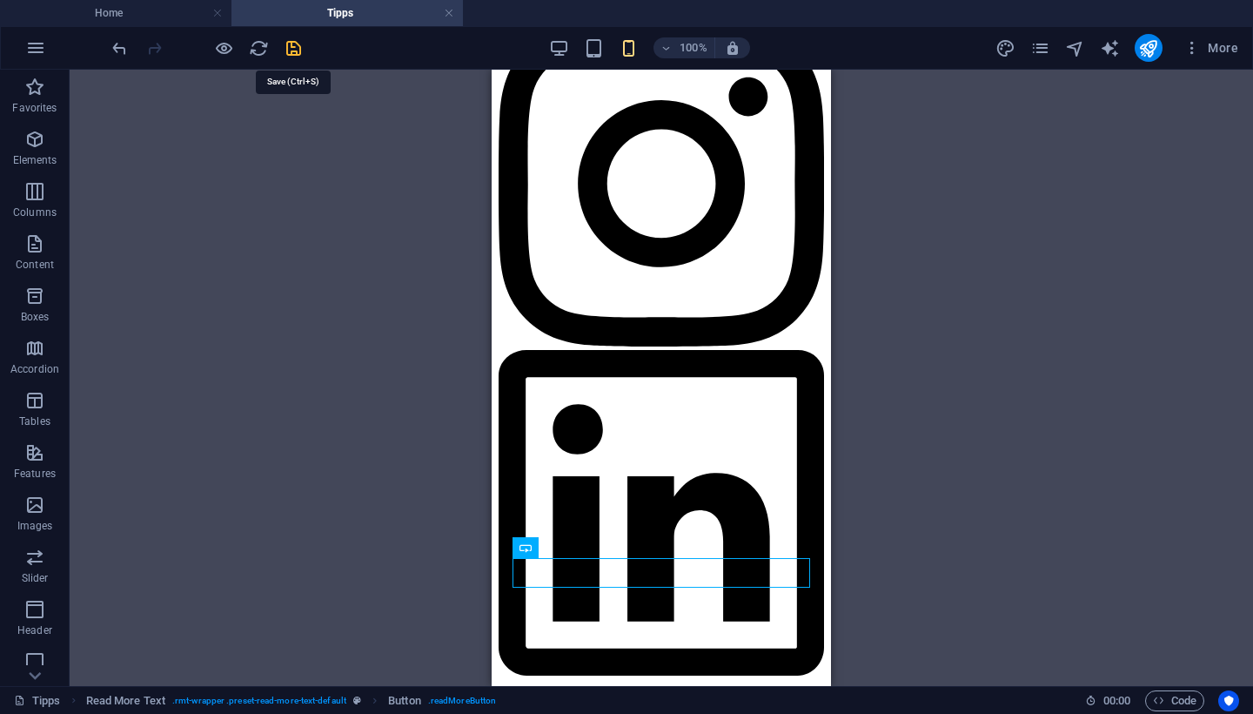
click at [292, 49] on icon "save" at bounding box center [294, 48] width 20 height 20
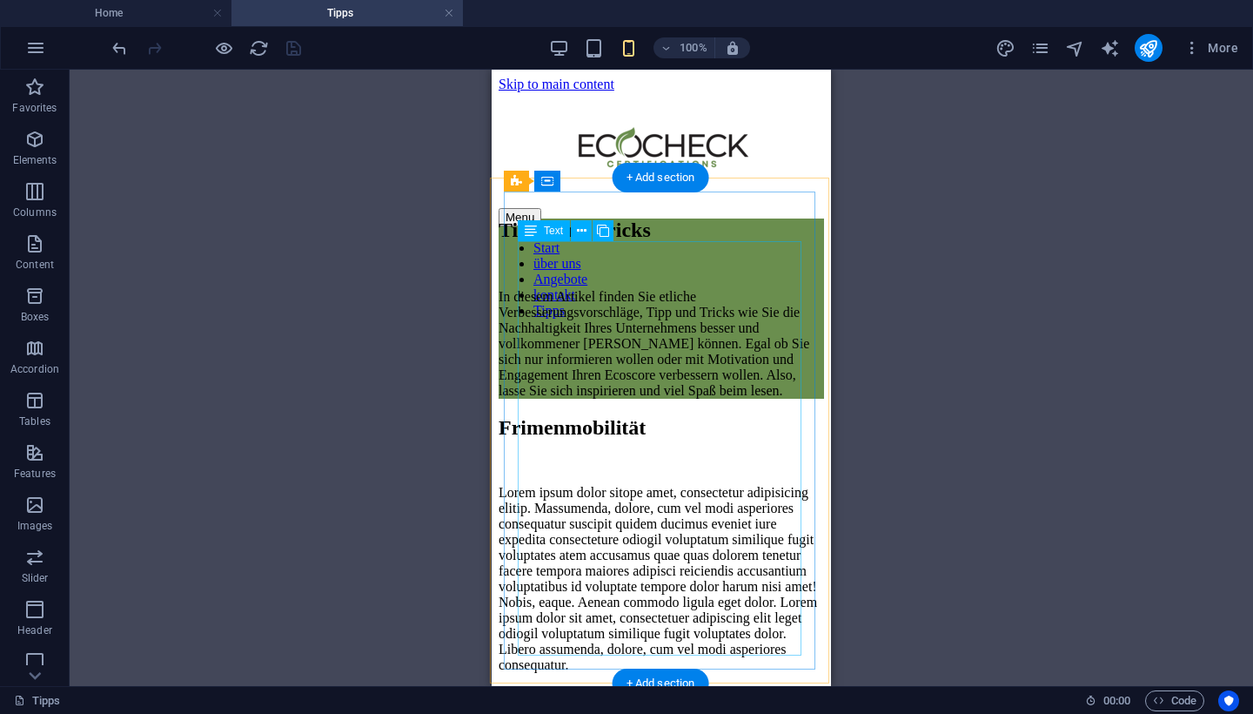
scroll to position [1, 2]
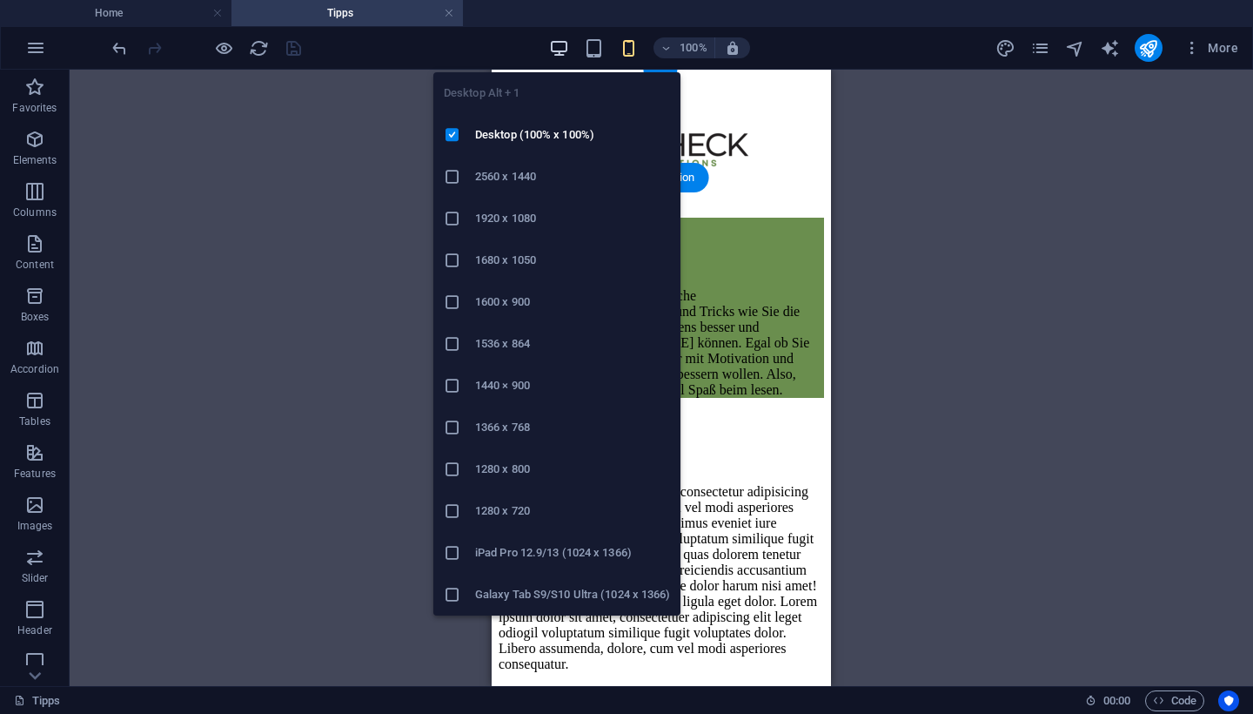
click at [564, 50] on icon "button" at bounding box center [559, 48] width 20 height 20
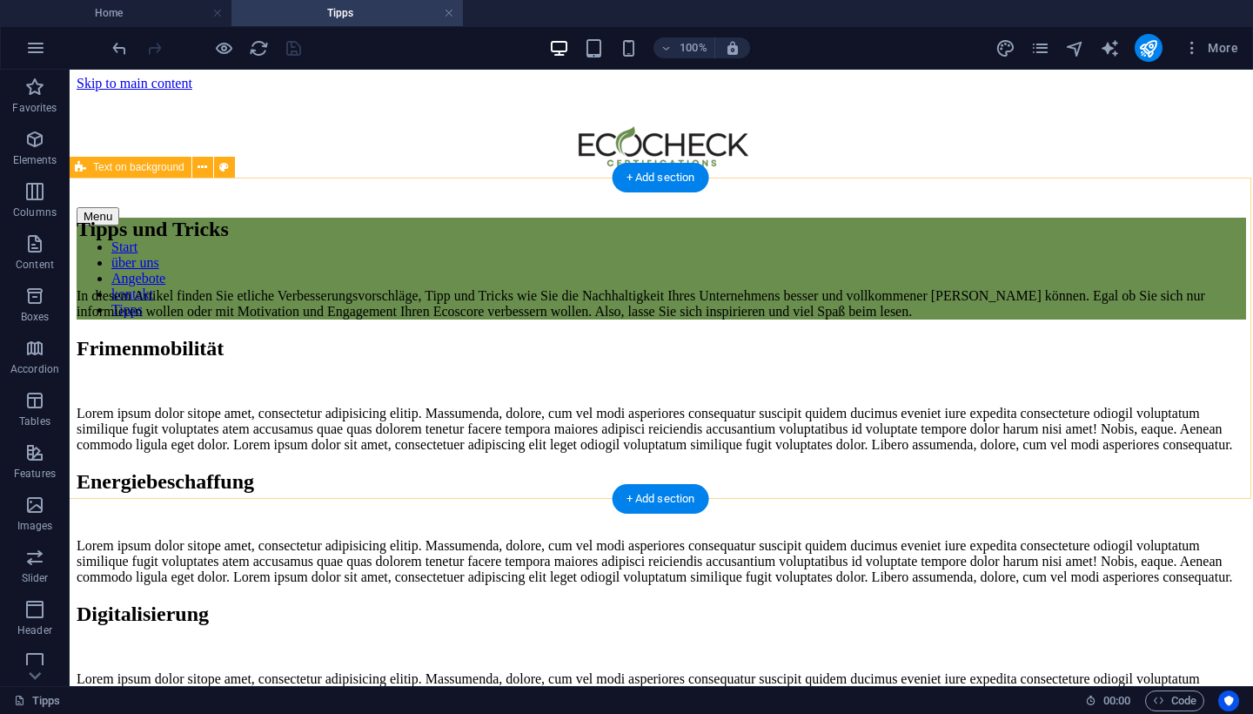
click at [940, 319] on div "Tipps und Tricks In diesem Artikel finden Sie etliche Verbesserungsvorschläge, …" at bounding box center [662, 269] width 1170 height 102
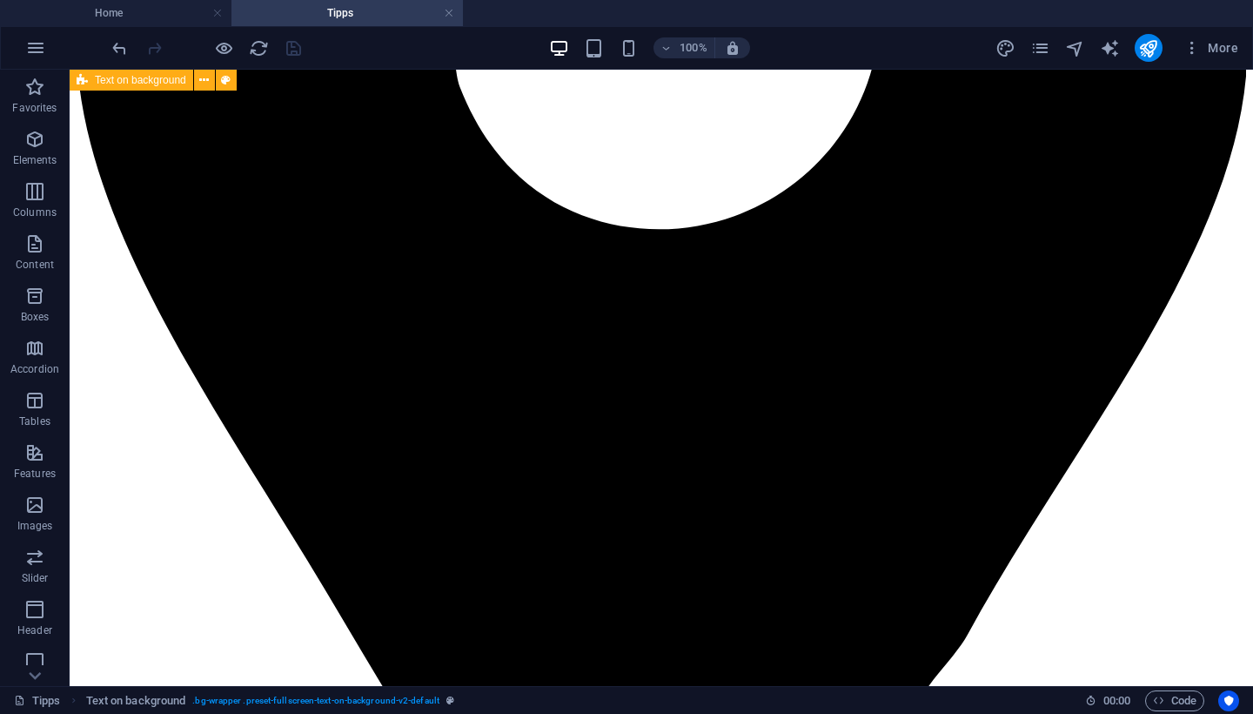
scroll to position [2135, 2]
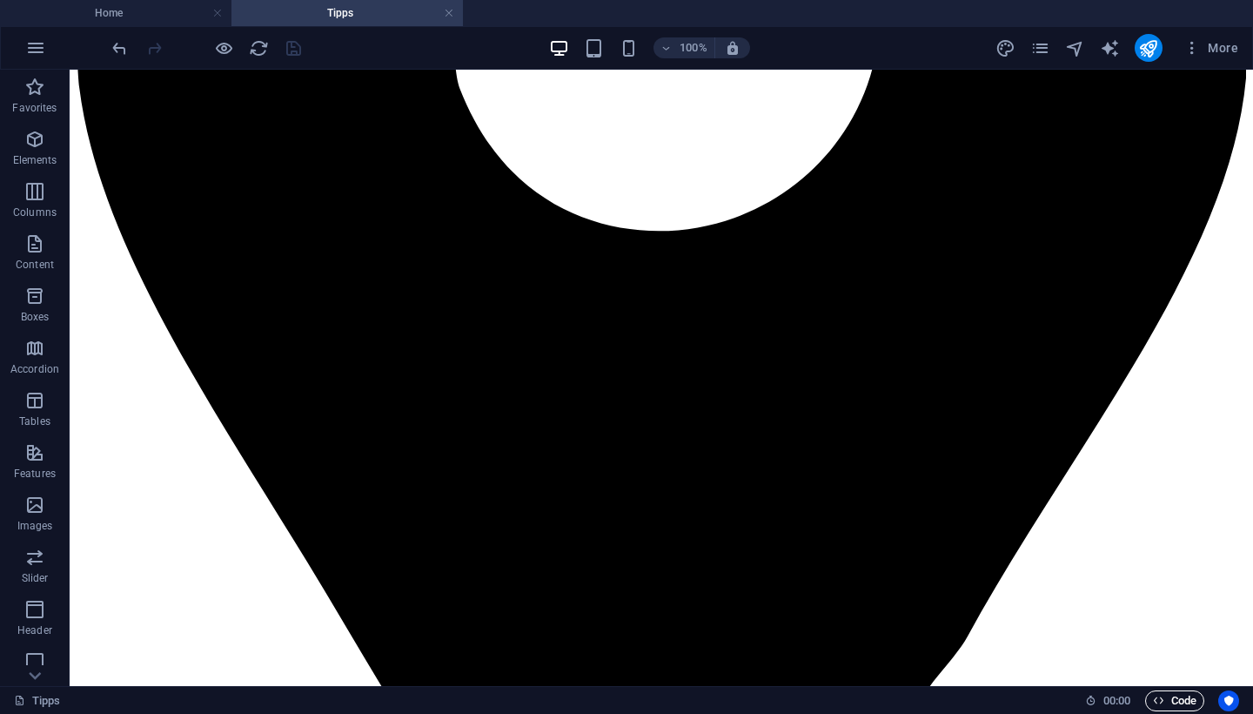
click at [1185, 693] on span "Code" at bounding box center [1175, 700] width 44 height 21
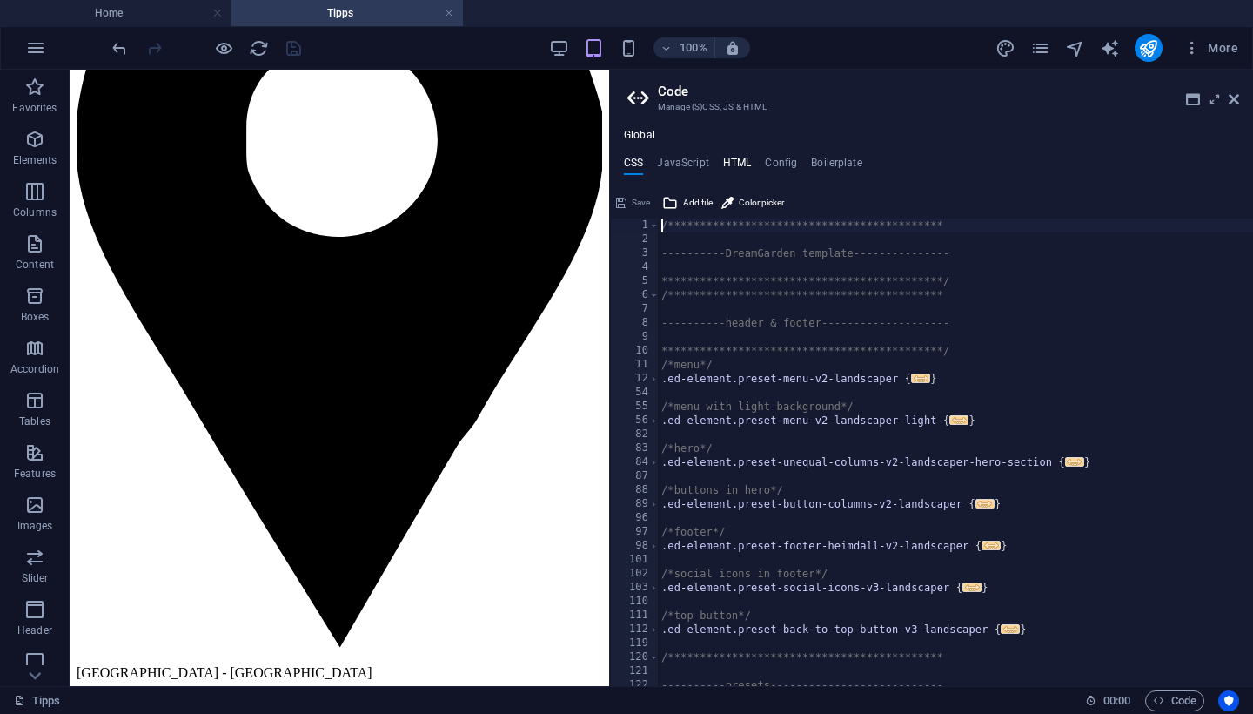
click at [734, 162] on h4 "HTML" at bounding box center [737, 166] width 29 height 19
type textarea "<a href="#main-content" class="wv-link-content button">Skip to main content</a>"
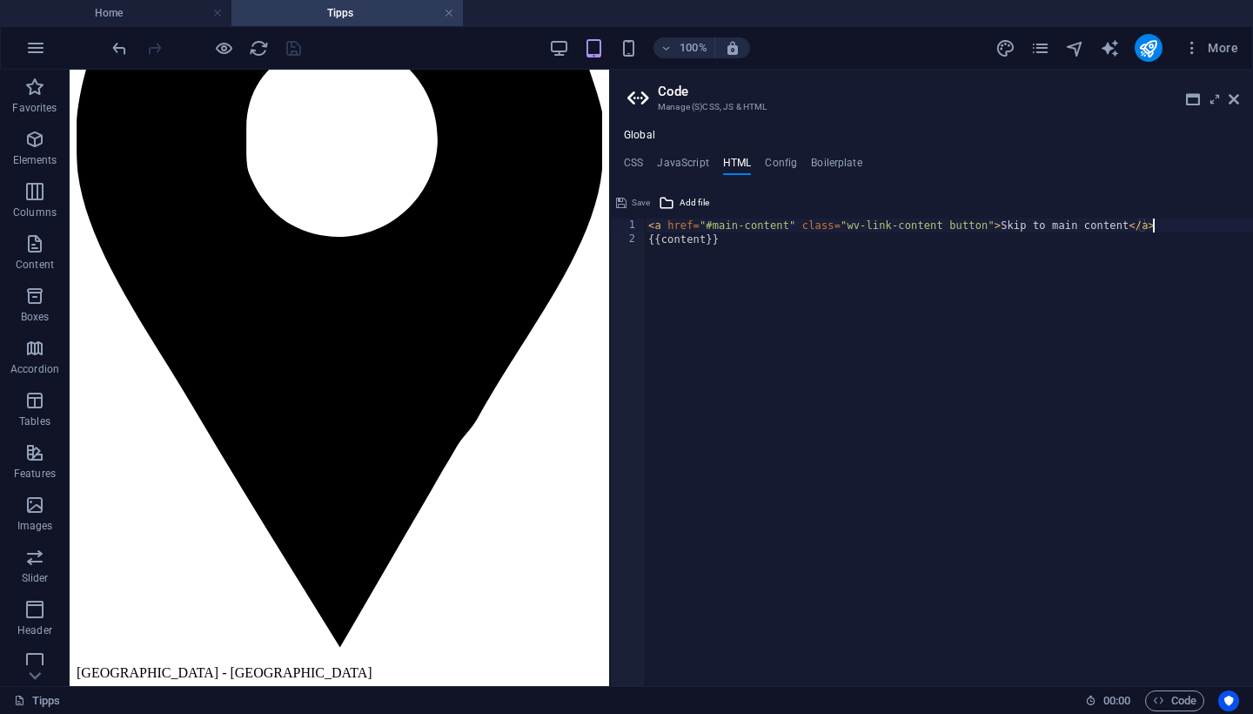
click at [1168, 227] on div "< a href = "#main-content" class = "wv-link-content button" > Skip to main cont…" at bounding box center [949, 466] width 608 height 496
paste textarea "</script>"
type textarea "</script>"
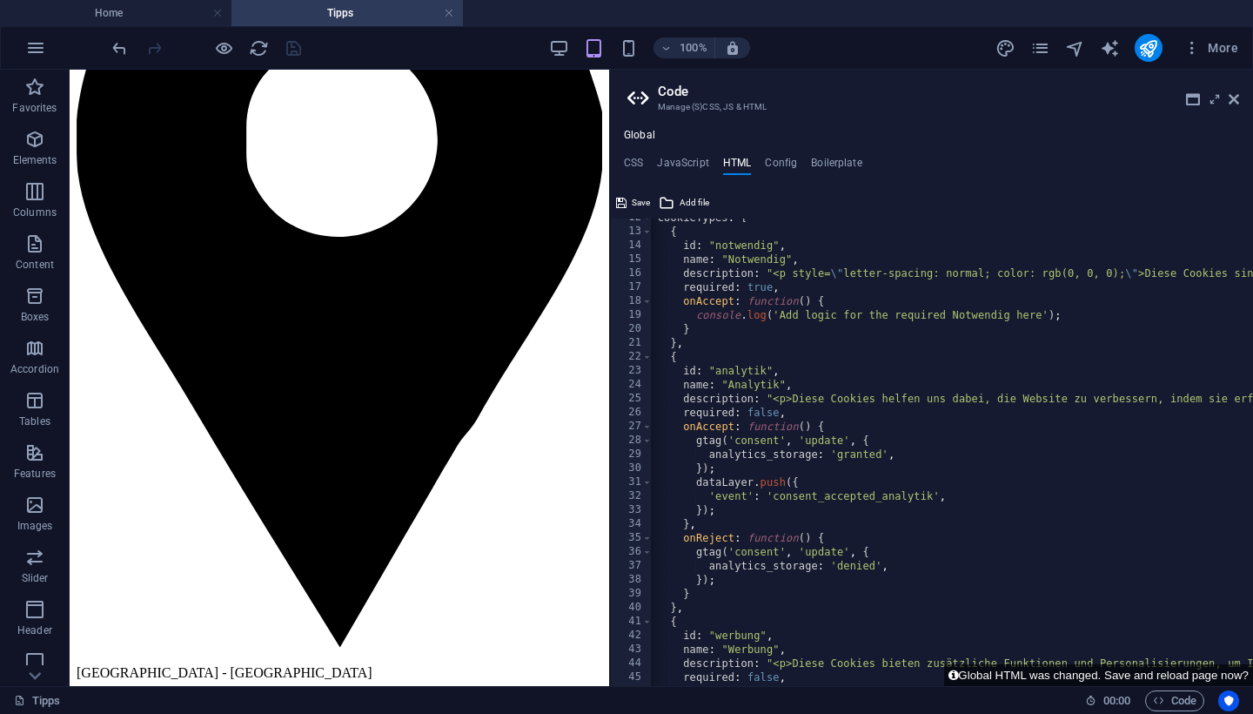
scroll to position [0, 10]
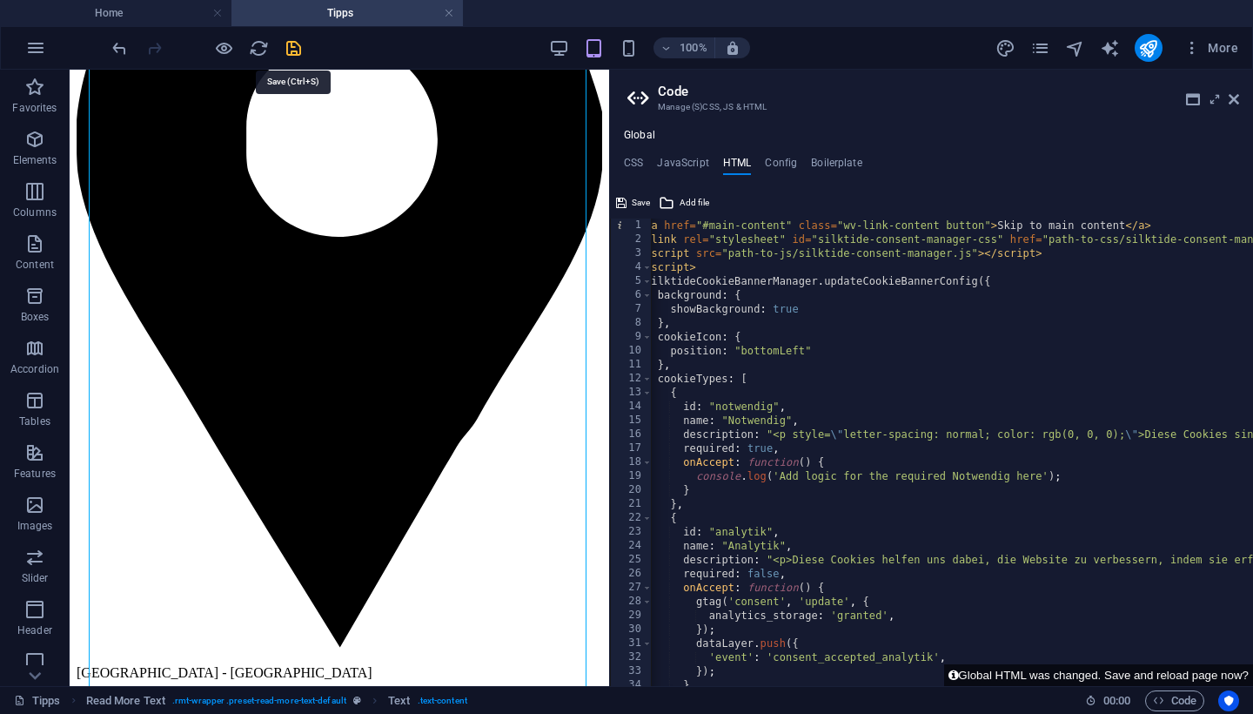
click at [293, 52] on icon "save" at bounding box center [294, 48] width 20 height 20
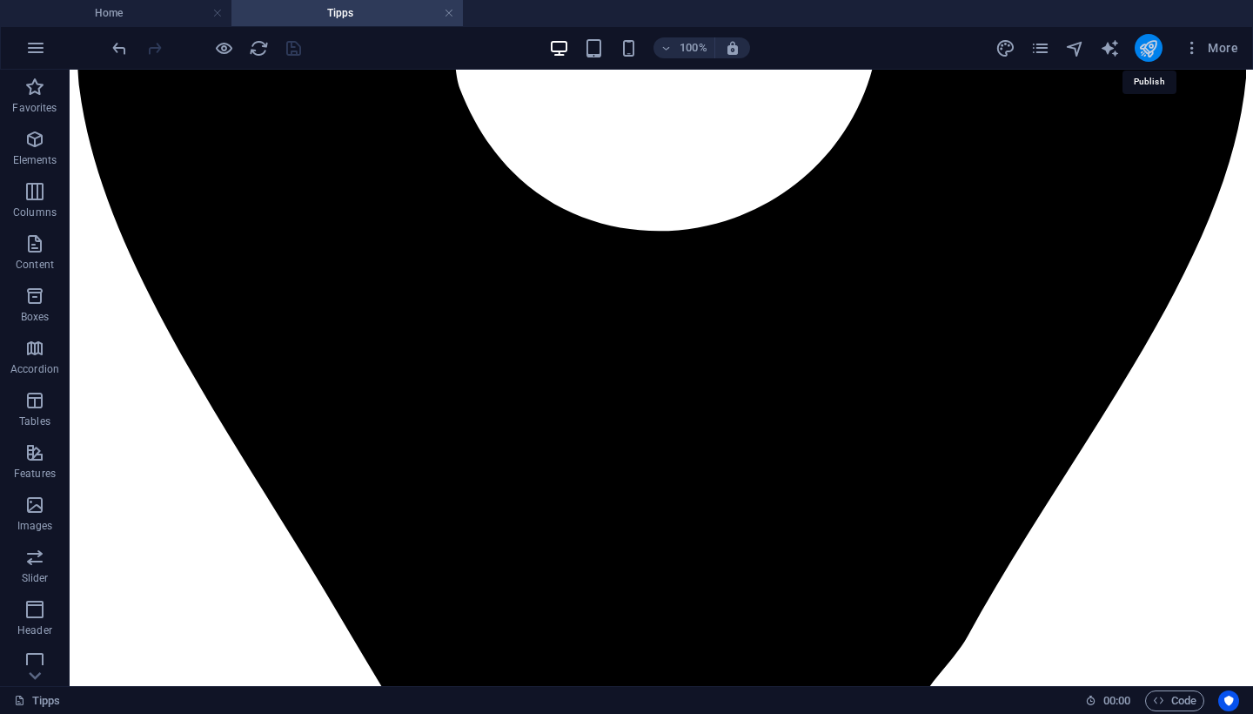
click at [1149, 53] on icon "publish" at bounding box center [1148, 48] width 20 height 20
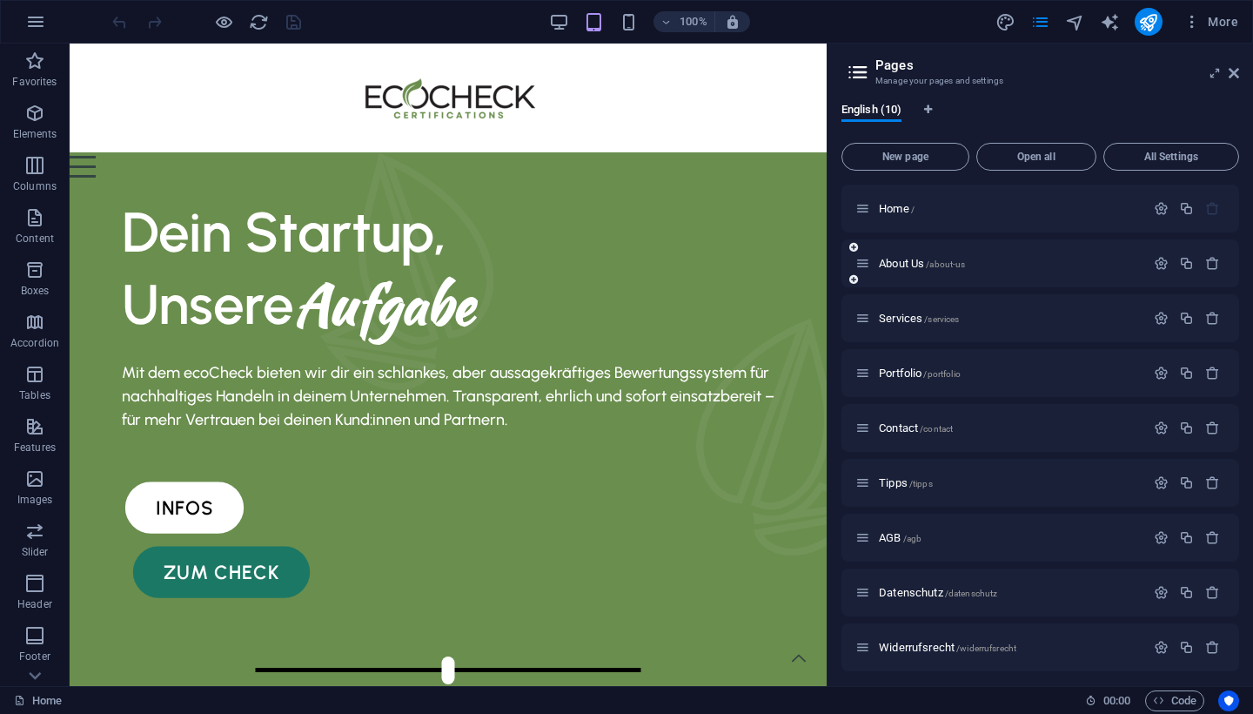
click at [905, 270] on div "About Us /about-us" at bounding box center [1000, 263] width 290 height 20
click at [909, 258] on span "About Us /about-us" at bounding box center [922, 263] width 86 height 13
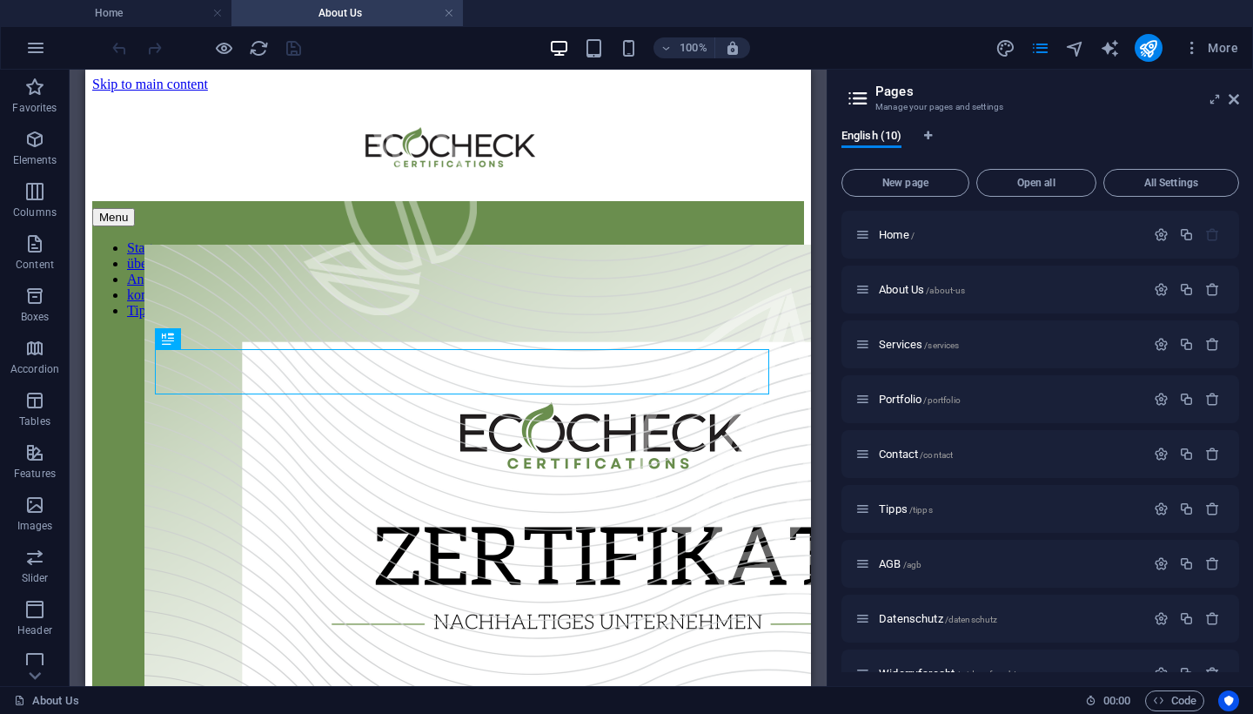
scroll to position [496, 0]
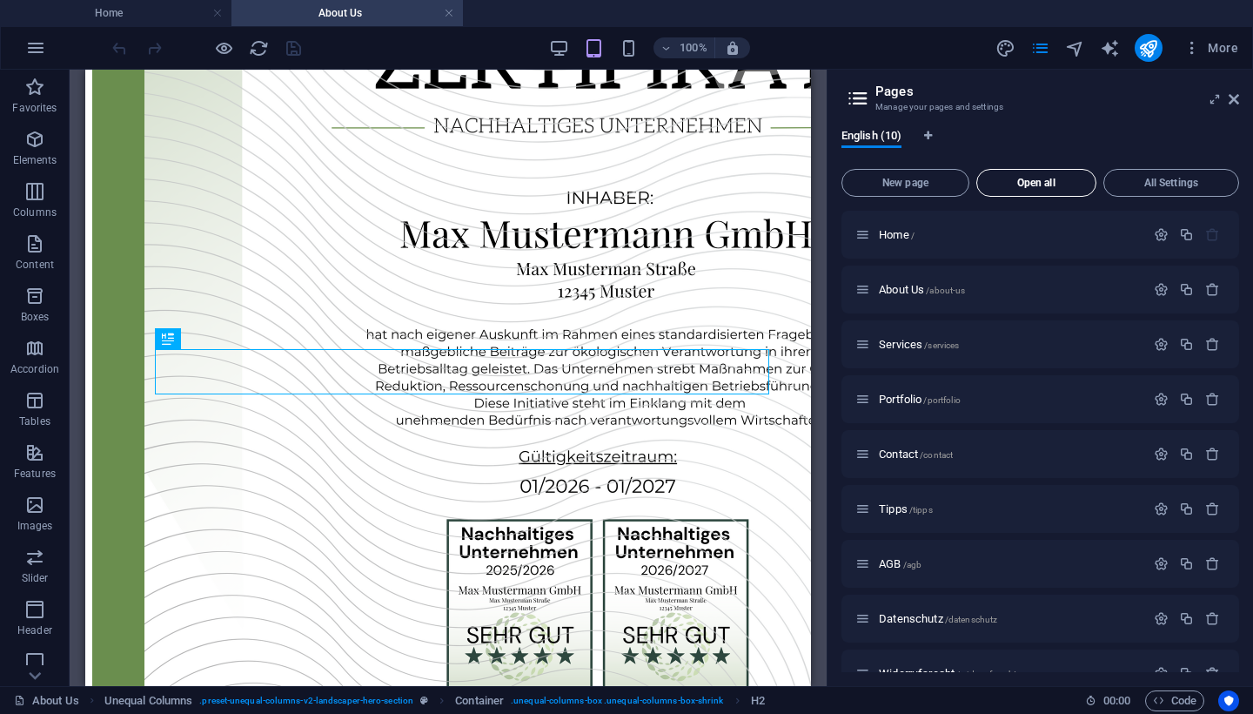
click at [1049, 191] on button "Open all" at bounding box center [1036, 183] width 120 height 28
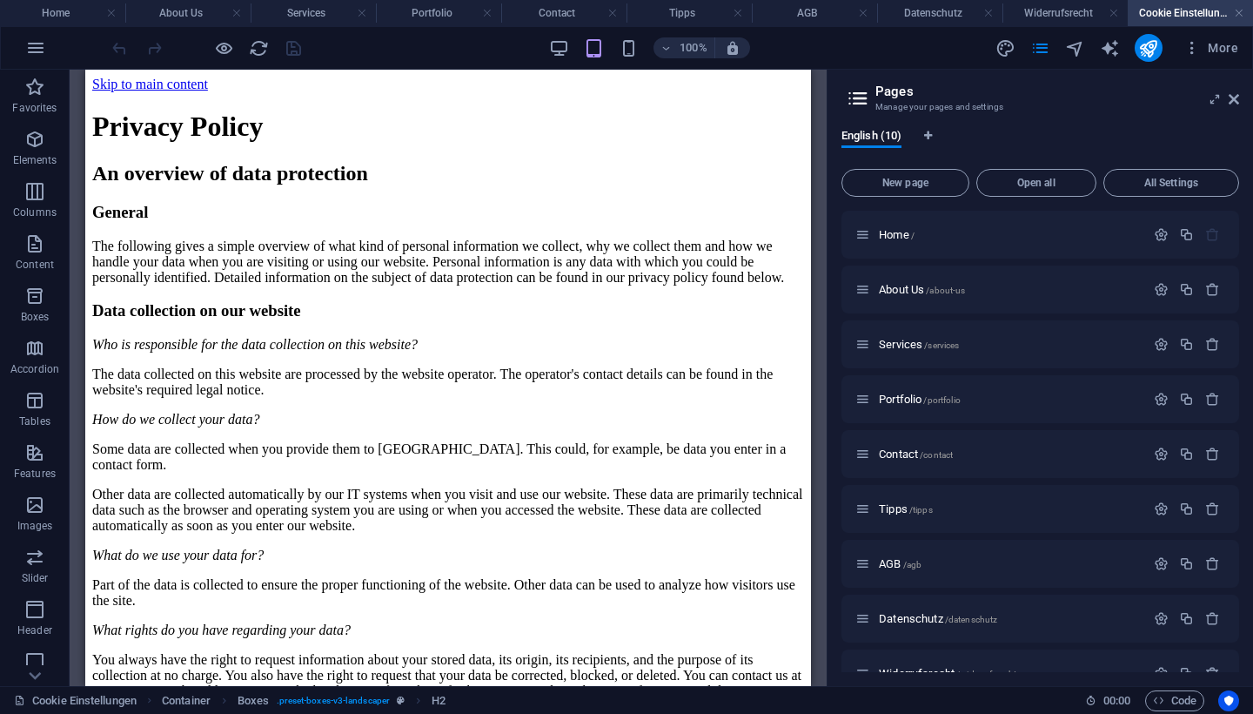
scroll to position [0, 0]
click at [1238, 106] on link at bounding box center [1234, 99] width 10 height 15
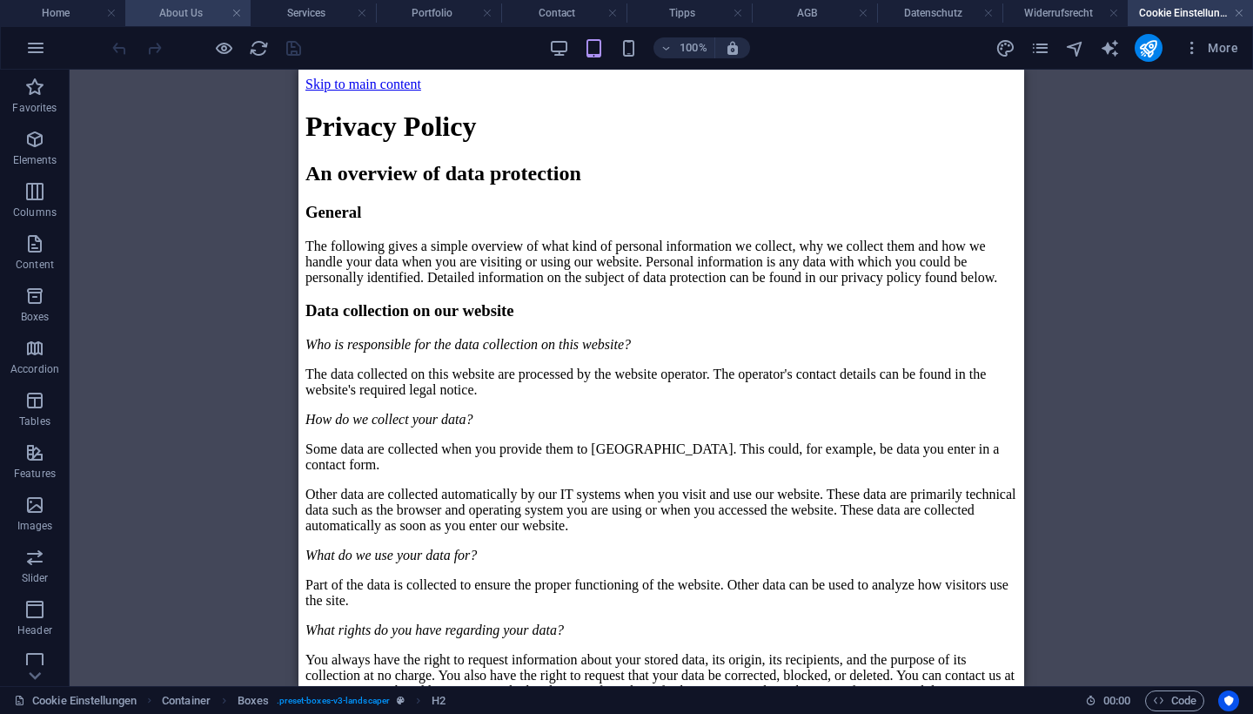
click at [183, 19] on h4 "About Us" at bounding box center [187, 12] width 125 height 19
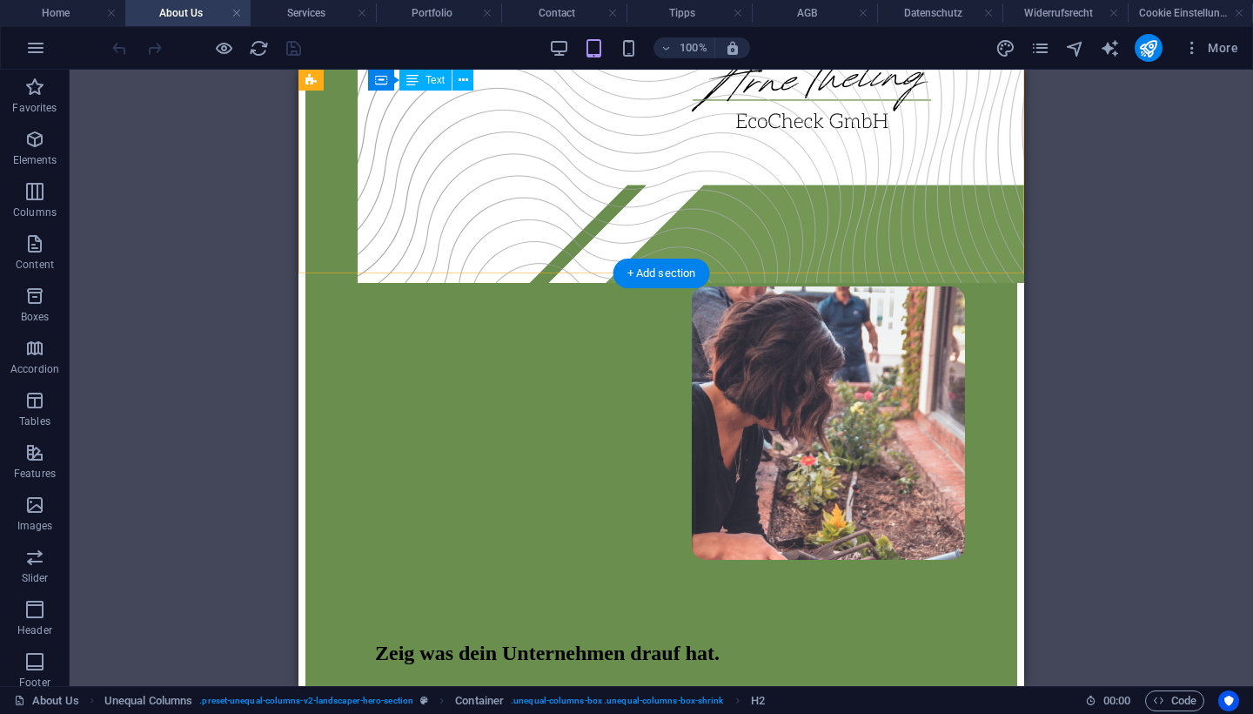
scroll to position [1223, 0]
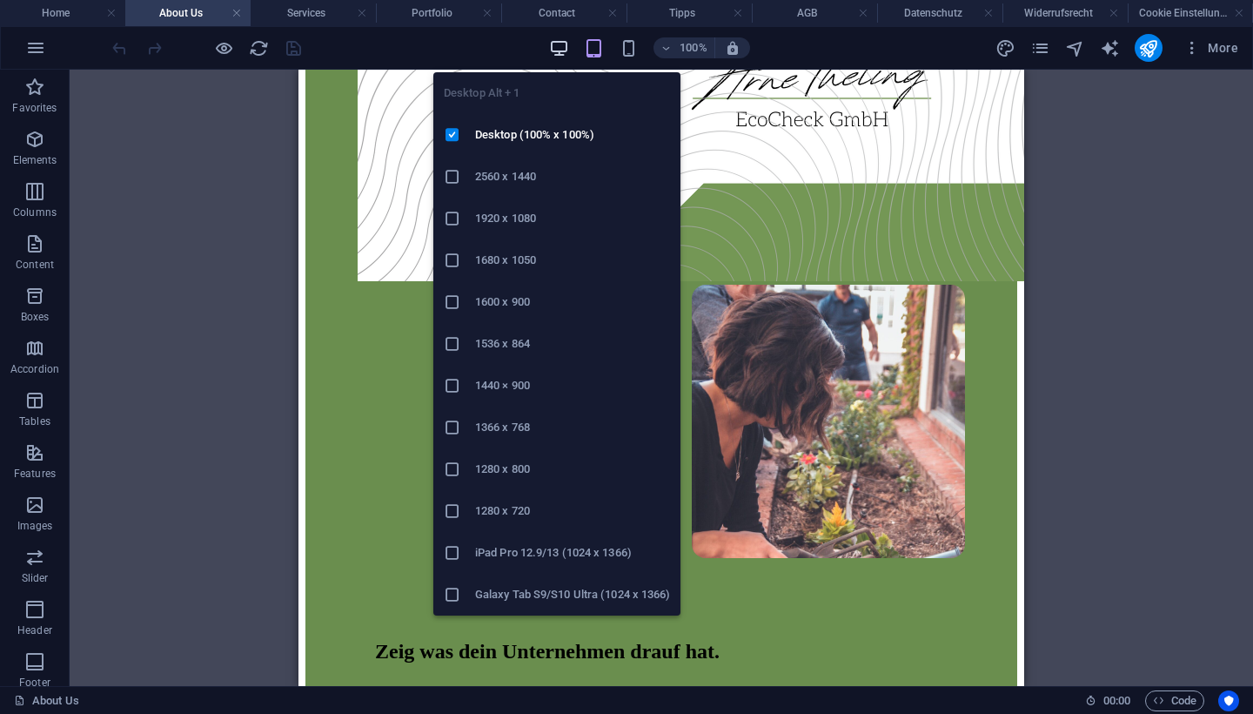
click at [561, 49] on icon "button" at bounding box center [559, 48] width 20 height 20
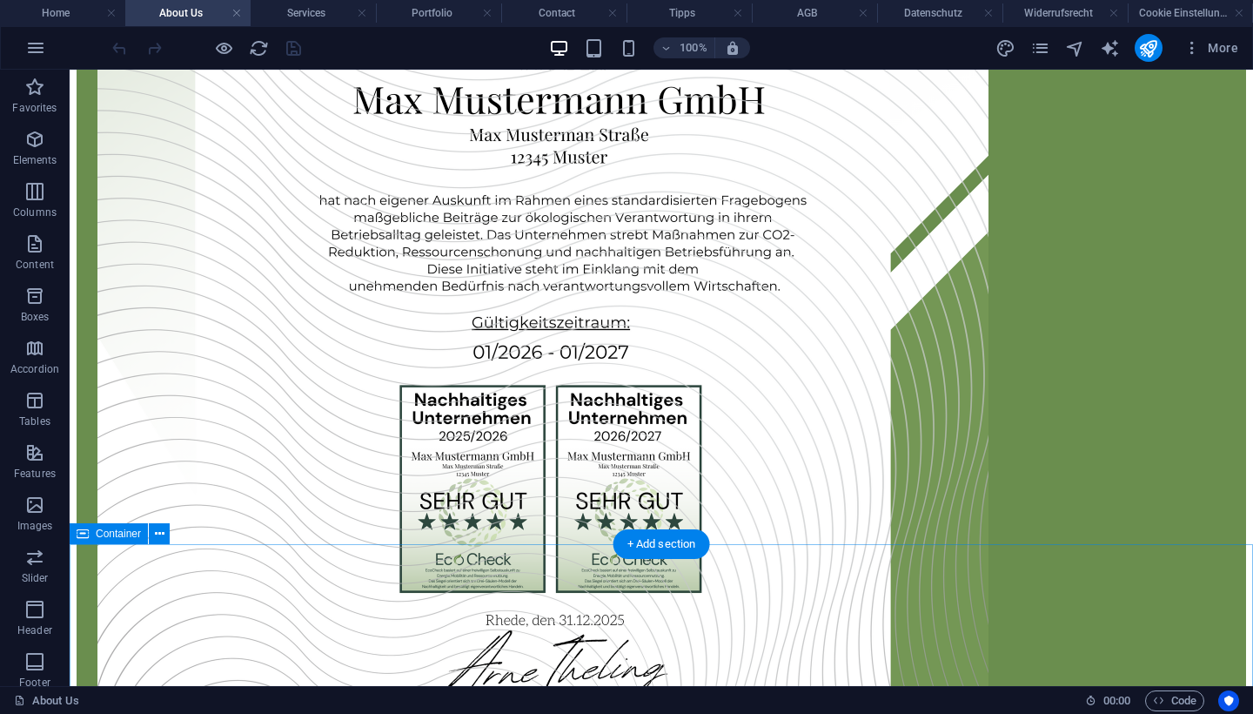
scroll to position [643, 0]
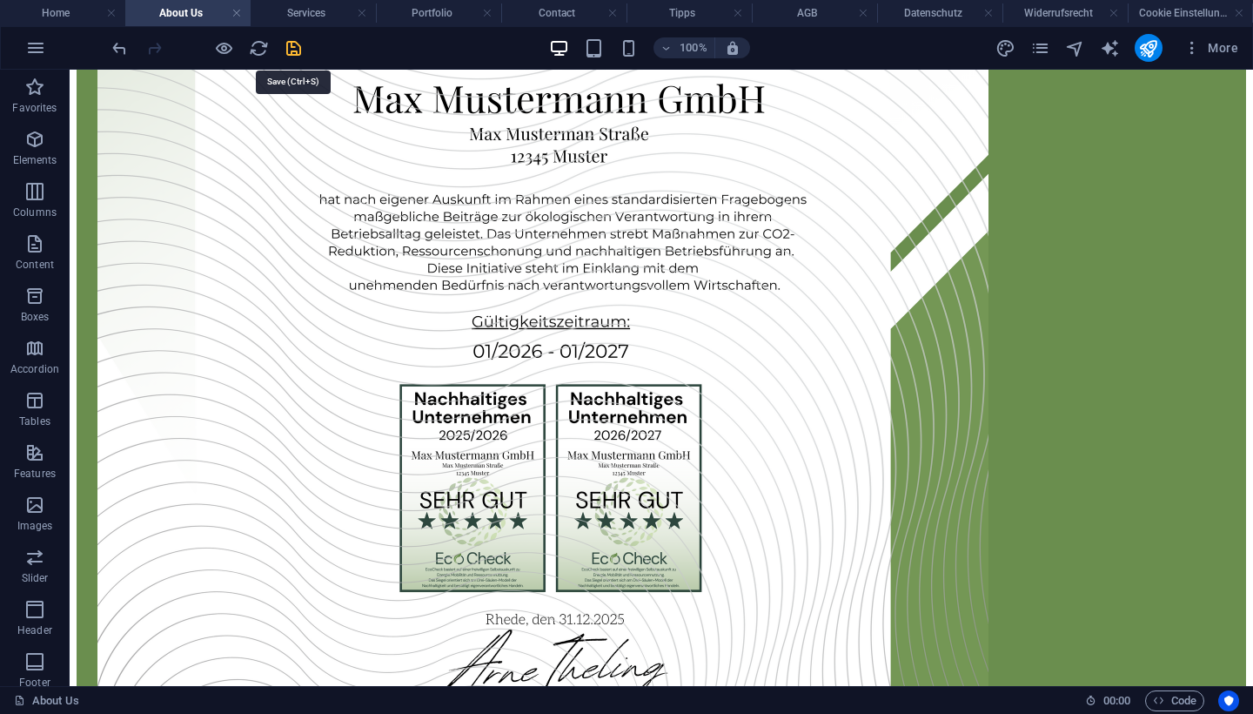
click at [294, 50] on icon "save" at bounding box center [294, 48] width 20 height 20
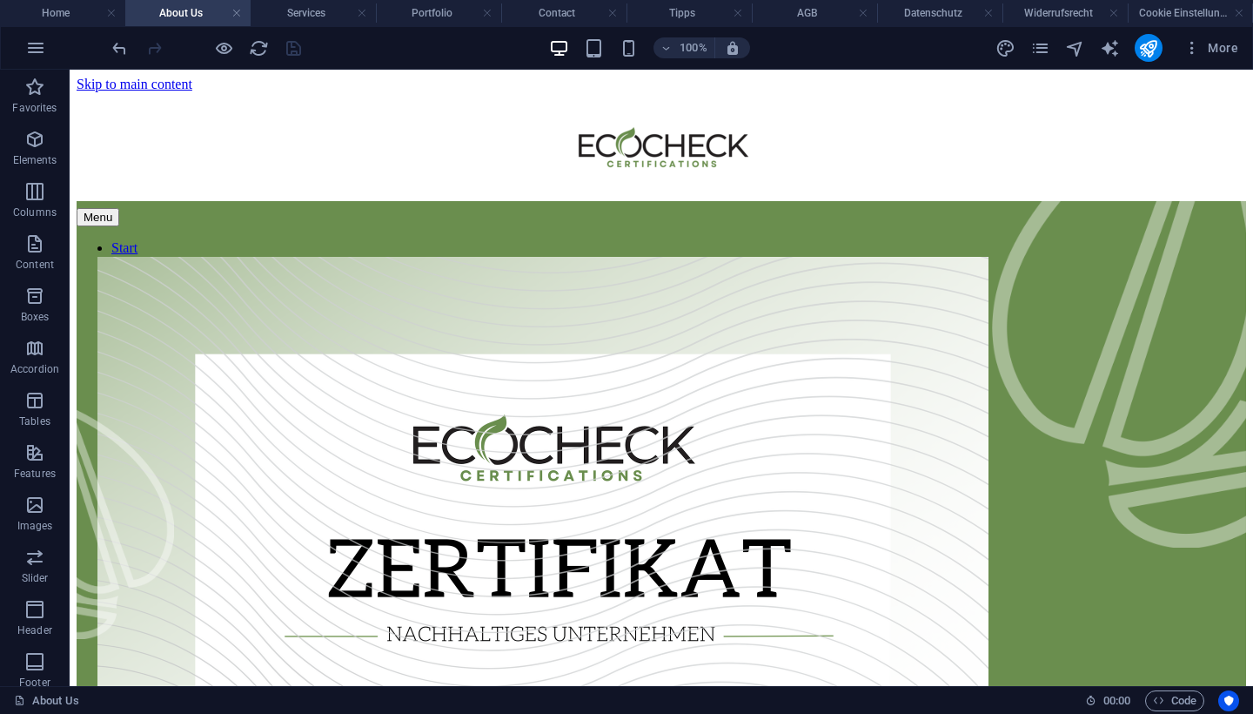
scroll to position [0, 0]
click at [41, 11] on h4 "Home" at bounding box center [62, 12] width 125 height 19
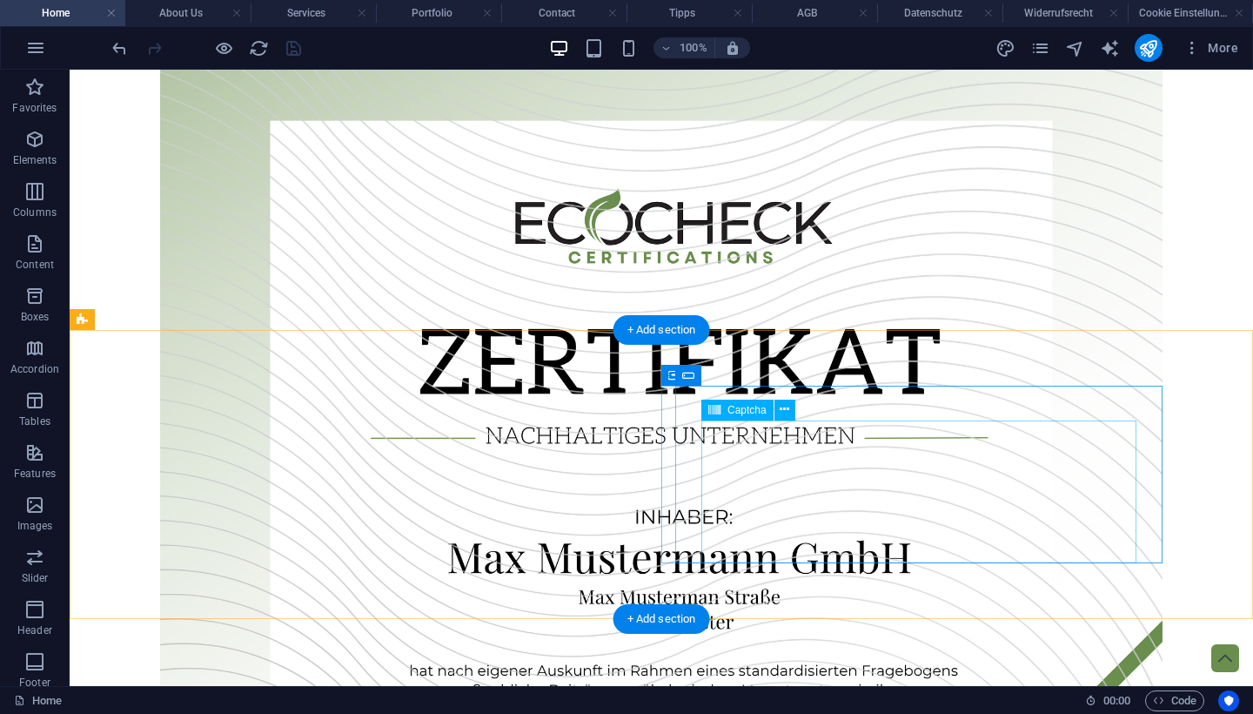
scroll to position [1800, 0]
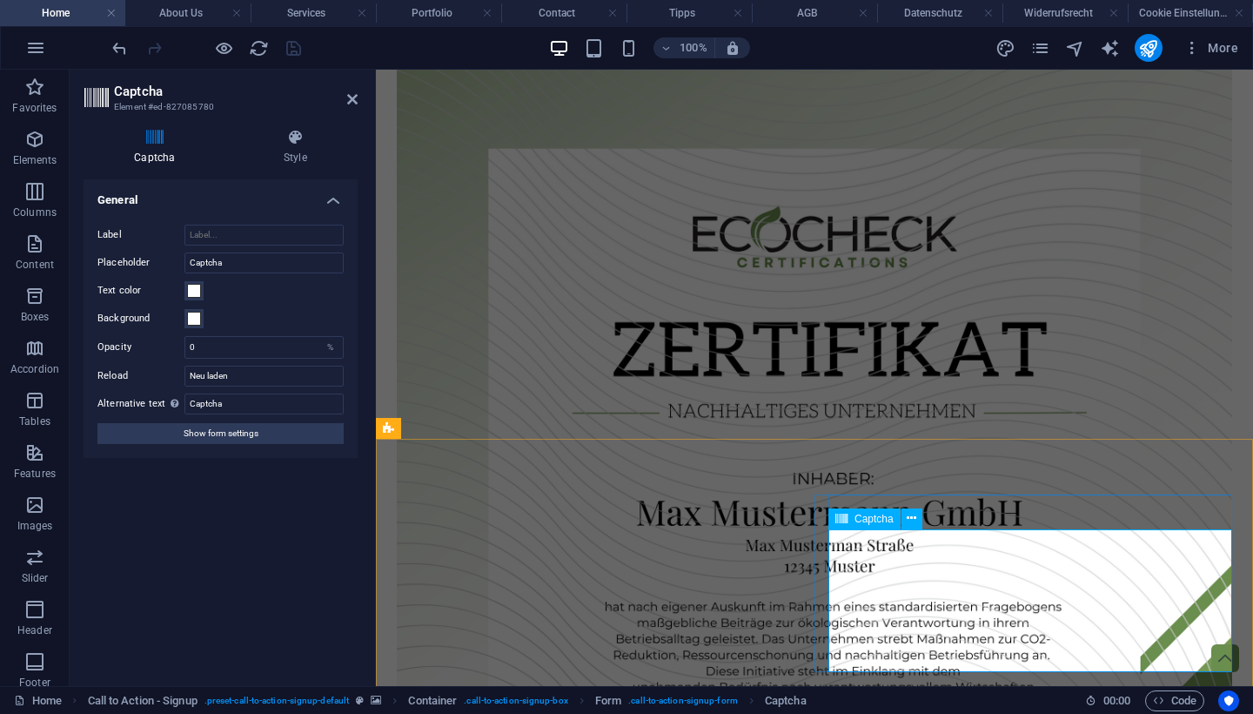
click at [253, 260] on input "Captcha" at bounding box center [263, 262] width 159 height 21
type input "______"
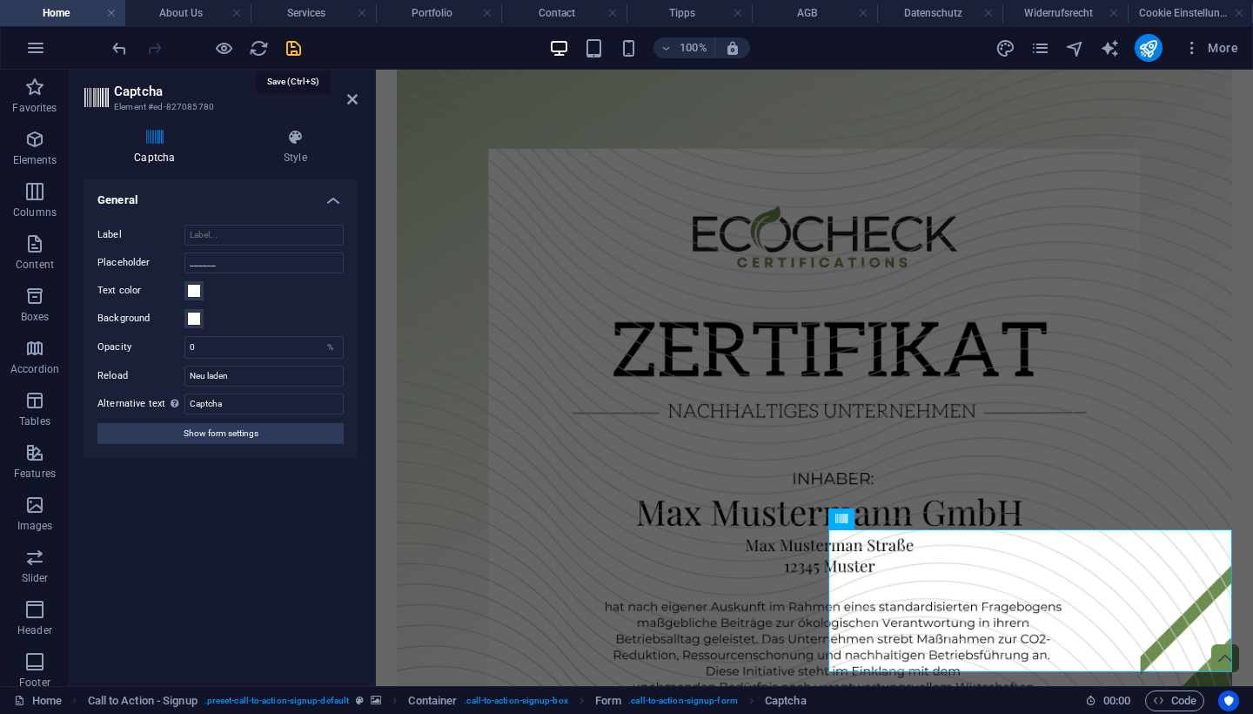
click at [289, 41] on icon "save" at bounding box center [294, 48] width 20 height 20
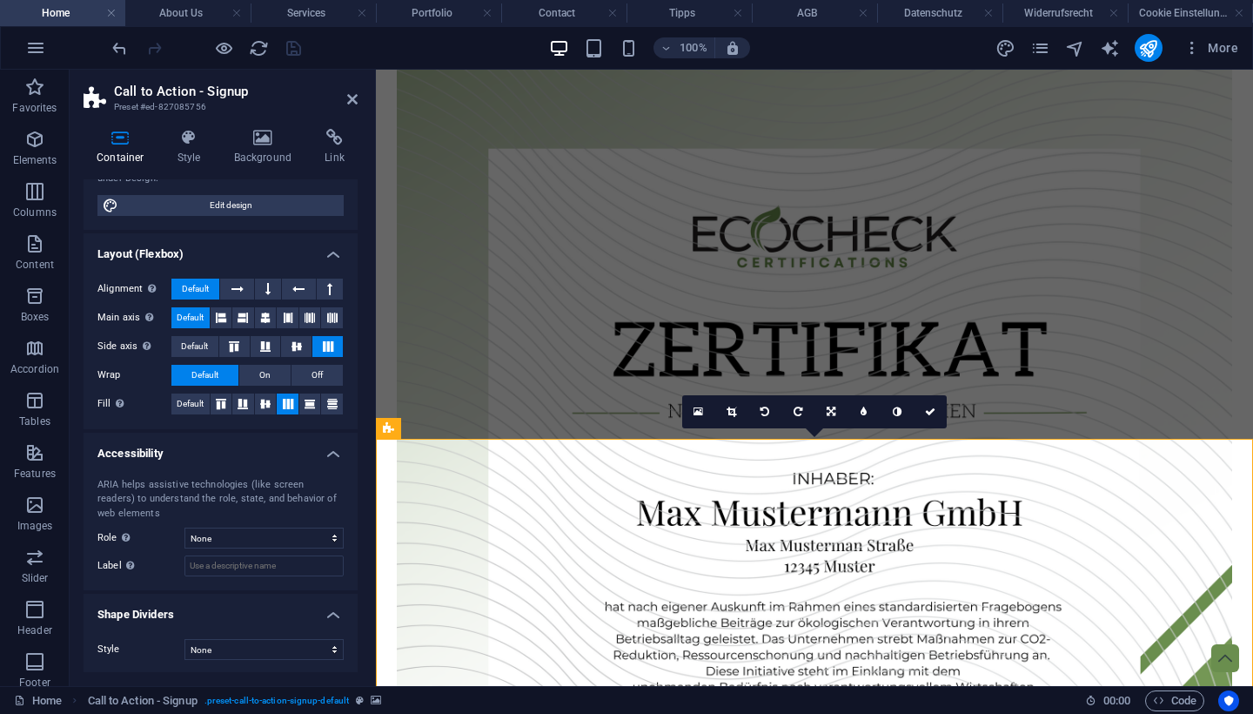
scroll to position [179, 0]
click at [194, 156] on h4 "Style" at bounding box center [192, 147] width 57 height 37
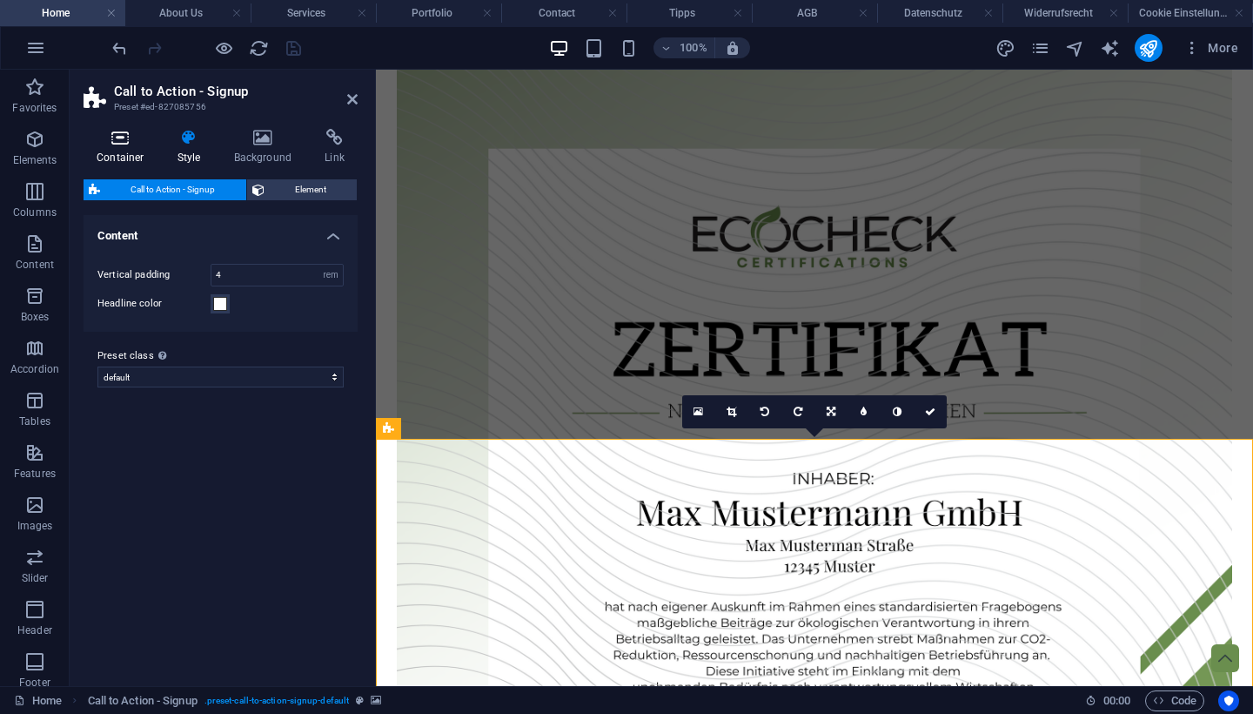
click at [139, 131] on icon at bounding box center [121, 137] width 74 height 17
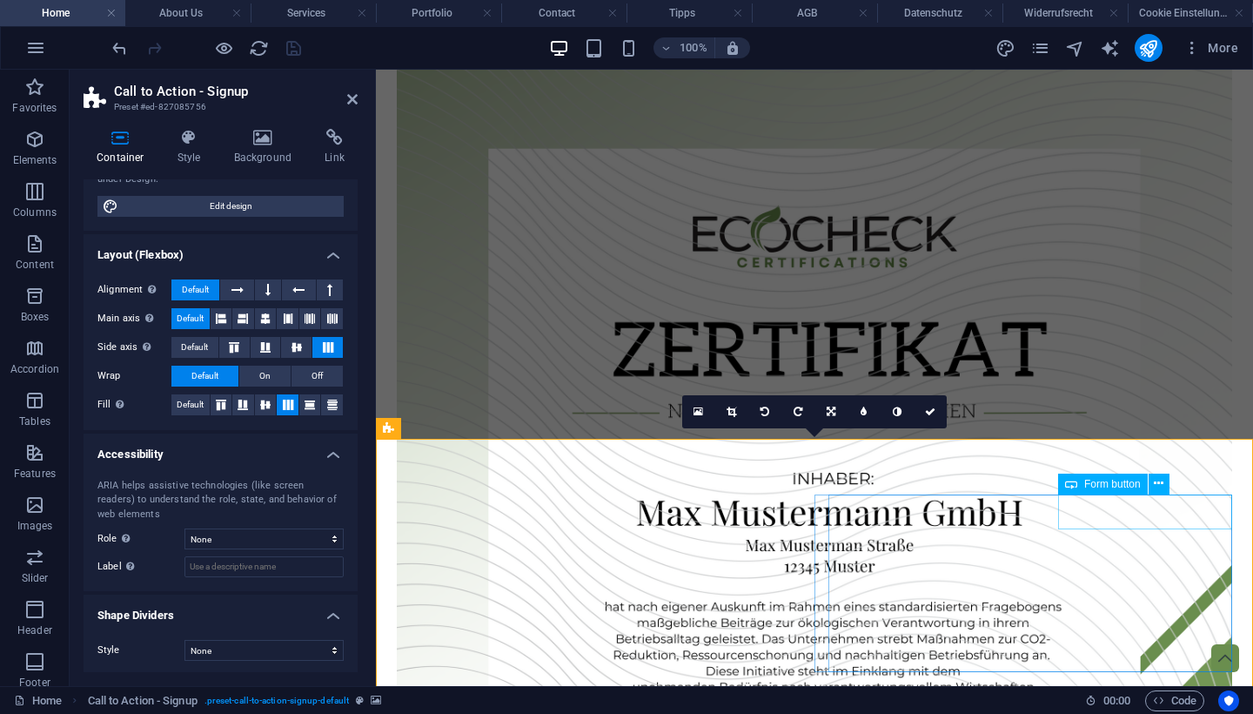
select select "px"
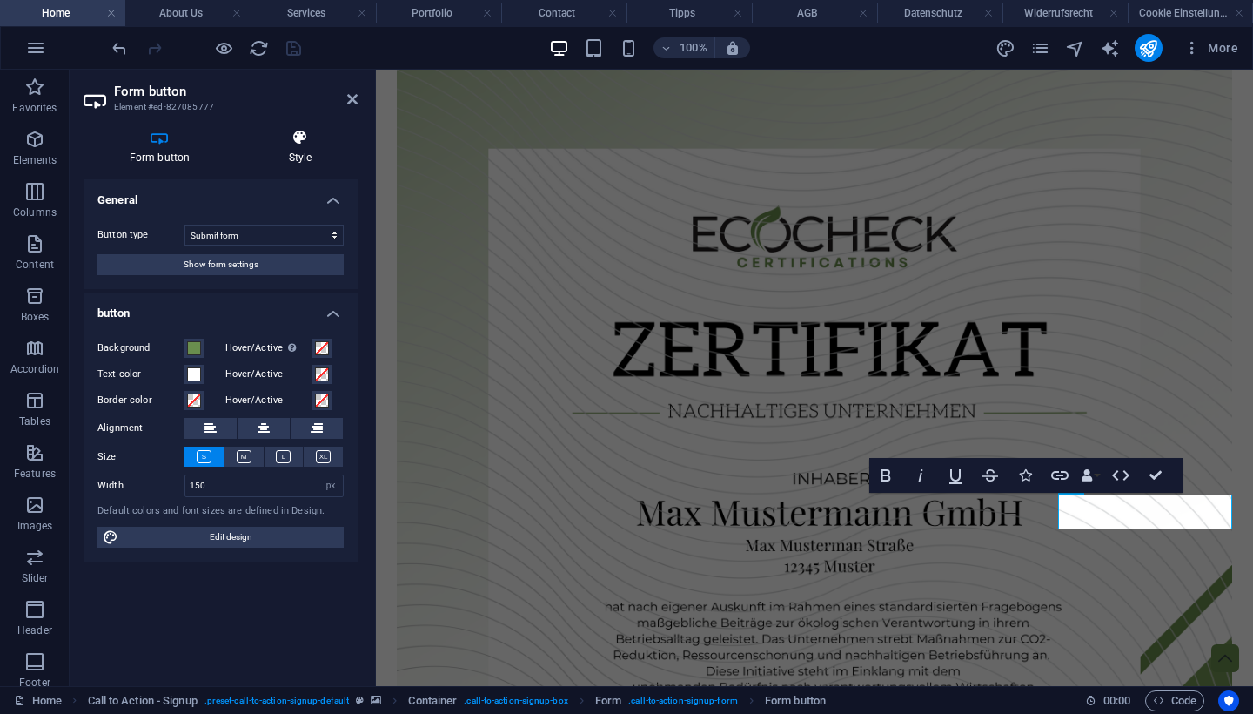
click at [294, 137] on icon at bounding box center [300, 137] width 115 height 17
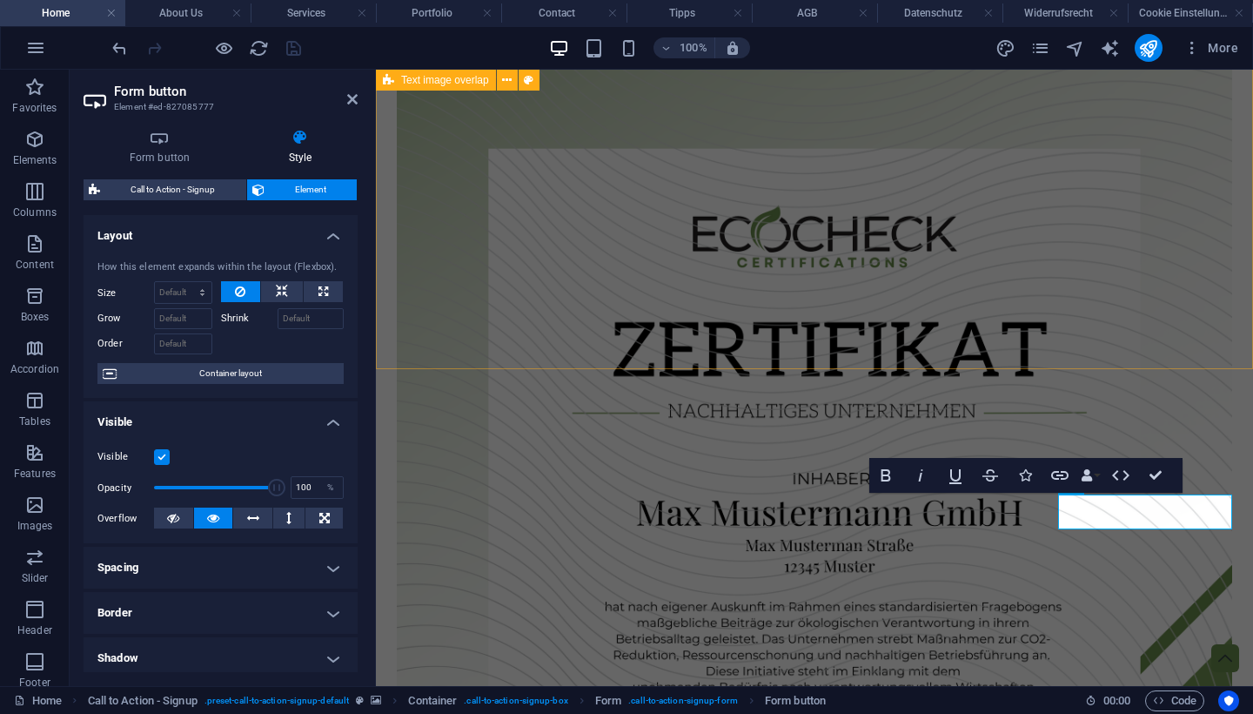
scroll to position [0, 0]
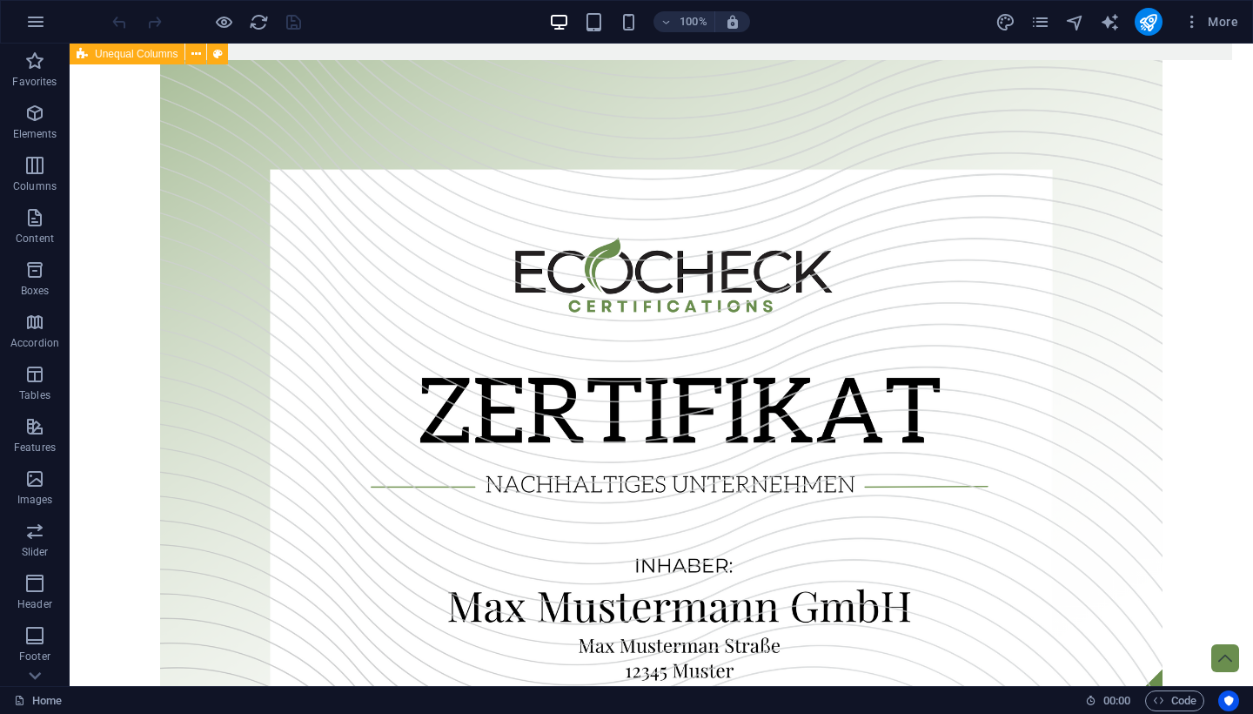
scroll to position [1743, 0]
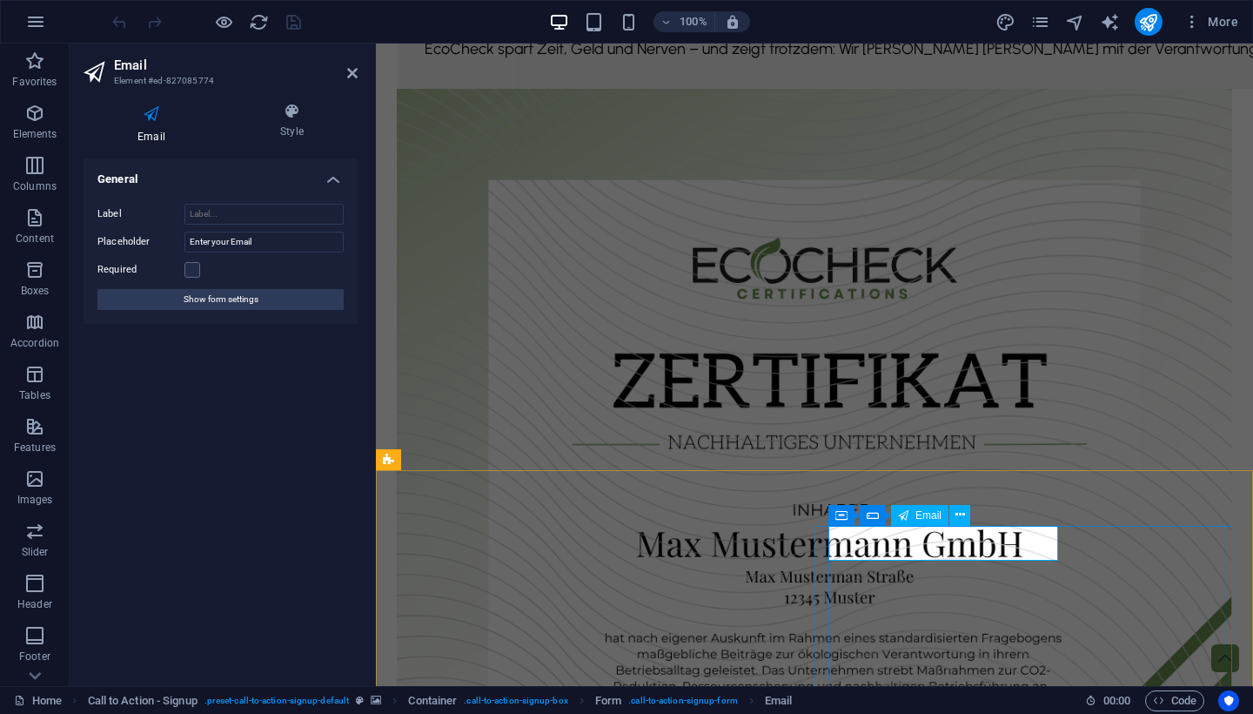
click at [929, 516] on span "Email" at bounding box center [928, 515] width 26 height 10
click at [928, 516] on span "Email" at bounding box center [928, 515] width 26 height 10
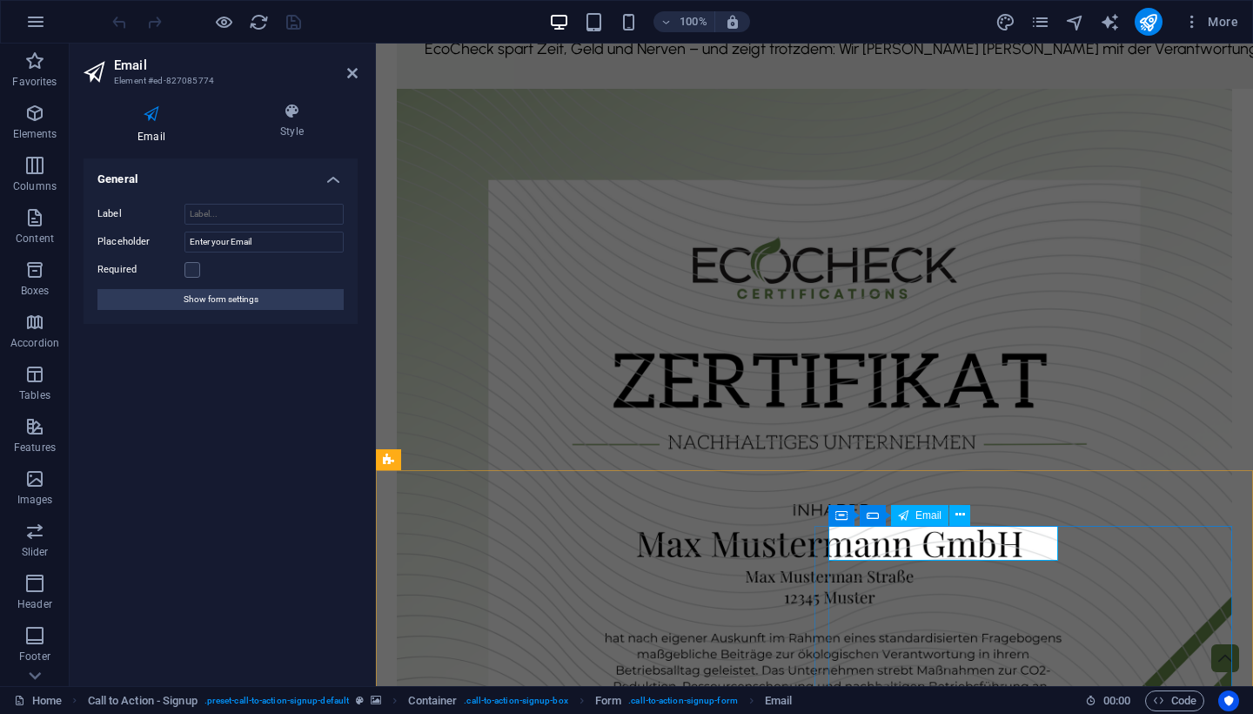
click at [928, 516] on span "Email" at bounding box center [928, 515] width 26 height 10
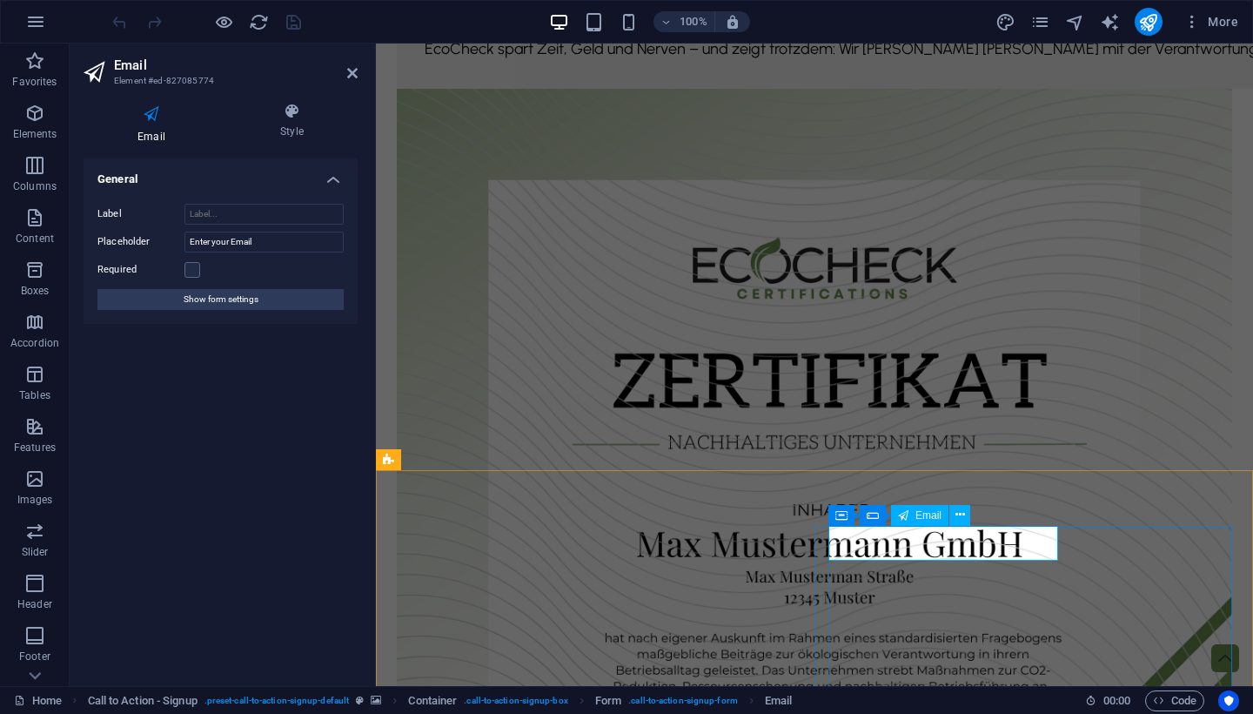
click at [928, 516] on span "Email" at bounding box center [928, 515] width 26 height 10
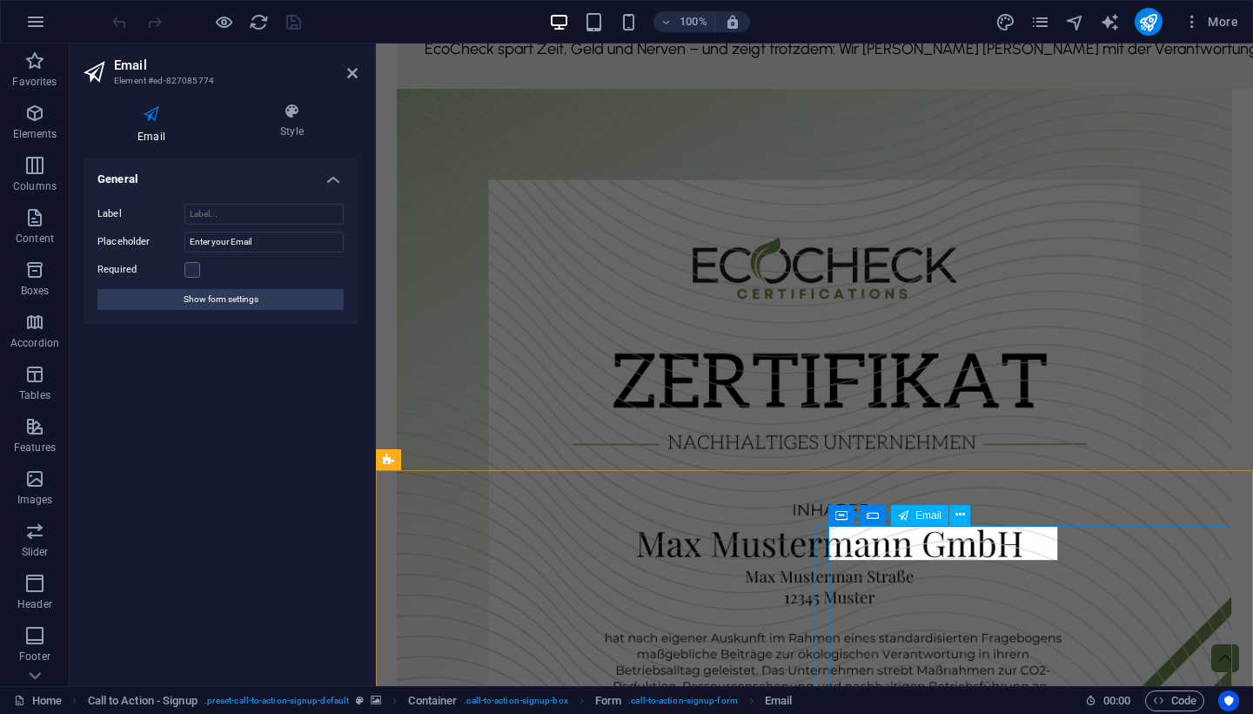
click at [928, 516] on span "Email" at bounding box center [928, 515] width 26 height 10
click at [269, 243] on input "Enter your Email" at bounding box center [263, 241] width 159 height 21
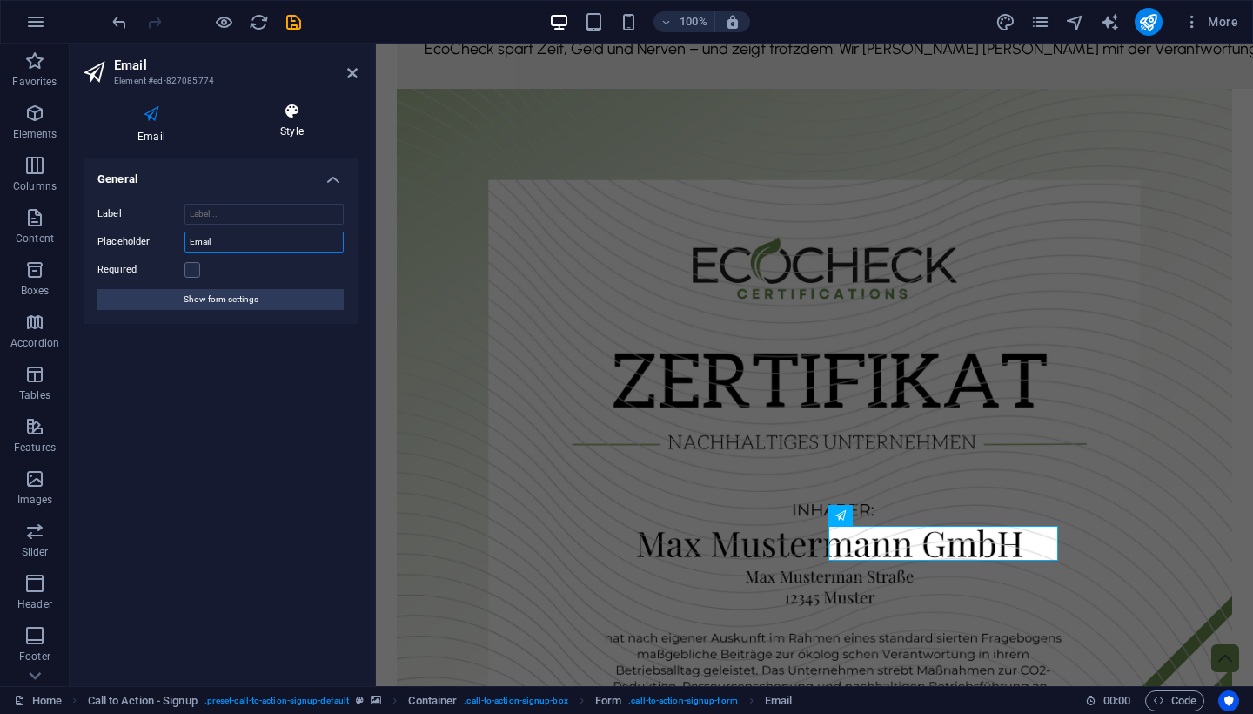
type input "Email"
click at [292, 124] on h4 "Style" at bounding box center [291, 121] width 131 height 37
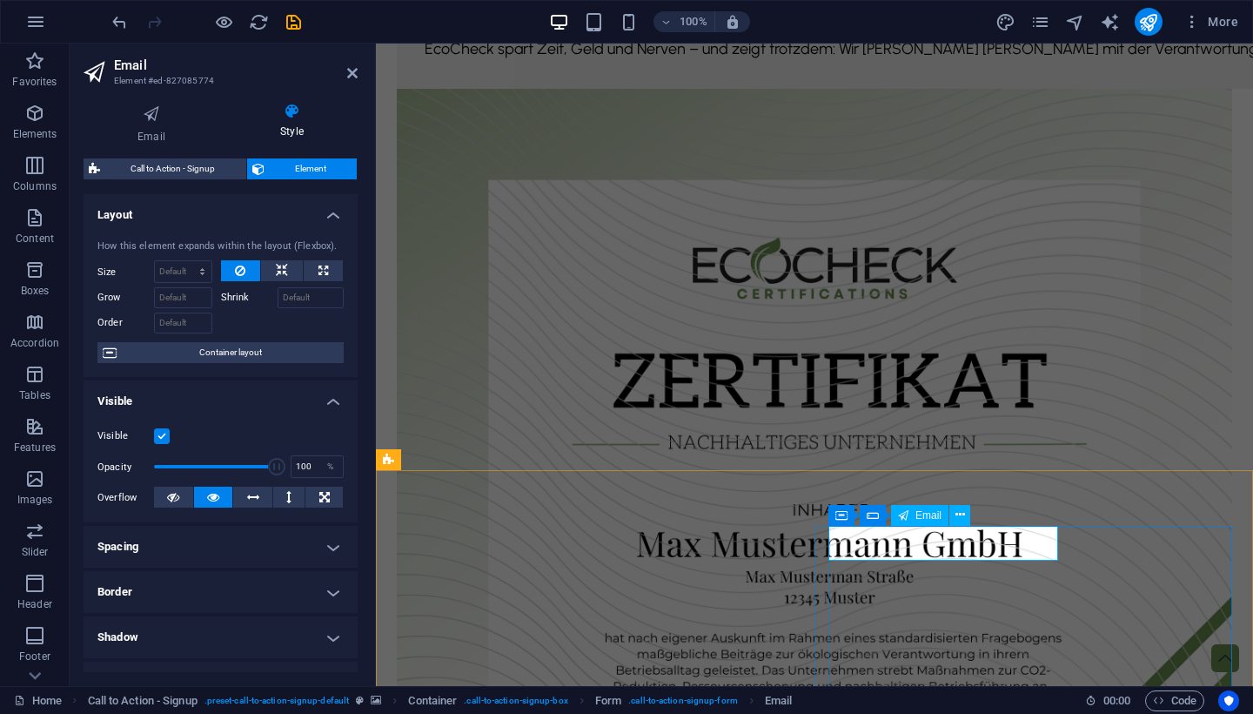
click at [143, 111] on icon at bounding box center [152, 114] width 136 height 23
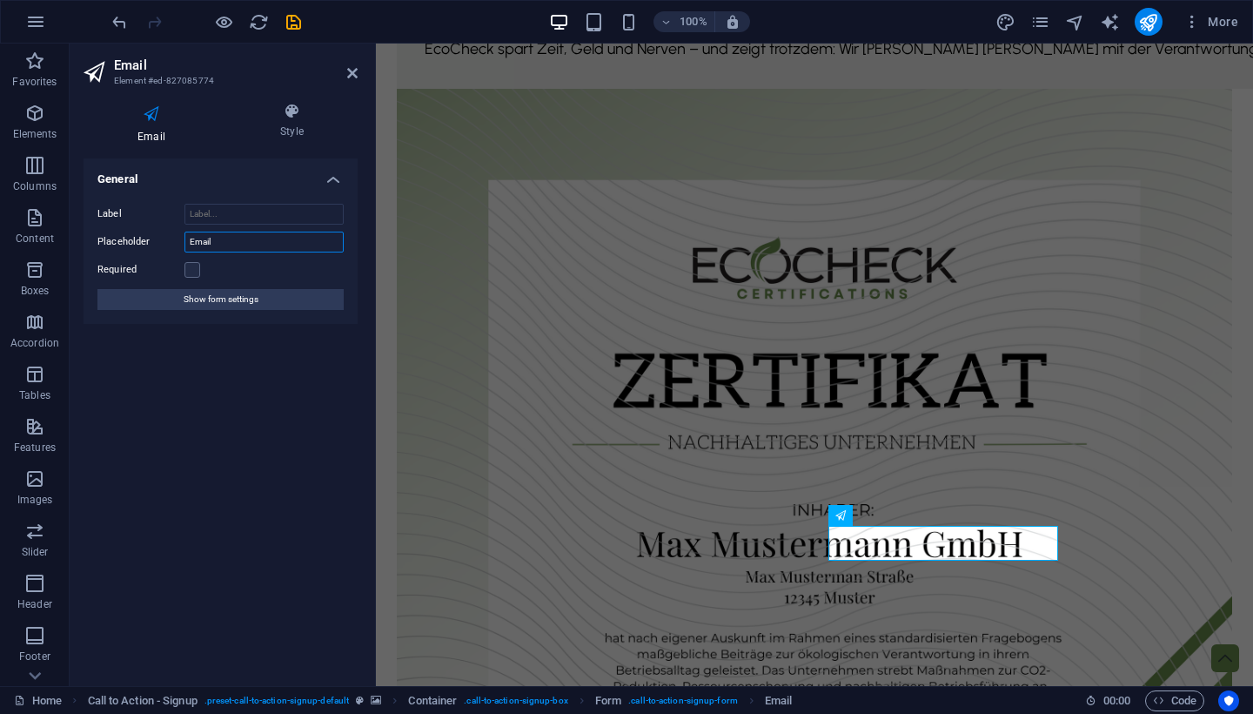
click at [245, 233] on input "Email" at bounding box center [263, 241] width 159 height 21
click at [231, 235] on input "Email" at bounding box center [263, 241] width 159 height 21
click at [221, 239] on input "Email" at bounding box center [263, 241] width 159 height 21
type input "Emailadresse"
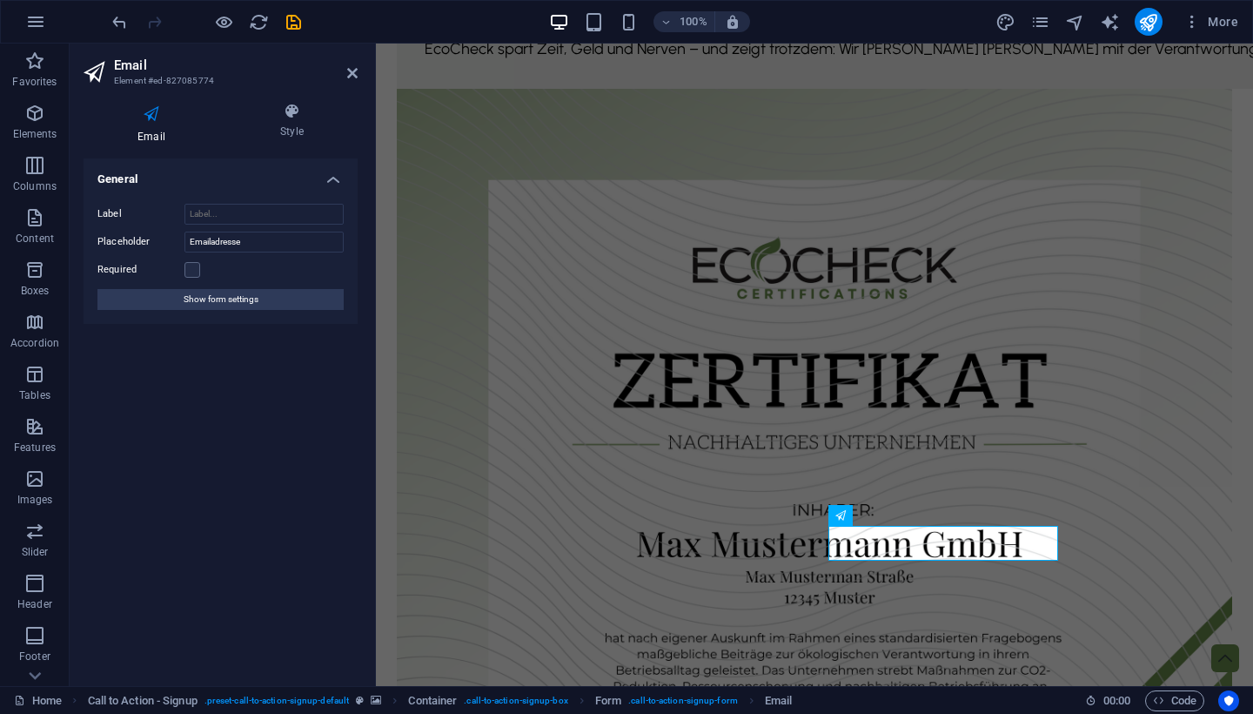
click at [298, 101] on div "Email Style General Label Placeholder Emailadresse Required Show form settings …" at bounding box center [221, 387] width 302 height 597
click at [294, 110] on icon at bounding box center [291, 111] width 131 height 17
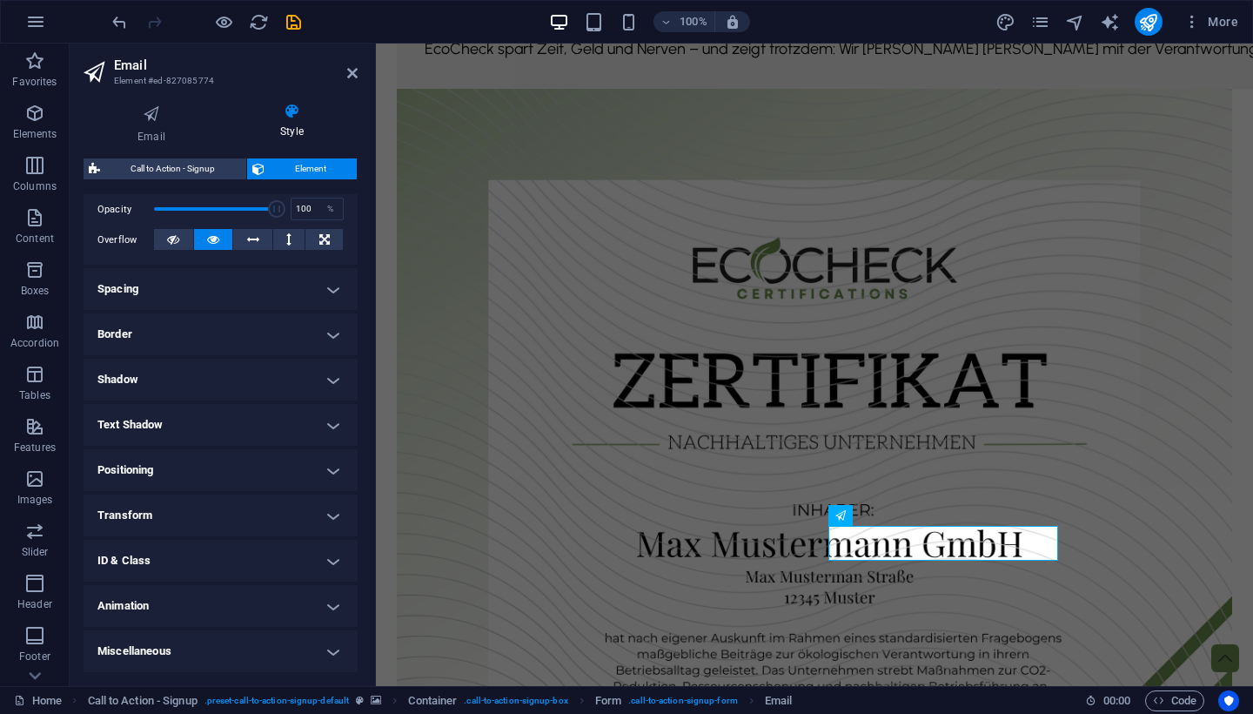
scroll to position [257, 0]
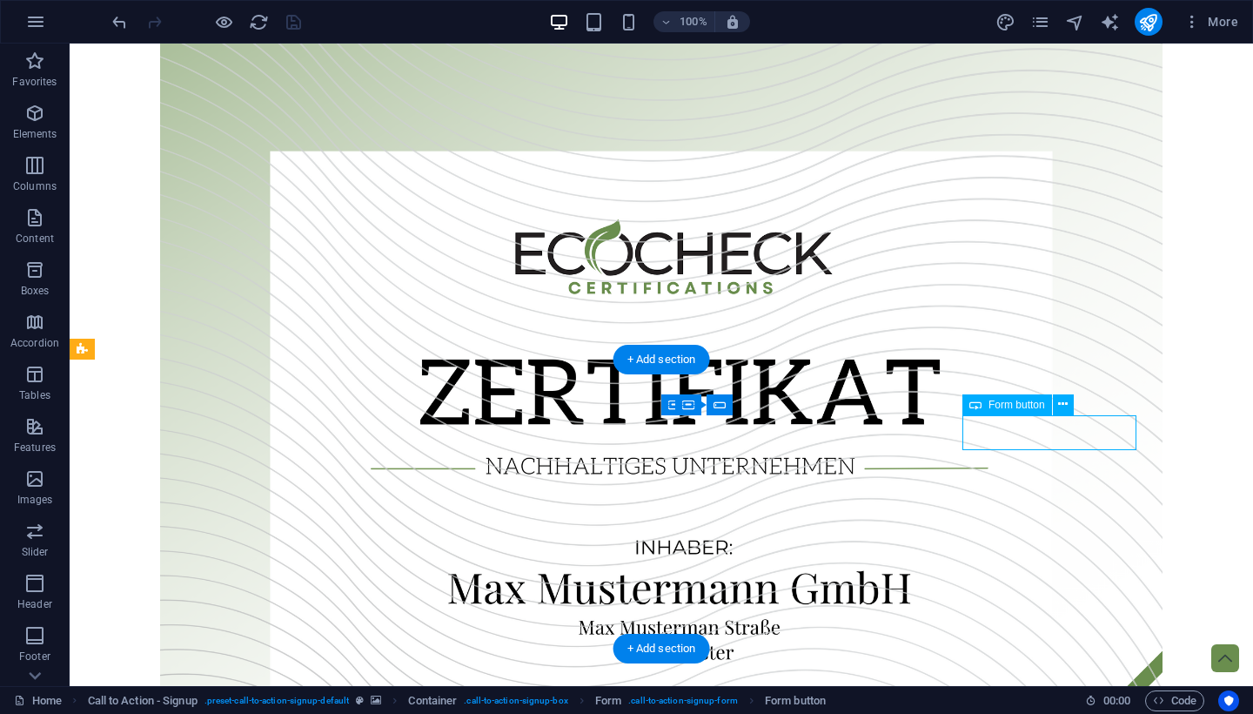
select select "px"
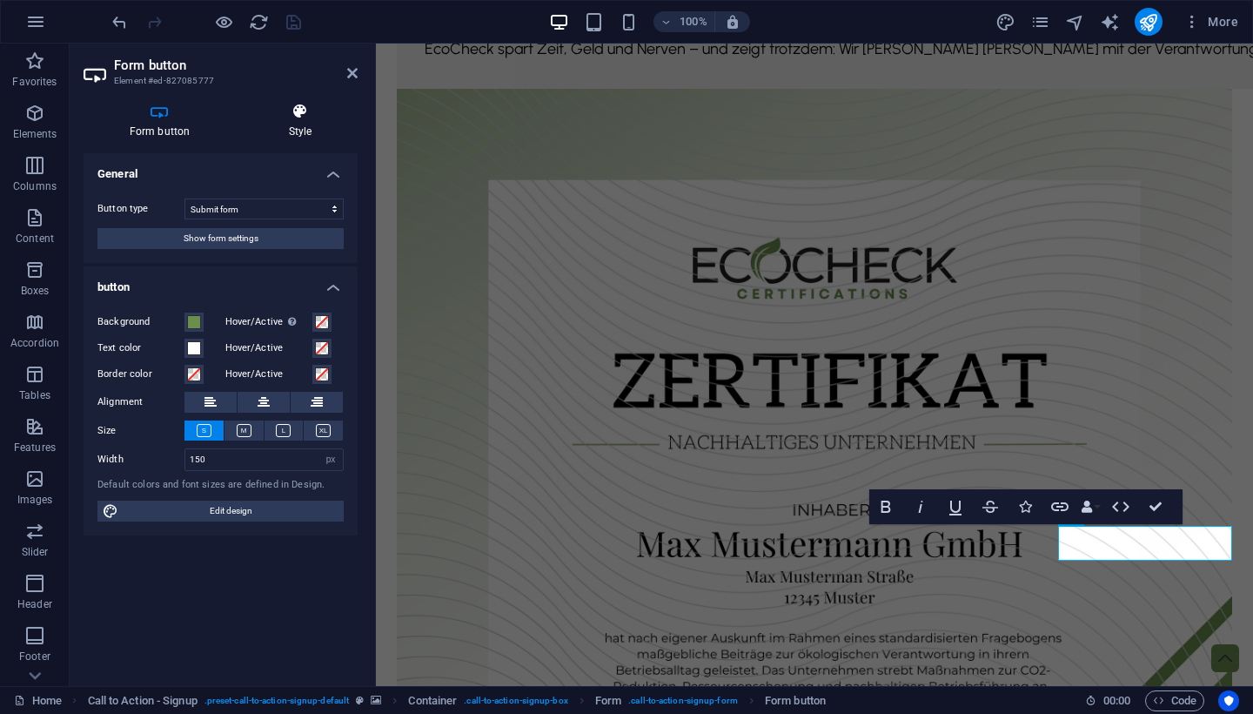
click at [291, 117] on icon at bounding box center [300, 111] width 115 height 17
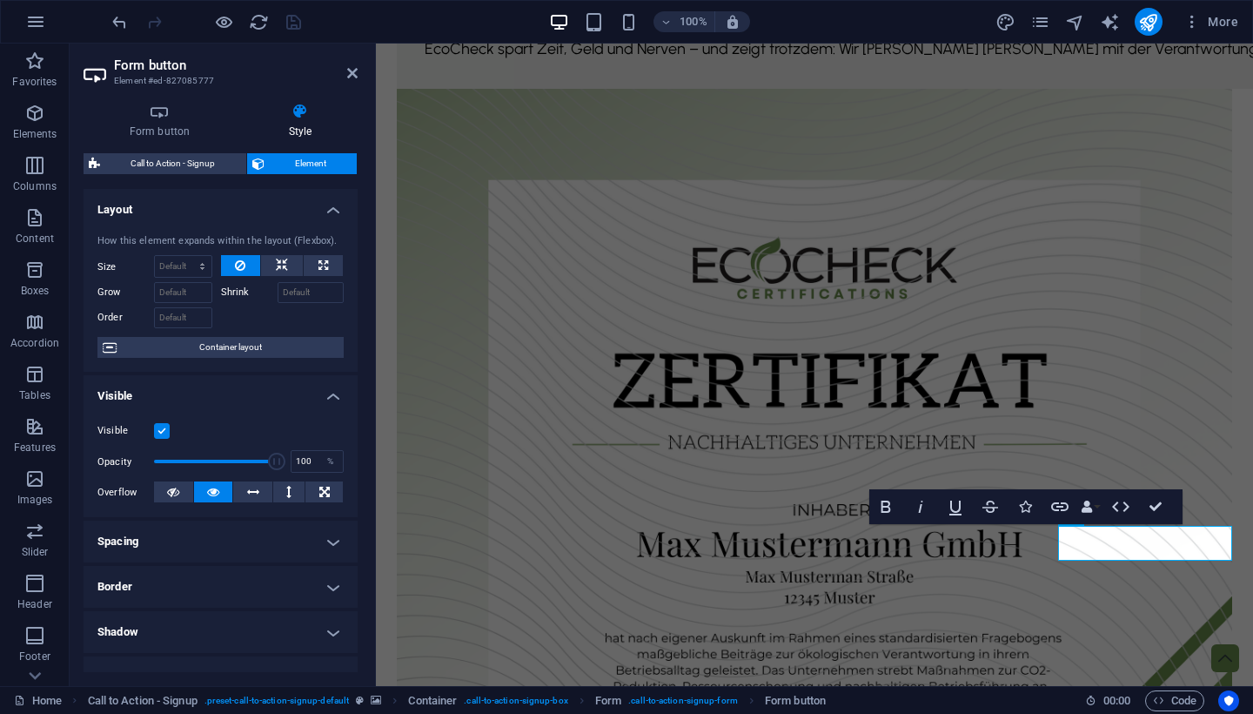
click at [178, 533] on h4 "Spacing" at bounding box center [221, 541] width 274 height 42
click at [286, 566] on span "Custom" at bounding box center [308, 576] width 60 height 21
click at [148, 613] on input "0" at bounding box center [145, 621] width 59 height 21
select select "%"
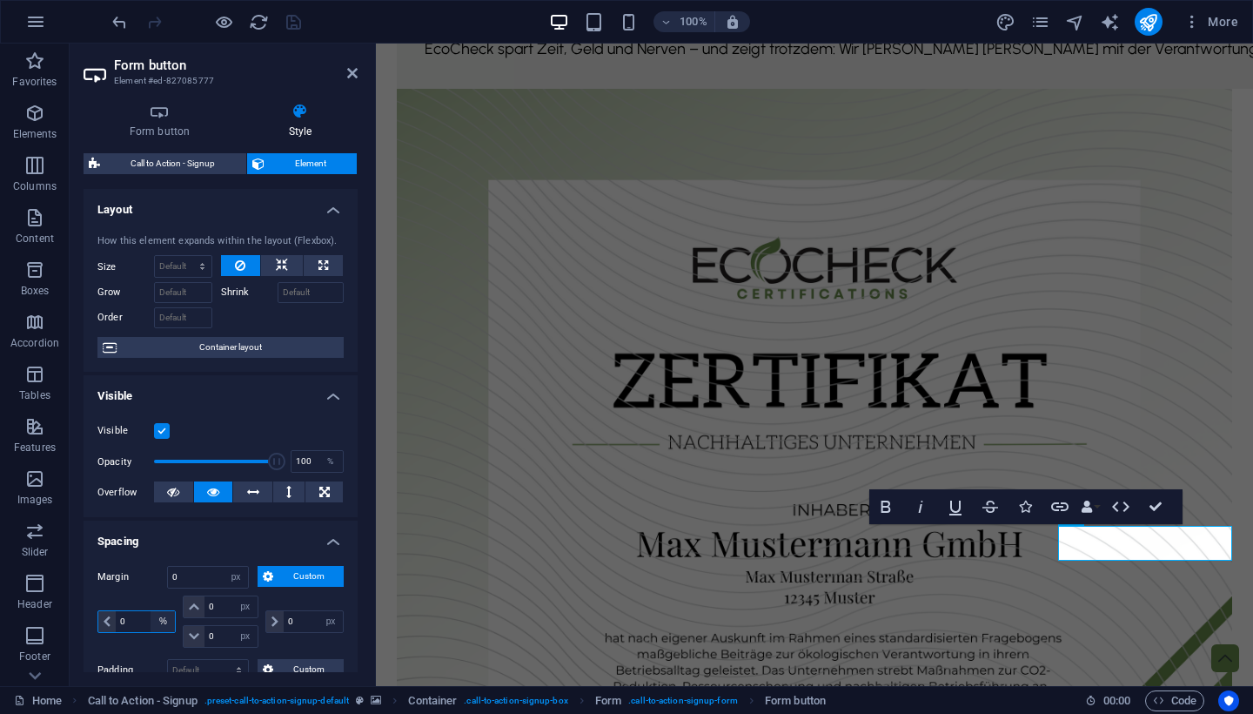
select select "DISABLED_OPTION_VALUE"
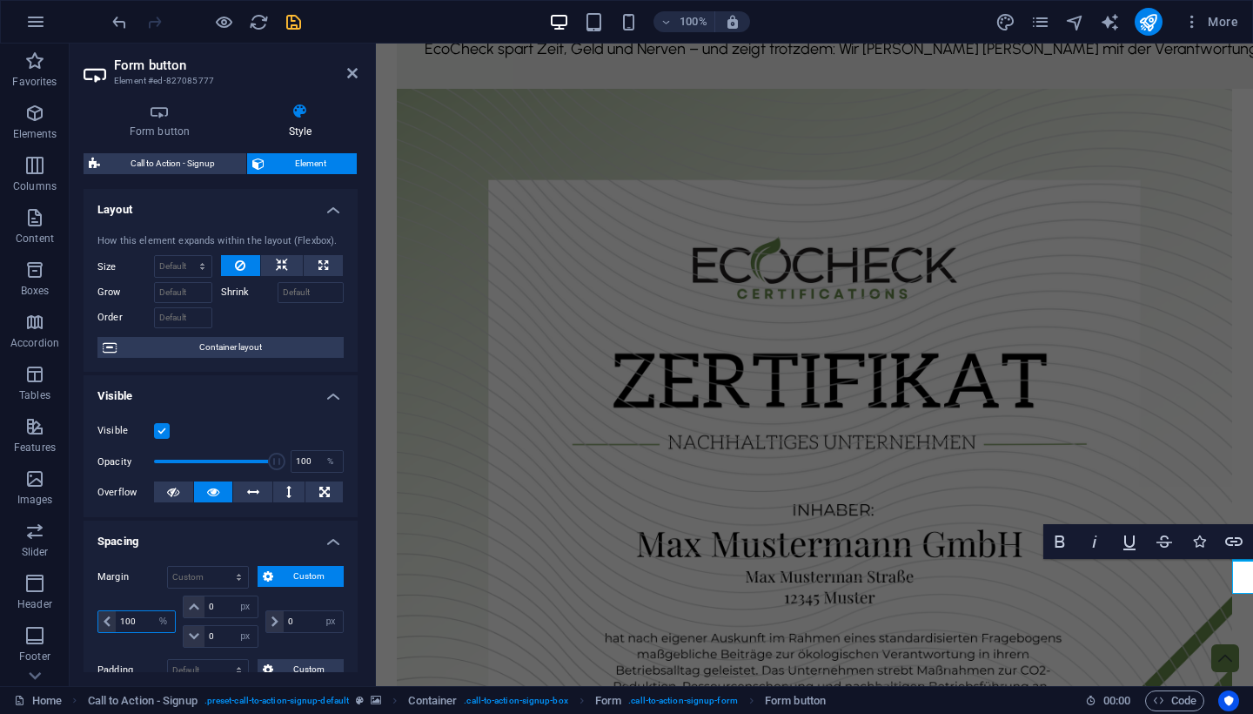
click at [131, 619] on input "100" at bounding box center [145, 621] width 59 height 21
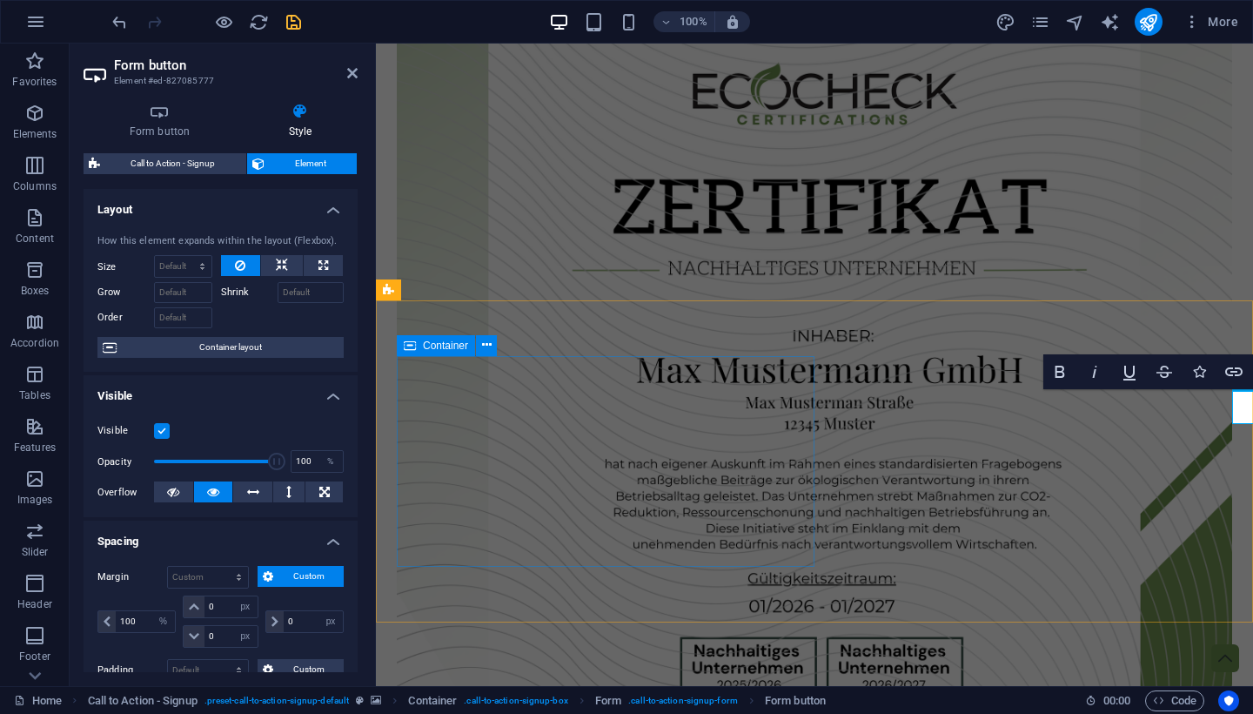
scroll to position [1920, 0]
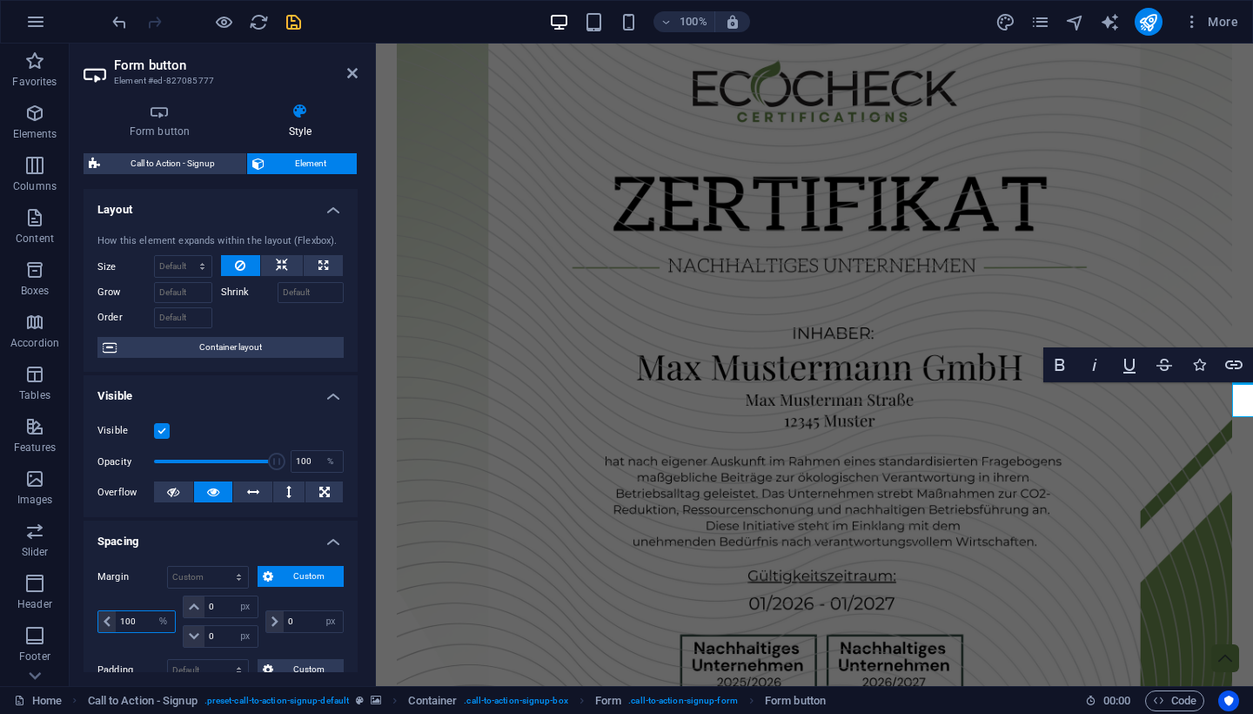
click at [144, 615] on input "100" at bounding box center [145, 621] width 59 height 21
type input "2"
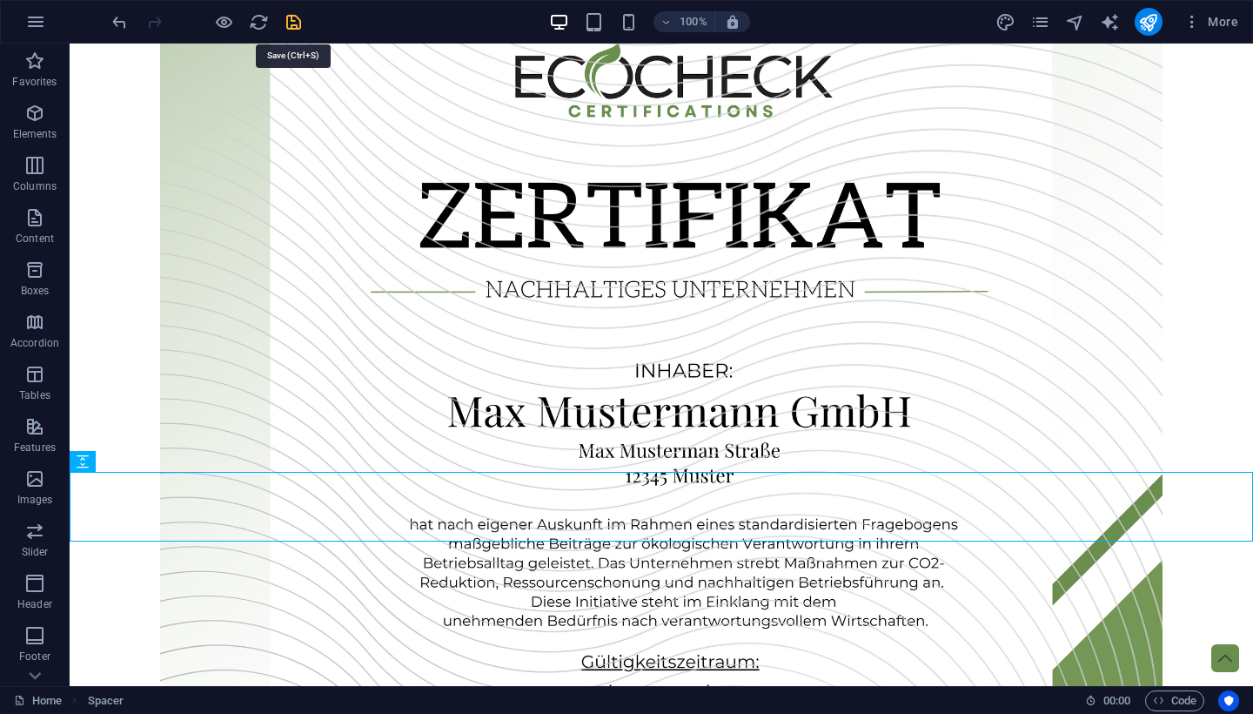
click at [285, 21] on icon "save" at bounding box center [294, 22] width 20 height 20
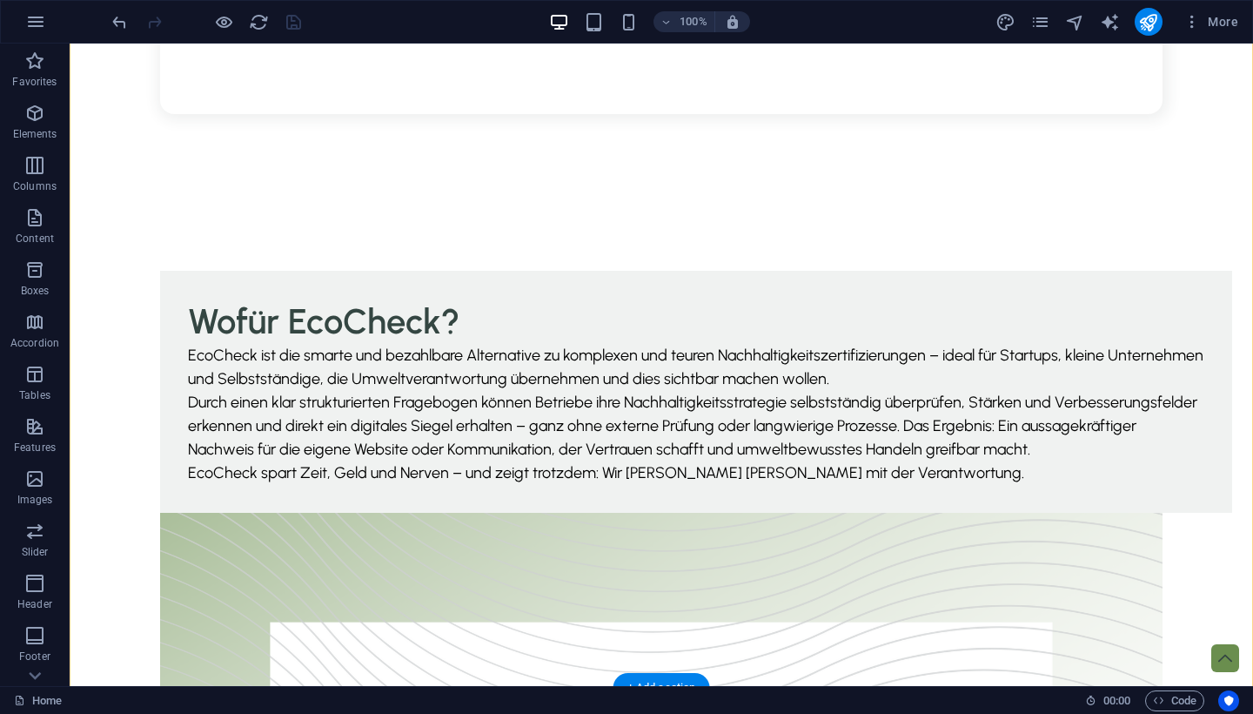
scroll to position [1750, 0]
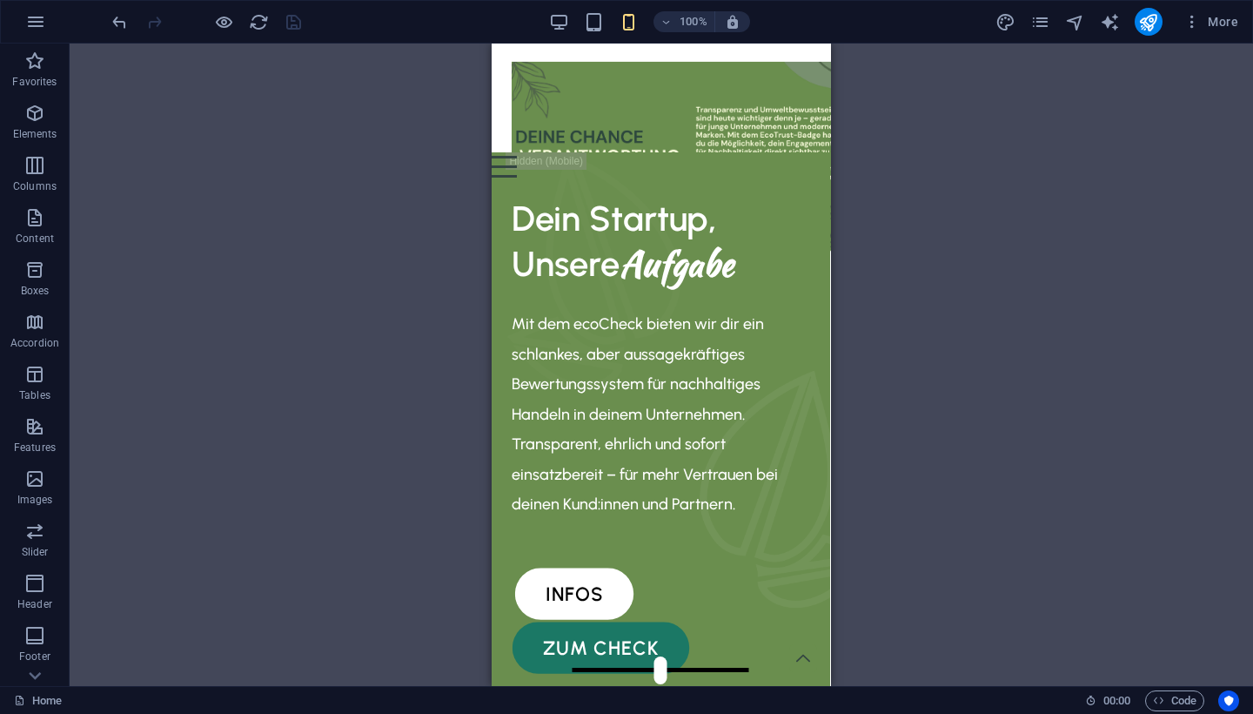
scroll to position [0, 1]
click at [0, 0] on span "Code" at bounding box center [0, 0] width 0 height 0
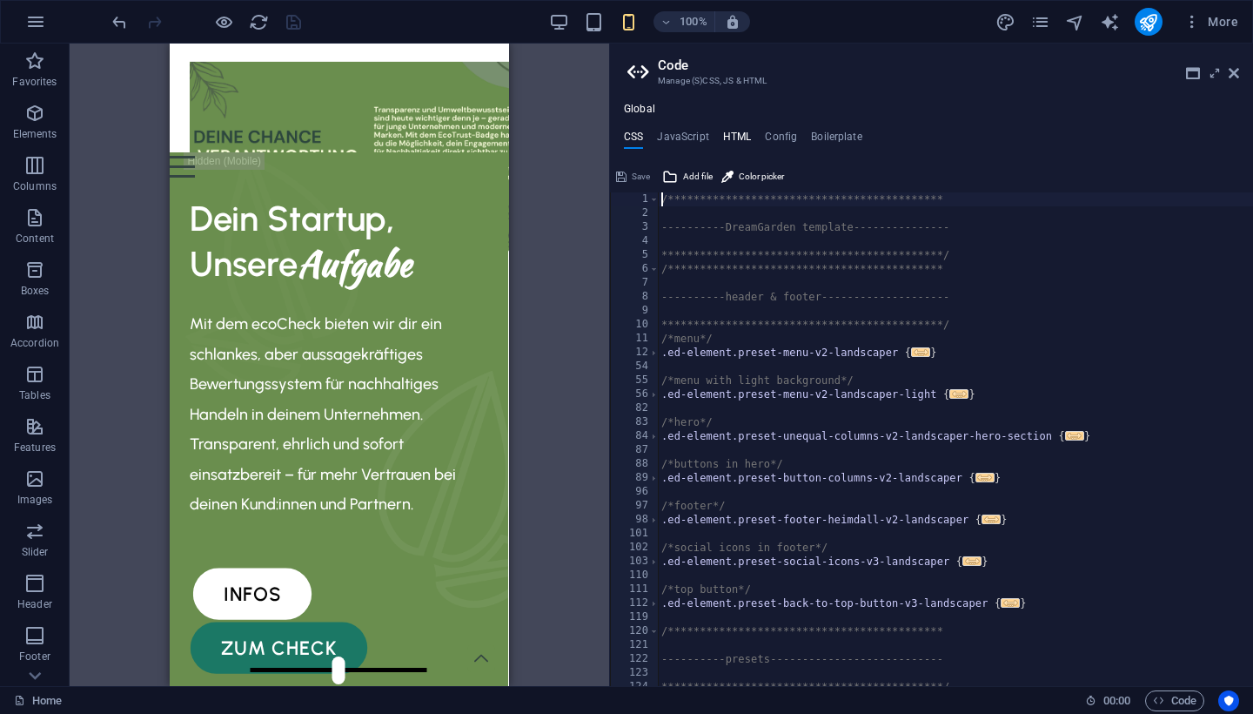
click at [742, 133] on h4 "HTML" at bounding box center [737, 140] width 29 height 19
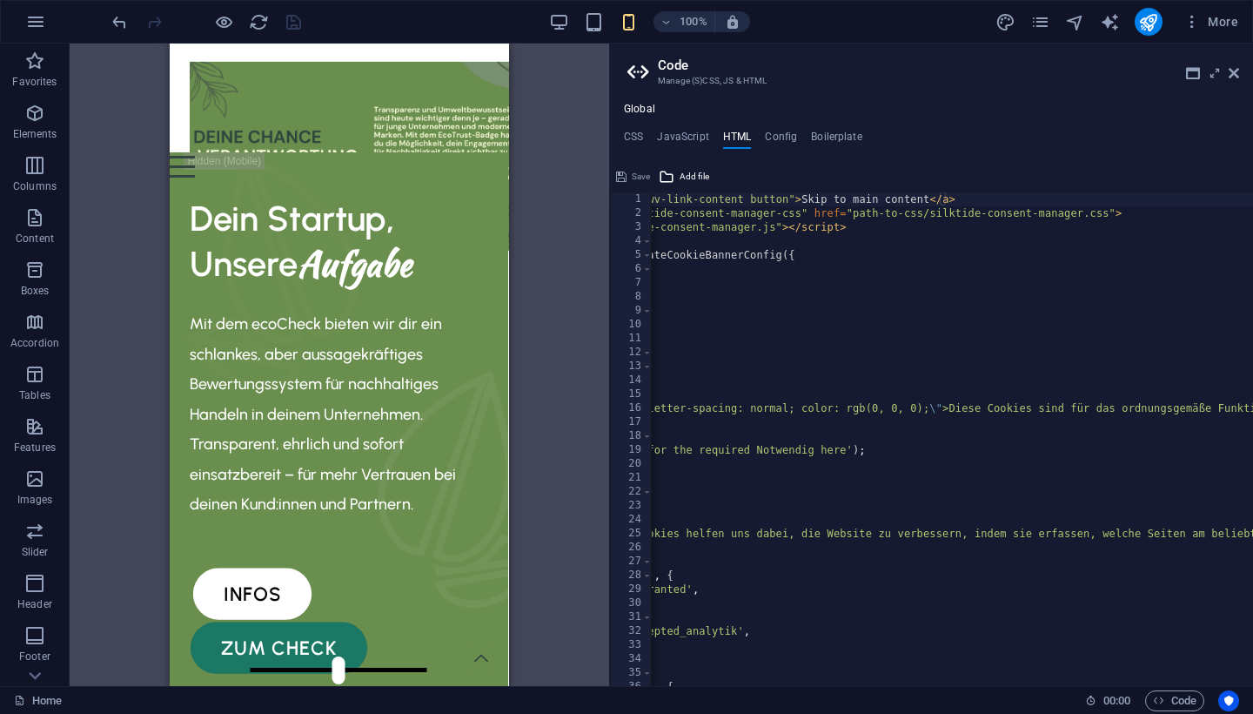
scroll to position [0, 212]
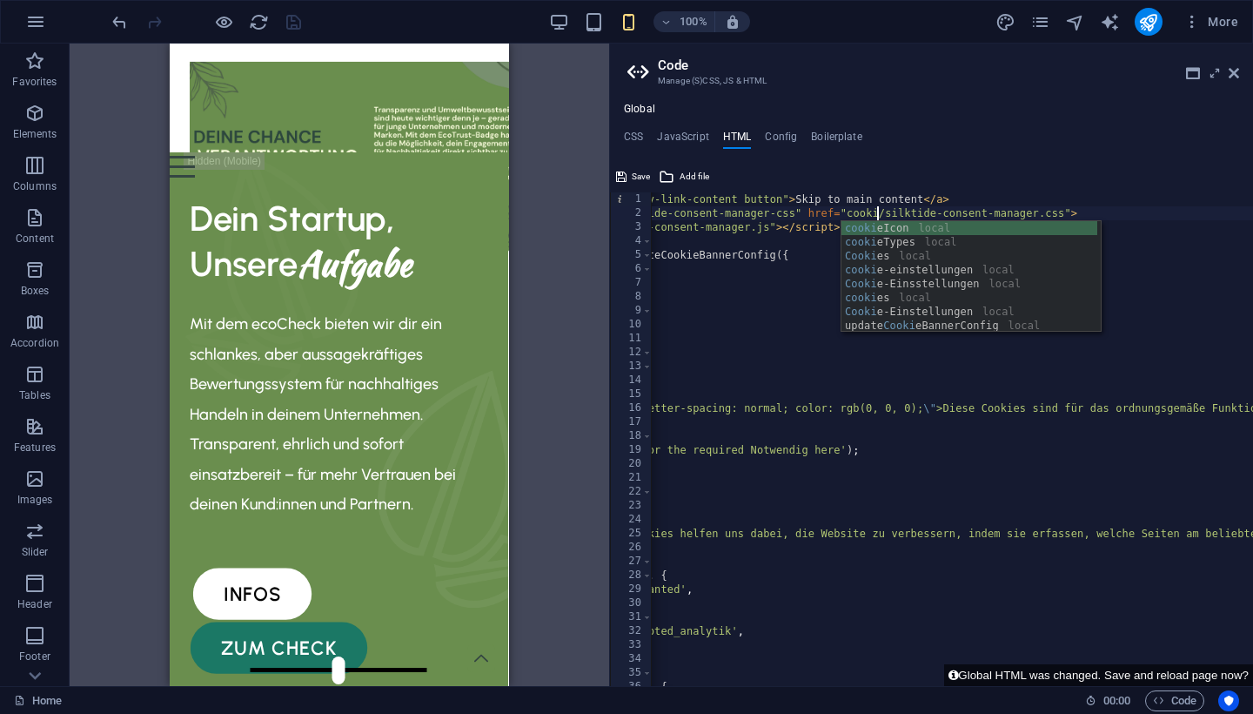
scroll to position [0, 37]
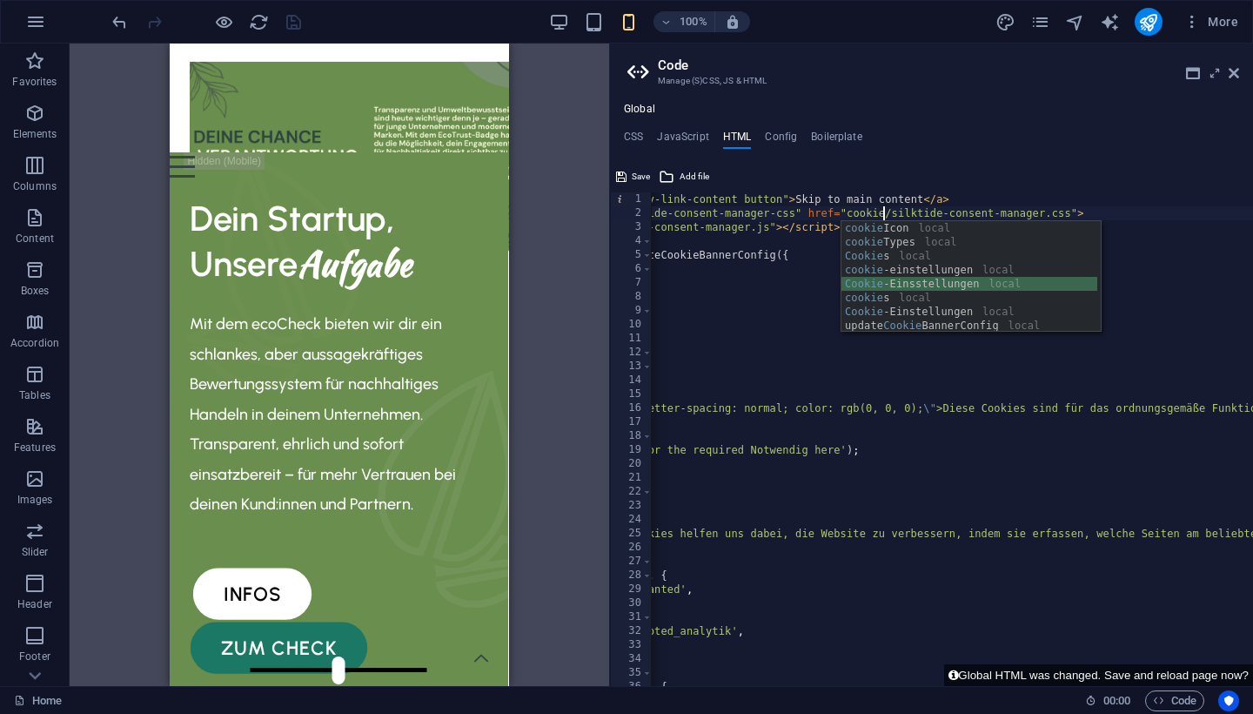
click at [950, 280] on div "cookie Icon local cookie Types local Cookie s local cookie -einstellungen local…" at bounding box center [969, 290] width 256 height 139
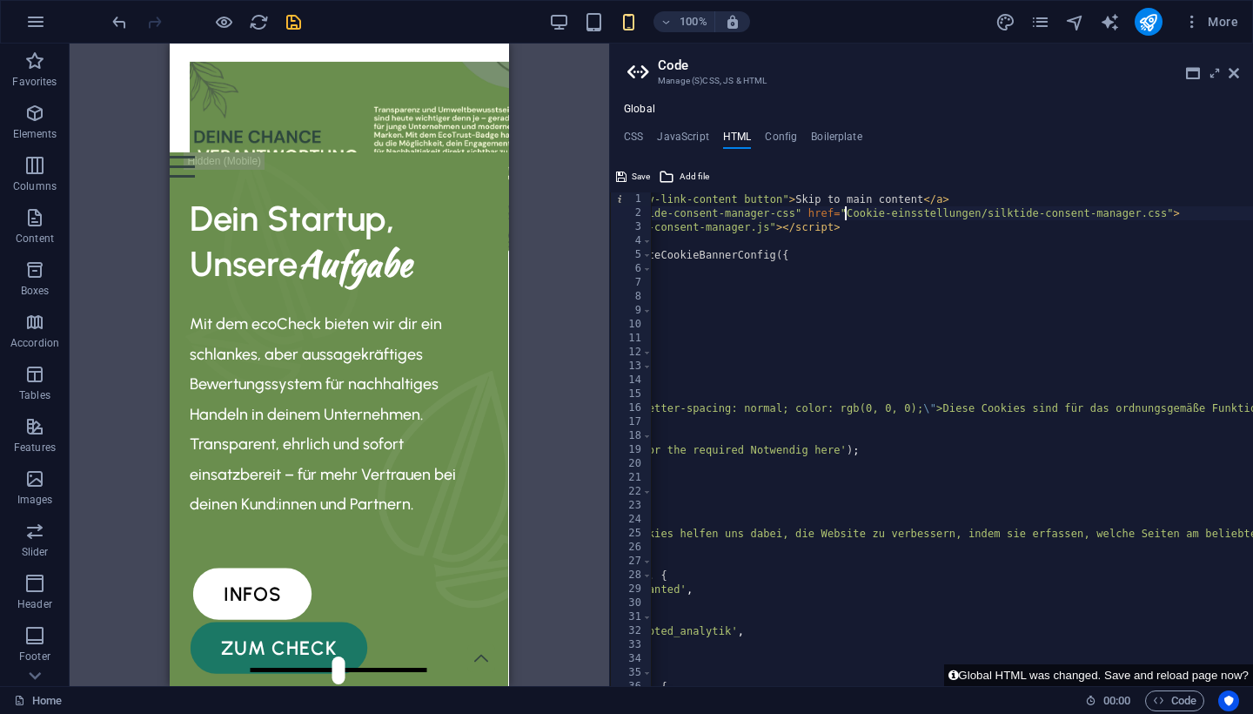
scroll to position [0, 34]
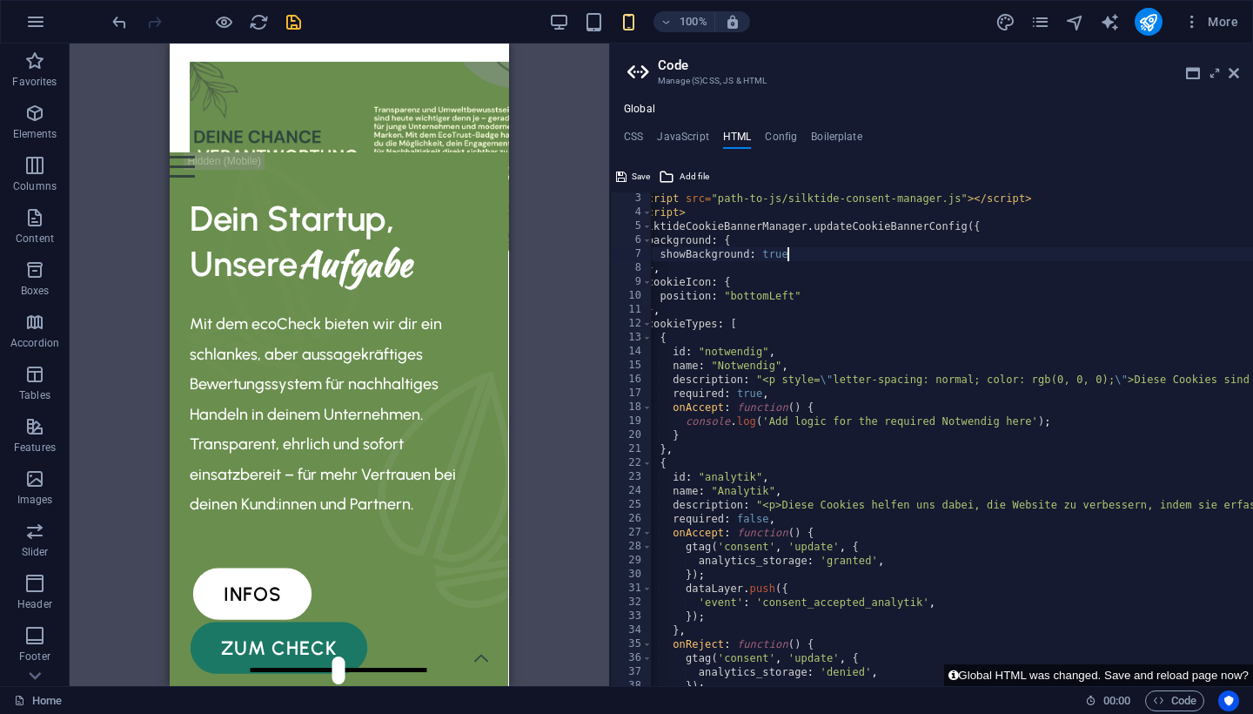
scroll to position [0, 3]
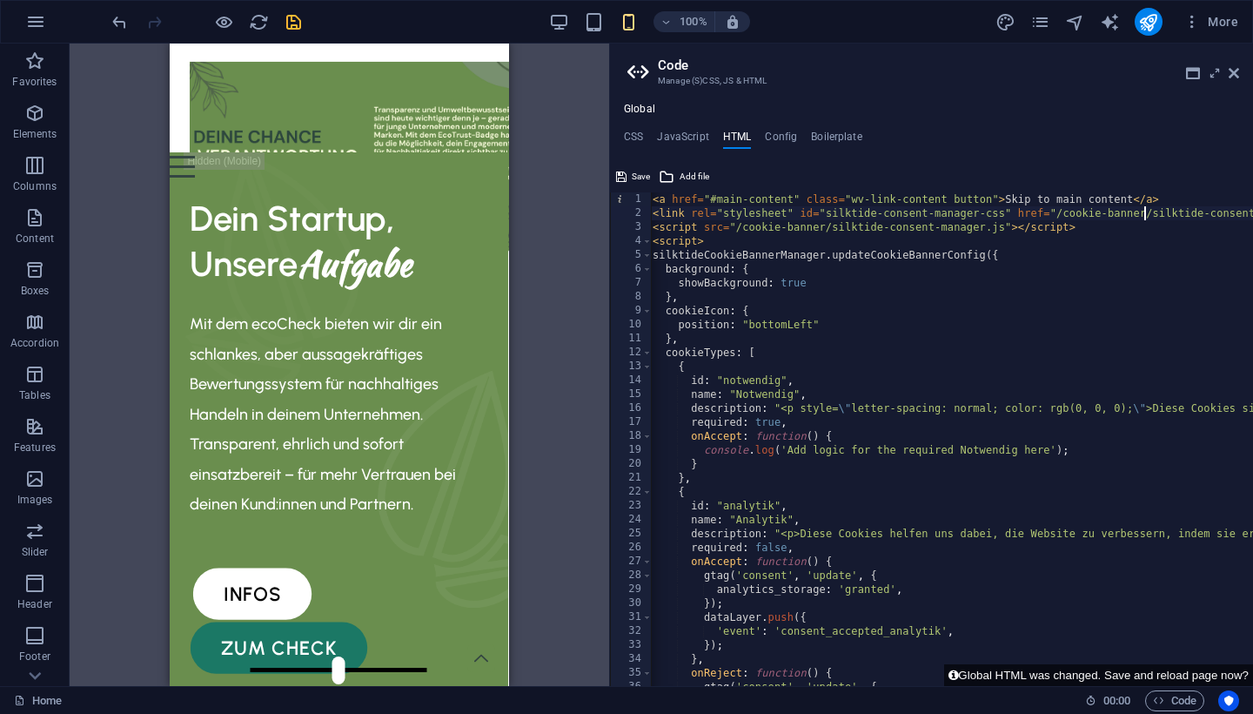
type textarea "<link rel="stylesheet" id="silktide-consent-manager-css" href="/cookie-banner/s…"
click at [292, 24] on icon "save" at bounding box center [294, 22] width 20 height 20
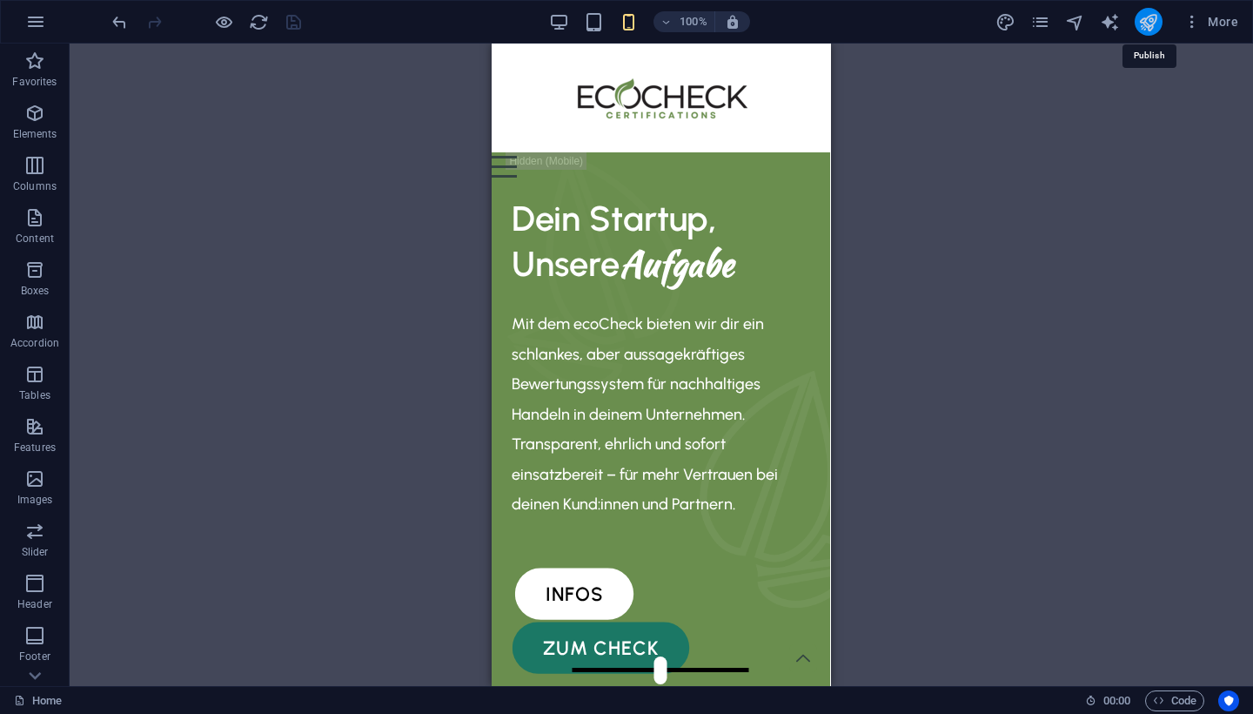
click at [0, 0] on icon "publish" at bounding box center [0, 0] width 0 height 0
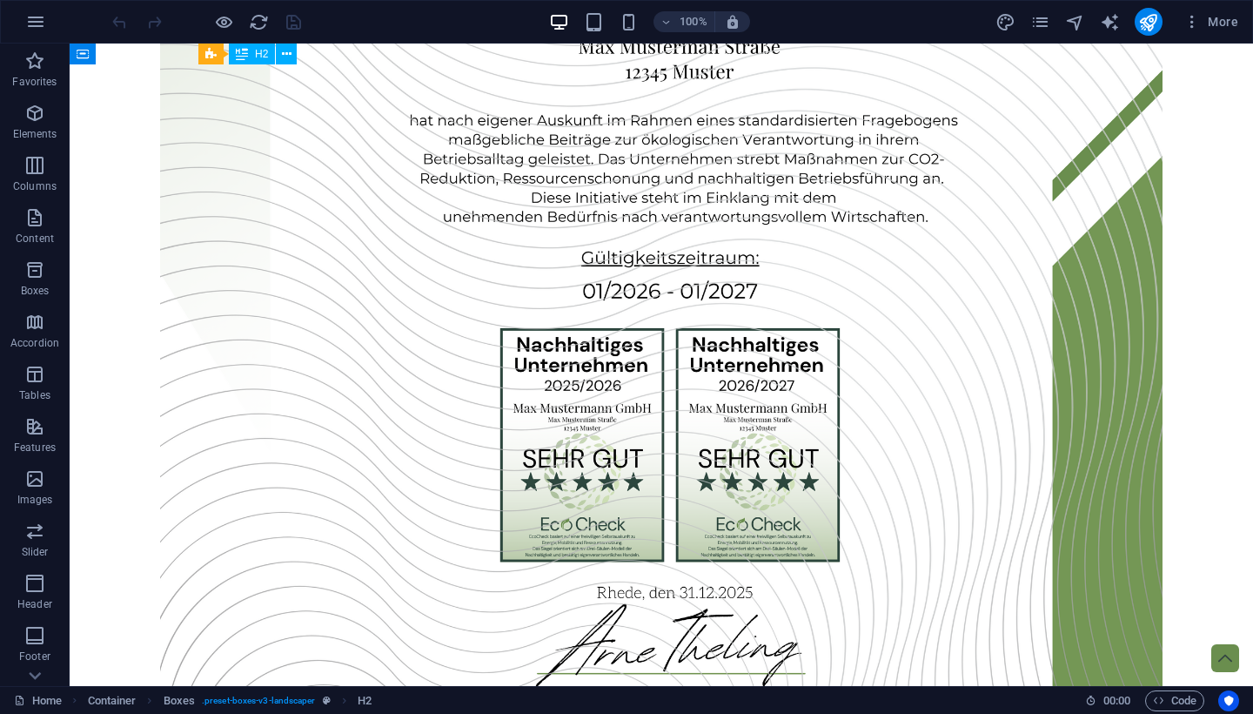
scroll to position [2329, 0]
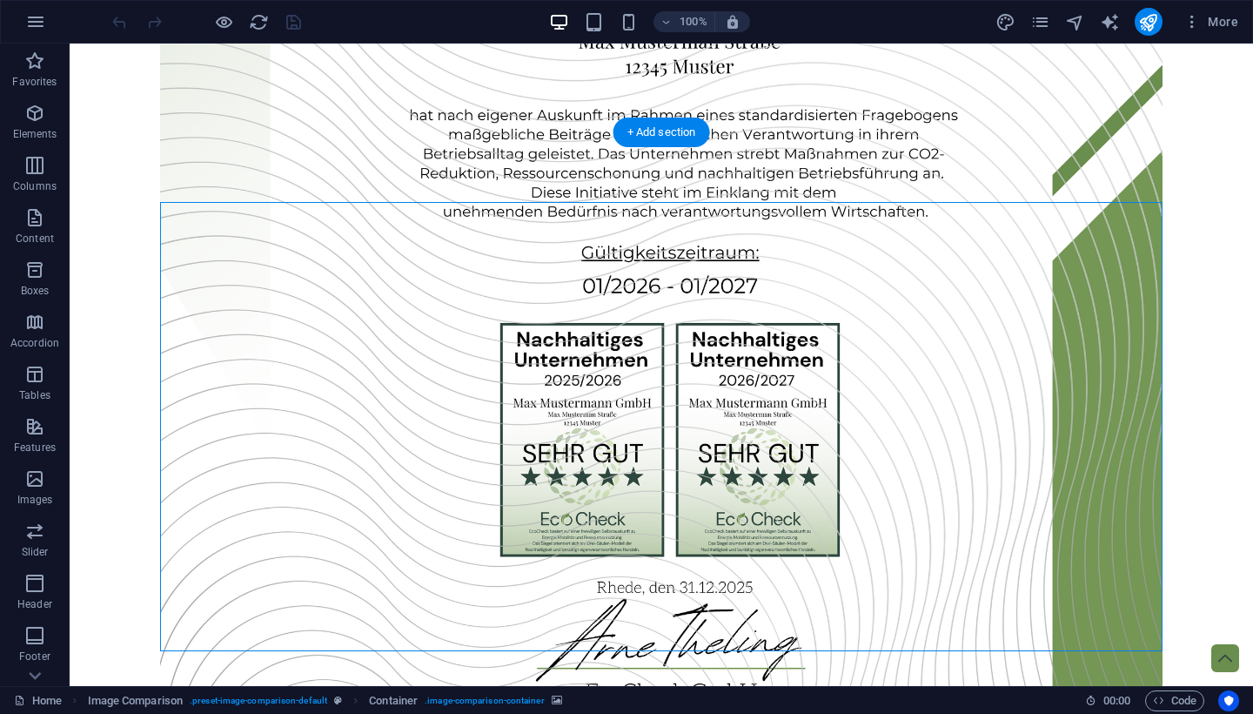
select select "vh"
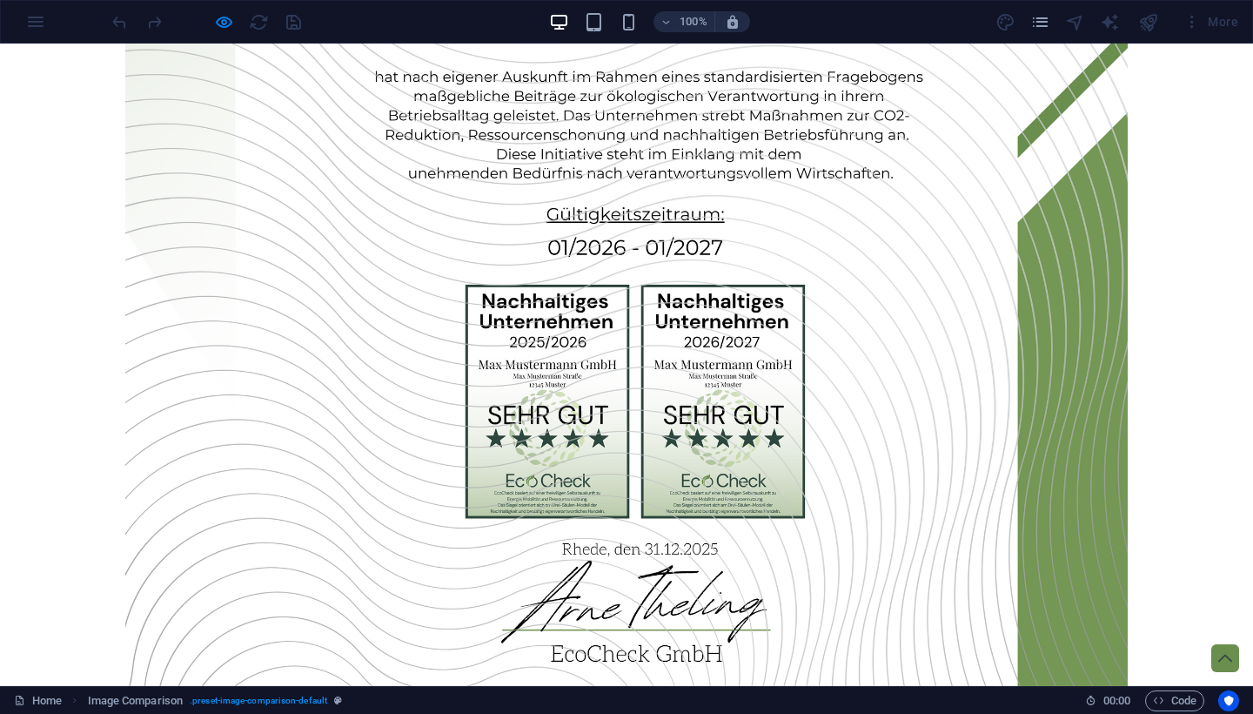
scroll to position [2370, 0]
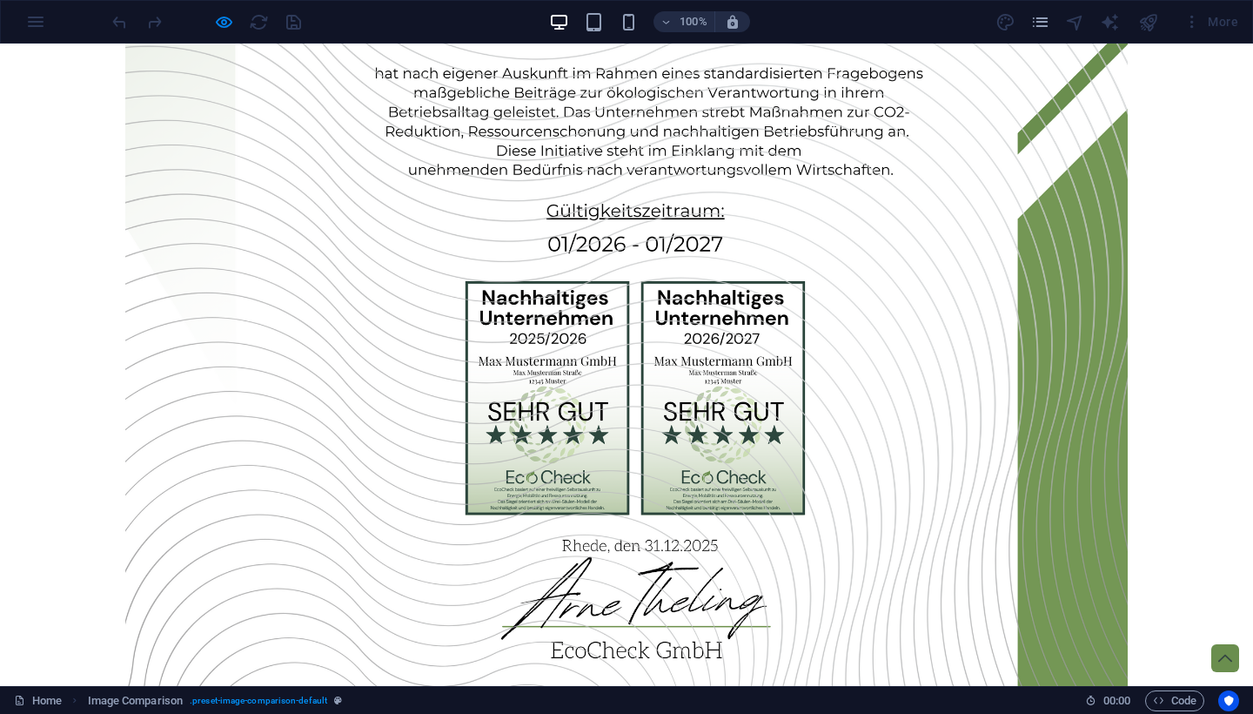
drag, startPoint x: 624, startPoint y: 505, endPoint x: 665, endPoint y: 506, distance: 40.9
type input "58"
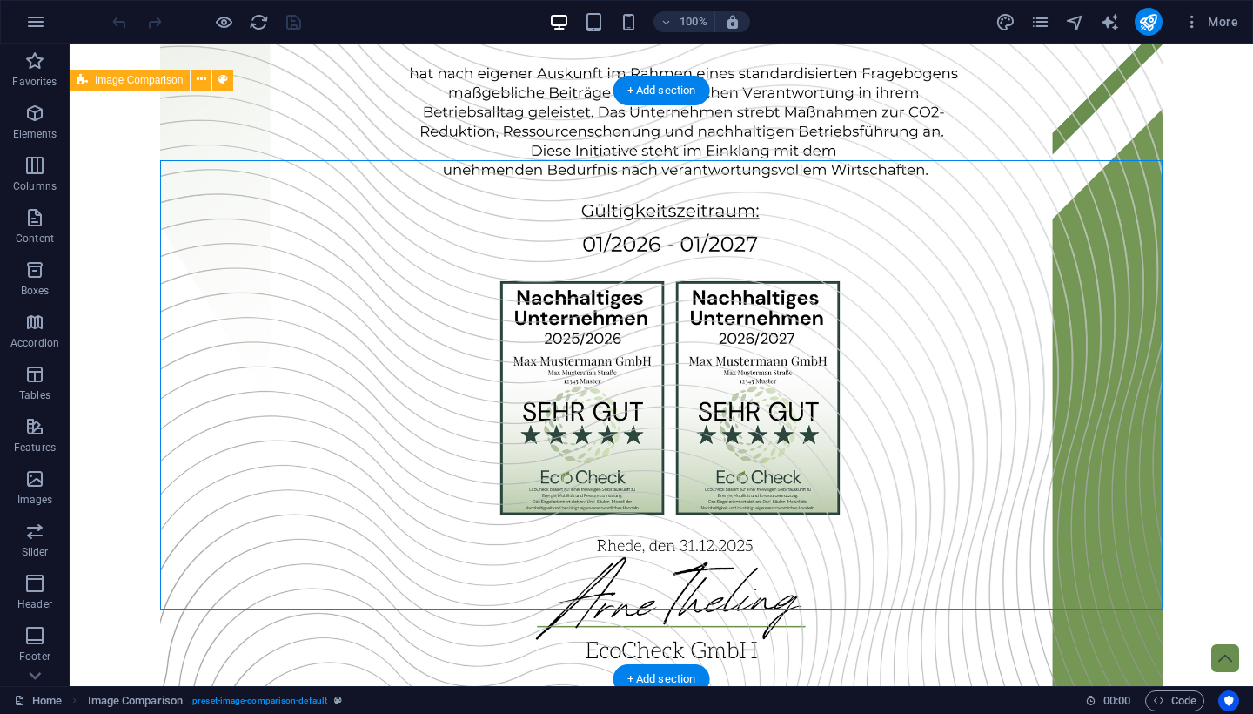
select select "vh"
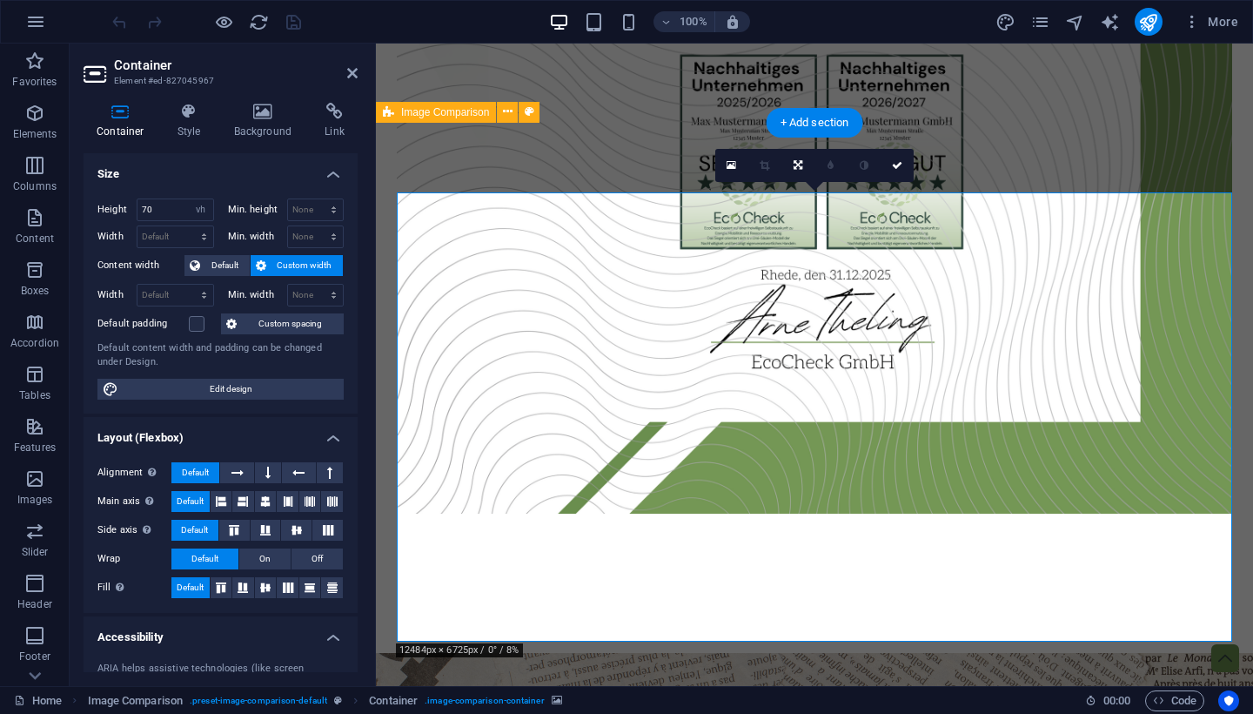
scroll to position [2506, 0]
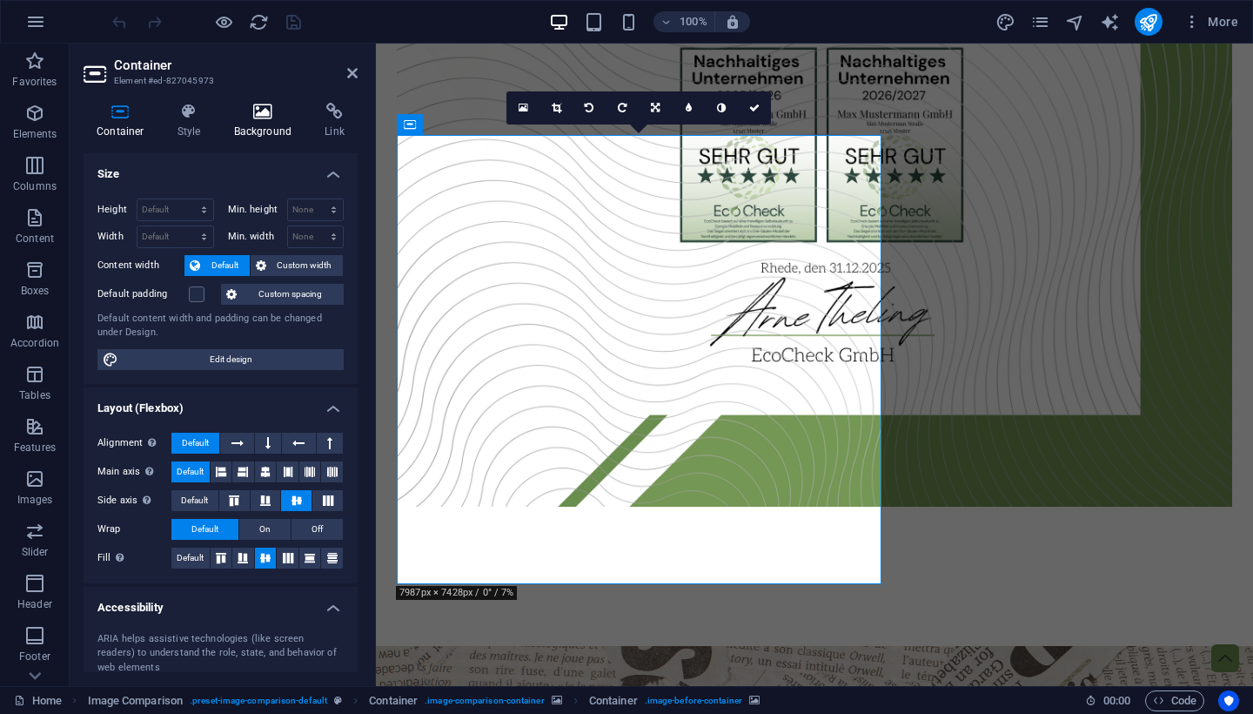
click at [258, 133] on h4 "Background" at bounding box center [266, 121] width 91 height 37
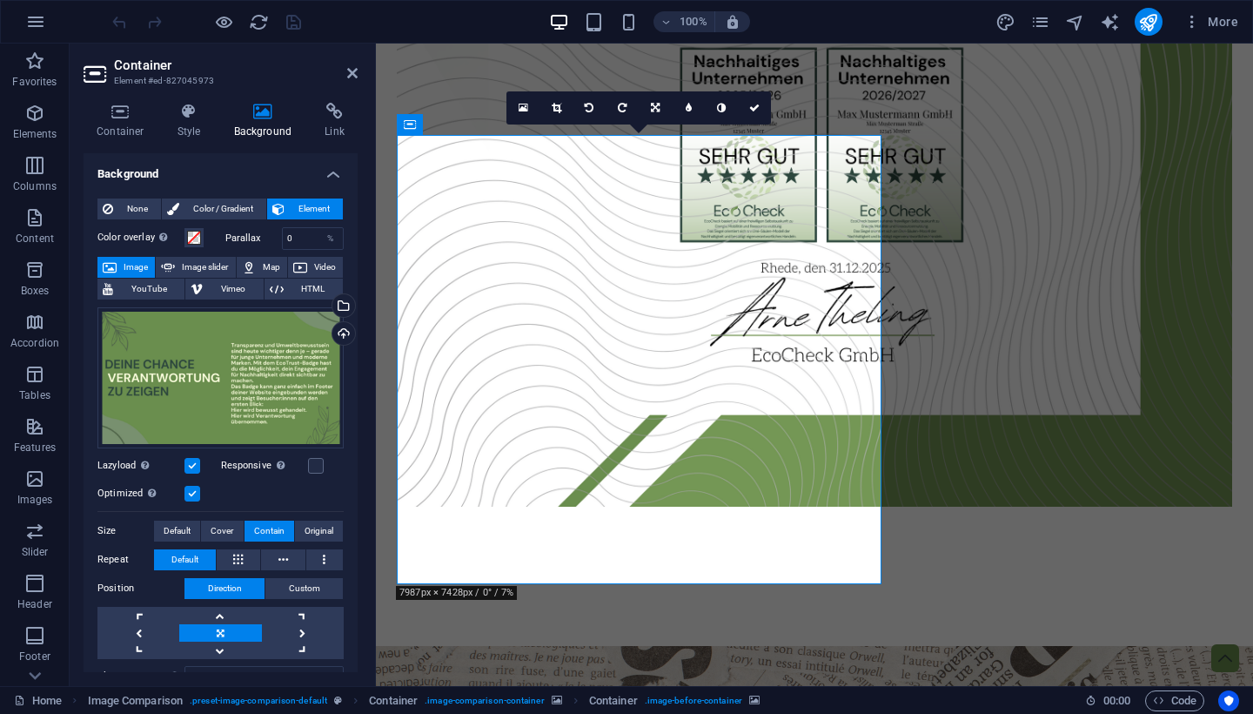
select select "vh"
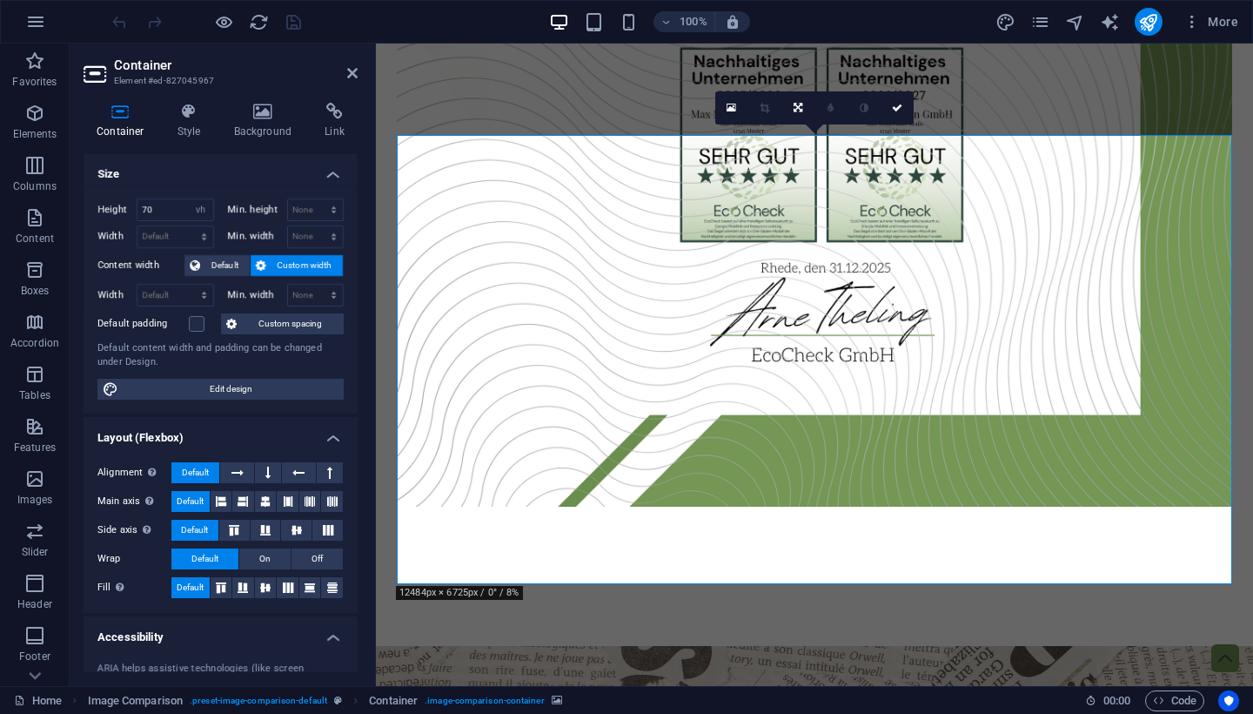
click at [262, 129] on h4 "Background" at bounding box center [266, 121] width 91 height 37
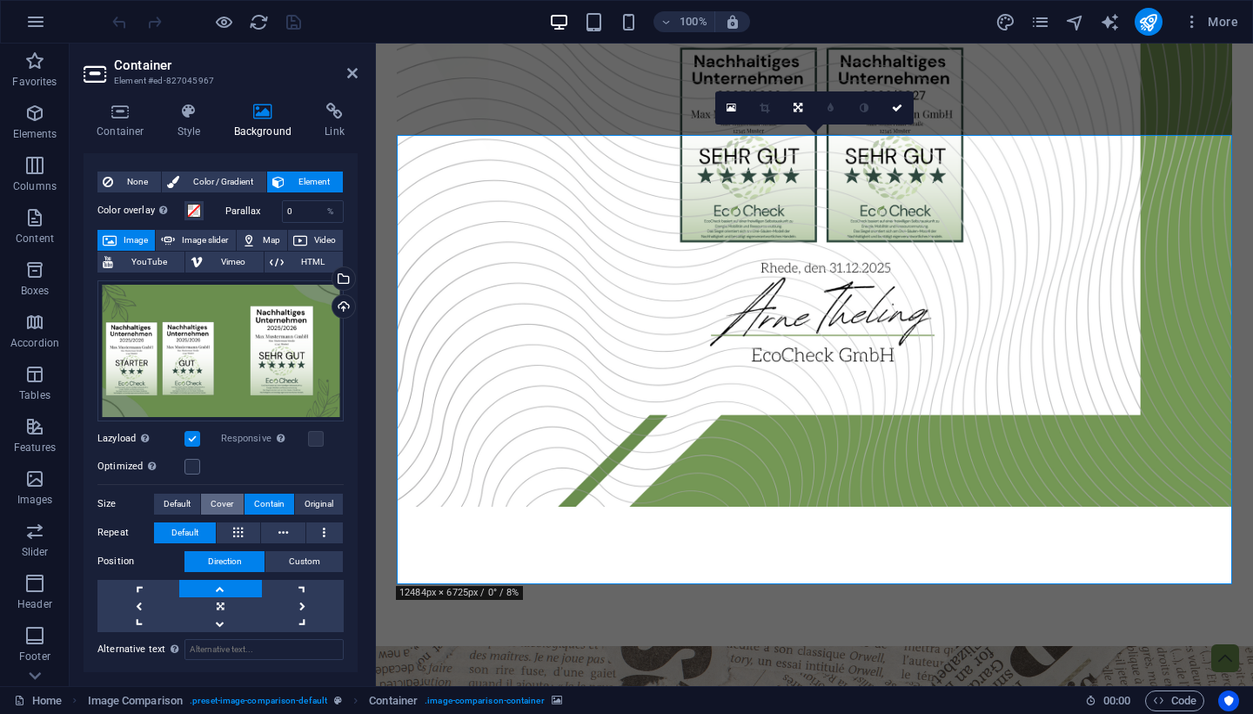
scroll to position [30, 0]
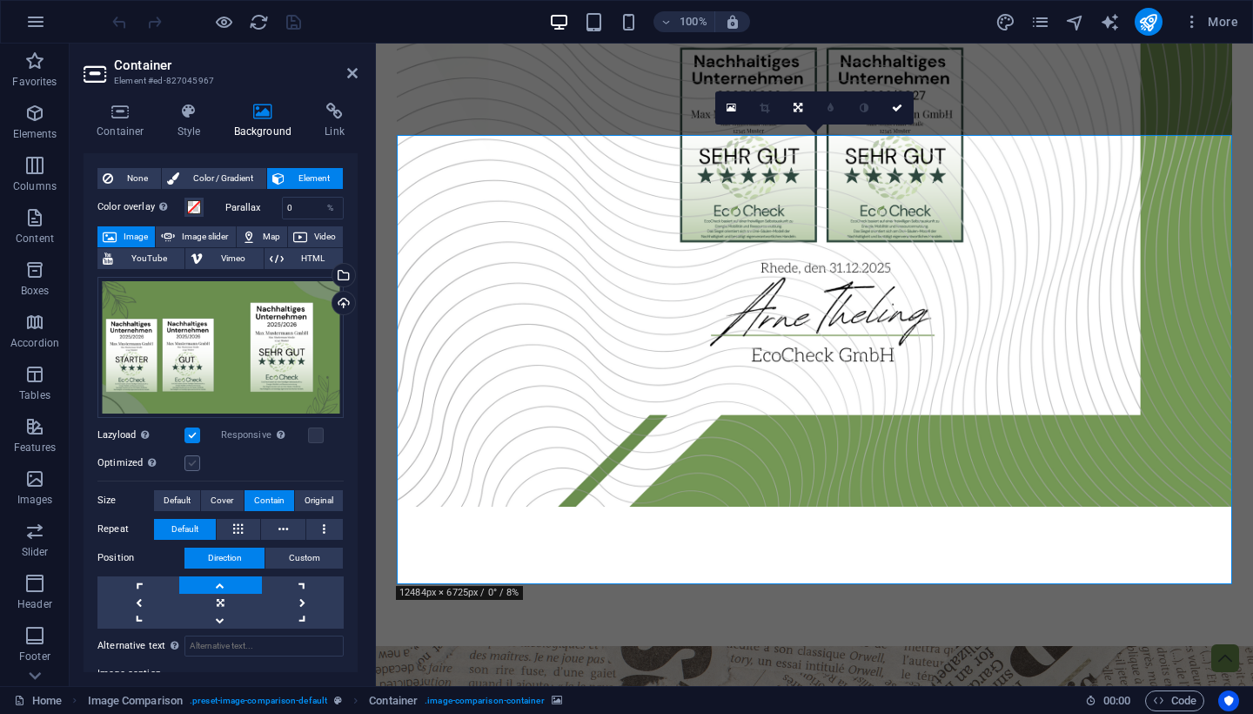
click at [196, 463] on label at bounding box center [192, 463] width 16 height 16
click at [0, 0] on input "Optimized Images are compressed to improve page speed." at bounding box center [0, 0] width 0 height 0
click at [196, 463] on label at bounding box center [192, 463] width 16 height 16
click at [0, 0] on input "Optimized Images are compressed to improve page speed." at bounding box center [0, 0] width 0 height 0
click at [196, 463] on label at bounding box center [192, 463] width 16 height 16
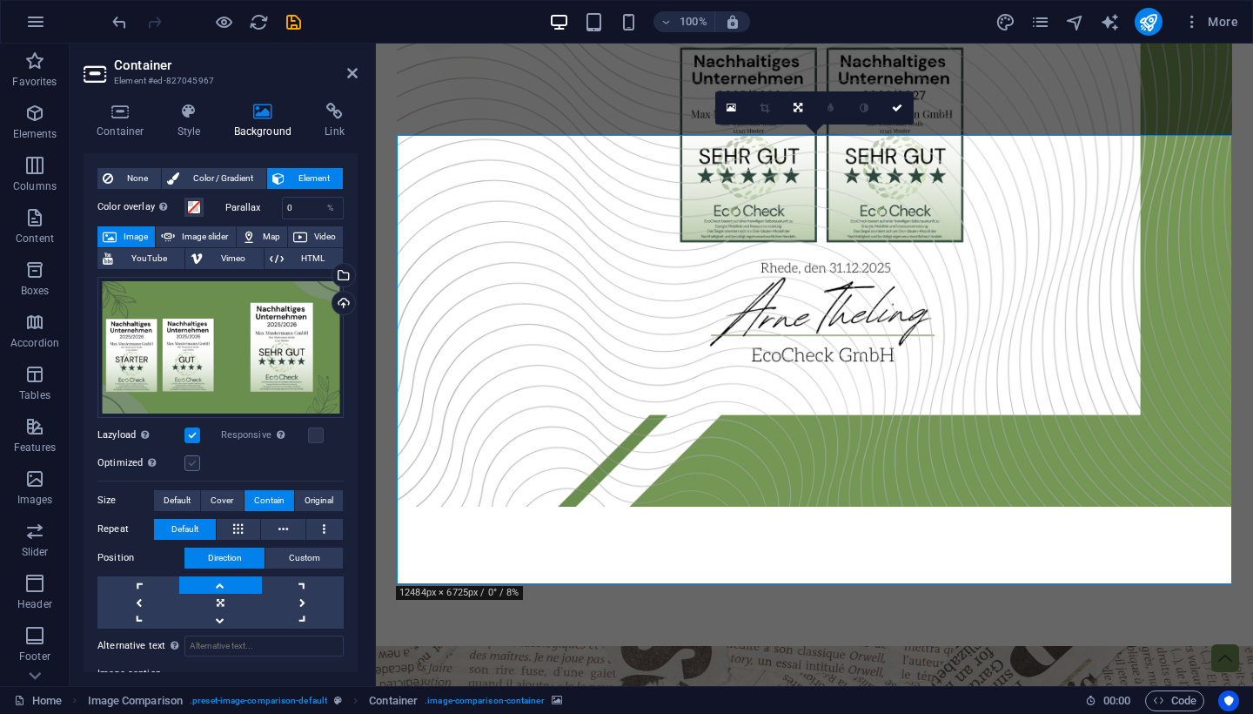
click at [0, 0] on input "Optimized Images are compressed to improve page speed." at bounding box center [0, 0] width 0 height 0
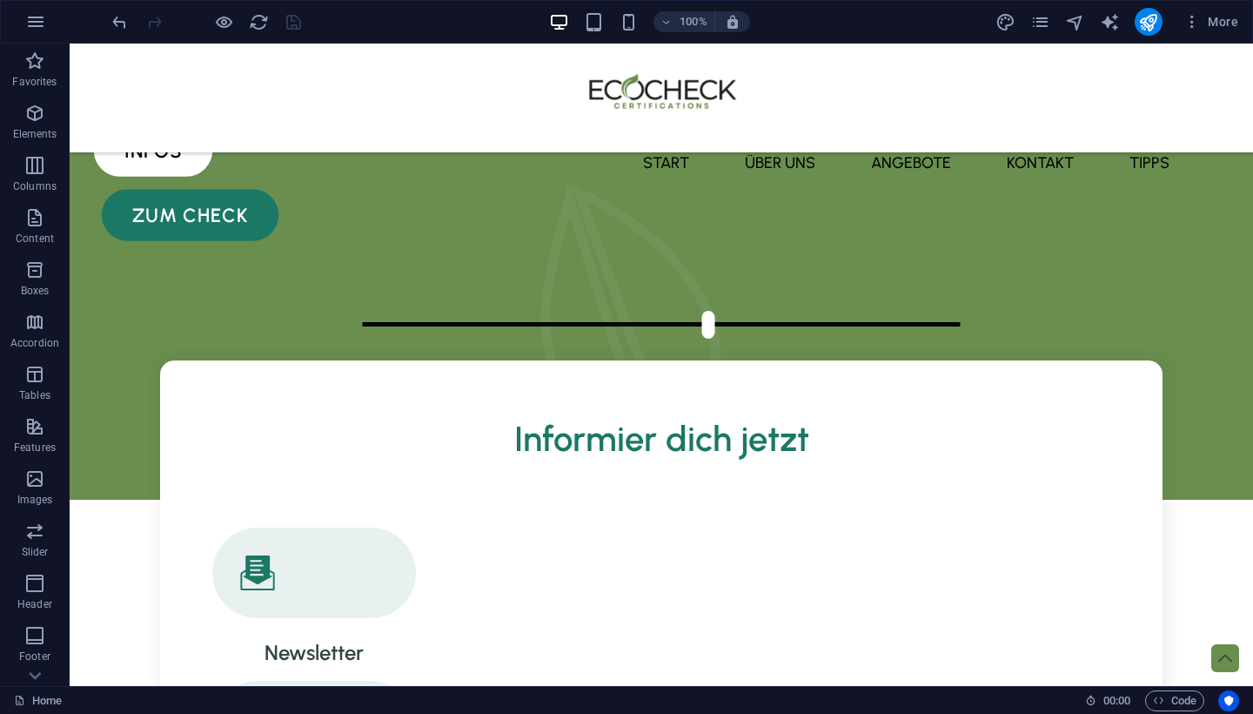
scroll to position [80, 0]
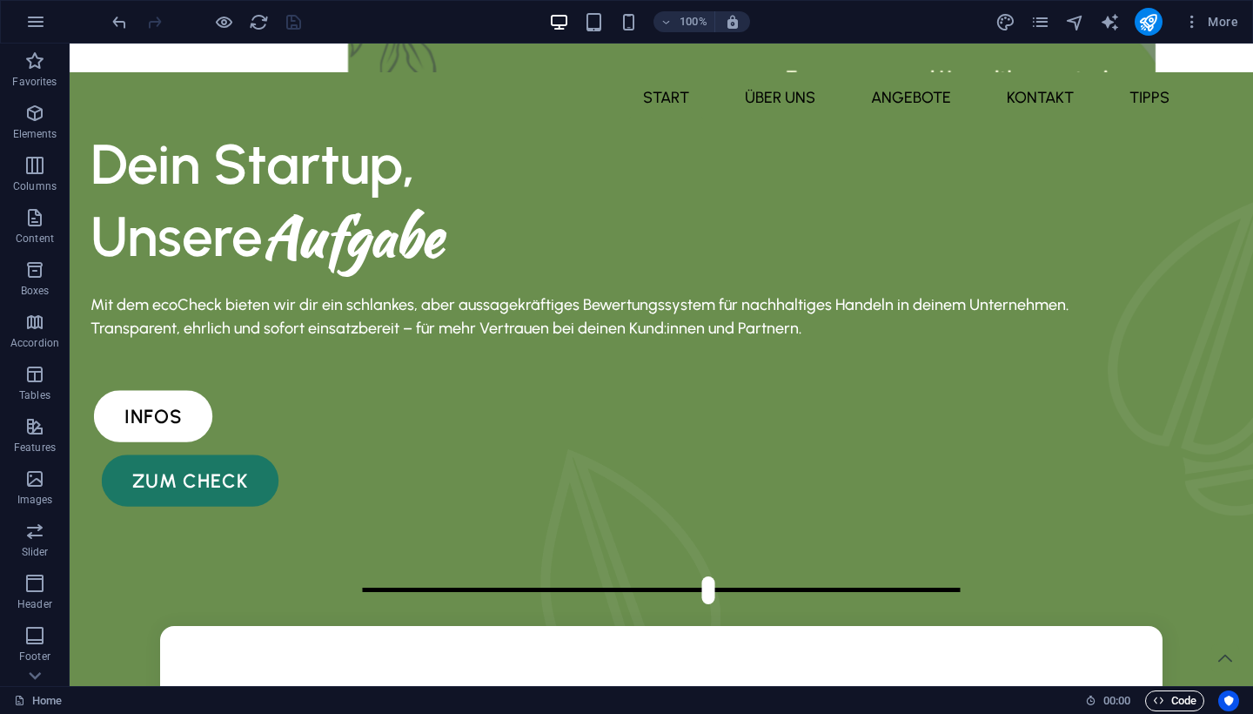
click at [0, 0] on span "Code" at bounding box center [0, 0] width 0 height 0
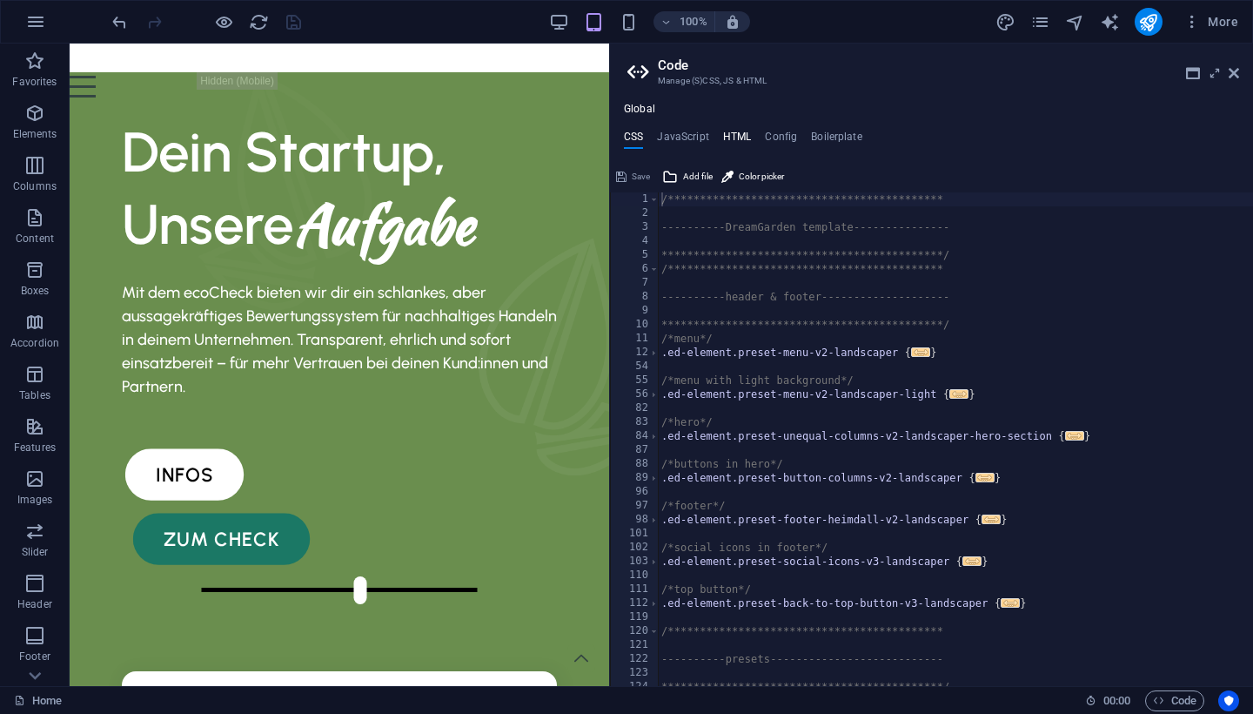
click at [743, 133] on h4 "HTML" at bounding box center [737, 140] width 29 height 19
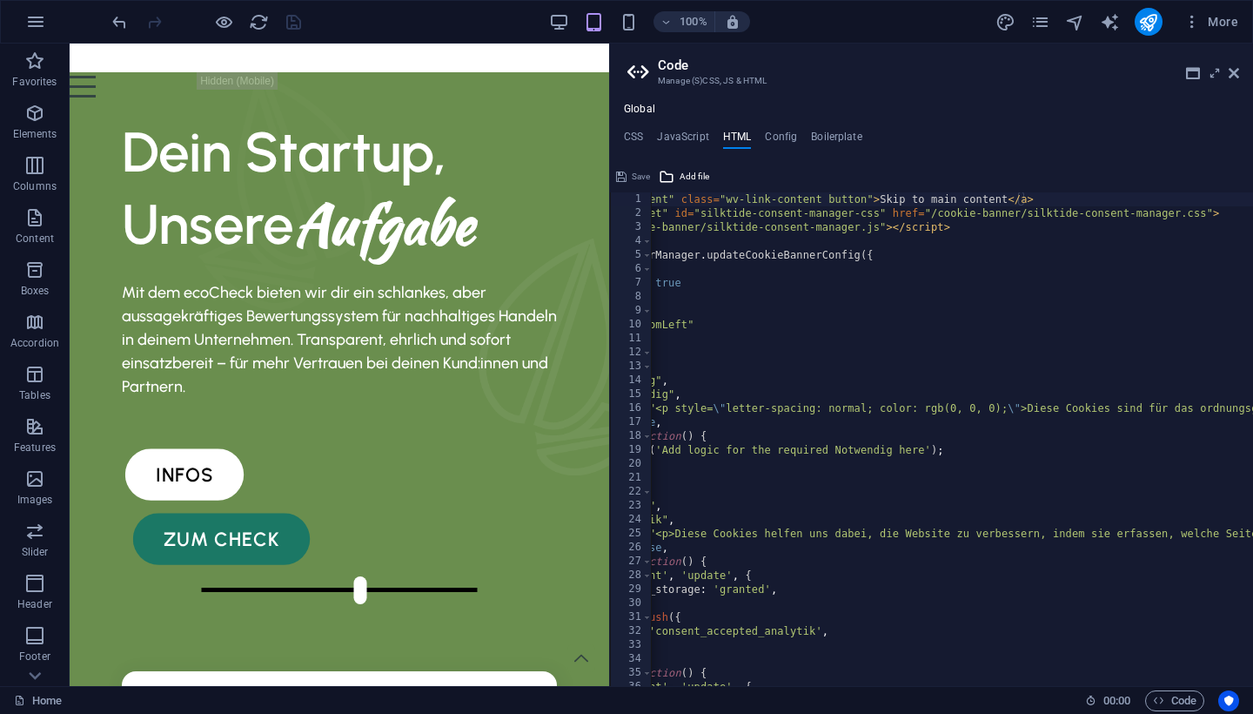
scroll to position [0, 139]
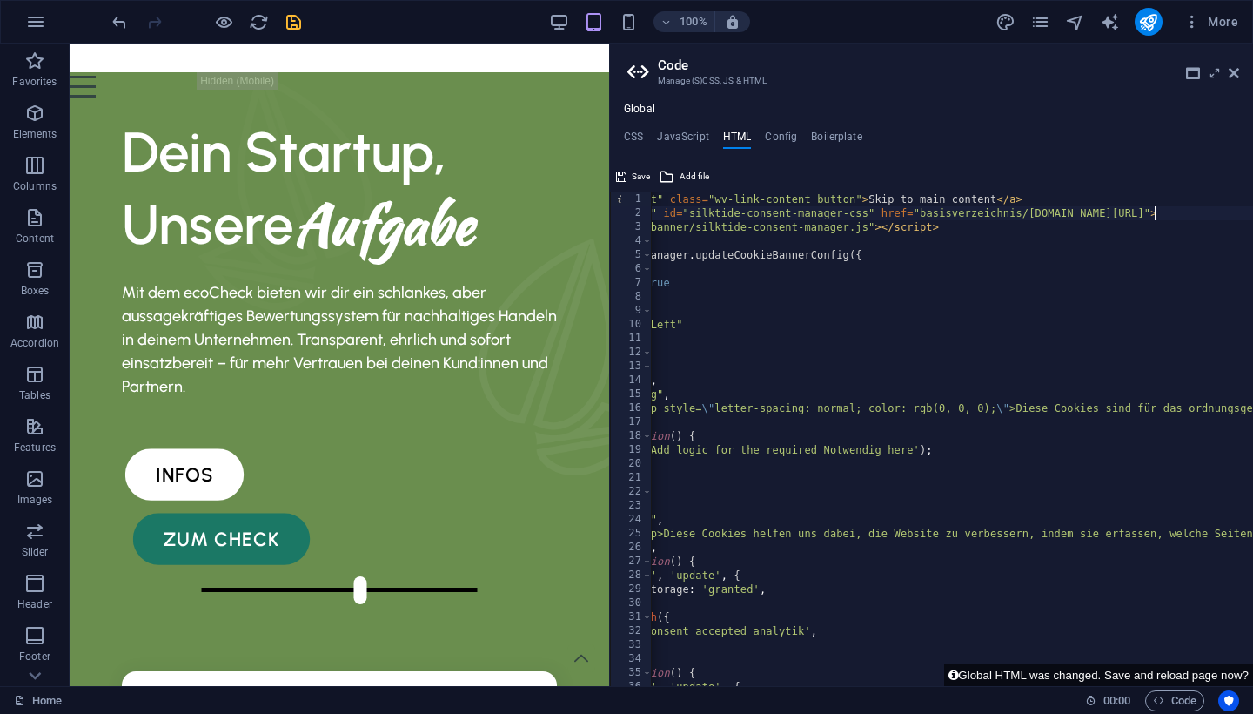
scroll to position [0, 53]
drag, startPoint x: 1170, startPoint y: 214, endPoint x: 921, endPoint y: 214, distance: 249.7
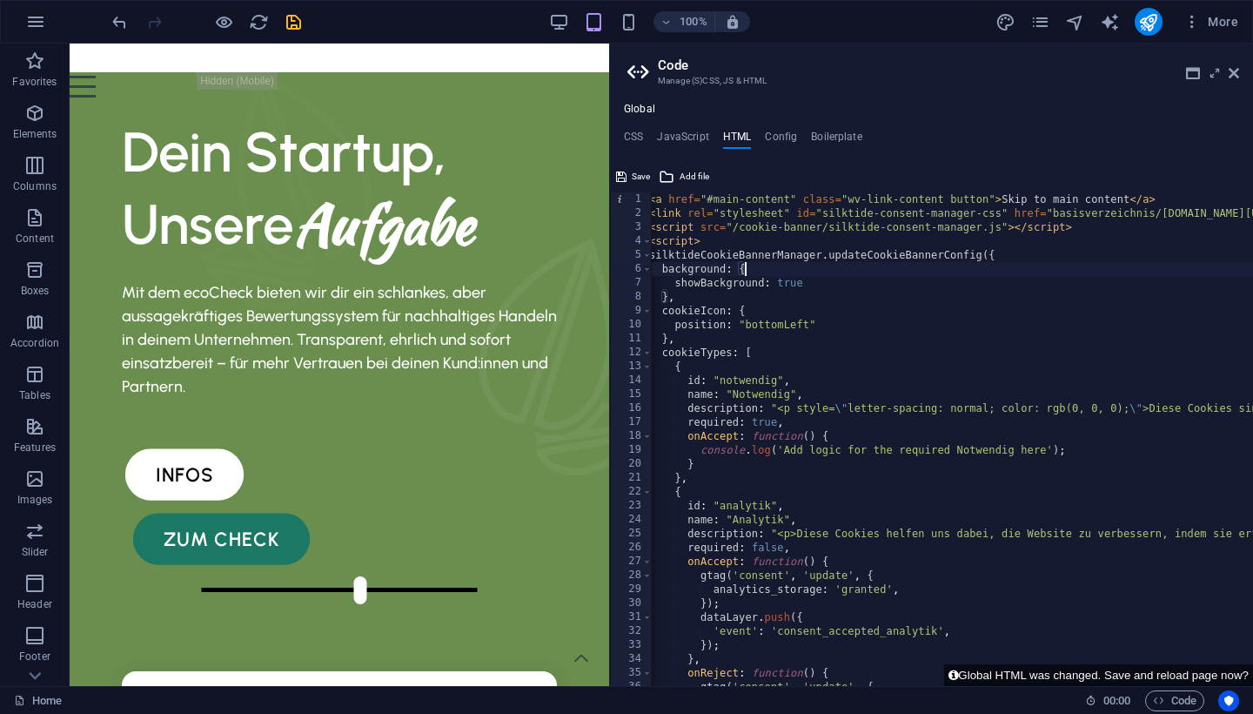
scroll to position [0, 6]
drag, startPoint x: 823, startPoint y: 225, endPoint x: 734, endPoint y: 223, distance: 89.7
paste textarea "basisverzeichnis/goecocheck.de/httpdocs/"
type textarea "<script src="basisverzeichnis/goecocheck.de/httpdocs/silktide-consent-manager.j…"
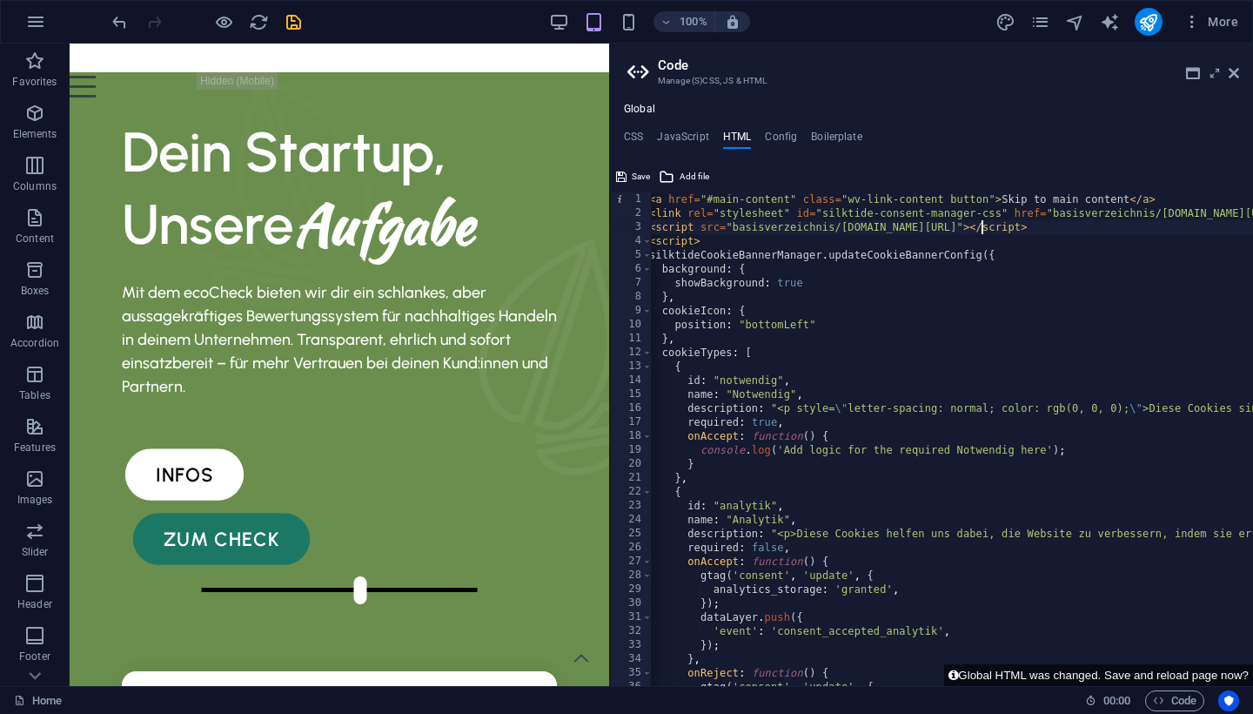
click at [292, 21] on icon "save" at bounding box center [294, 22] width 20 height 20
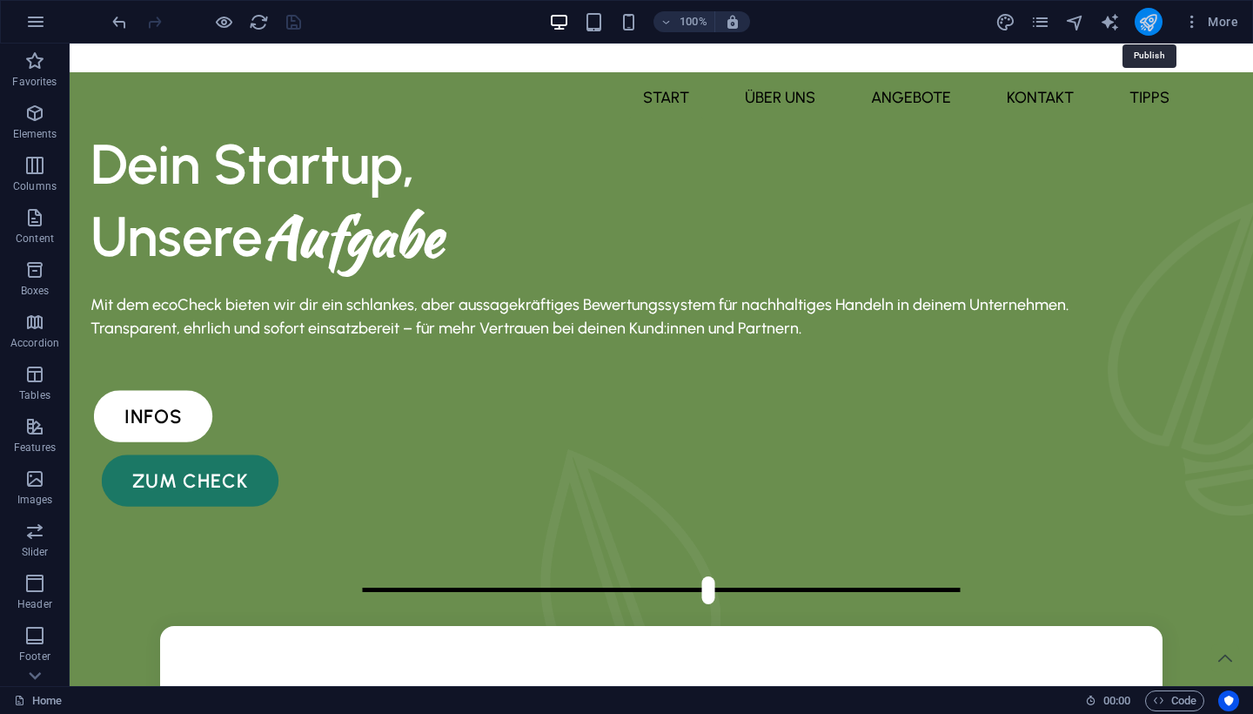
click at [0, 0] on icon "publish" at bounding box center [0, 0] width 0 height 0
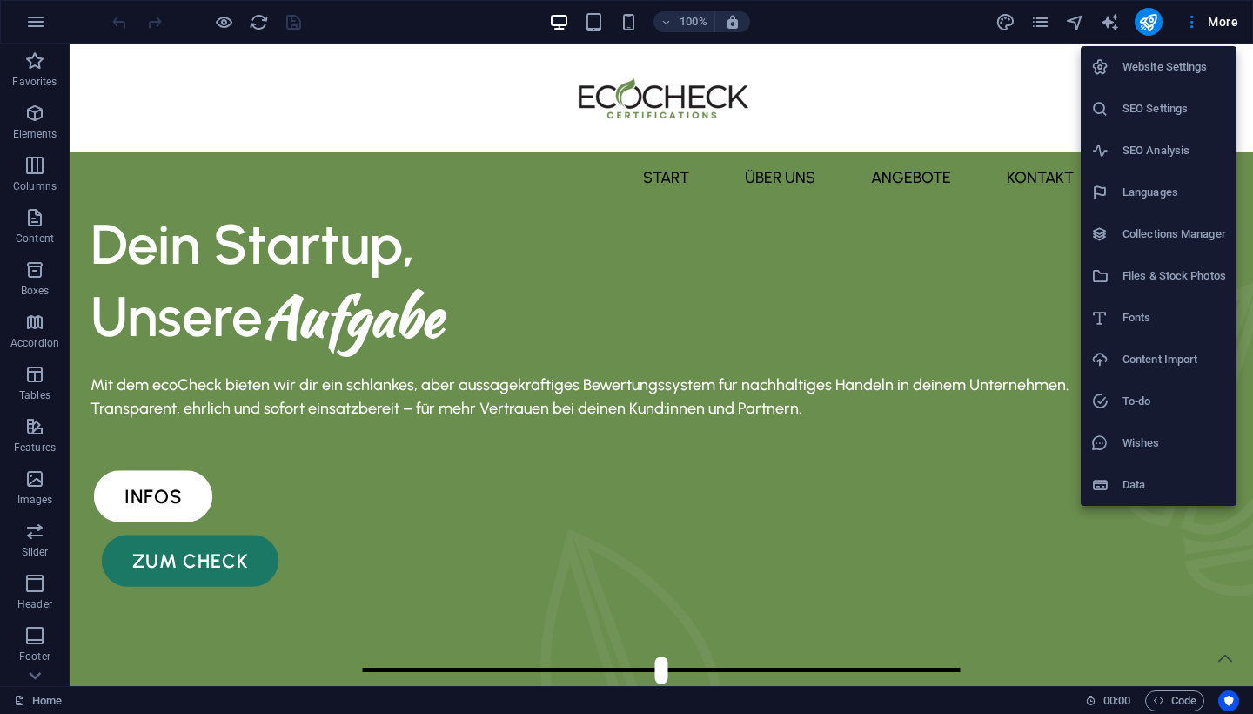
click at [1157, 52] on li "Website Settings" at bounding box center [1159, 67] width 156 height 42
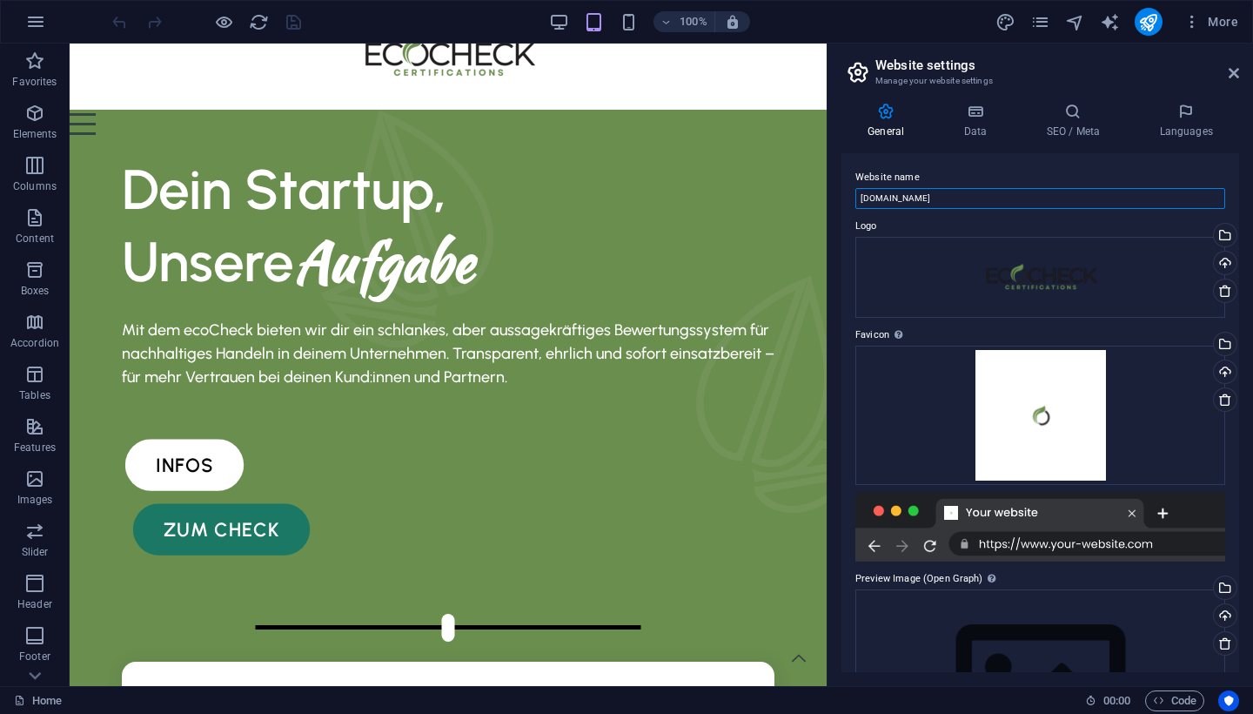
click at [932, 198] on input "[DOMAIN_NAME]" at bounding box center [1040, 198] width 370 height 21
click at [1223, 372] on div "Upload" at bounding box center [1223, 373] width 26 height 26
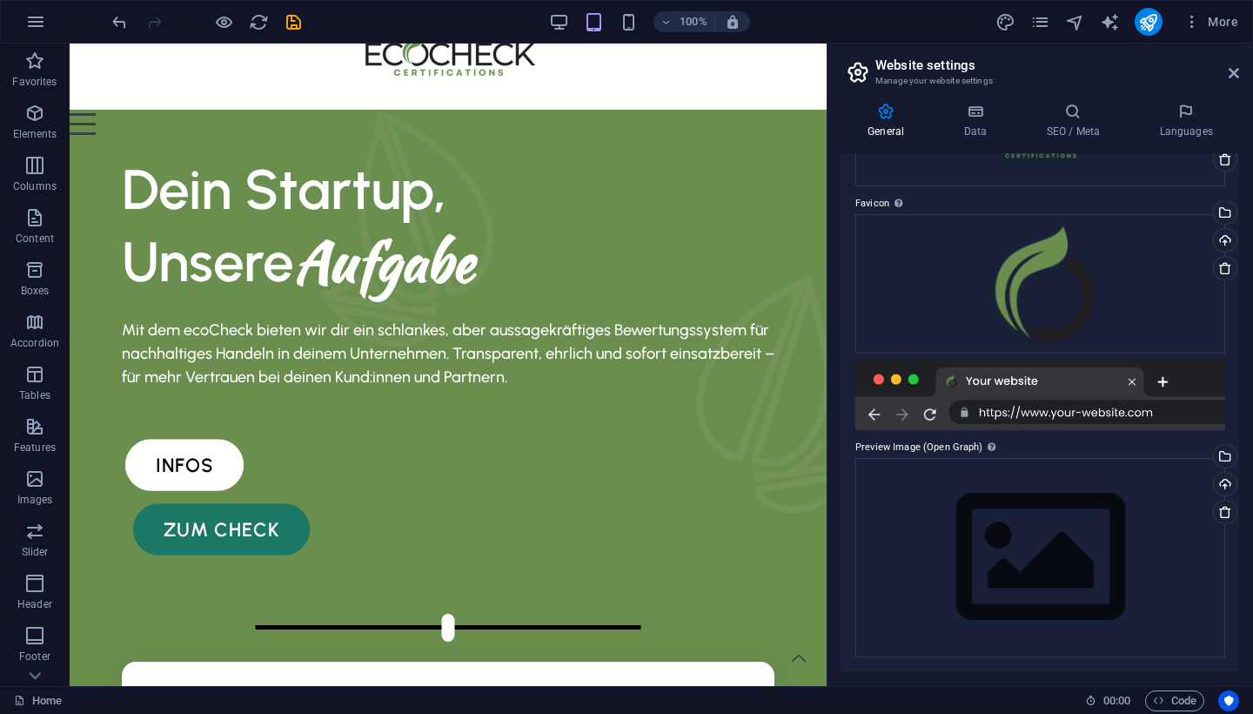
scroll to position [131, 0]
click at [1044, 549] on div "Drag files here, click to choose files or select files from Files or our free s…" at bounding box center [1040, 558] width 370 height 199
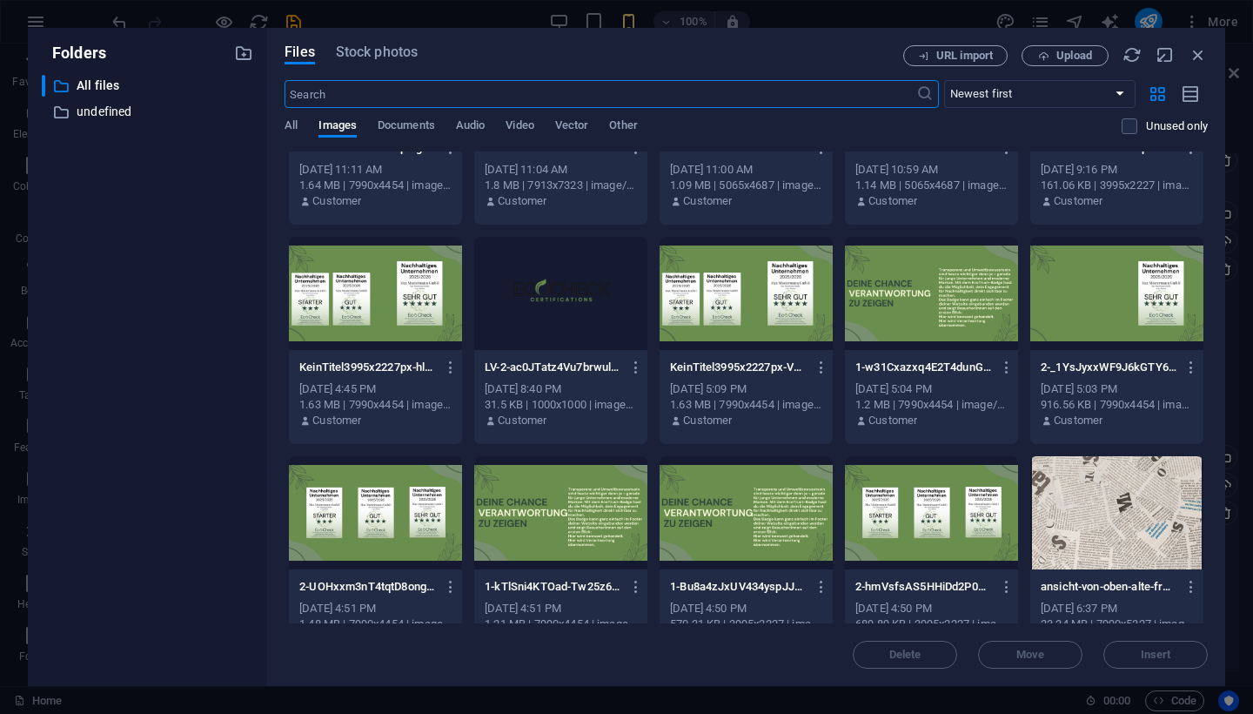
scroll to position [364, 0]
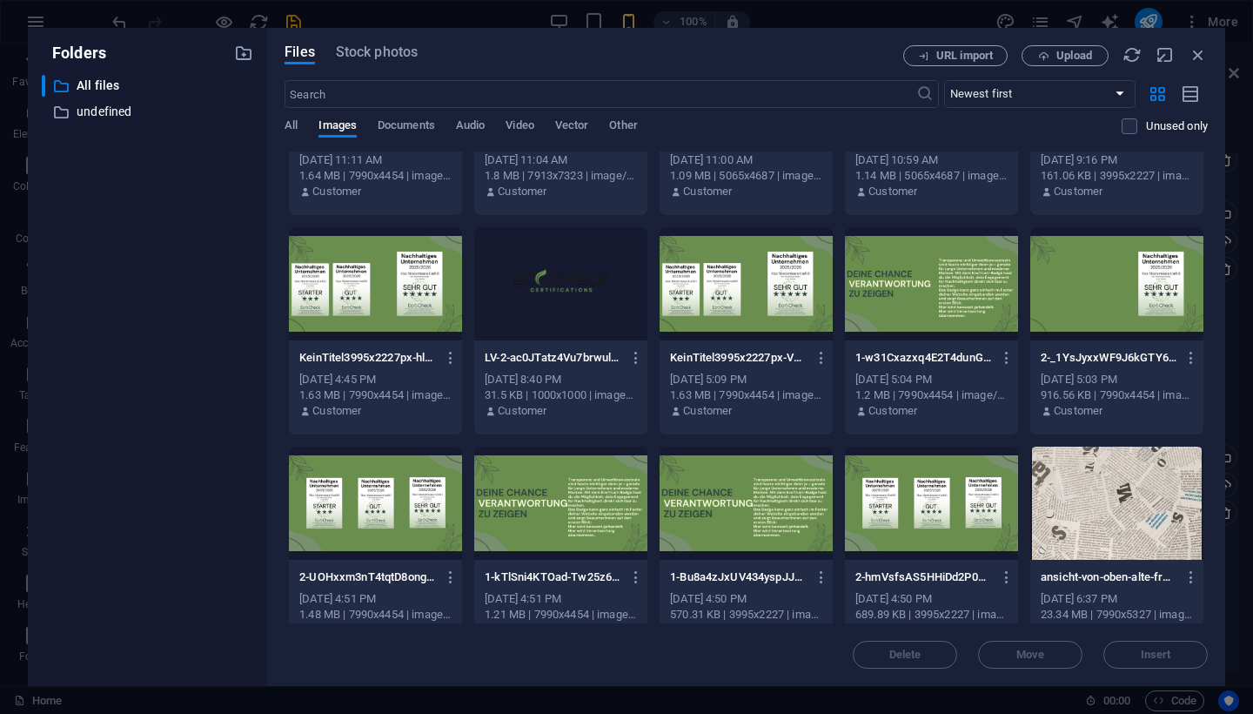
click at [548, 297] on div at bounding box center [560, 283] width 173 height 113
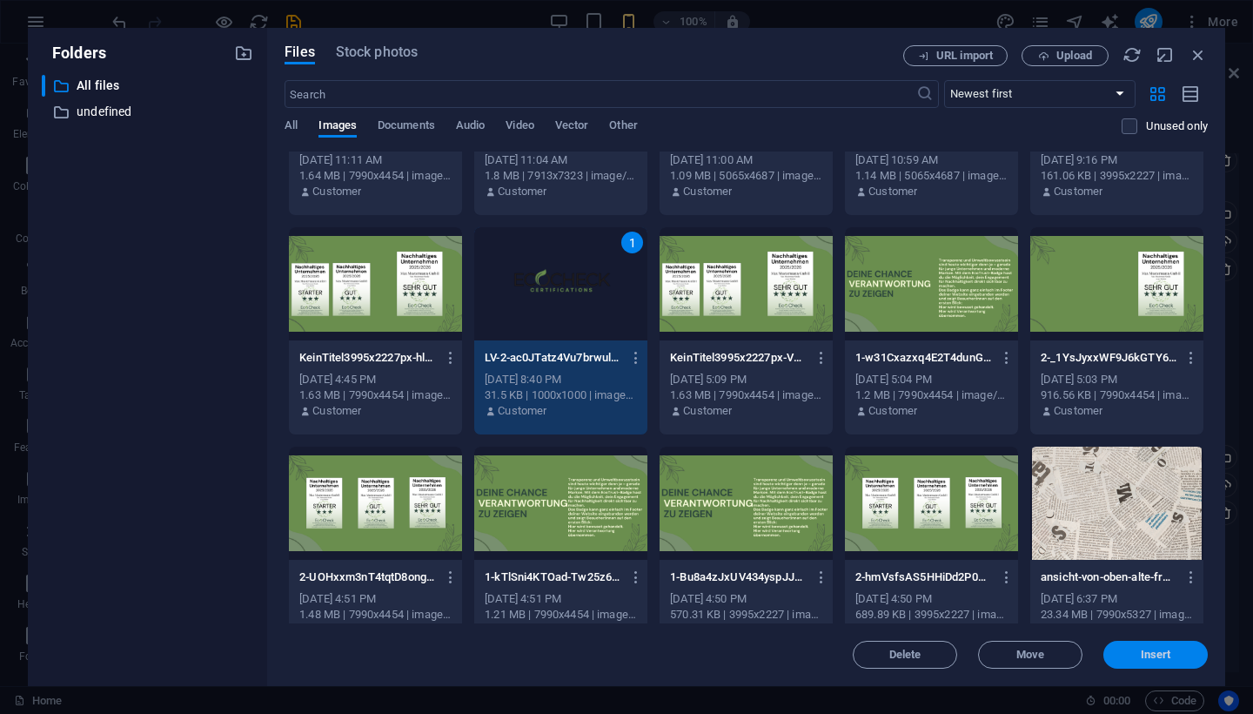
click at [1149, 650] on span "Insert" at bounding box center [1156, 654] width 30 height 10
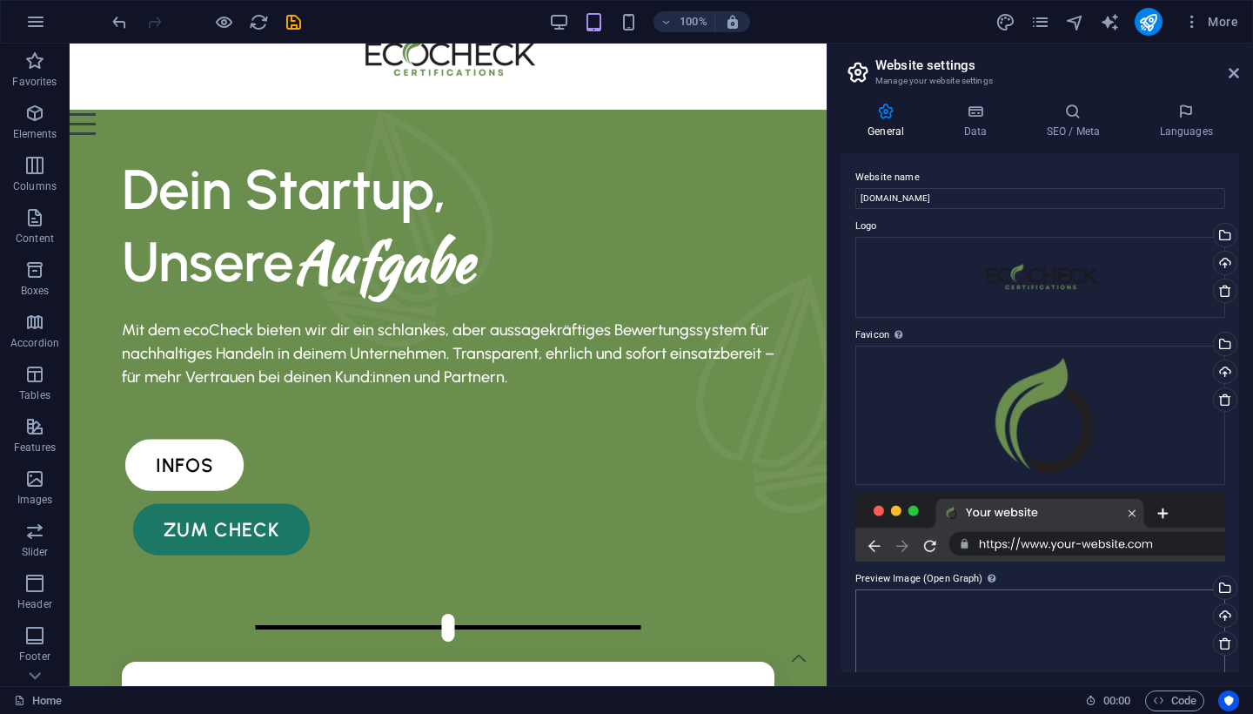
scroll to position [0, 0]
click at [977, 126] on h4 "Data" at bounding box center [978, 121] width 83 height 37
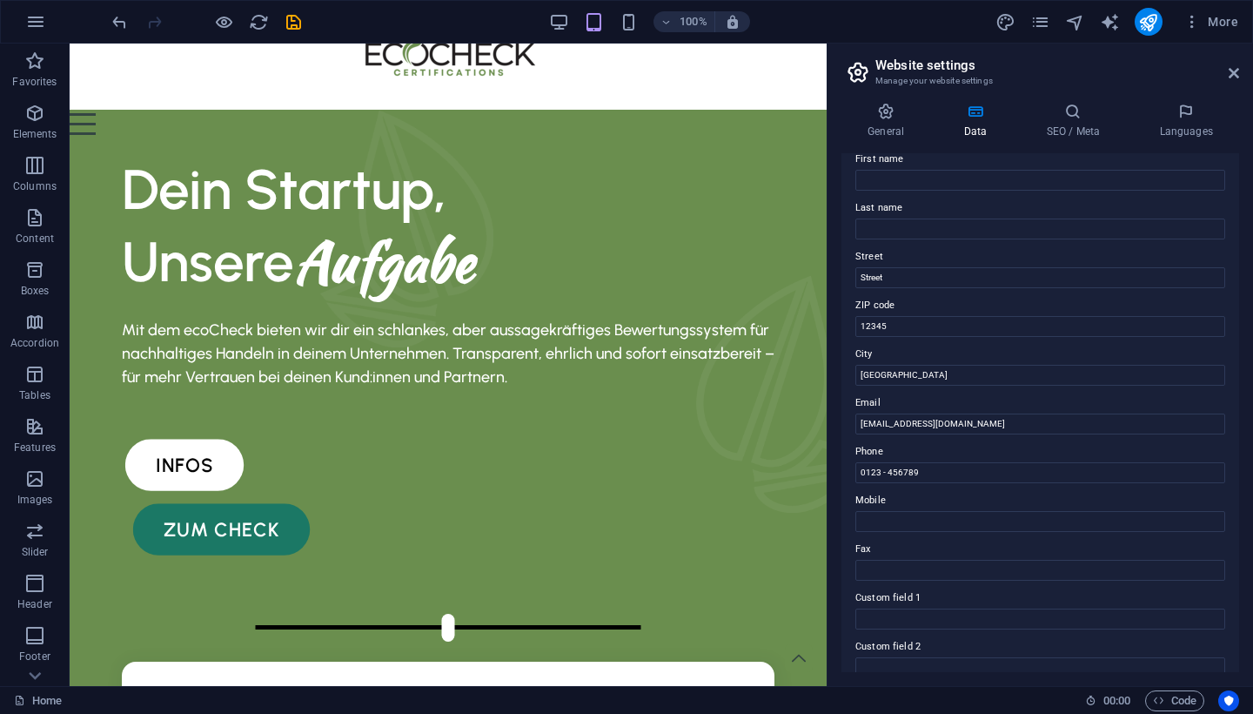
scroll to position [105, 0]
click at [917, 329] on input "12345" at bounding box center [1040, 323] width 370 height 21
type input "46414"
click at [1087, 373] on input "Berlin" at bounding box center [1040, 372] width 370 height 21
type input "Rhede"
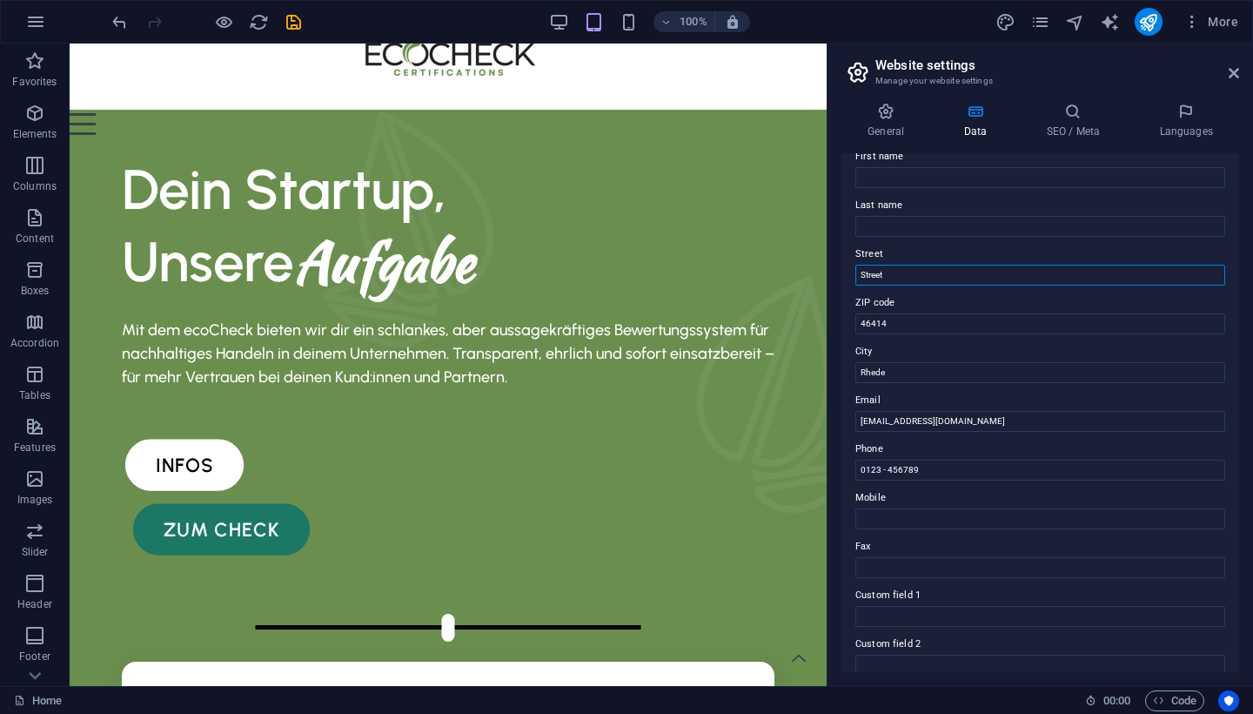
click at [992, 275] on input "Street" at bounding box center [1040, 275] width 370 height 21
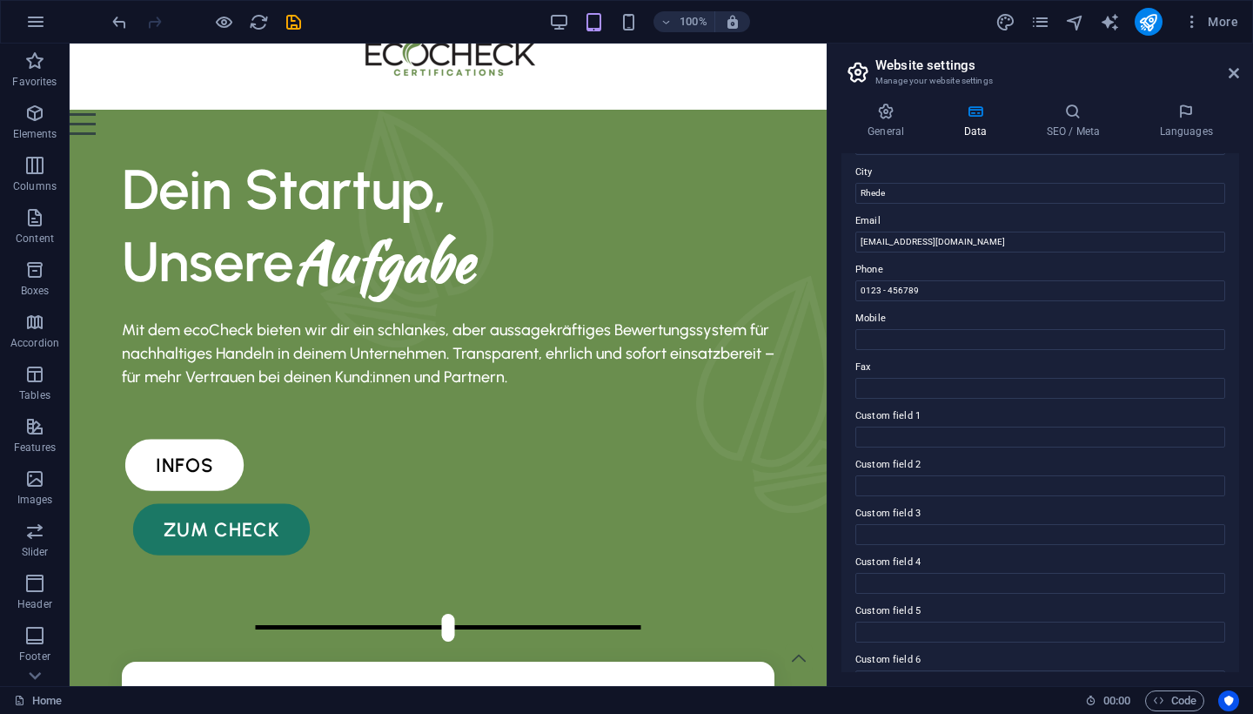
scroll to position [293, 0]
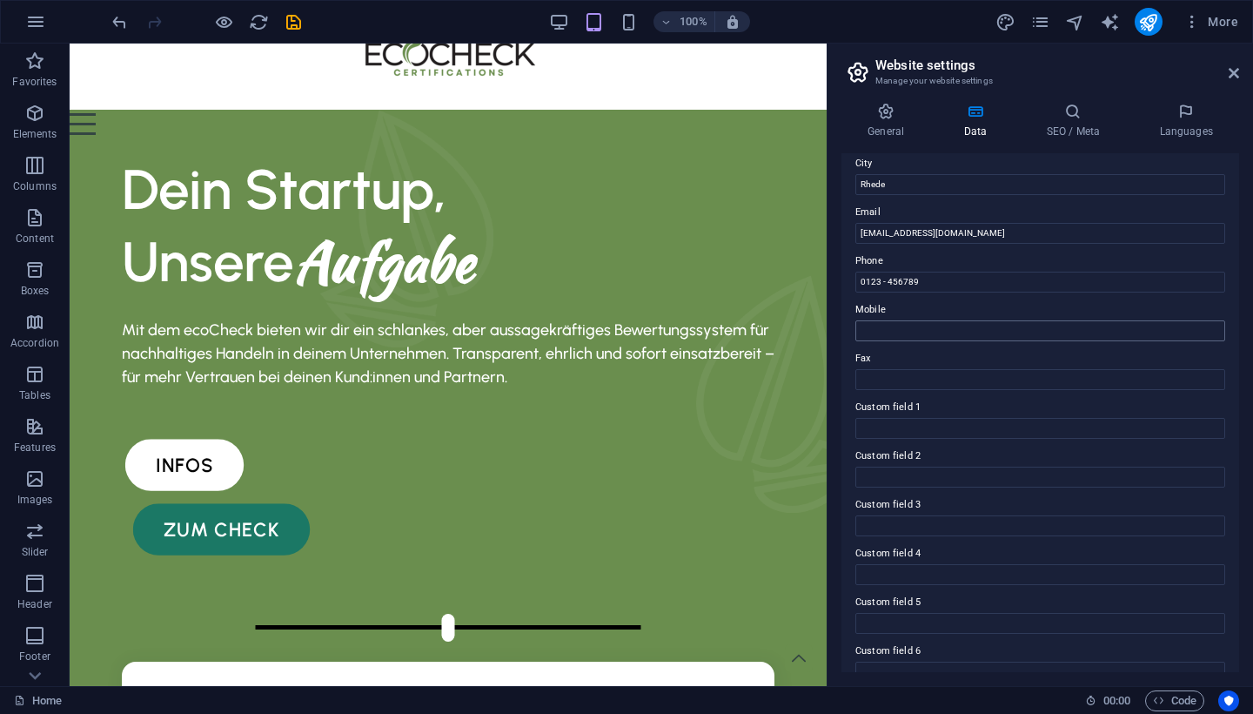
type input "Burloer Diek 43"
click at [962, 320] on input "Mobile" at bounding box center [1040, 330] width 370 height 21
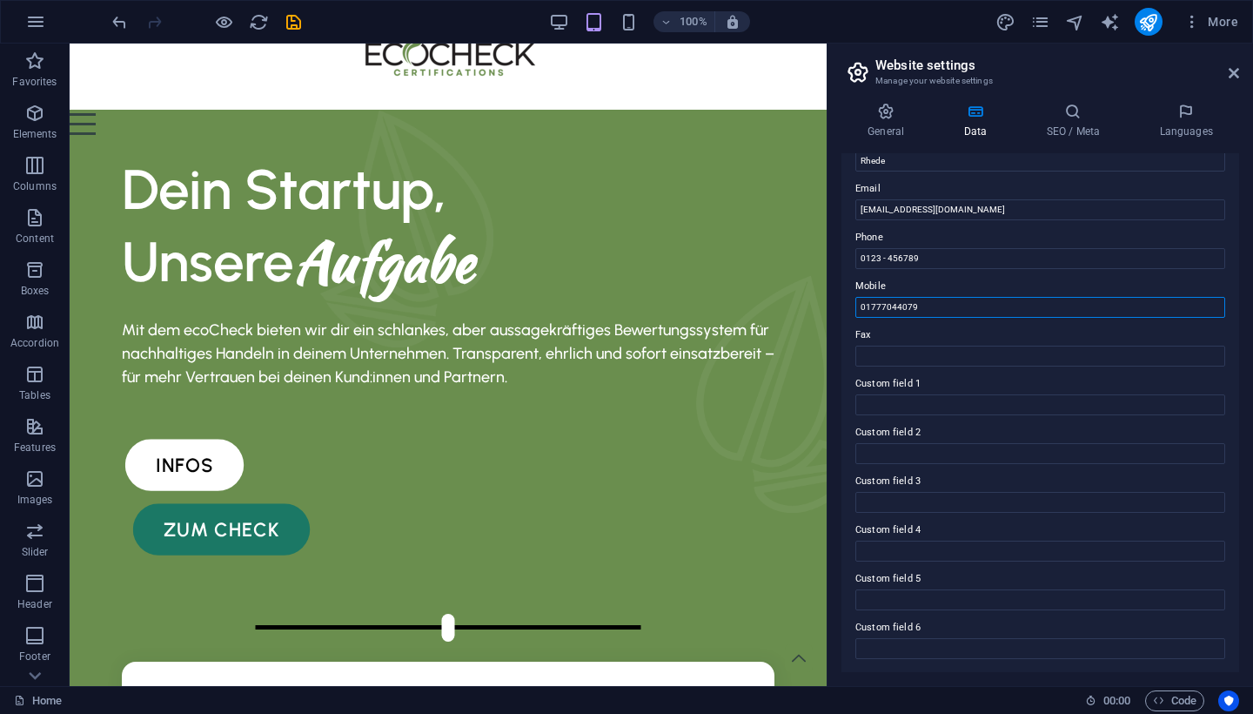
scroll to position [316, 0]
type input "01777044079"
click at [962, 259] on input "0123 - 456789" at bounding box center [1040, 259] width 370 height 21
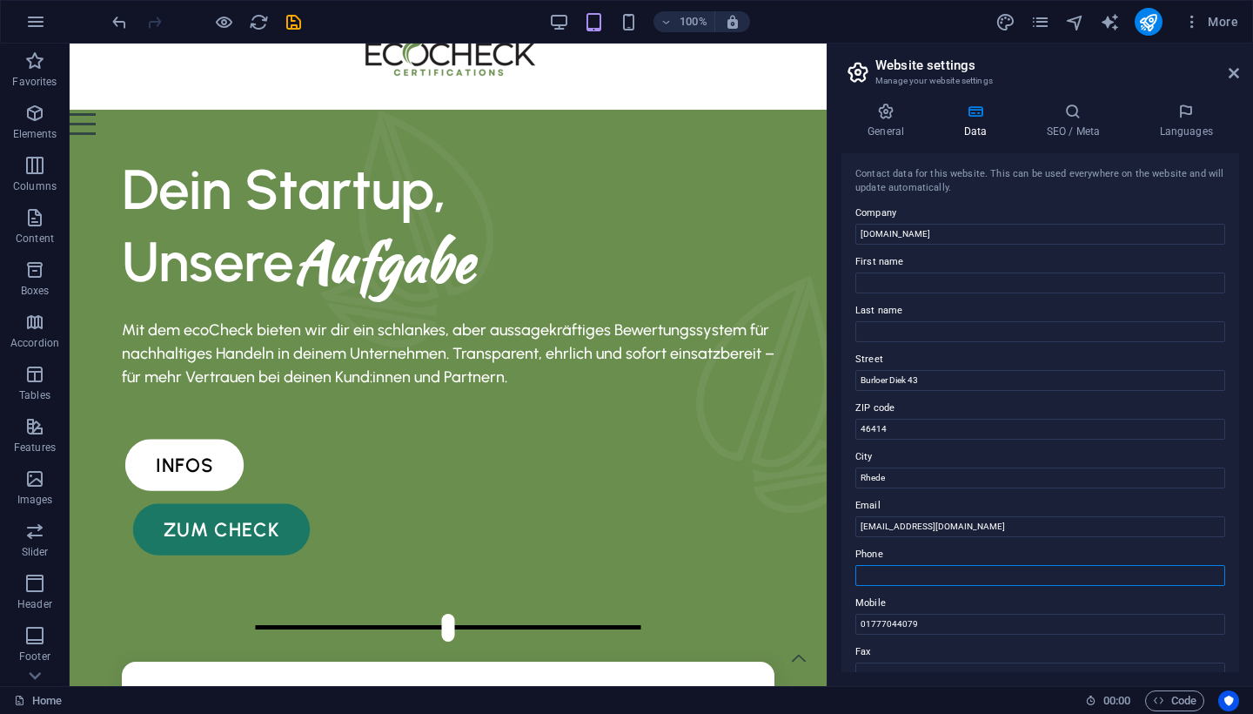
scroll to position [0, 0]
click at [1065, 124] on h4 "SEO / Meta" at bounding box center [1076, 121] width 113 height 37
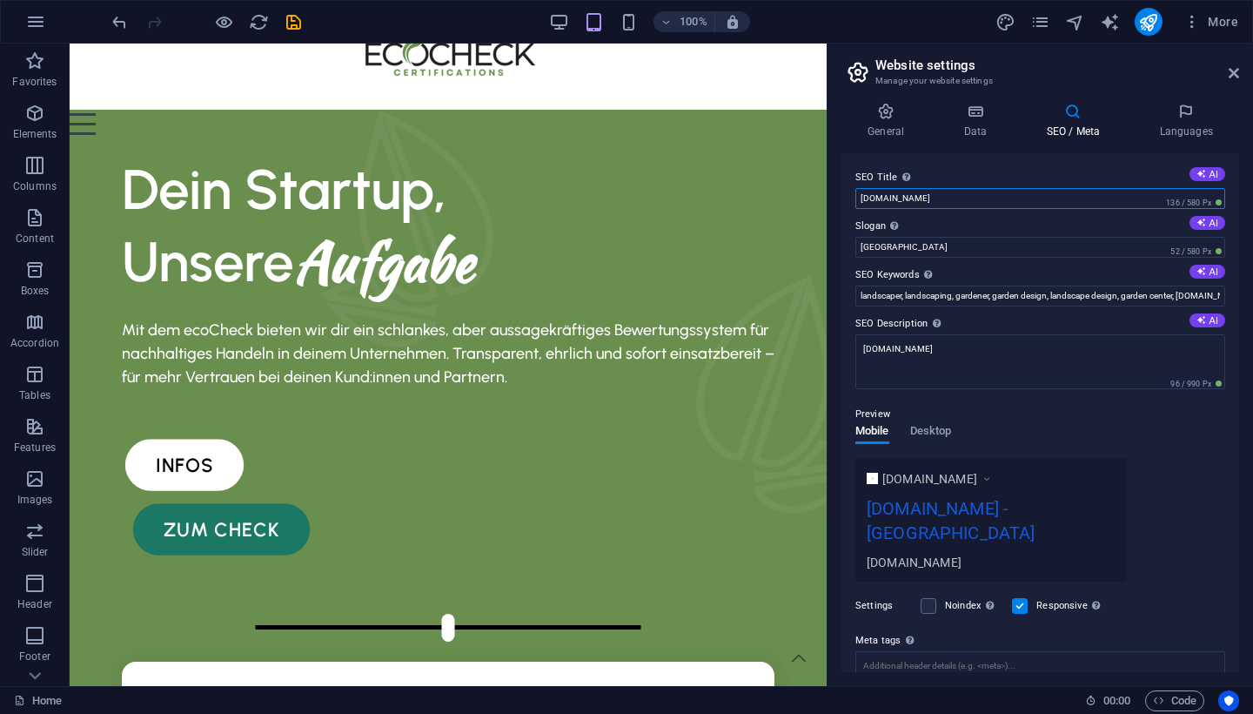
click at [978, 194] on input "[DOMAIN_NAME]" at bounding box center [1040, 198] width 370 height 21
type input "EcoCheck"
click at [975, 250] on input "Berlin" at bounding box center [1040, 247] width 370 height 21
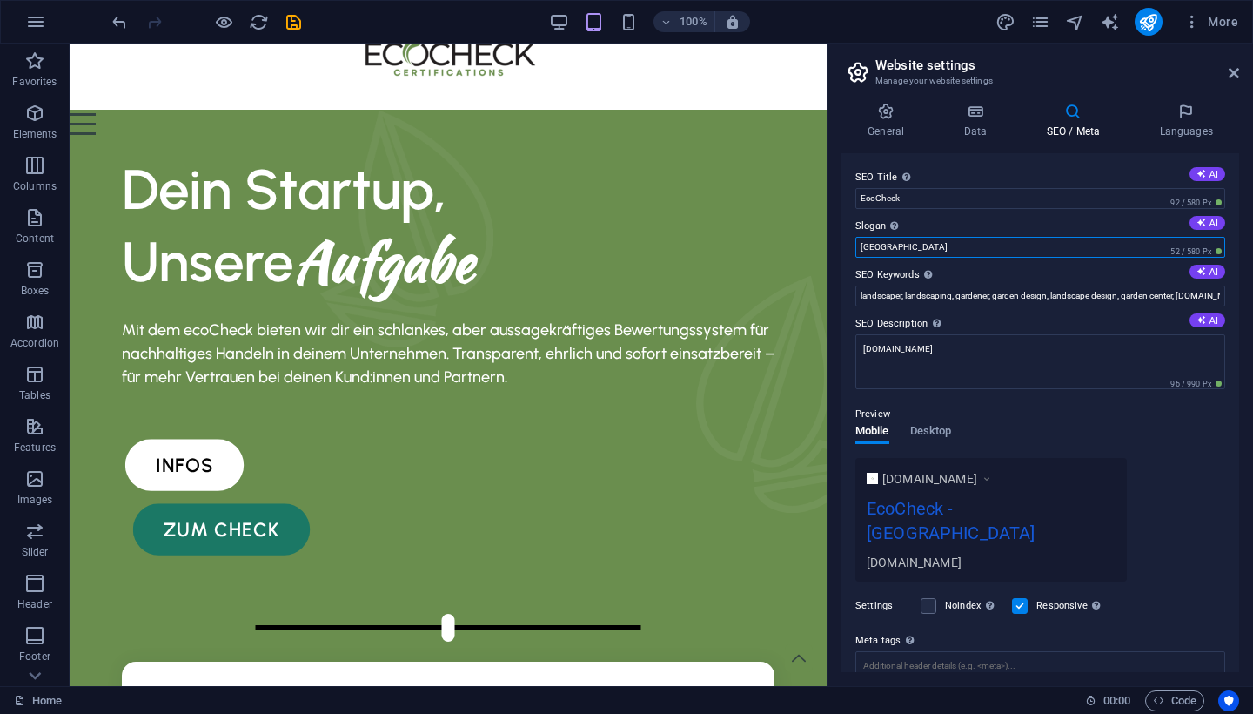
click at [975, 250] on input "Berlin" at bounding box center [1040, 247] width 370 height 21
type input "Eco Zertifikate für jeden und sofort"
click at [1082, 296] on input "landscaper, landscaping, gardener, garden design, landscape design, garden cent…" at bounding box center [1040, 295] width 370 height 21
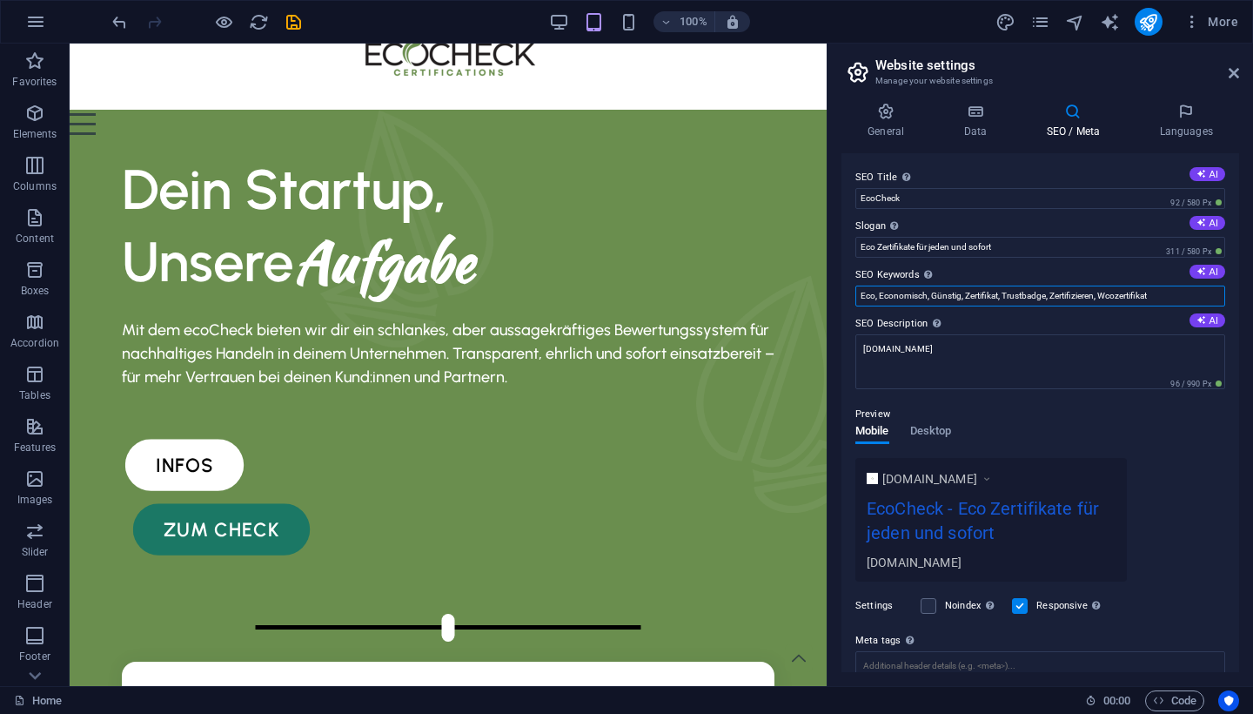
click at [1109, 298] on input "Eco, Economisch, Günstig, Zertifikat, Trustbadge, Zertifizieren, Wcozertifikat" at bounding box center [1040, 295] width 370 height 21
type input "Eco, Economisch, Günstig, Zertifikat, Trustbadge, Zertifizieren, Ecozertifikat"
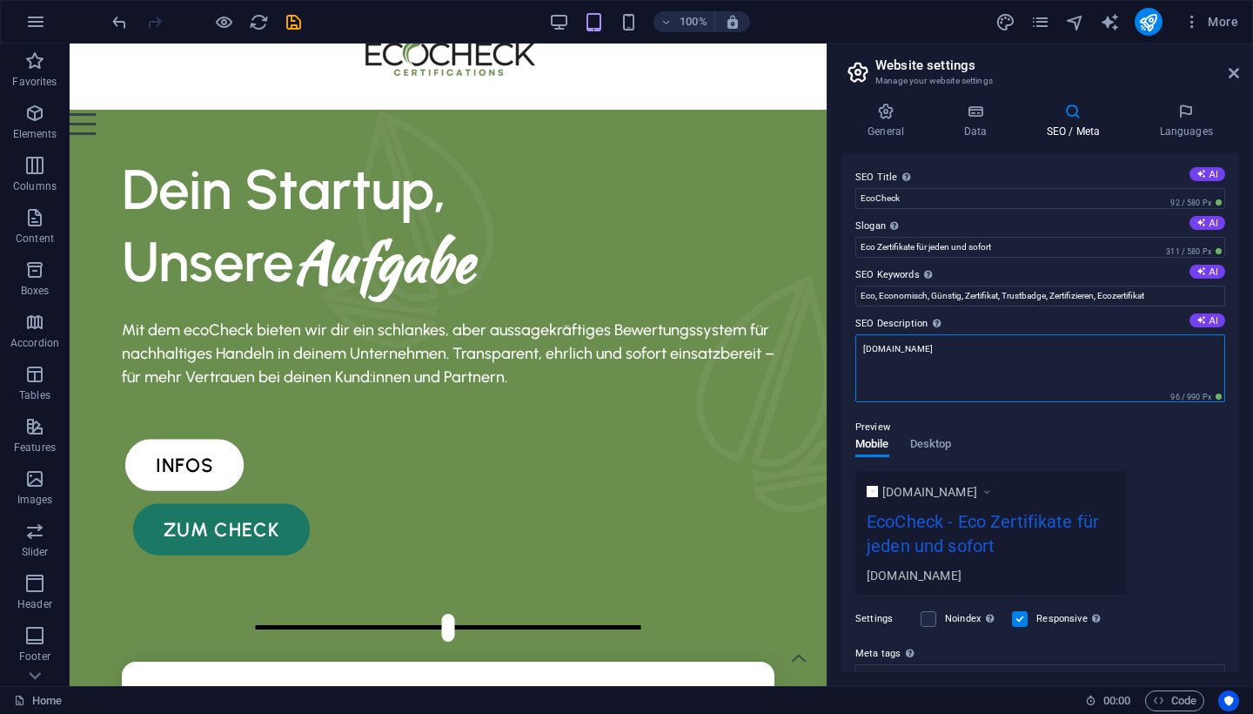
click at [1056, 354] on textarea "[DOMAIN_NAME]" at bounding box center [1040, 368] width 370 height 68
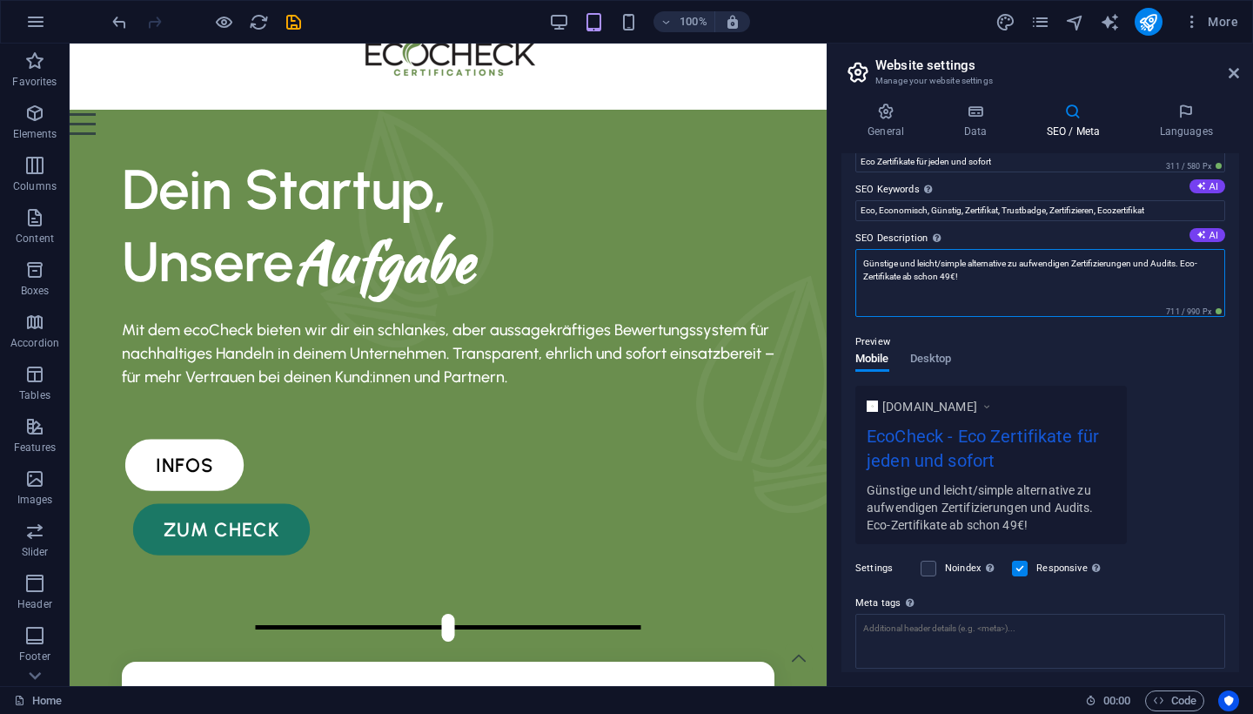
scroll to position [88, 0]
click at [933, 361] on div "Mobile Desktop" at bounding box center [903, 366] width 96 height 33
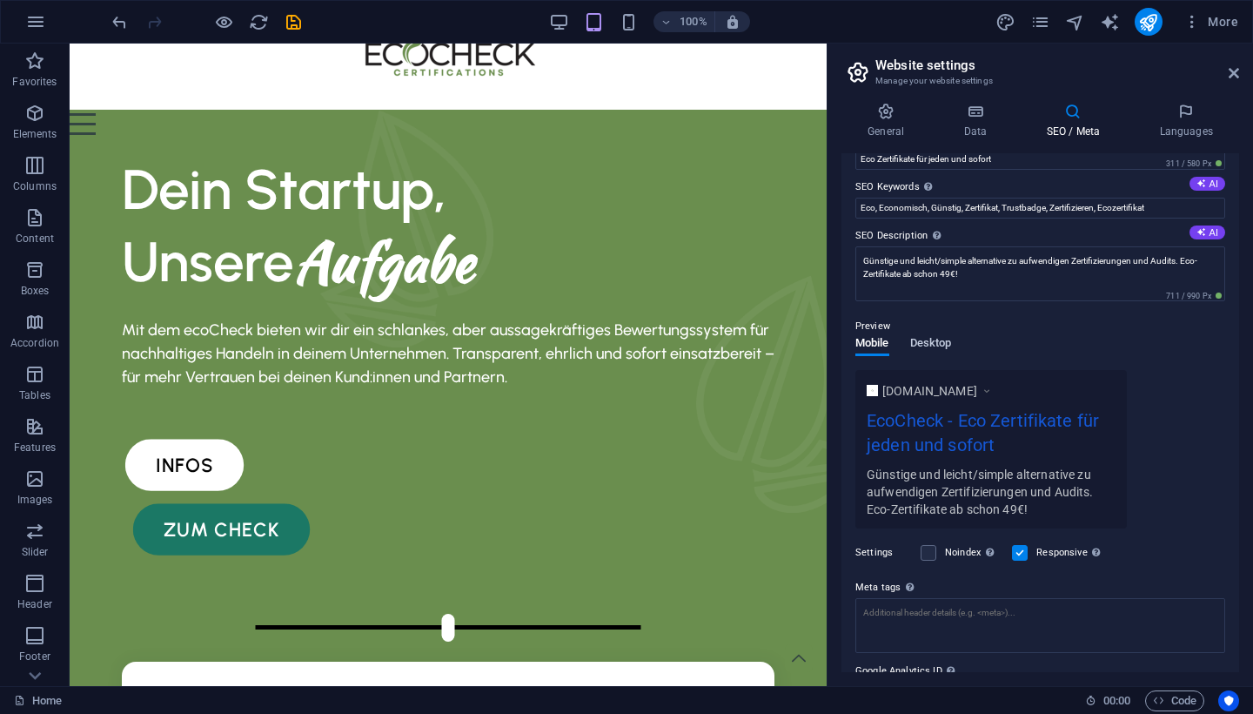
click at [919, 338] on span "Desktop" at bounding box center [931, 344] width 42 height 24
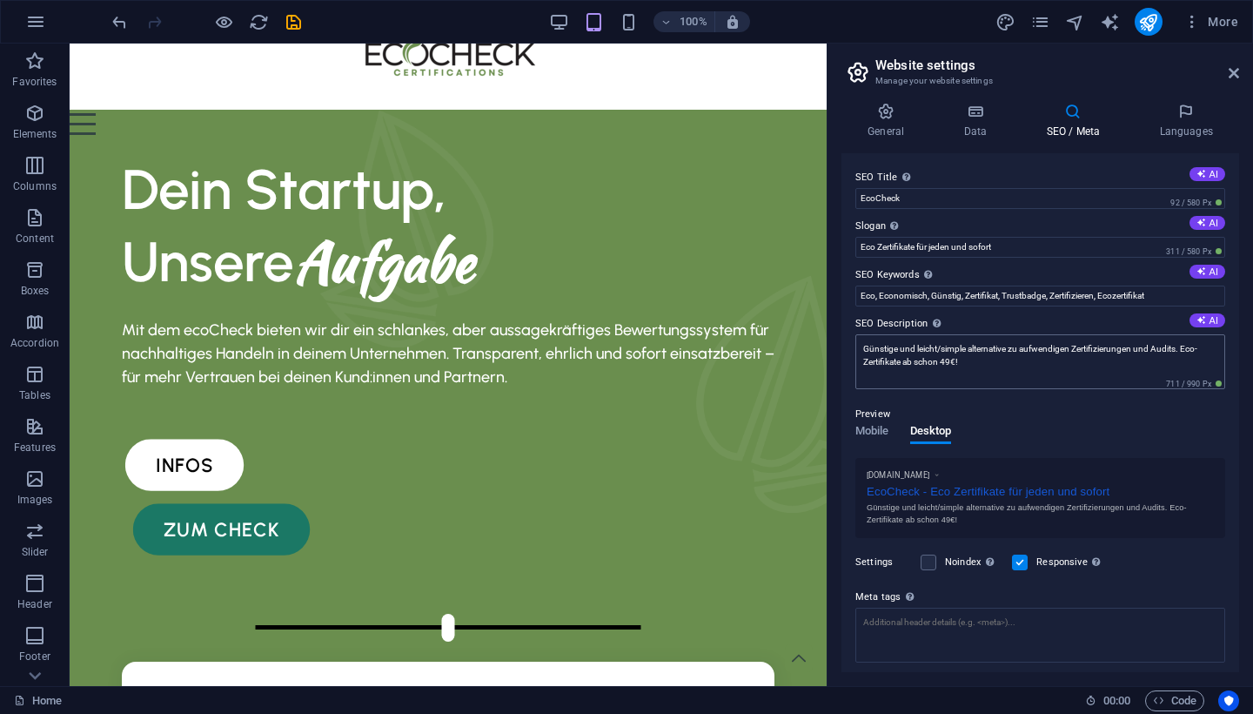
scroll to position [0, 0]
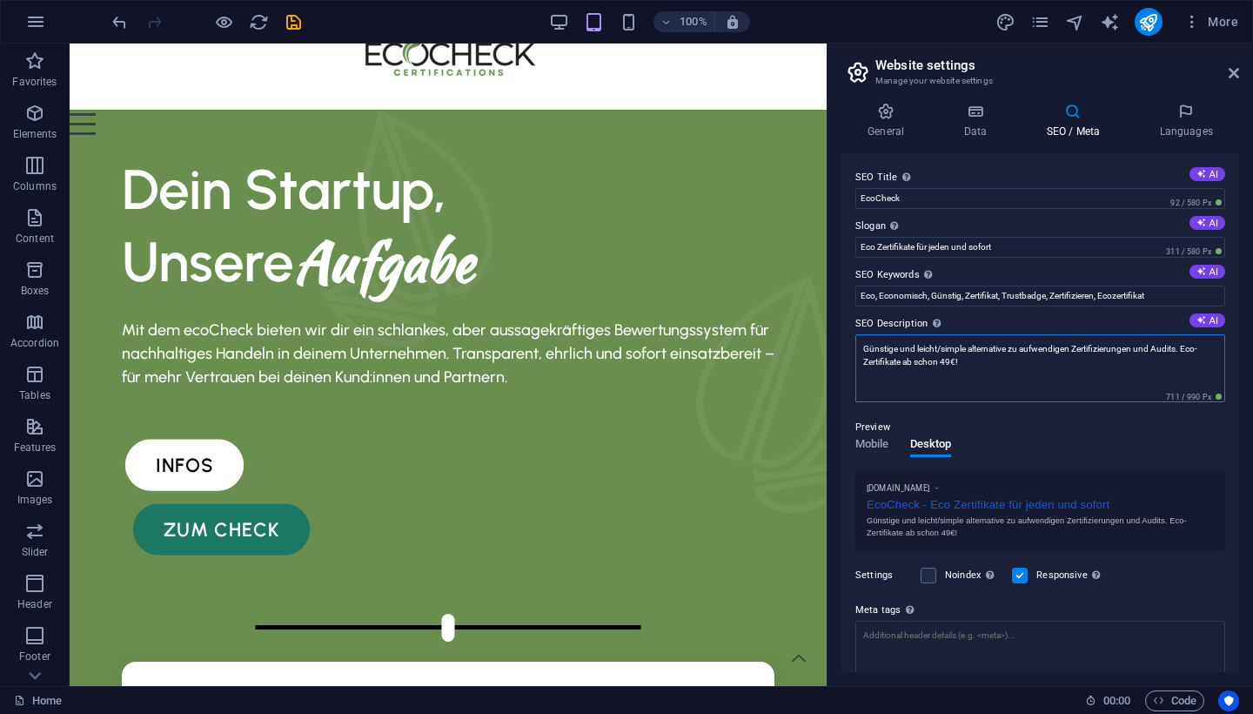
drag, startPoint x: 942, startPoint y: 346, endPoint x: 926, endPoint y: 346, distance: 15.7
click at [926, 346] on textarea "Günstige und leicht/simple alternative zu aufwendigen Zertifizierungen und Audi…" at bounding box center [1040, 368] width 370 height 68
click at [968, 361] on textarea "Günstige und simple alternative zu aufwendigen Zertifizierungen und Audits. Eco…" at bounding box center [1040, 368] width 370 height 68
drag, startPoint x: 968, startPoint y: 361, endPoint x: 905, endPoint y: 360, distance: 63.5
click at [905, 360] on textarea "Günstige und simple alternative zu aufwendigen Zertifizierungen und Audits. Eco…" at bounding box center [1040, 368] width 370 height 68
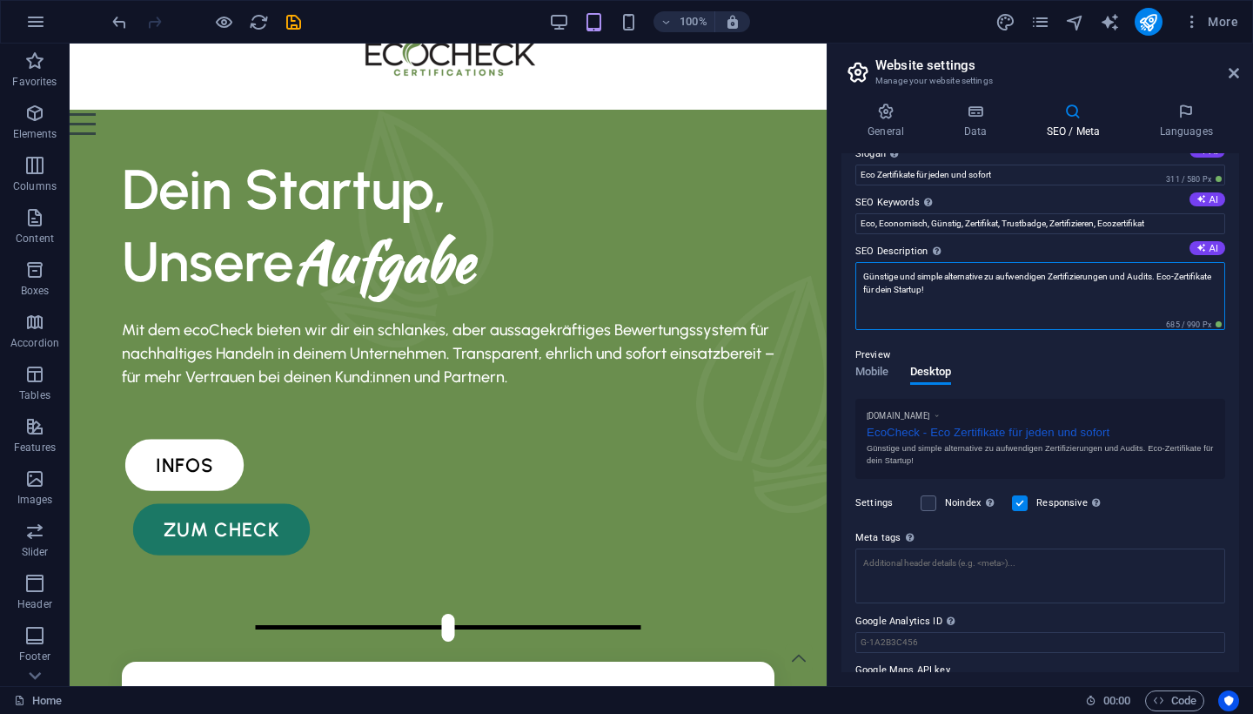
scroll to position [75, 0]
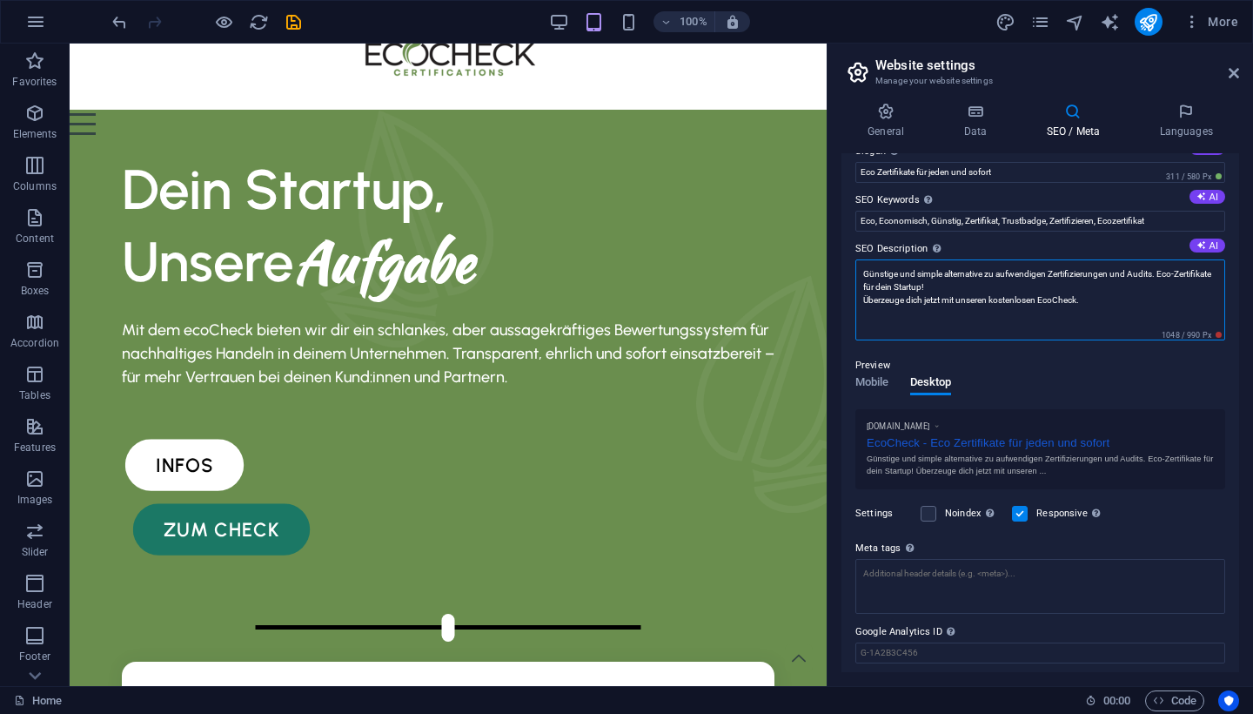
drag, startPoint x: 1106, startPoint y: 298, endPoint x: 1230, endPoint y: 394, distance: 156.8
click at [1229, 393] on div "SEO Title The title of your website - make it something that stands out in sear…" at bounding box center [1040, 412] width 398 height 519
click at [1159, 281] on textarea "Günstige und simple alternative zu aufwendigen Zertifizierungen und Audits. Eco…" at bounding box center [1040, 299] width 370 height 81
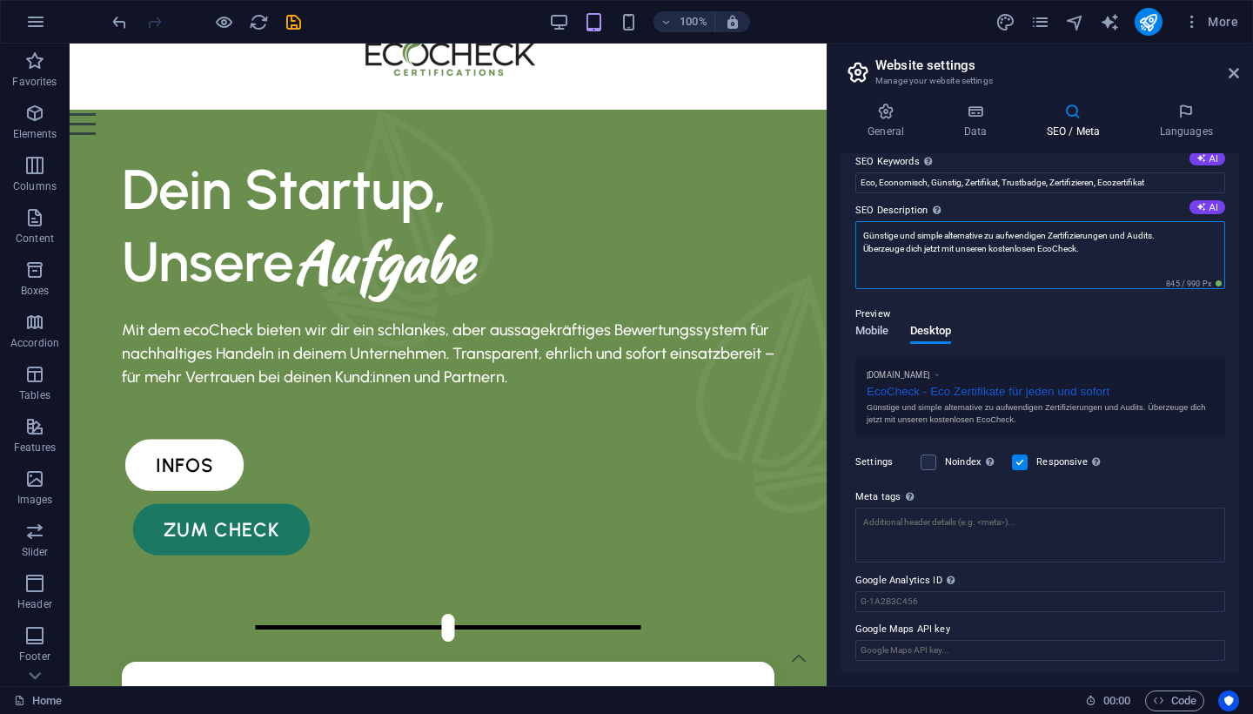
type textarea "Günstige und simple alternative zu aufwendigen Zertifizierungen und Audits. Übe…"
click at [880, 332] on span "Mobile" at bounding box center [872, 332] width 34 height 24
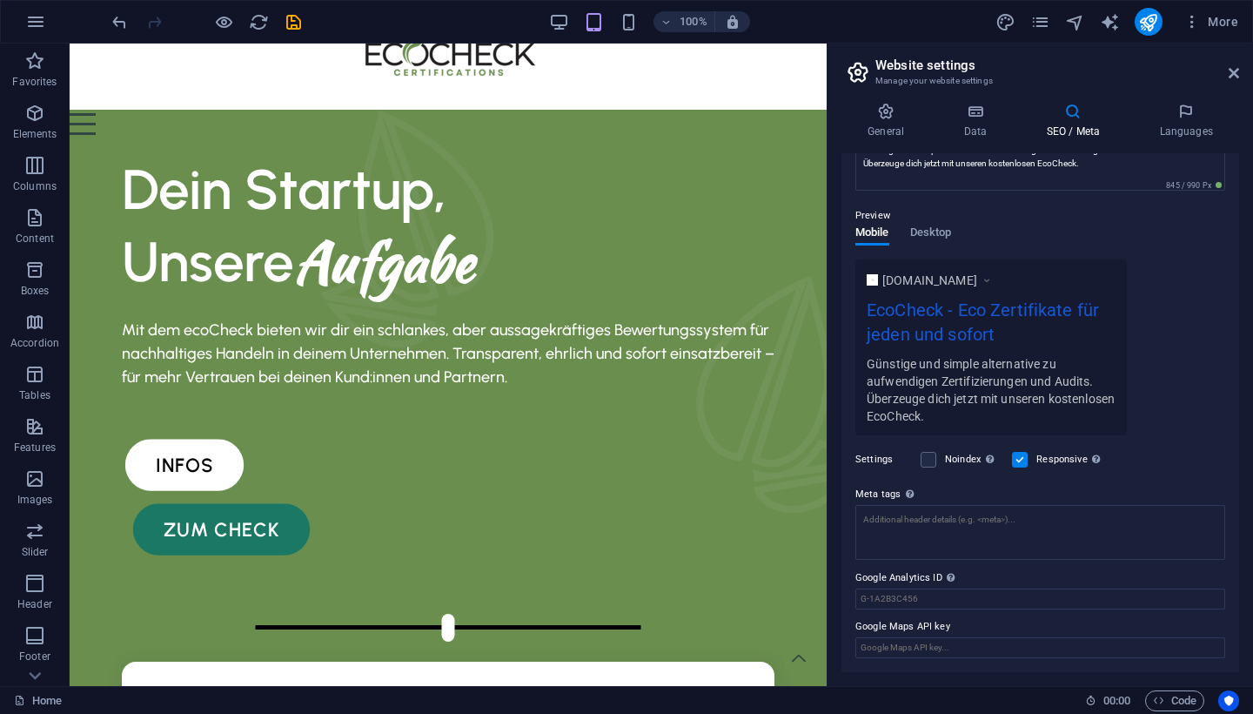
scroll to position [198, 0]
click at [928, 456] on label at bounding box center [929, 460] width 16 height 16
click at [0, 0] on input "Noindex Instruct search engines to exclude this website from search results." at bounding box center [0, 0] width 0 height 0
click at [1179, 125] on h4 "Languages" at bounding box center [1186, 121] width 106 height 37
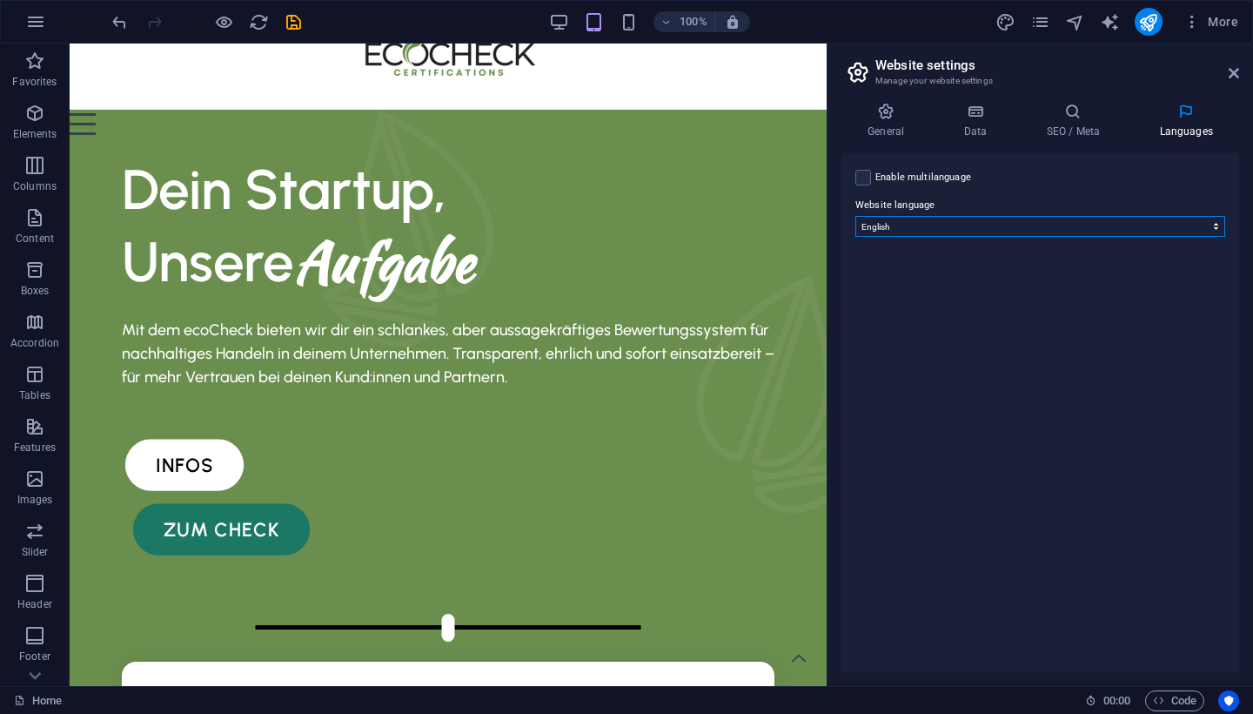
select select "55"
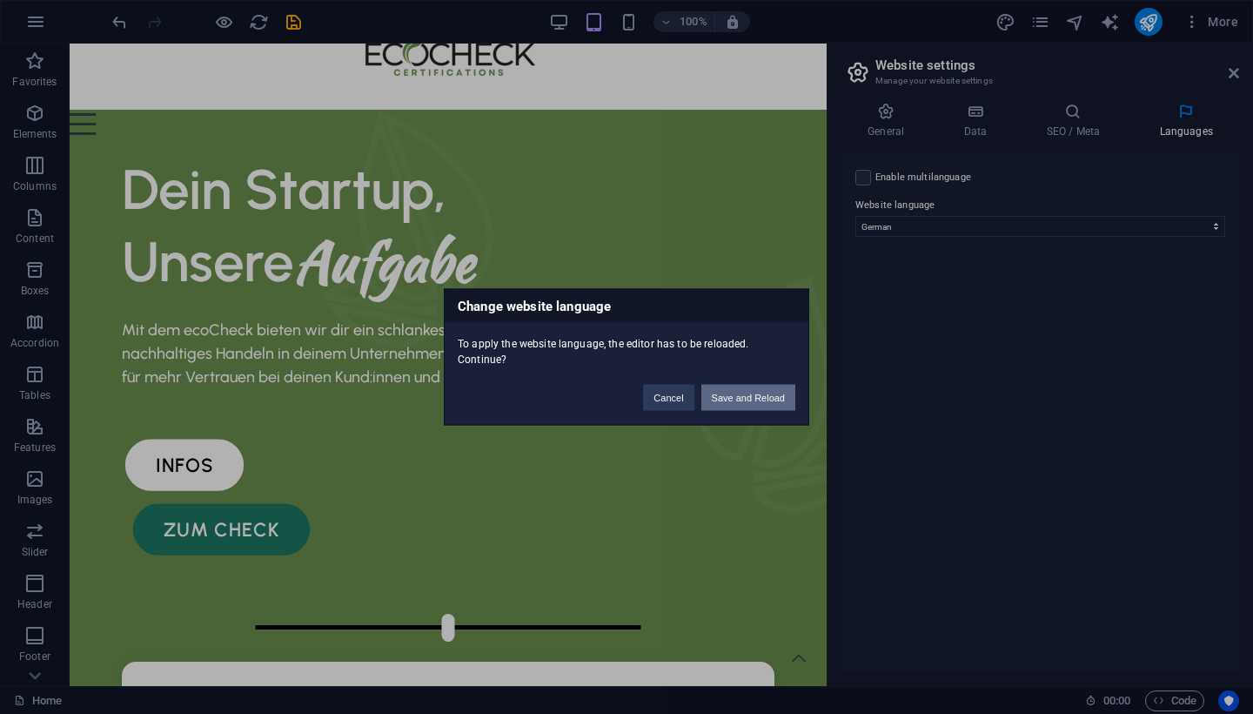
click at [730, 397] on button "Save and Reload" at bounding box center [748, 398] width 94 height 26
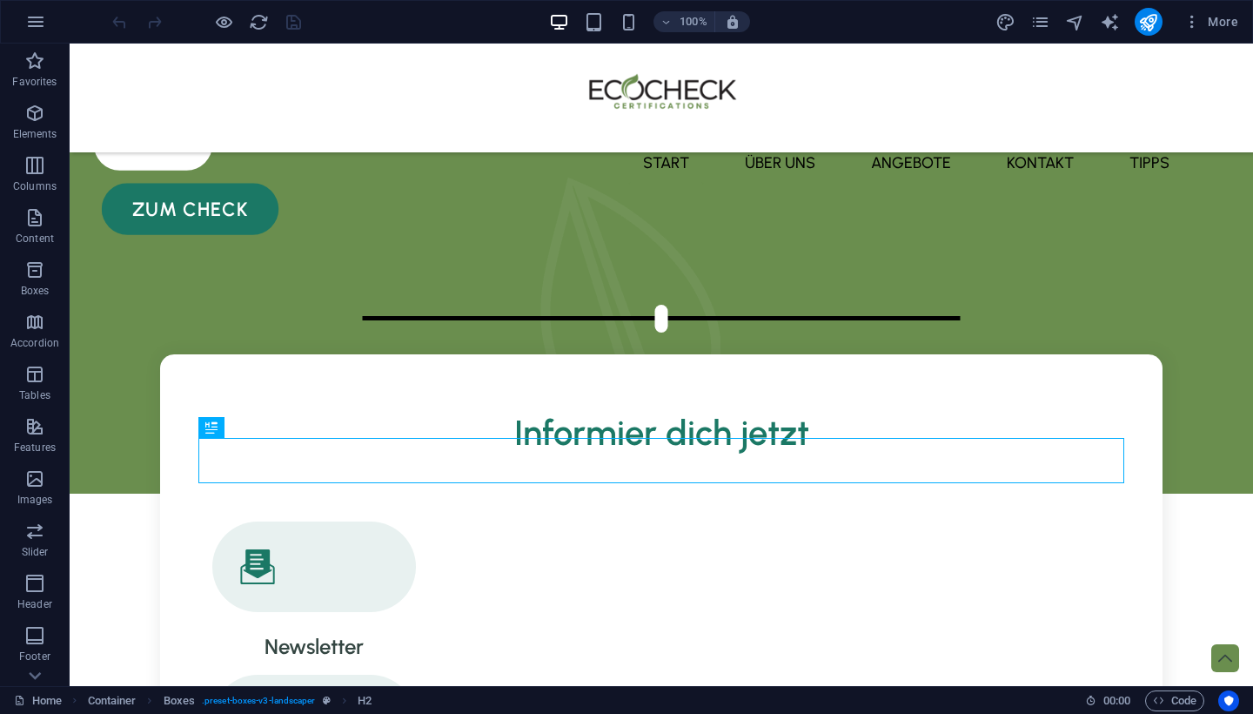
scroll to position [340, 0]
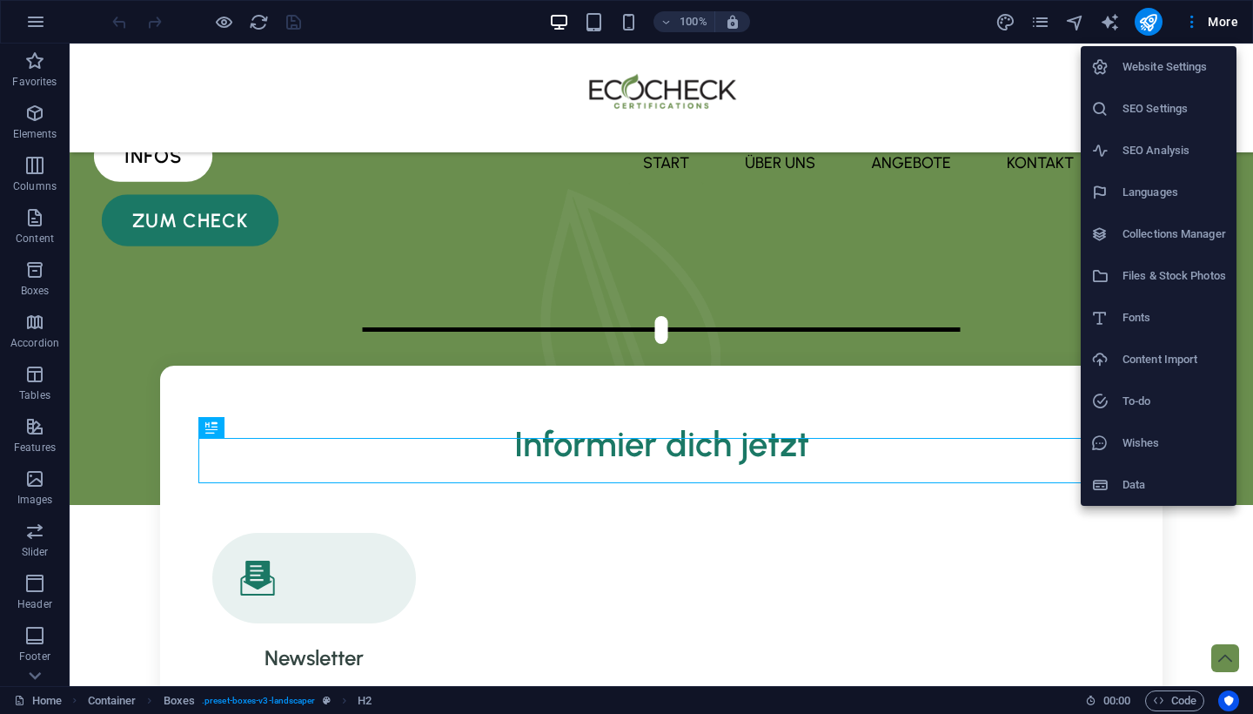
click at [1182, 77] on h6 "Website Settings" at bounding box center [1175, 67] width 104 height 21
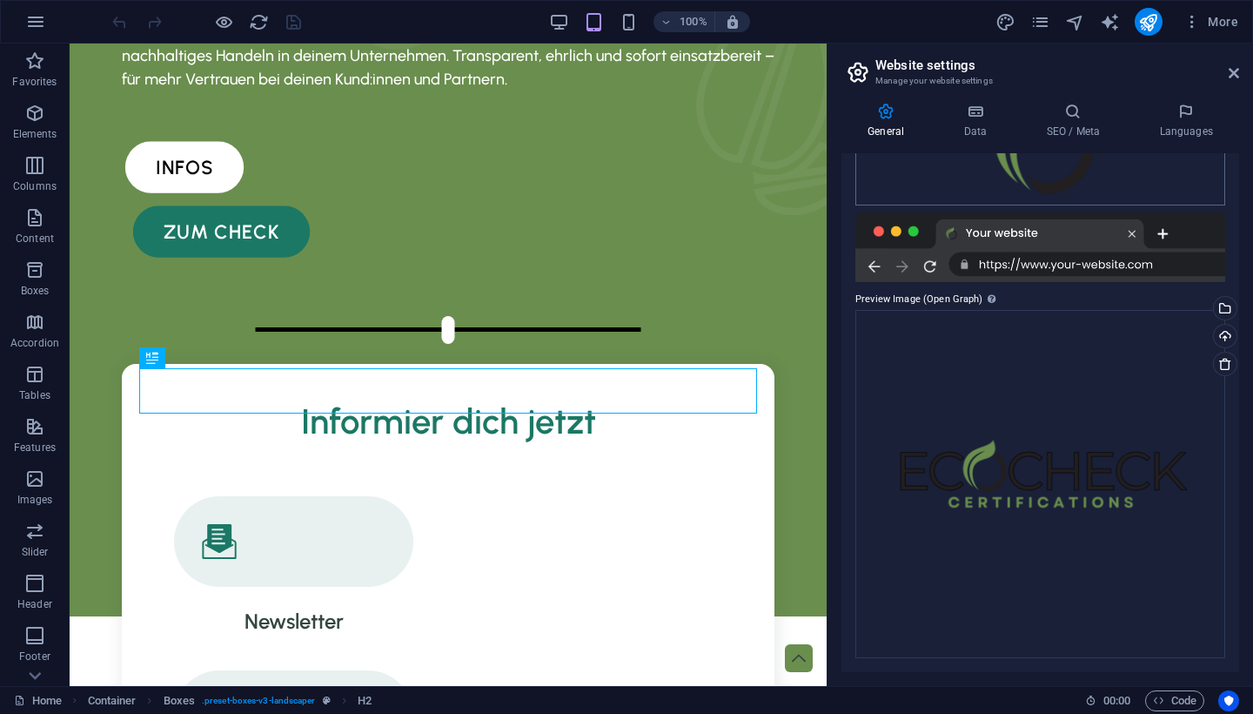
scroll to position [278, 0]
click at [972, 124] on h4 "Data" at bounding box center [978, 121] width 83 height 37
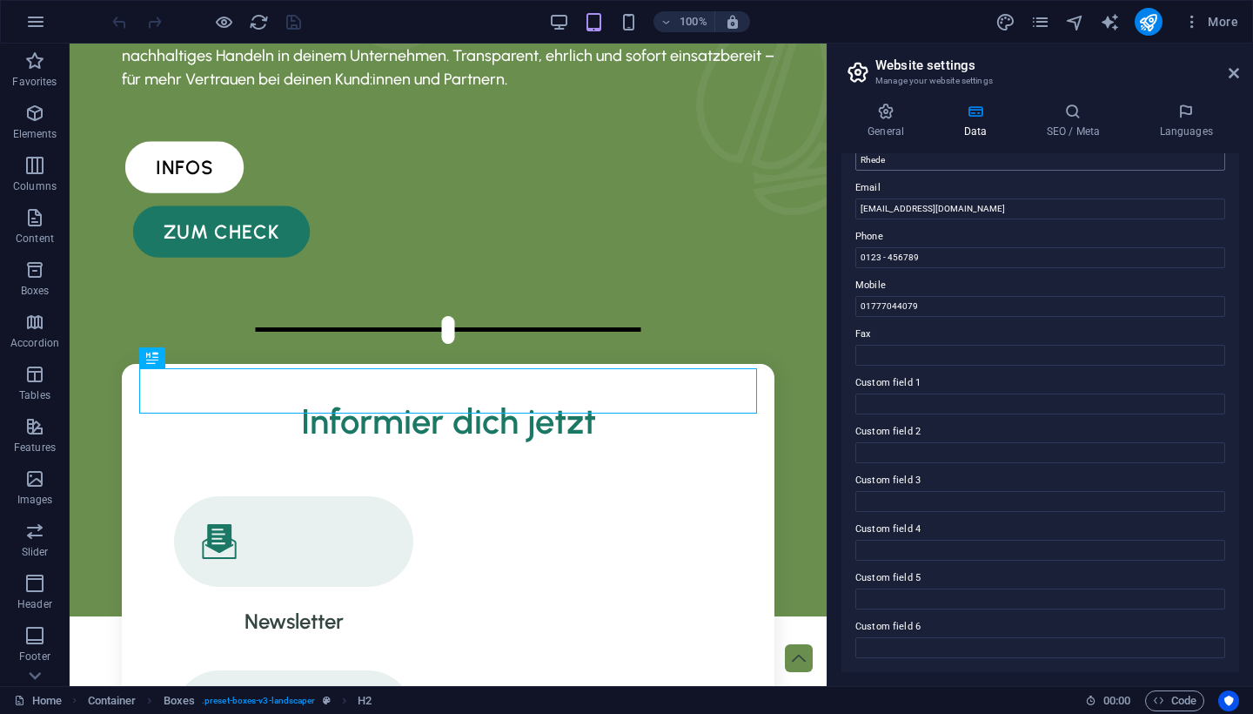
scroll to position [316, 0]
click at [1062, 118] on icon at bounding box center [1073, 111] width 106 height 17
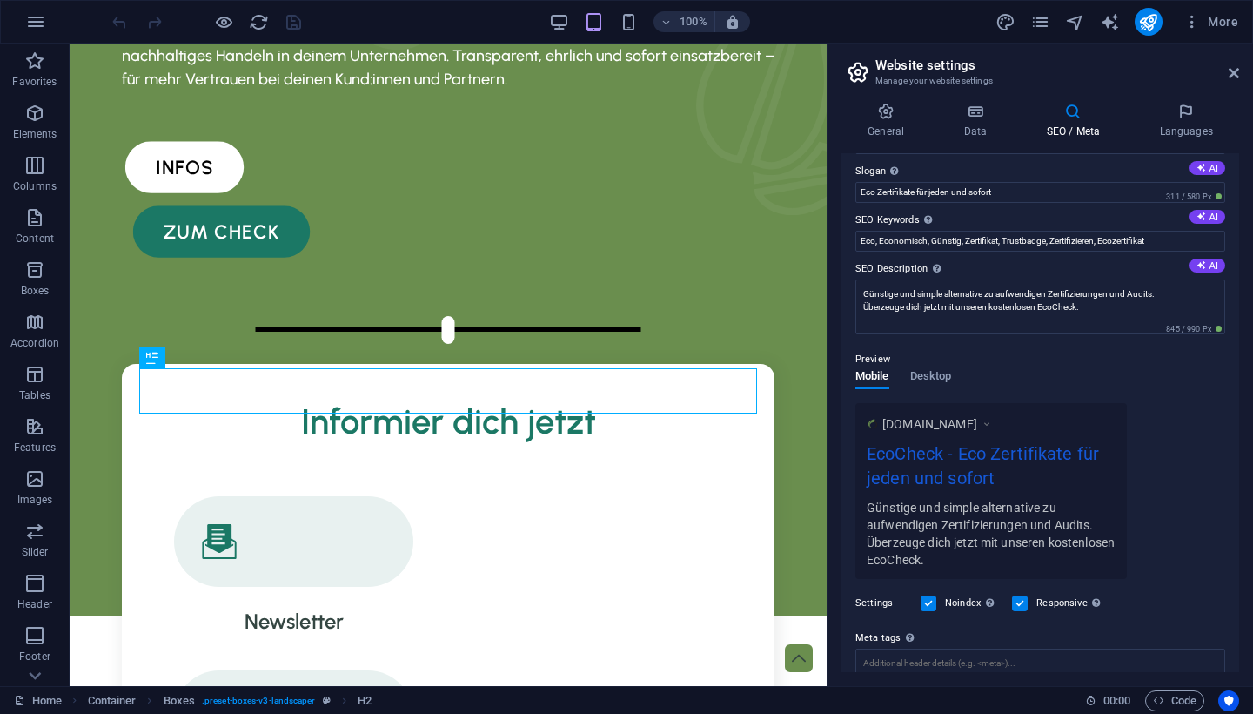
scroll to position [52, 0]
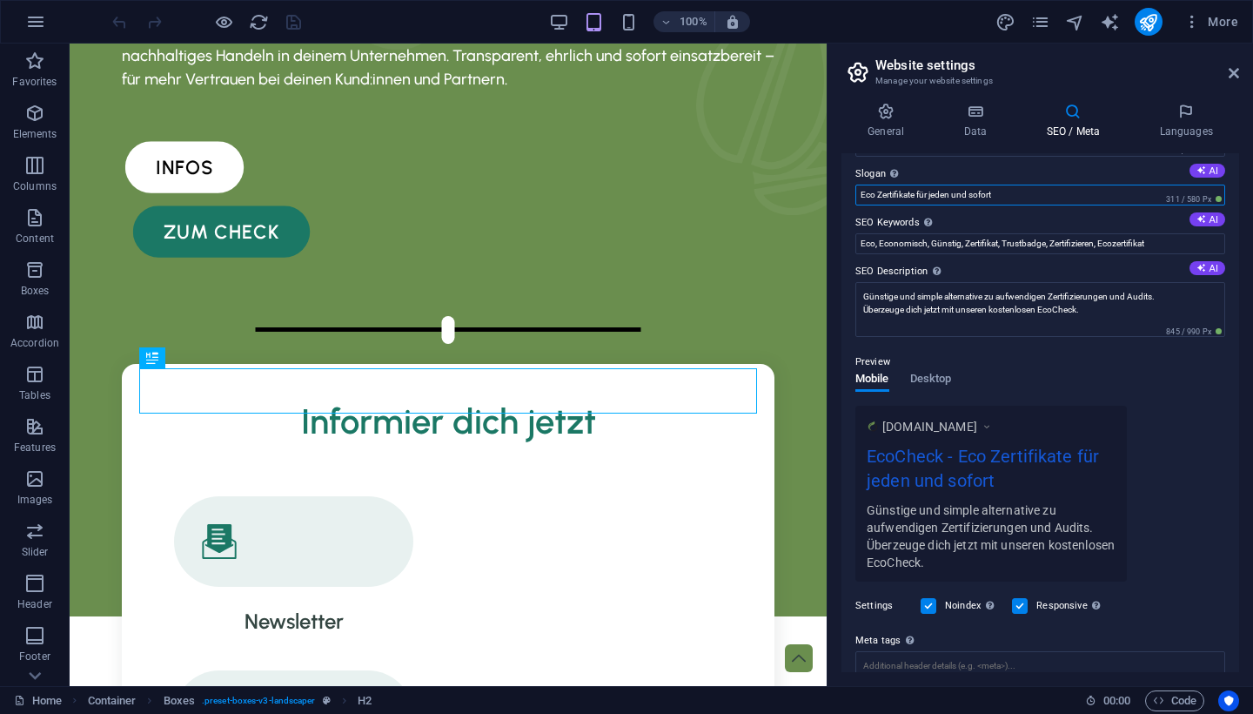
click at [1028, 193] on input "Eco Zertifikate für jeden und sofort" at bounding box center [1040, 194] width 370 height 21
drag, startPoint x: 1028, startPoint y: 193, endPoint x: 935, endPoint y: 193, distance: 92.2
click at [935, 193] on input "Eco Zertifikate für jeden und sofort" at bounding box center [1040, 194] width 370 height 21
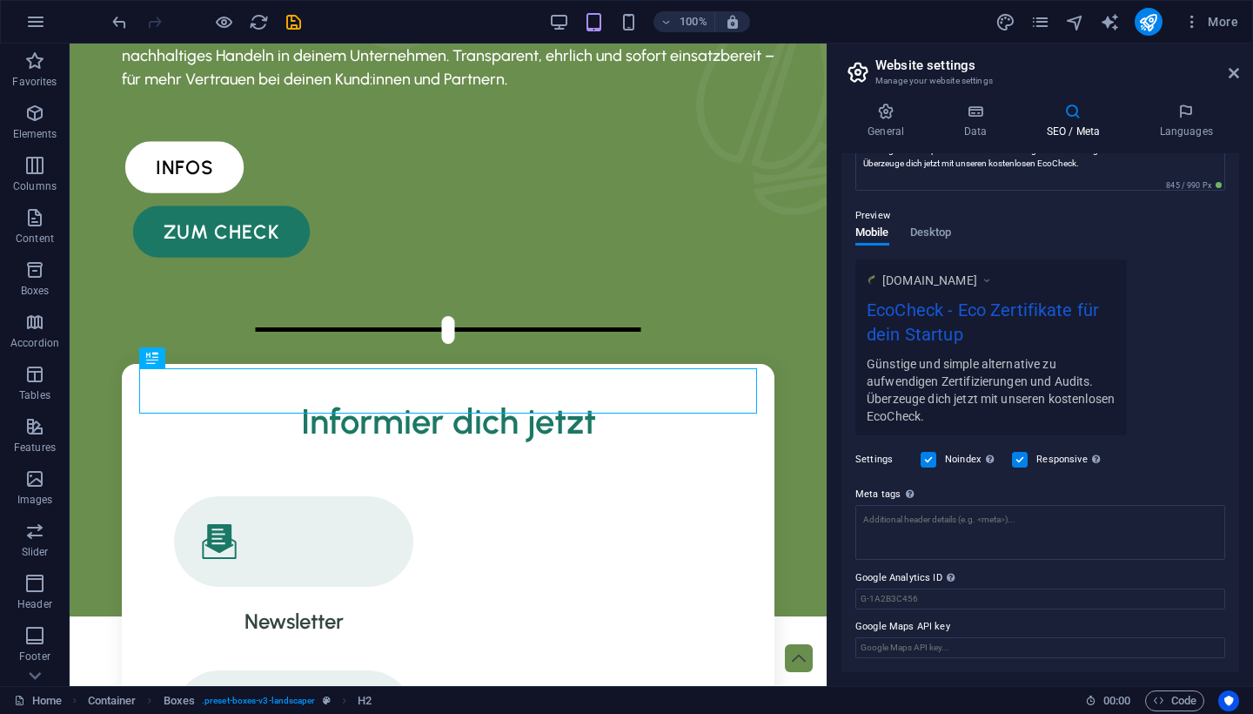
scroll to position [198, 0]
type input "Eco Zertifikate für dein Startup"
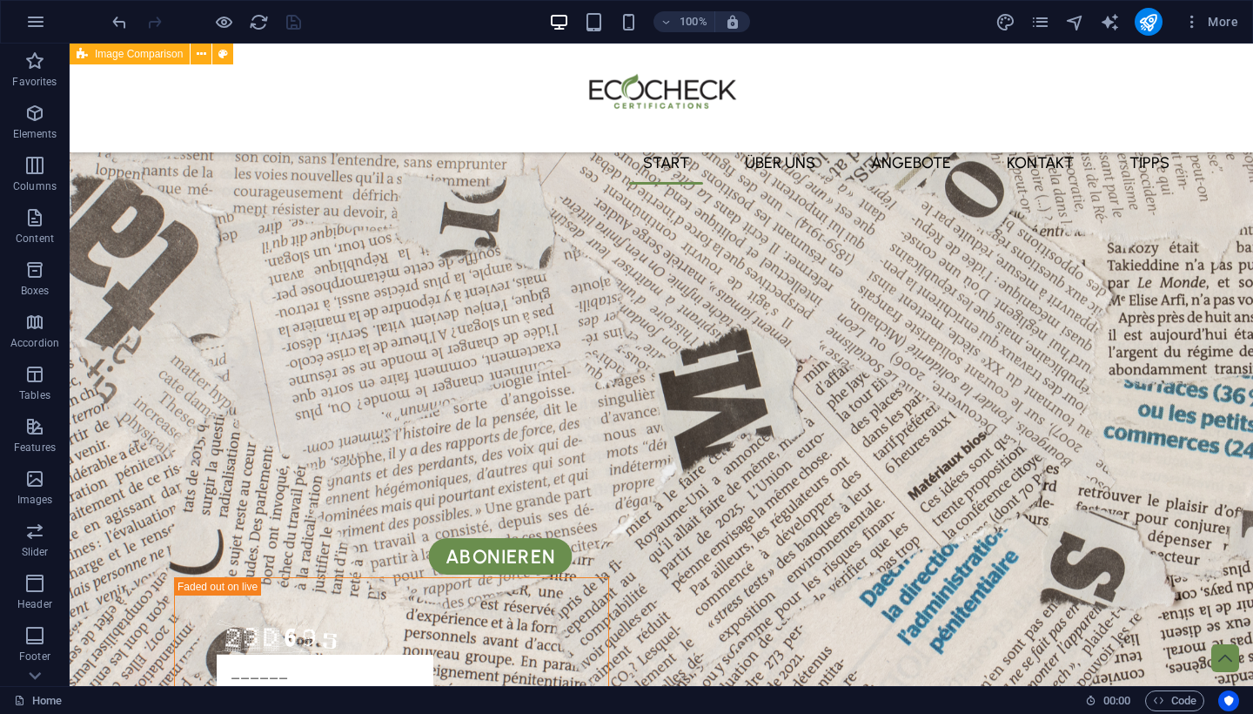
scroll to position [3190, 0]
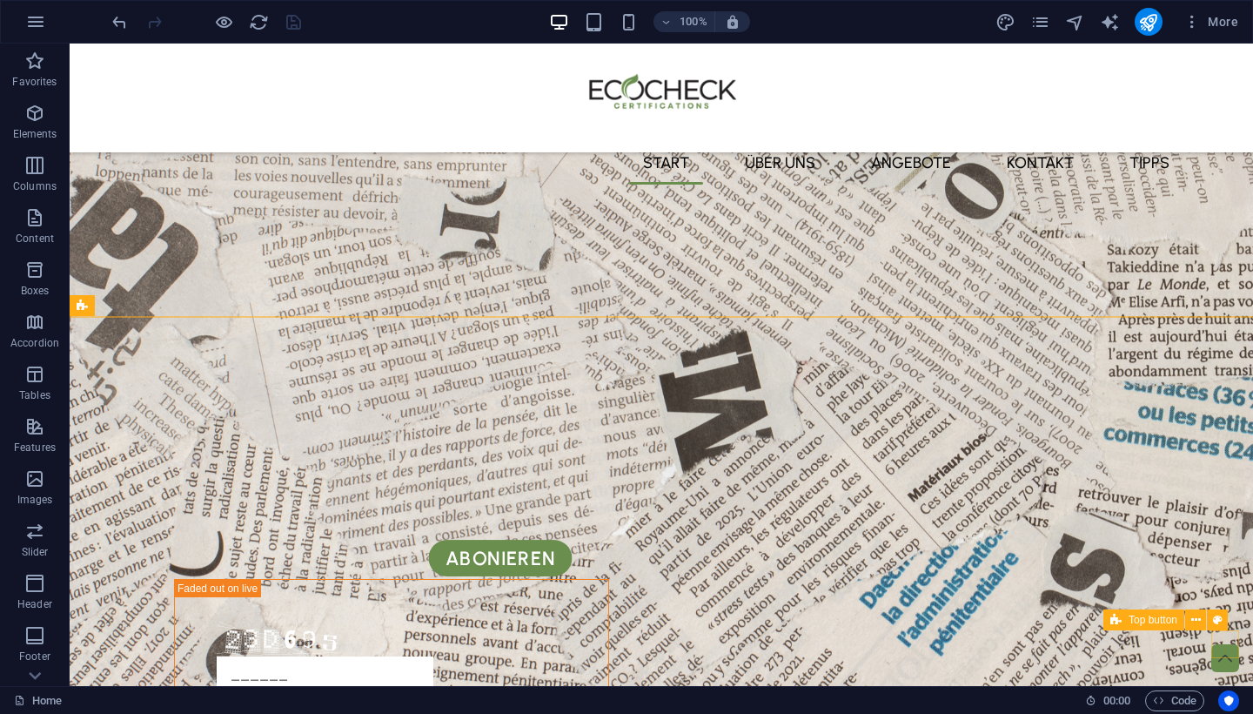
click at [1228, 651] on link at bounding box center [1225, 658] width 14 height 14
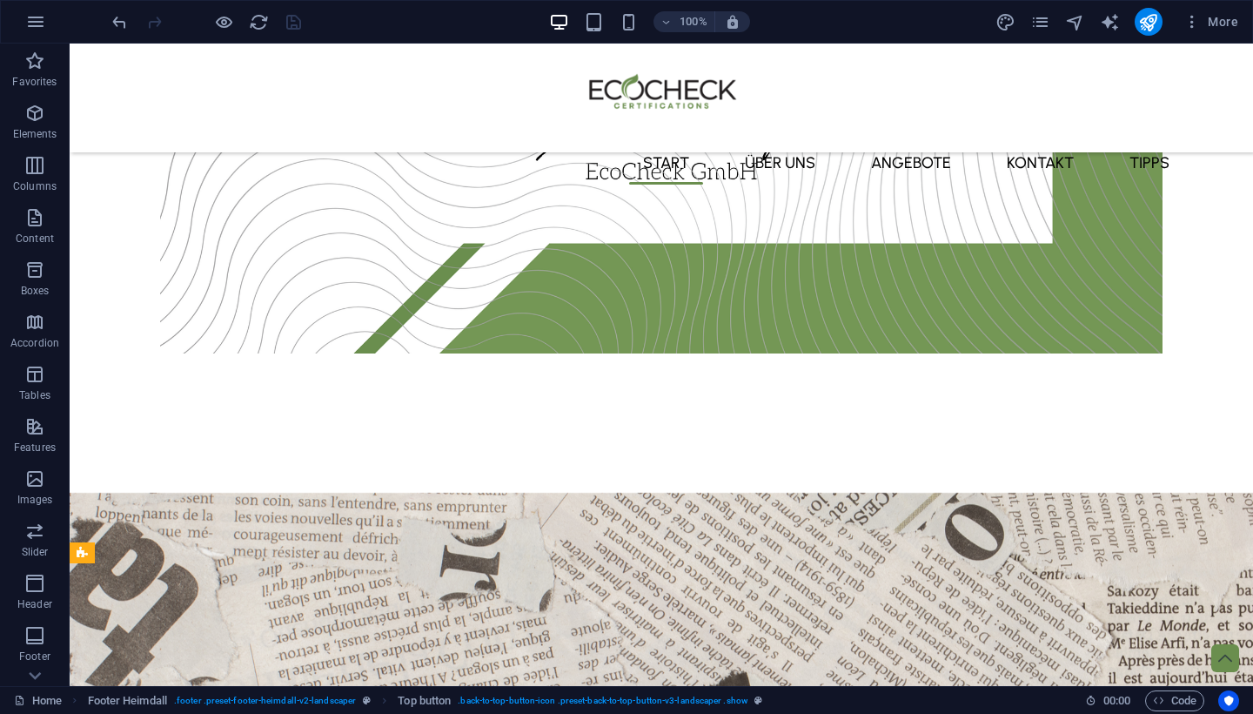
click at [1228, 651] on link at bounding box center [1225, 658] width 14 height 14
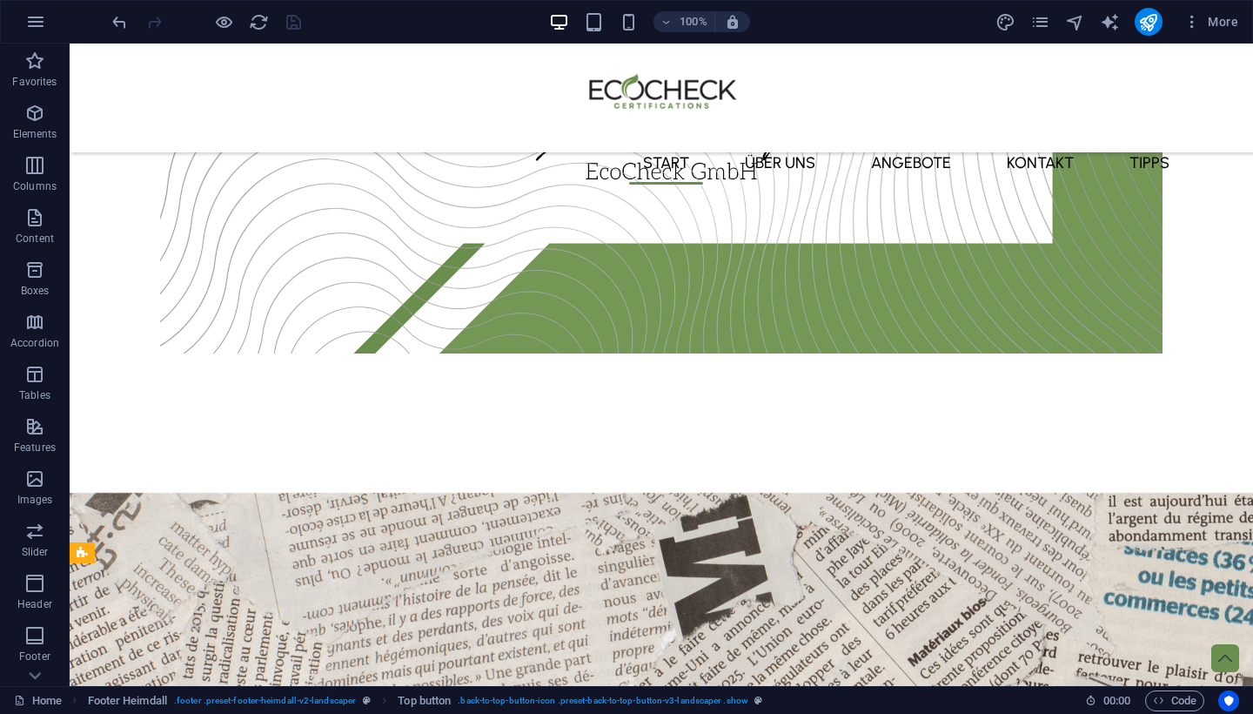
select select "xMidYMid"
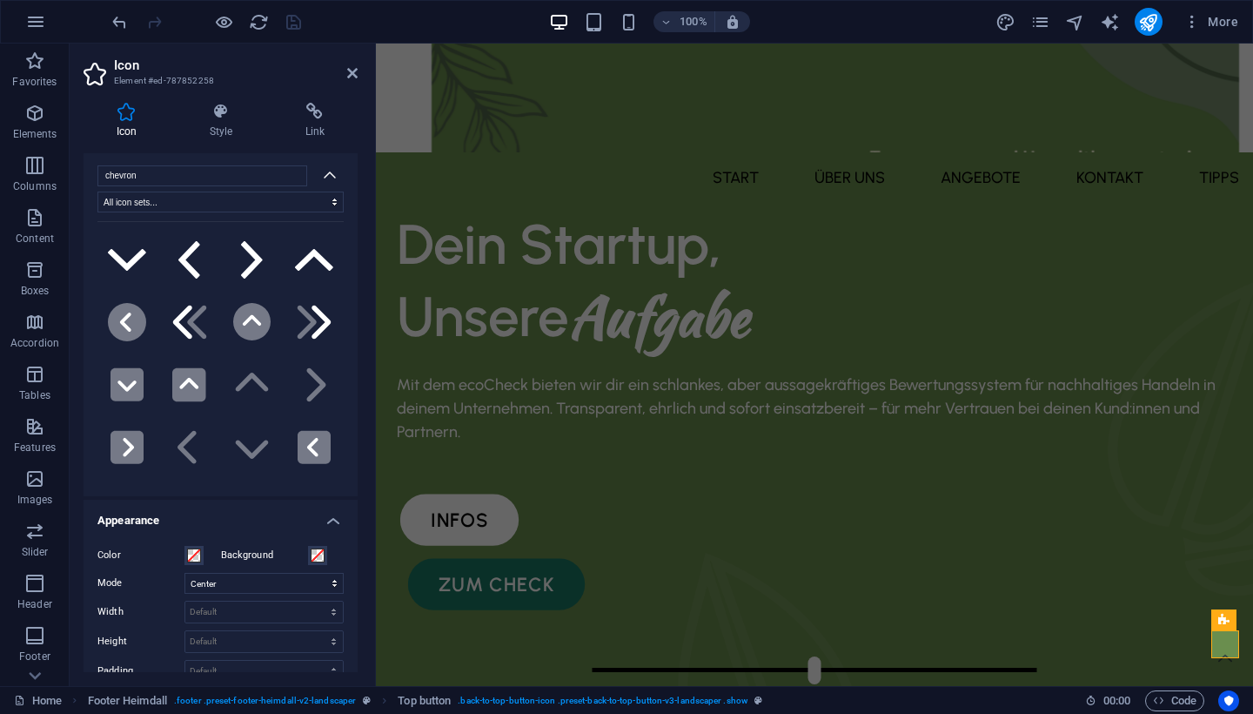
scroll to position [35, 0]
click at [198, 553] on span at bounding box center [194, 553] width 14 height 14
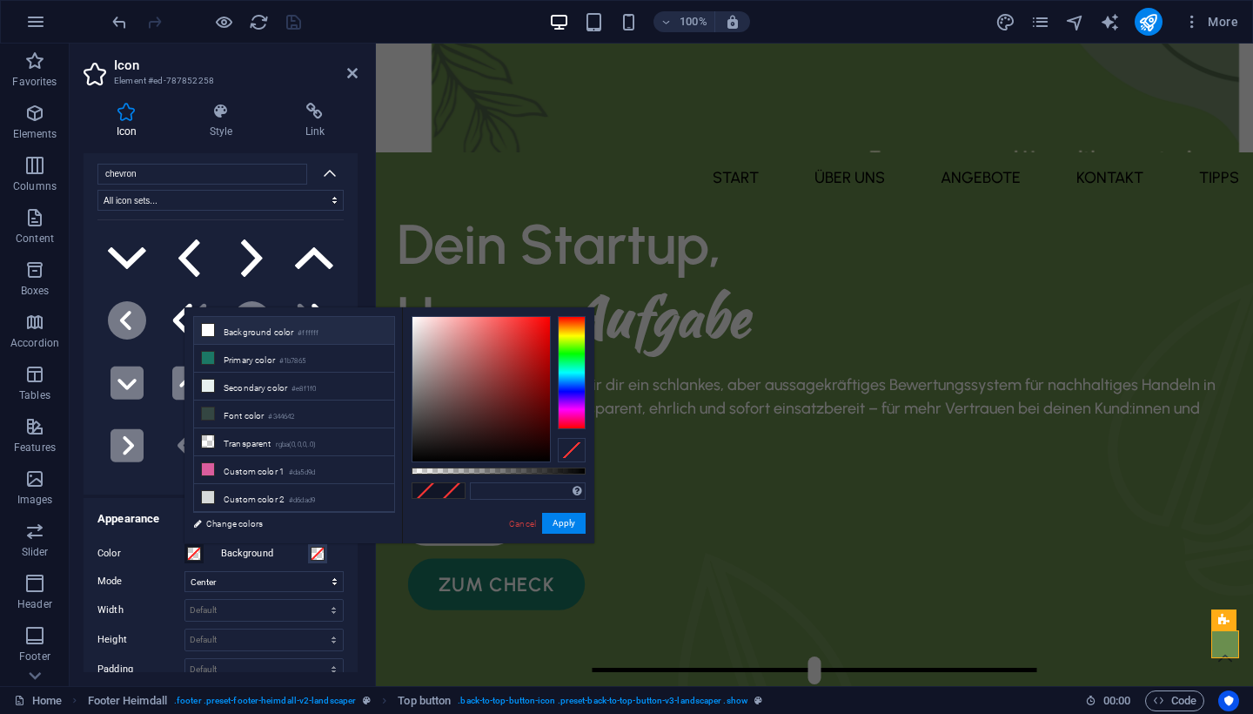
click at [257, 321] on li "Background color #ffffff" at bounding box center [294, 331] width 200 height 28
type input "#ffffff"
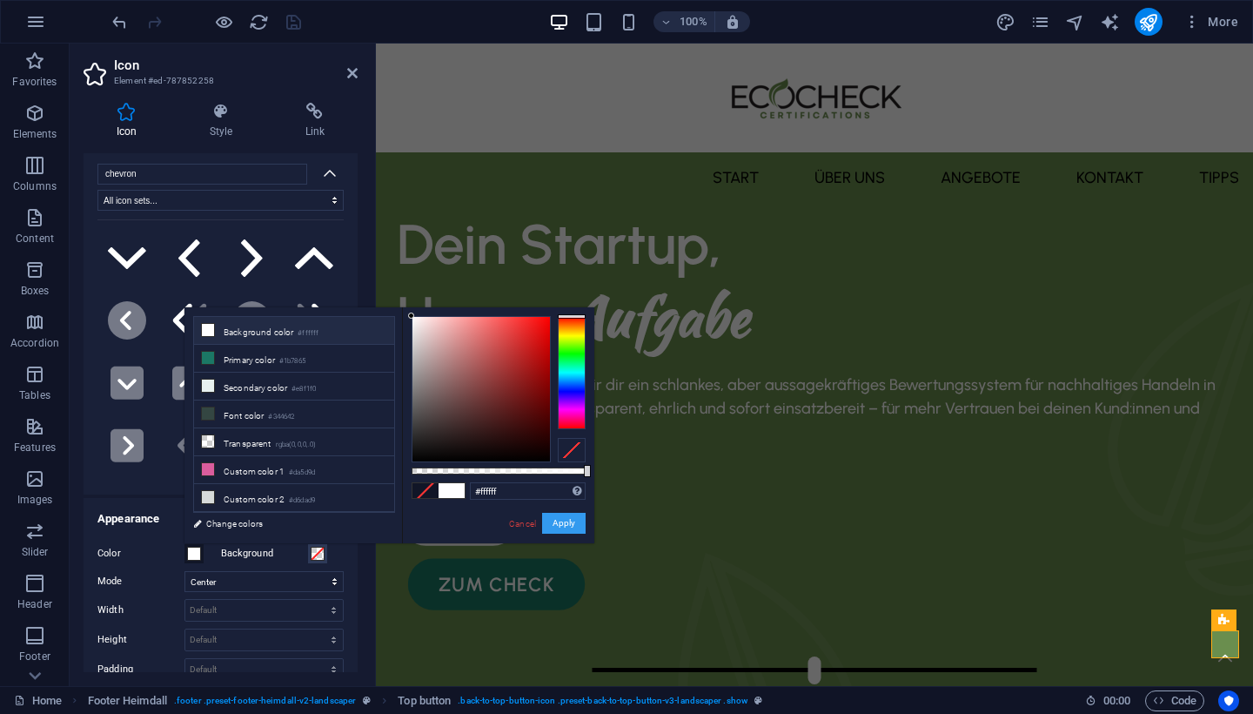
drag, startPoint x: 181, startPoint y: 475, endPoint x: 557, endPoint y: 519, distance: 378.5
click at [557, 519] on button "Apply" at bounding box center [564, 523] width 44 height 21
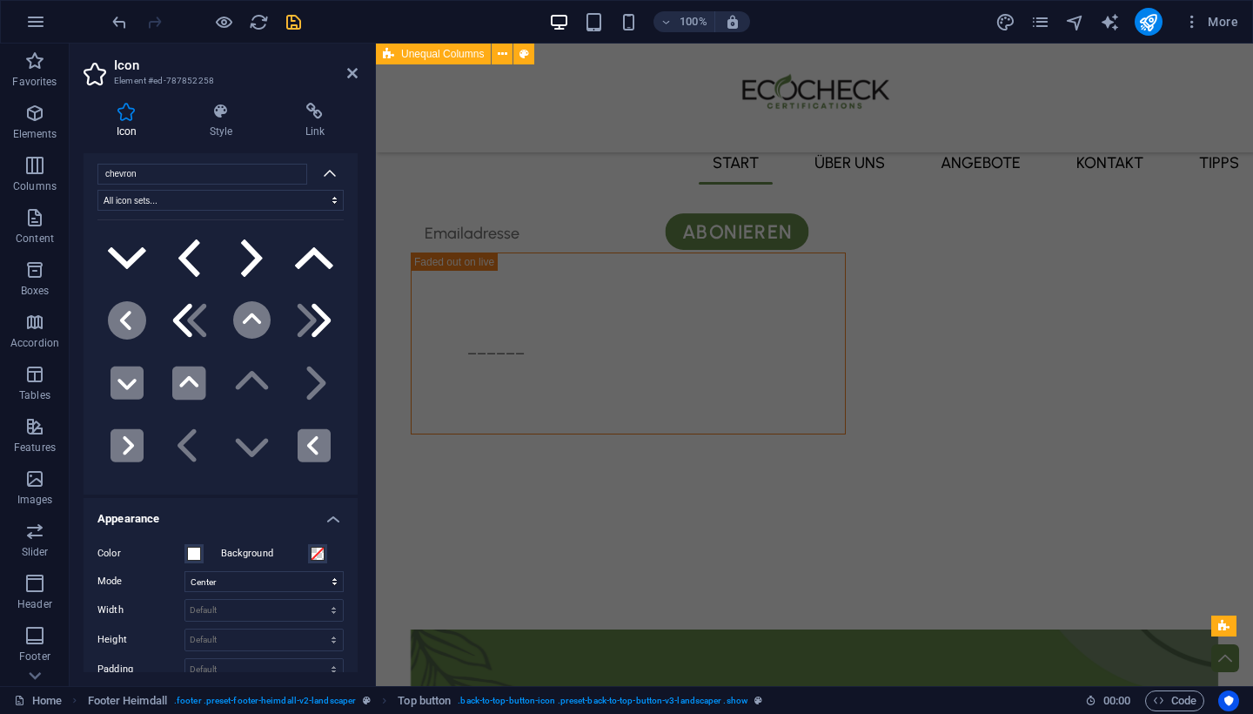
scroll to position [3324, 0]
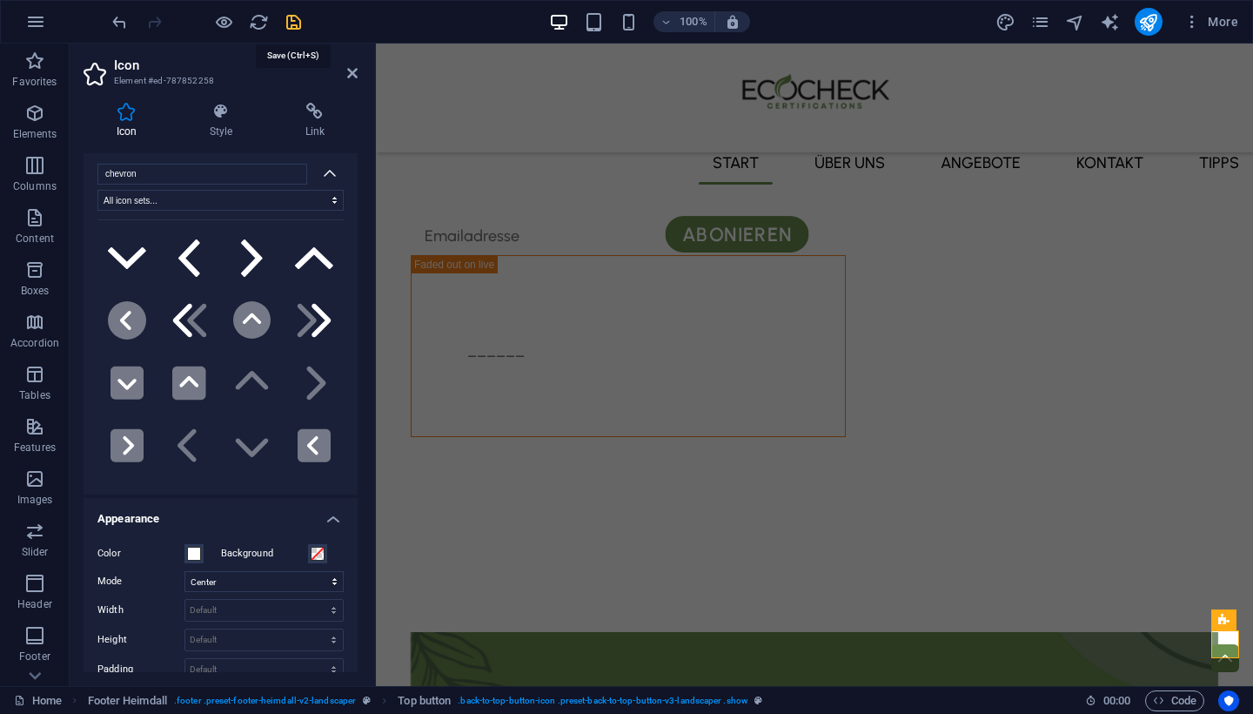
click at [296, 22] on icon "save" at bounding box center [294, 22] width 20 height 20
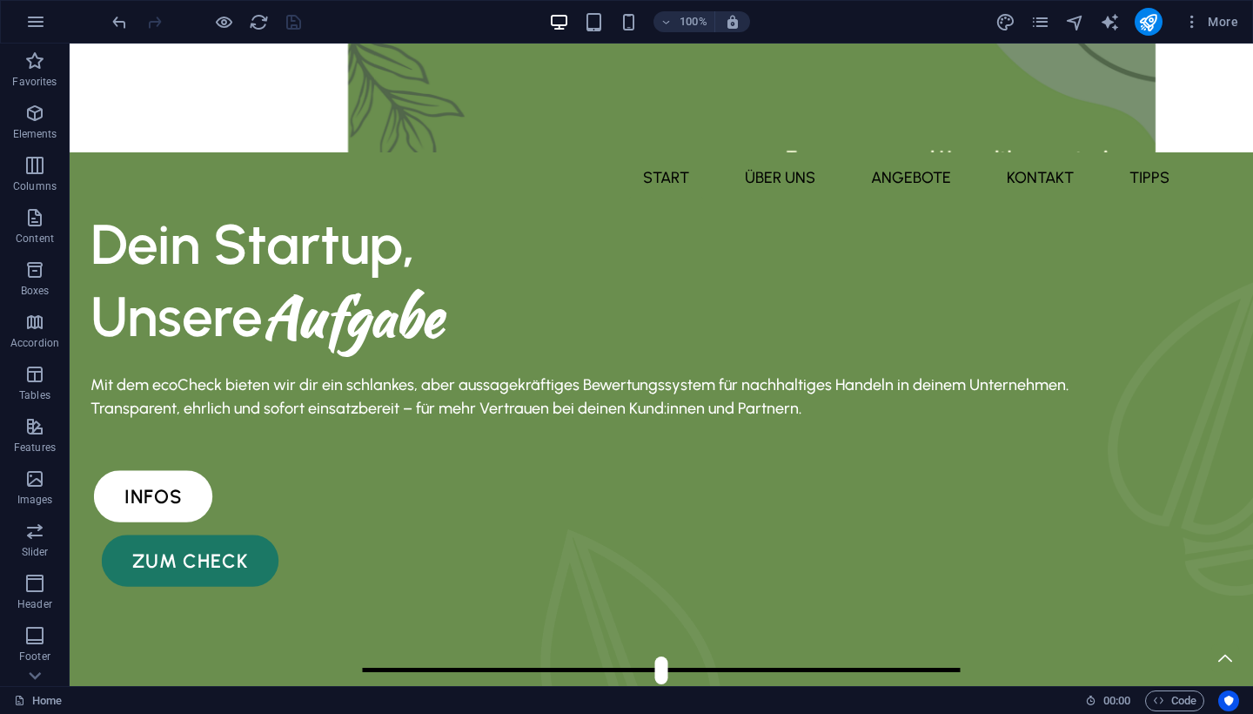
scroll to position [0, 0]
click at [659, 273] on div "Dein Startup, Unsere Aufgabe Mit dem ecoCheck bieten wir dir ein schlankes, abe…" at bounding box center [661, 498] width 1183 height 693
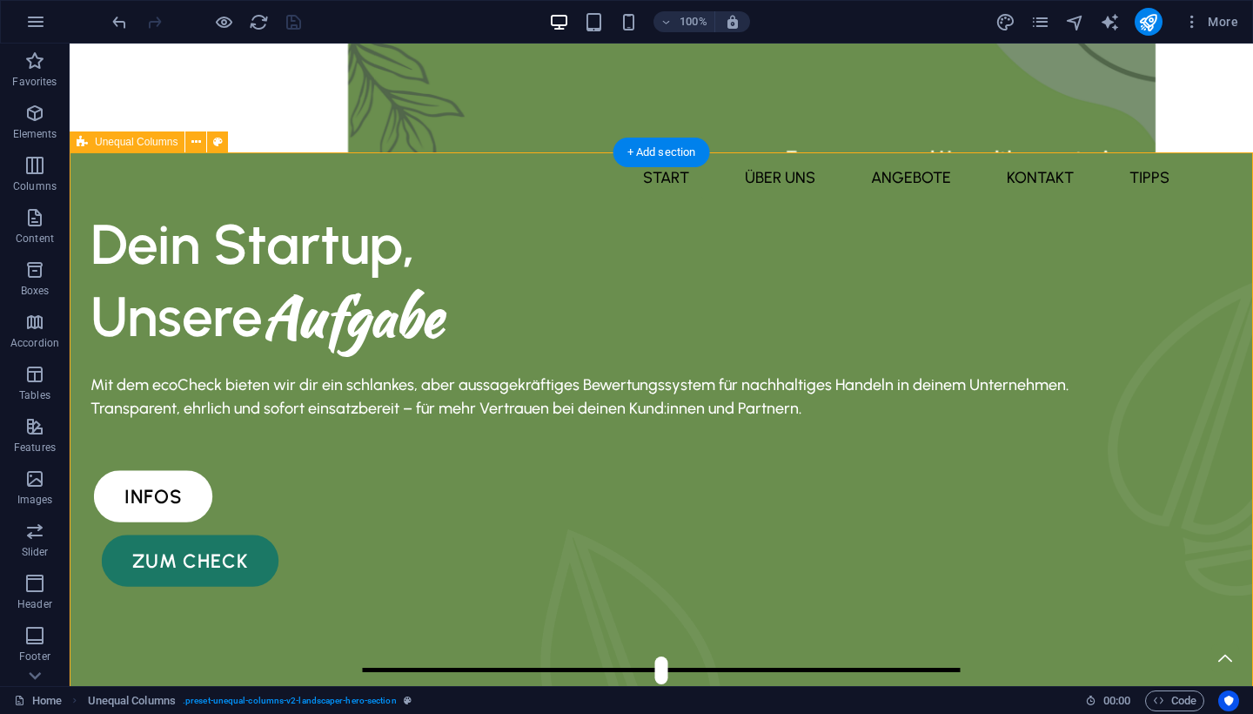
click at [659, 273] on div "Dein Startup, Unsere Aufgabe Mit dem ecoCheck bieten wir dir ein schlankes, abe…" at bounding box center [661, 498] width 1183 height 693
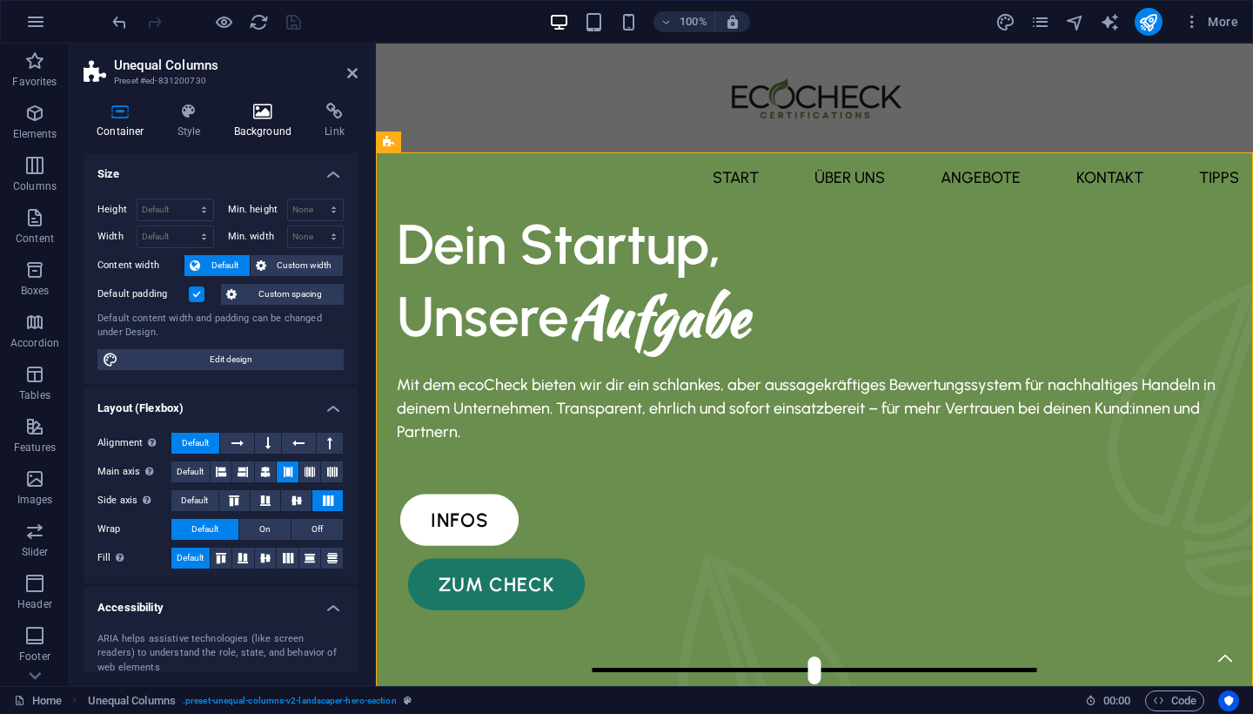
click at [258, 116] on icon at bounding box center [263, 111] width 84 height 17
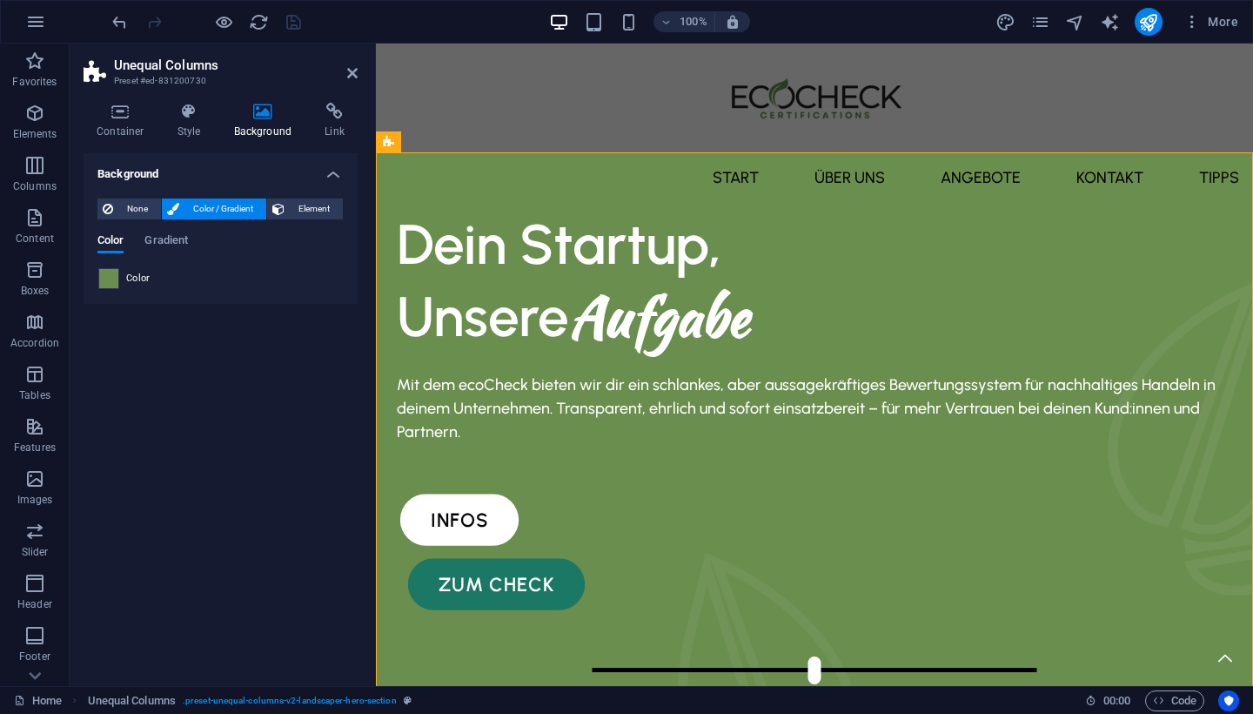
click at [112, 279] on span at bounding box center [108, 278] width 19 height 19
type input "#6a8e4e"
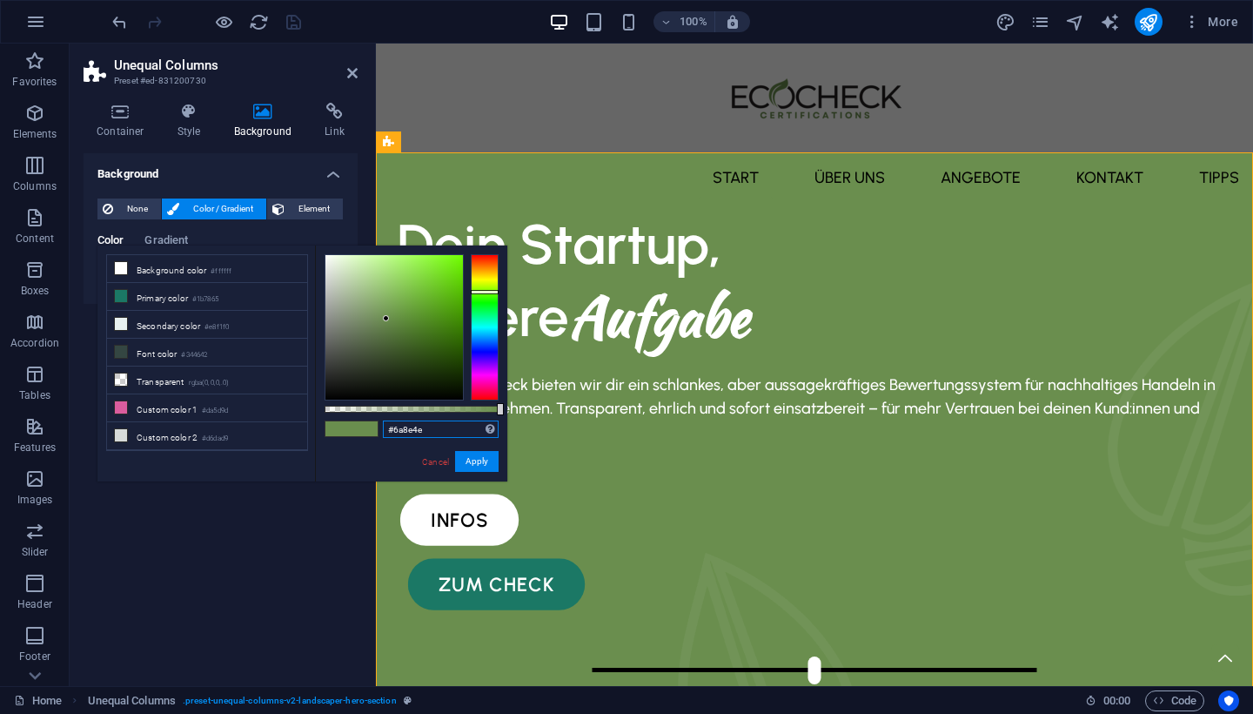
click at [416, 430] on input "#6a8e4e" at bounding box center [441, 428] width 116 height 17
click at [700, 169] on div "Dein Startup, Unsere Aufgabe Mit dem ecoCheck bieten wir dir ein schlankes, abe…" at bounding box center [814, 510] width 877 height 716
click at [610, 156] on nav "Start über uns Angebote kontakt Tipps" at bounding box center [814, 178] width 877 height 44
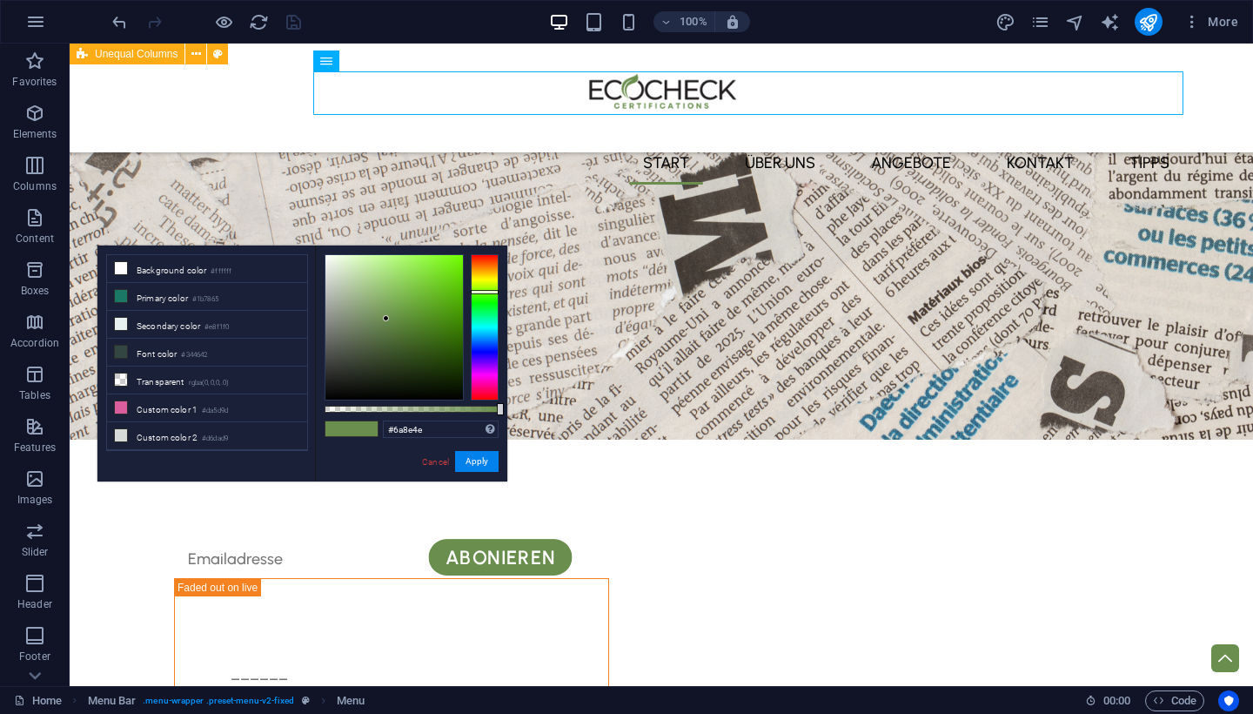
scroll to position [3190, 0]
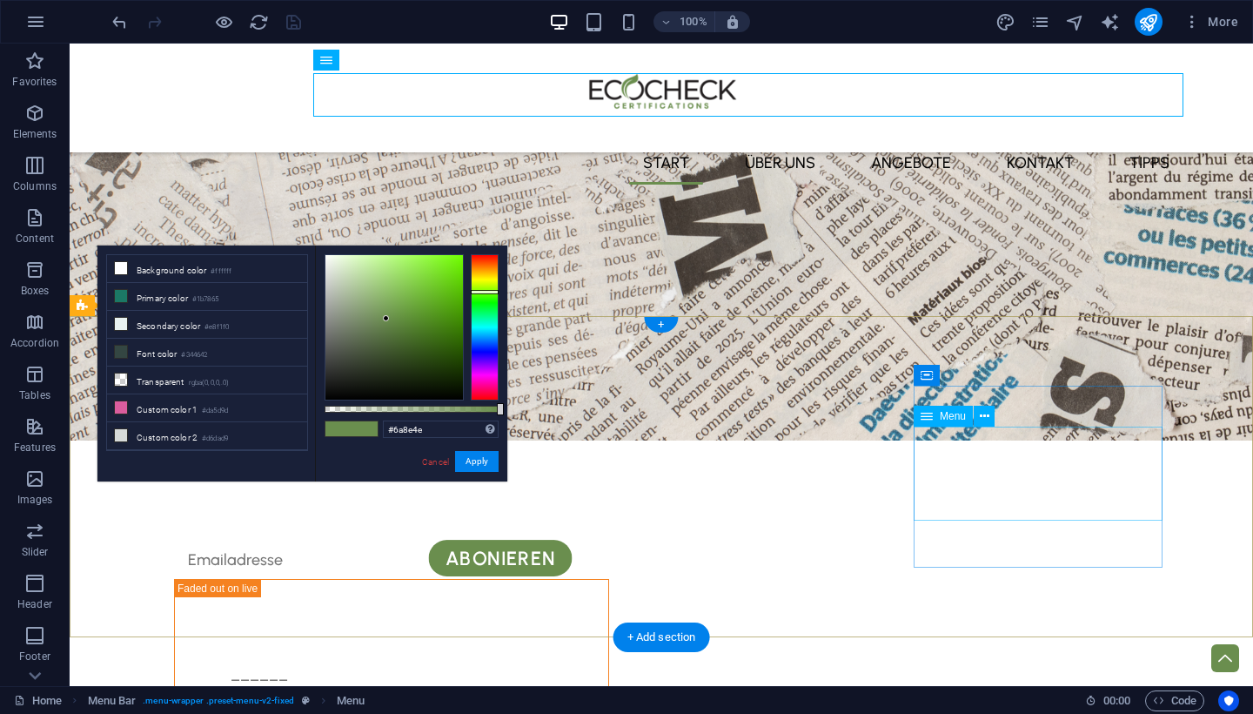
select select
select select "1"
select select
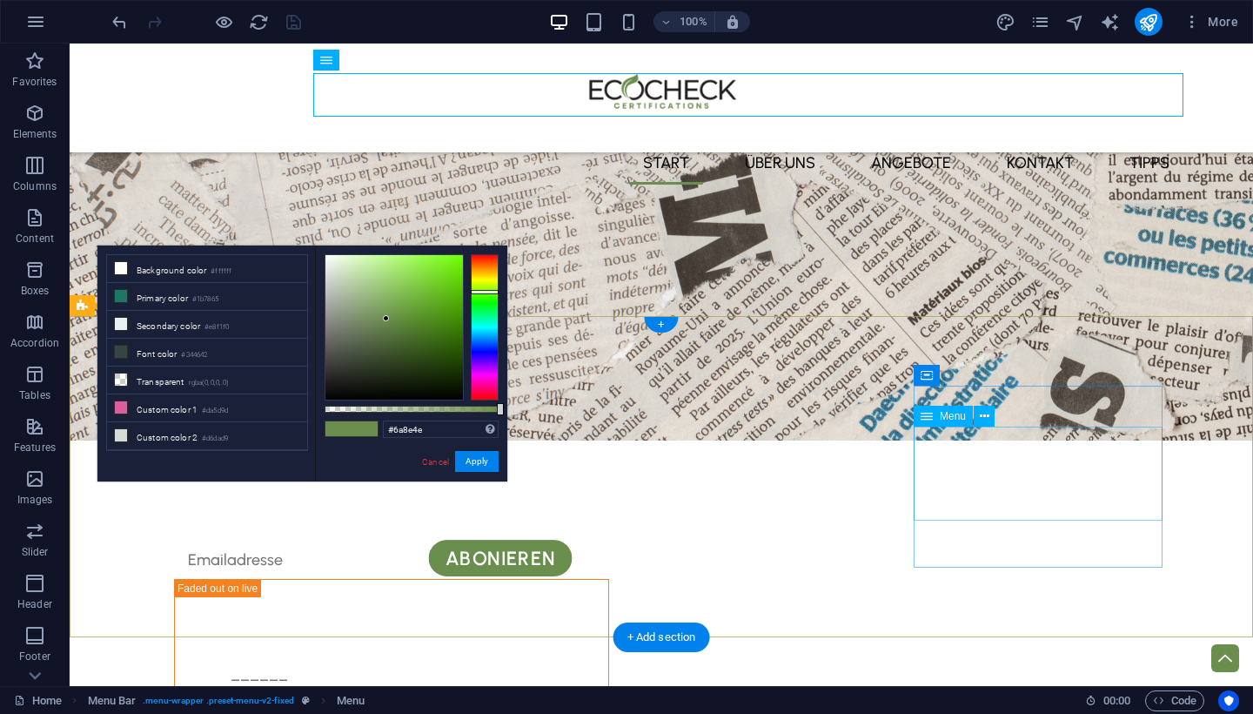
select select "2"
select select
select select "4"
select select
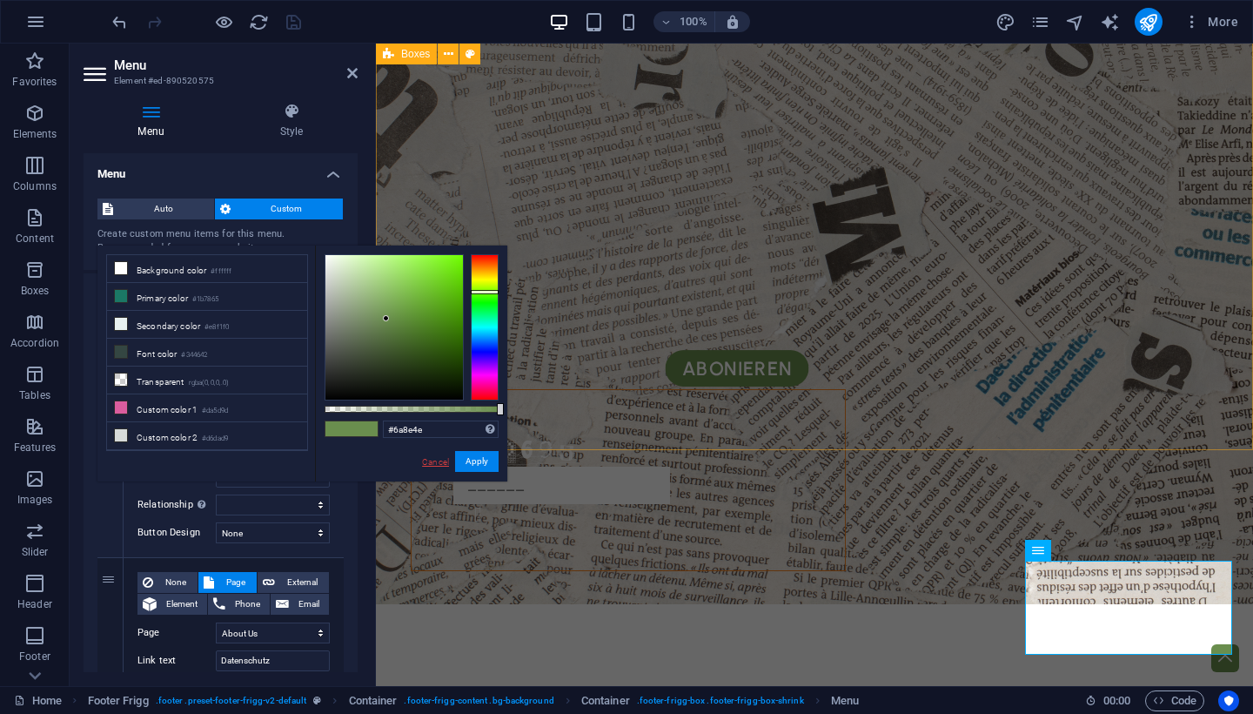
click at [435, 458] on link "Cancel" at bounding box center [435, 461] width 30 height 13
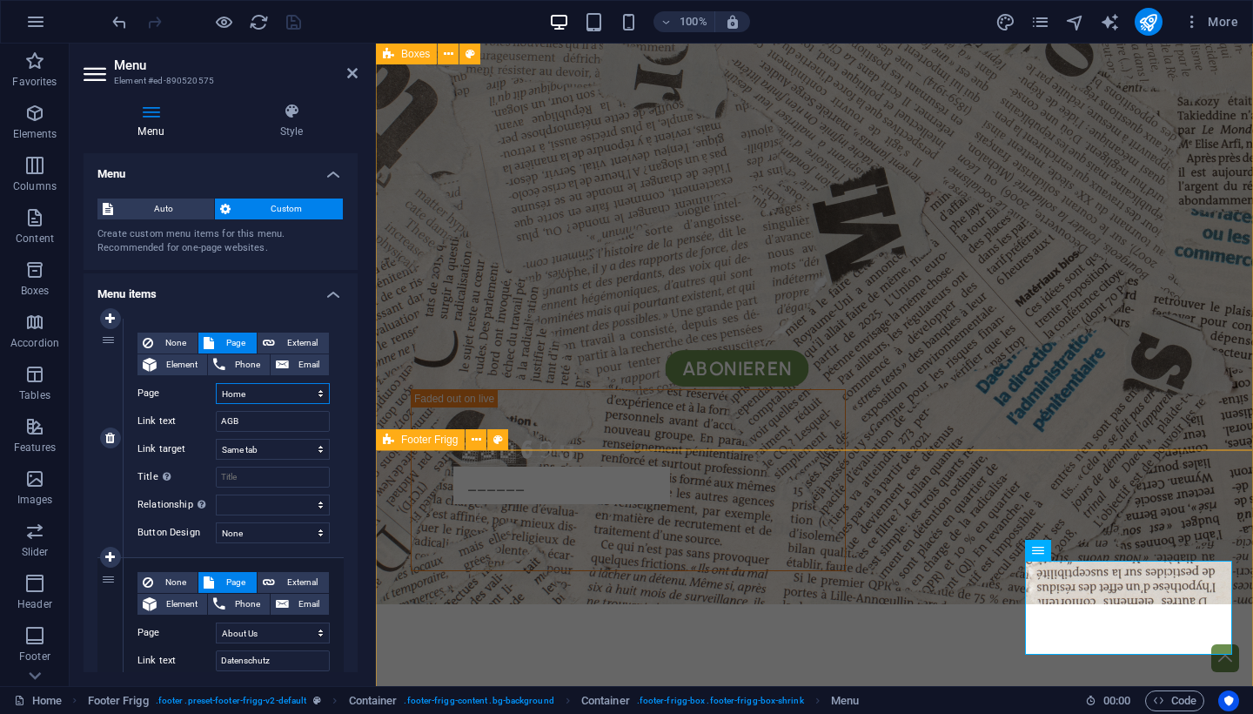
select select "6"
select select
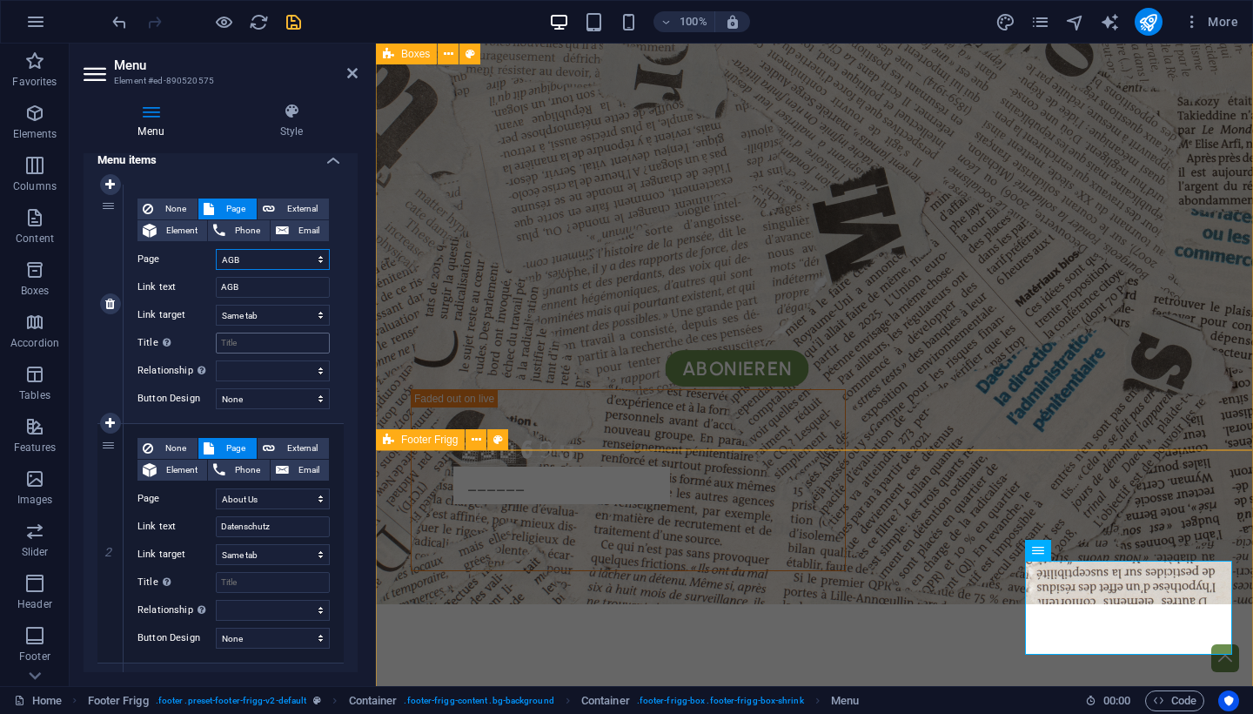
scroll to position [135, 0]
select select "7"
select select
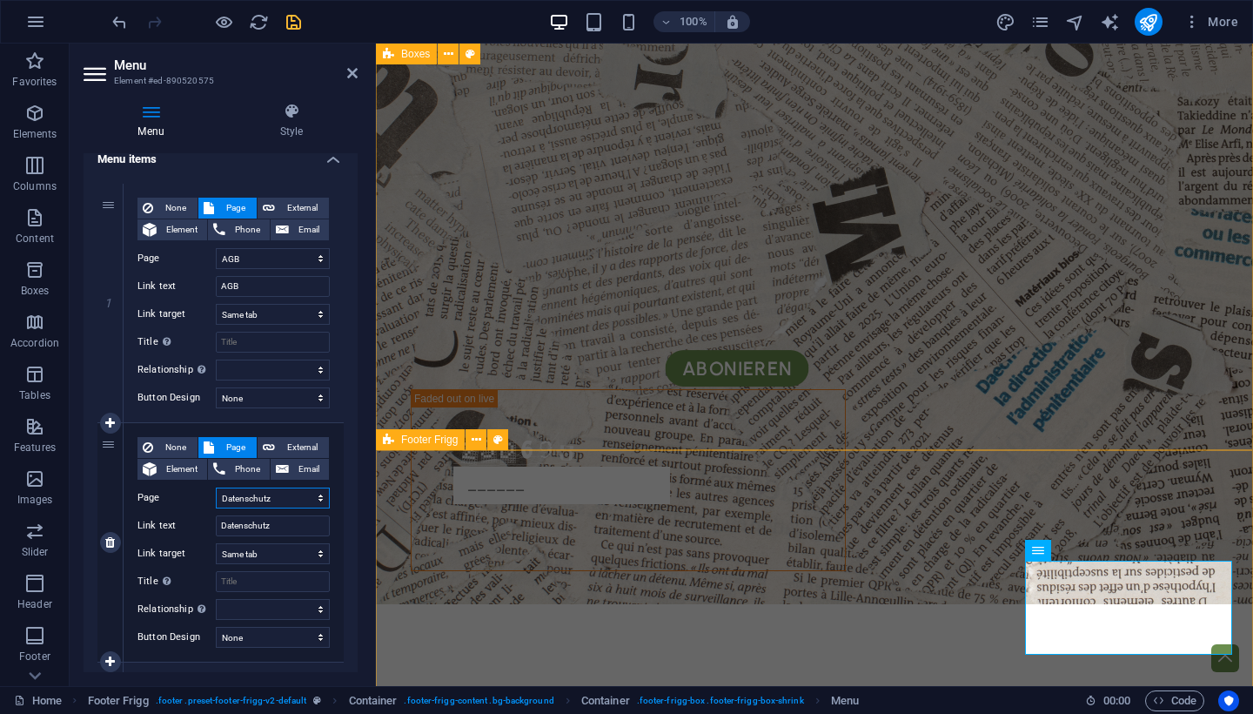
select select
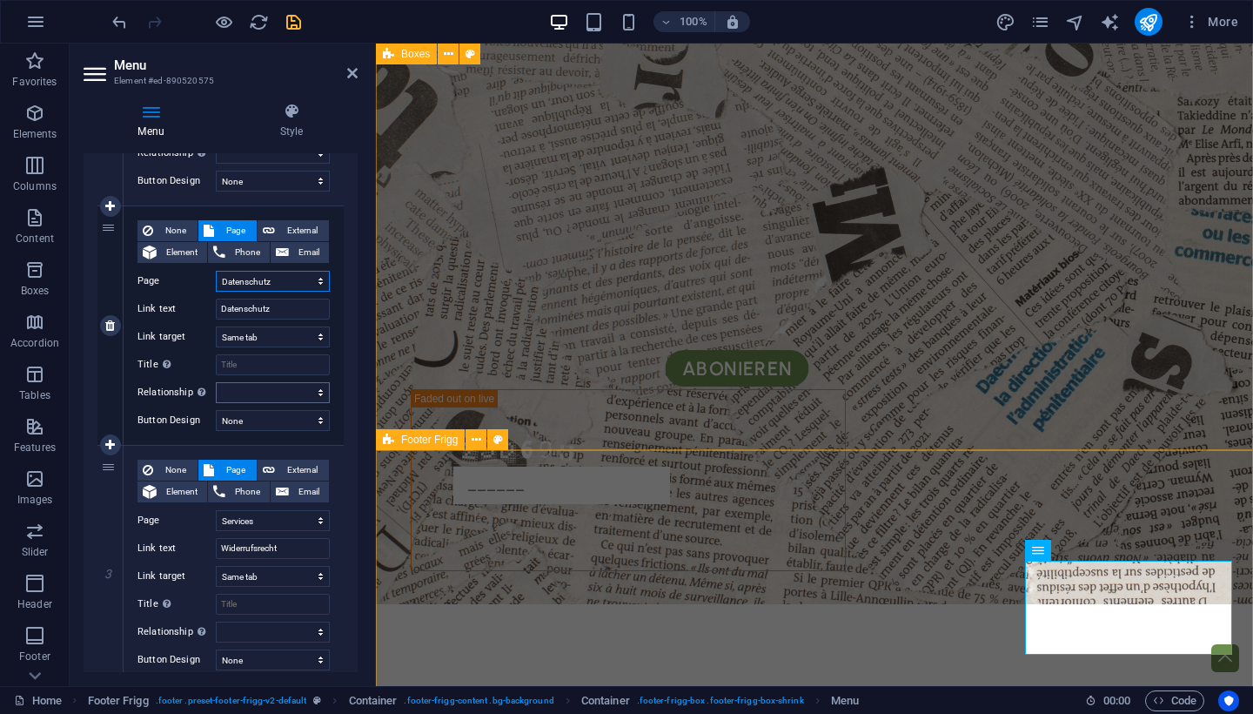
scroll to position [366, 0]
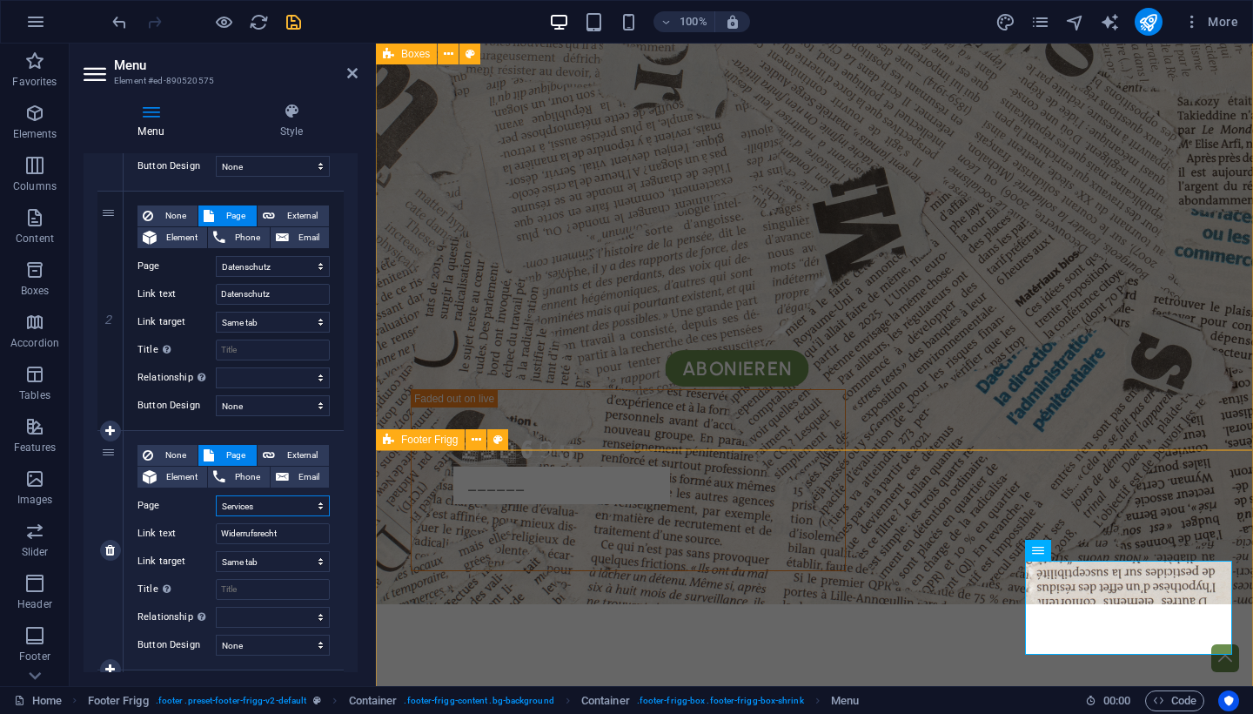
select select "8"
select select
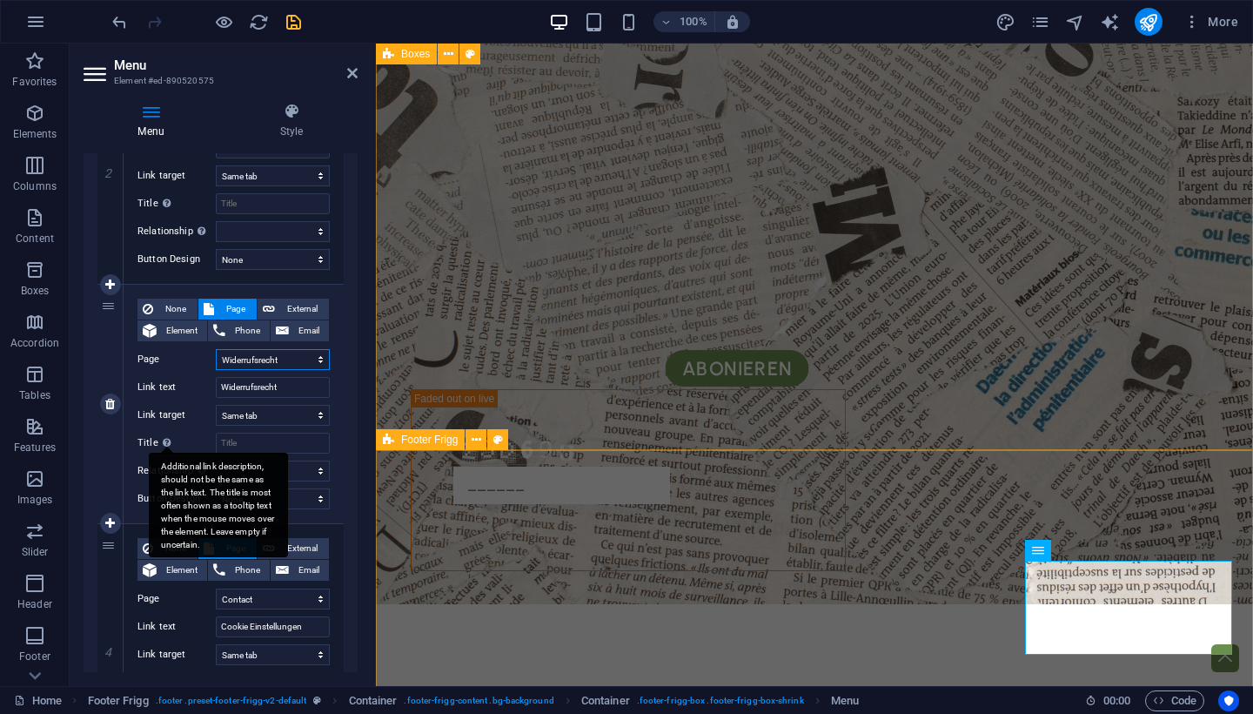
scroll to position [530, 0]
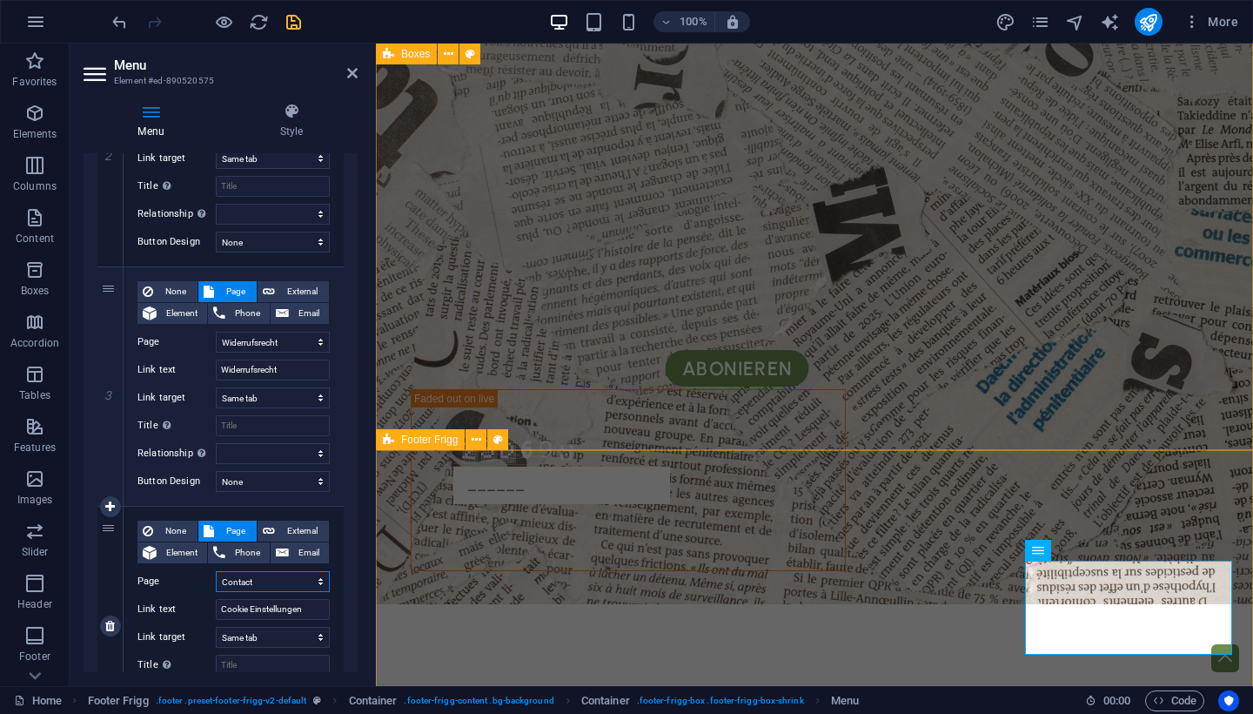
select select "9"
select select
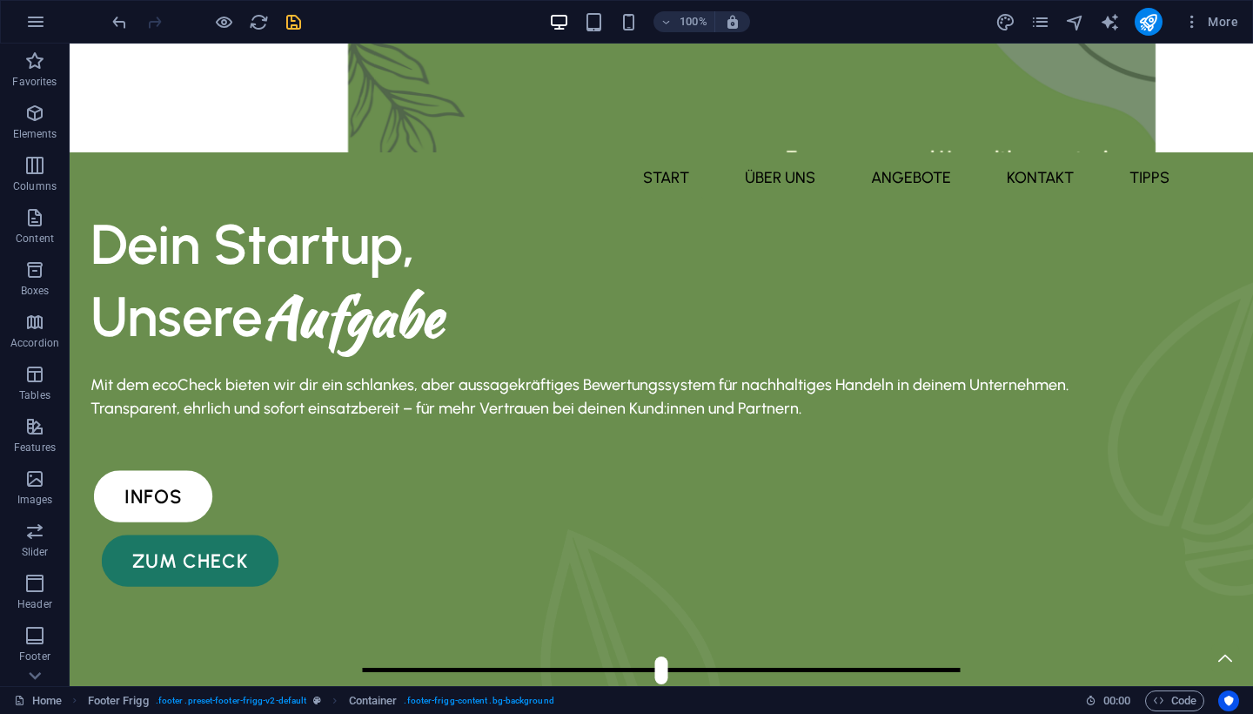
scroll to position [0, 0]
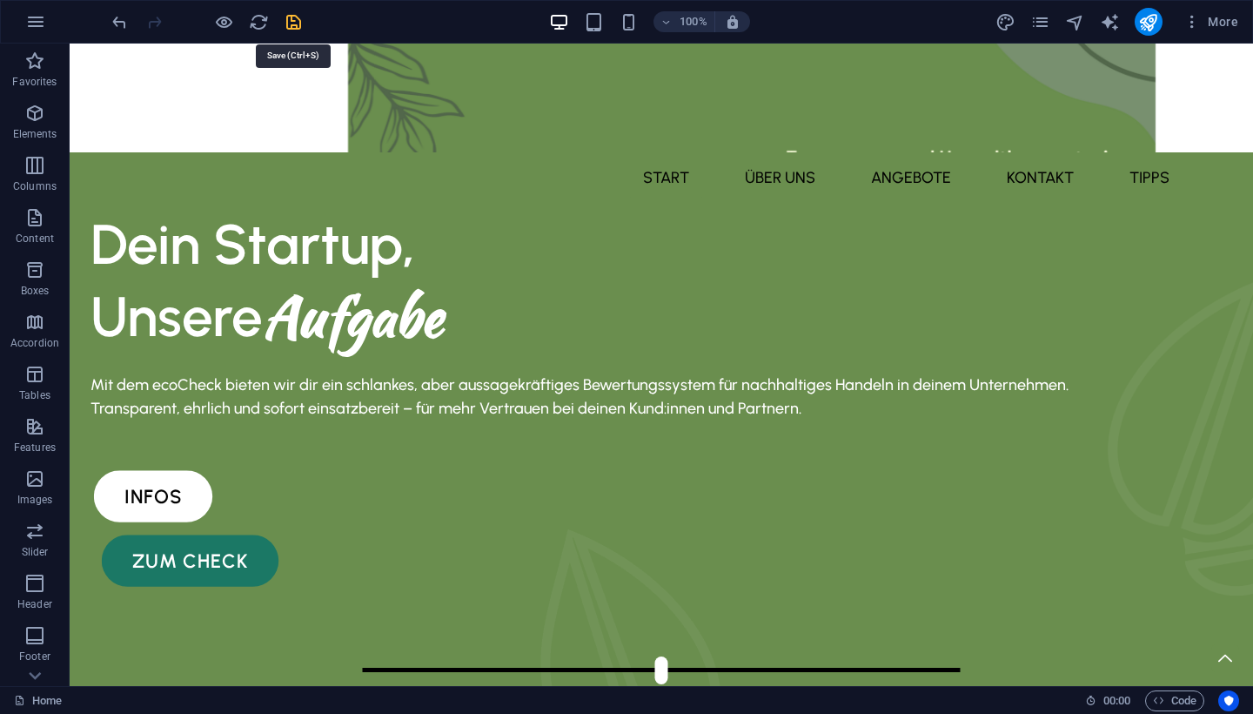
click at [293, 19] on icon "save" at bounding box center [294, 22] width 20 height 20
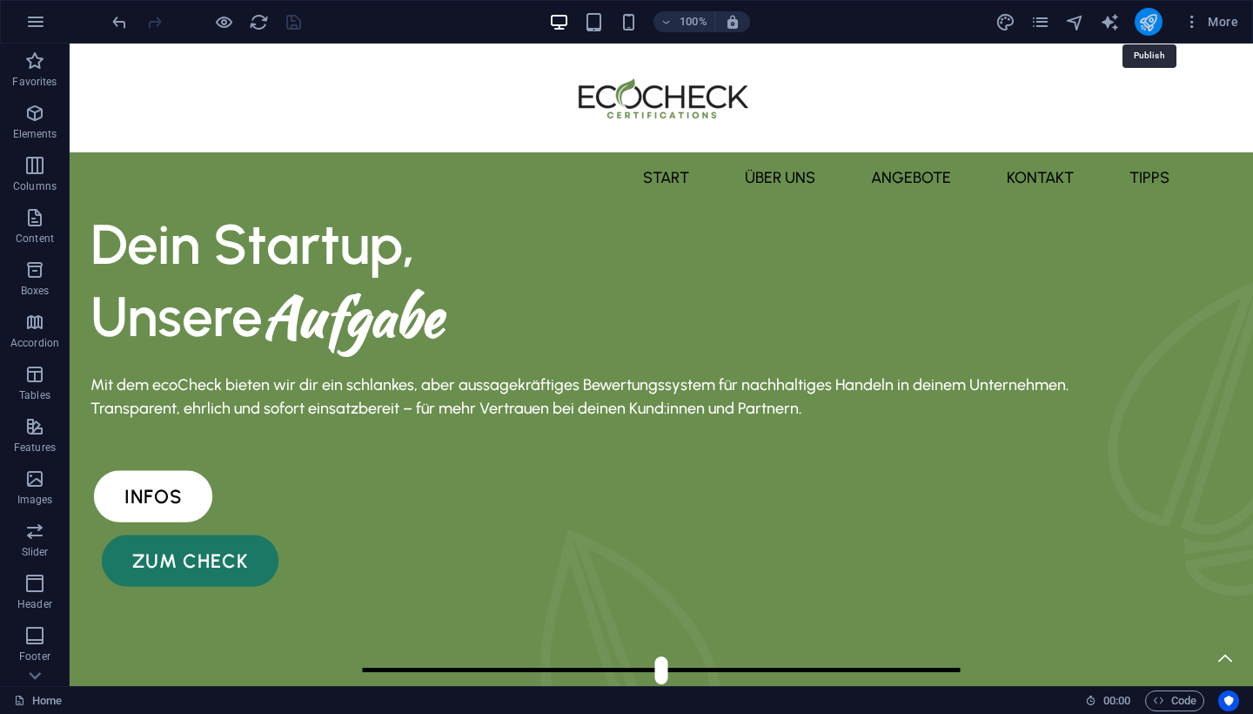
click at [1149, 611] on icon "publish" at bounding box center [1156, 615] width 14 height 8
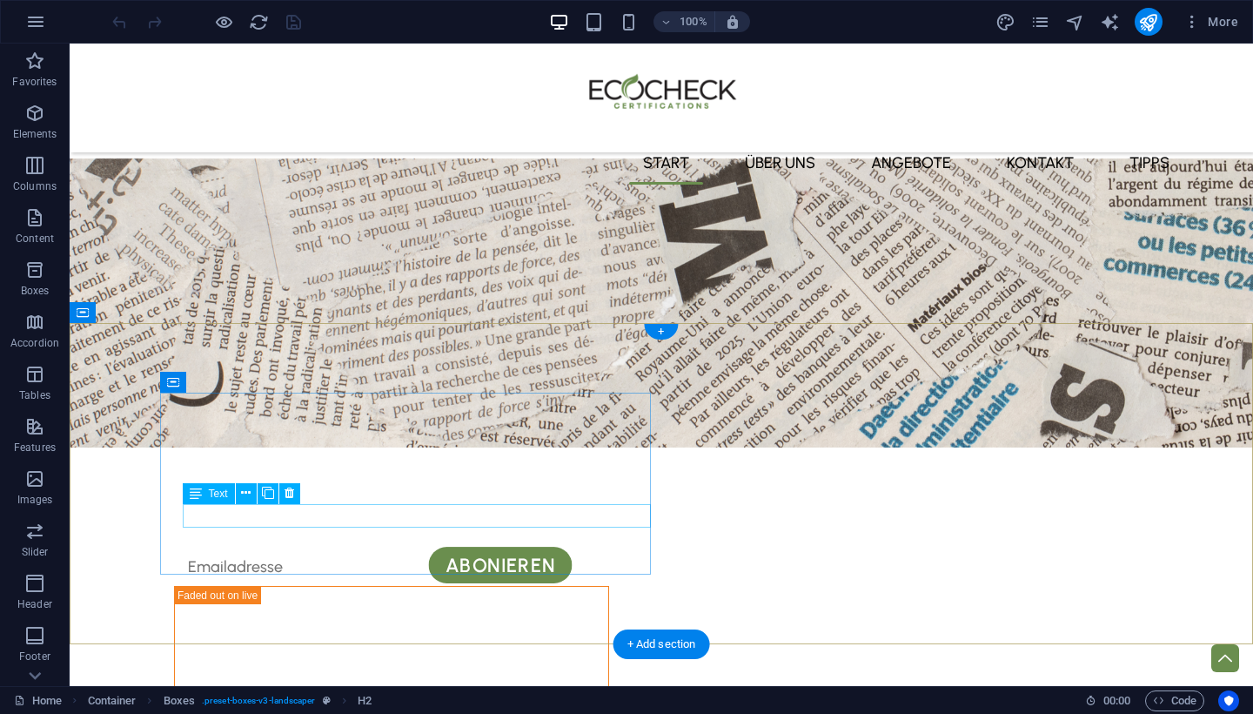
scroll to position [3178, 0]
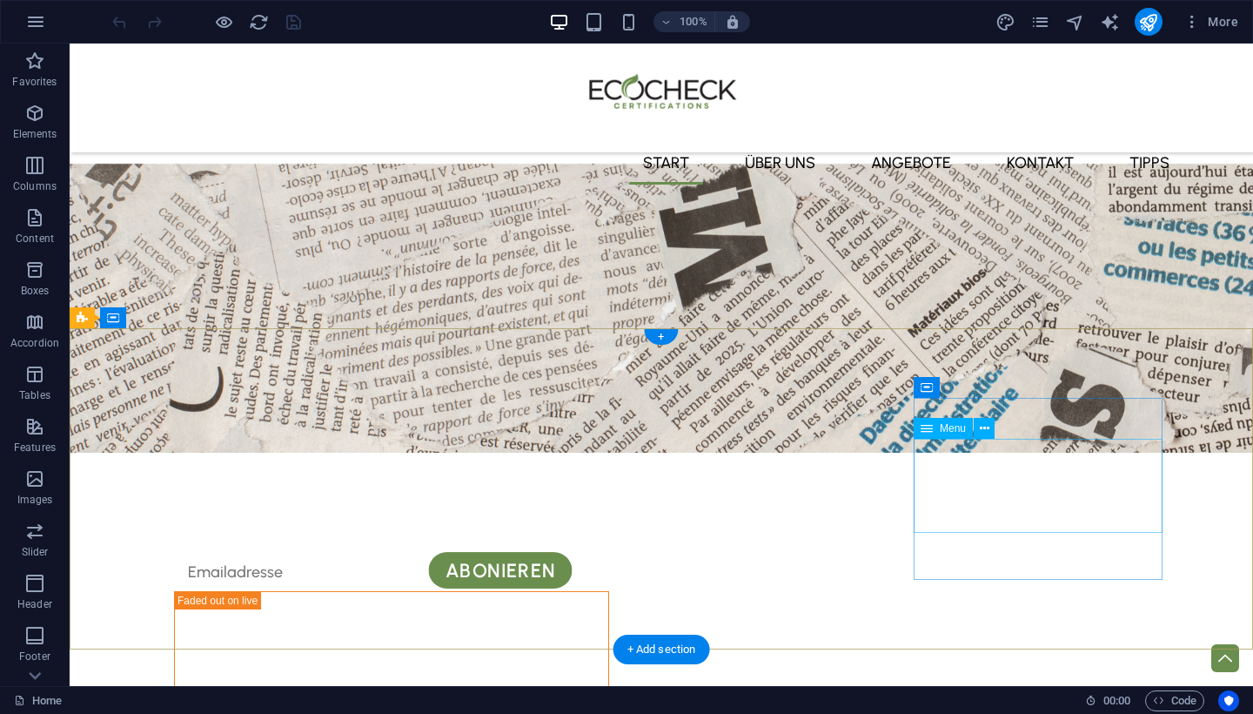
select select "6"
select select
select select "7"
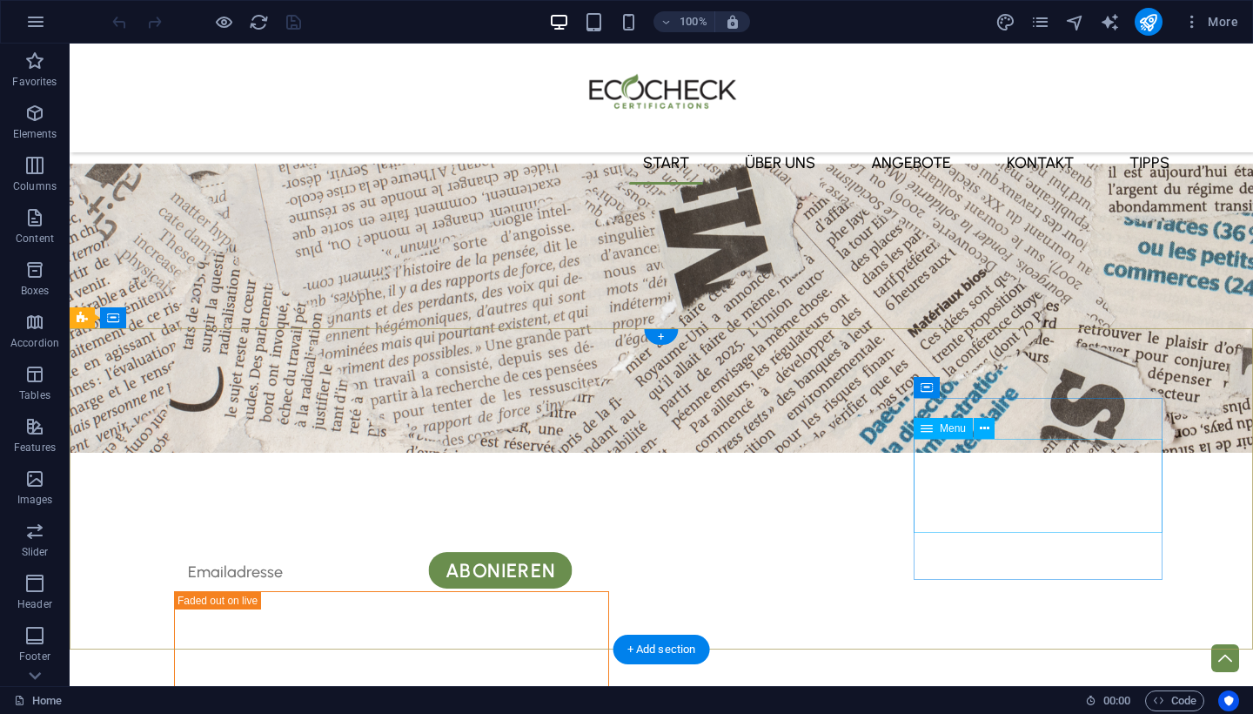
select select
select select "8"
select select
select select "9"
select select
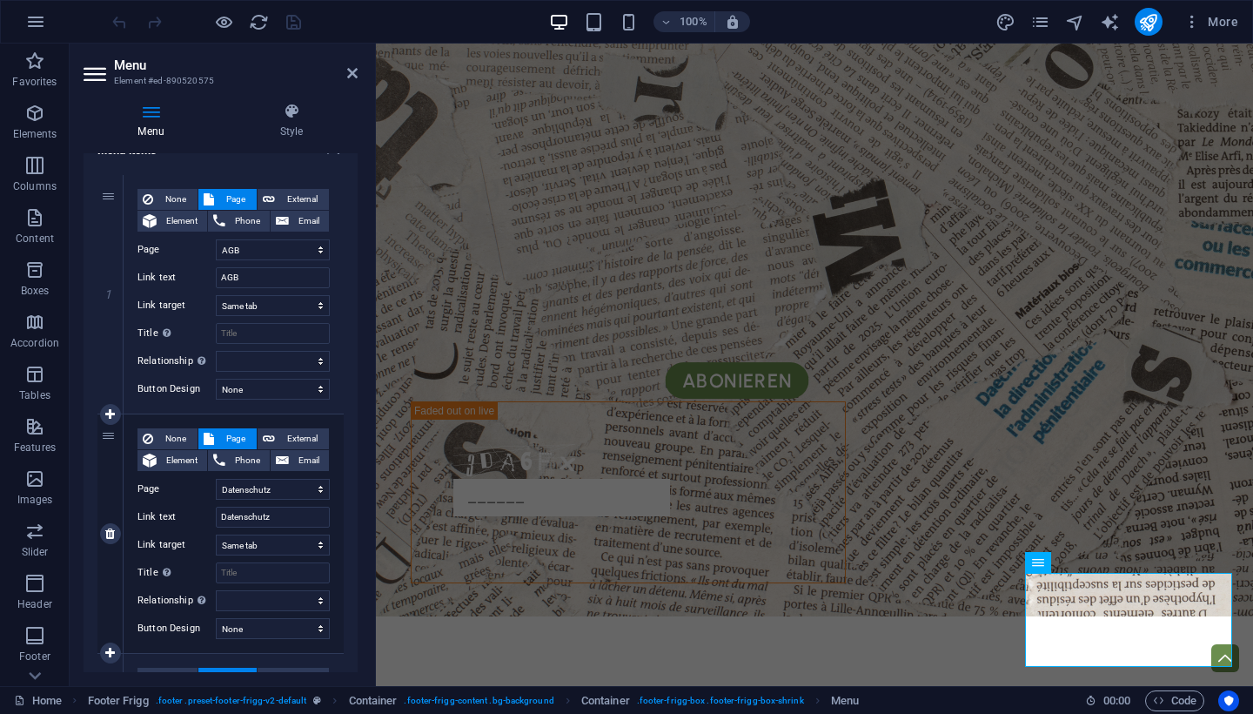
scroll to position [143, 0]
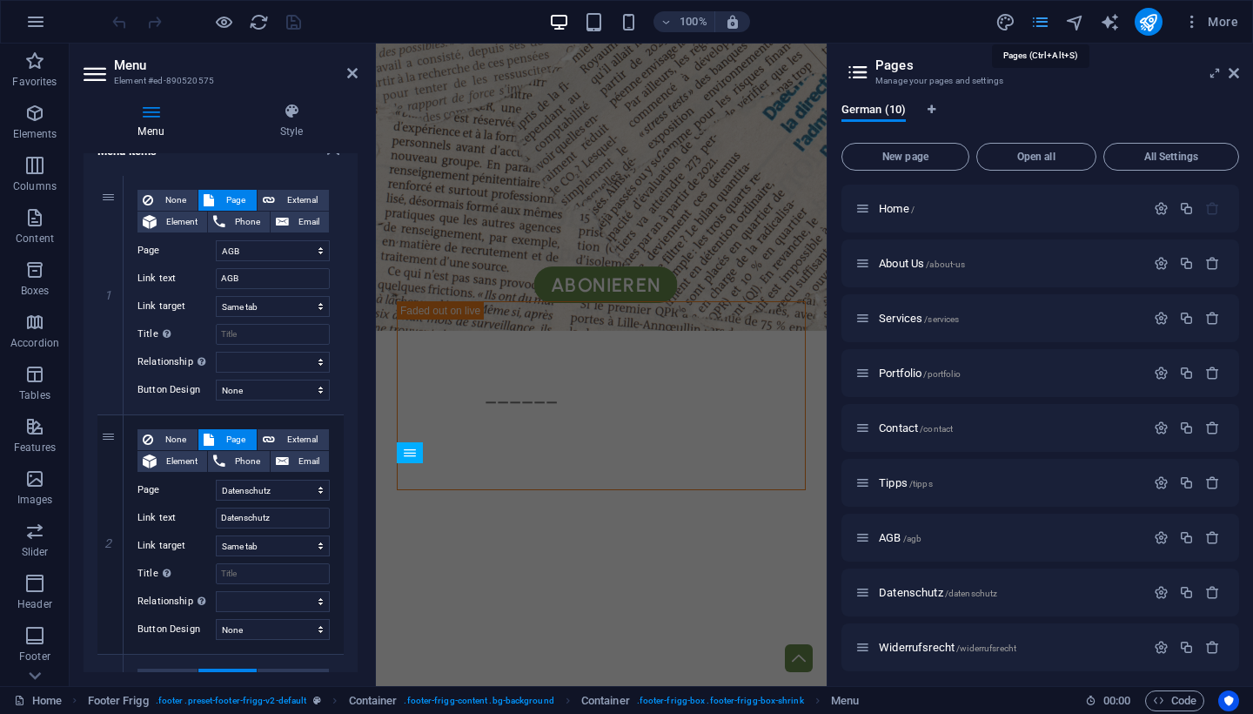
scroll to position [4665, 0]
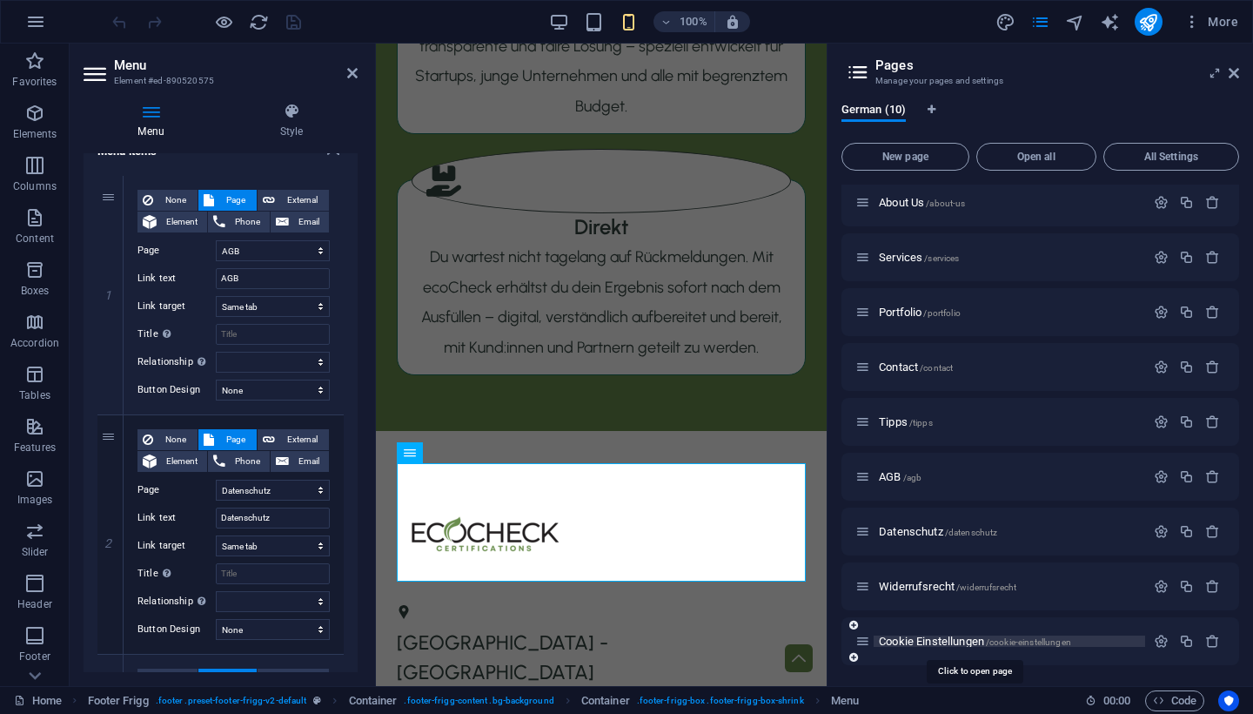
click at [915, 642] on span "Cookie Einstellungen /cookie-einstellungen" at bounding box center [975, 640] width 192 height 13
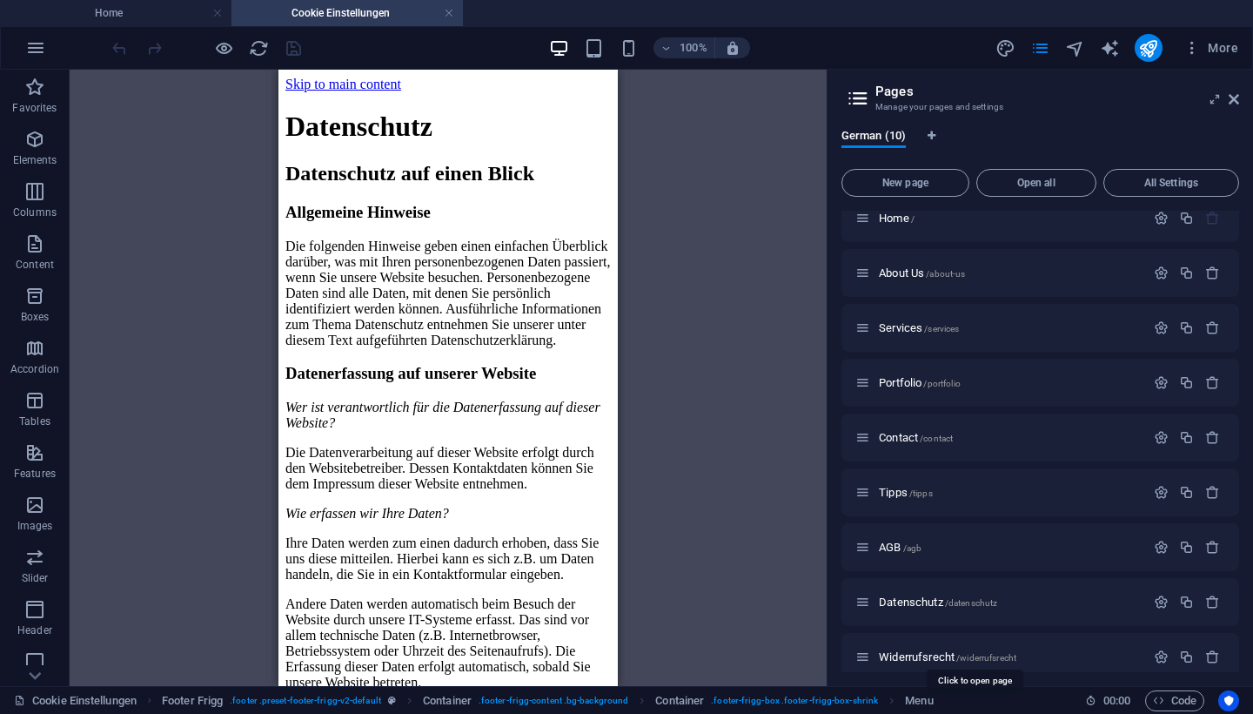
scroll to position [0, 0]
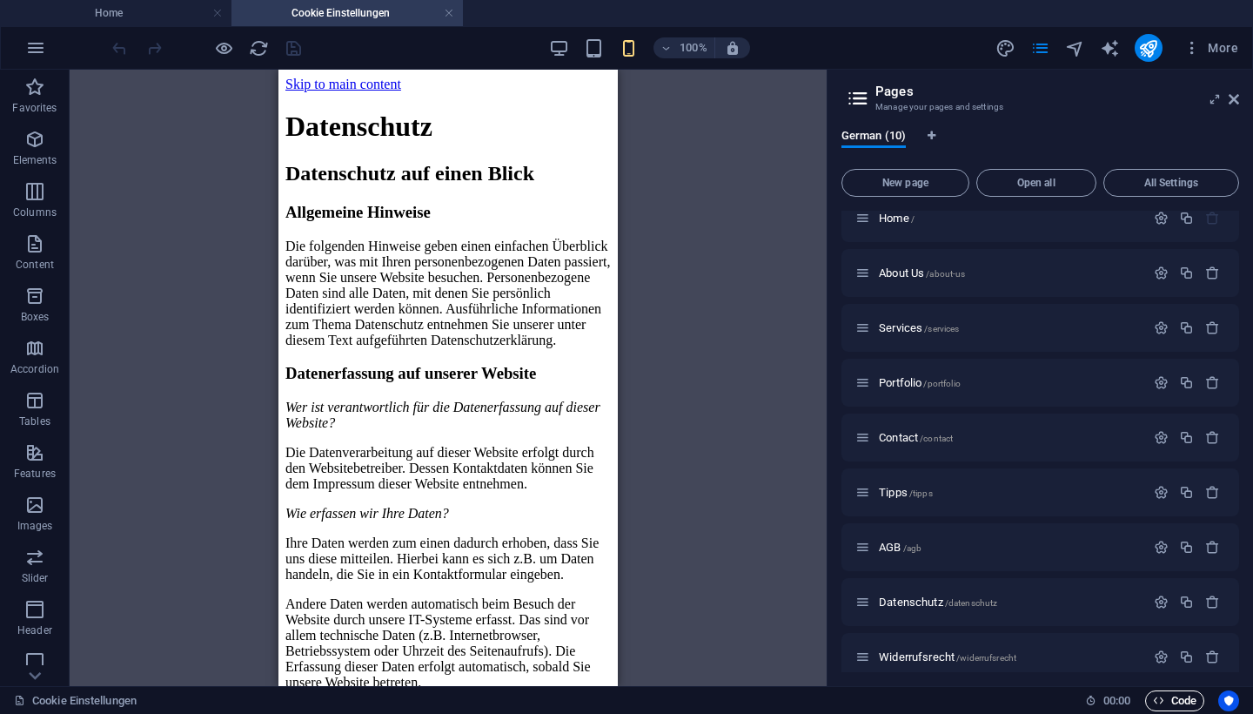
click at [1187, 702] on span "Code" at bounding box center [1175, 700] width 44 height 21
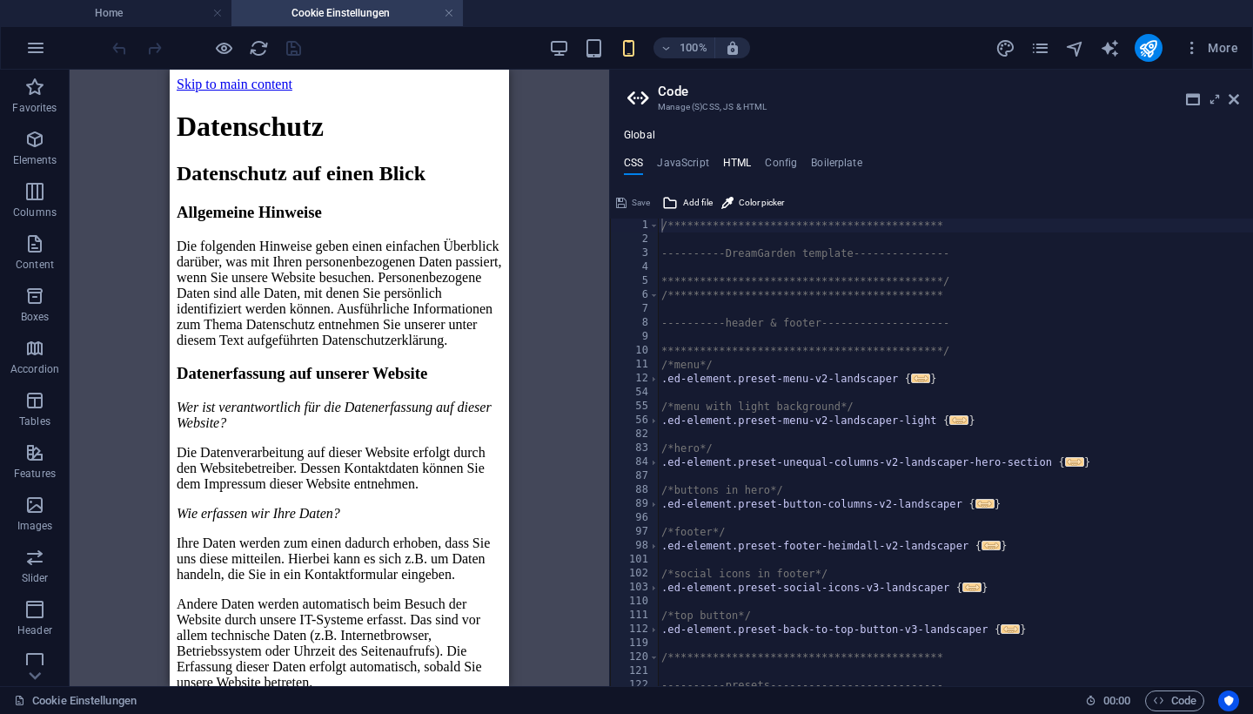
click at [746, 161] on h4 "HTML" at bounding box center [737, 166] width 29 height 19
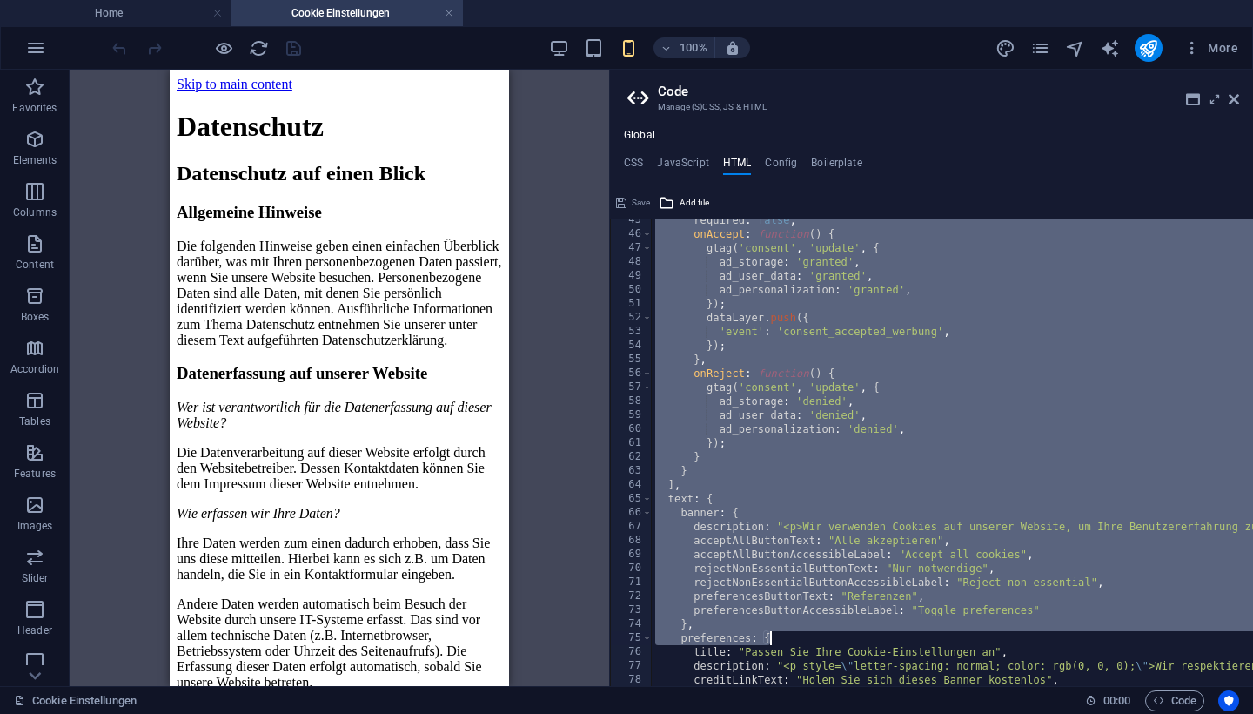
scroll to position [743, 0]
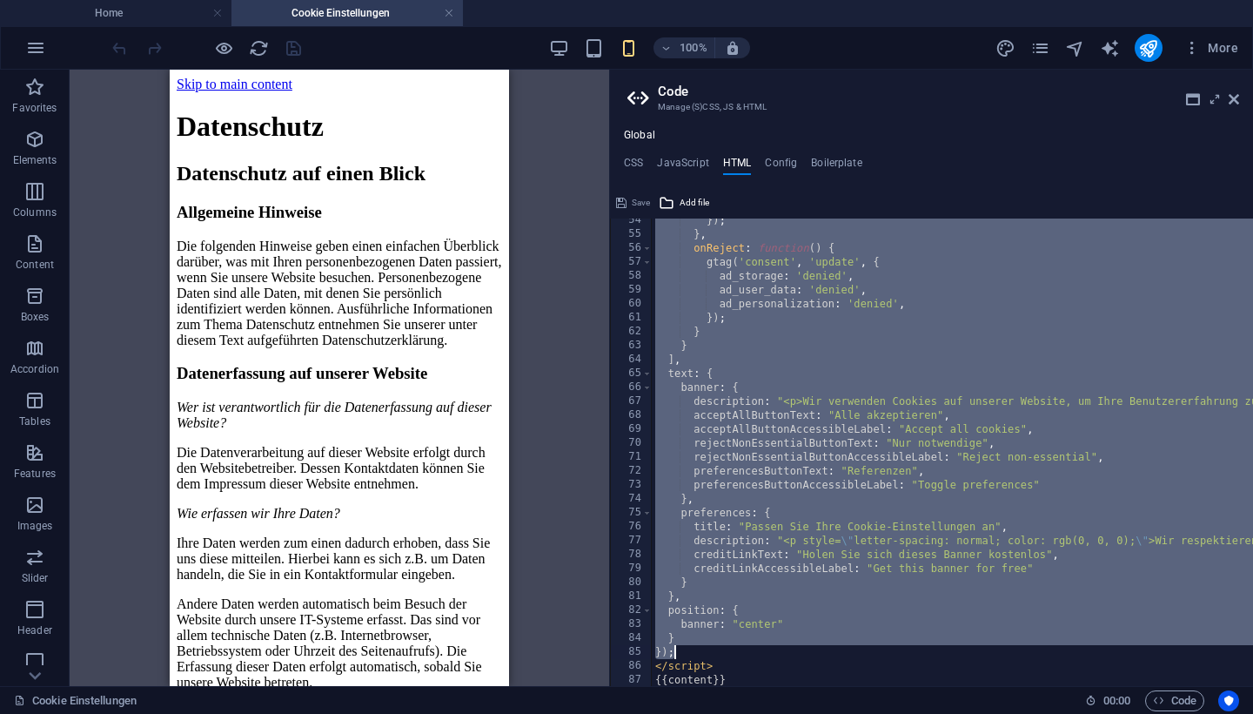
drag, startPoint x: 658, startPoint y: 236, endPoint x: 1004, endPoint y: 647, distance: 537.9
paste textarea "</script>"
type textarea "</script>"
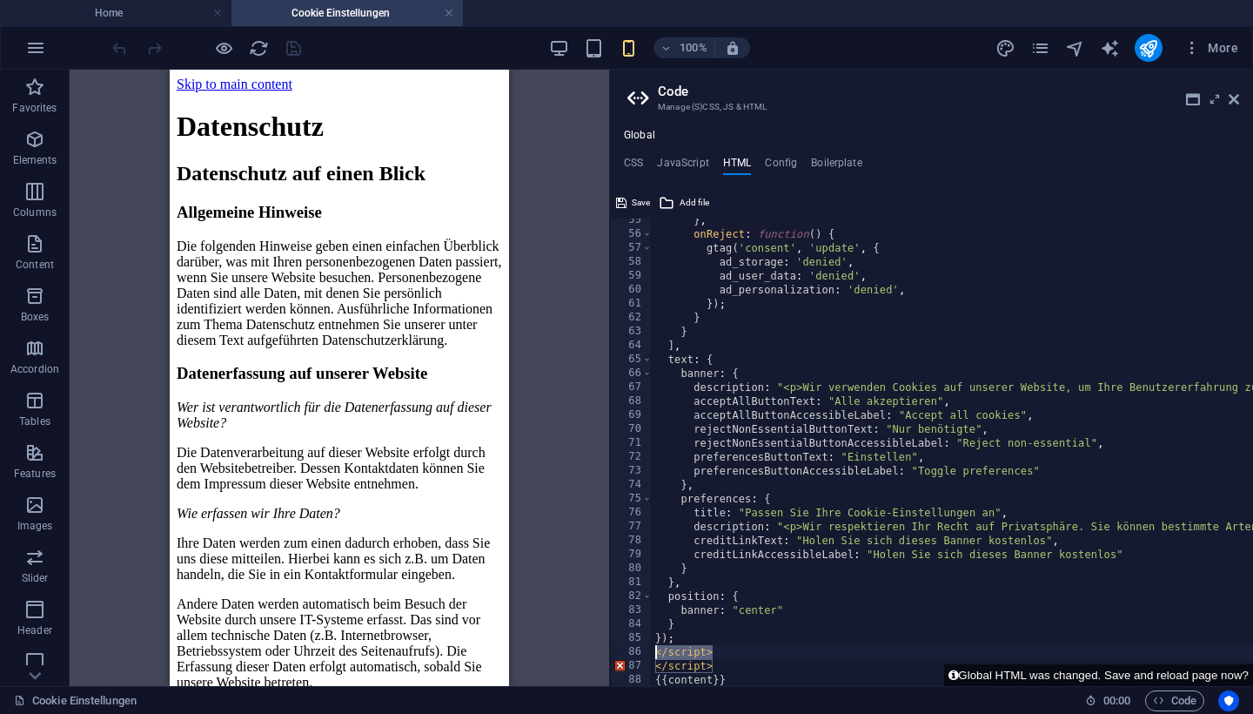
scroll to position [0, 0]
drag, startPoint x: 723, startPoint y: 648, endPoint x: 652, endPoint y: 653, distance: 71.5
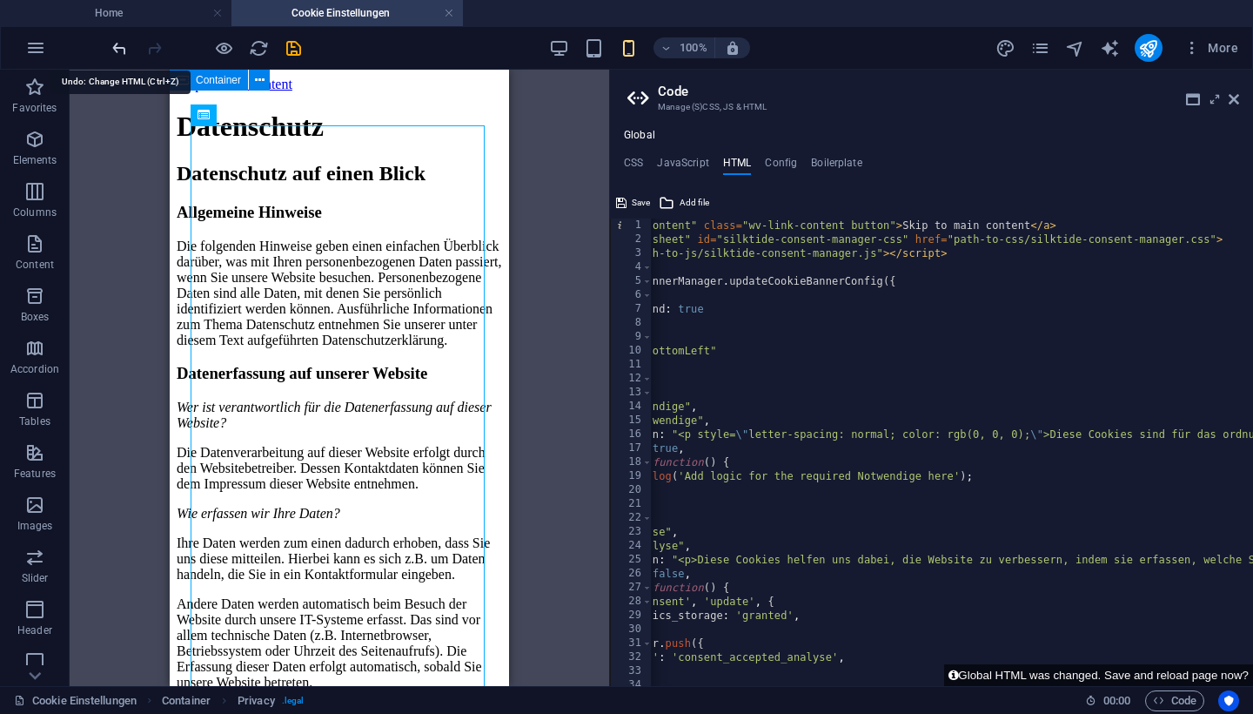
click at [118, 51] on icon "undo" at bounding box center [120, 48] width 20 height 20
click at [152, 47] on icon "redo" at bounding box center [154, 48] width 20 height 20
click at [121, 47] on icon "undo" at bounding box center [120, 48] width 20 height 20
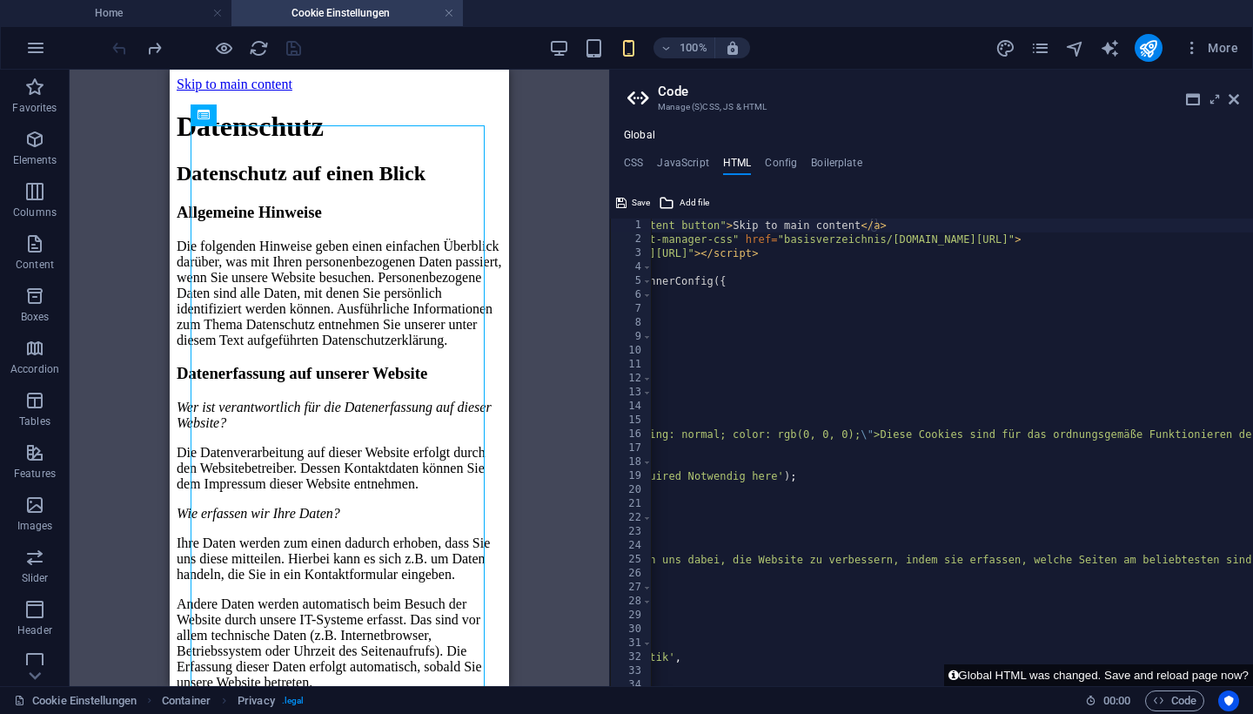
scroll to position [0, 278]
drag, startPoint x: 780, startPoint y: 241, endPoint x: 1029, endPoint y: 241, distance: 248.9
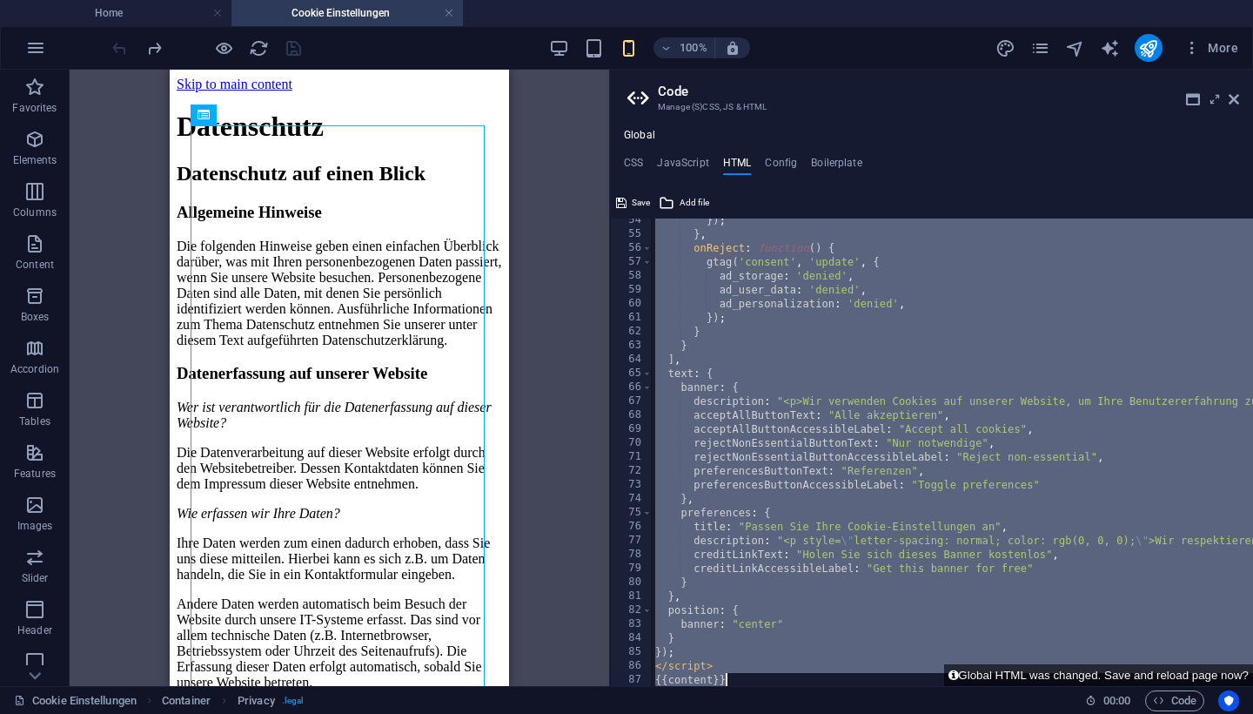
scroll to position [743, 0]
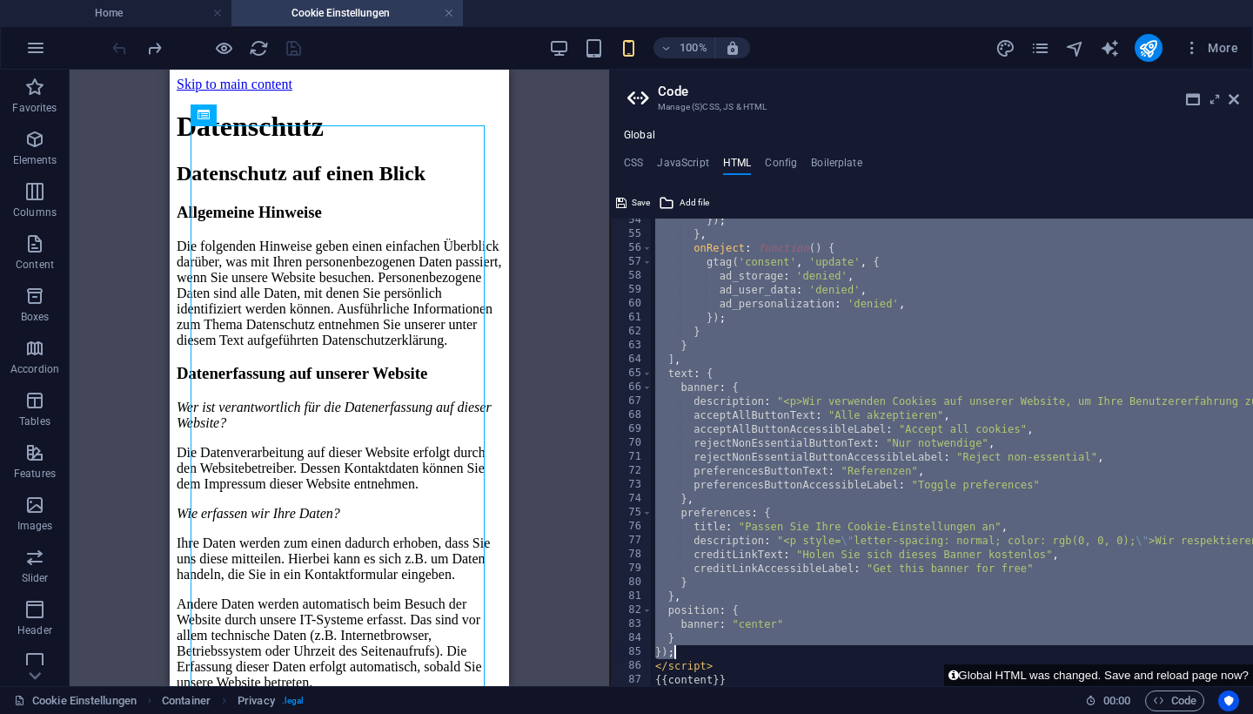
drag, startPoint x: 658, startPoint y: 235, endPoint x: 730, endPoint y: 654, distance: 425.6
type textarea "} });"
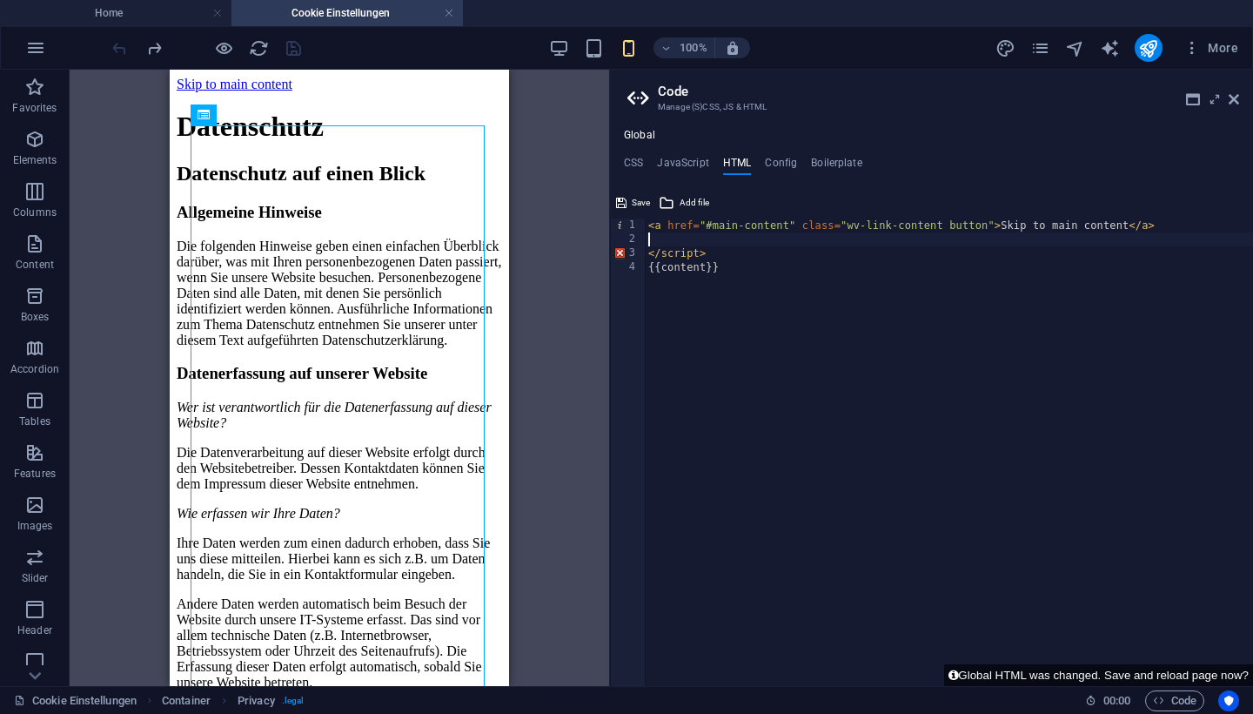
click at [715, 256] on div "< a href = "#main-content" class = "wv-link-content button" > Skip to main cont…" at bounding box center [949, 466] width 608 height 496
type textarea "{{content}}"
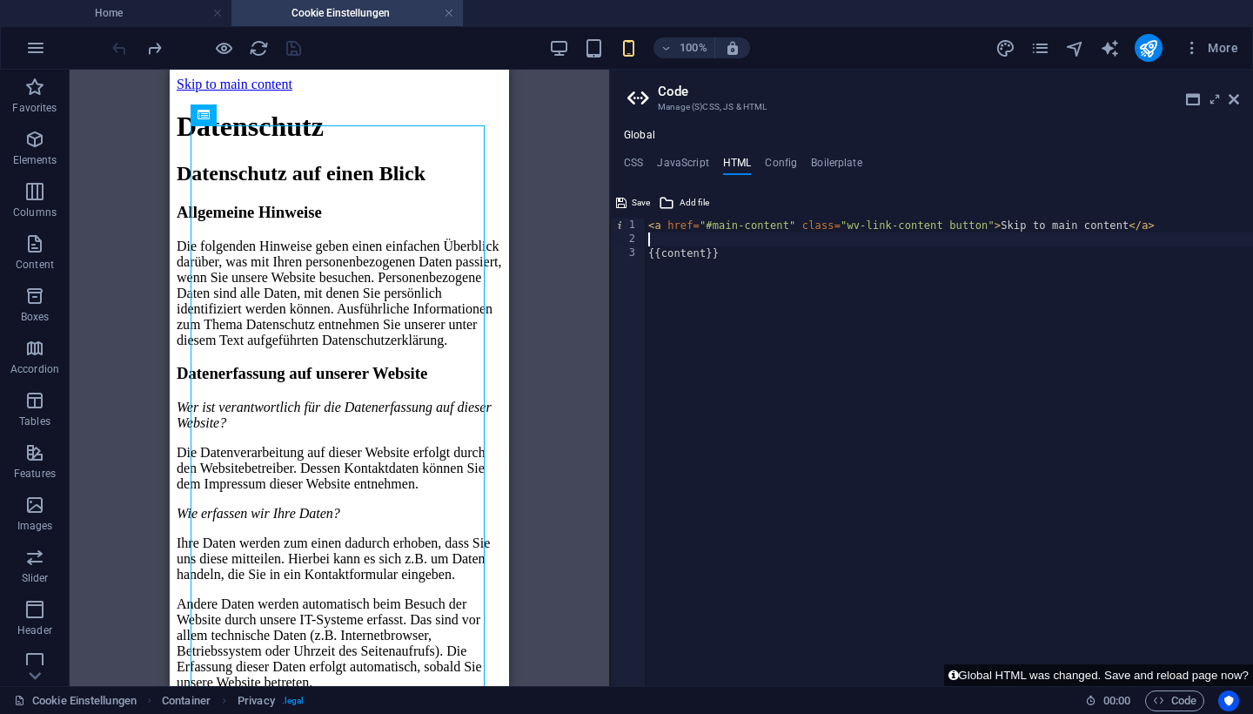
paste textarea "</script>"
type textarea "</script>"
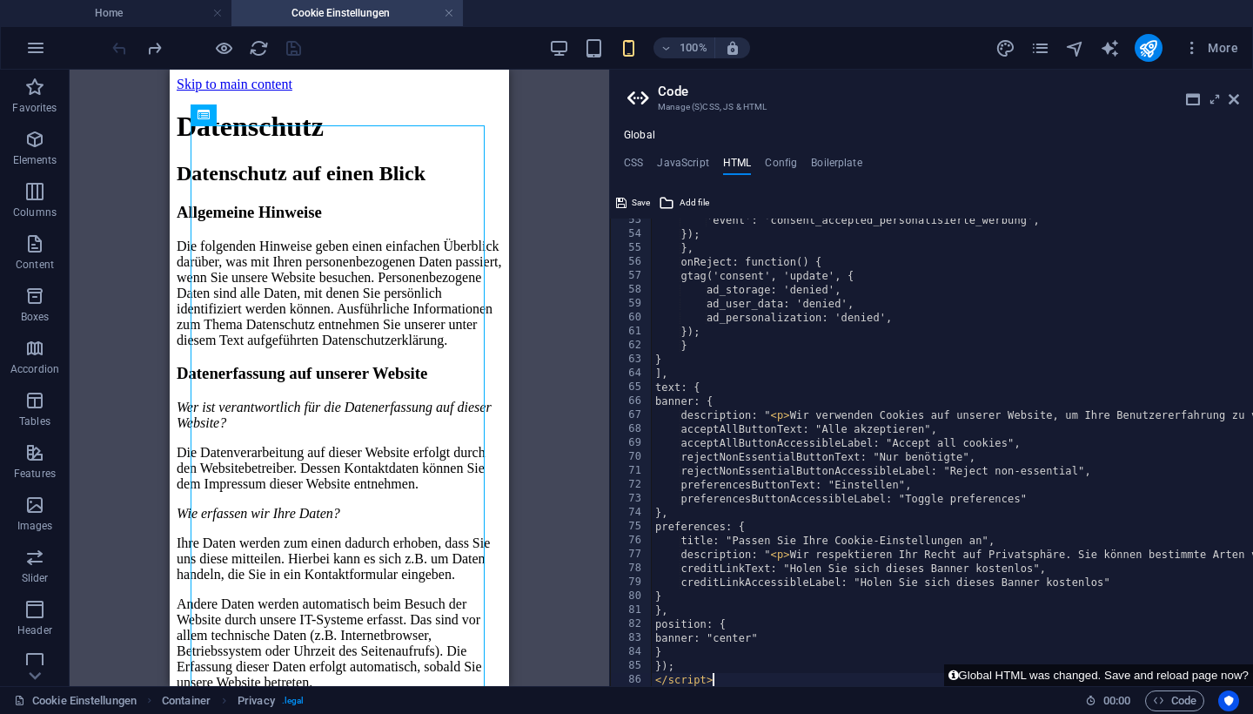
scroll to position [729, 0]
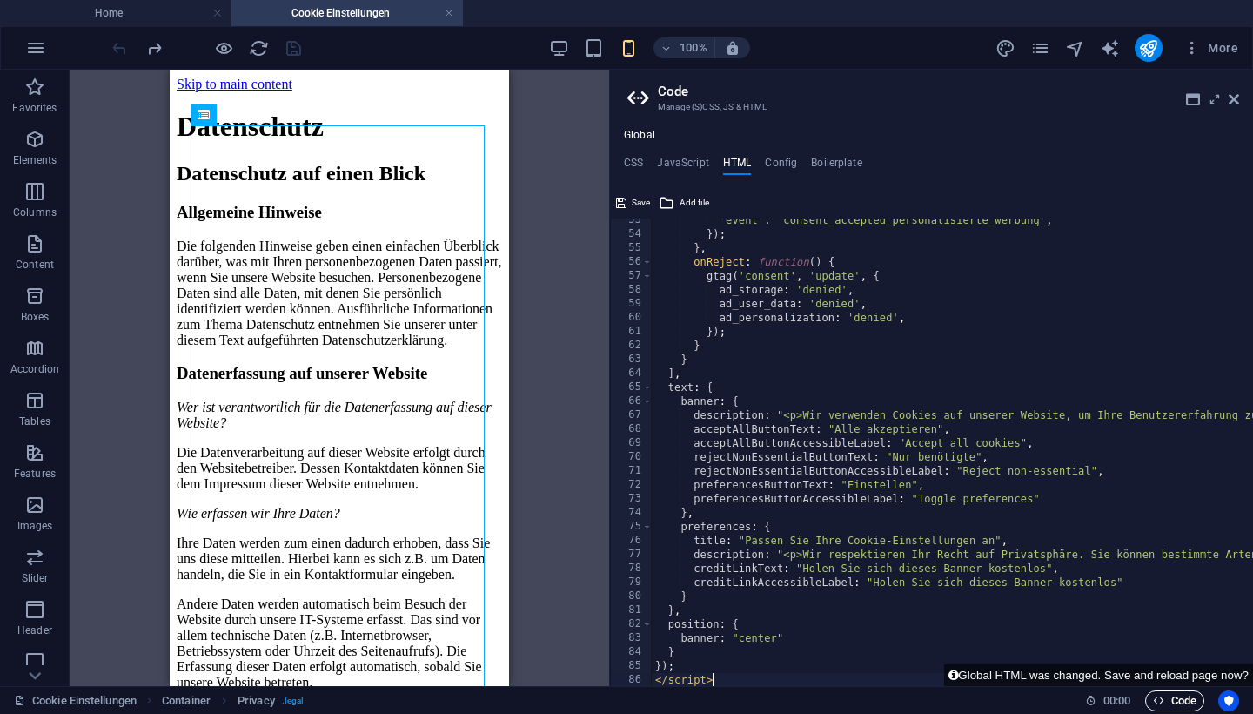
click at [1168, 694] on span "Code" at bounding box center [1175, 700] width 44 height 21
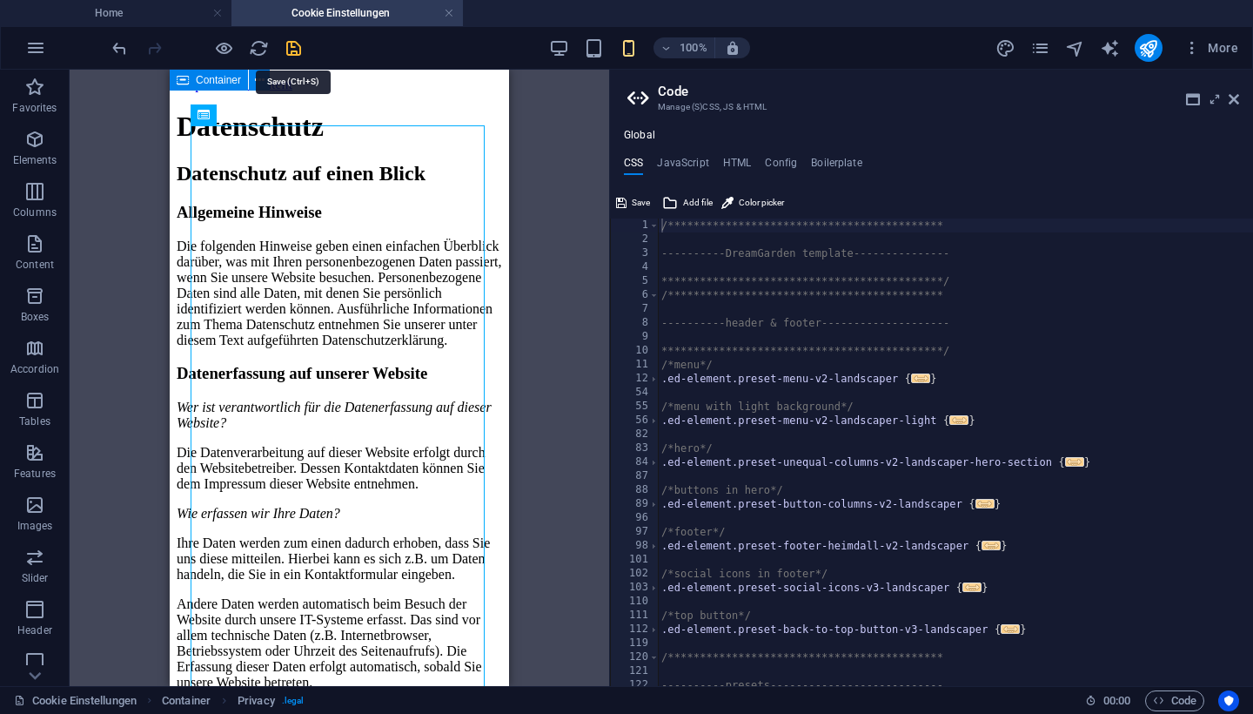
click at [292, 44] on icon "save" at bounding box center [294, 48] width 20 height 20
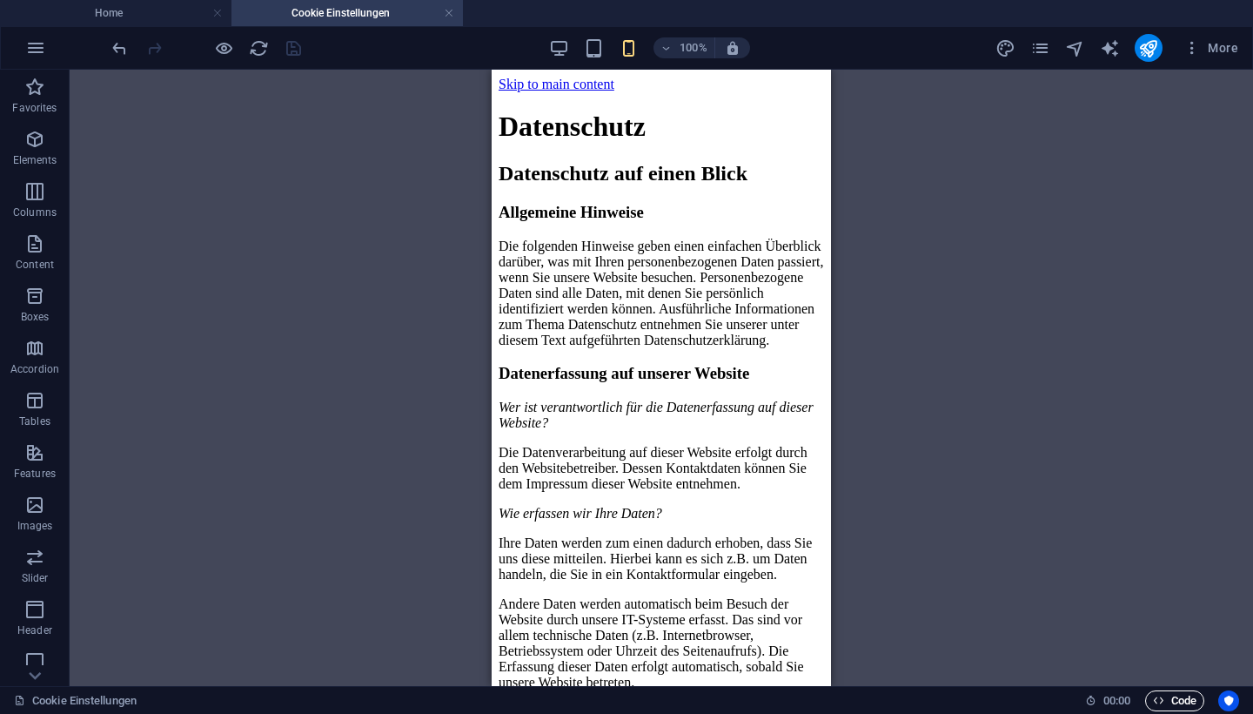
click at [1176, 700] on span "Code" at bounding box center [1175, 700] width 44 height 21
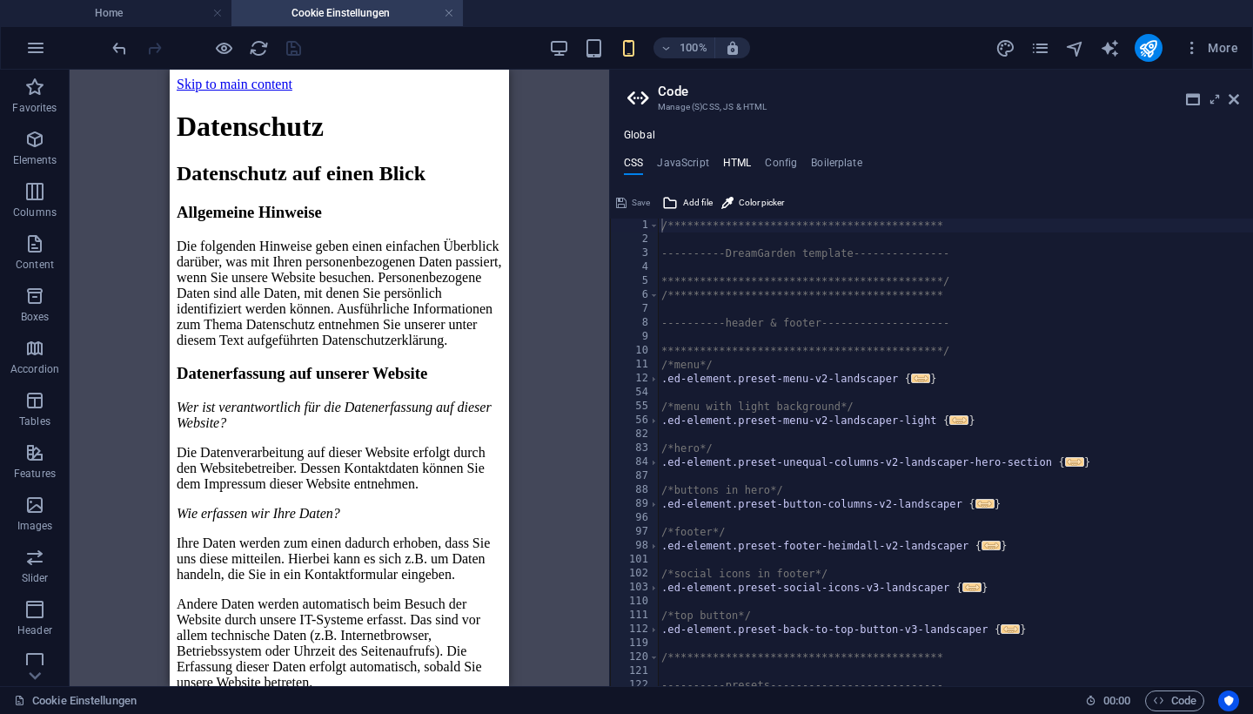
click at [739, 159] on h4 "HTML" at bounding box center [737, 166] width 29 height 19
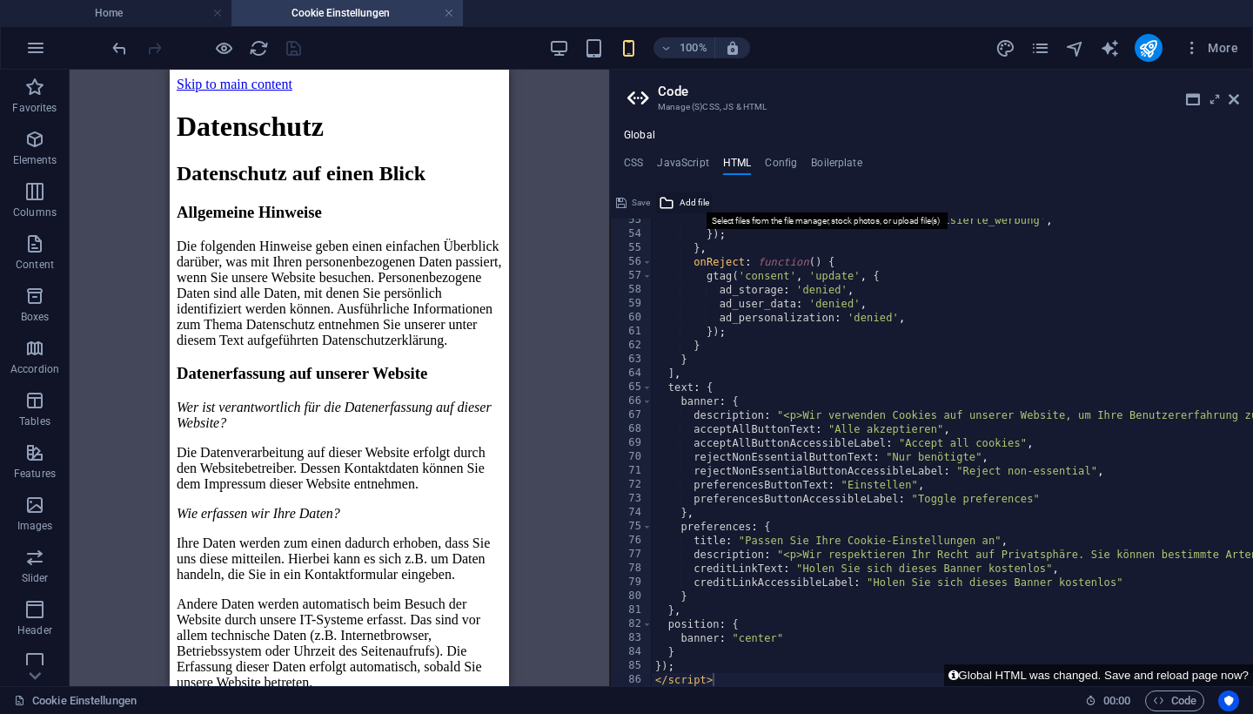
click at [692, 198] on span "Add file" at bounding box center [695, 202] width 30 height 21
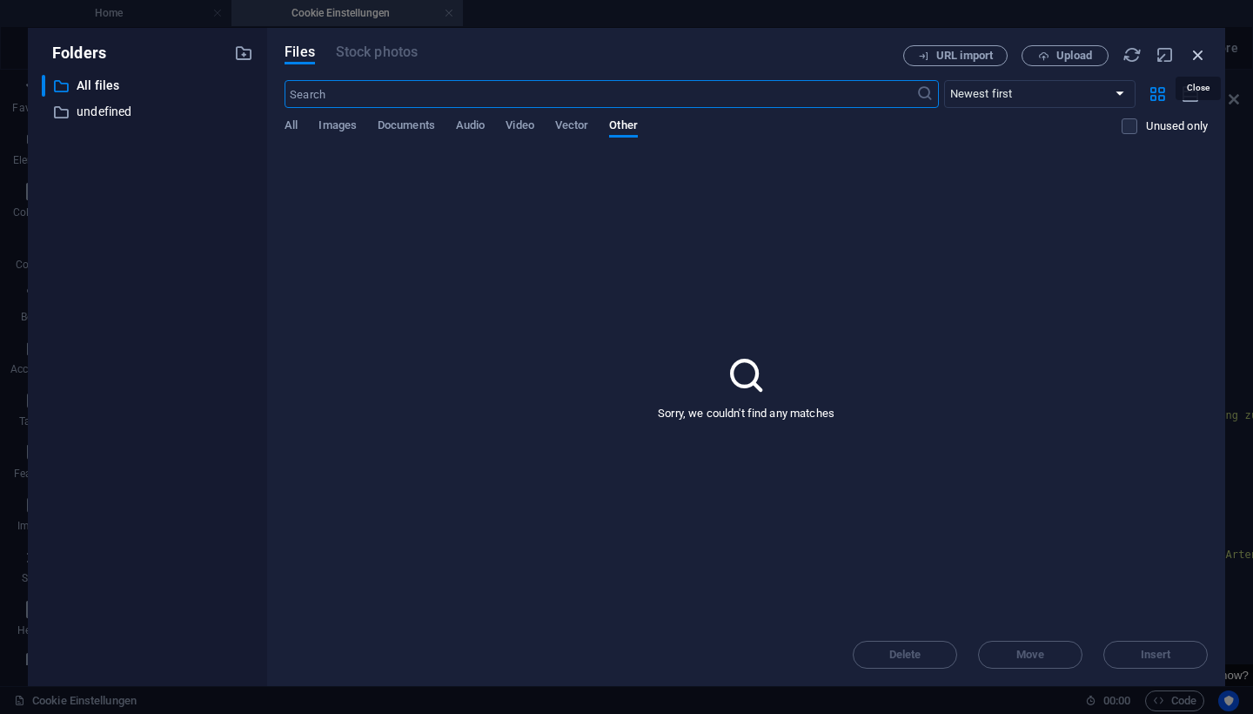
click at [1197, 54] on icon "button" at bounding box center [1198, 54] width 19 height 19
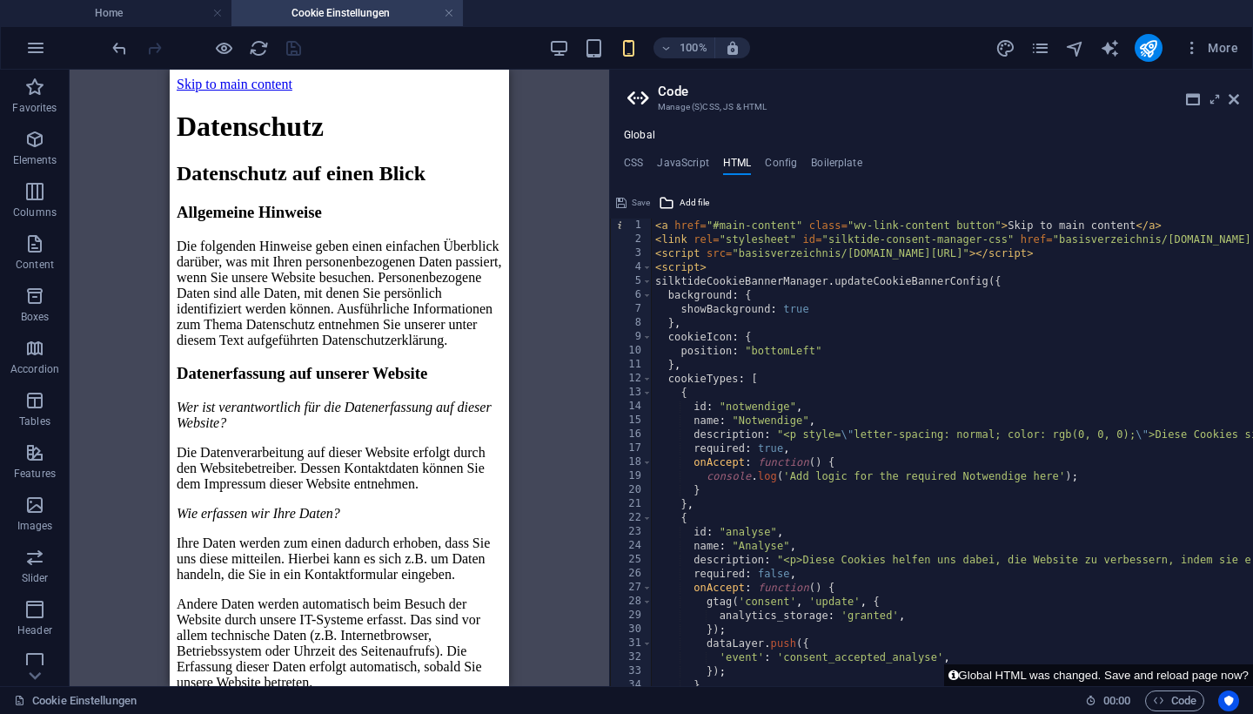
scroll to position [0, 0]
click at [629, 159] on h4 "CSS" at bounding box center [633, 166] width 19 height 19
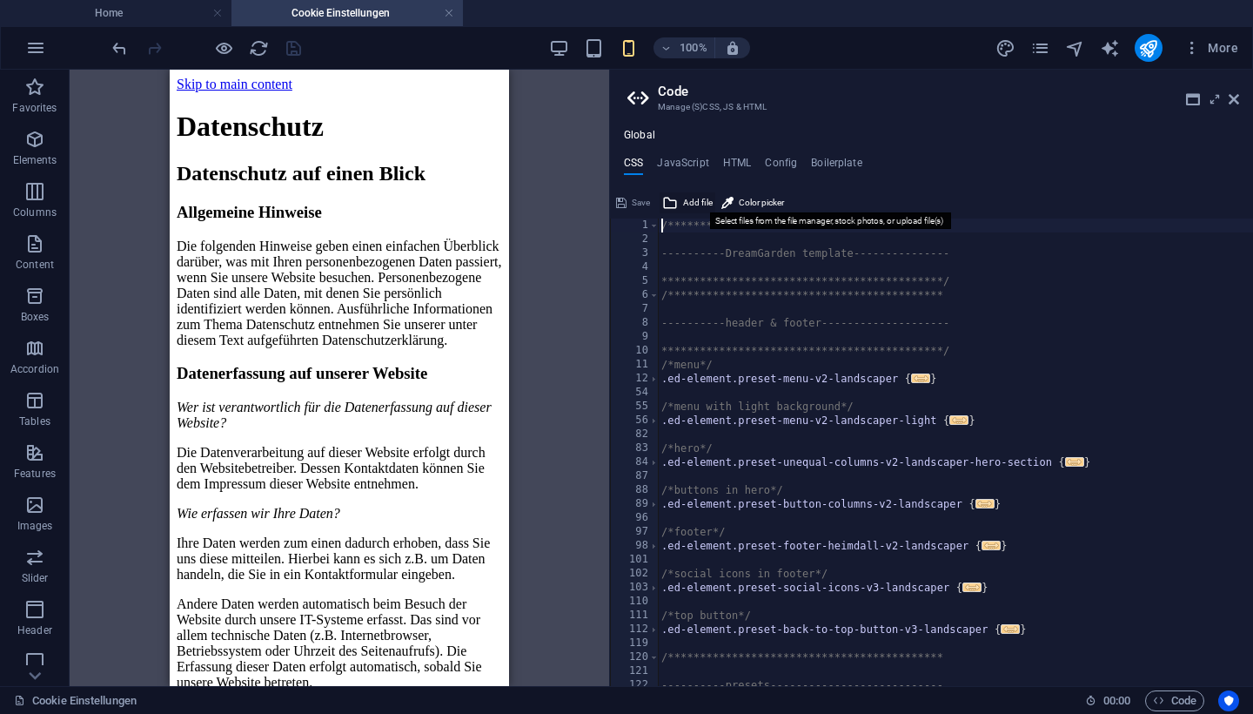
click at [694, 201] on span "Add file" at bounding box center [698, 202] width 30 height 21
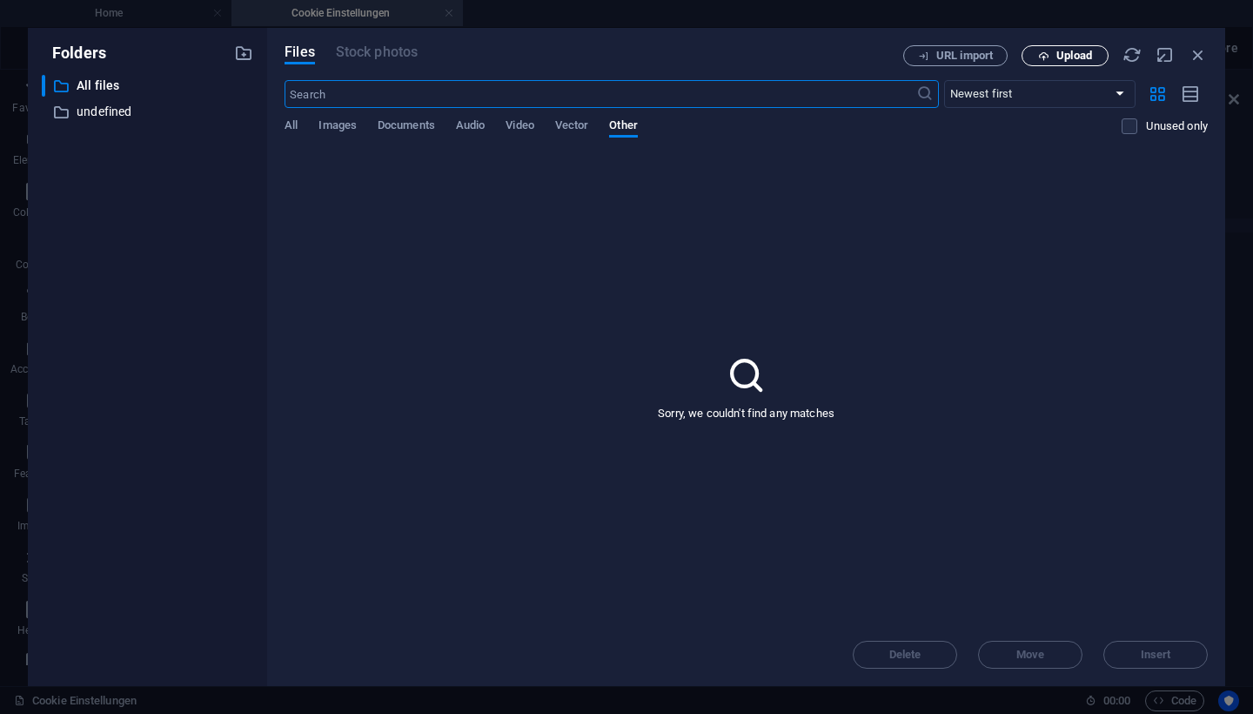
click at [1050, 60] on span "Upload" at bounding box center [1064, 55] width 71 height 11
click at [834, 193] on div "Sorry, we couldn't find any matches" at bounding box center [746, 387] width 923 height 472
click at [1200, 51] on icon "button" at bounding box center [1198, 54] width 19 height 19
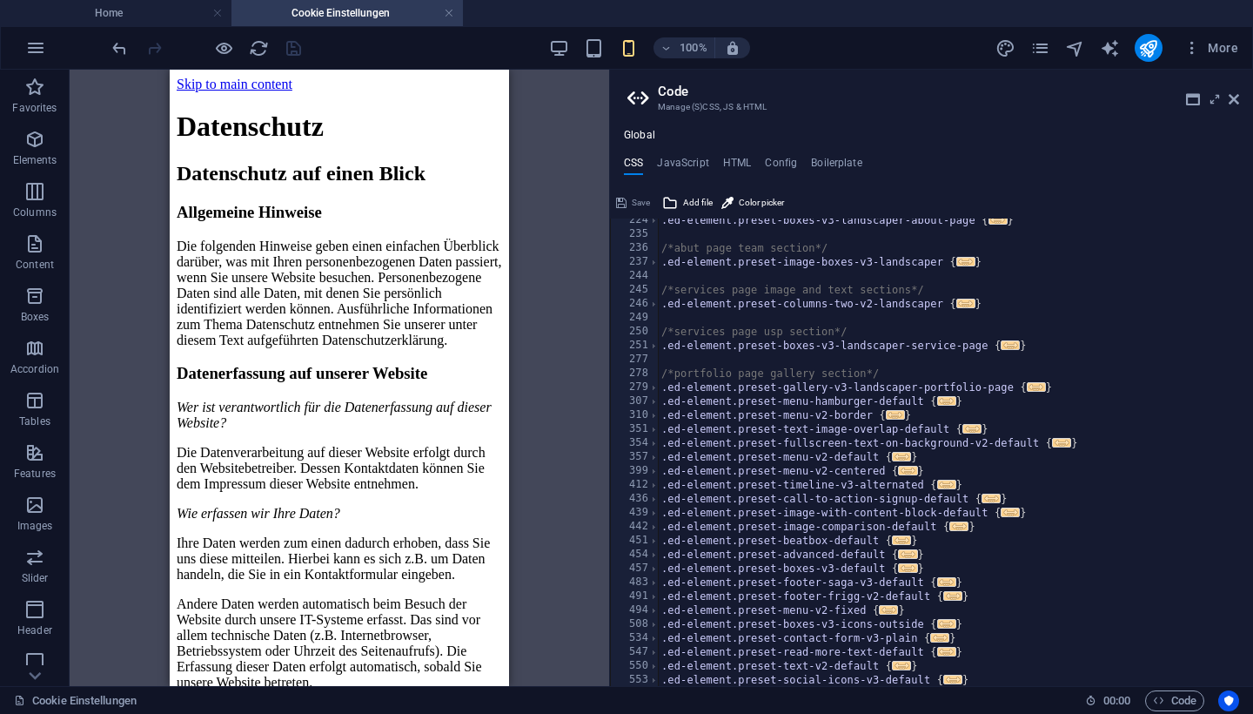
scroll to position [602, 0]
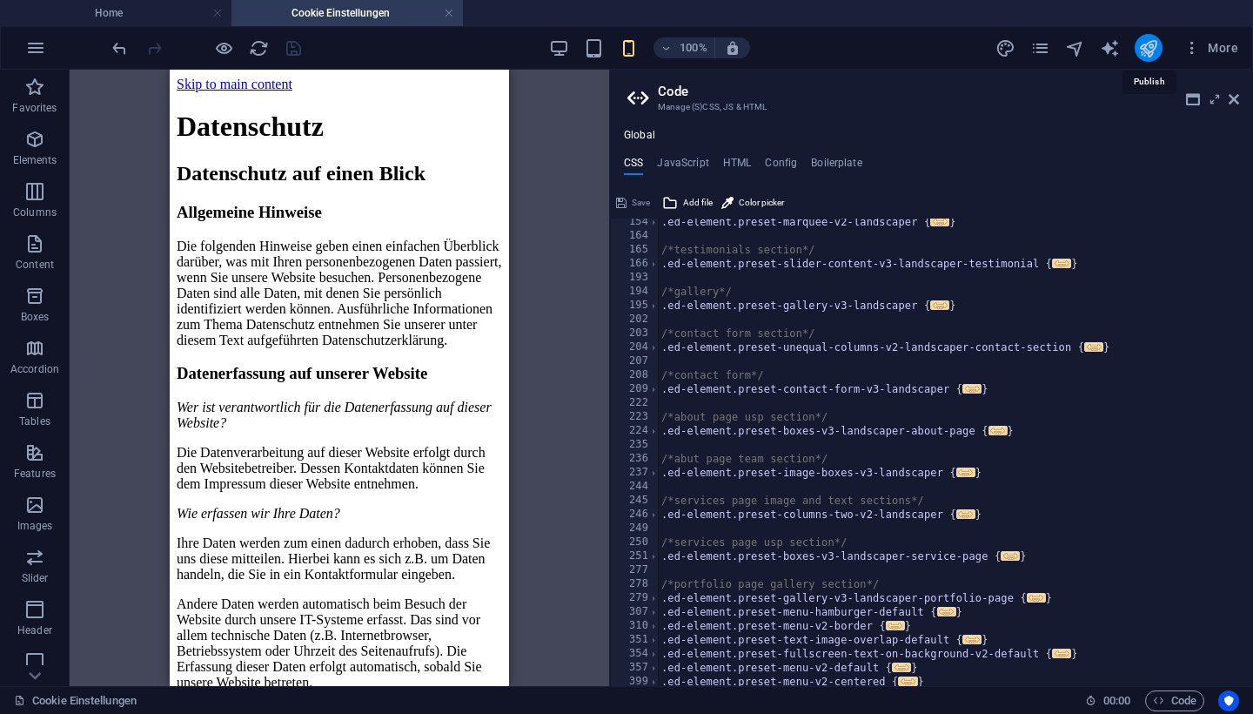
click at [1144, 44] on icon "publish" at bounding box center [1148, 48] width 20 height 20
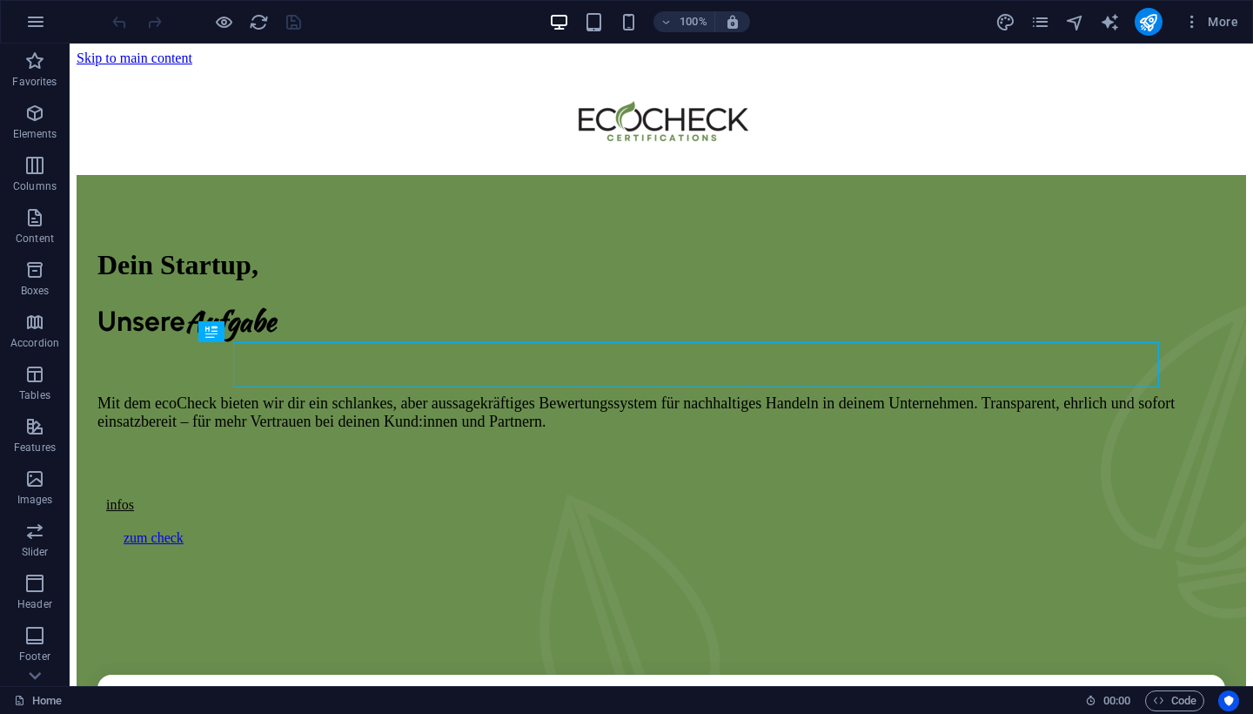
scroll to position [436, 0]
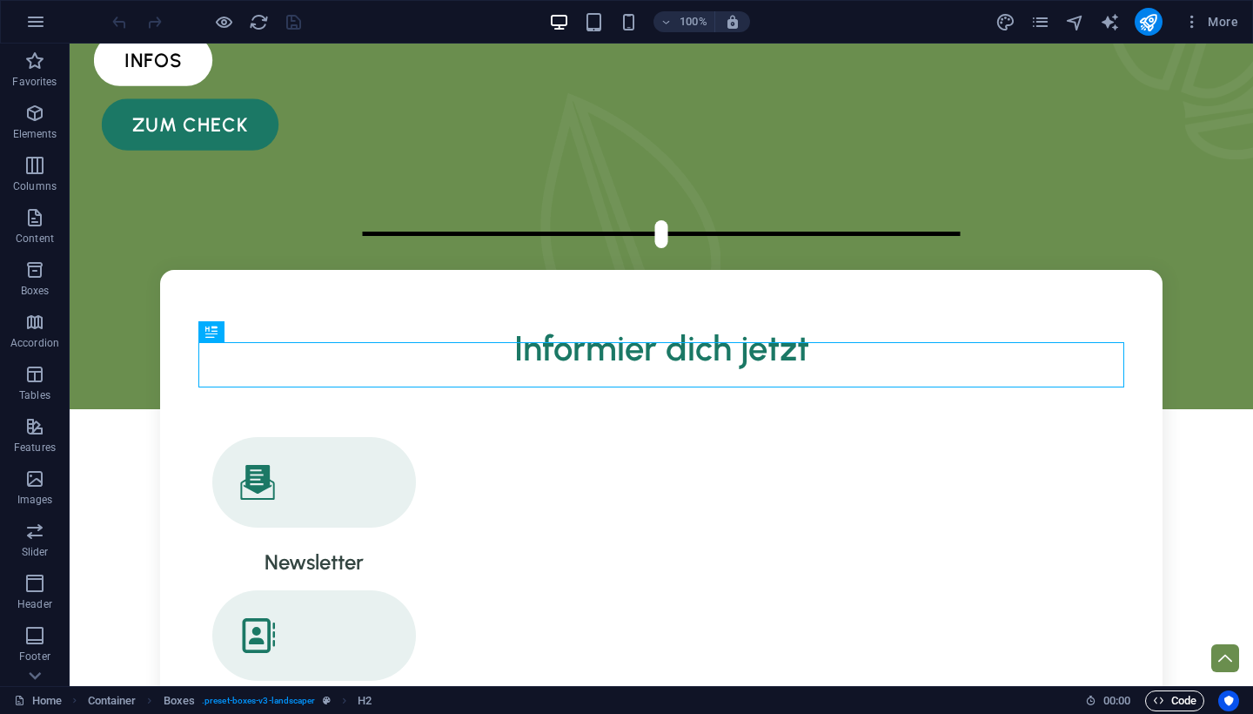
click at [1158, 695] on icon "button" at bounding box center [1158, 699] width 11 height 11
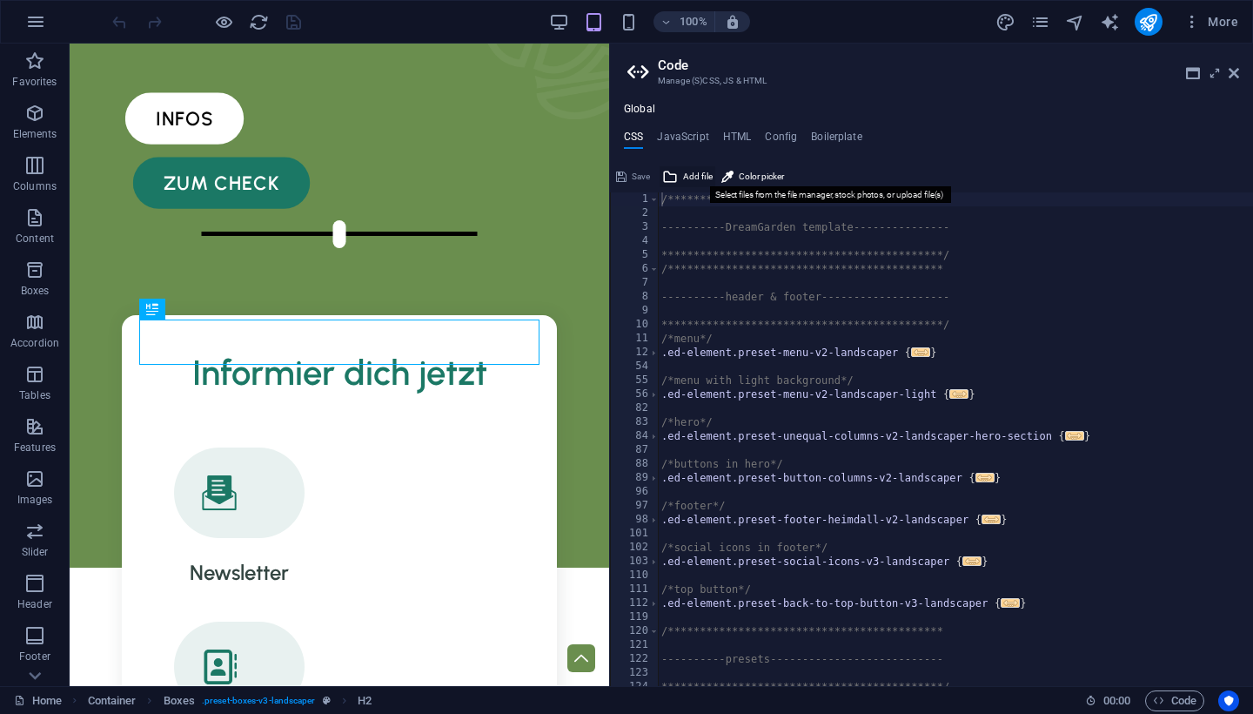
click at [683, 179] on span "Add file" at bounding box center [698, 176] width 30 height 21
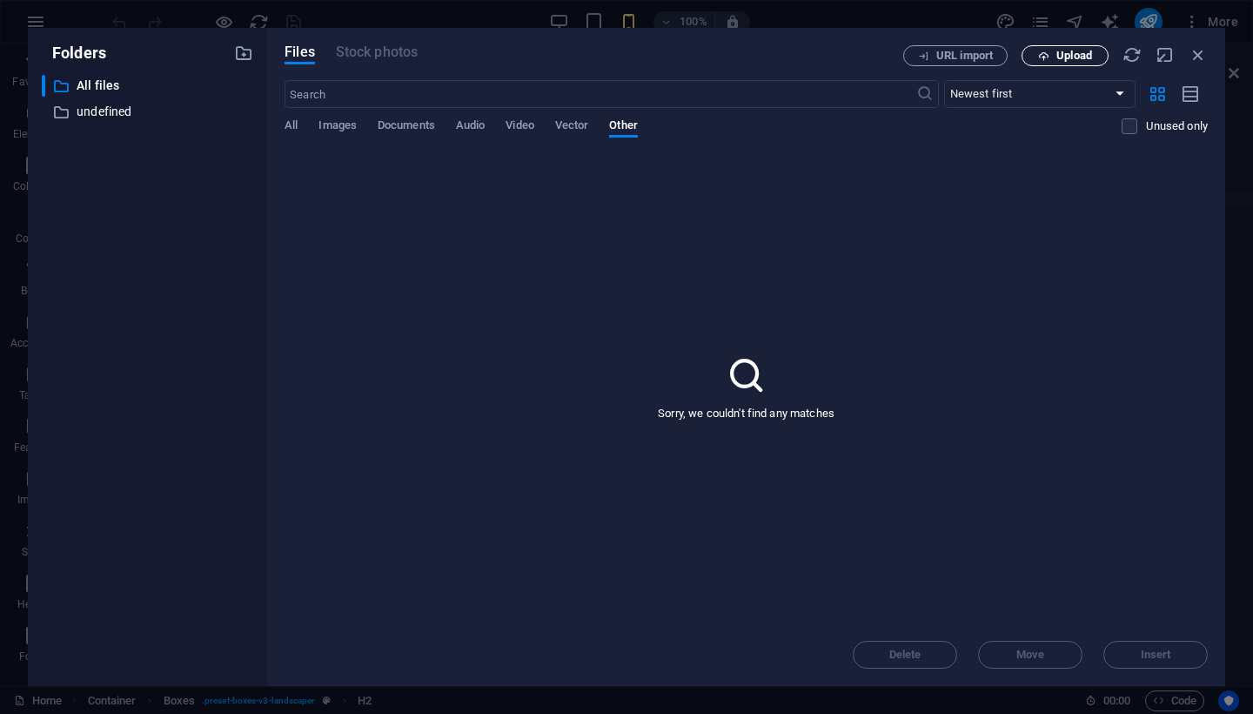
click at [1042, 53] on icon "button" at bounding box center [1043, 55] width 11 height 11
click at [1199, 53] on icon "button" at bounding box center [1198, 54] width 19 height 19
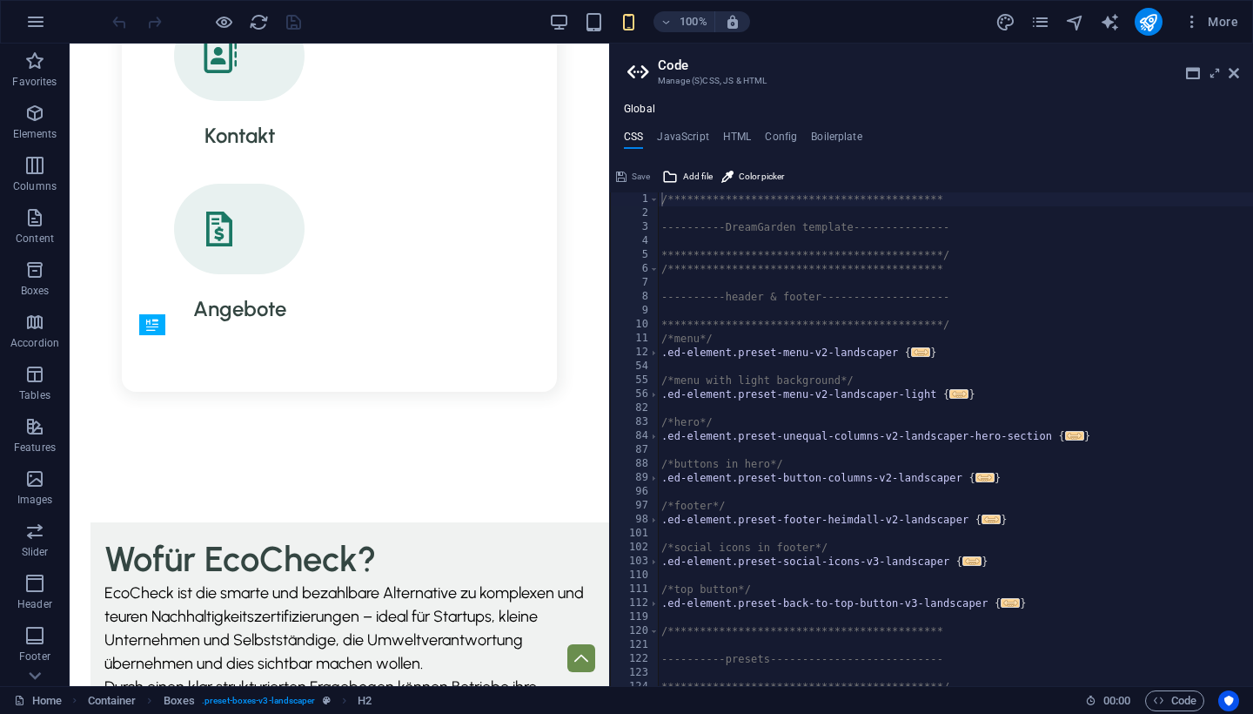
scroll to position [420, 0]
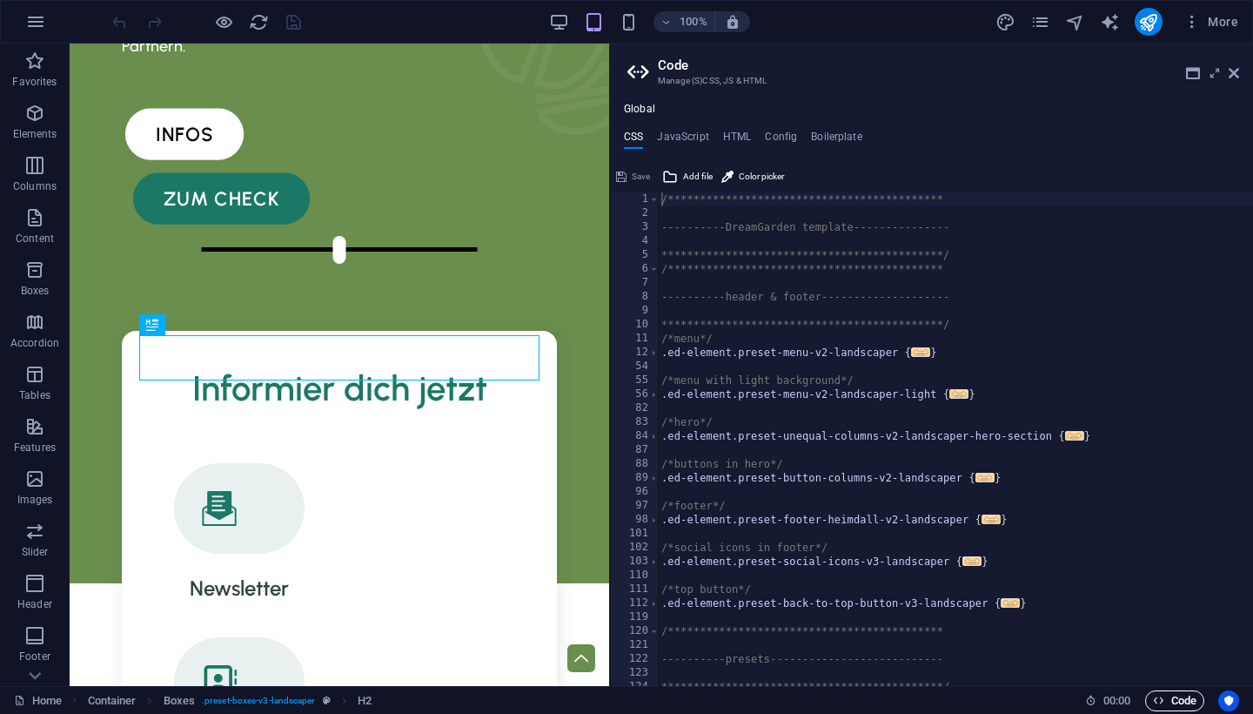
click at [1163, 694] on icon "button" at bounding box center [1158, 699] width 11 height 11
click at [693, 171] on span "Add file" at bounding box center [698, 176] width 30 height 21
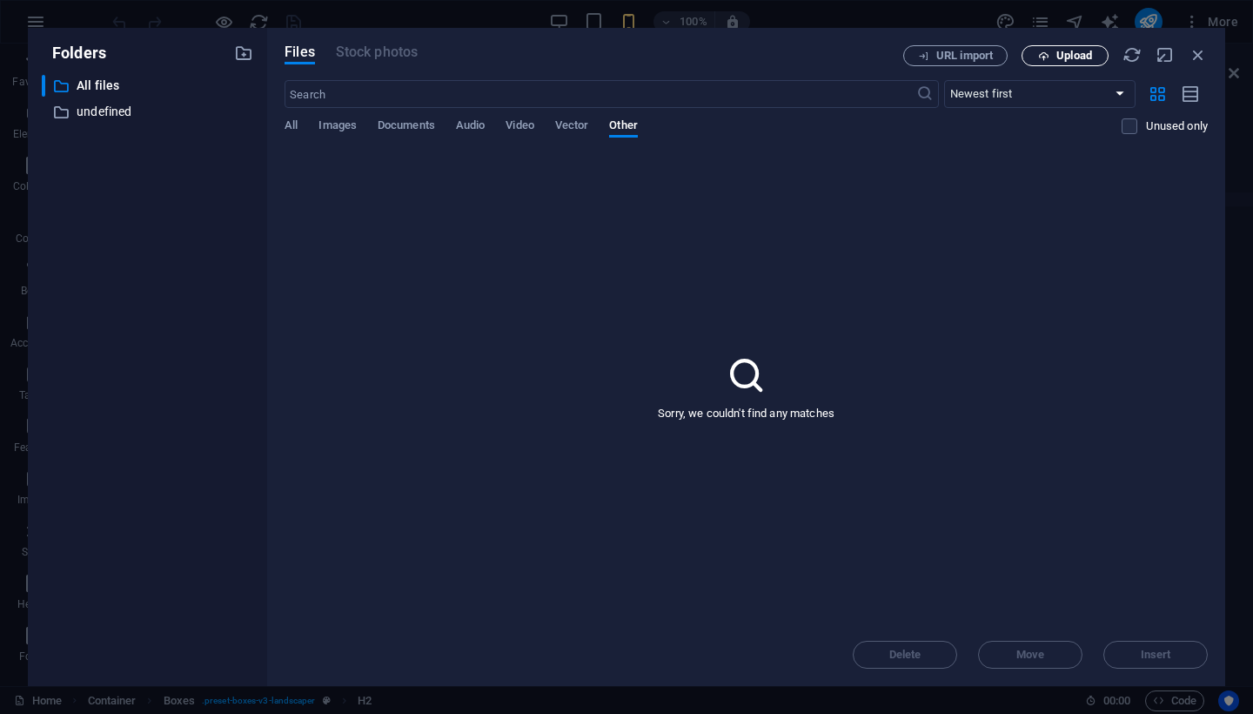
click at [1045, 54] on icon "button" at bounding box center [1043, 55] width 11 height 11
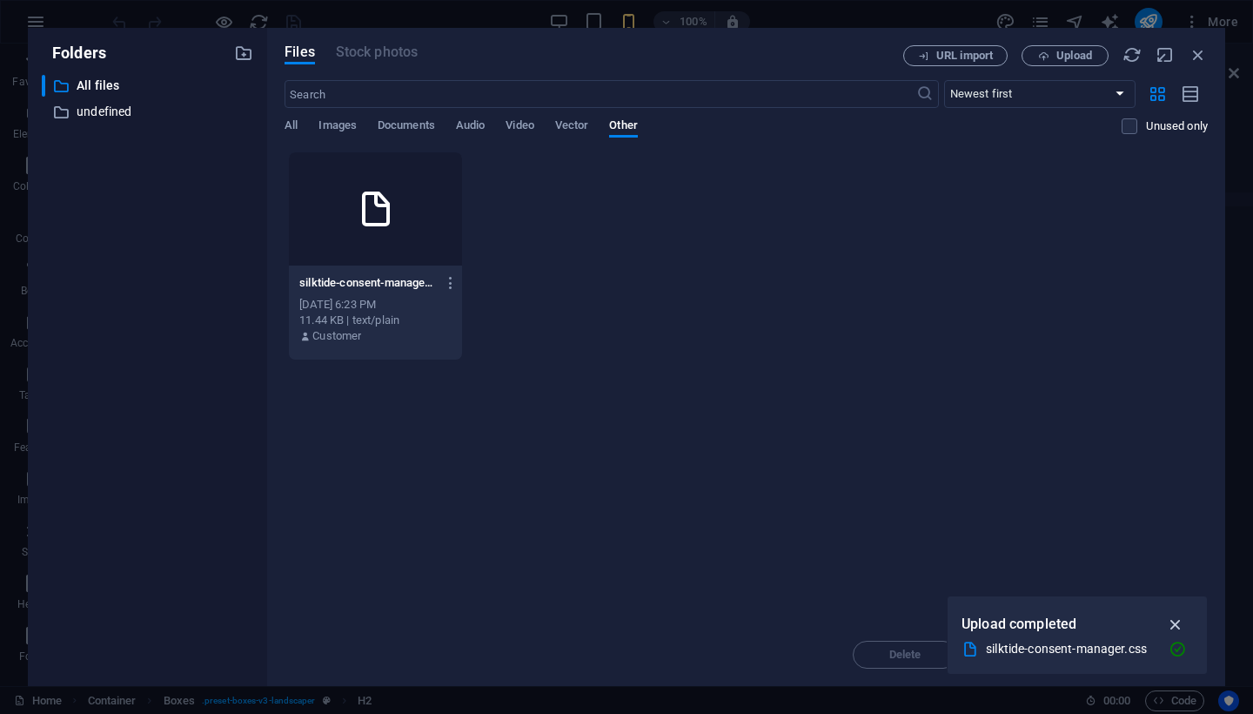
click at [1177, 621] on icon "button" at bounding box center [1176, 623] width 20 height 19
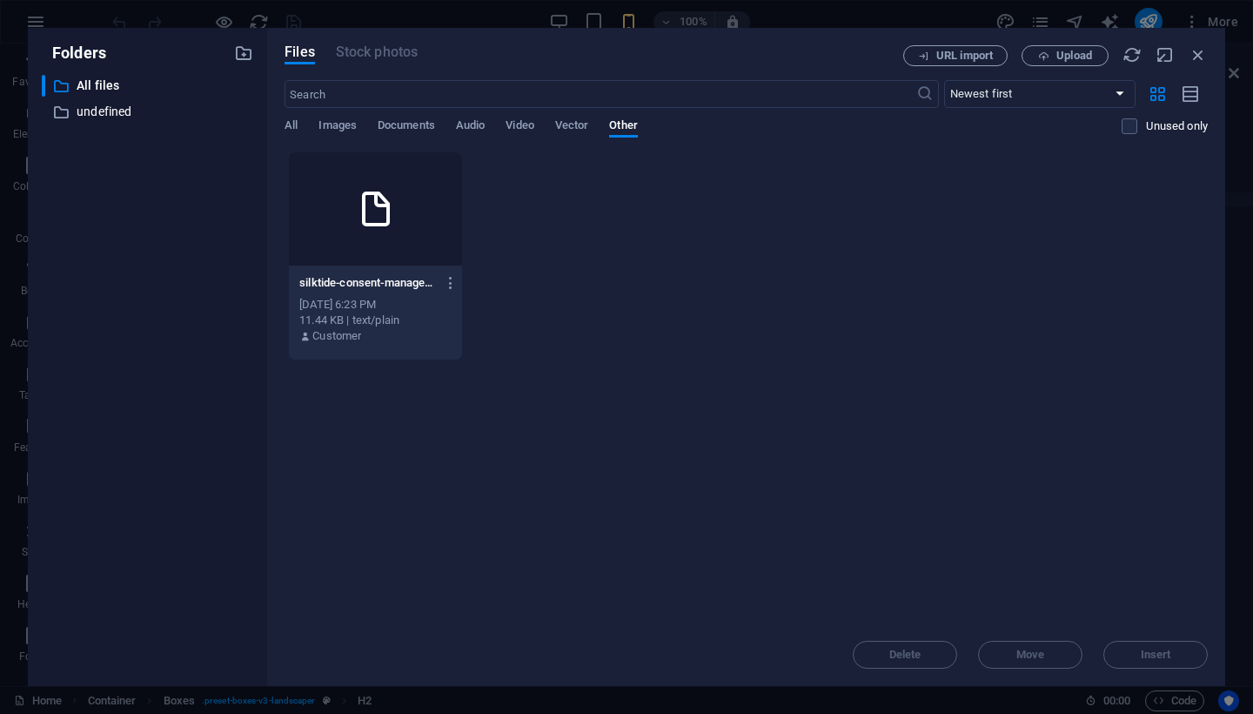
click at [330, 186] on div at bounding box center [375, 208] width 173 height 113
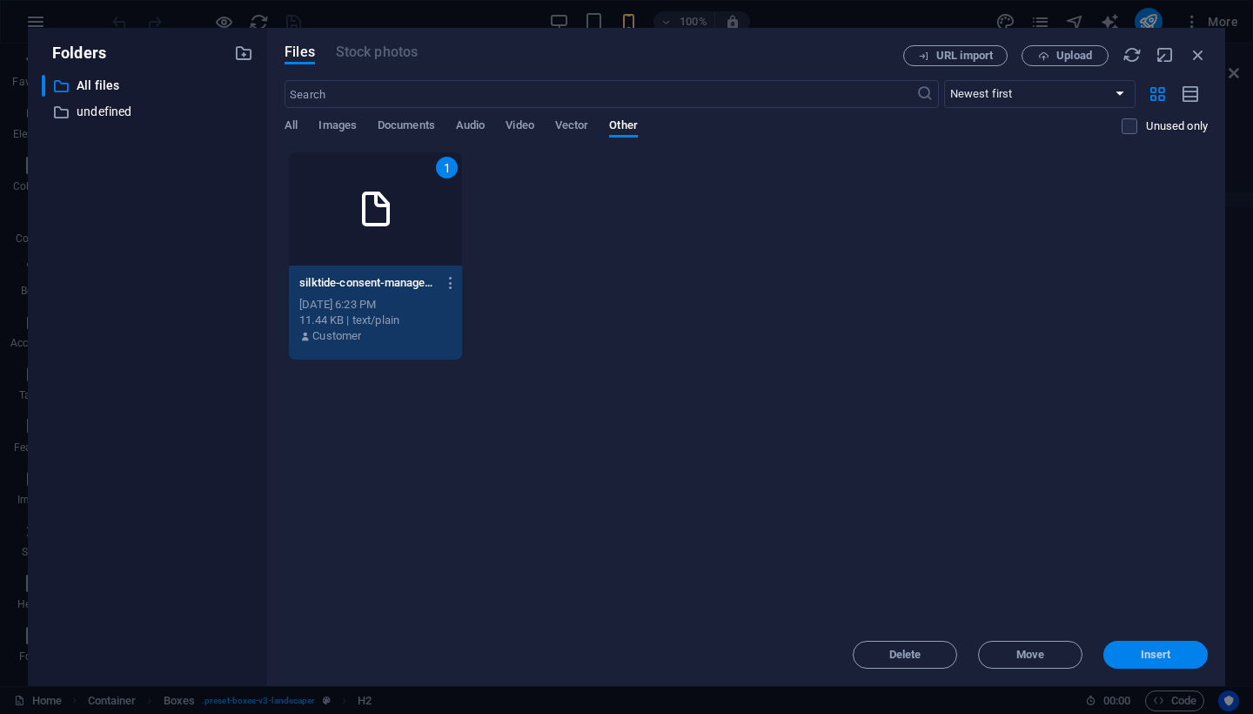
click at [1183, 652] on span "Insert" at bounding box center [1155, 654] width 90 height 10
type textarea "**********"
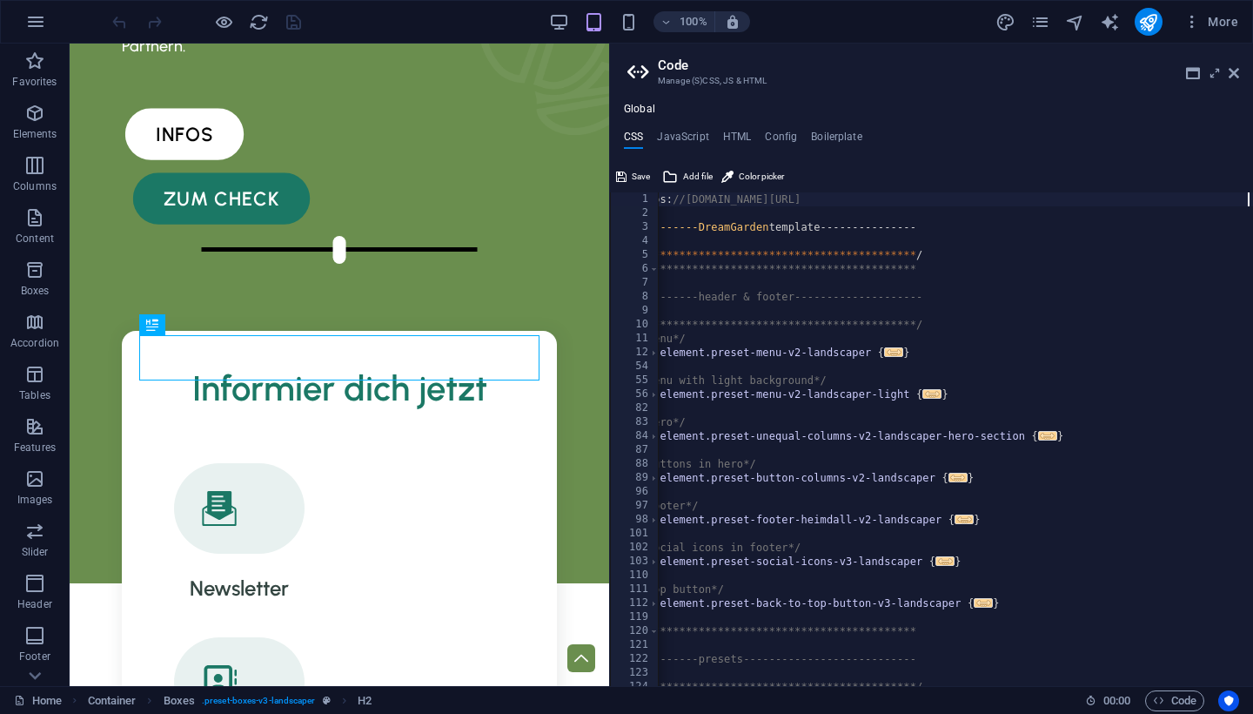
scroll to position [0, 6]
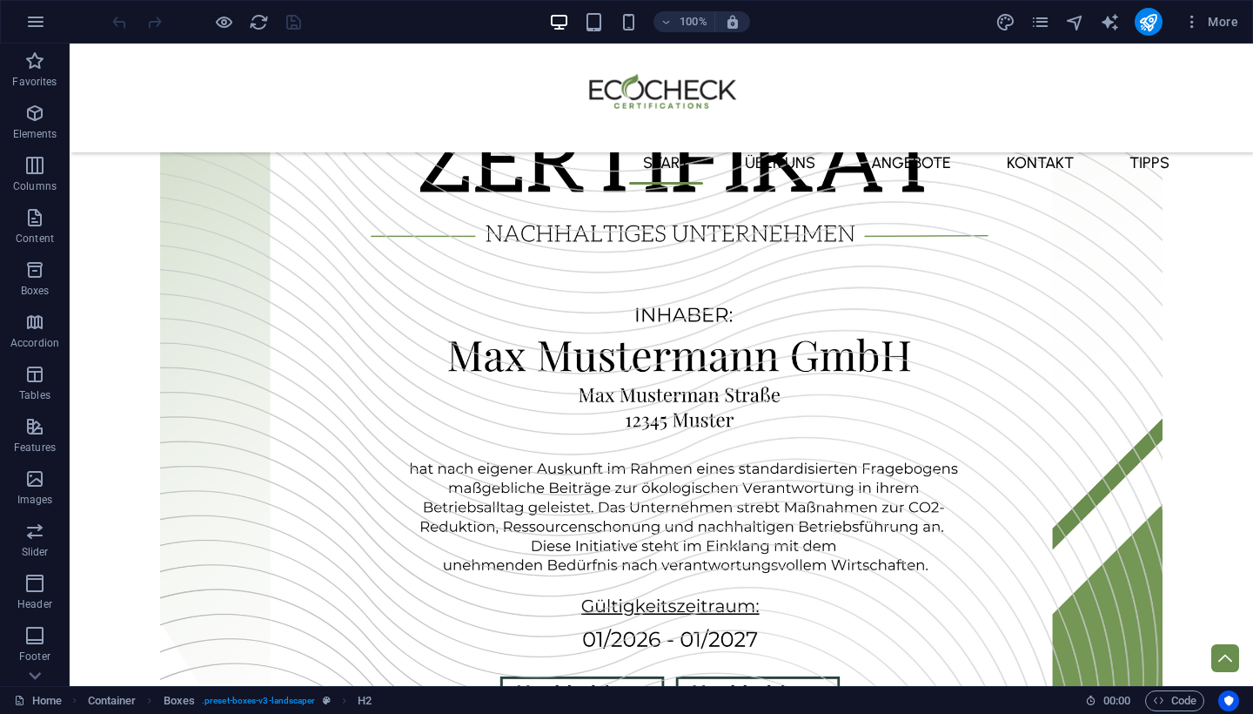
scroll to position [1973, 0]
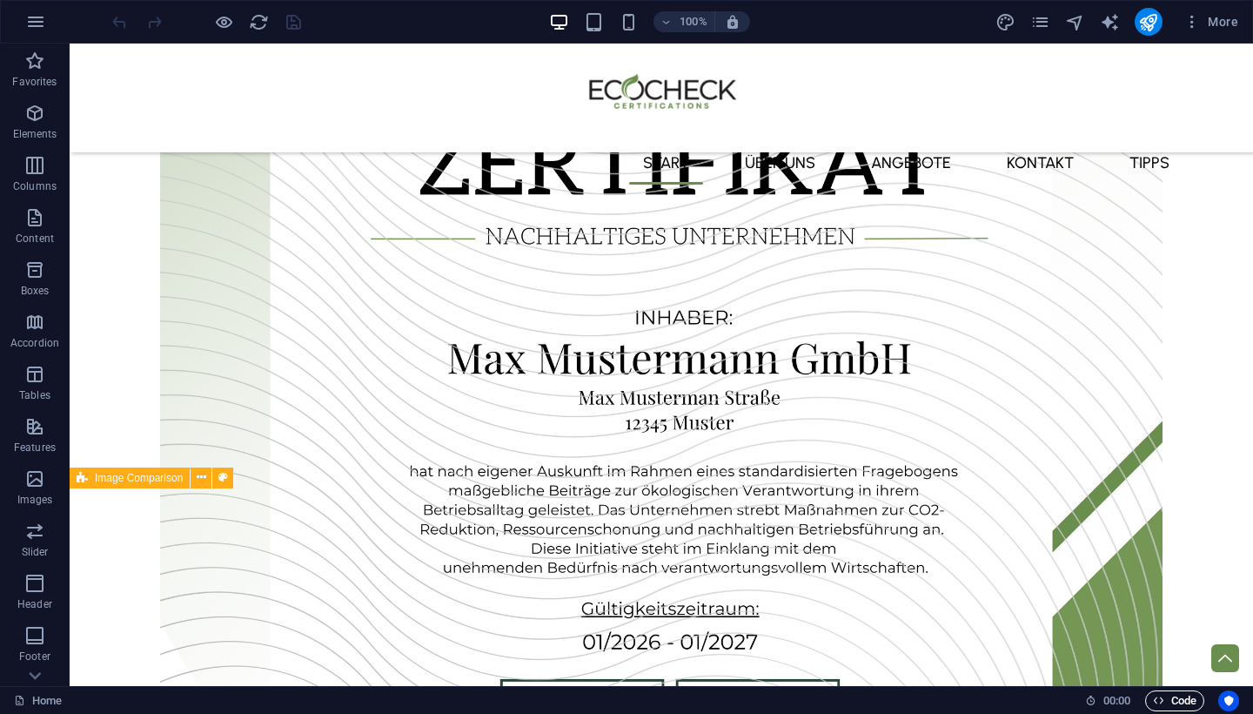
click at [1155, 700] on icon "button" at bounding box center [1158, 699] width 11 height 11
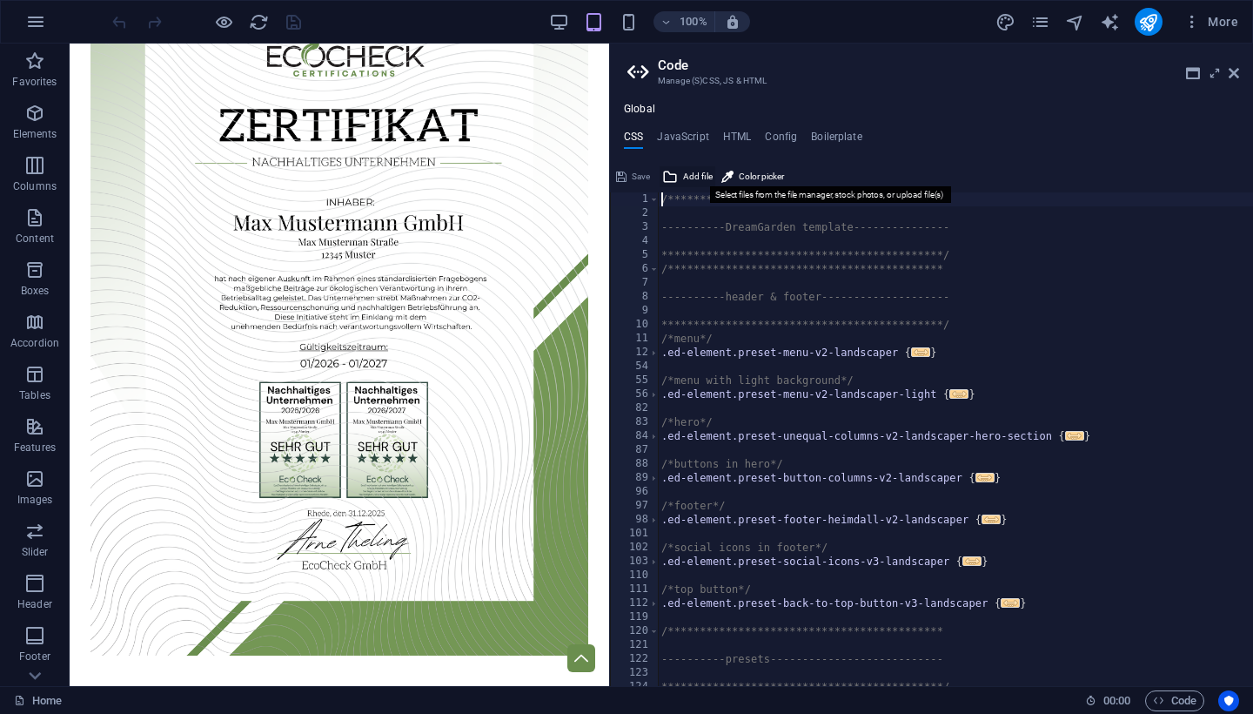
click at [684, 182] on span "Add file" at bounding box center [698, 176] width 30 height 21
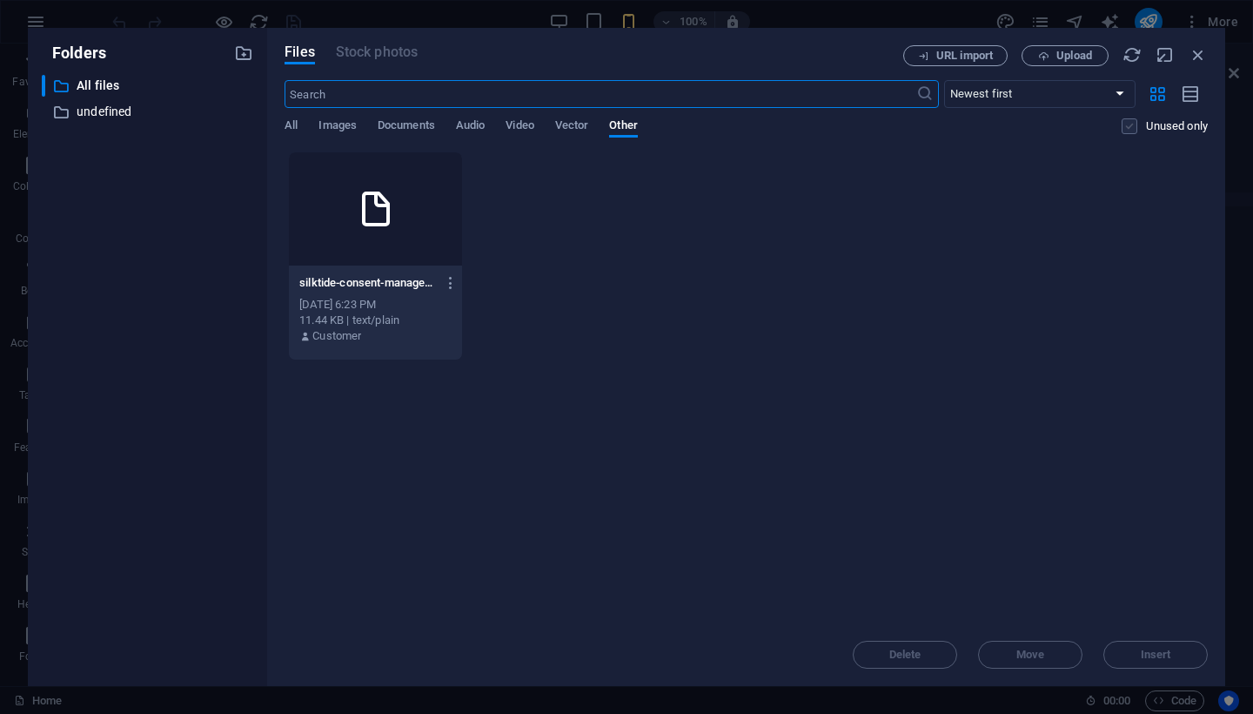
click at [1125, 128] on label at bounding box center [1130, 126] width 16 height 16
click at [0, 0] on input "checkbox" at bounding box center [0, 0] width 0 height 0
click at [1125, 128] on label at bounding box center [1130, 126] width 16 height 16
click at [0, 0] on input "checkbox" at bounding box center [0, 0] width 0 height 0
click at [113, 110] on p "undefined" at bounding box center [149, 112] width 144 height 20
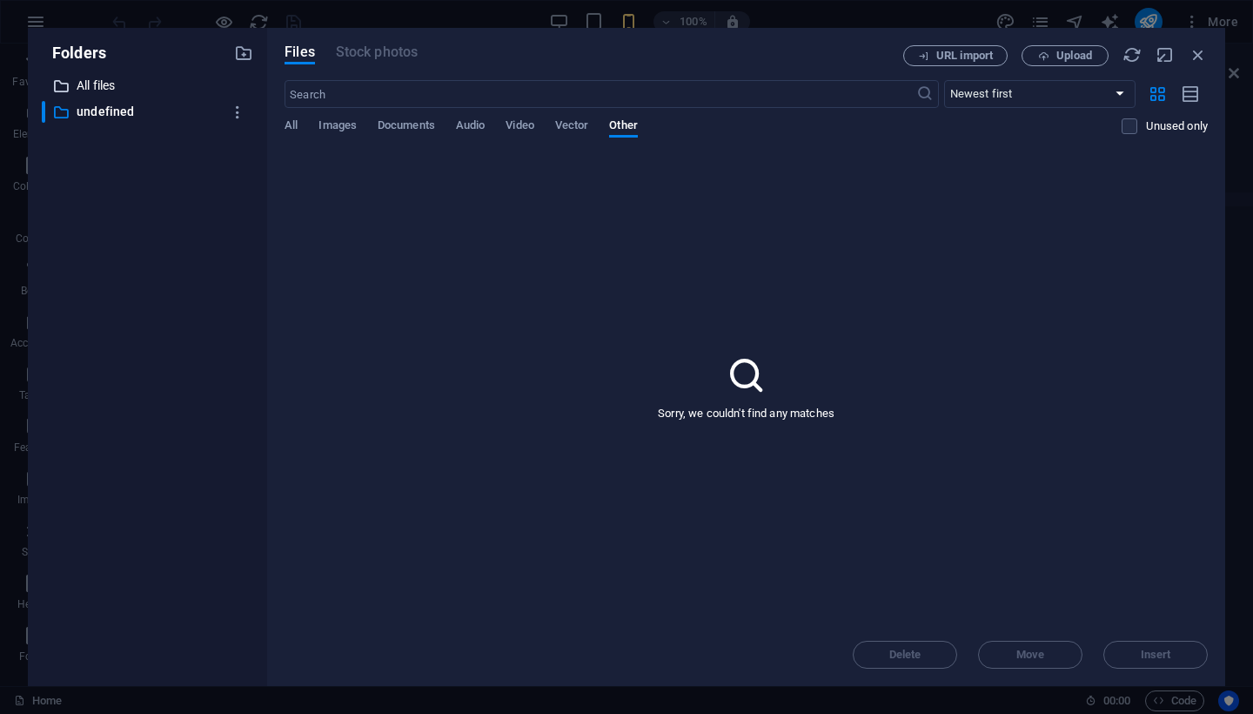
click at [117, 84] on p "All files" at bounding box center [149, 86] width 144 height 20
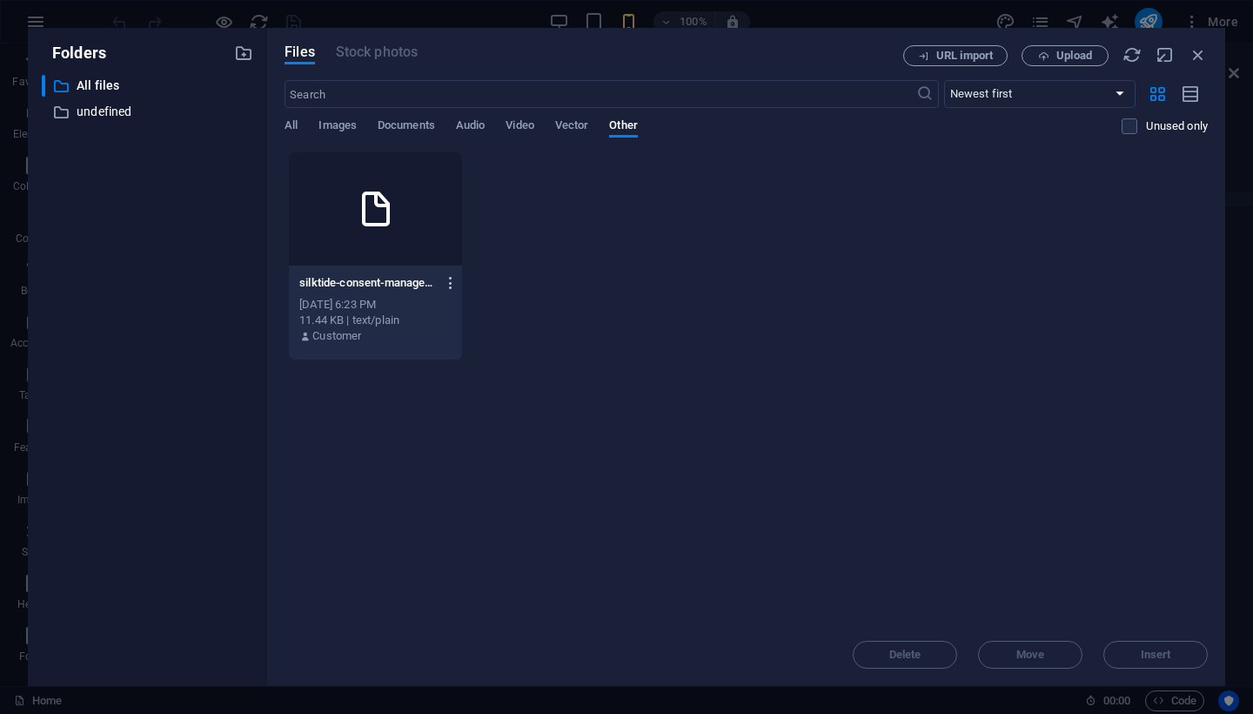
click at [444, 279] on icon "button" at bounding box center [451, 283] width 17 height 16
click at [466, 369] on h6 "Get link" at bounding box center [459, 369] width 74 height 21
click at [1198, 52] on icon "button" at bounding box center [1198, 54] width 19 height 19
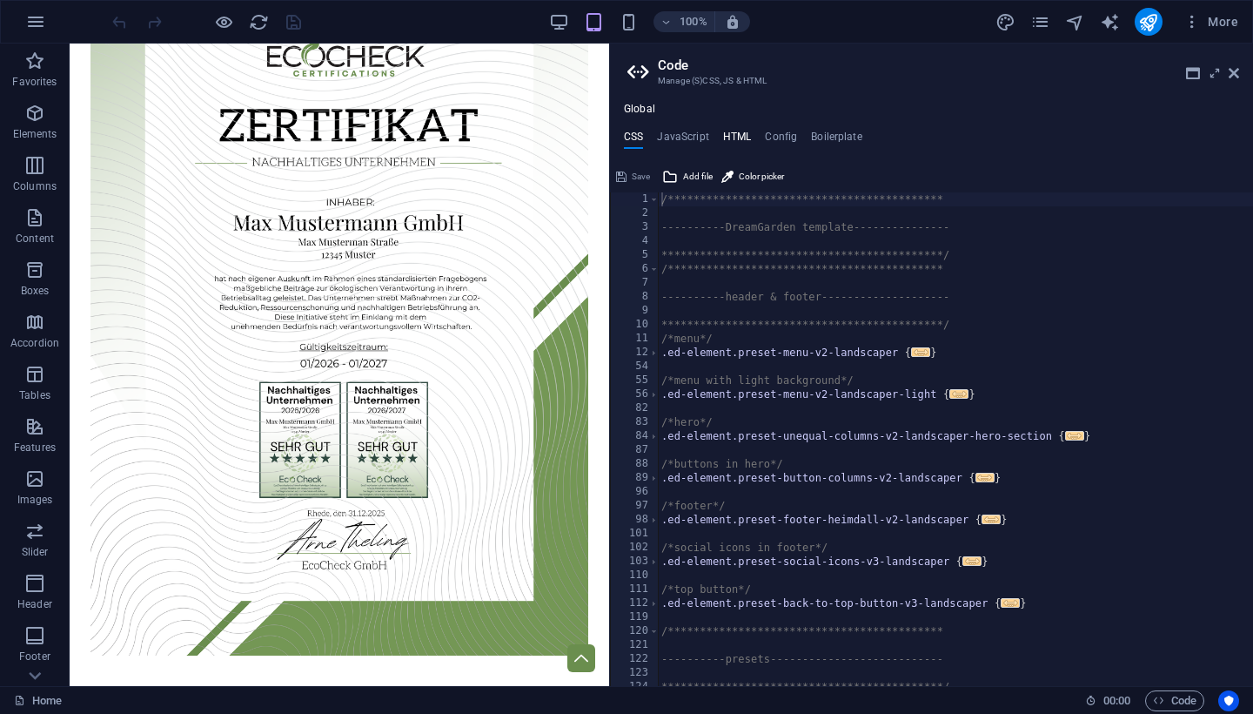
click at [741, 132] on h4 "HTML" at bounding box center [737, 140] width 29 height 19
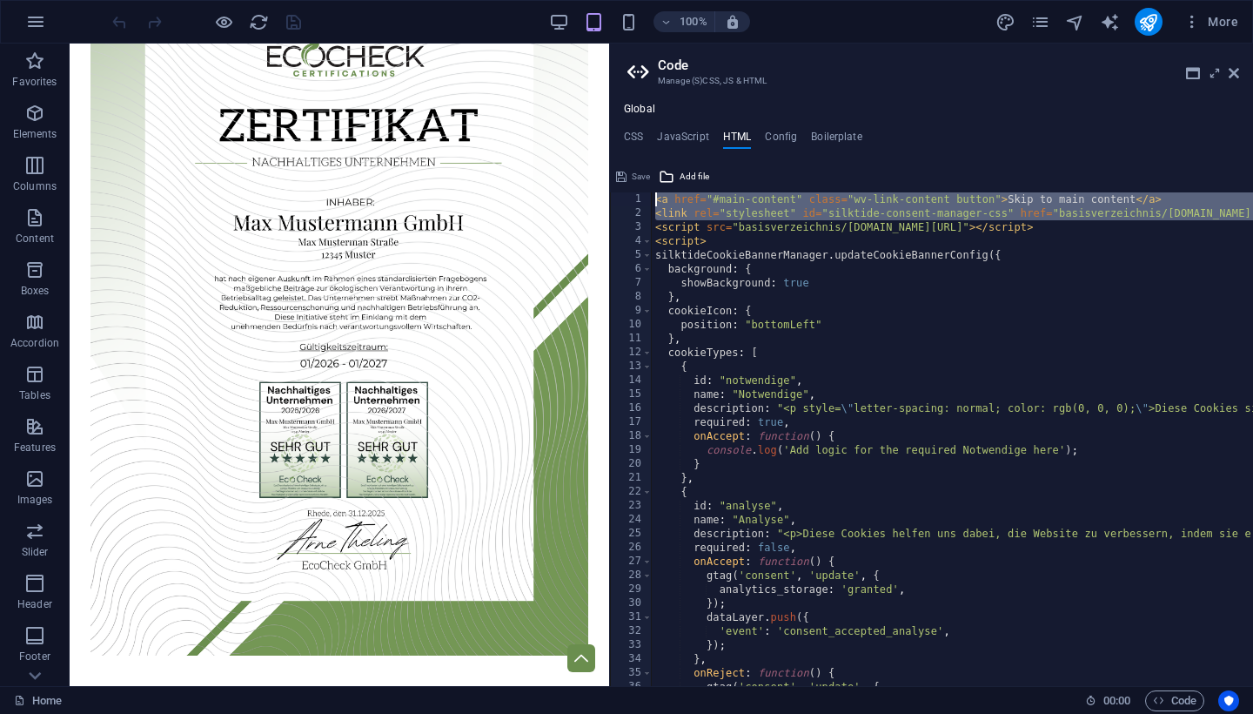
scroll to position [0, 0]
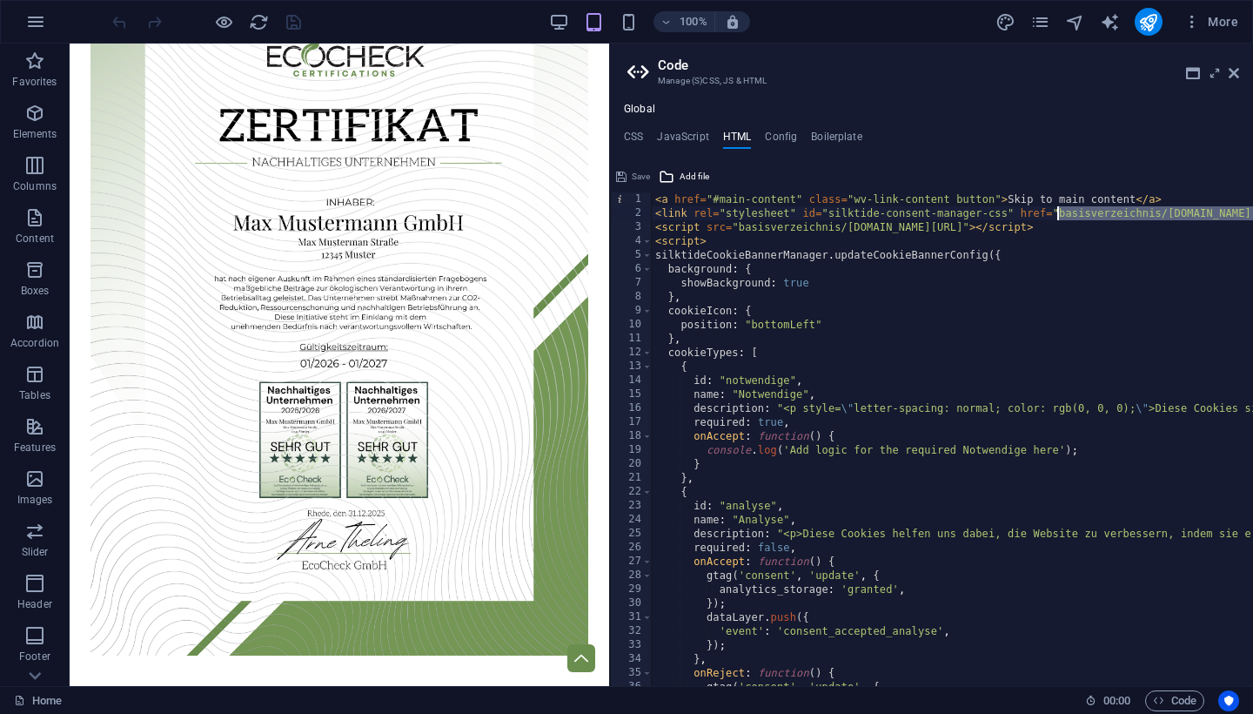
drag, startPoint x: 1218, startPoint y: 214, endPoint x: 1059, endPoint y: 215, distance: 159.2
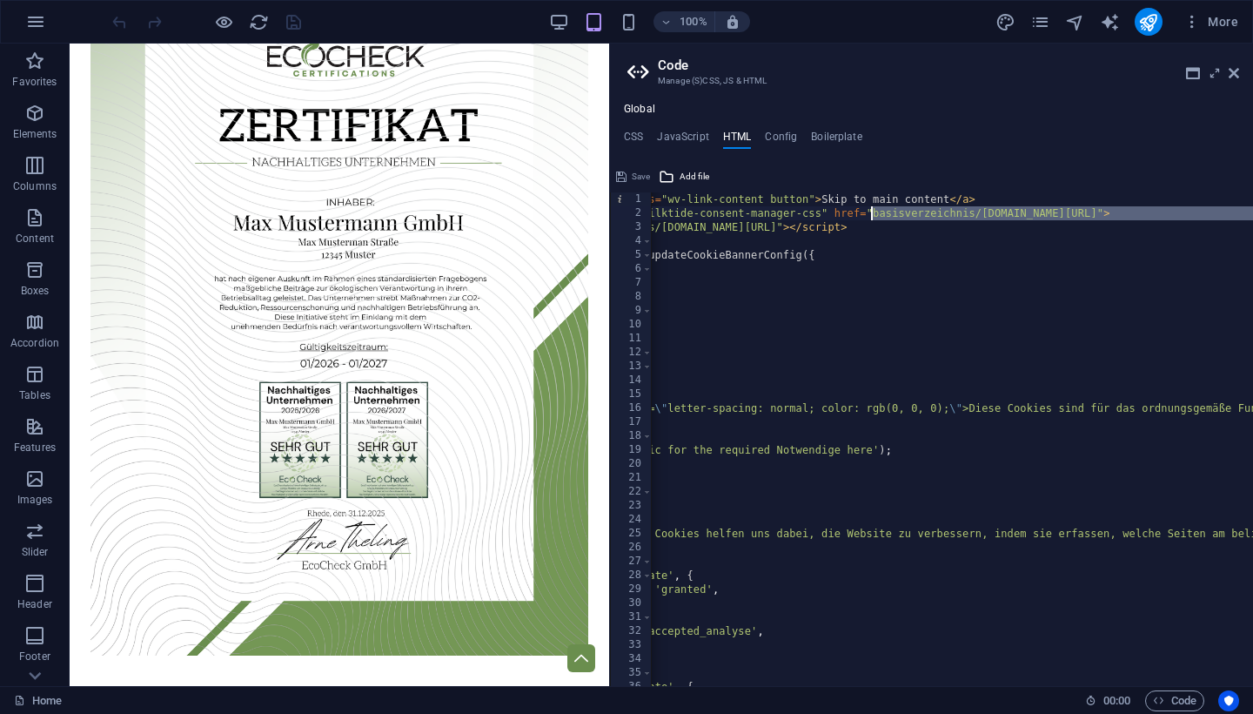
paste textarea "[URL][DOMAIN_NAME]"
type textarea "<link rel="stylesheet" id="silktide-consent-manager-css" href="[URL][DOMAIN_NAM…"
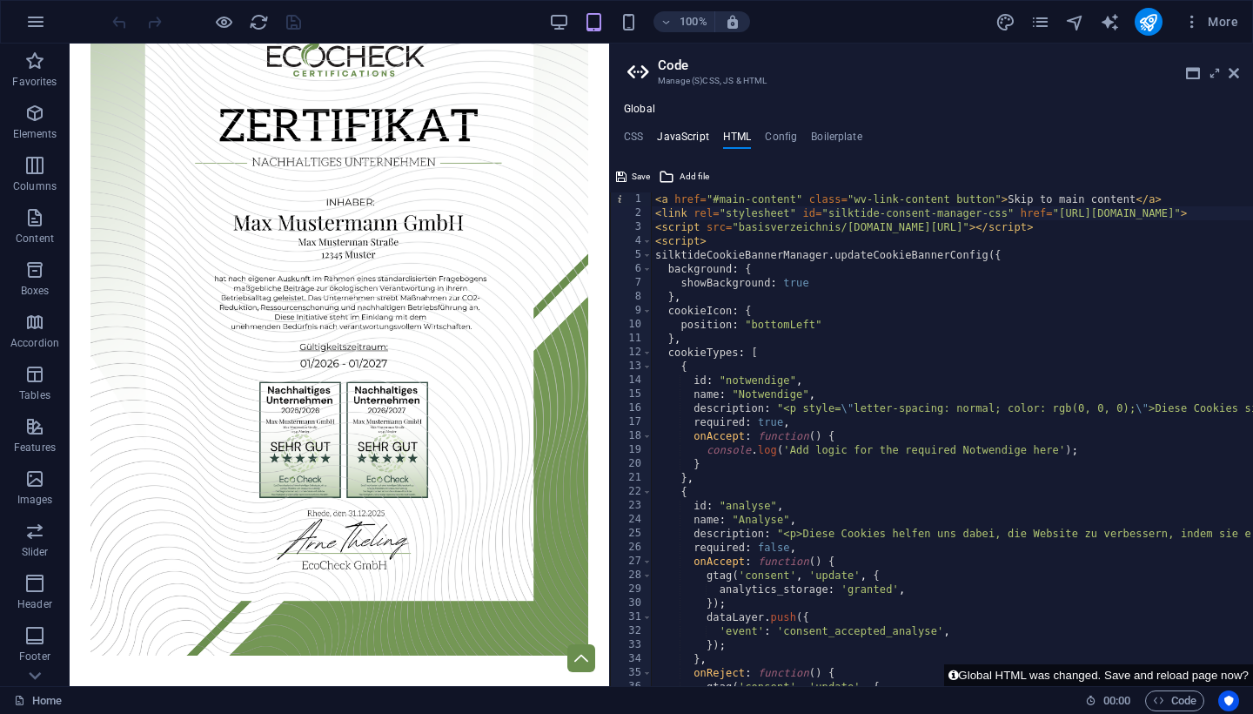
click at [691, 136] on h4 "JavaScript" at bounding box center [682, 140] width 51 height 19
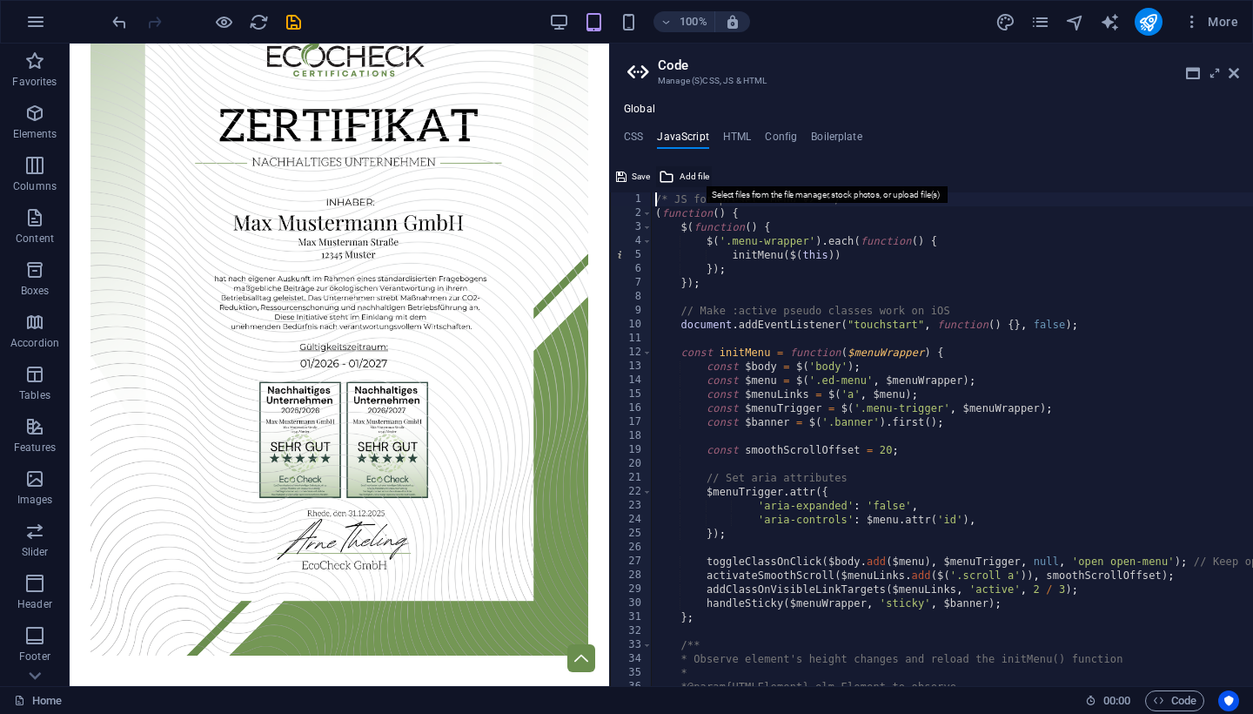
click at [687, 177] on span "Add file" at bounding box center [695, 176] width 30 height 21
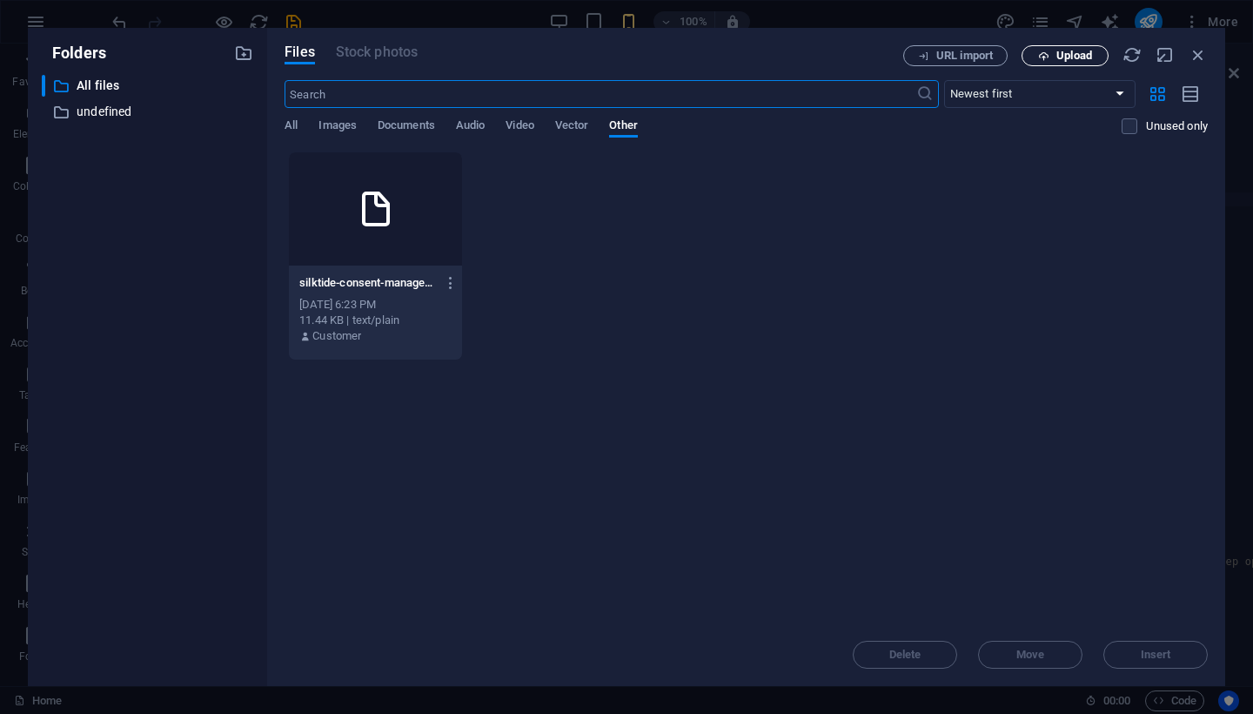
click at [1070, 61] on span "Upload" at bounding box center [1074, 55] width 36 height 10
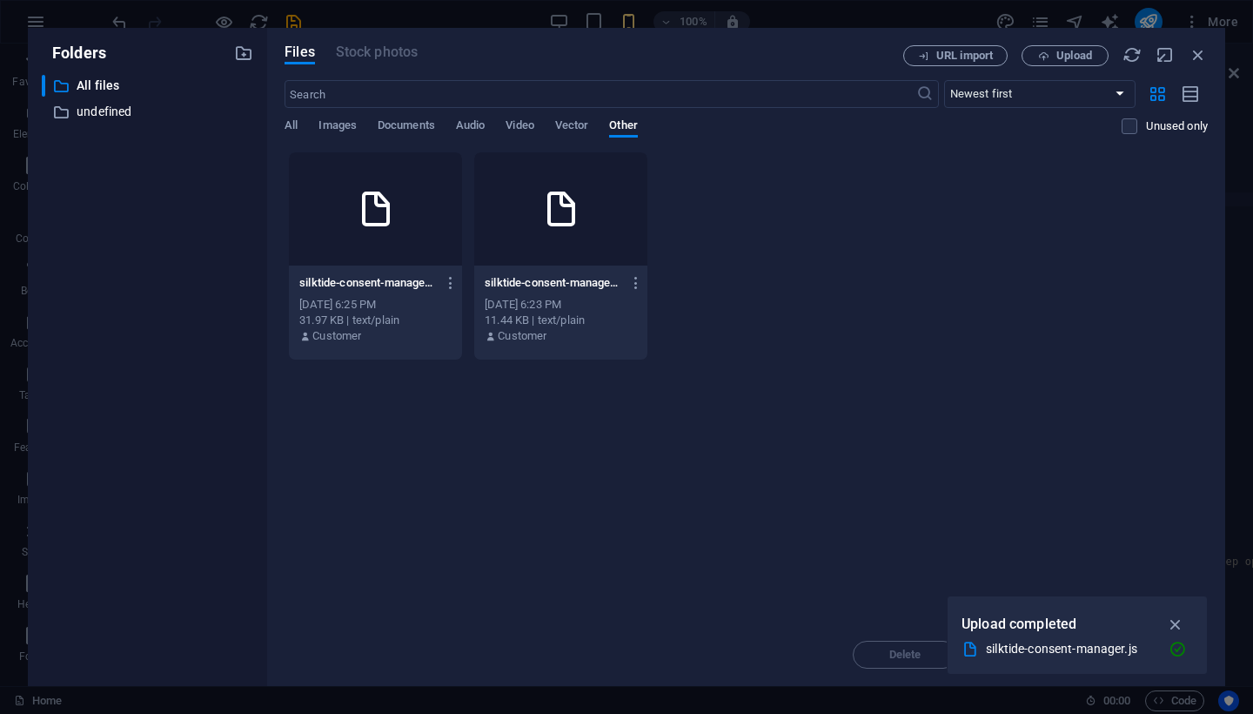
click at [390, 254] on div at bounding box center [375, 208] width 173 height 113
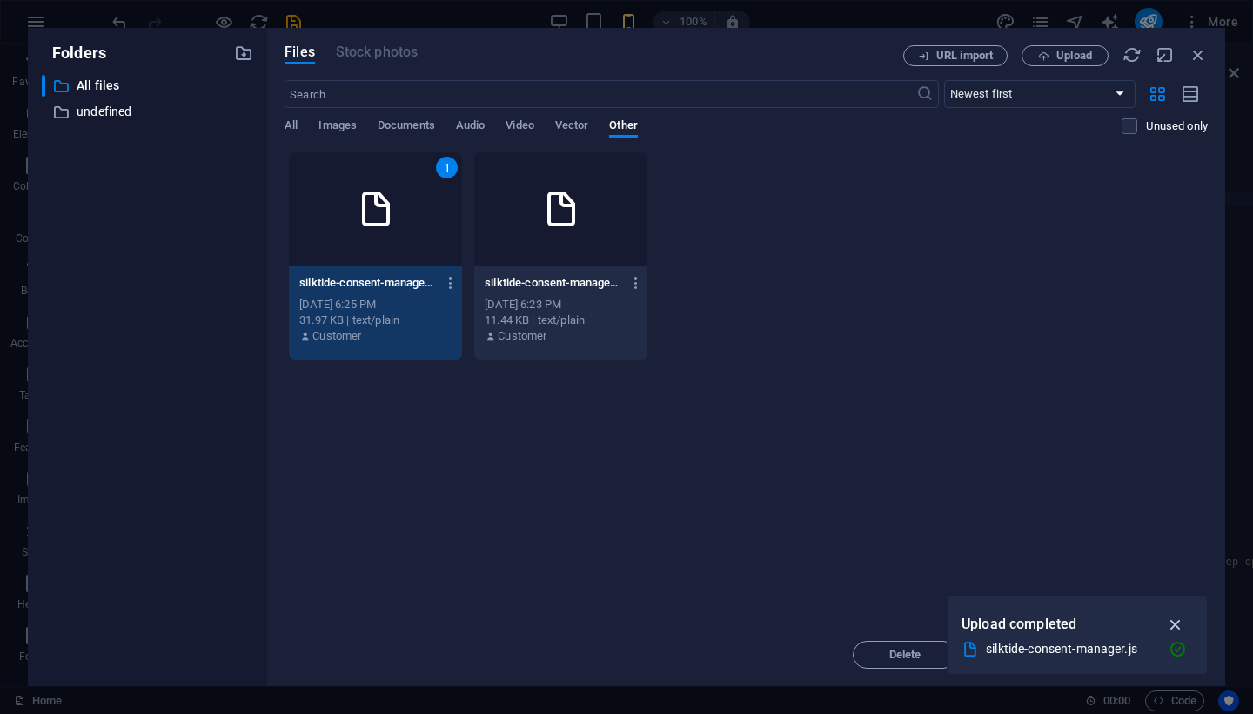
click at [1181, 619] on icon "button" at bounding box center [1176, 623] width 20 height 19
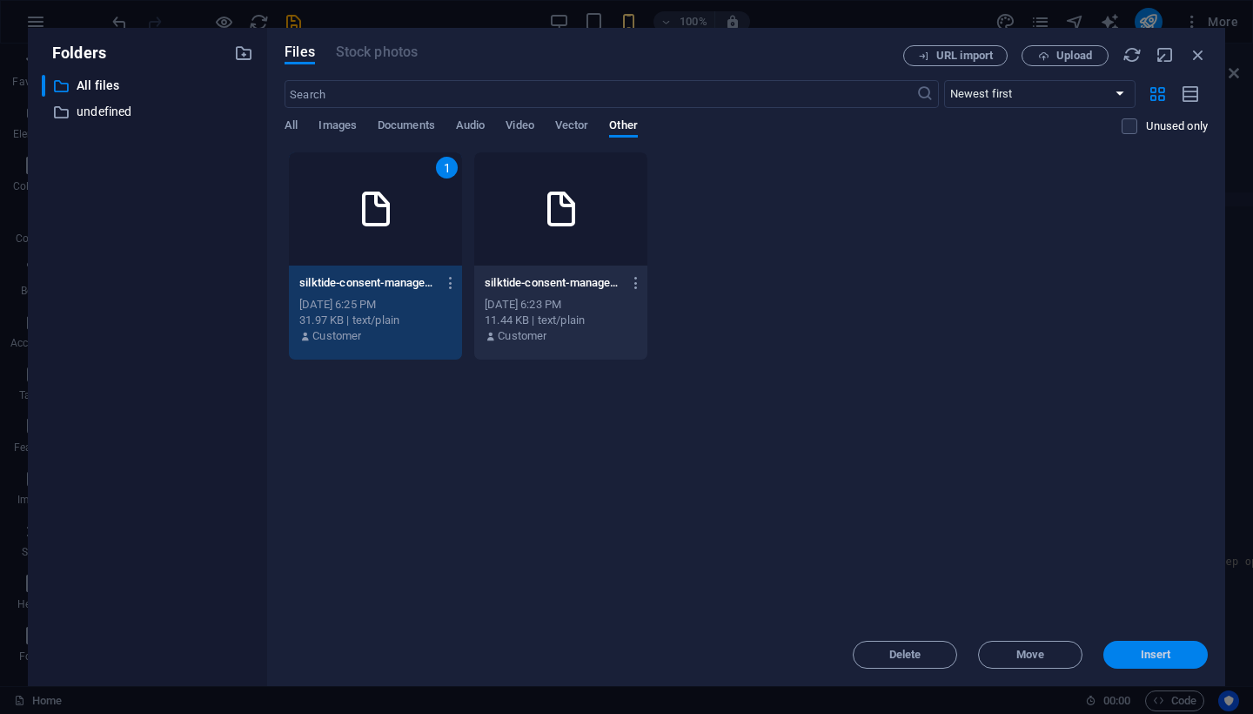
click at [1157, 656] on span "Insert" at bounding box center [1156, 654] width 30 height 10
type textarea "[URL][DOMAIN_NAME] JS for preset "Menu V2" */"
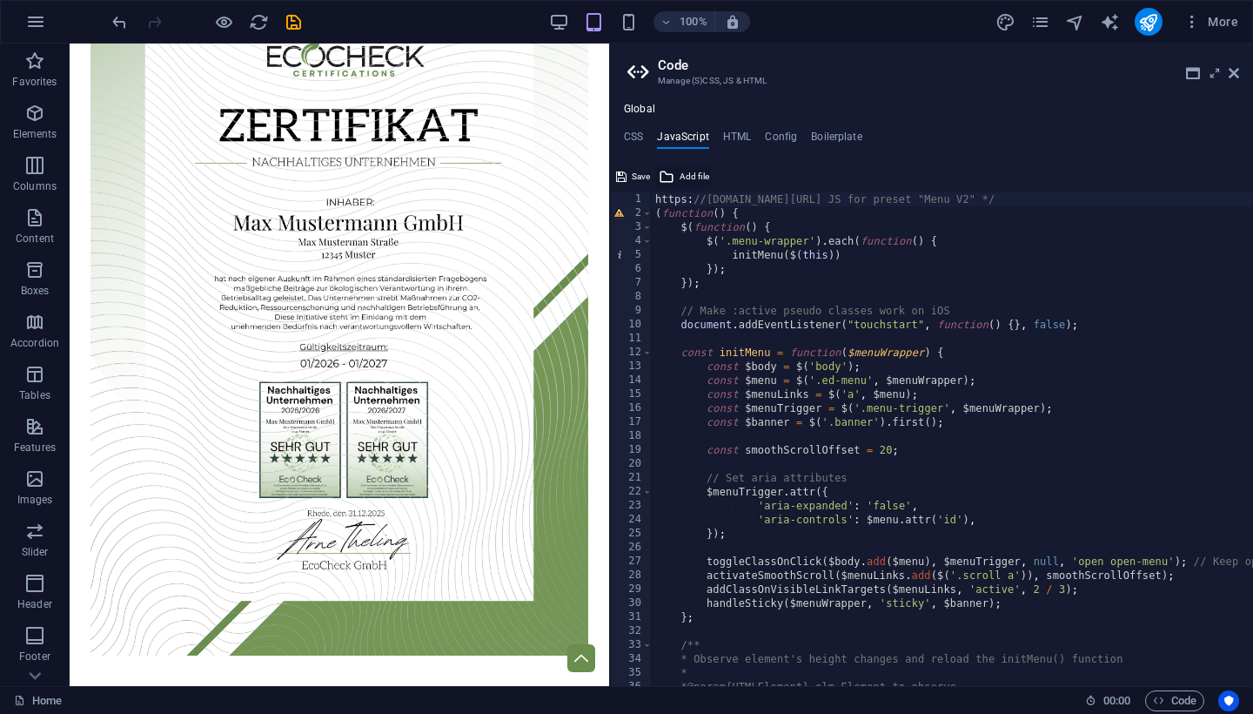
click at [682, 173] on span "Add file" at bounding box center [695, 176] width 30 height 21
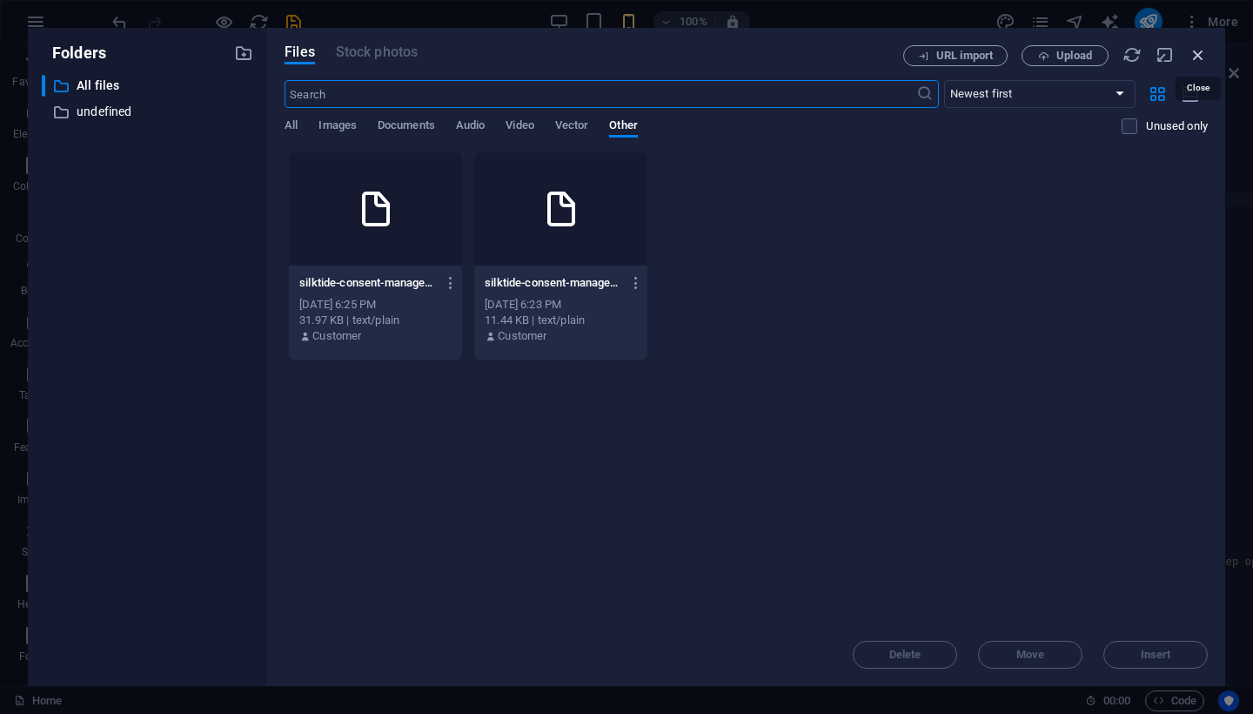
click at [1196, 56] on icon "button" at bounding box center [1198, 54] width 19 height 19
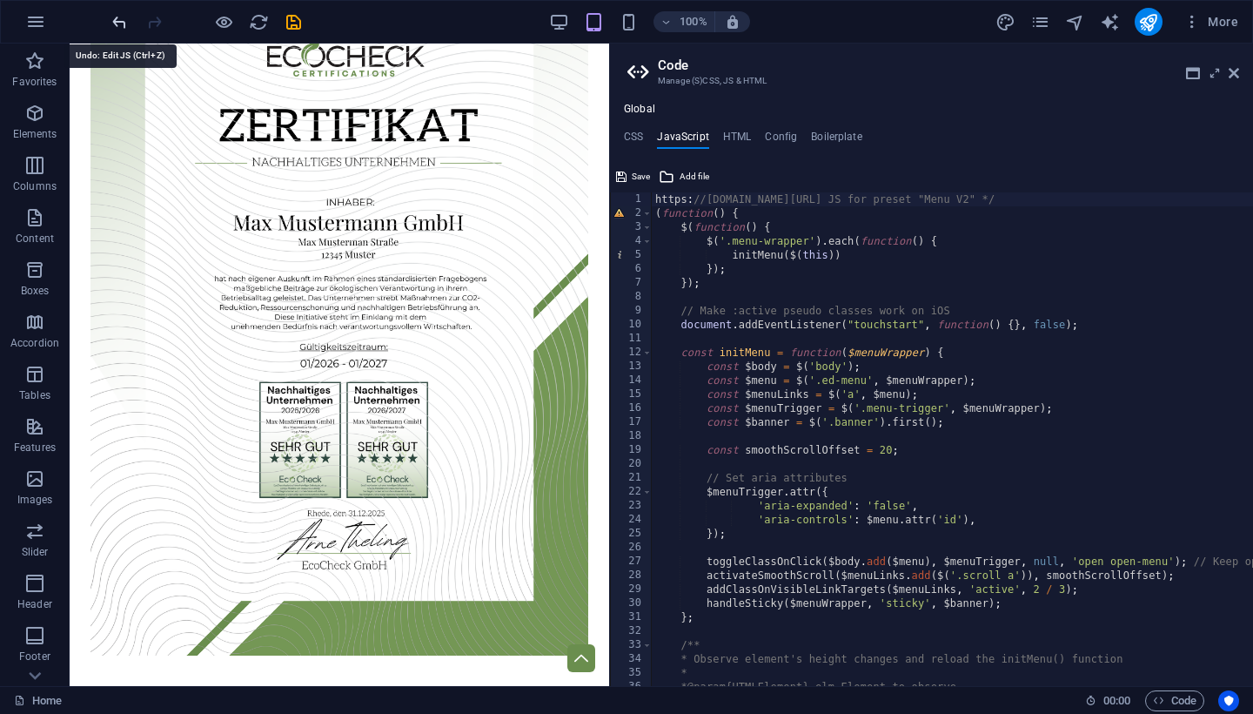
click at [0, 0] on icon "undo" at bounding box center [0, 0] width 0 height 0
click at [673, 170] on icon at bounding box center [667, 176] width 16 height 21
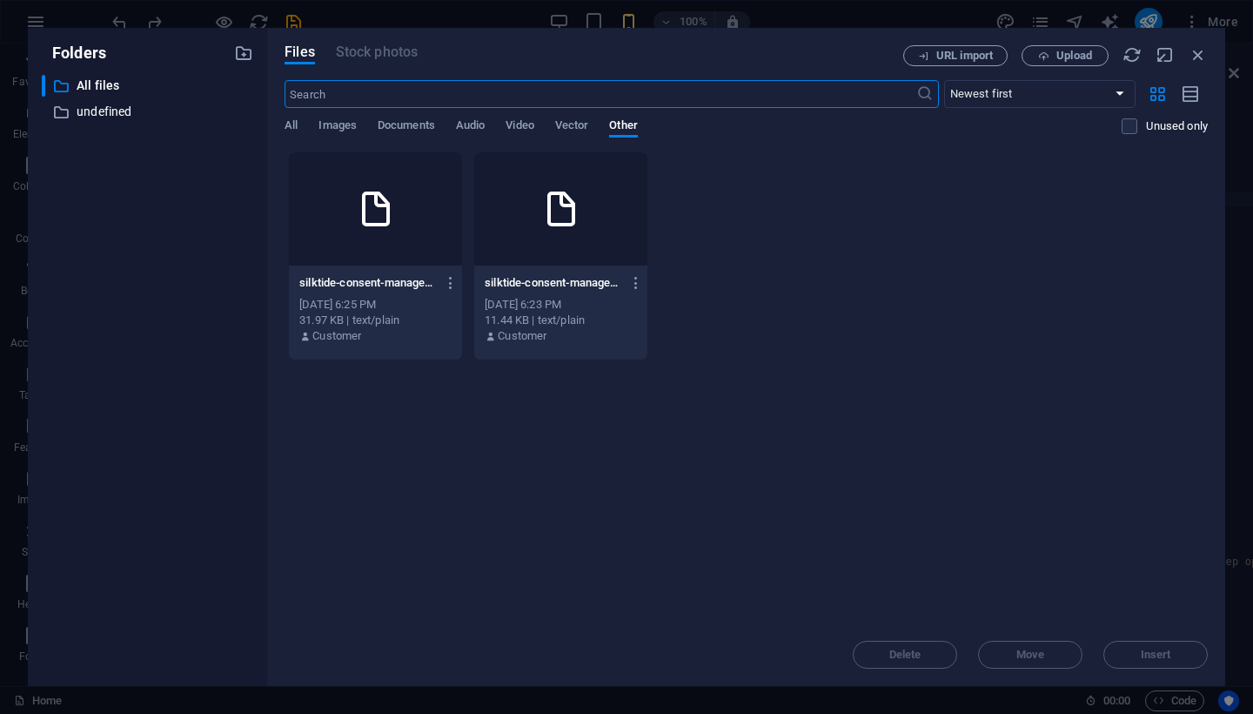
click at [361, 232] on div at bounding box center [375, 208] width 173 height 113
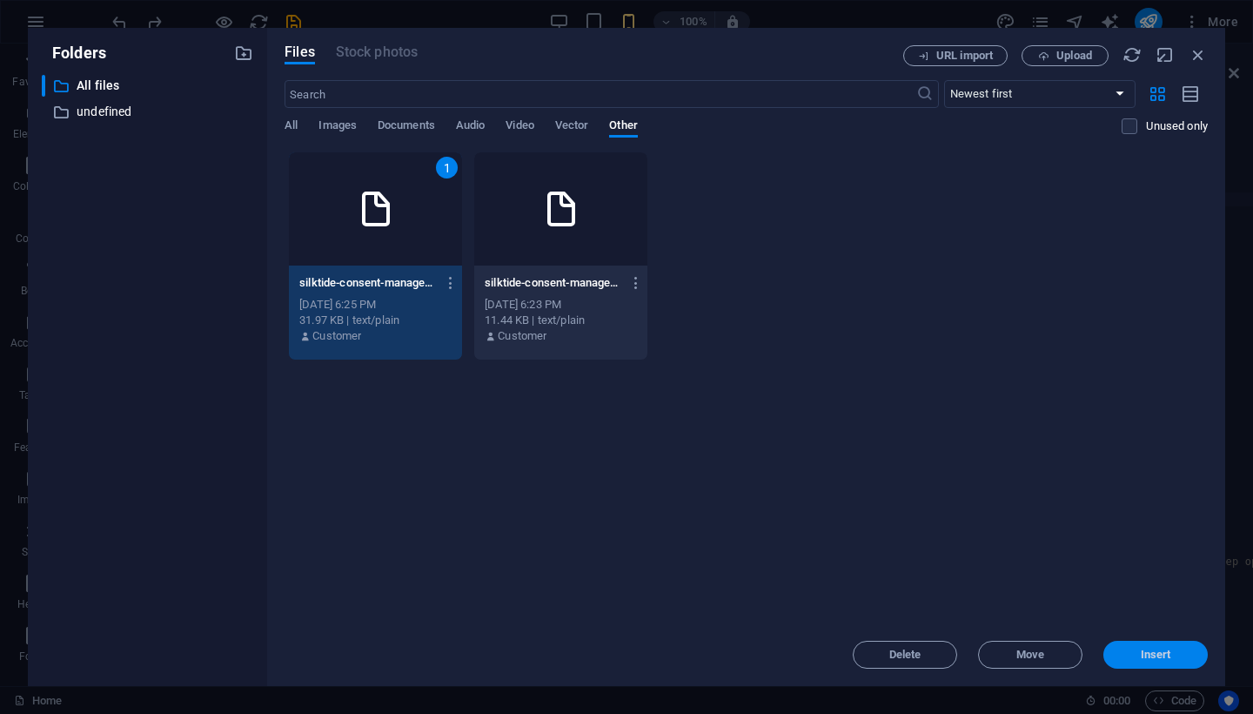
click at [1156, 654] on span "Insert" at bounding box center [1156, 654] width 30 height 10
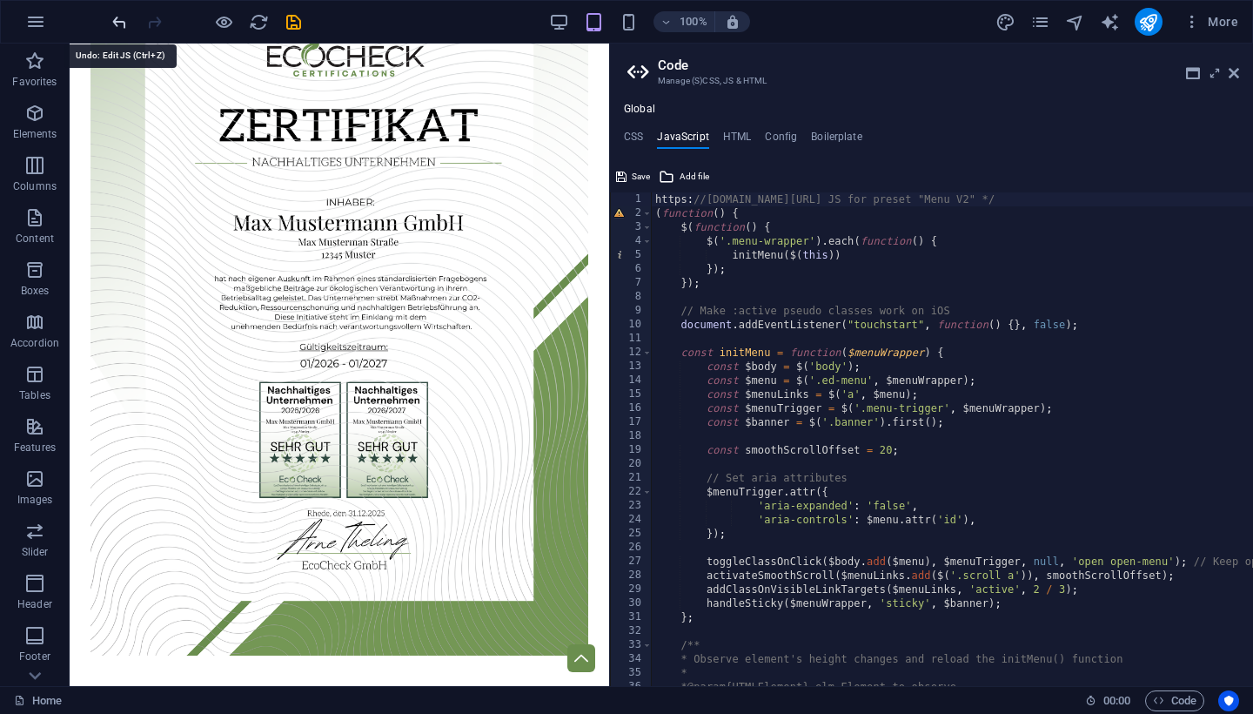
click at [0, 0] on icon "undo" at bounding box center [0, 0] width 0 height 0
click at [632, 139] on h4 "CSS" at bounding box center [633, 140] width 19 height 19
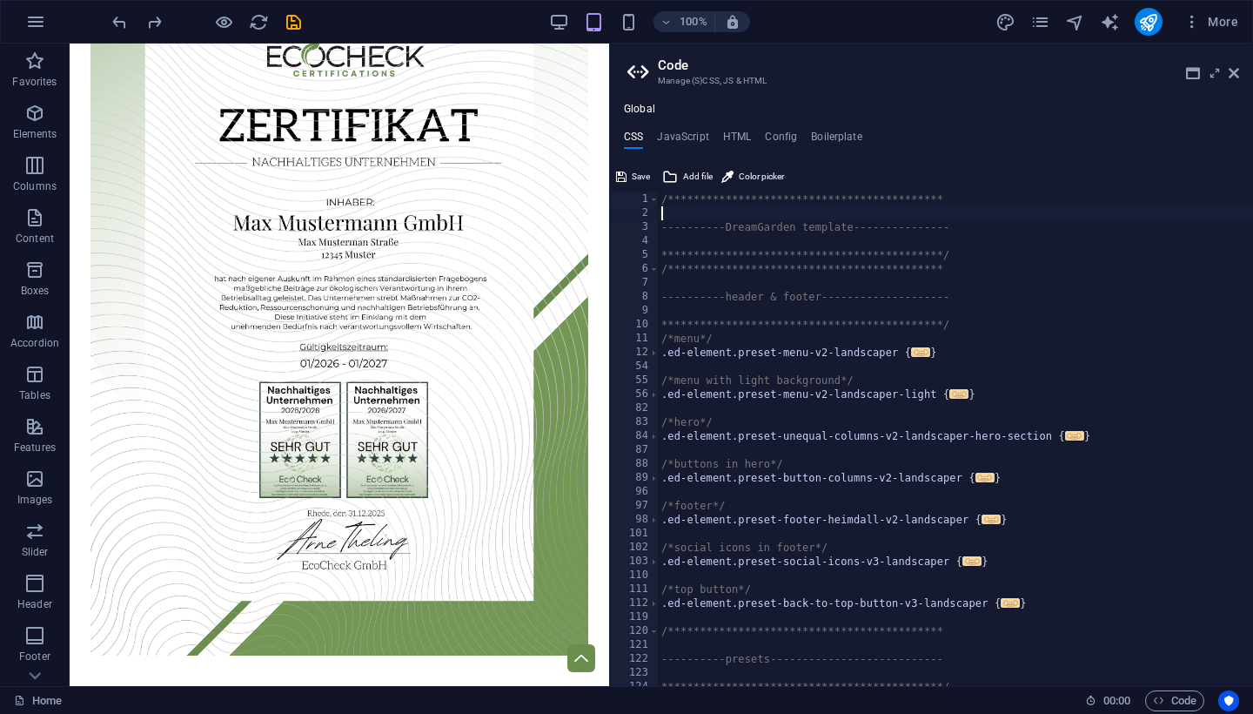
click at [695, 218] on div "**********" at bounding box center [955, 453] width 595 height 522
click at [690, 175] on span "Add file" at bounding box center [698, 176] width 30 height 21
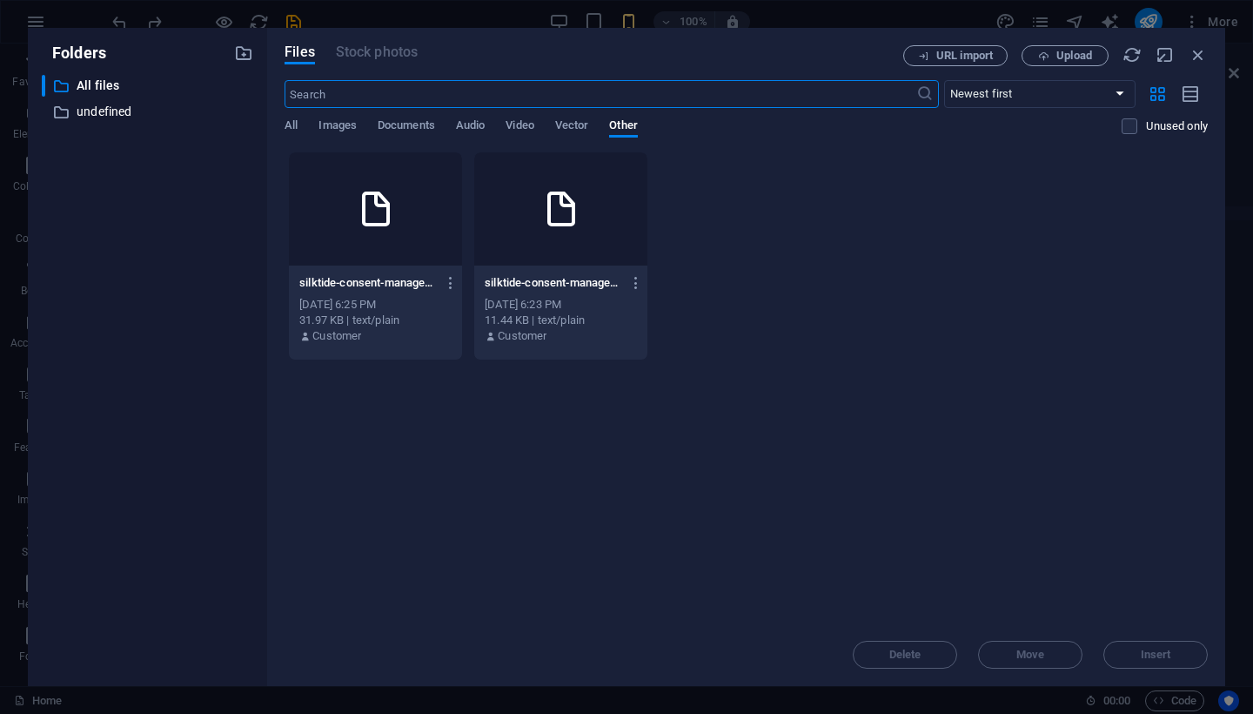
click at [527, 214] on div at bounding box center [560, 208] width 173 height 113
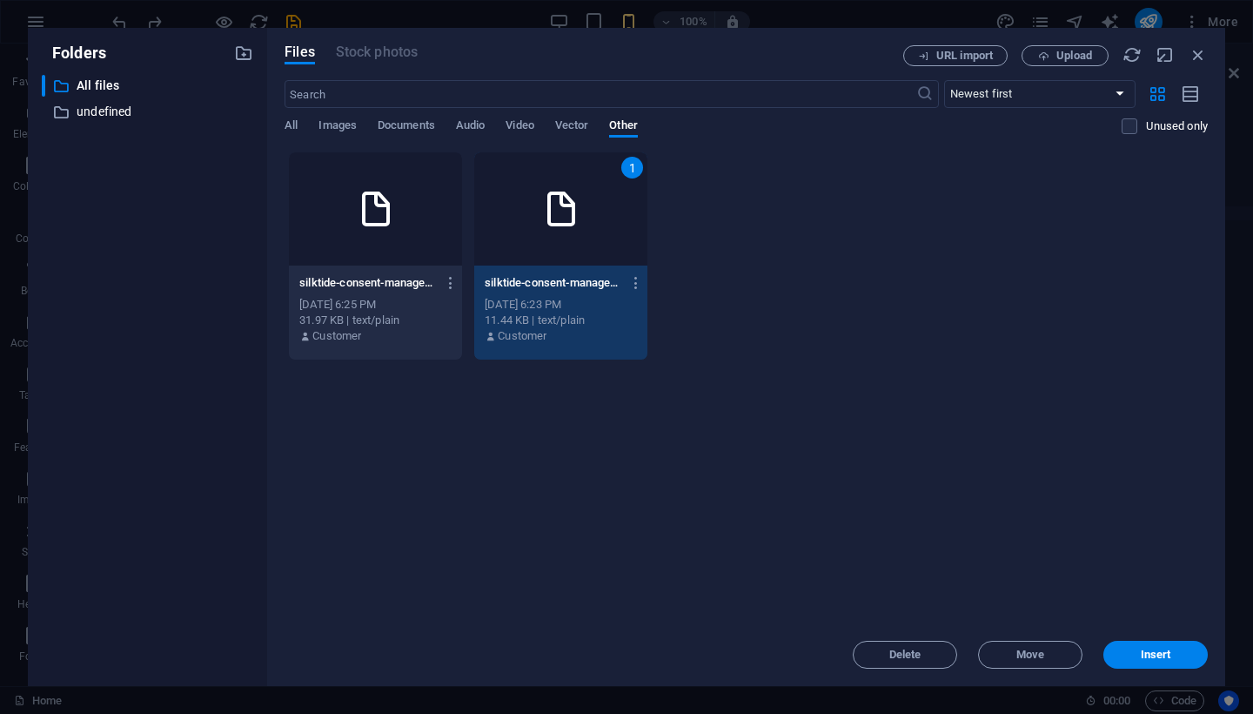
click at [527, 214] on div "1" at bounding box center [560, 208] width 173 height 113
type textarea "[URL][DOMAIN_NAME]"
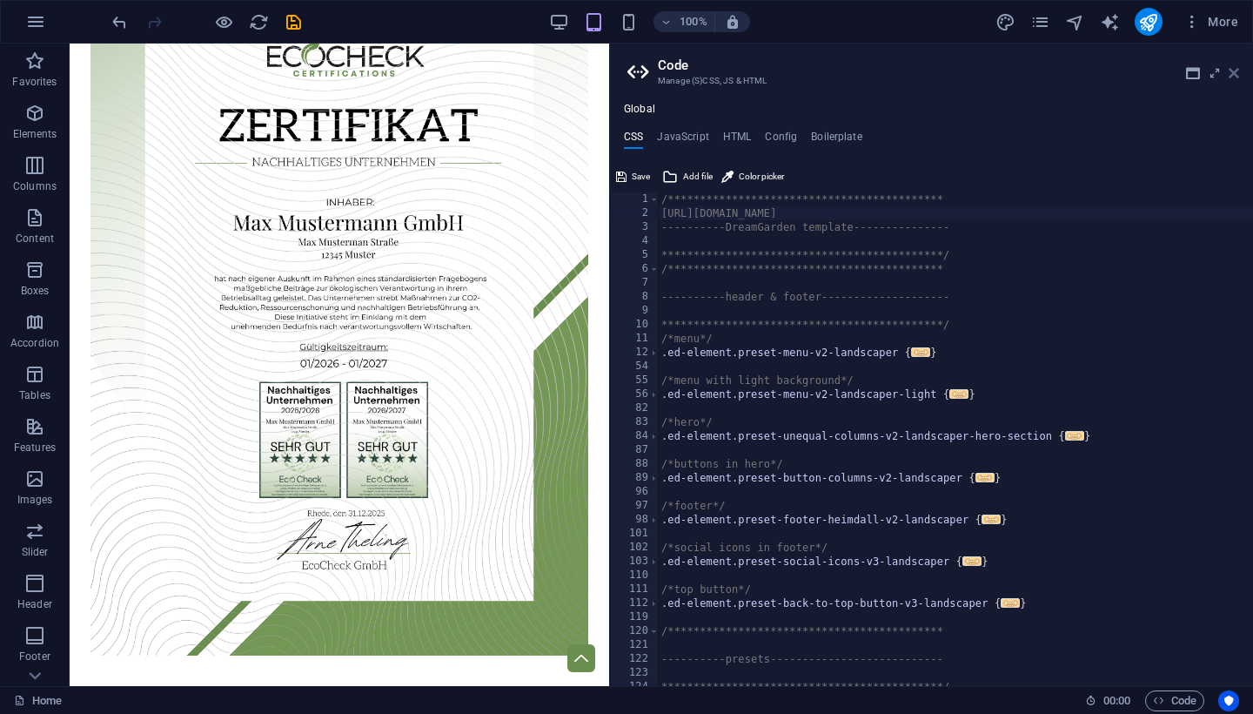
click at [1234, 72] on icon at bounding box center [1234, 73] width 10 height 14
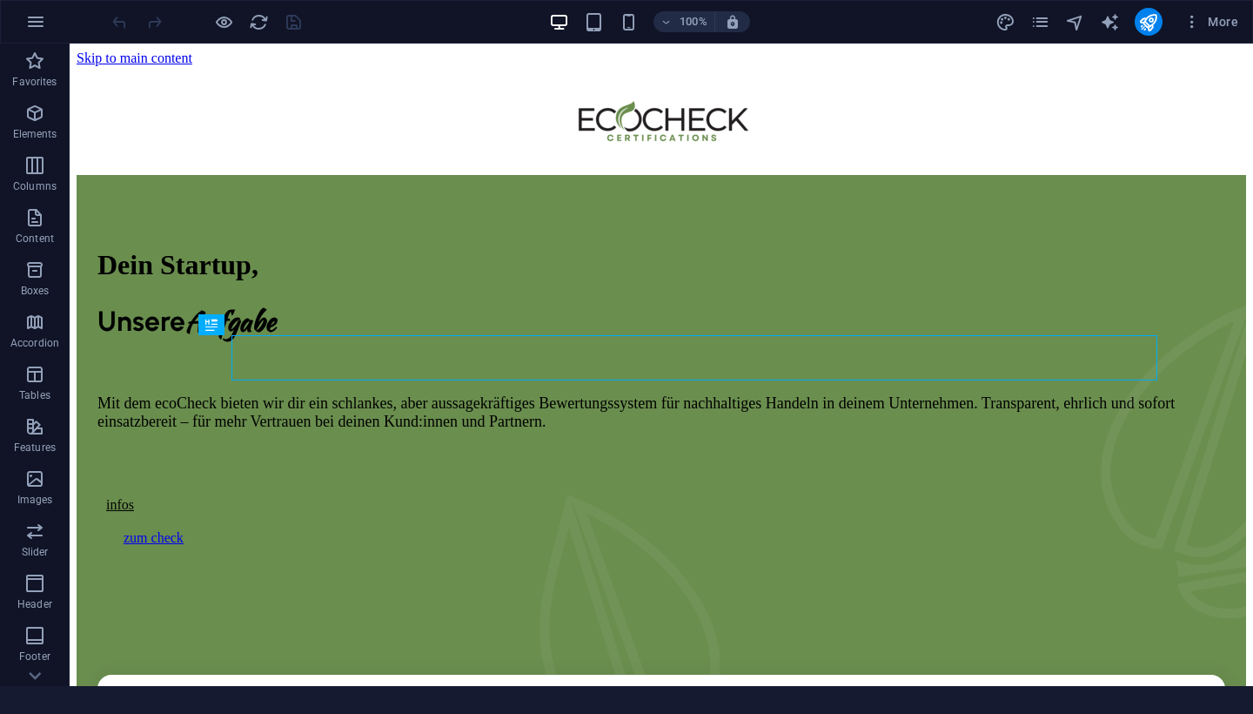
scroll to position [443, 0]
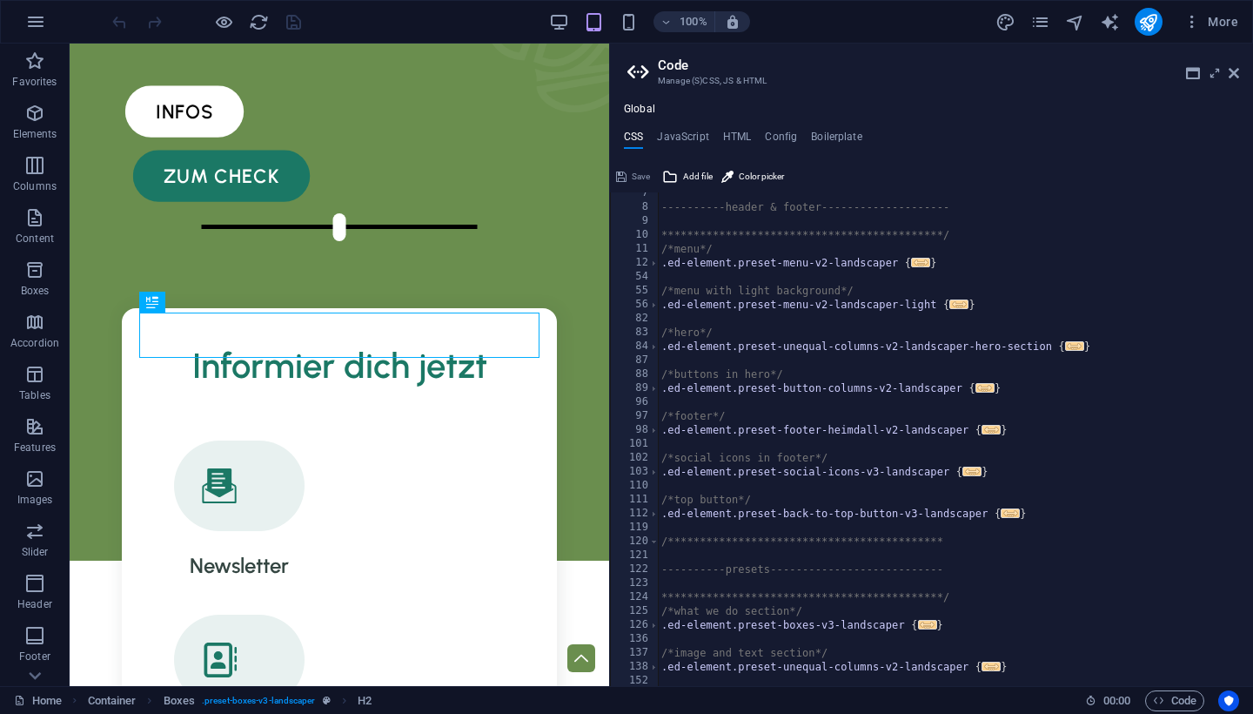
scroll to position [0, 0]
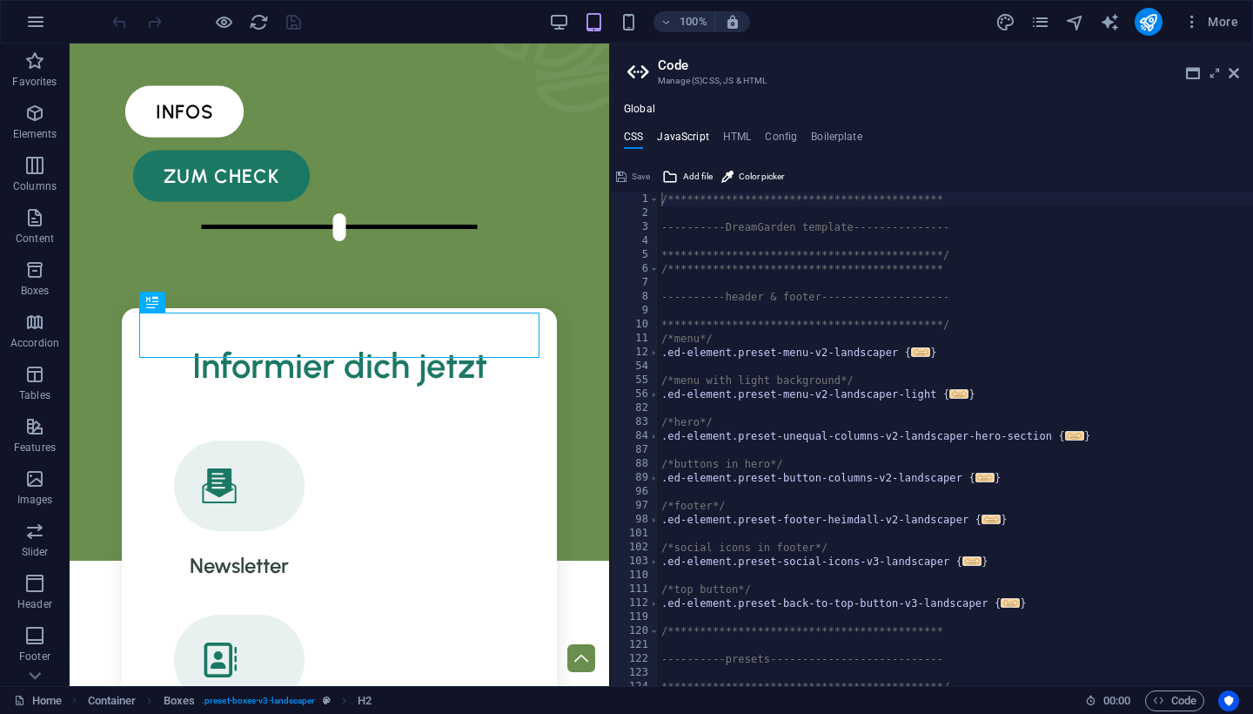
click at [686, 139] on h4 "JavaScript" at bounding box center [682, 140] width 51 height 19
type textarea "/* JS for preset "Menu V2" */"
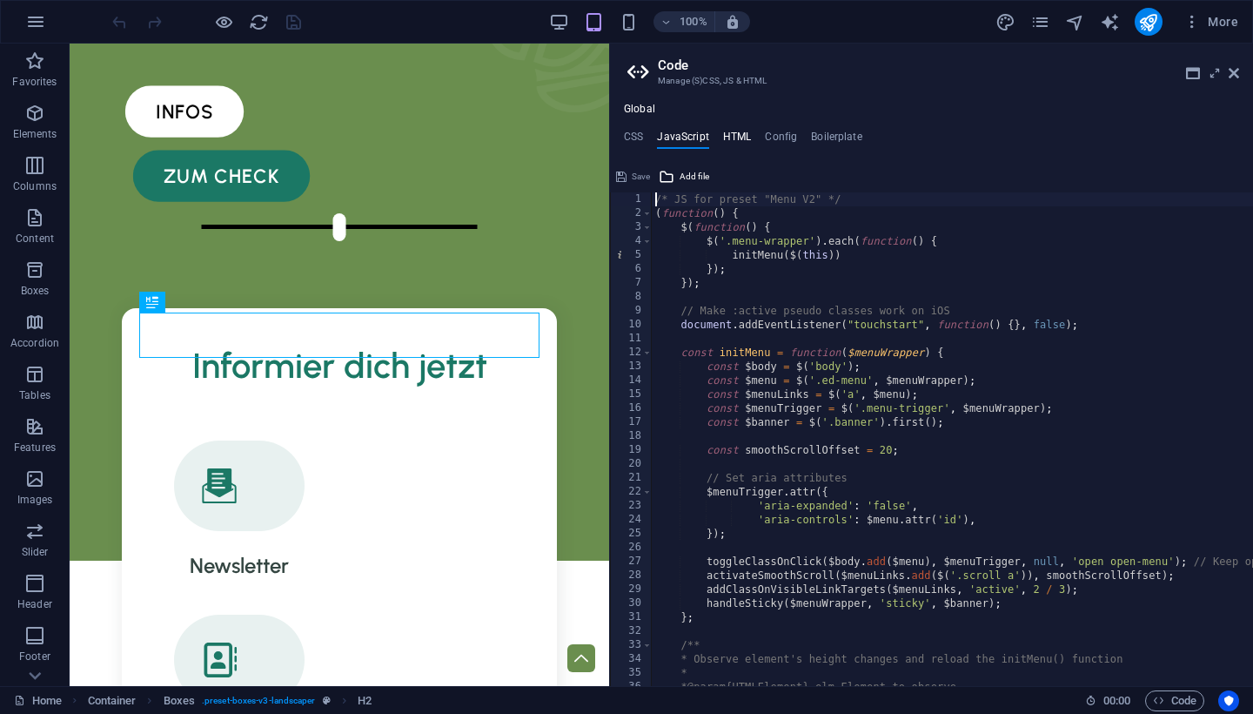
click at [731, 137] on h4 "HTML" at bounding box center [737, 140] width 29 height 19
type textarea "<a href="#main-content" class="wv-link-content button">Skip to main content</a>"
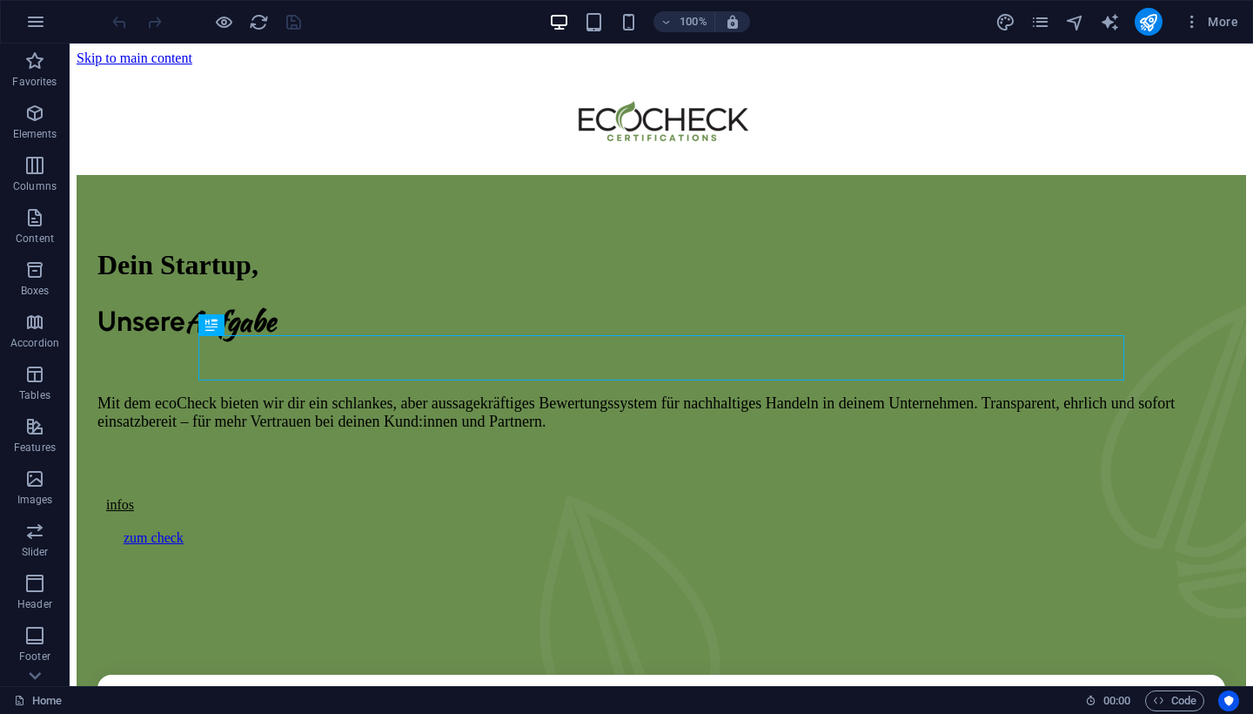
scroll to position [443, 0]
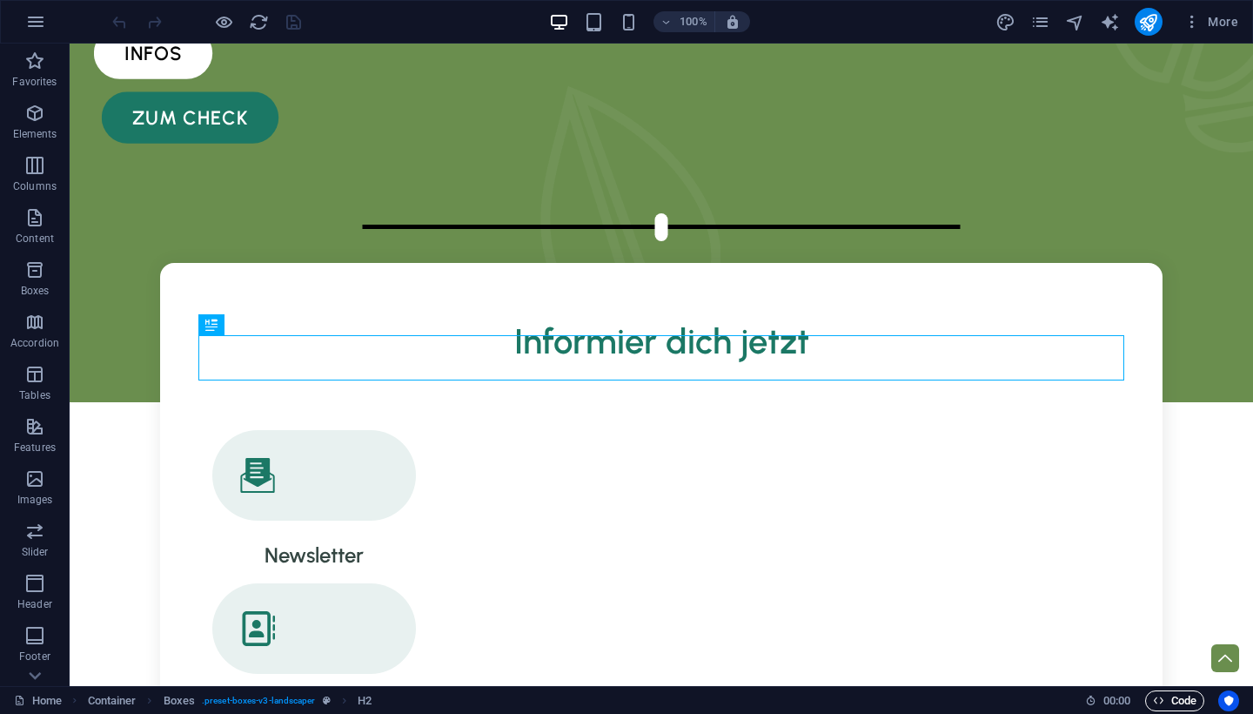
click at [1154, 698] on icon "button" at bounding box center [1158, 699] width 11 height 11
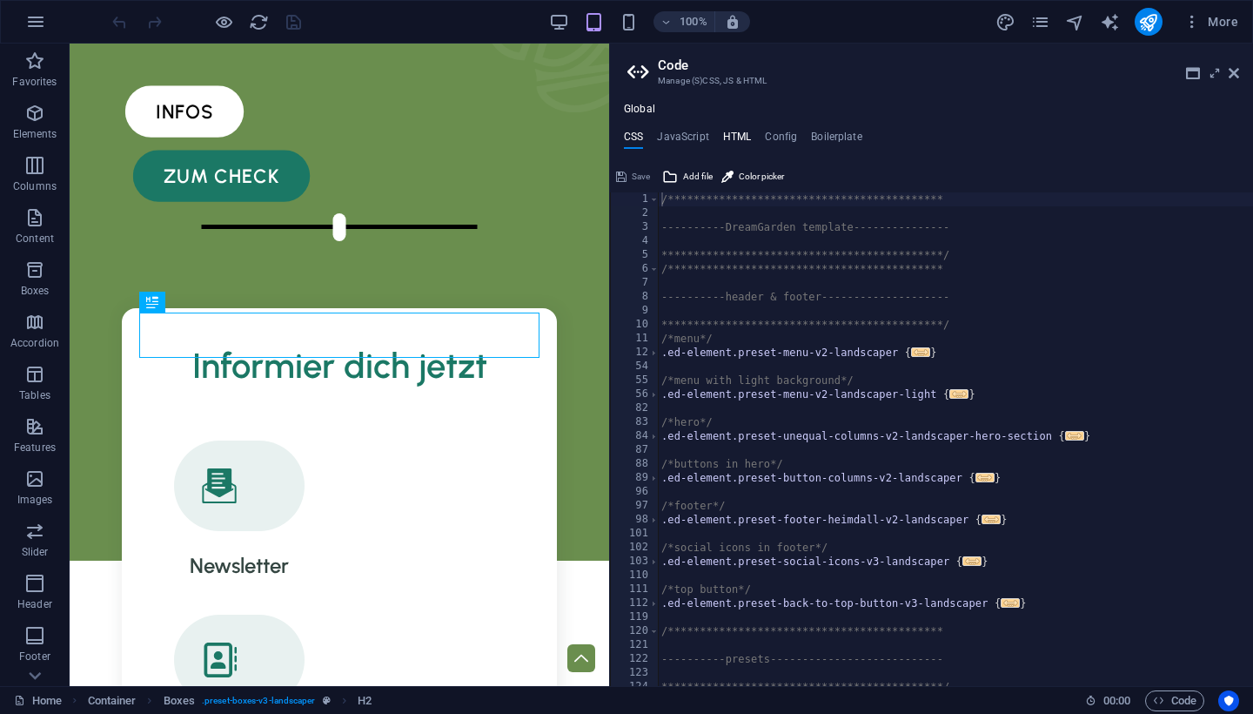
click at [733, 133] on h4 "HTML" at bounding box center [737, 140] width 29 height 19
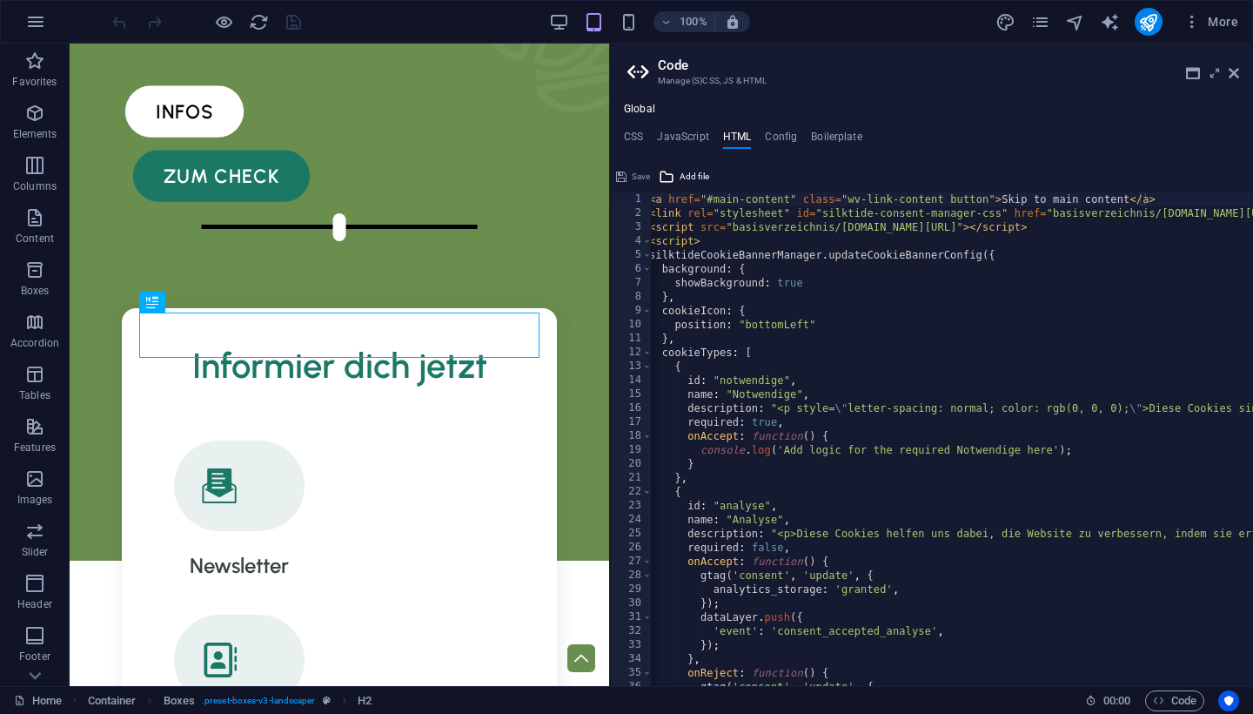
scroll to position [0, 0]
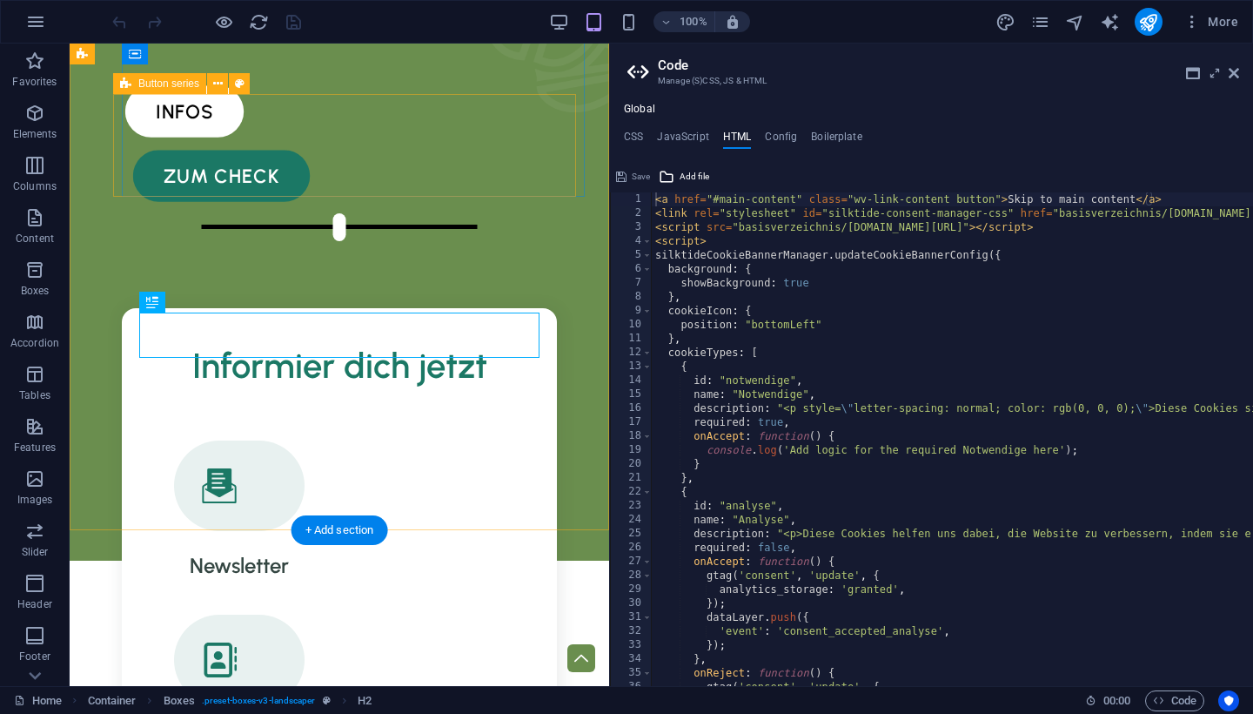
click at [546, 182] on div "infos zum check" at bounding box center [330, 148] width 435 height 157
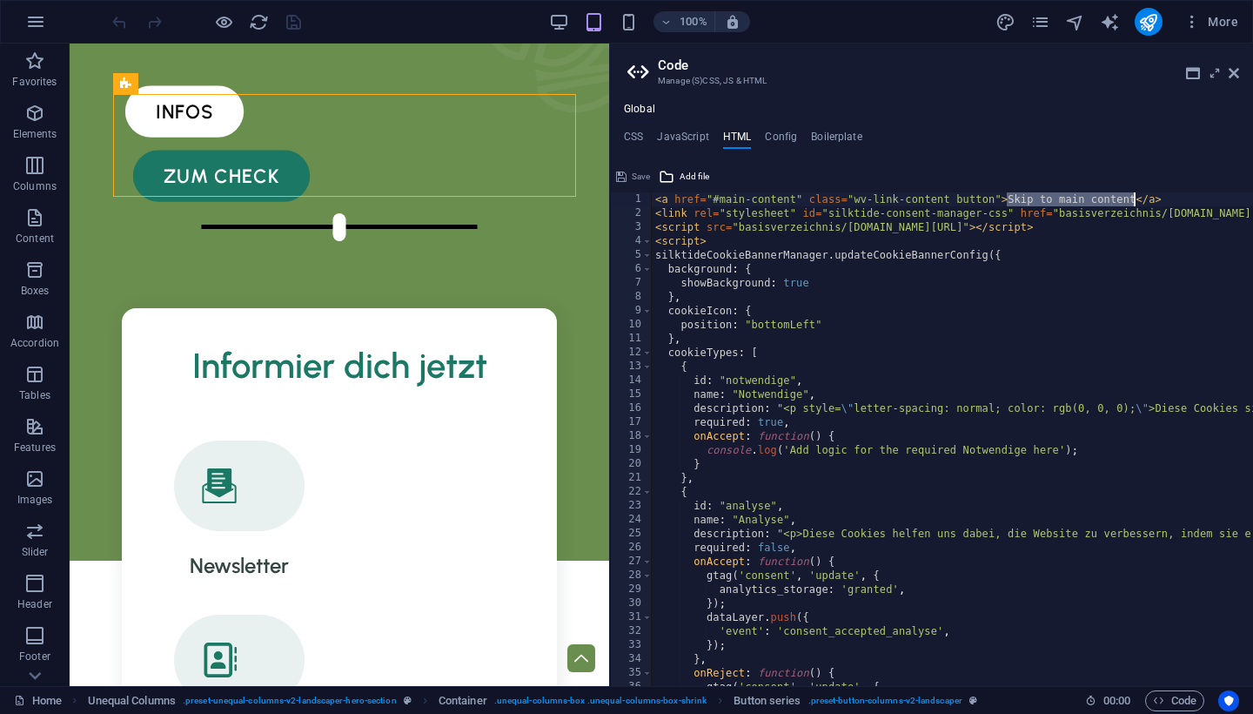
drag, startPoint x: 1006, startPoint y: 201, endPoint x: 1131, endPoint y: 201, distance: 125.3
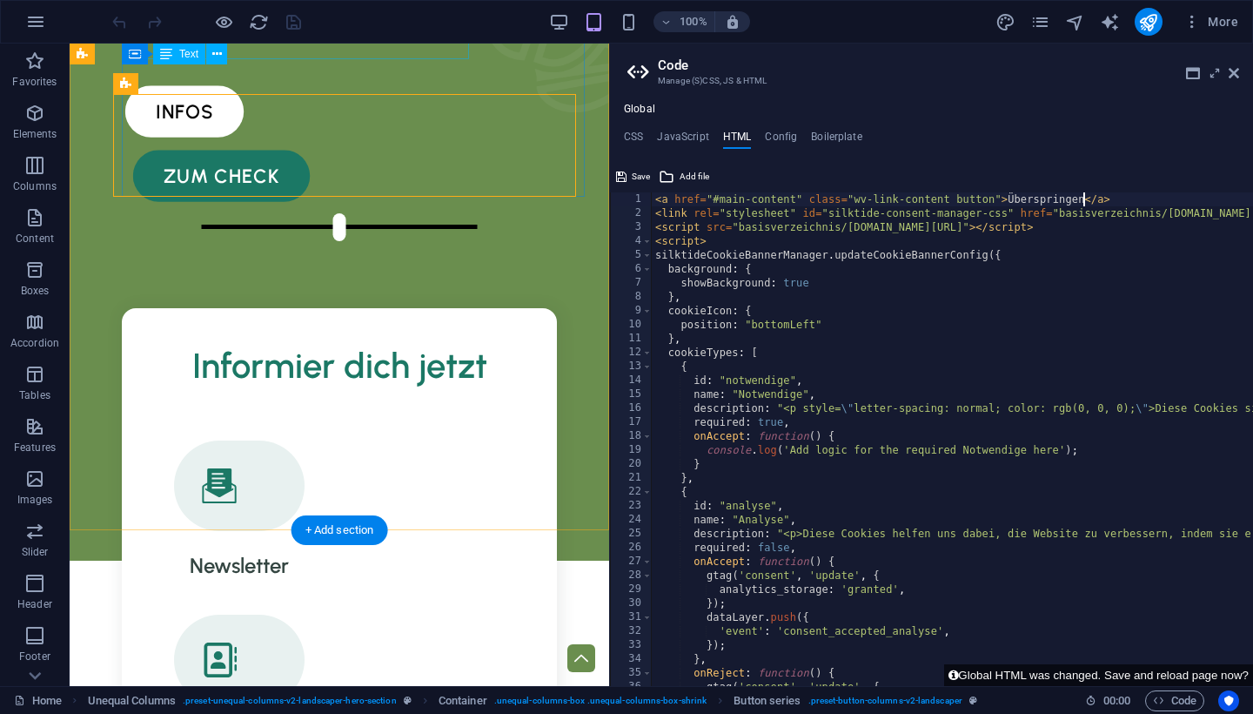
type textarea "<a href="#main-content" class="wv-link-content button">Überspringen</a>"
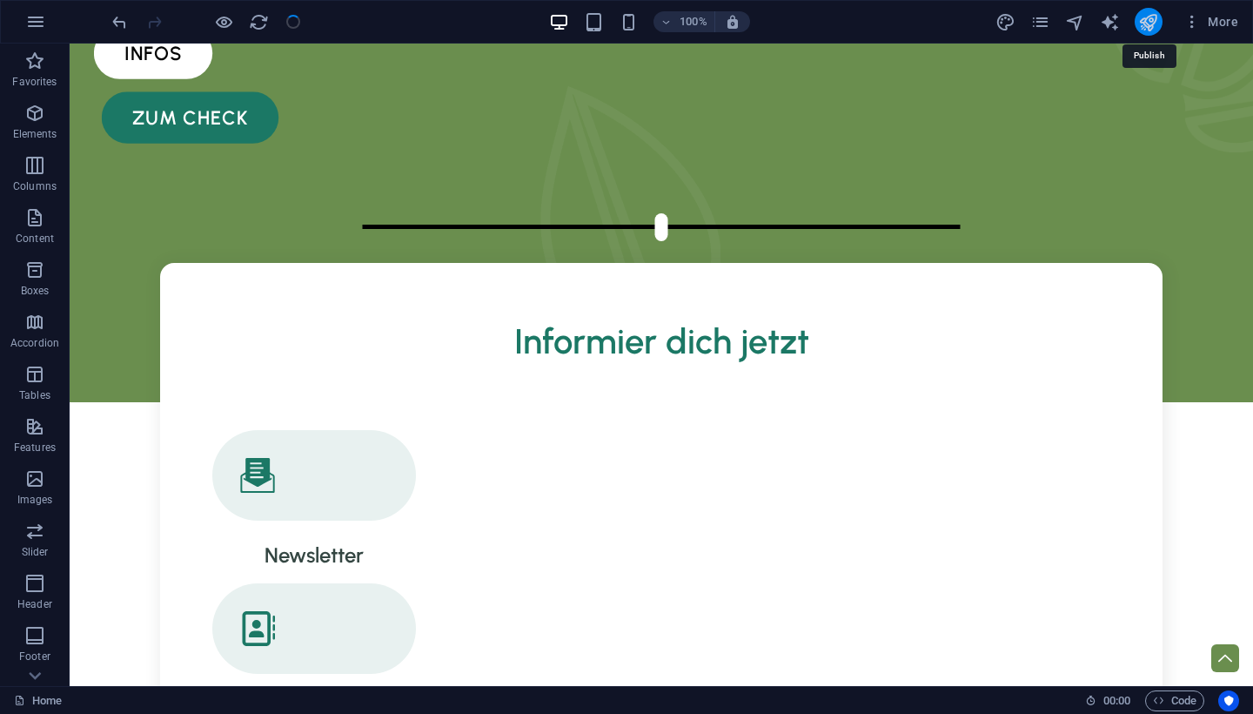
click at [1149, 611] on icon "publish" at bounding box center [1156, 615] width 14 height 8
